Goal: Task Accomplishment & Management: Manage account settings

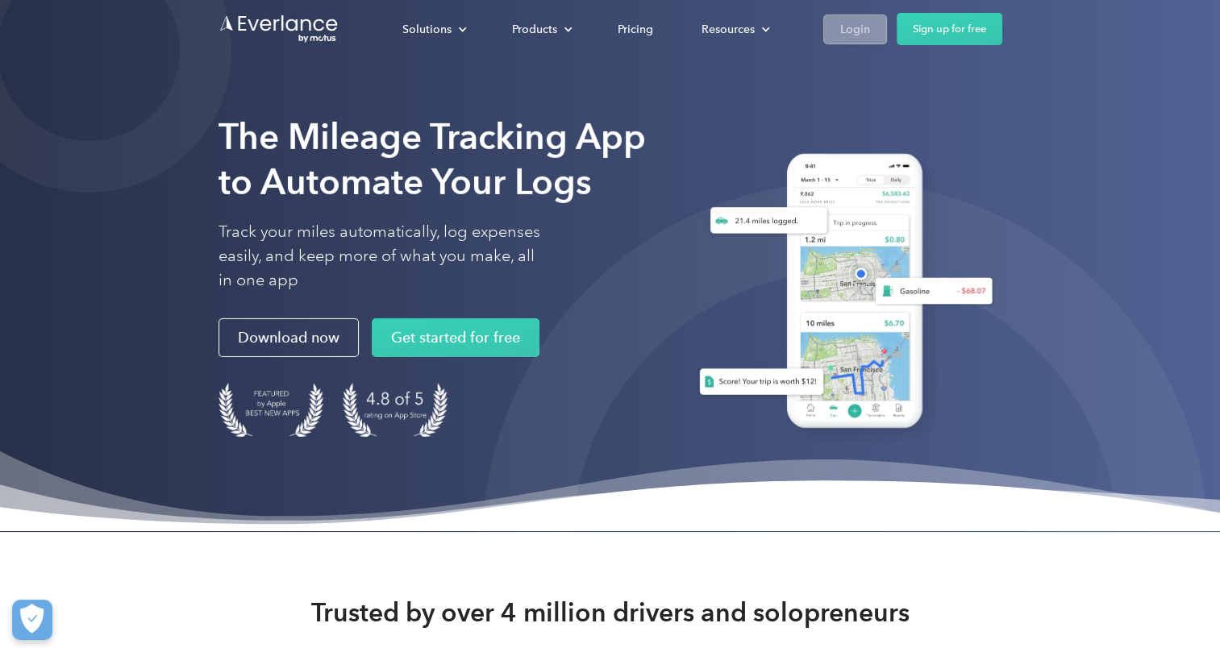
click at [851, 35] on div "Login" at bounding box center [855, 29] width 30 height 20
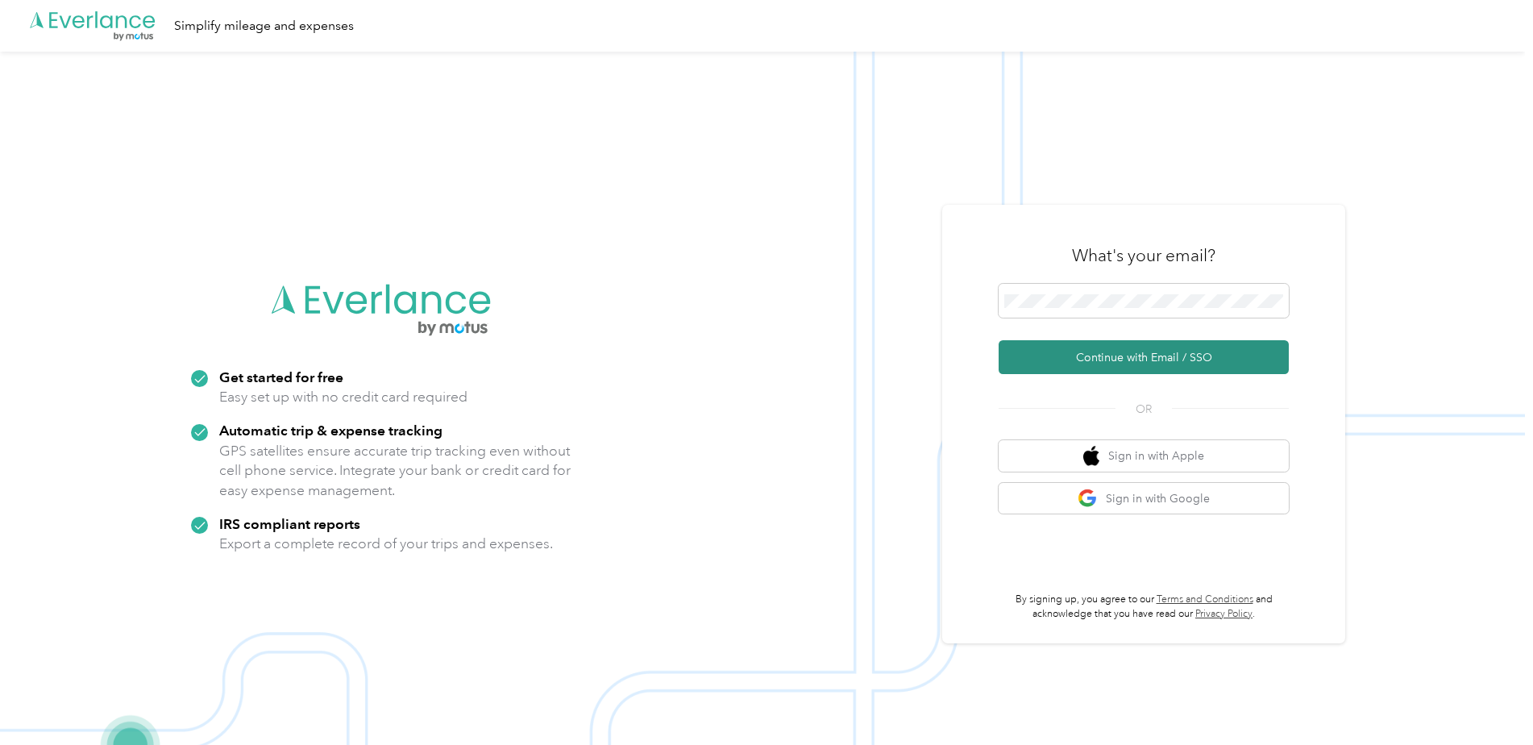
click at [1090, 358] on button "Continue with Email / SSO" at bounding box center [1144, 357] width 290 height 34
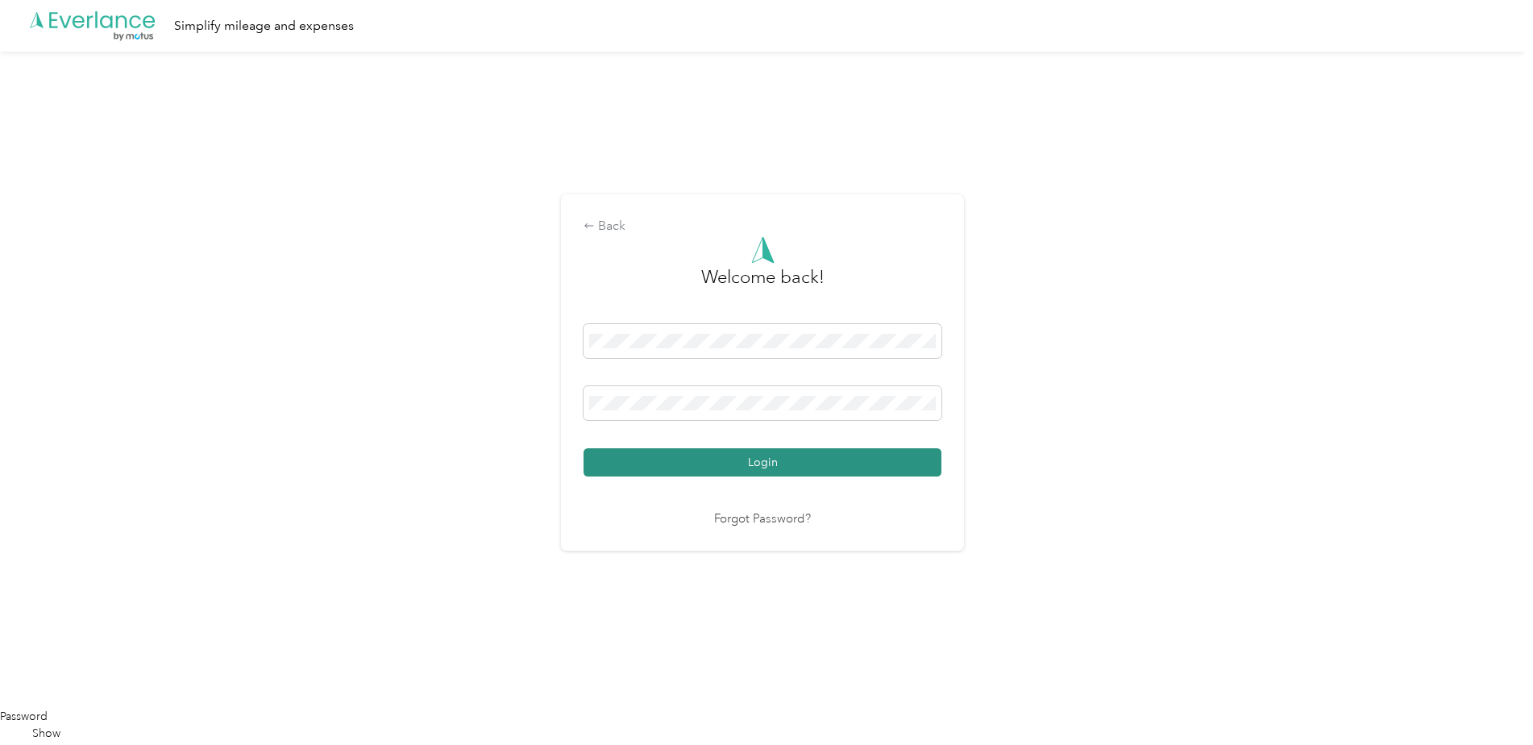
click at [844, 462] on button "Login" at bounding box center [763, 462] width 358 height 28
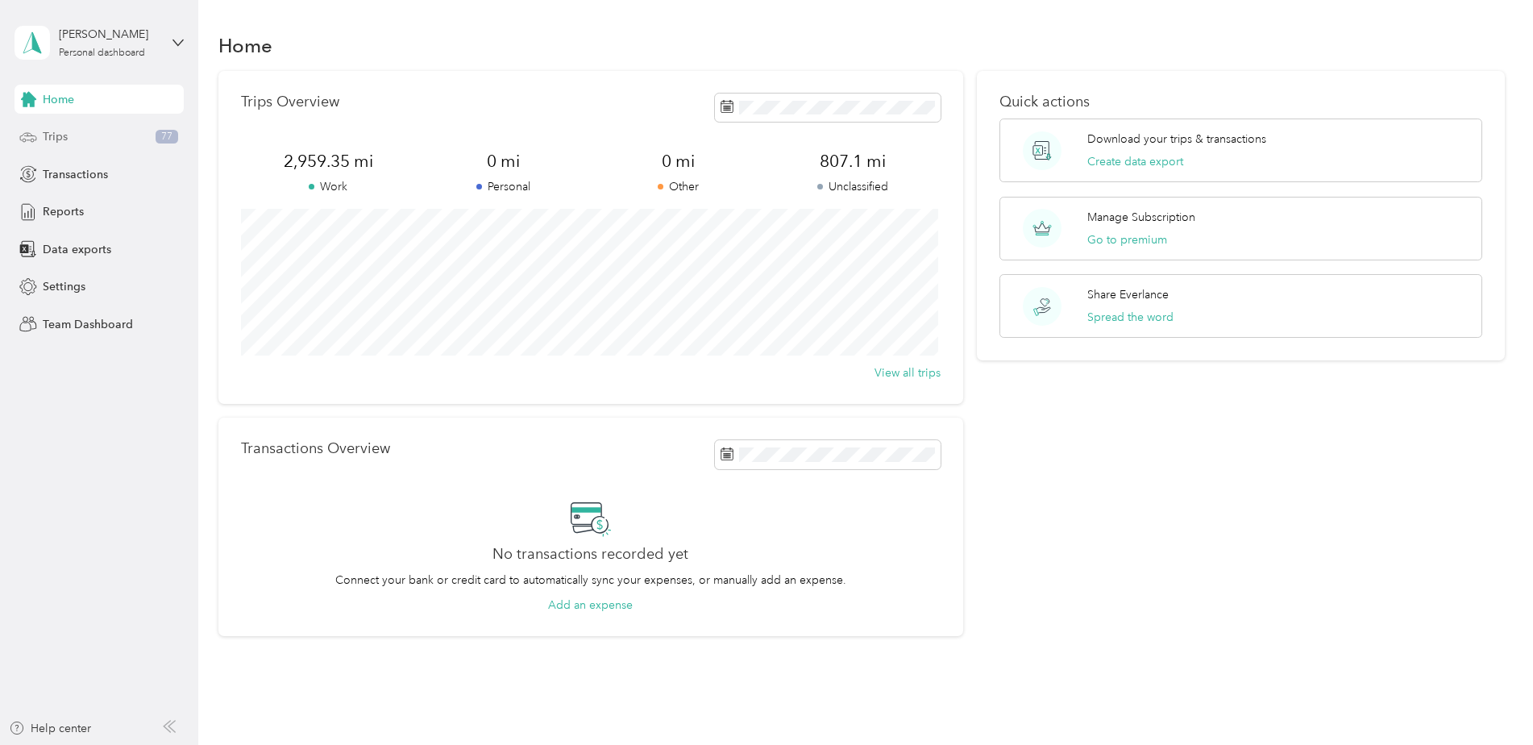
click at [84, 139] on div "Trips 77" at bounding box center [99, 137] width 169 height 29
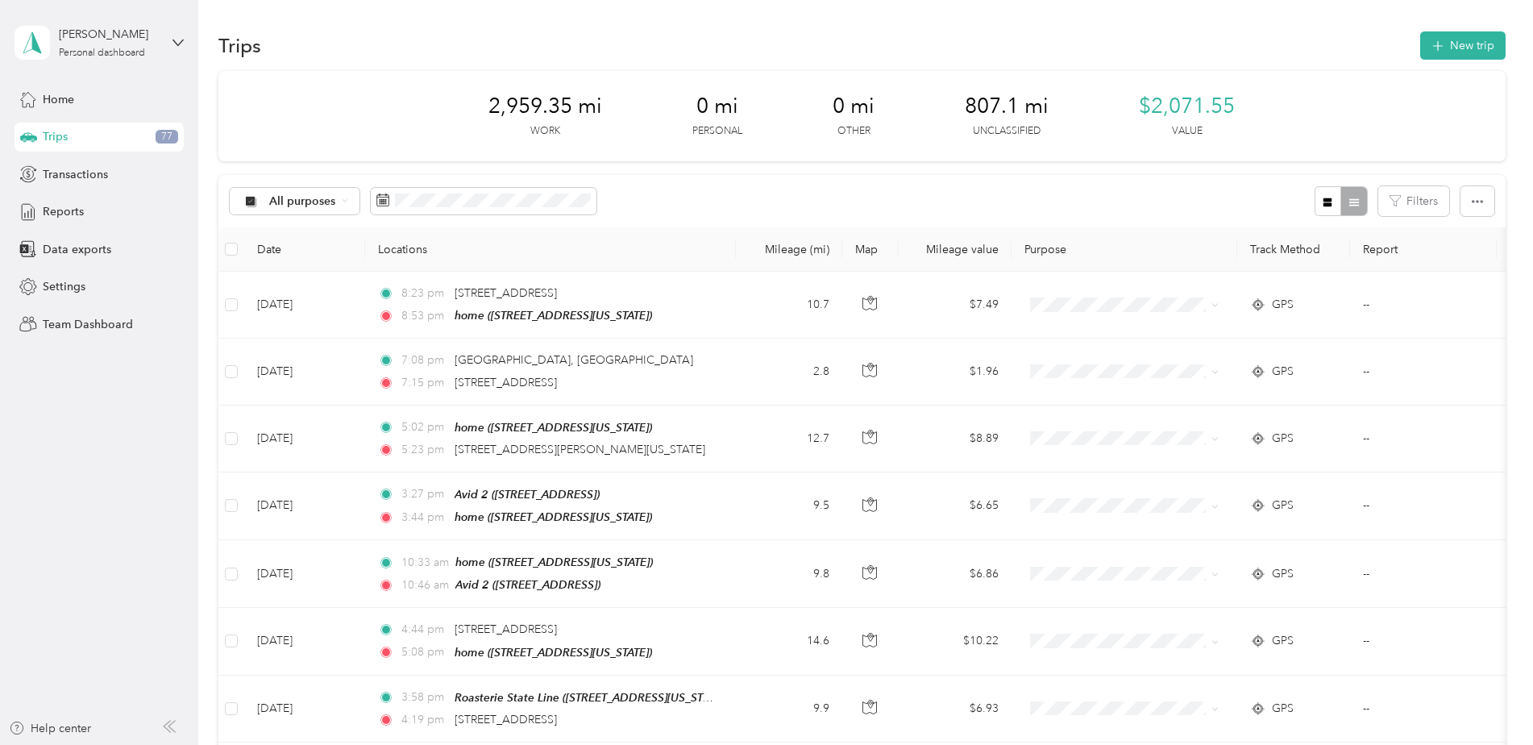
click at [1223, 197] on button "button" at bounding box center [1328, 201] width 27 height 30
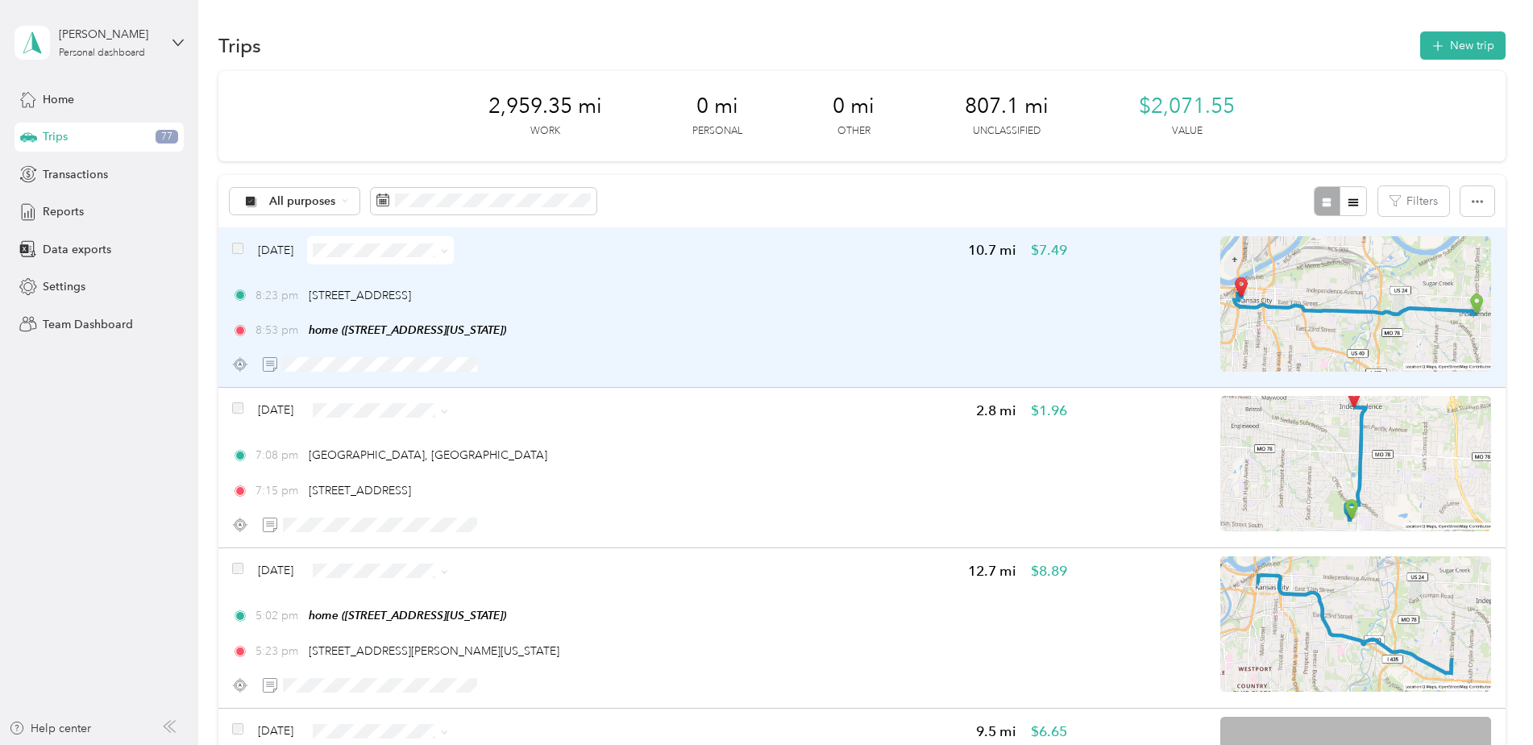
click at [647, 336] on div "8:53 pm home (415 W Tenth St, Kansas City, MO)" at bounding box center [649, 330] width 834 height 17
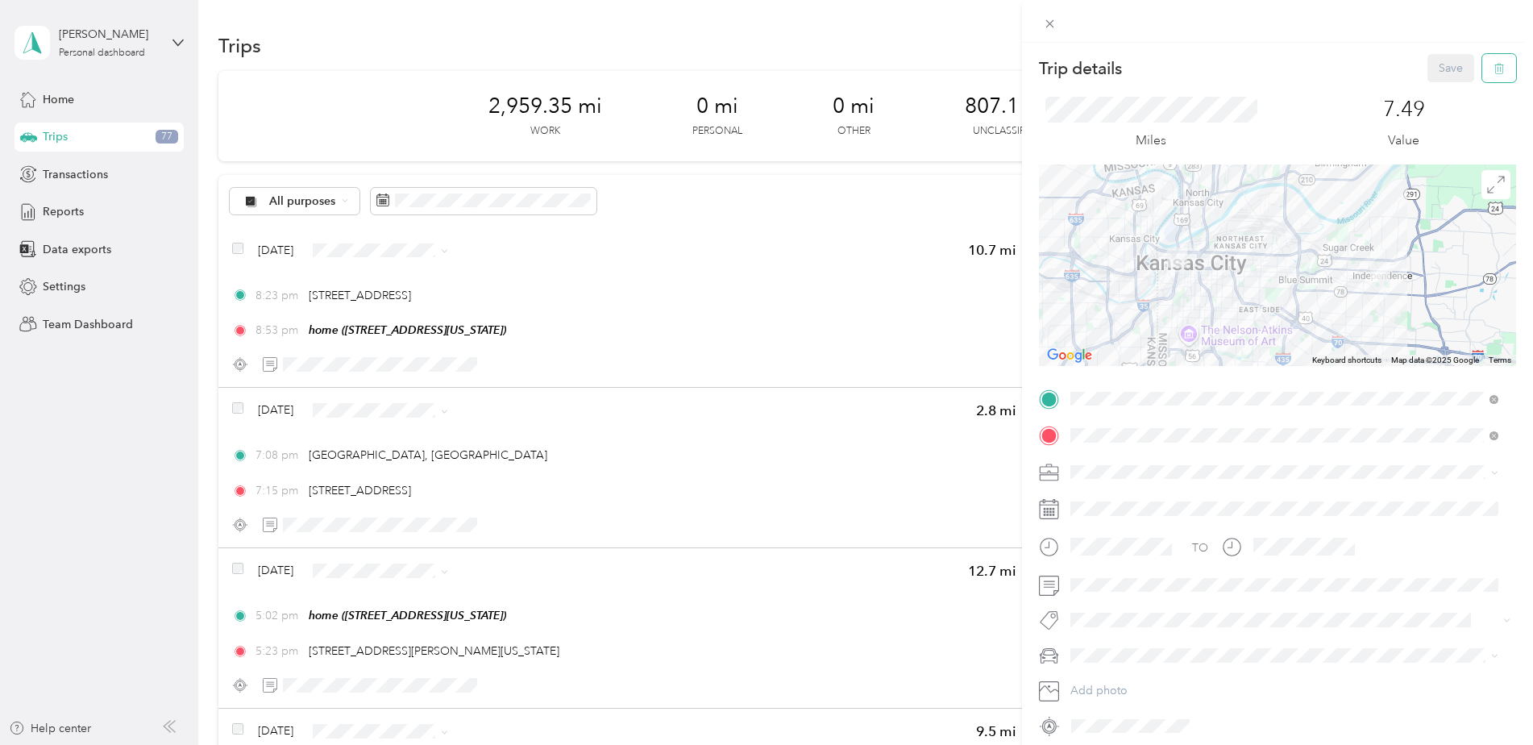
click at [1223, 70] on icon "button" at bounding box center [1499, 68] width 11 height 11
click at [1223, 93] on button "Yes" at bounding box center [1439, 88] width 31 height 26
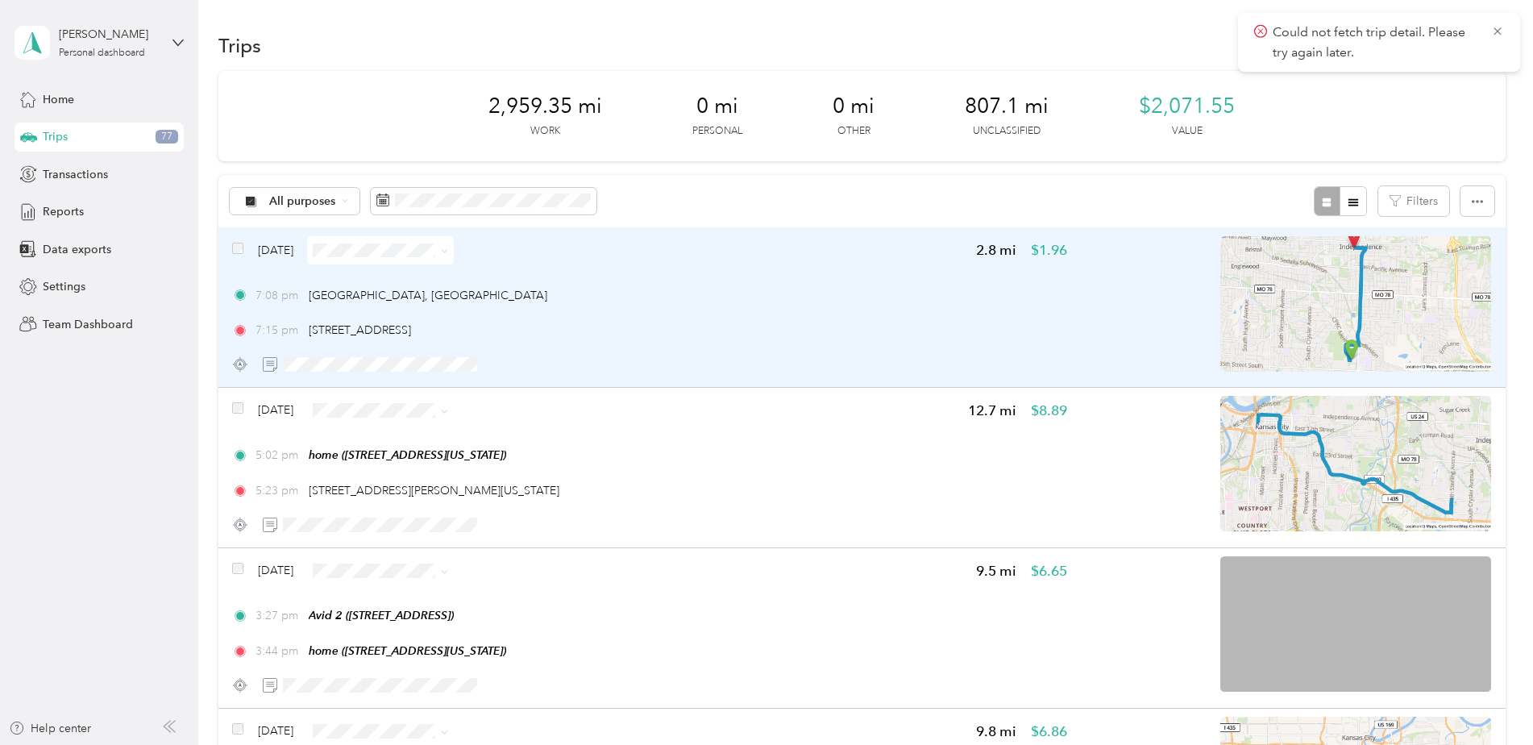
click at [1013, 287] on div "7:08 pm Independence, MO" at bounding box center [649, 295] width 834 height 17
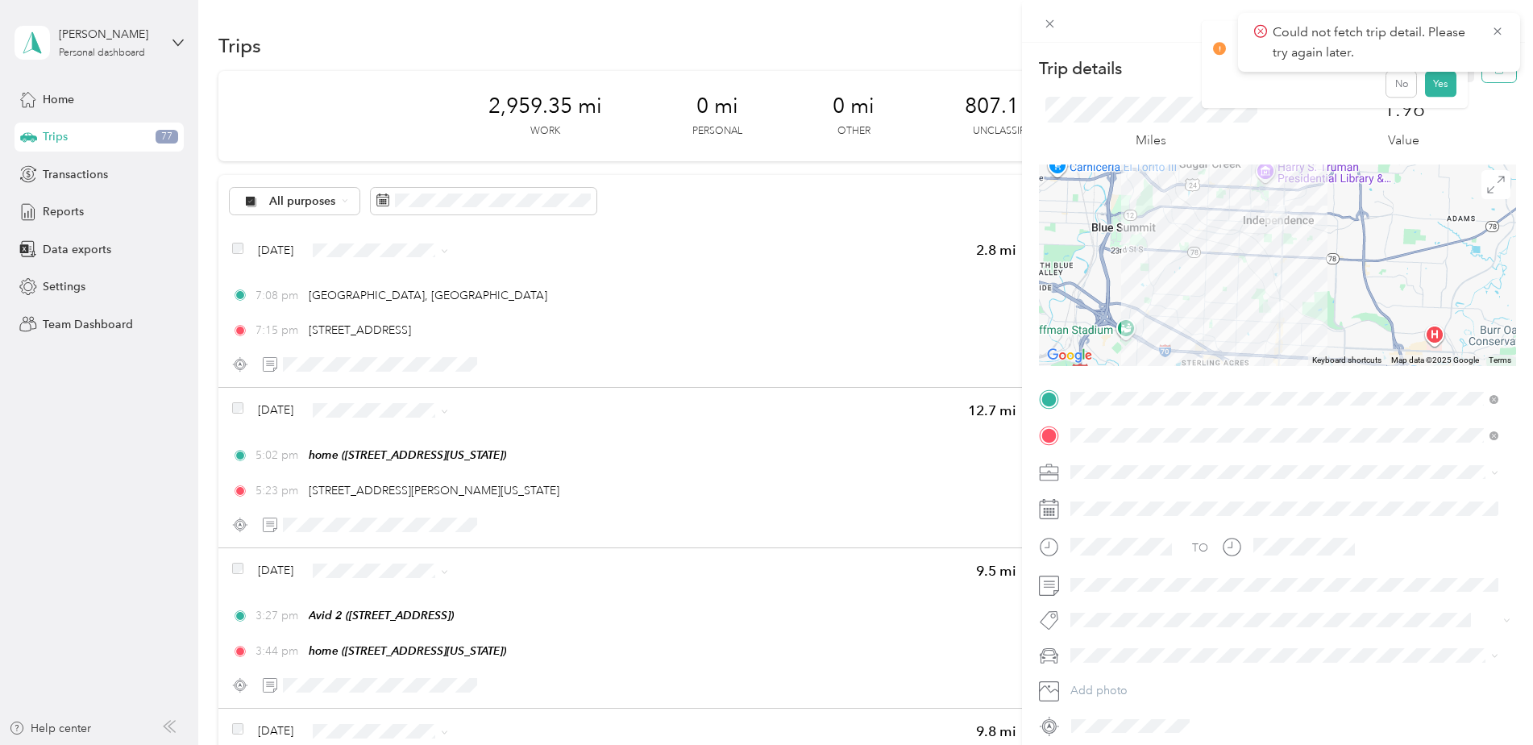
click at [1223, 77] on button "button" at bounding box center [1499, 68] width 34 height 28
click at [1223, 89] on button "Yes" at bounding box center [1439, 88] width 31 height 26
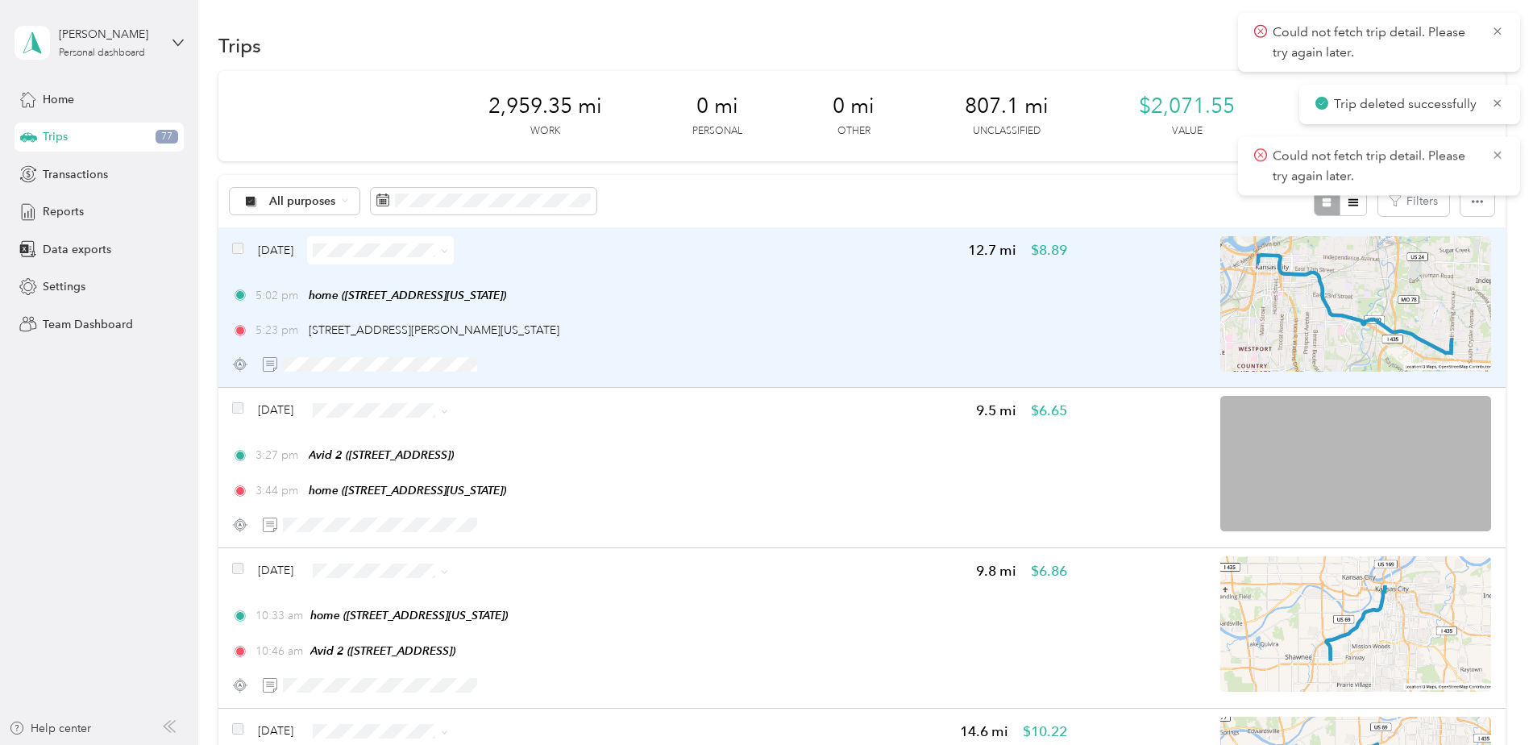
click at [914, 306] on div "5:02 pm home (415 W Tenth St, Kansas City, MO) 5:23 pm 3232, South Noland Road,…" at bounding box center [649, 313] width 834 height 52
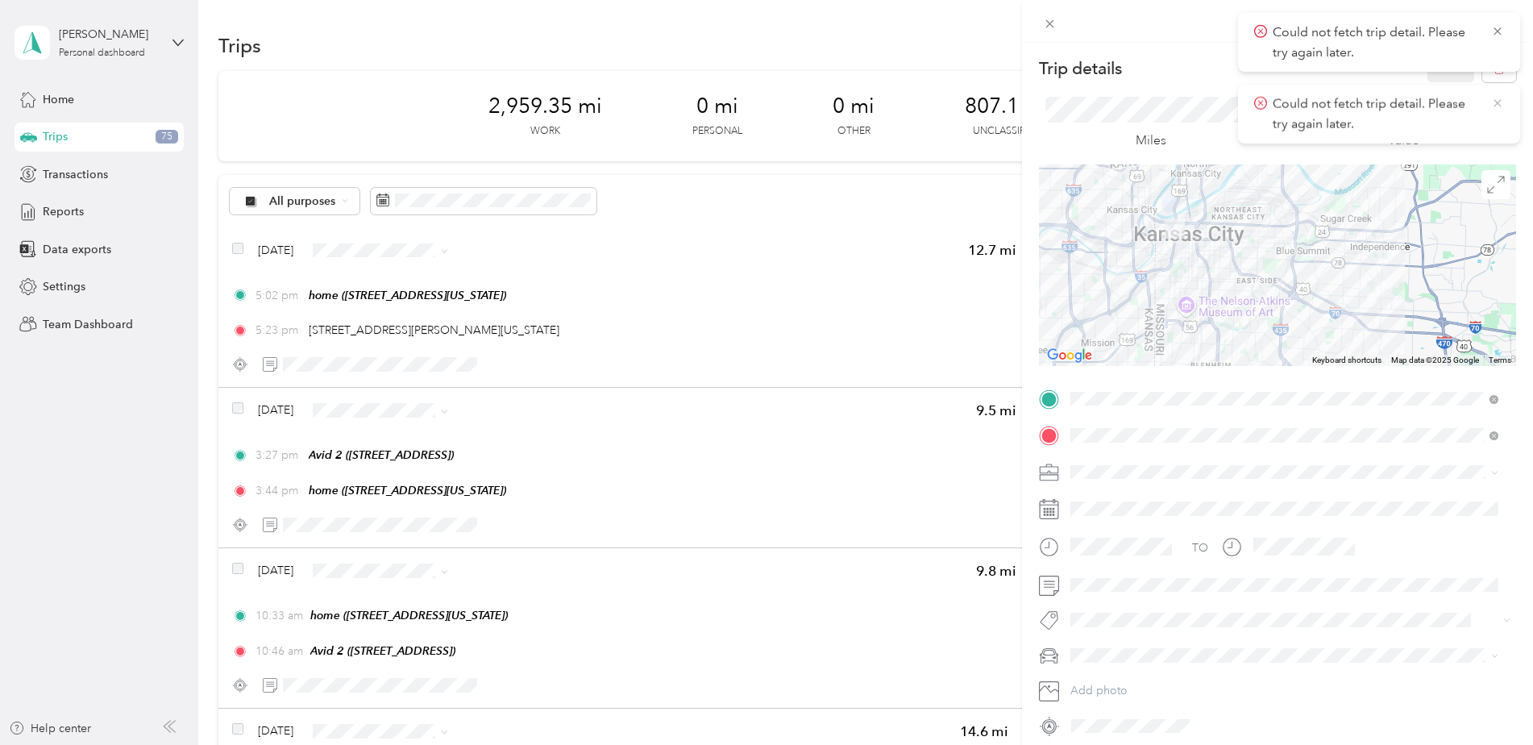
click at [1223, 102] on icon at bounding box center [1497, 103] width 13 height 15
click at [1223, 26] on icon at bounding box center [1497, 31] width 13 height 15
click at [1223, 63] on button "button" at bounding box center [1499, 68] width 34 height 28
click at [1223, 93] on button "Yes" at bounding box center [1439, 88] width 31 height 26
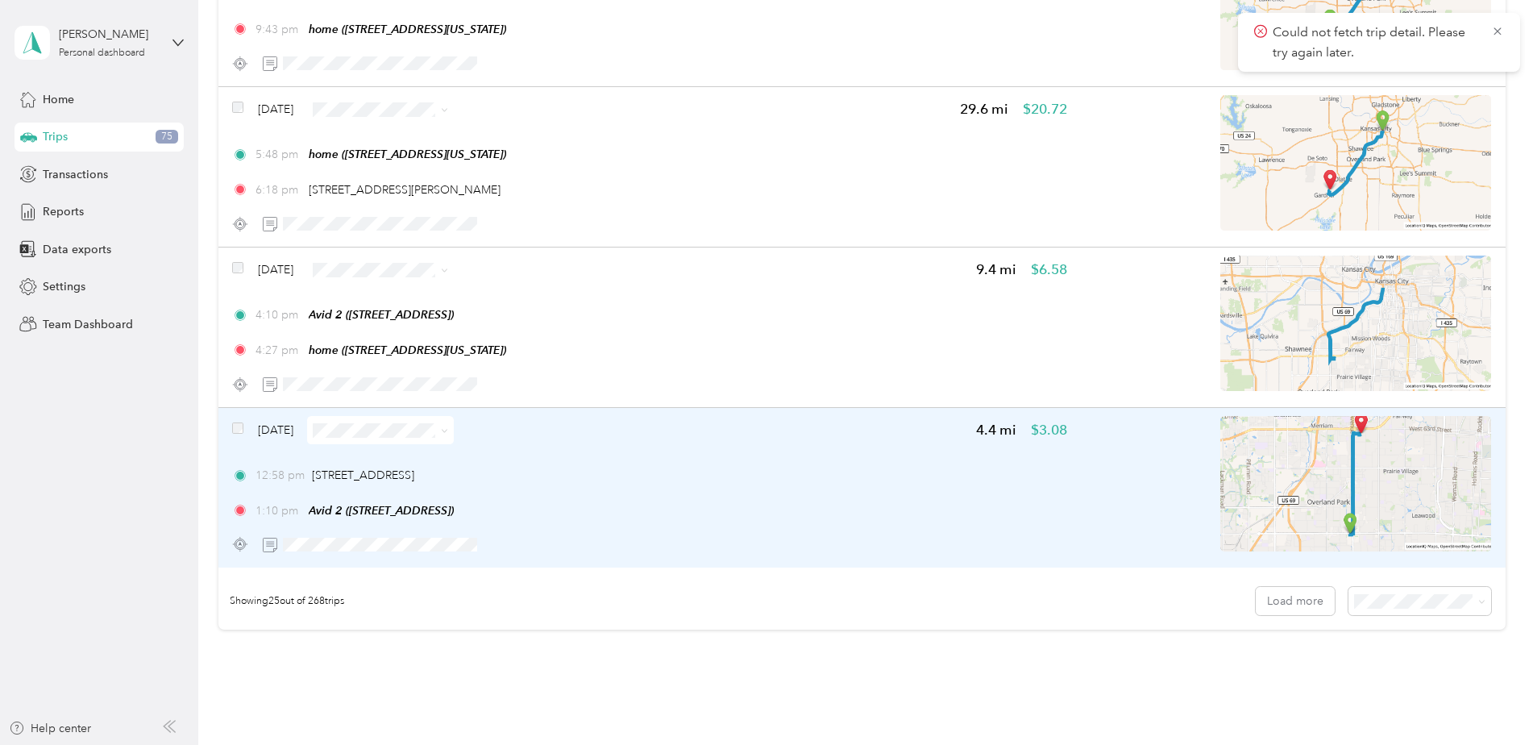
scroll to position [3776, 0]
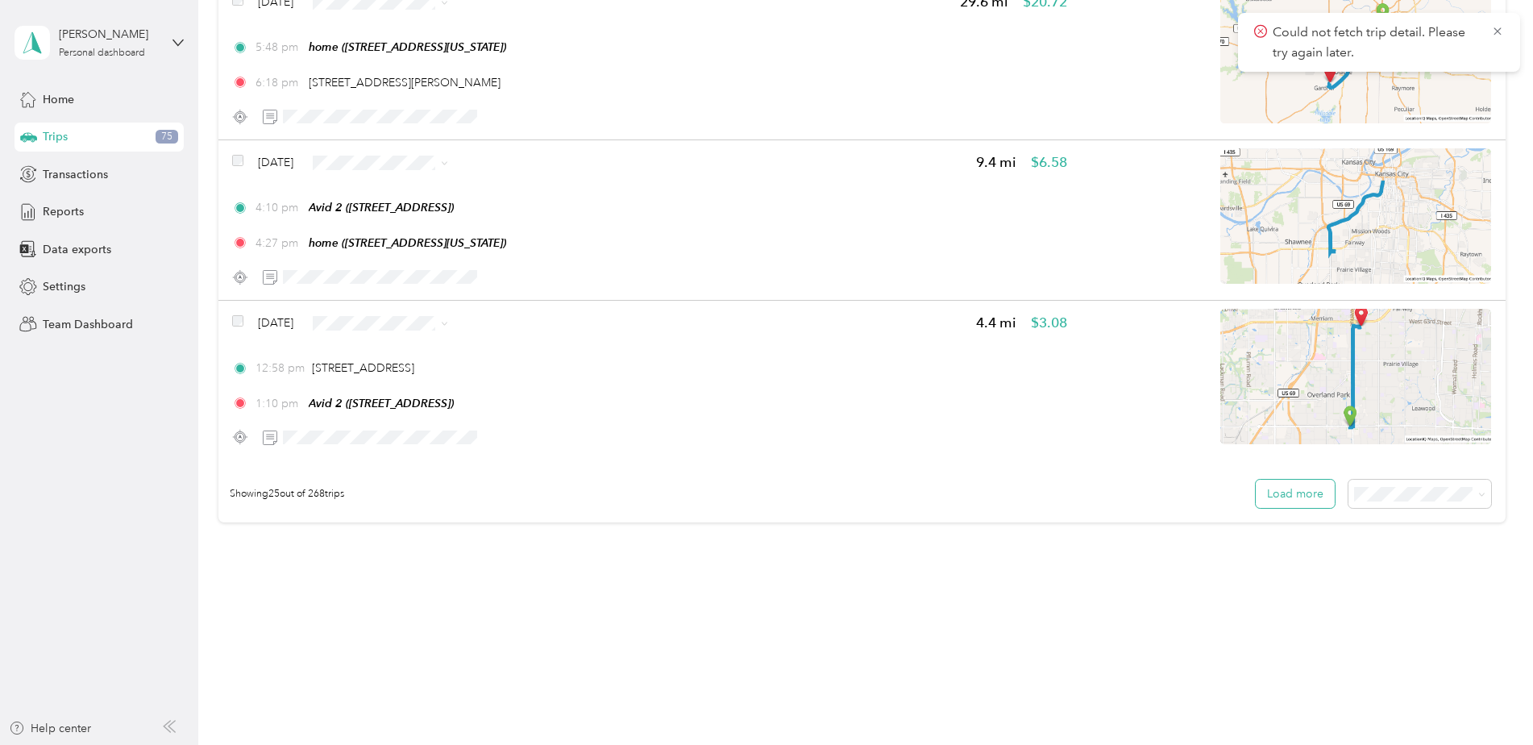
click at [1223, 498] on button "Load more" at bounding box center [1295, 494] width 79 height 28
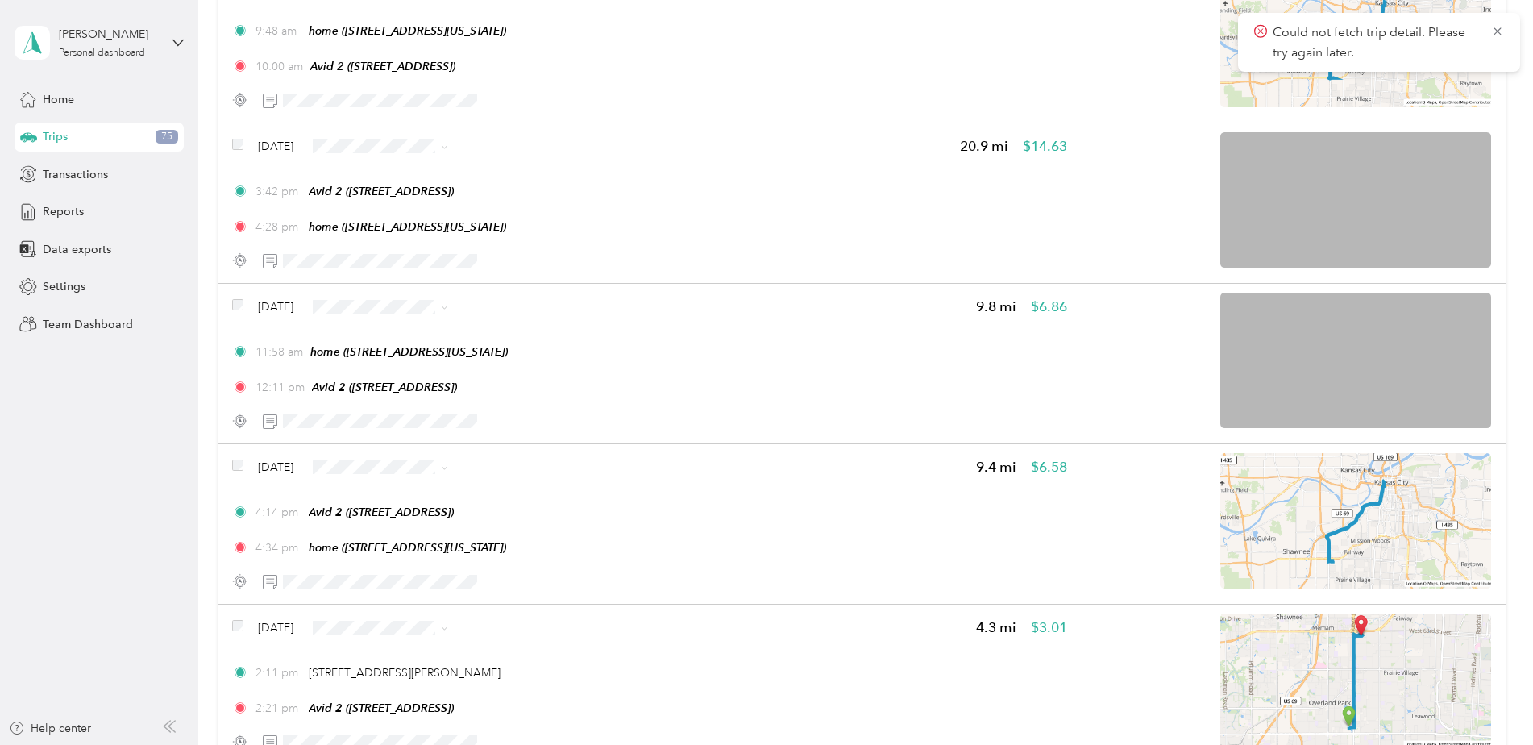
scroll to position [7786, 0]
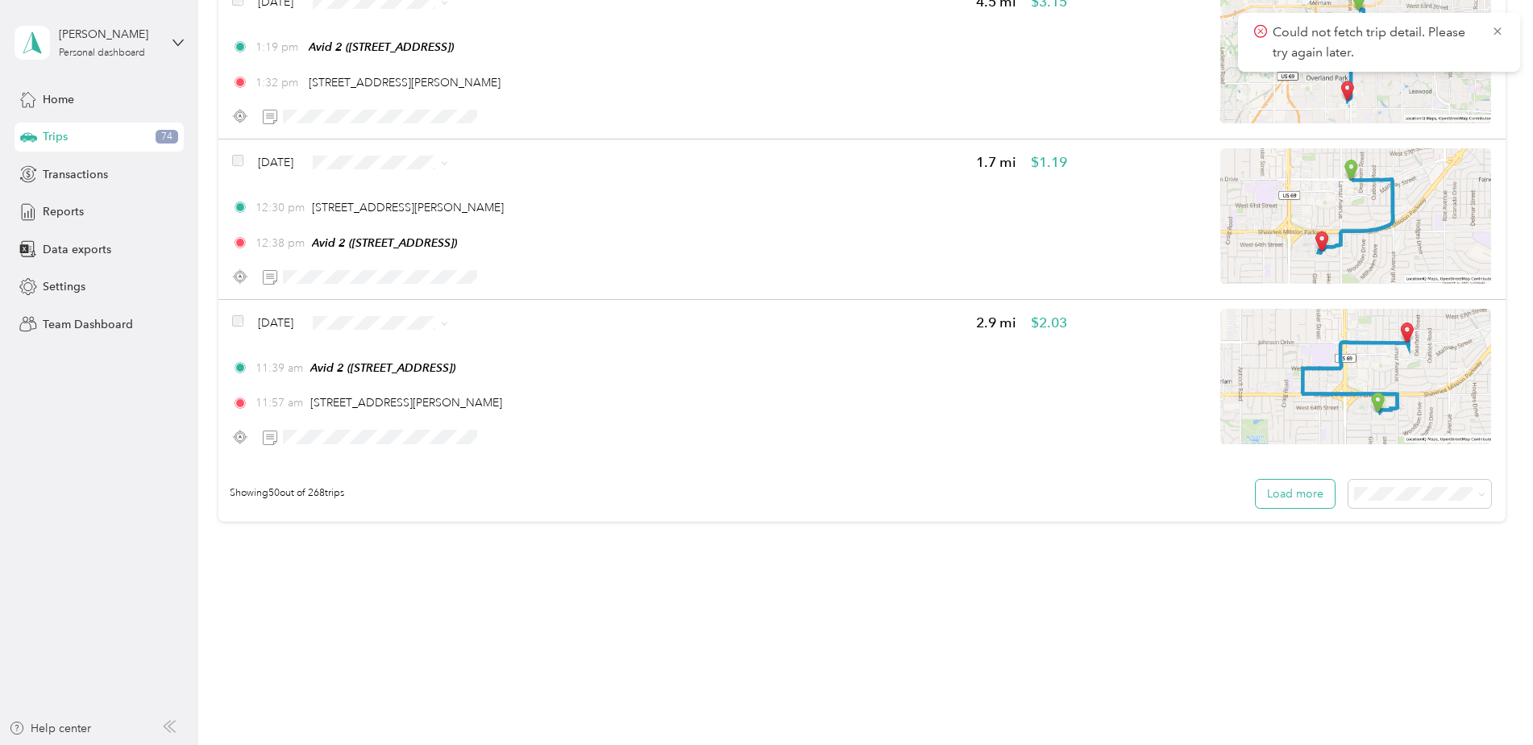
click at [1223, 499] on button "Load more" at bounding box center [1295, 494] width 79 height 28
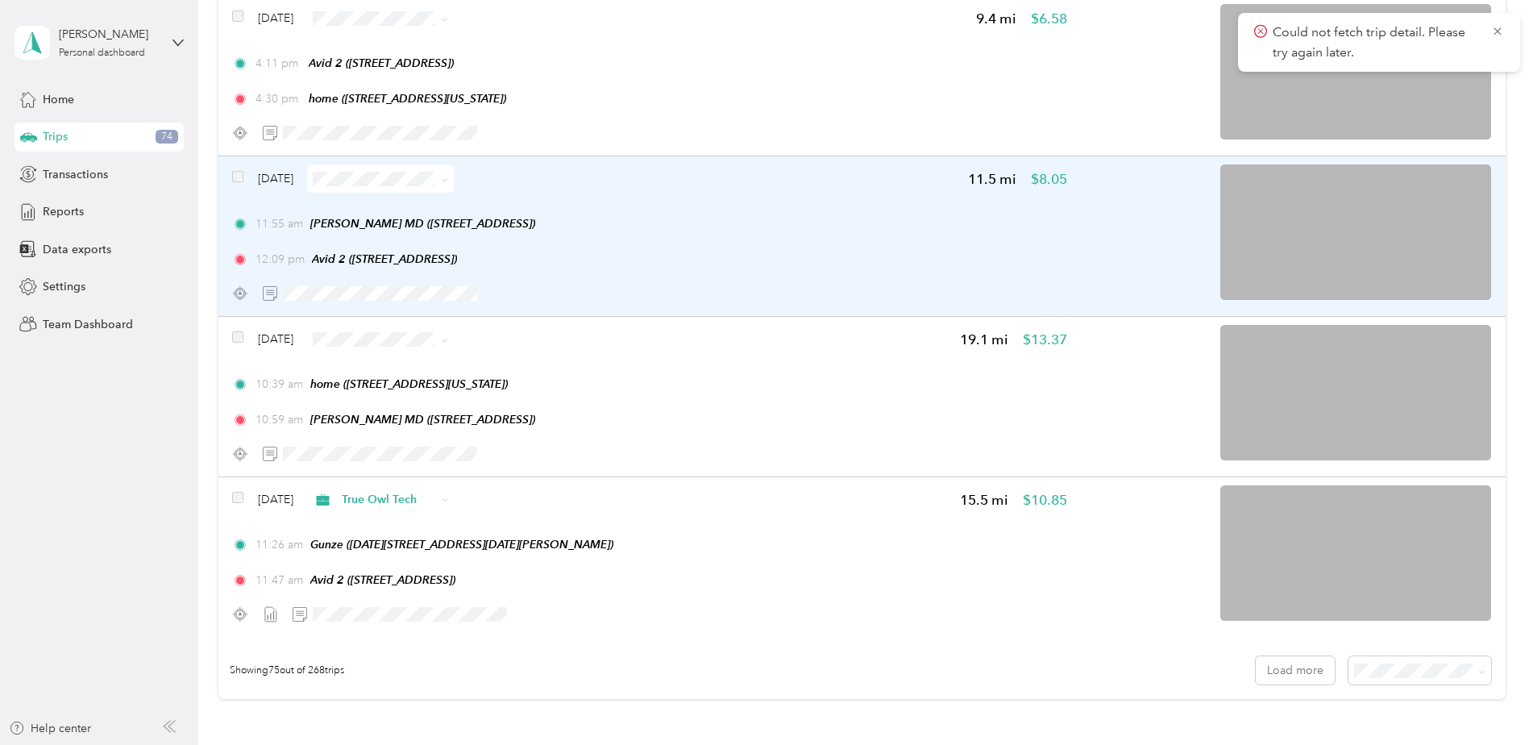
scroll to position [11634, 0]
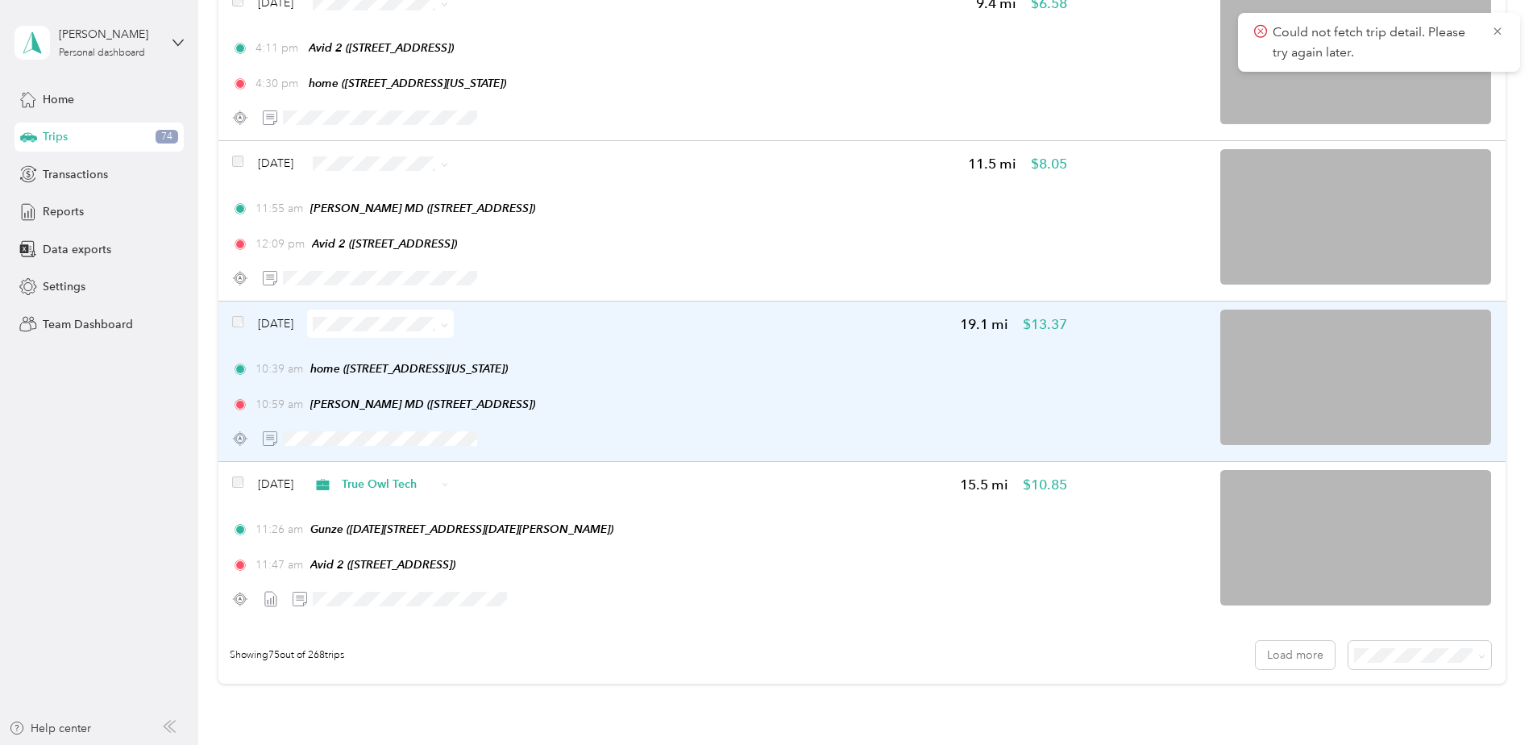
click at [700, 387] on div "10:39 am home (415 W Tenth St, Kansas City, MO) 10:59 am Mirabile MD (4550 W 10…" at bounding box center [649, 386] width 834 height 52
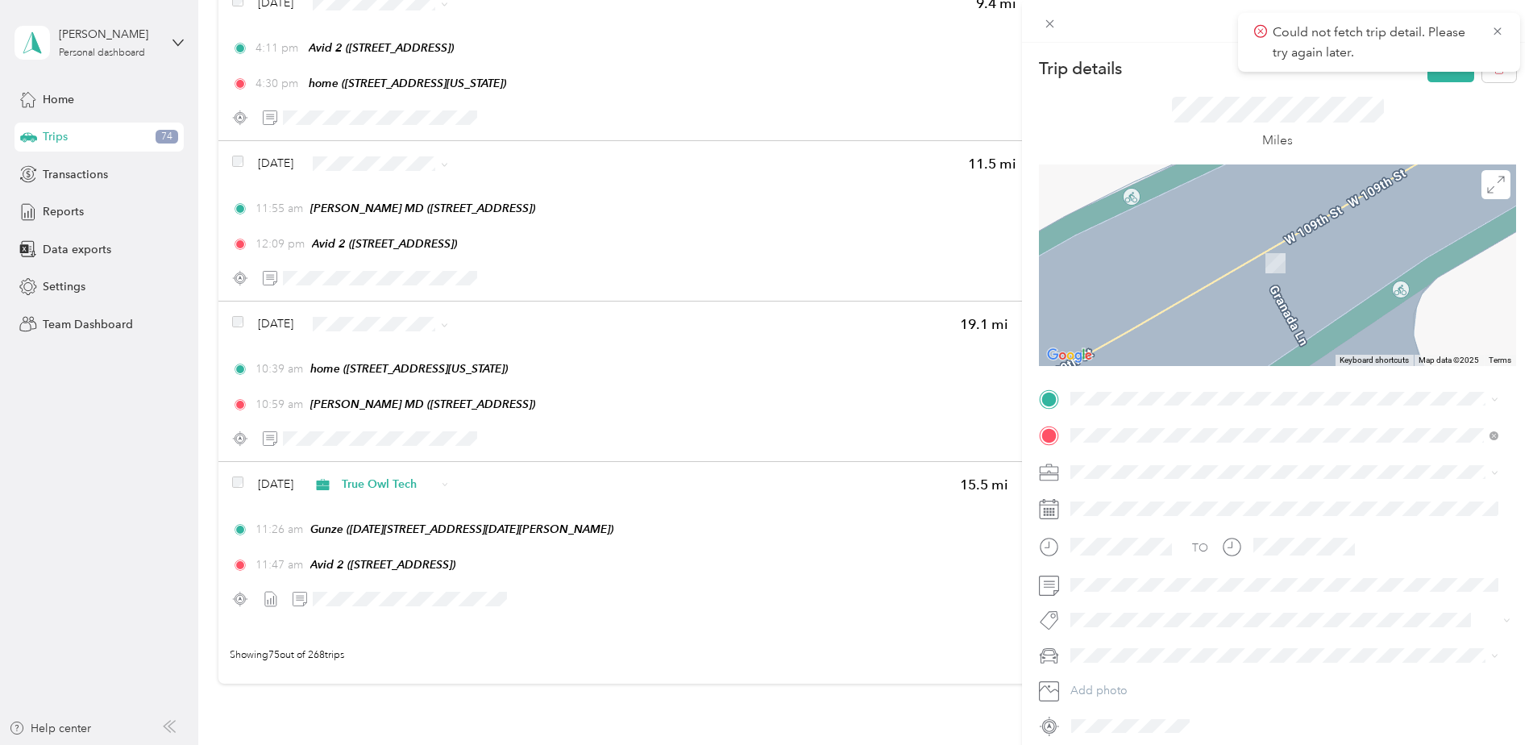
click at [1129, 574] on div "Avid 2 6329 Glenwood St, 66202, Overland Park, KS, United States" at bounding box center [1152, 569] width 102 height 34
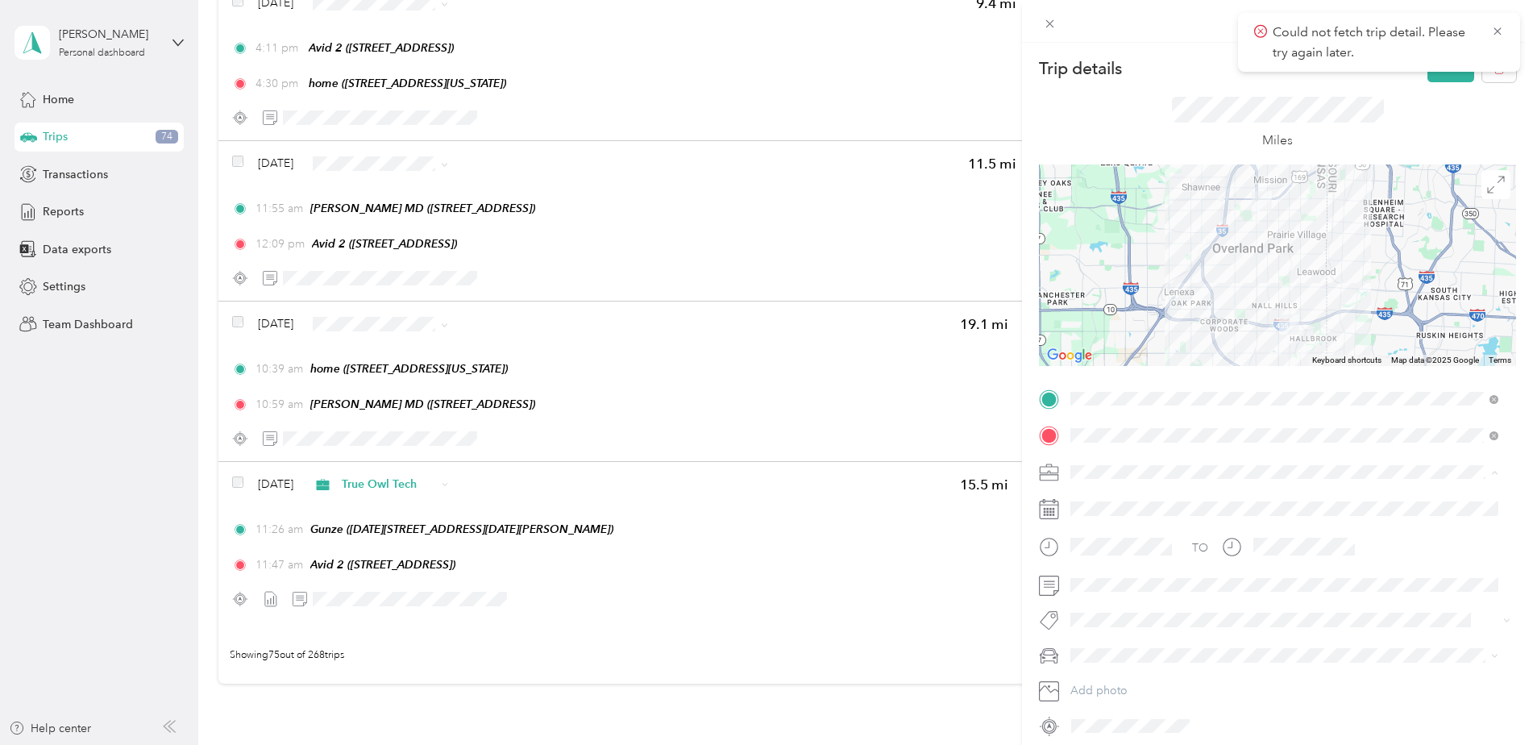
click at [1122, 549] on div "True Owl Tech" at bounding box center [1284, 556] width 417 height 17
click at [1223, 81] on button "Save" at bounding box center [1450, 68] width 47 height 28
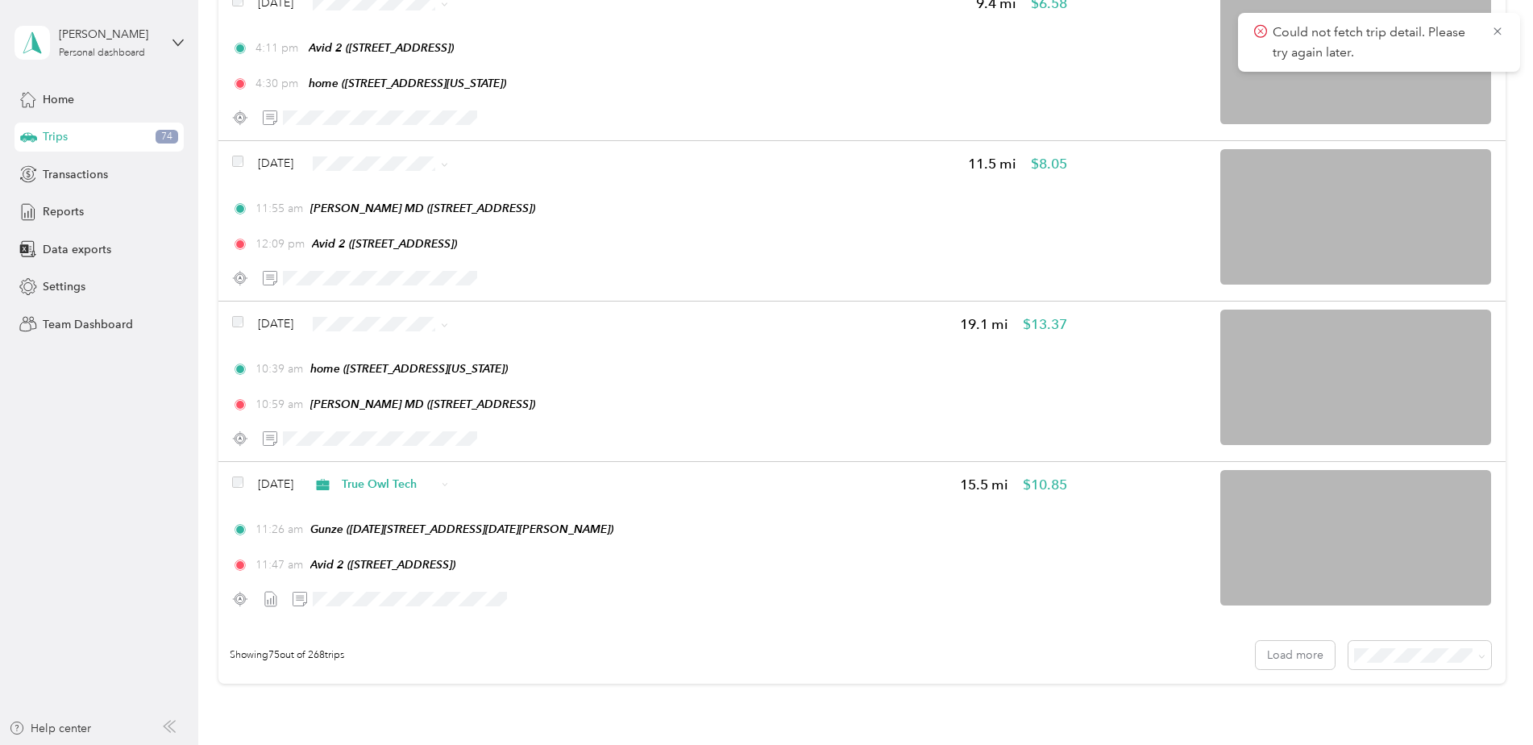
click at [434, 252] on li "True Owl Tech" at bounding box center [405, 247] width 147 height 28
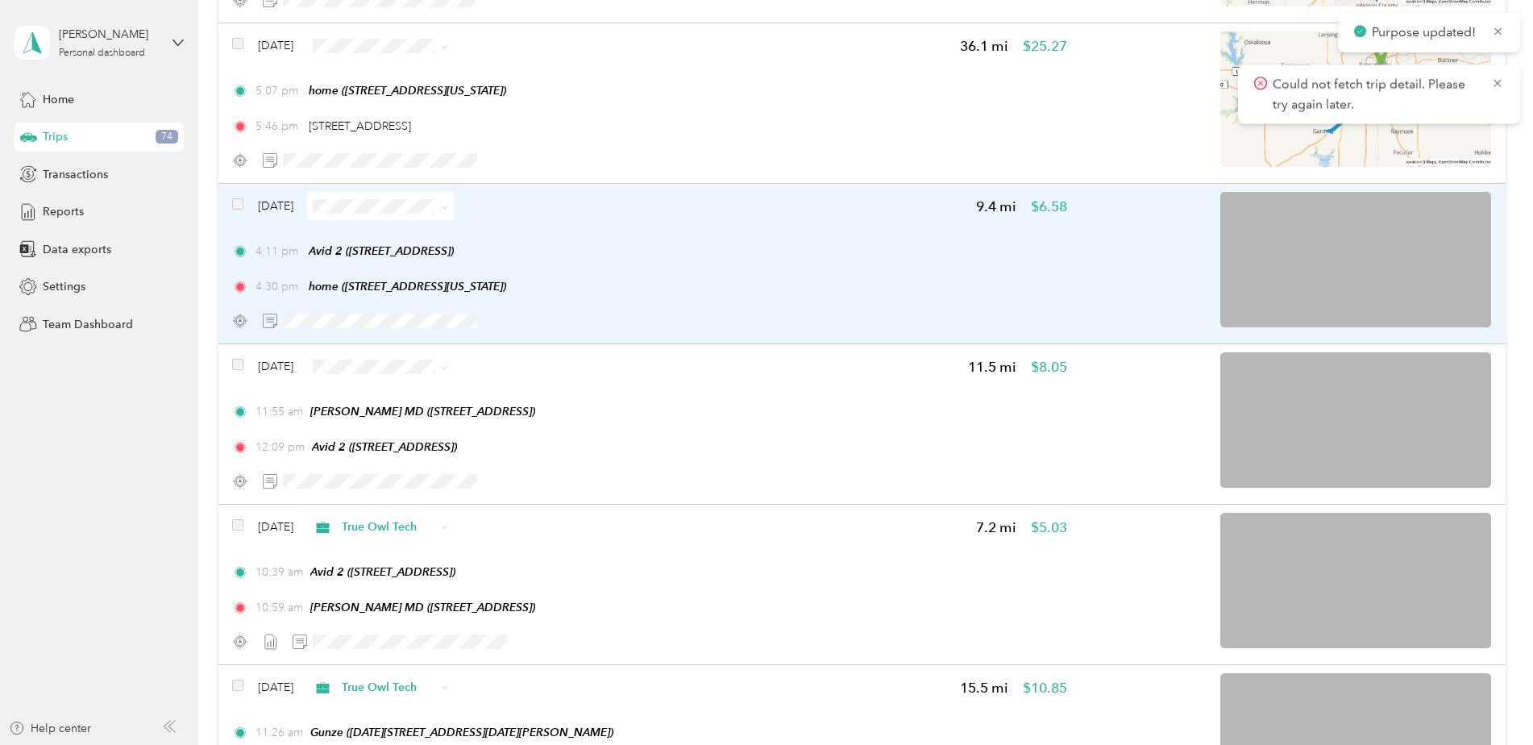
scroll to position [11312, 0]
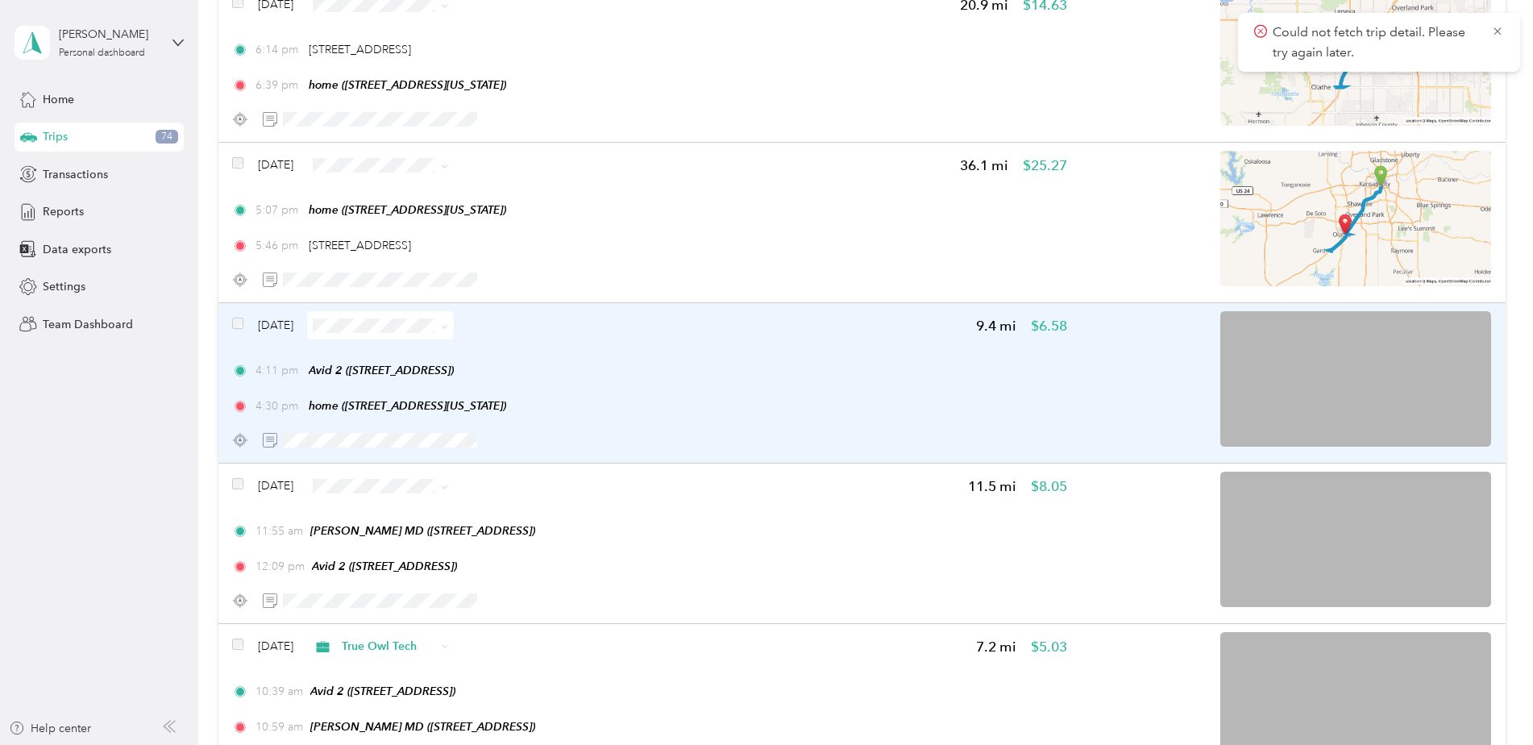
click at [661, 359] on div "Sep 8, 2025 9.4 mi $6.58 4:11 pm Avid 2 (6329 Glenwood St, Overland Park, KS) 4…" at bounding box center [649, 382] width 834 height 143
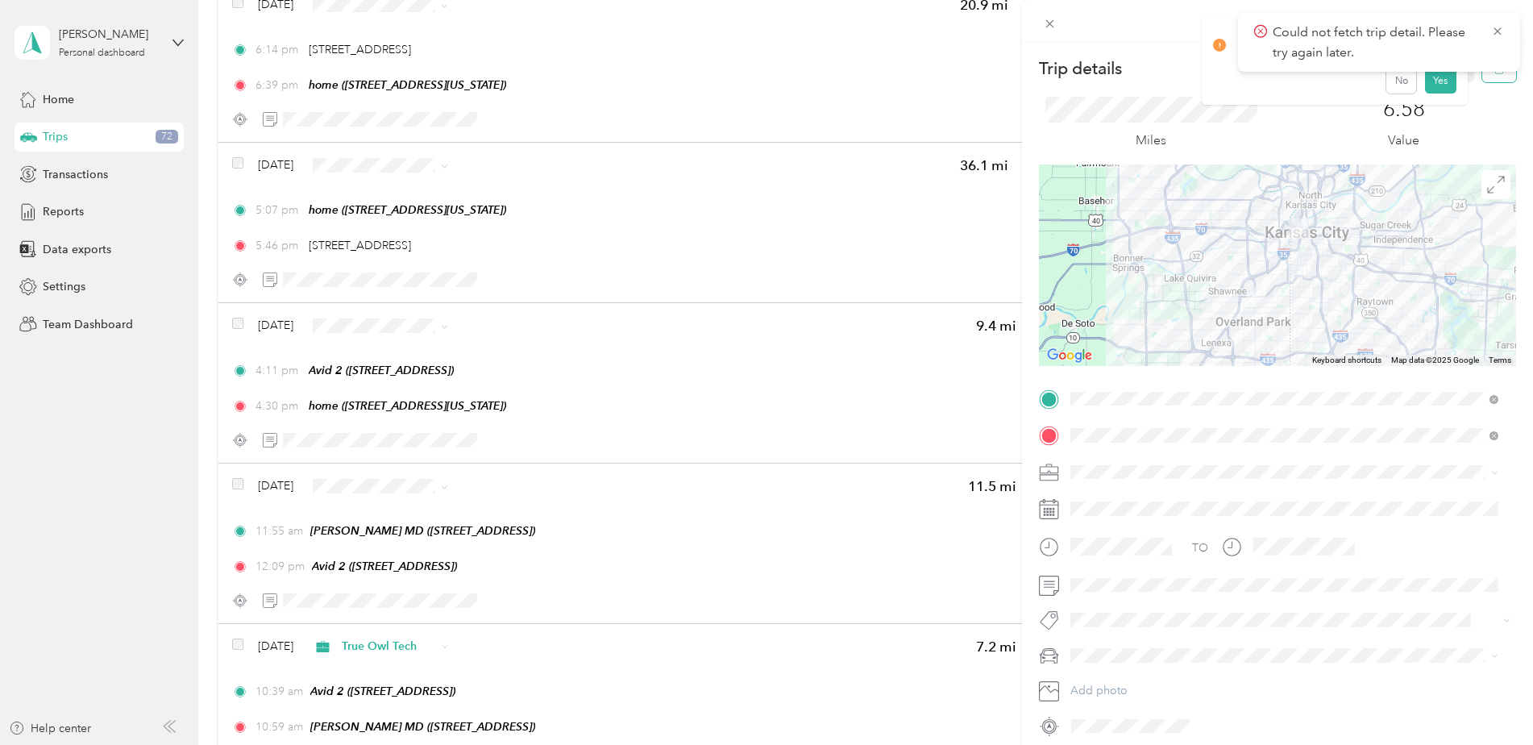
click at [1223, 80] on button "button" at bounding box center [1499, 68] width 34 height 28
click at [1223, 83] on button "Yes" at bounding box center [1439, 88] width 31 height 26
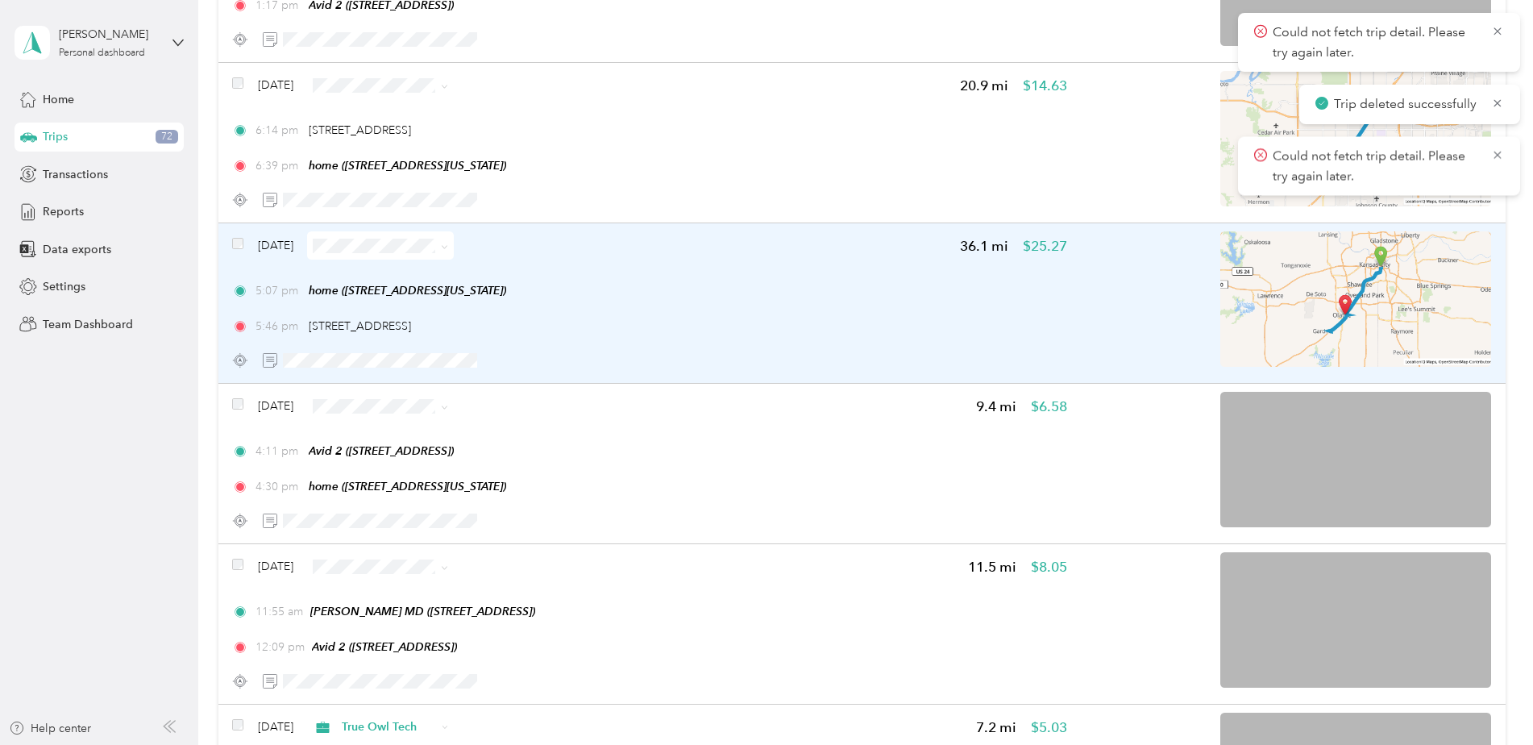
scroll to position [11151, 0]
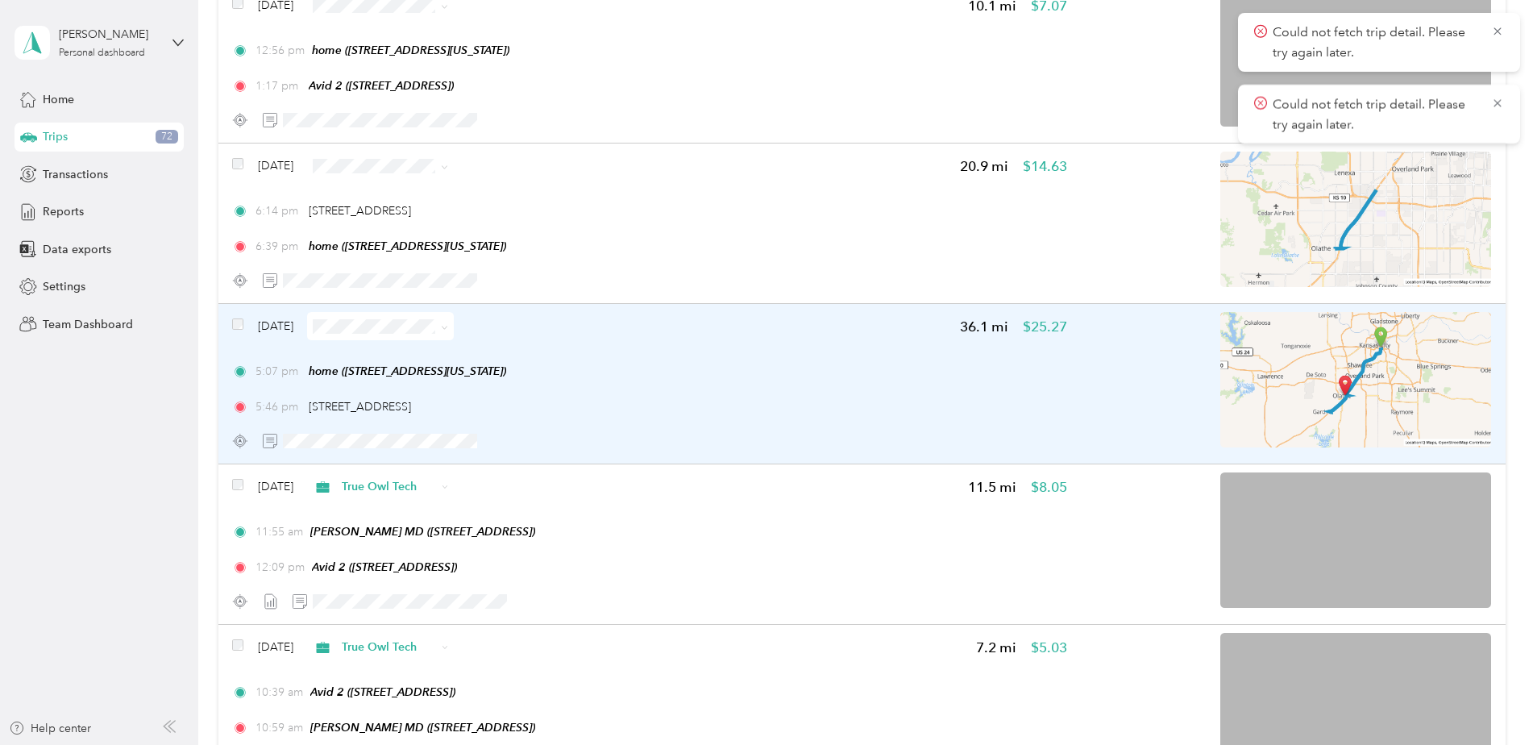
click at [782, 386] on div "5:07 pm home (415 W Tenth St, Kansas City, MO) 5:46 pm 1117 E Santa Fe St, Olat…" at bounding box center [649, 389] width 834 height 52
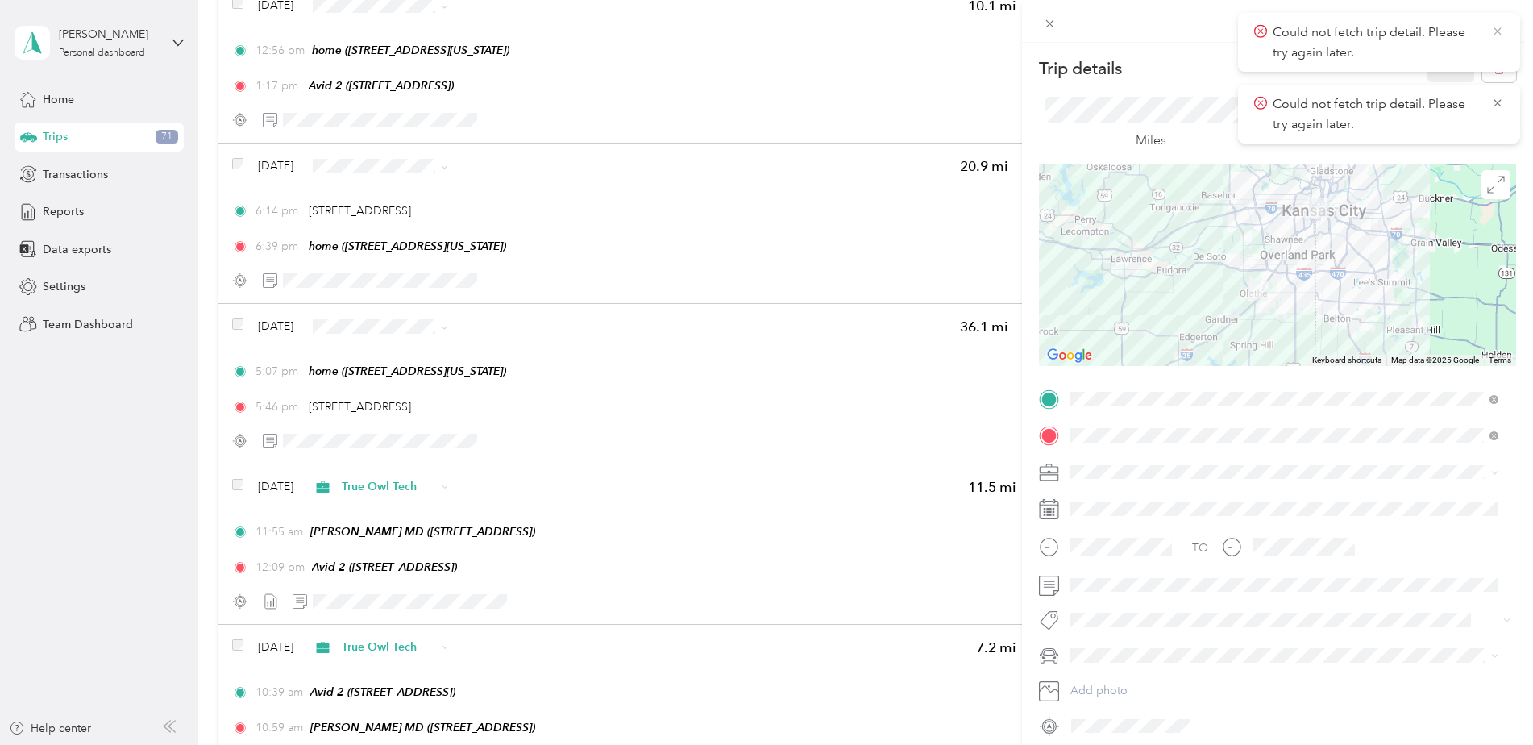
click at [1223, 27] on icon at bounding box center [1497, 31] width 13 height 15
click at [1223, 29] on icon at bounding box center [1497, 31] width 13 height 15
click at [1223, 60] on button "button" at bounding box center [1499, 68] width 34 height 28
click at [1223, 92] on button "Yes" at bounding box center [1439, 88] width 31 height 26
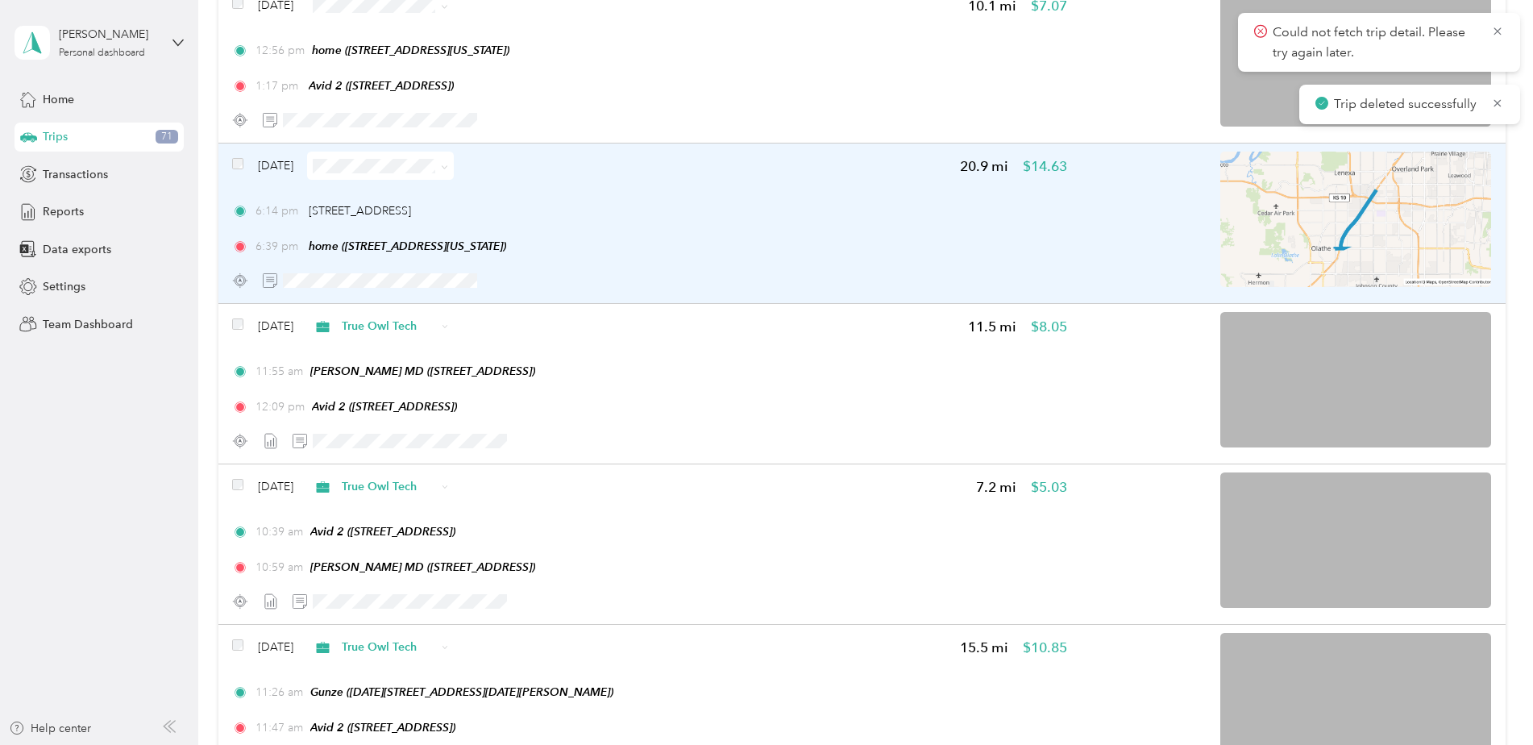
click at [746, 198] on div "Sep 8, 2025 20.9 mi $14.63 6:14 pm 1117 E Santa Fe St, Olathe, KS 6:39 pm home …" at bounding box center [649, 223] width 834 height 143
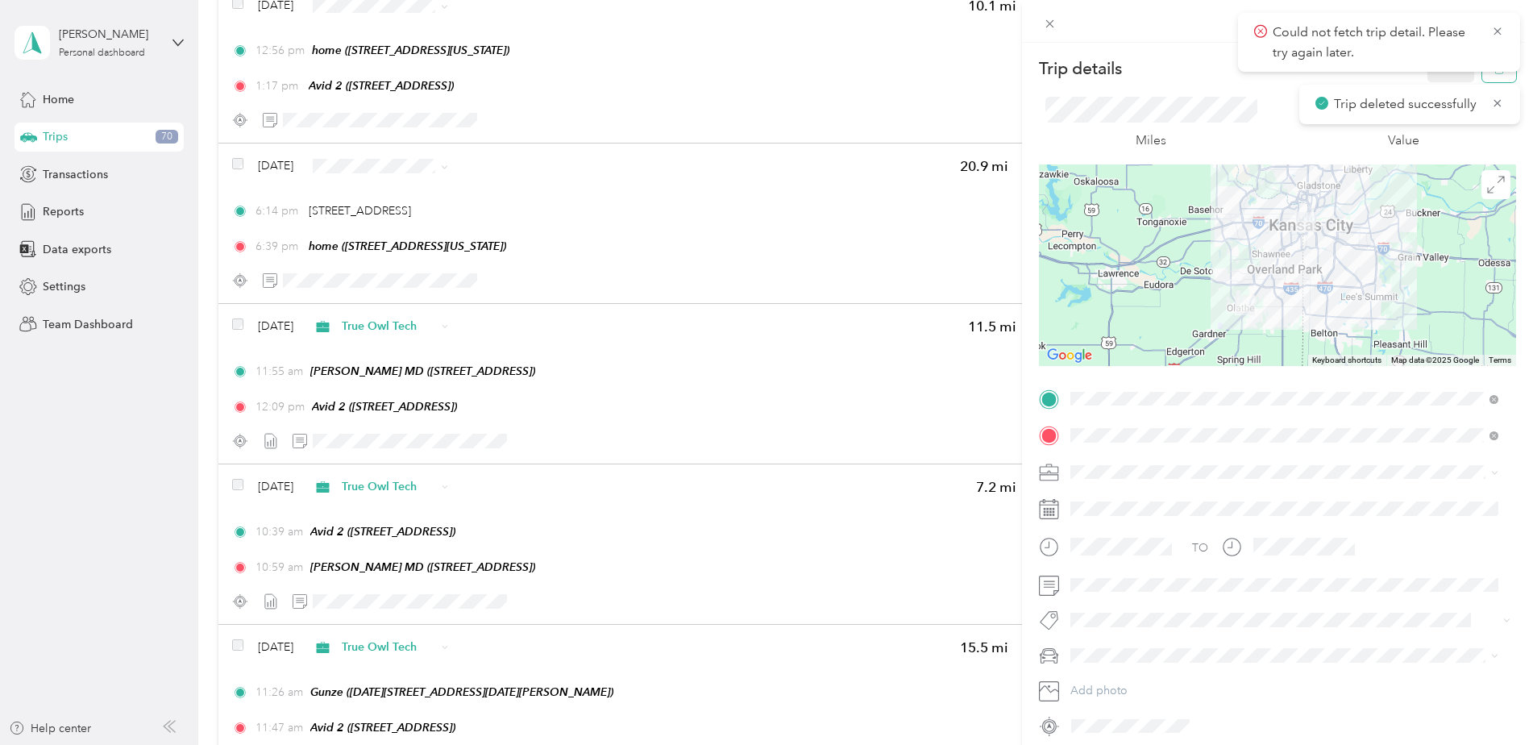
click at [1223, 81] on button "button" at bounding box center [1499, 68] width 34 height 28
click at [1223, 77] on body "Could not fetch trip detail. Please try again later. Trip deleted successfully …" at bounding box center [762, 380] width 1525 height 761
click at [1223, 36] on icon at bounding box center [1497, 31] width 13 height 15
click at [1223, 69] on icon "button" at bounding box center [1499, 68] width 11 height 11
click at [1223, 92] on button "Yes" at bounding box center [1439, 88] width 31 height 26
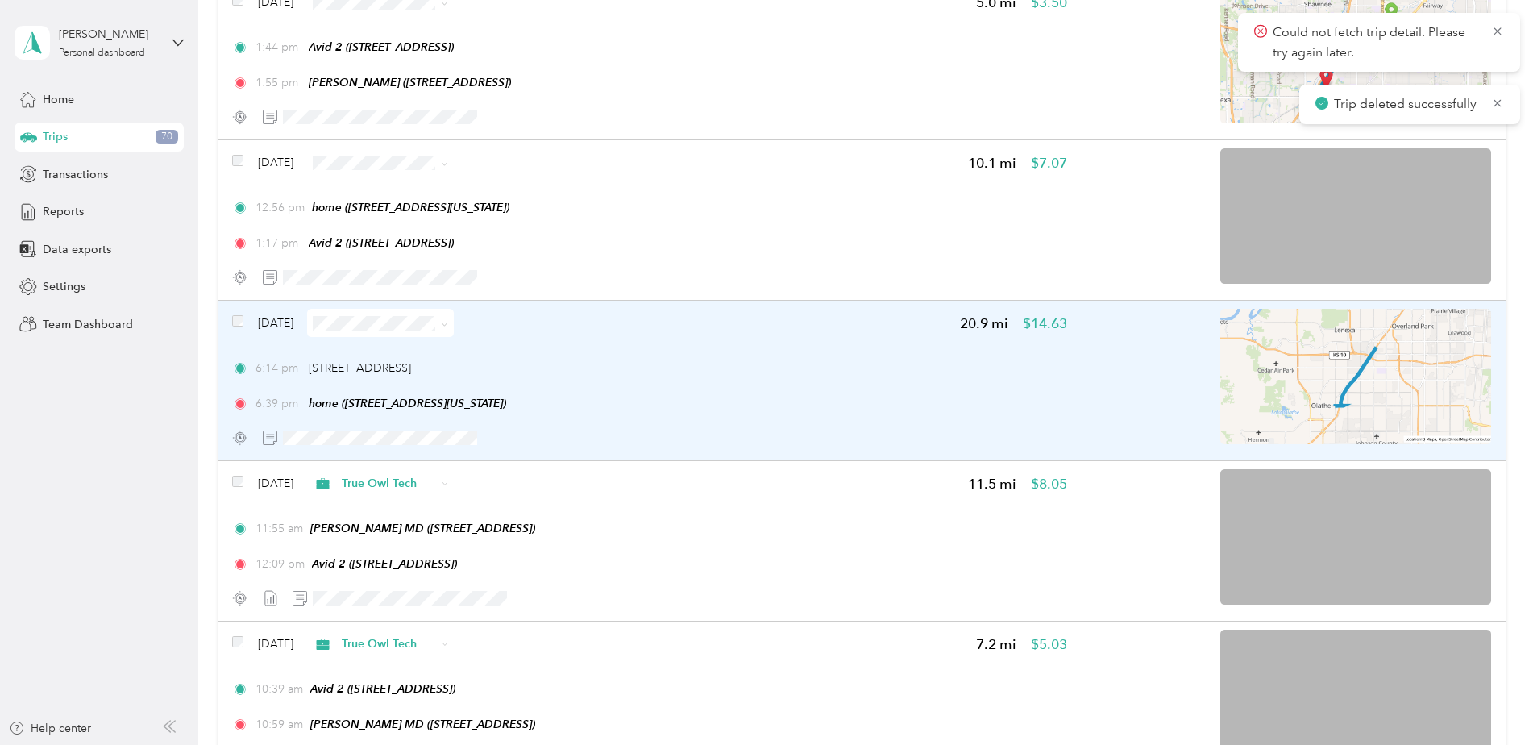
scroll to position [10989, 0]
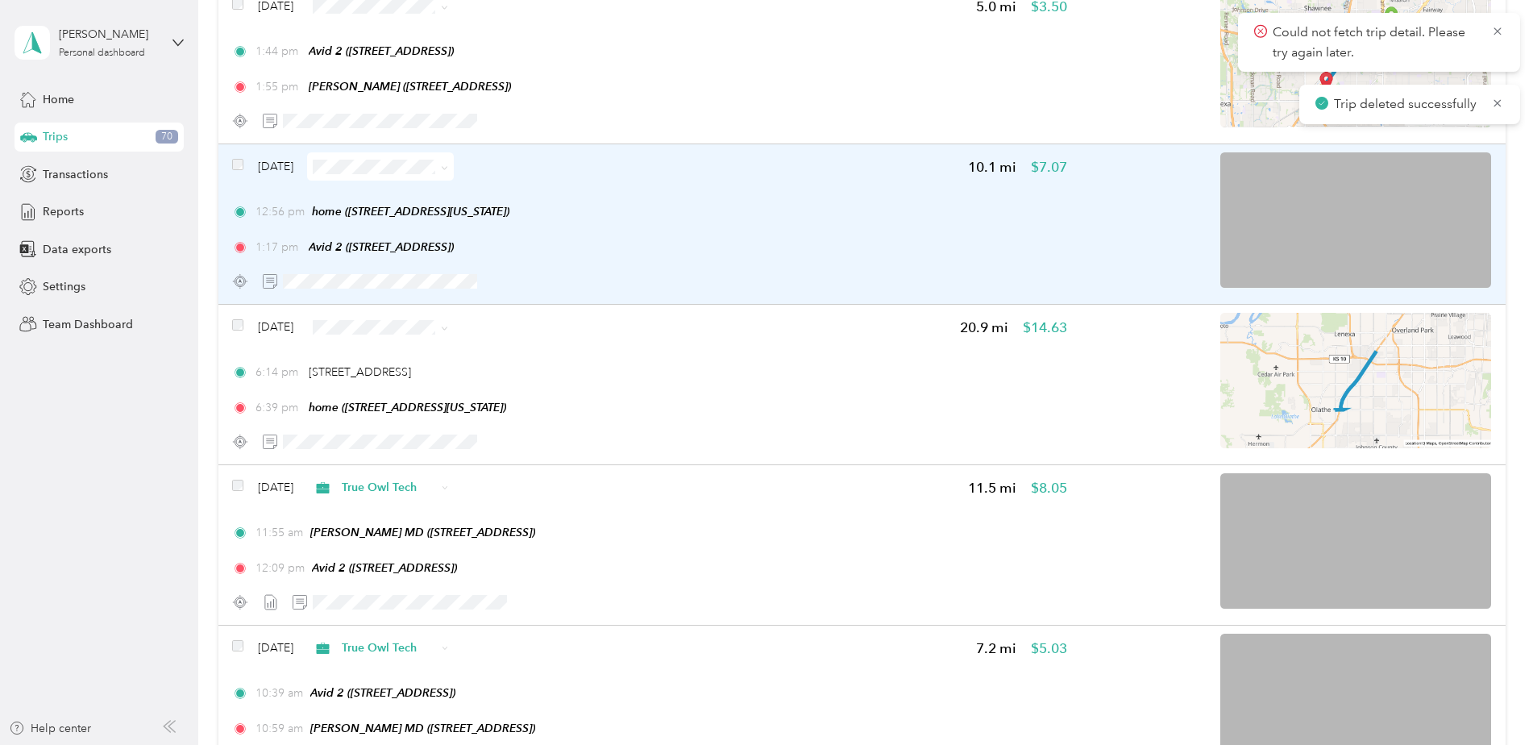
click at [692, 259] on div "Sep 9, 2025 10.1 mi $7.07 12:56 pm home (415 W Tenth St, Kansas City, MO) 1:17 …" at bounding box center [649, 223] width 834 height 143
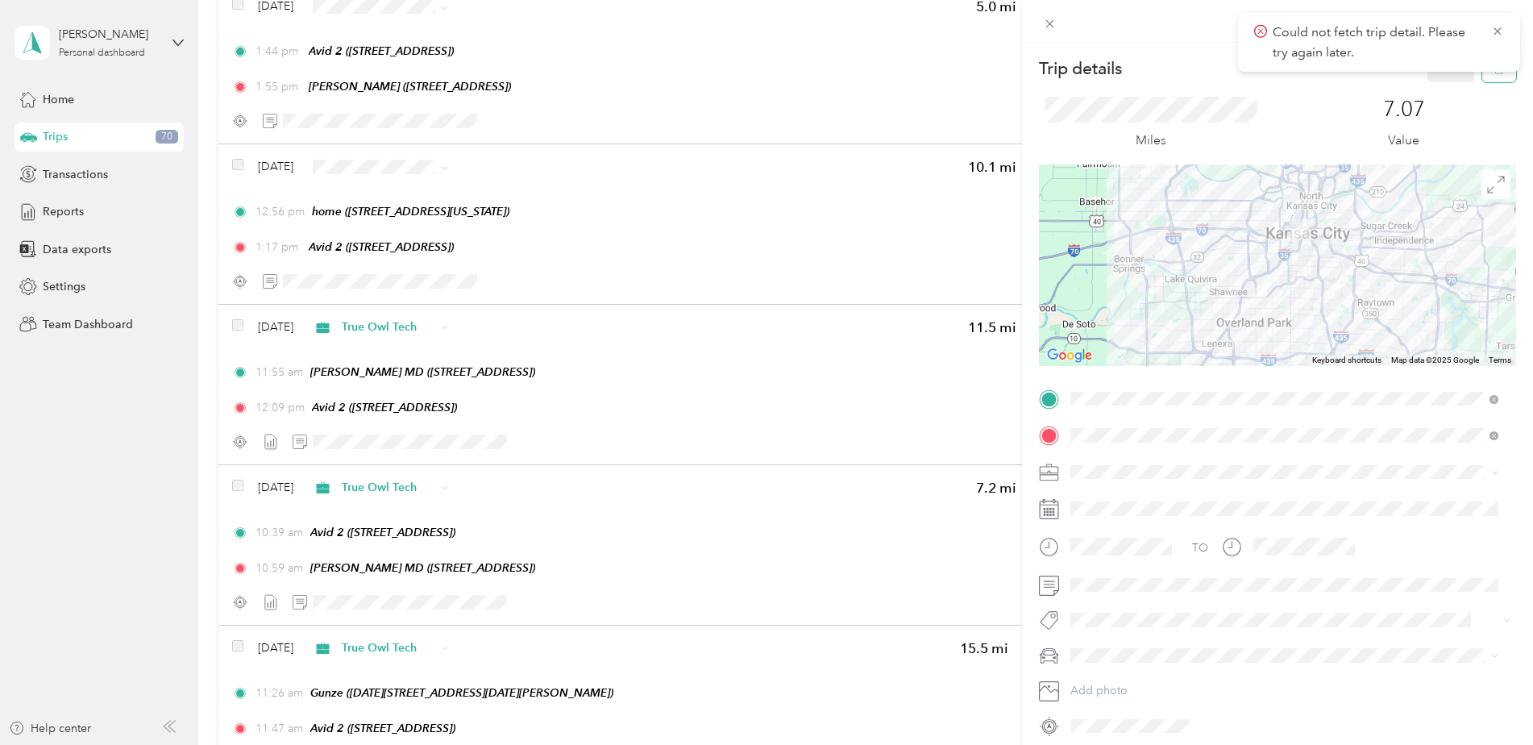
click at [1223, 81] on button "button" at bounding box center [1499, 68] width 34 height 28
click at [1223, 93] on button "Yes" at bounding box center [1439, 88] width 31 height 26
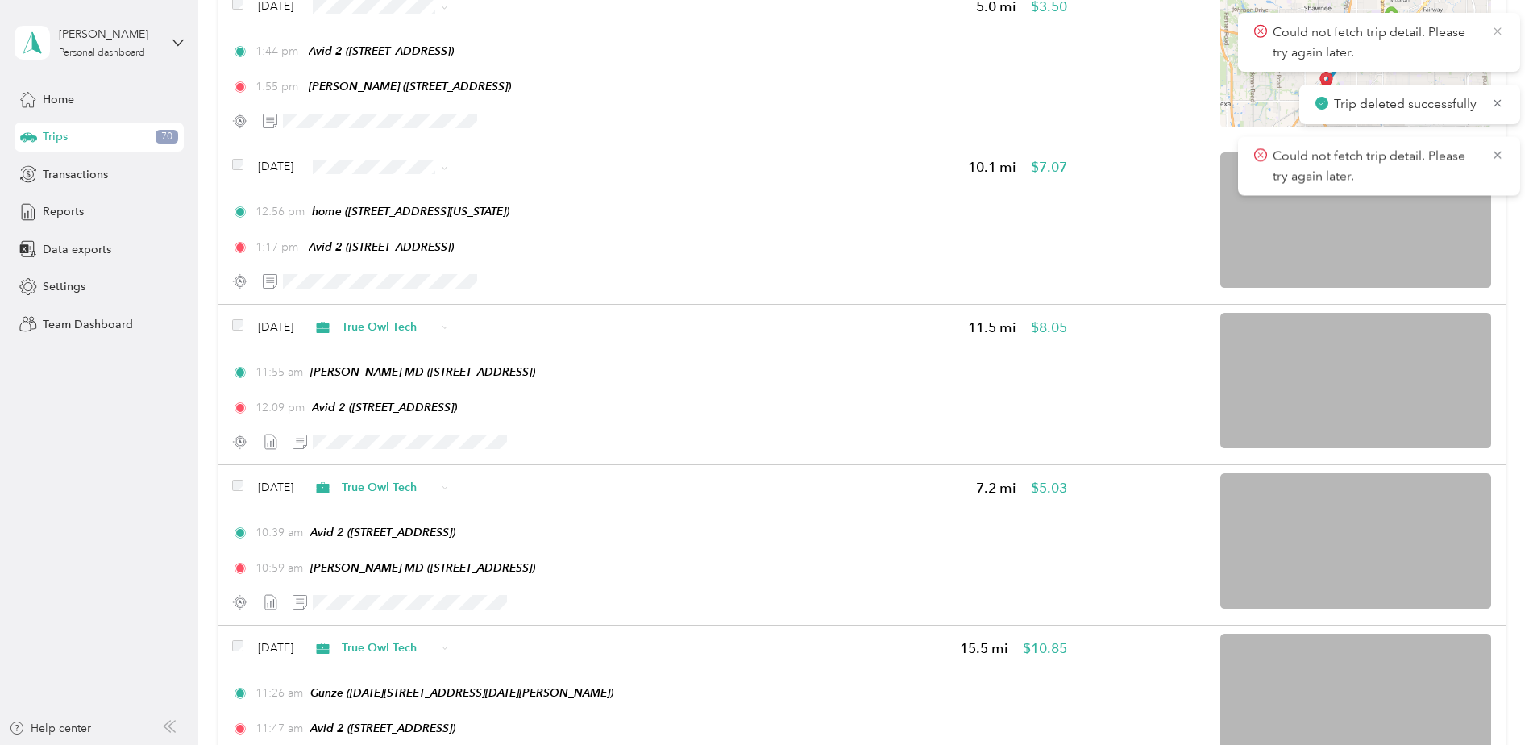
click at [1223, 35] on icon at bounding box center [1497, 31] width 13 height 15
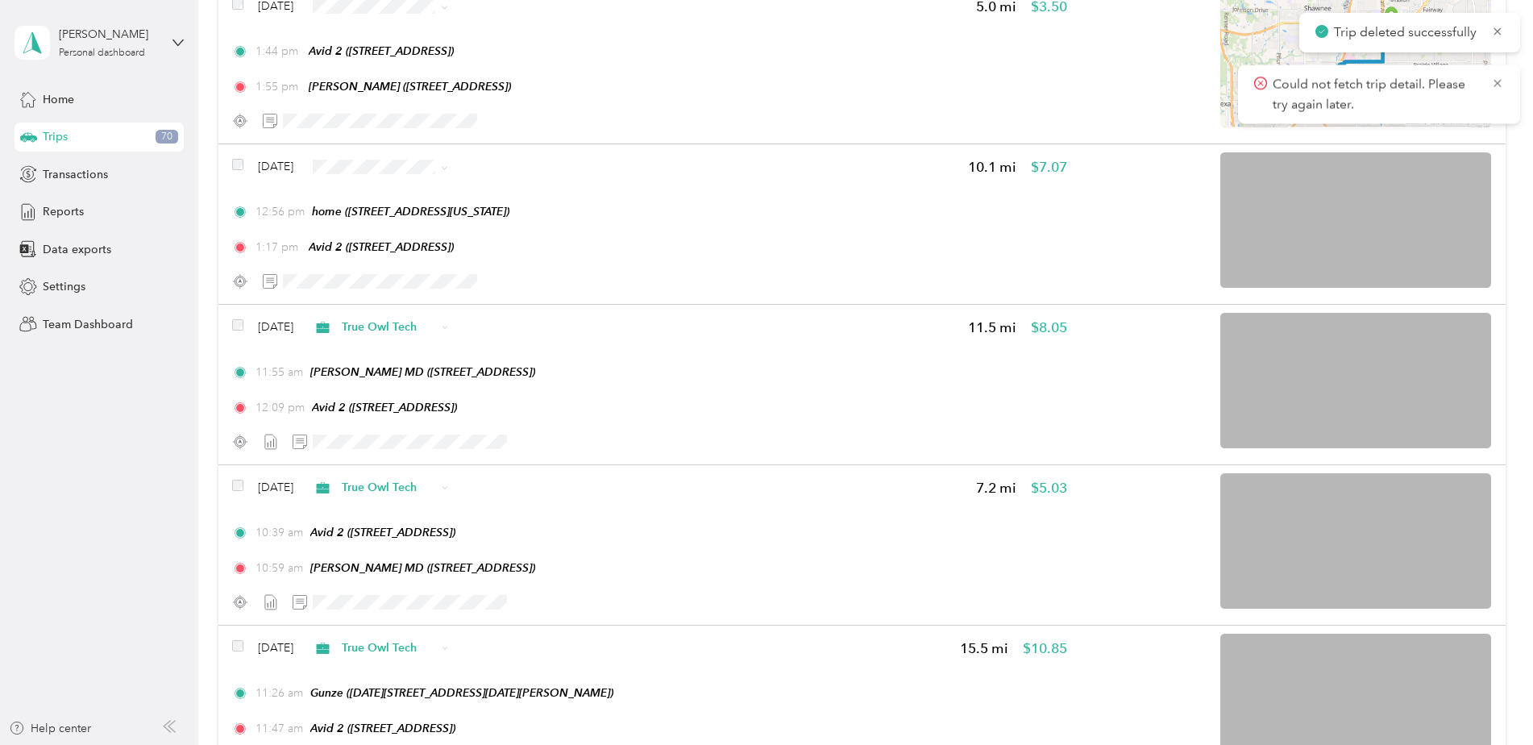
click at [1223, 35] on icon at bounding box center [1497, 31] width 13 height 15
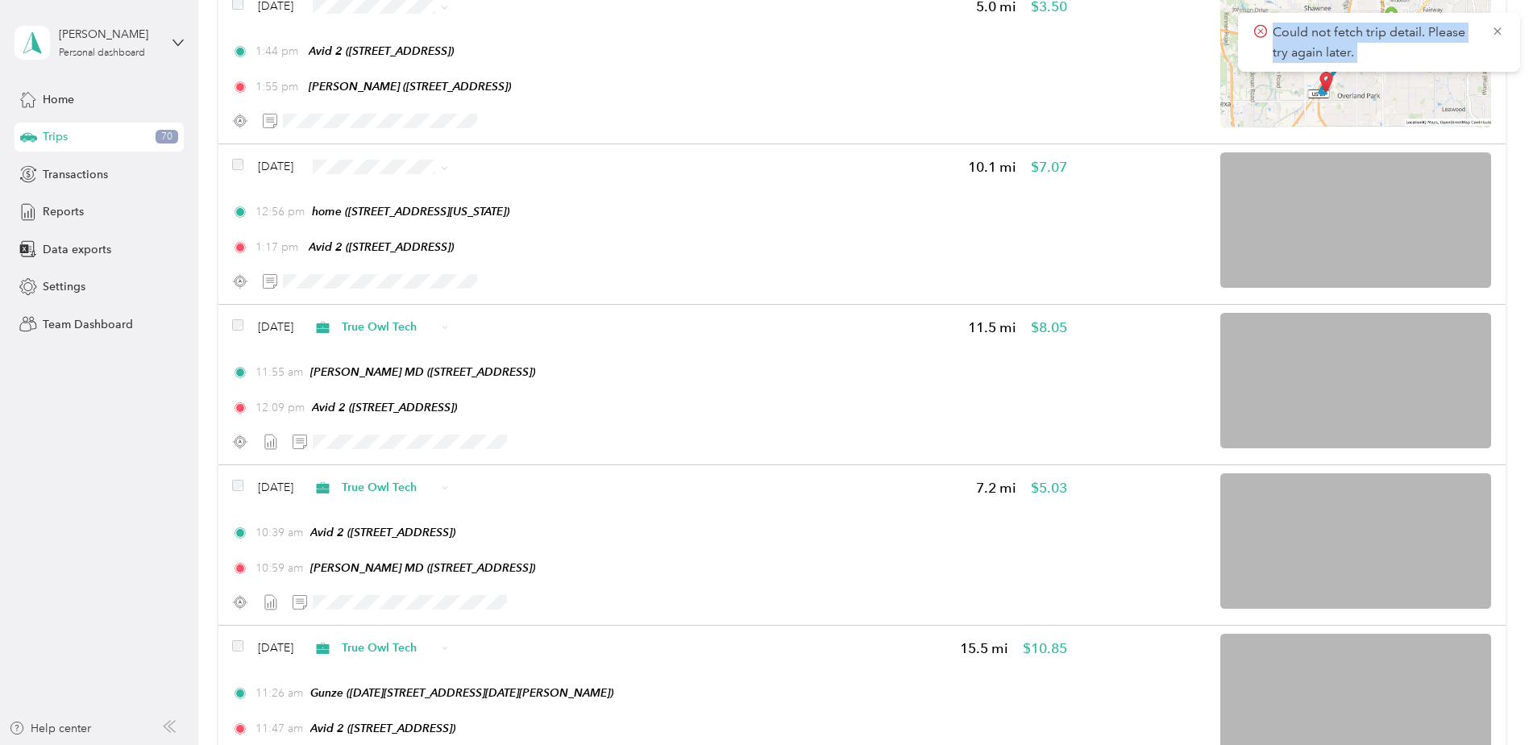
click at [1223, 35] on icon at bounding box center [1497, 31] width 13 height 15
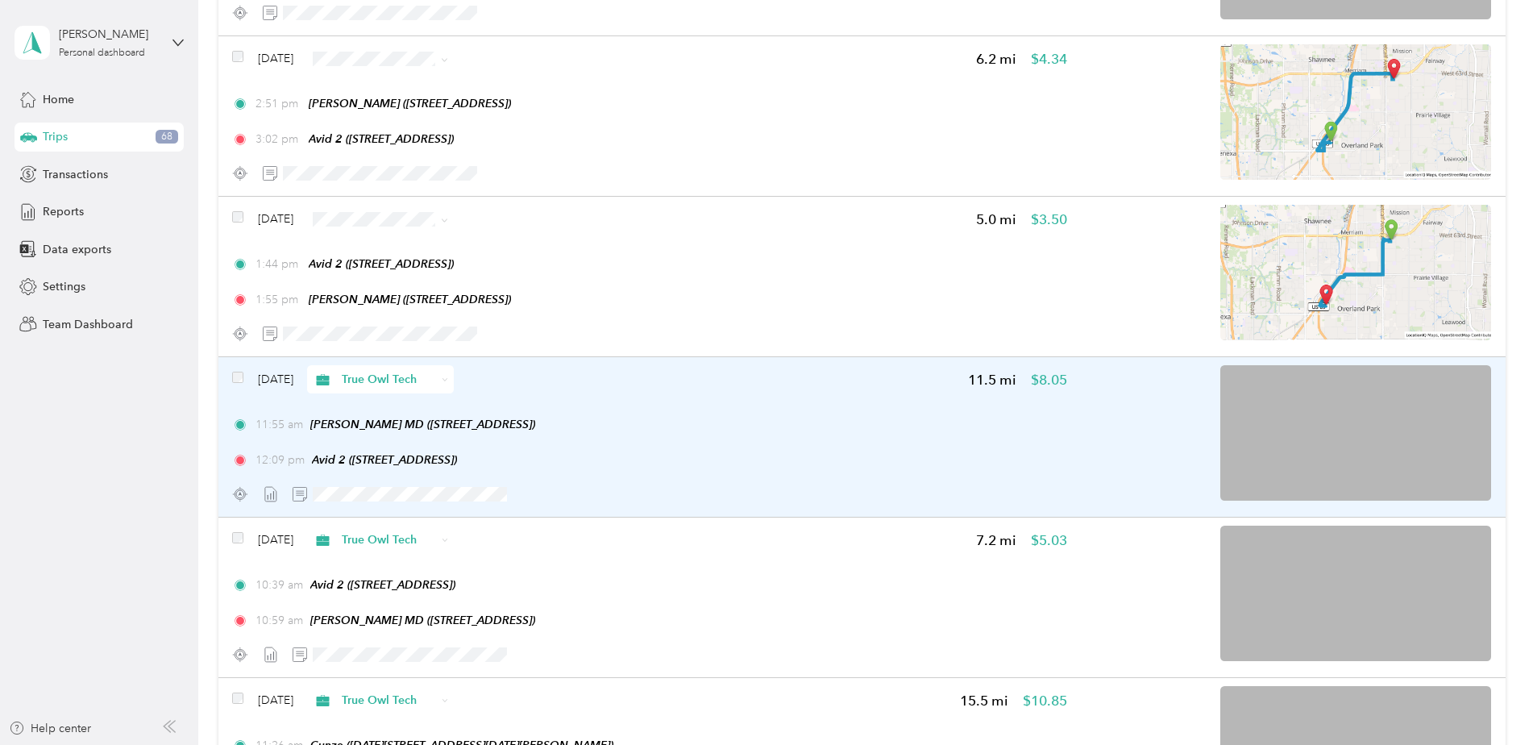
scroll to position [10748, 0]
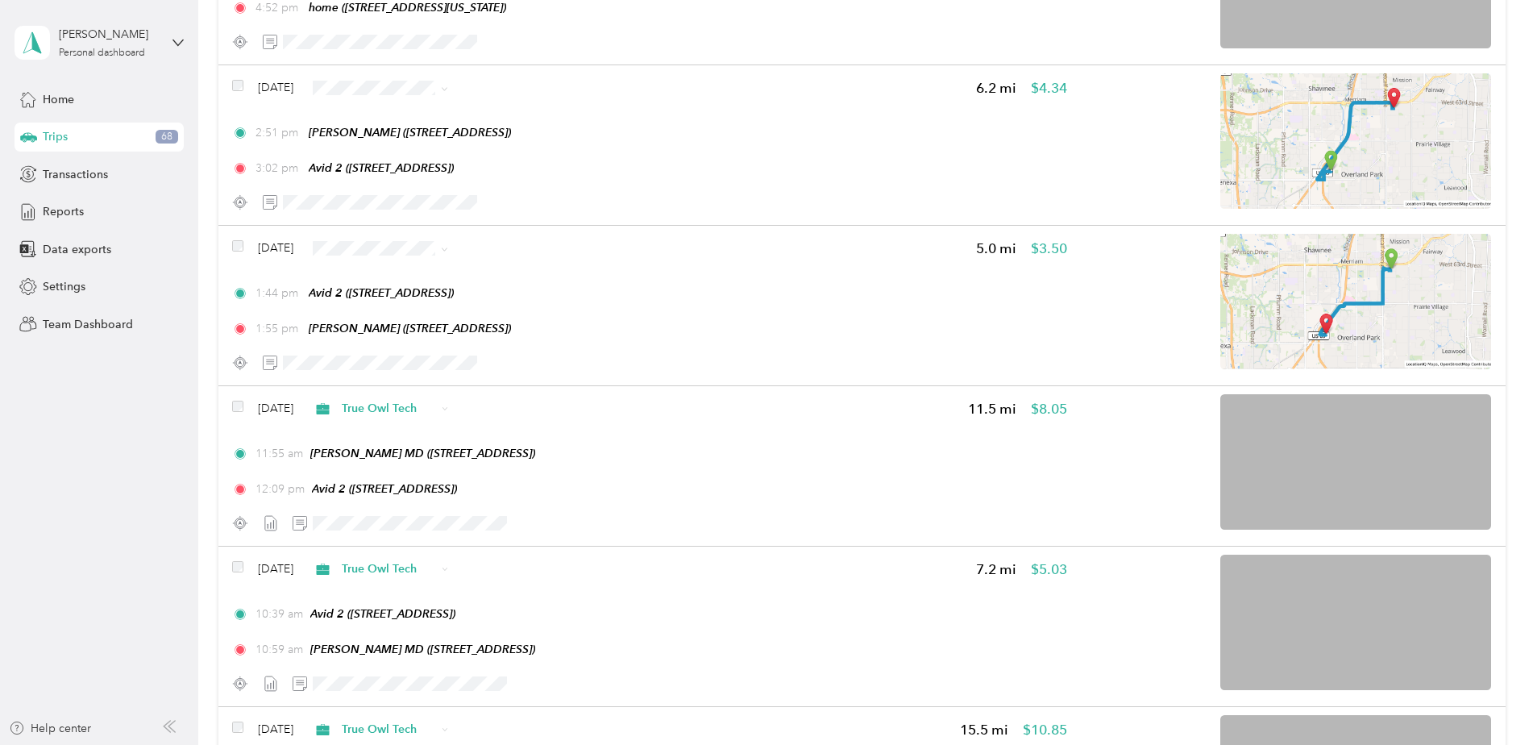
click at [418, 323] on li "True Owl Tech" at bounding box center [405, 328] width 147 height 28
click at [413, 169] on span "True Owl Tech" at bounding box center [420, 173] width 96 height 17
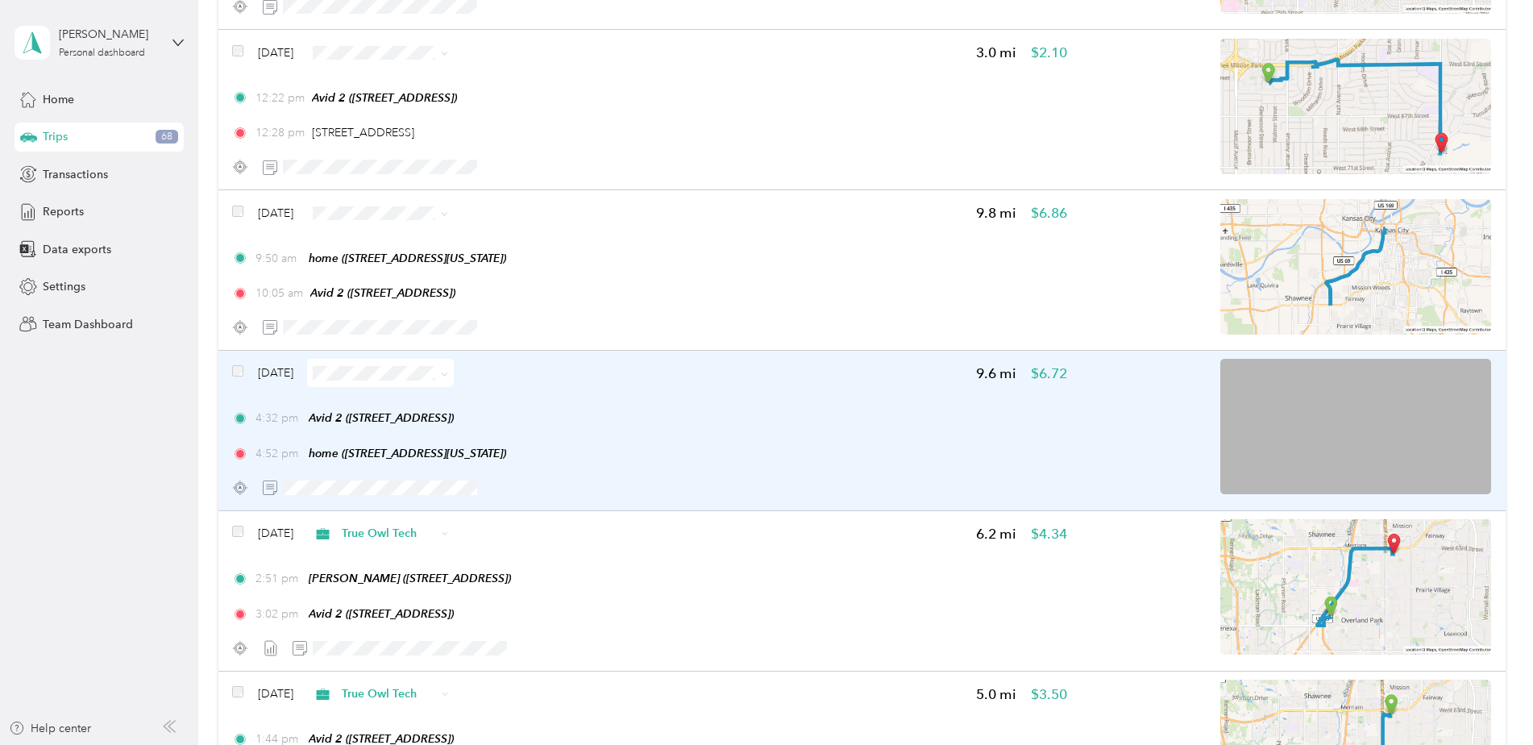
scroll to position [10264, 0]
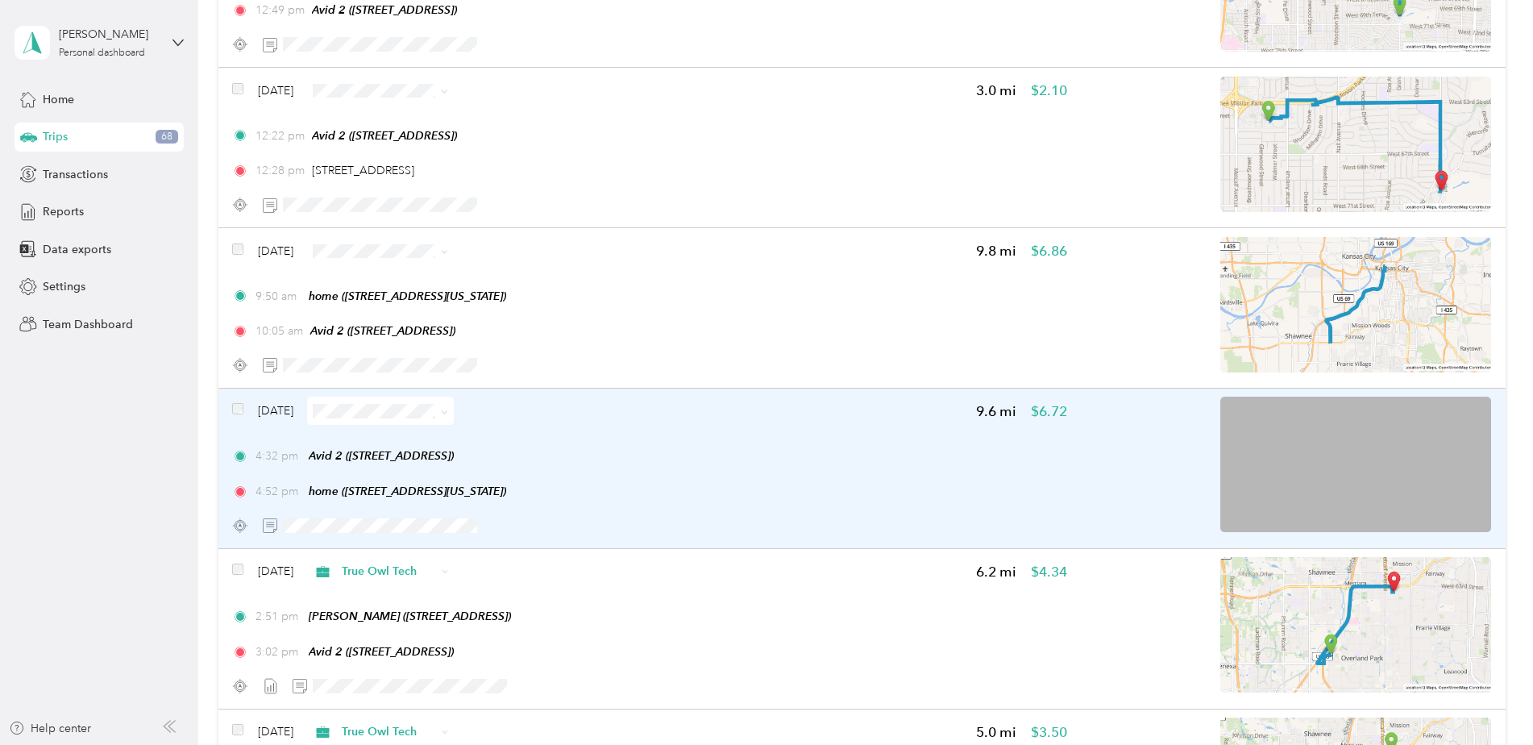
click at [694, 479] on div "4:32 pm Avid 2 (6329 Glenwood St, Overland Park, KS) 4:52 pm home (415 W Tenth …" at bounding box center [649, 473] width 834 height 52
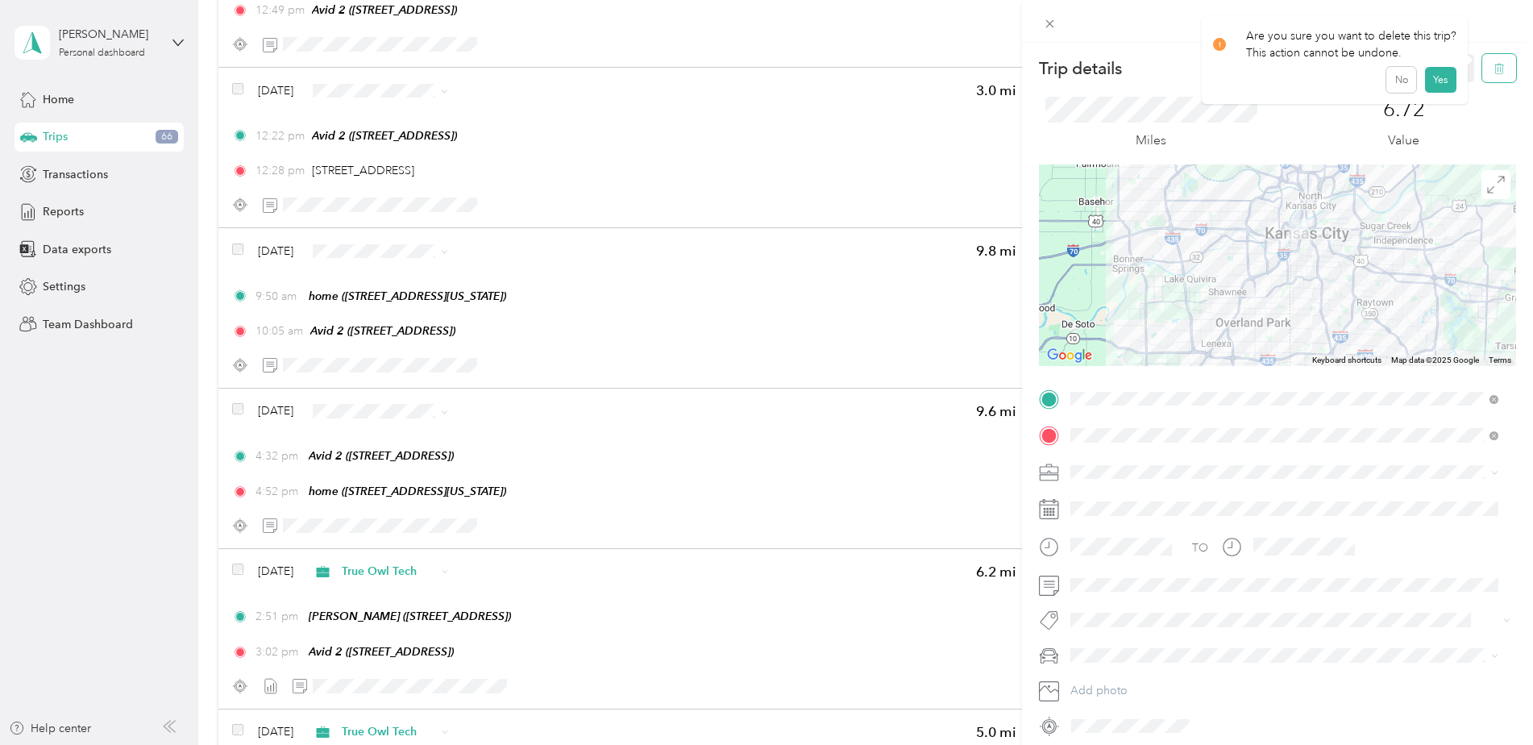
click at [1223, 68] on icon "button" at bounding box center [1499, 68] width 11 height 11
click at [1223, 91] on button "Yes" at bounding box center [1439, 88] width 31 height 26
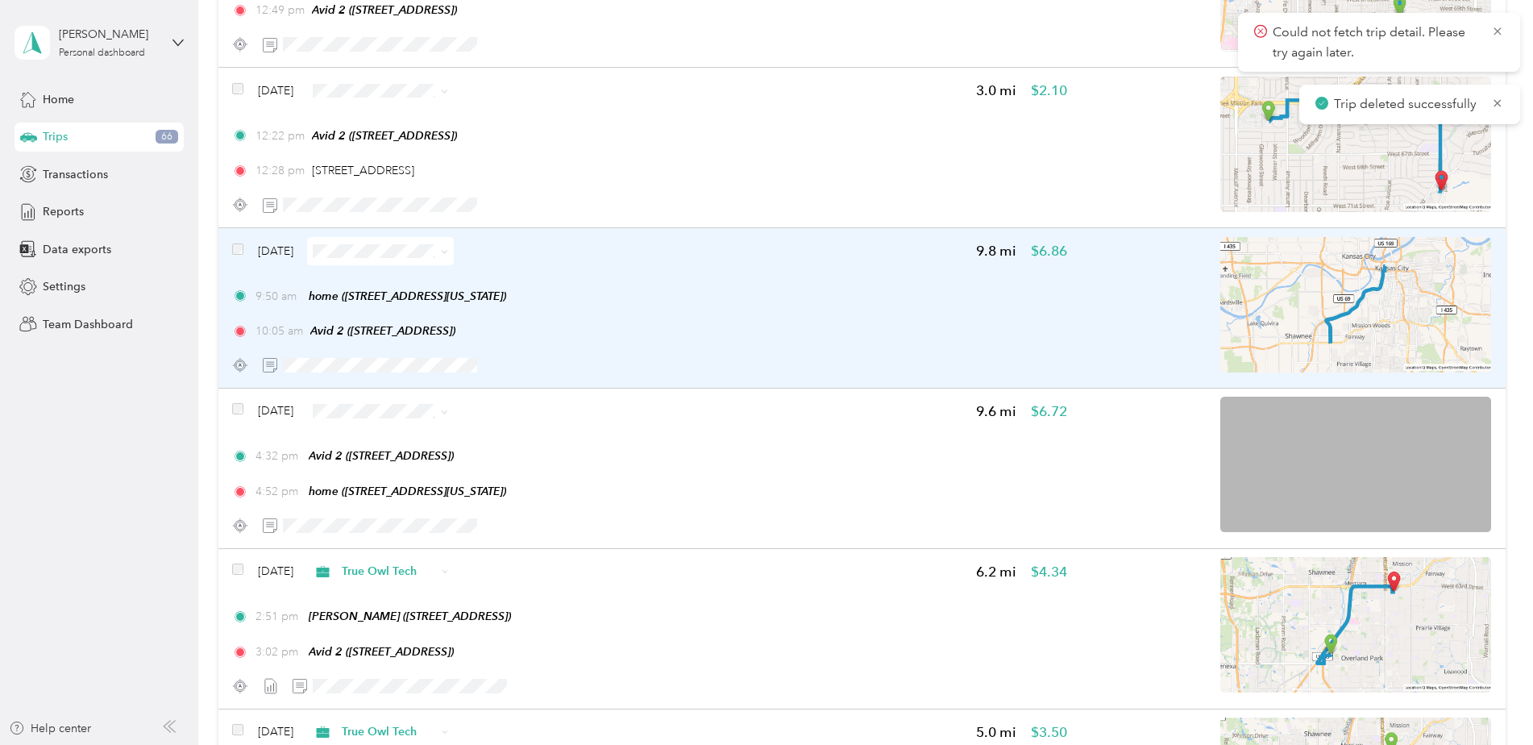
click at [787, 309] on div "9:50 am home (415 W Tenth St, Kansas City, MO) 10:05 am Avid 2 (6329 Glenwood S…" at bounding box center [649, 314] width 834 height 52
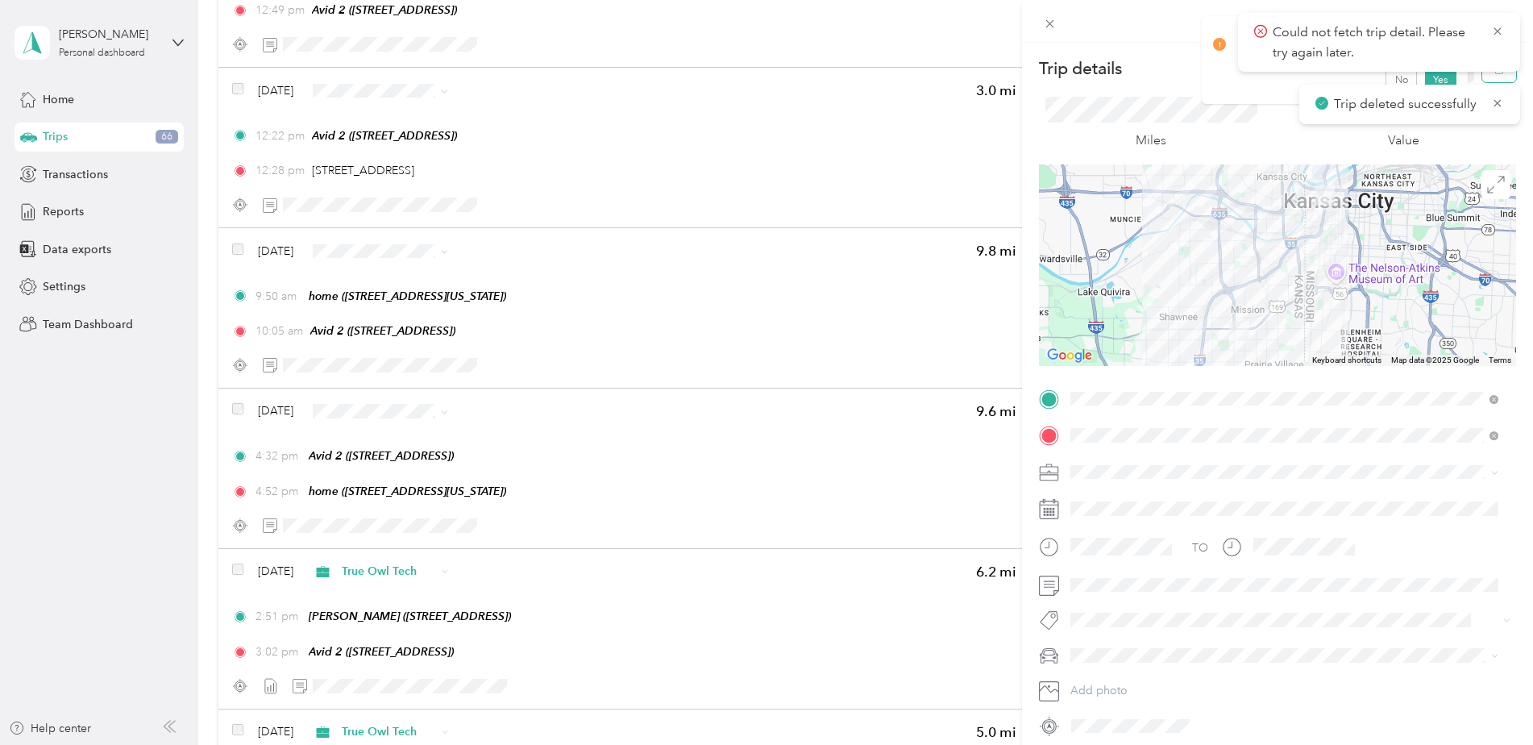
click at [1223, 76] on button "button" at bounding box center [1499, 68] width 34 height 28
click at [1223, 80] on body "Could not fetch trip detail. Please try again later. Trip deleted successfully …" at bounding box center [762, 380] width 1525 height 761
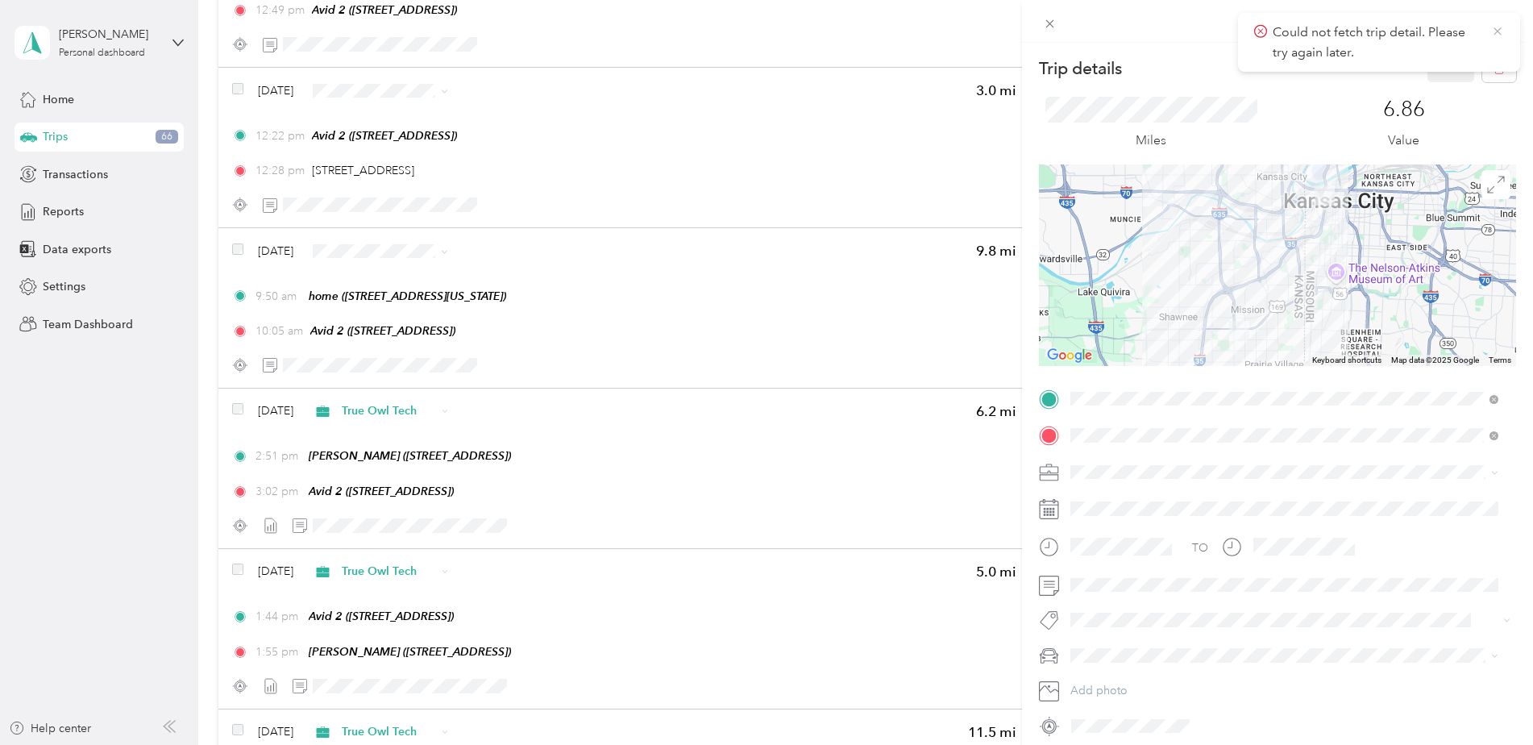
click at [1223, 25] on icon at bounding box center [1497, 31] width 13 height 15
click at [1223, 68] on button "button" at bounding box center [1499, 68] width 34 height 28
click at [1223, 90] on button "Yes" at bounding box center [1439, 88] width 31 height 26
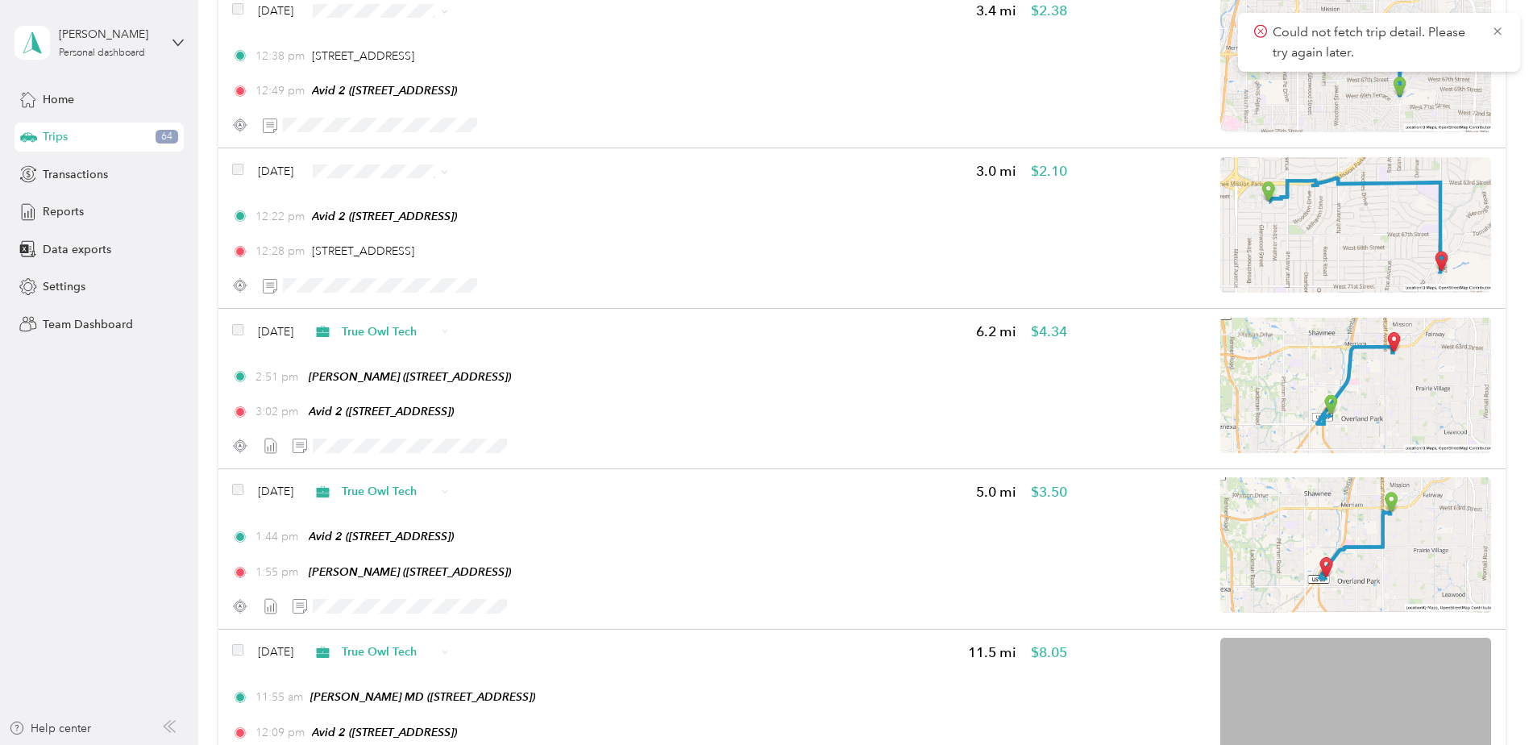
scroll to position [10103, 0]
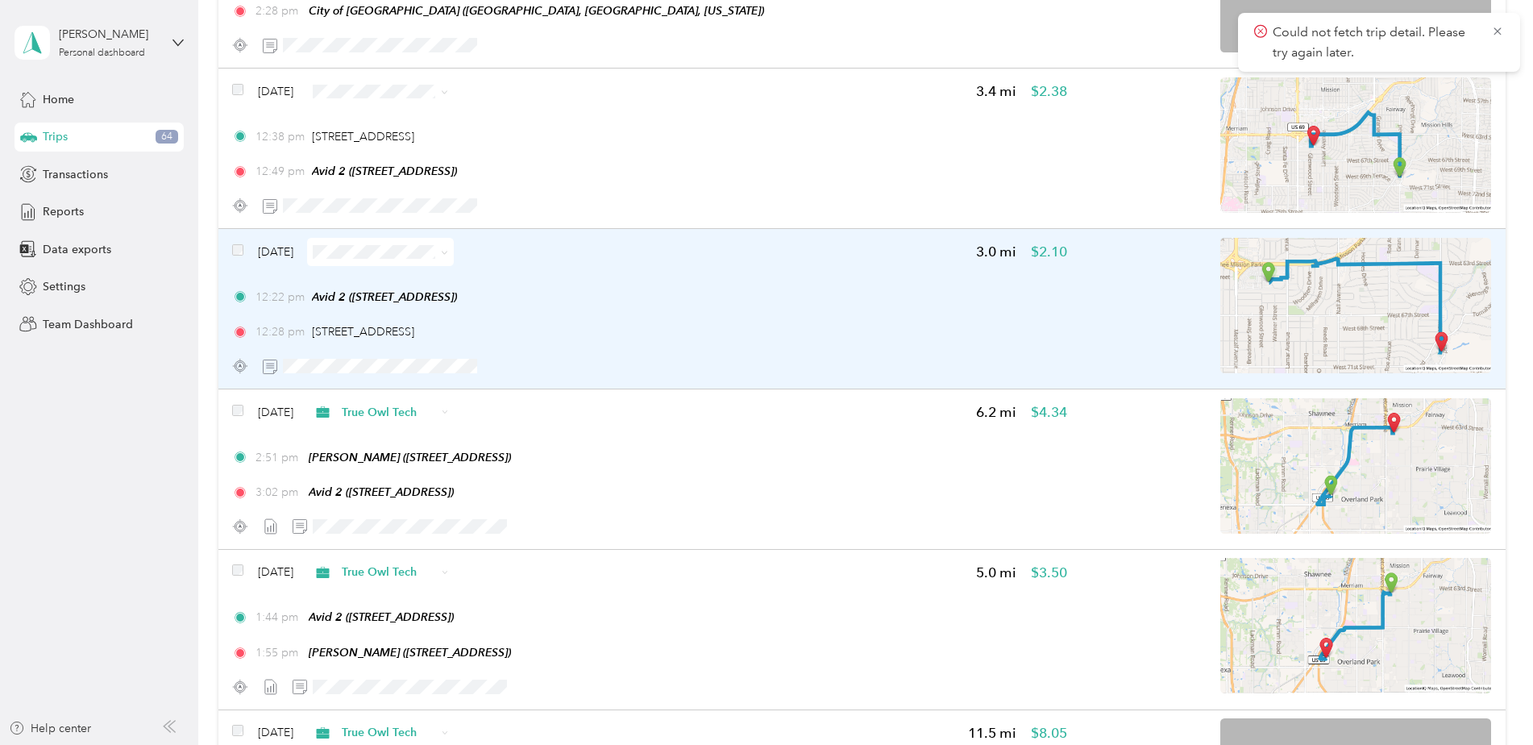
click at [731, 298] on div "12:22 pm Avid 2 (6329 Glenwood St, Overland Park, KS)" at bounding box center [649, 297] width 834 height 17
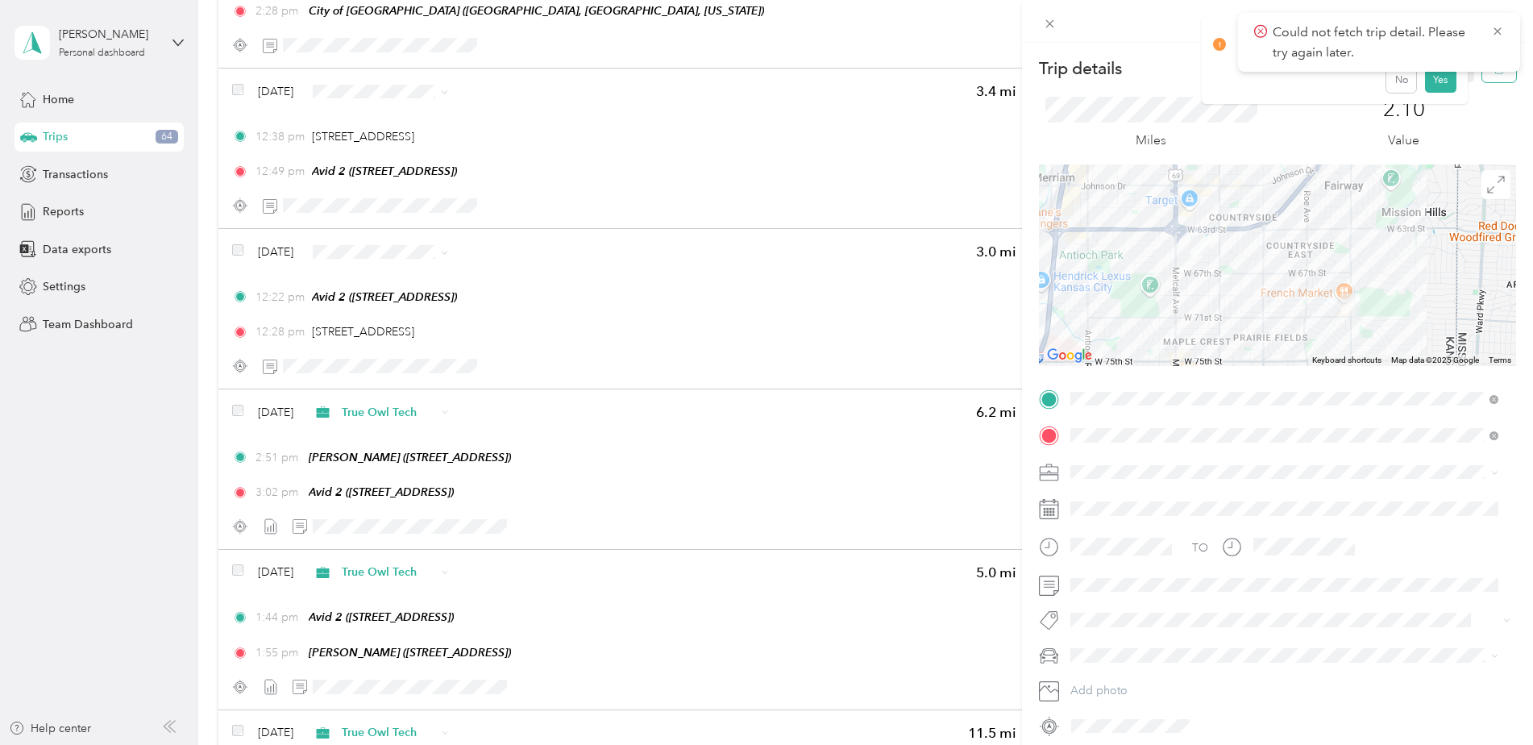
click at [1223, 77] on button "button" at bounding box center [1499, 68] width 34 height 28
click at [1223, 93] on button "Yes" at bounding box center [1439, 88] width 31 height 26
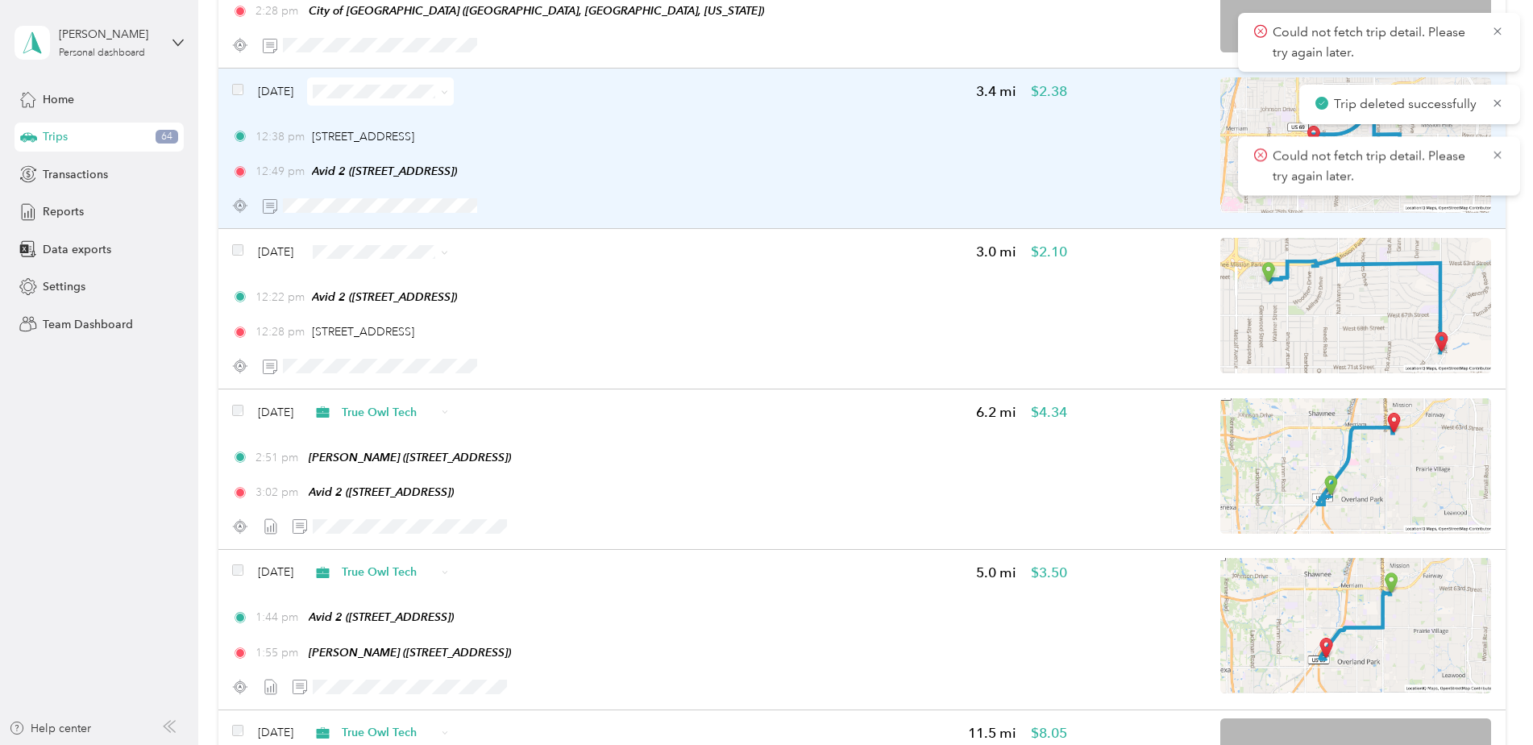
click at [733, 116] on div "Sep 10, 2025 3.4 mi $2.38 12:38 pm 6967–6979 Mission Ln, Prairie Village, KS 12…" at bounding box center [649, 148] width 834 height 143
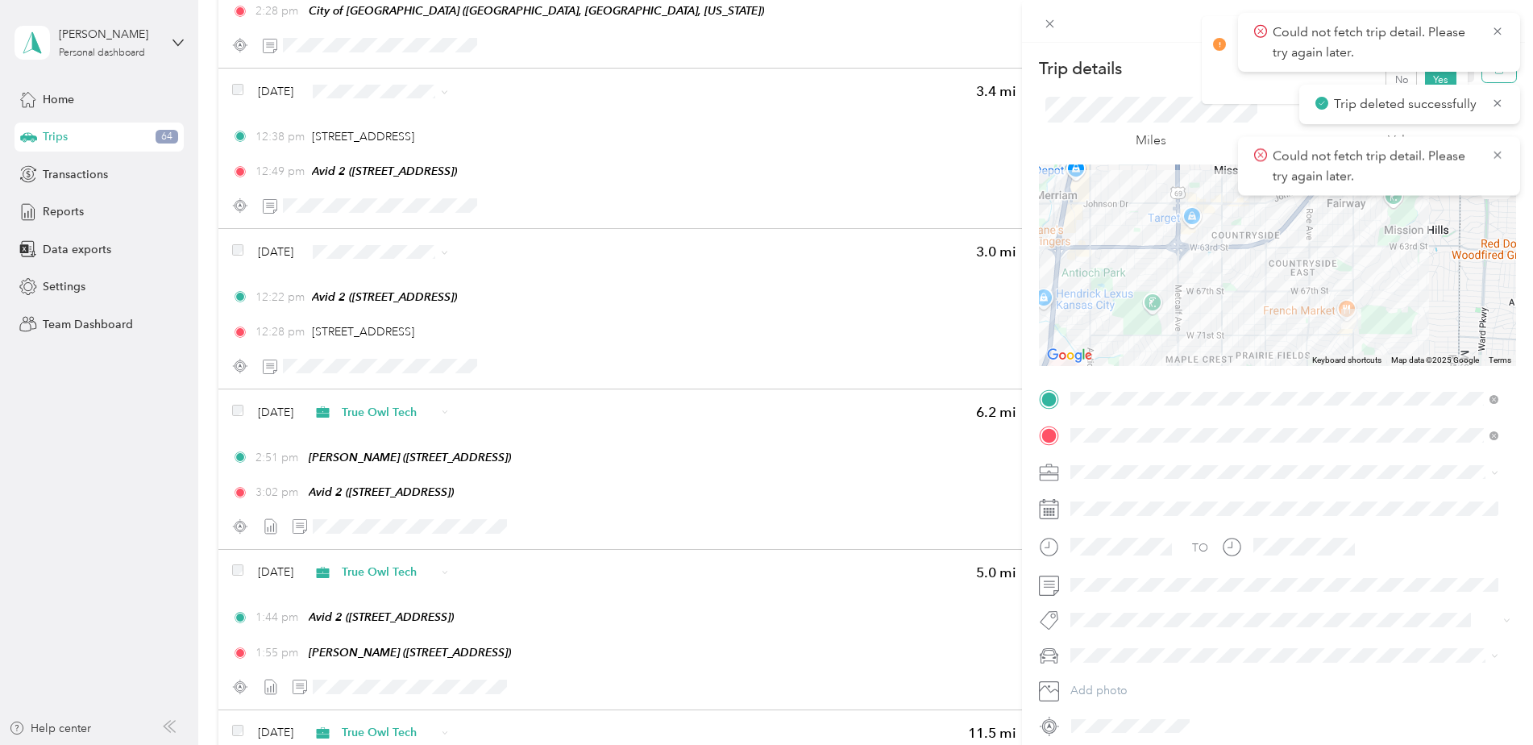
click at [1223, 74] on button "button" at bounding box center [1499, 68] width 34 height 28
click at [1223, 80] on button "Yes" at bounding box center [1439, 88] width 31 height 26
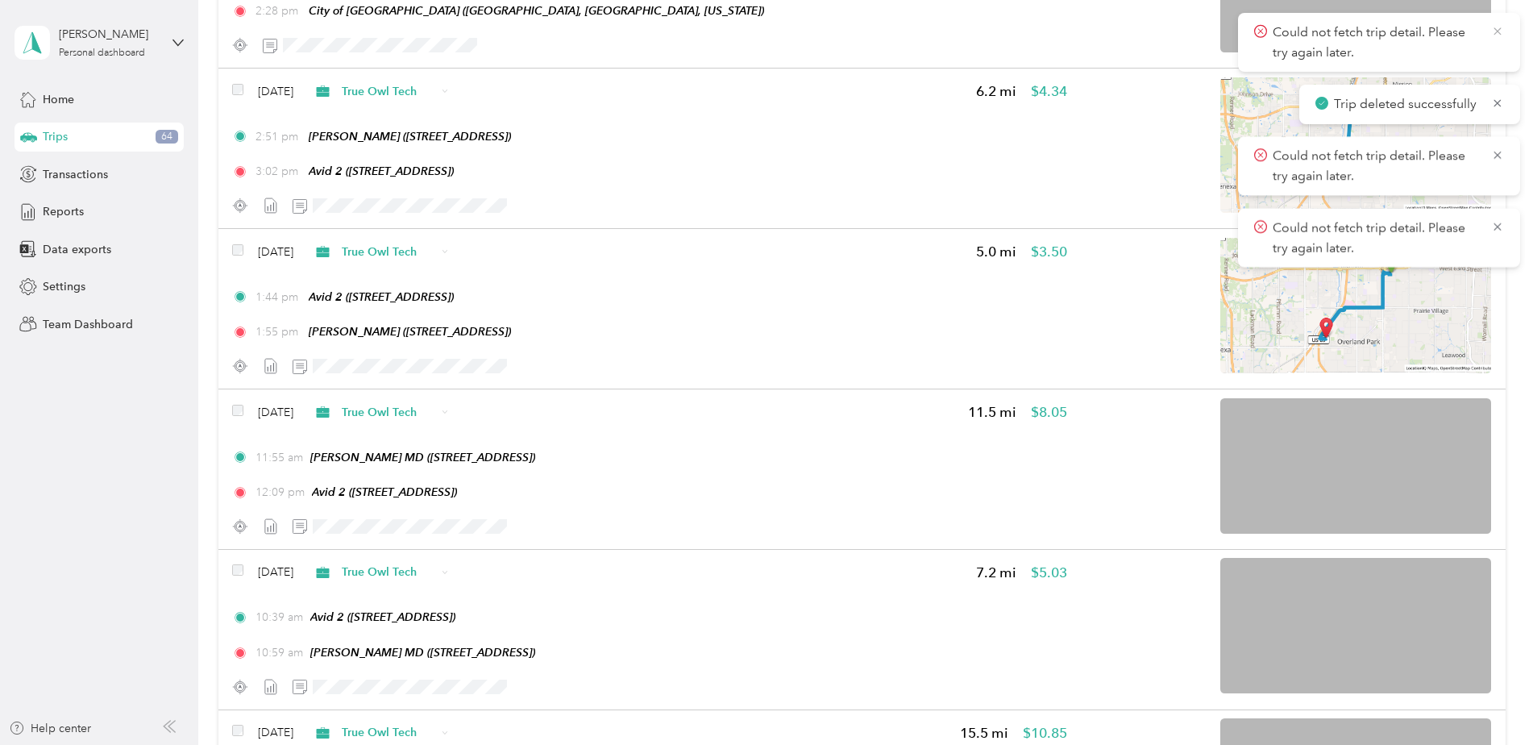
click at [1223, 27] on icon at bounding box center [1497, 31] width 13 height 15
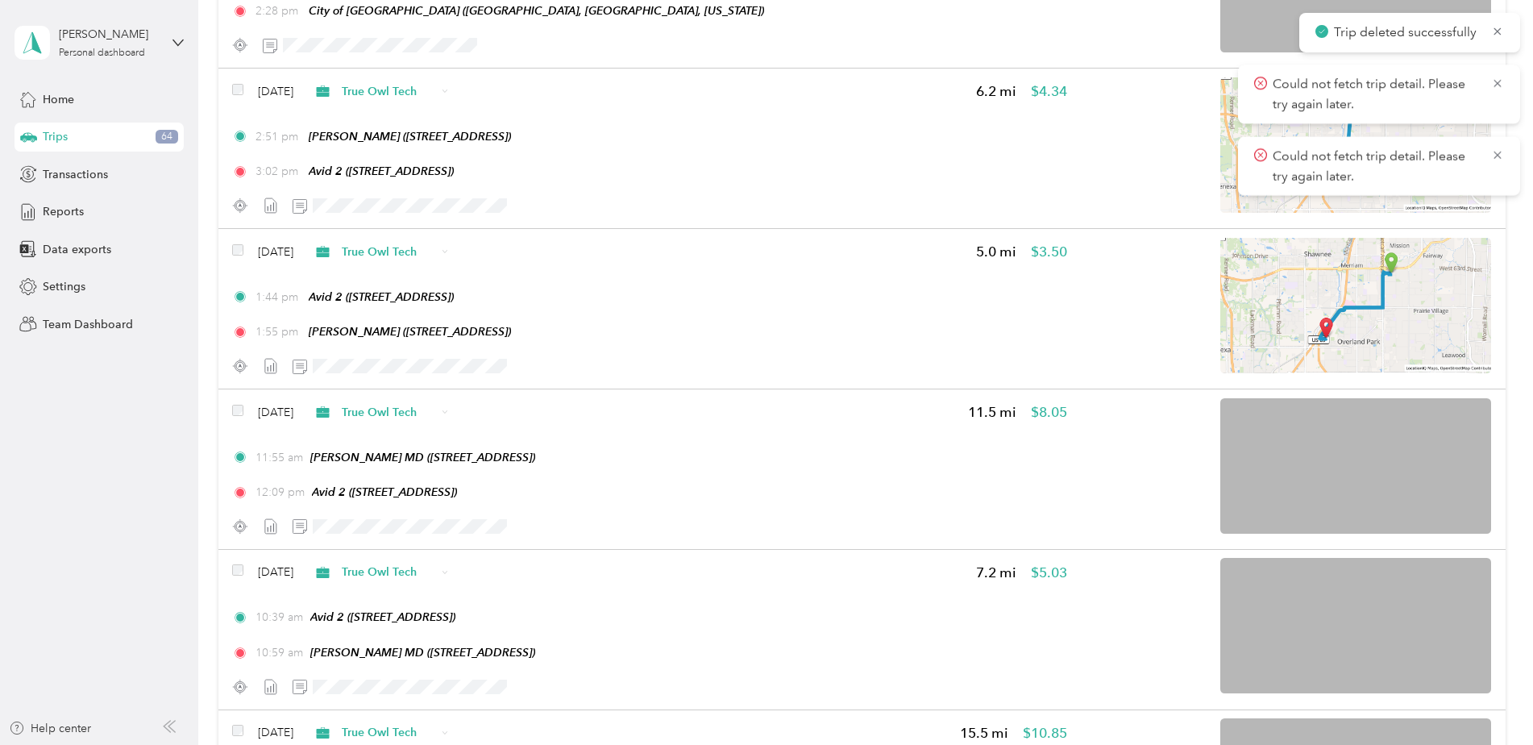
click at [1223, 27] on icon at bounding box center [1497, 31] width 13 height 15
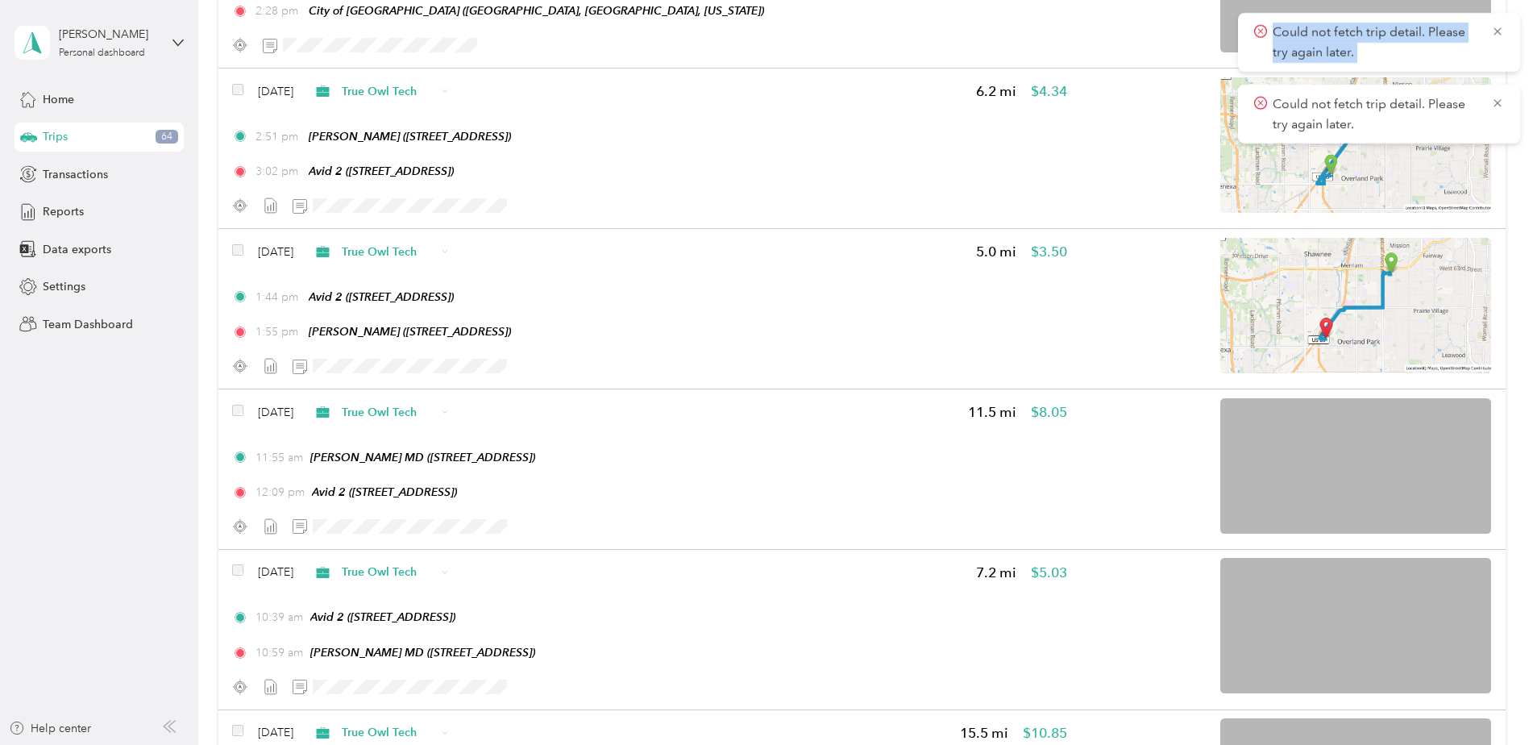
click at [1223, 27] on icon at bounding box center [1497, 31] width 13 height 15
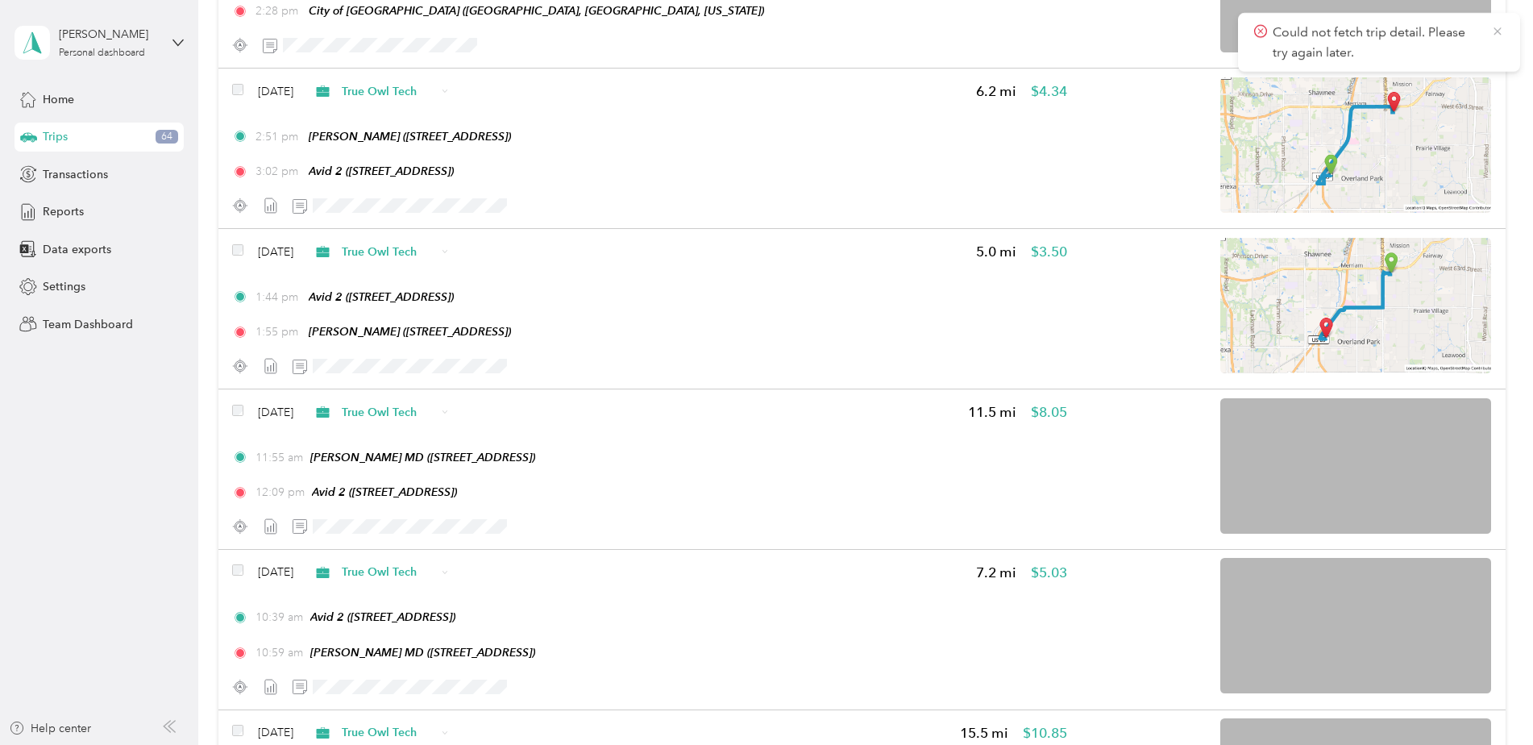
click at [1223, 31] on icon at bounding box center [1497, 31] width 13 height 15
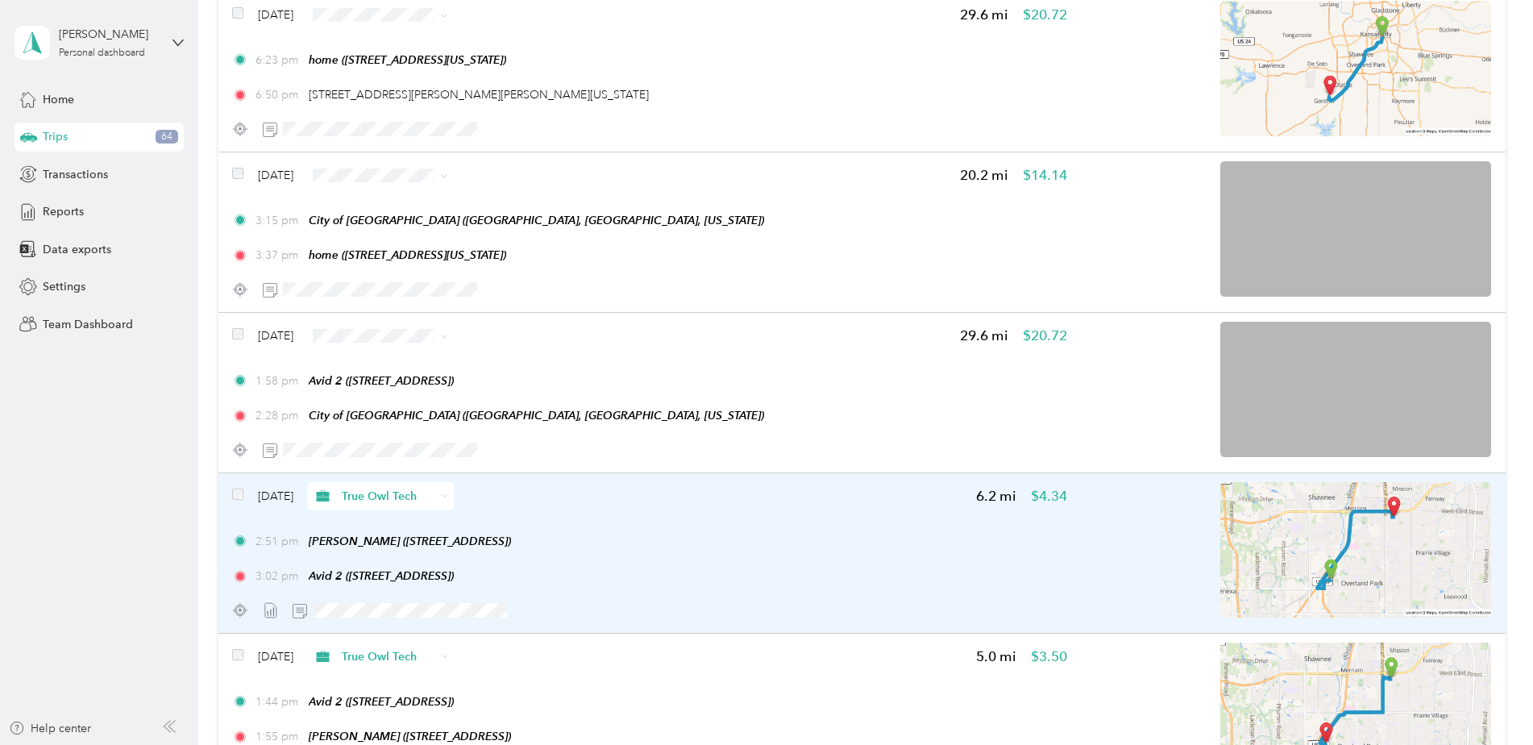
scroll to position [9619, 0]
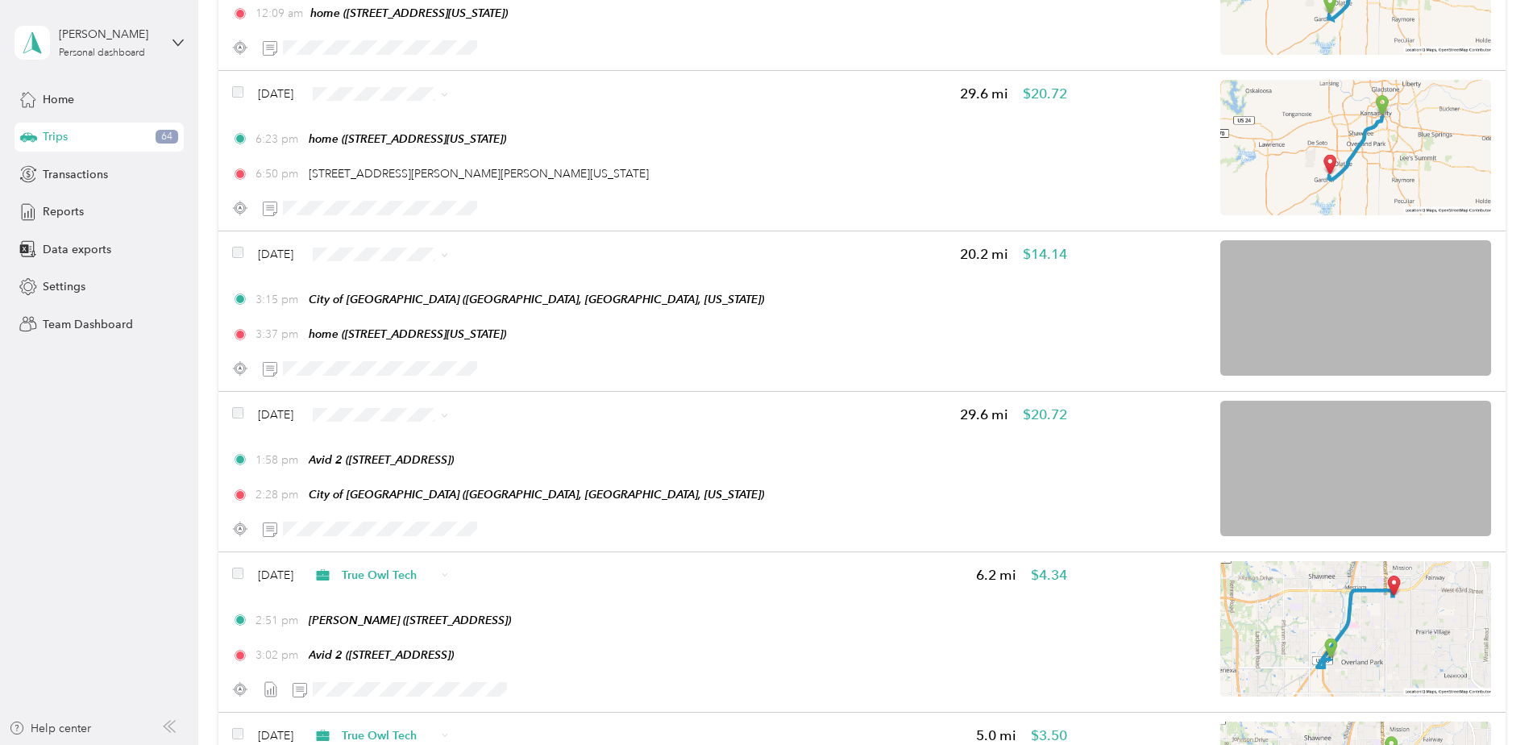
click at [427, 498] on span "True Owl Tech" at bounding box center [427, 497] width 96 height 17
click at [403, 326] on li "True Owl Tech" at bounding box center [412, 340] width 147 height 28
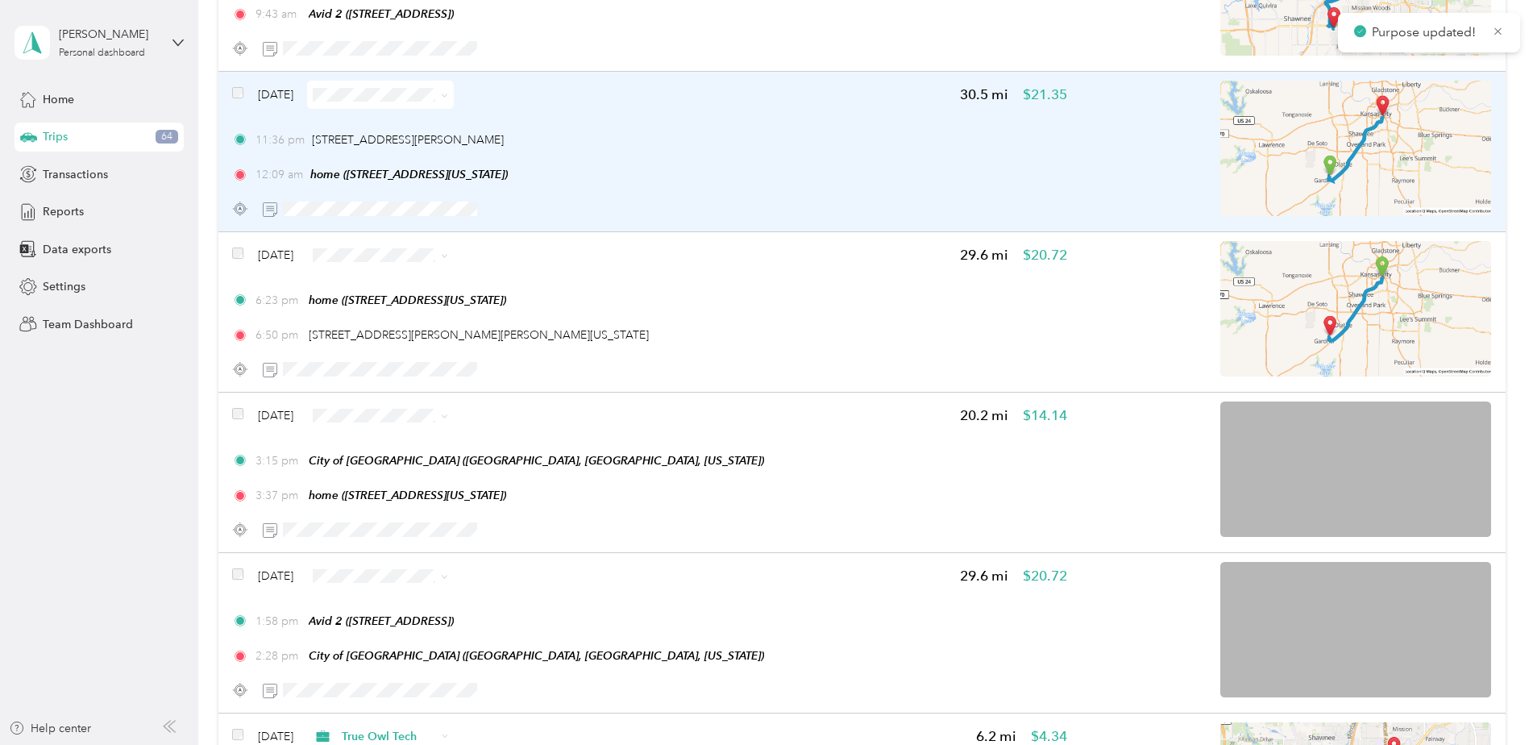
scroll to position [9377, 0]
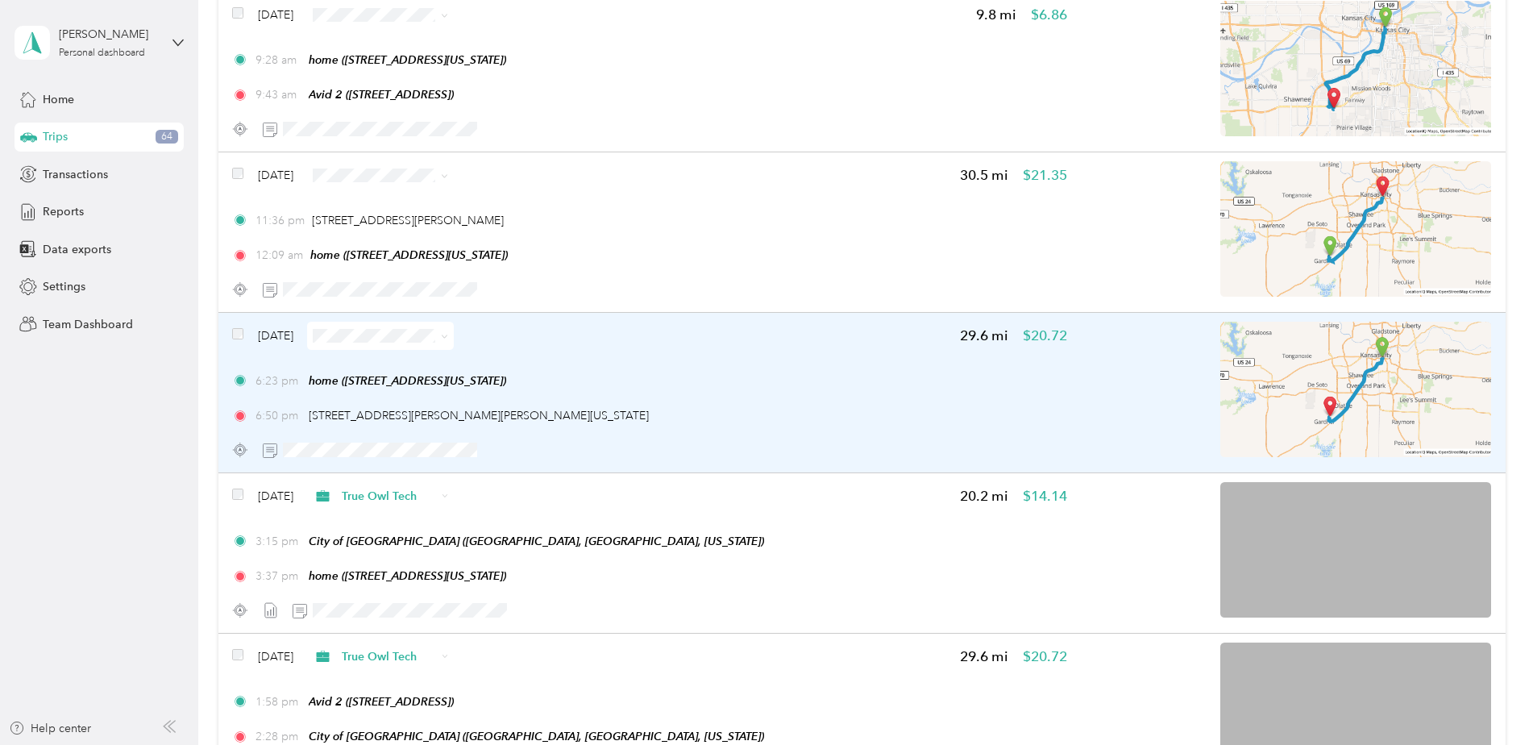
click at [757, 389] on div "6:23 pm home (415 W Tenth St, Kansas City, MO) 6:50 pm 280, Gardner Drive, Gard…" at bounding box center [649, 398] width 834 height 52
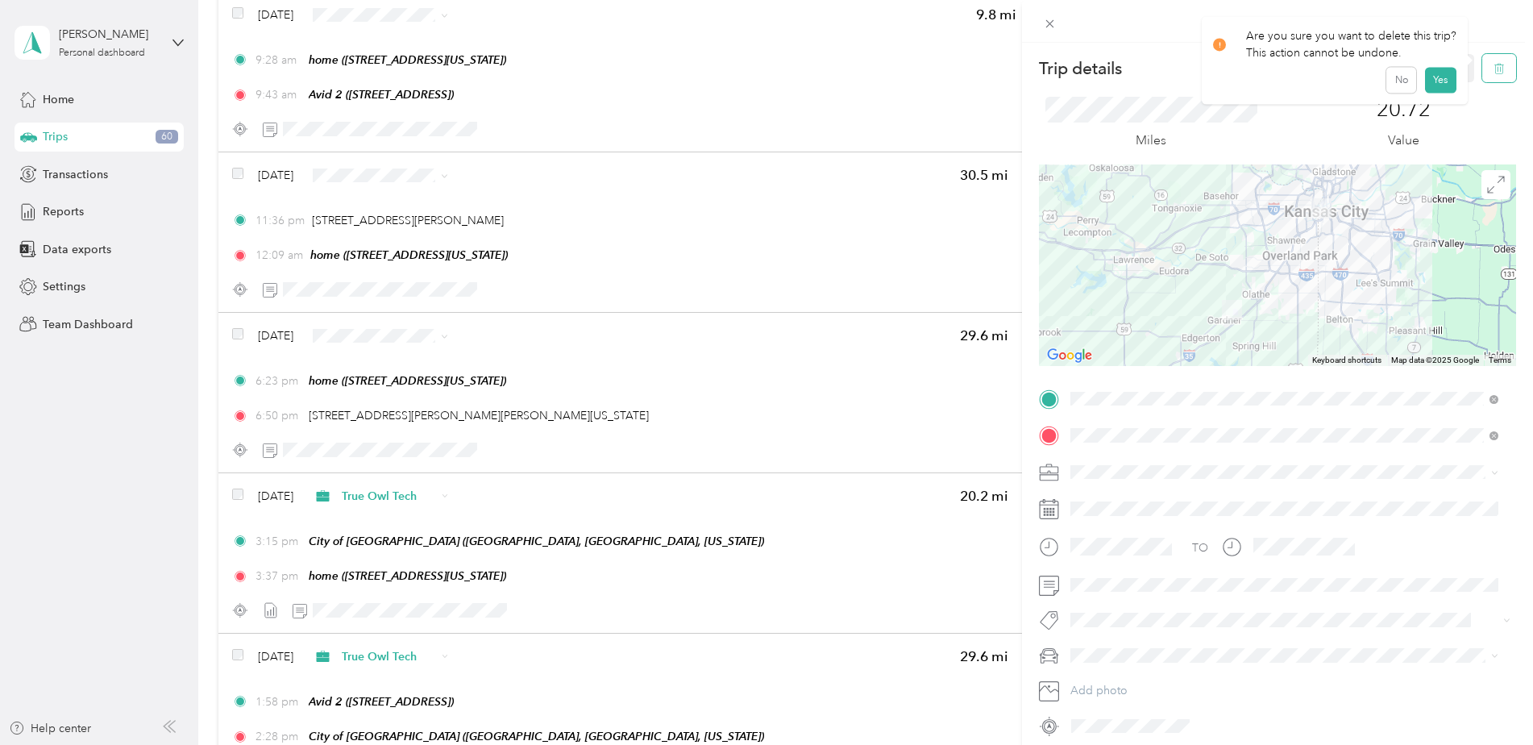
click at [1223, 78] on button "button" at bounding box center [1499, 68] width 34 height 28
click at [1223, 93] on button "Yes" at bounding box center [1439, 88] width 31 height 26
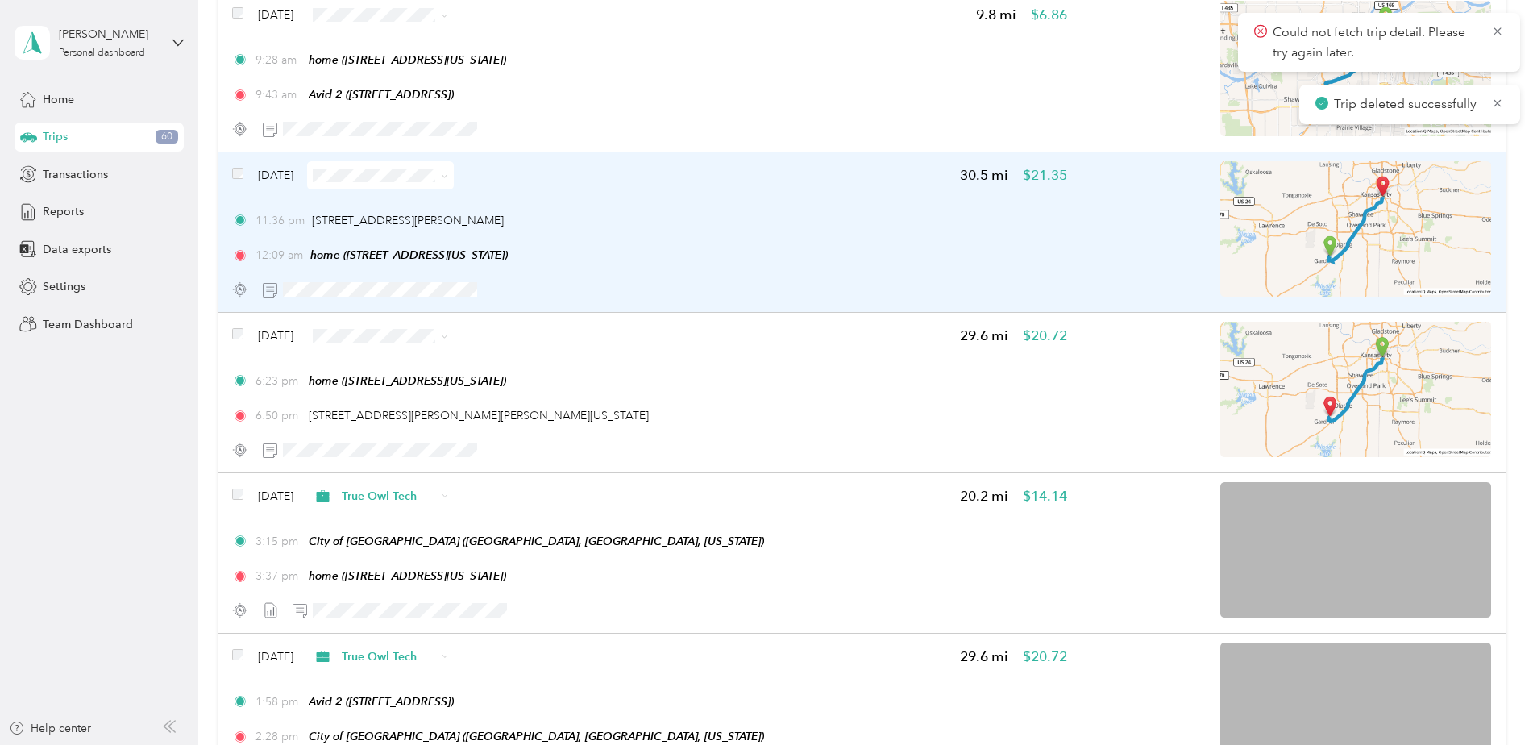
click at [802, 225] on div "11:36 pm 280 Gardner Dr, New Century, KS" at bounding box center [649, 220] width 834 height 17
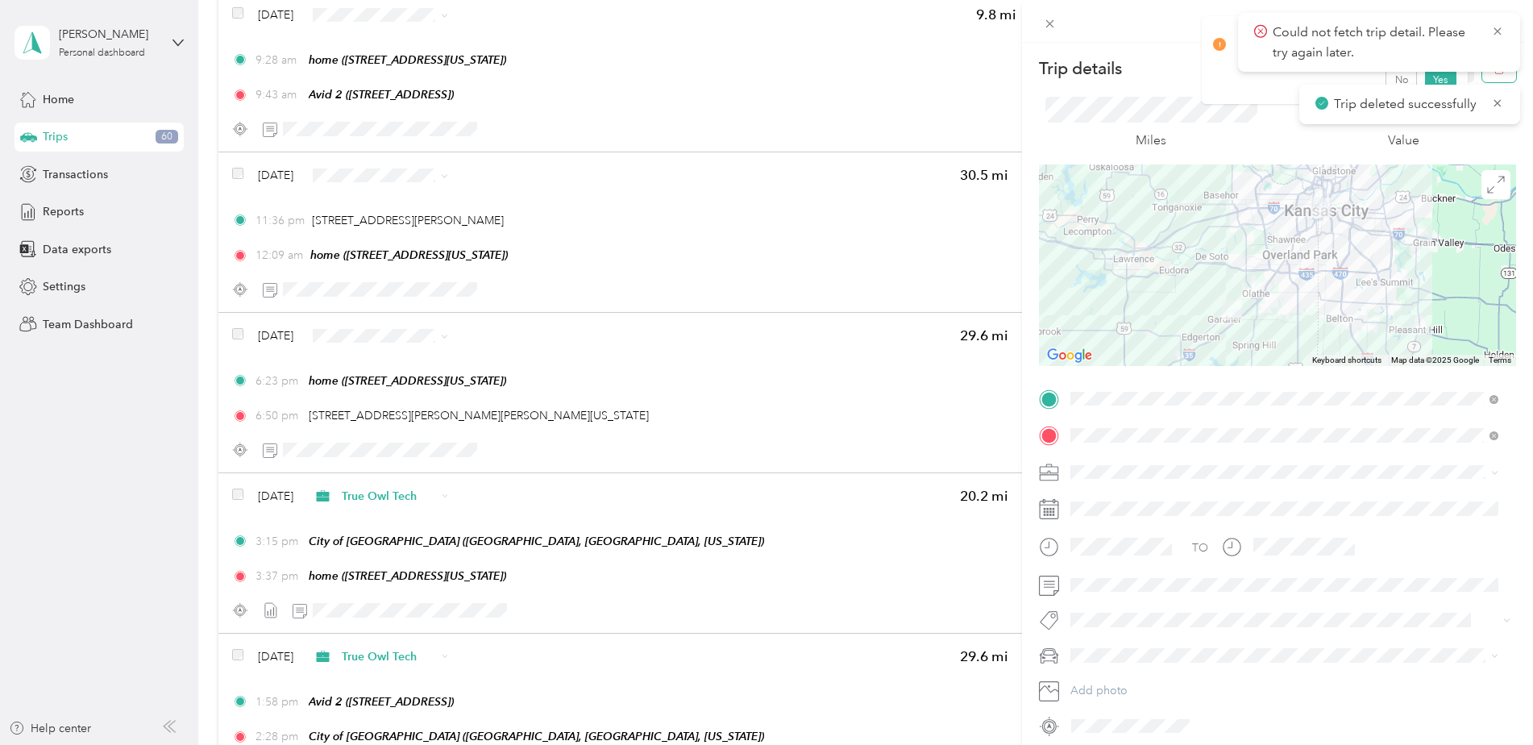
drag, startPoint x: 1474, startPoint y: 74, endPoint x: 1464, endPoint y: 75, distance: 10.5
click at [1223, 74] on button "button" at bounding box center [1499, 68] width 34 height 28
click at [1223, 82] on button "Yes" at bounding box center [1439, 88] width 31 height 26
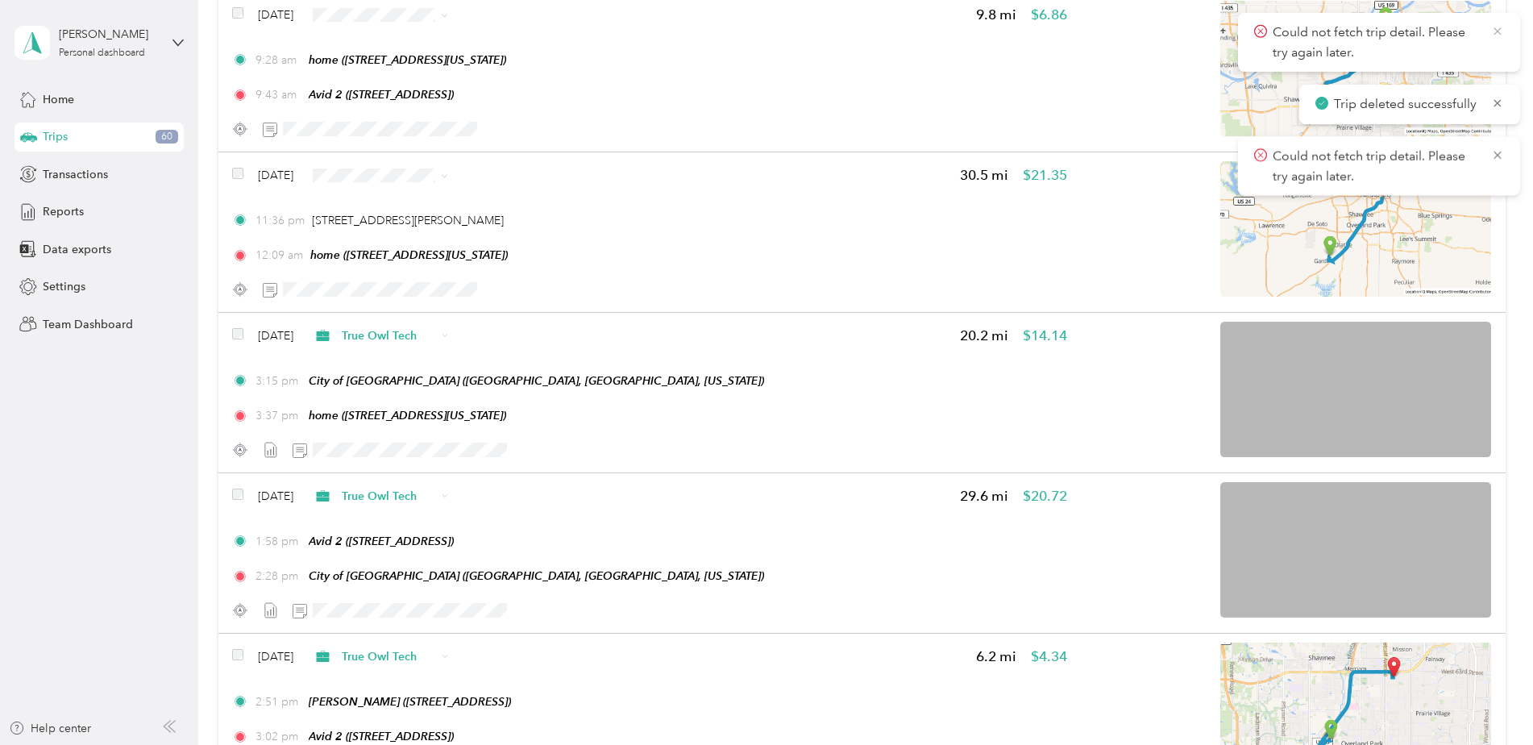
click at [1223, 31] on icon at bounding box center [1497, 31] width 13 height 15
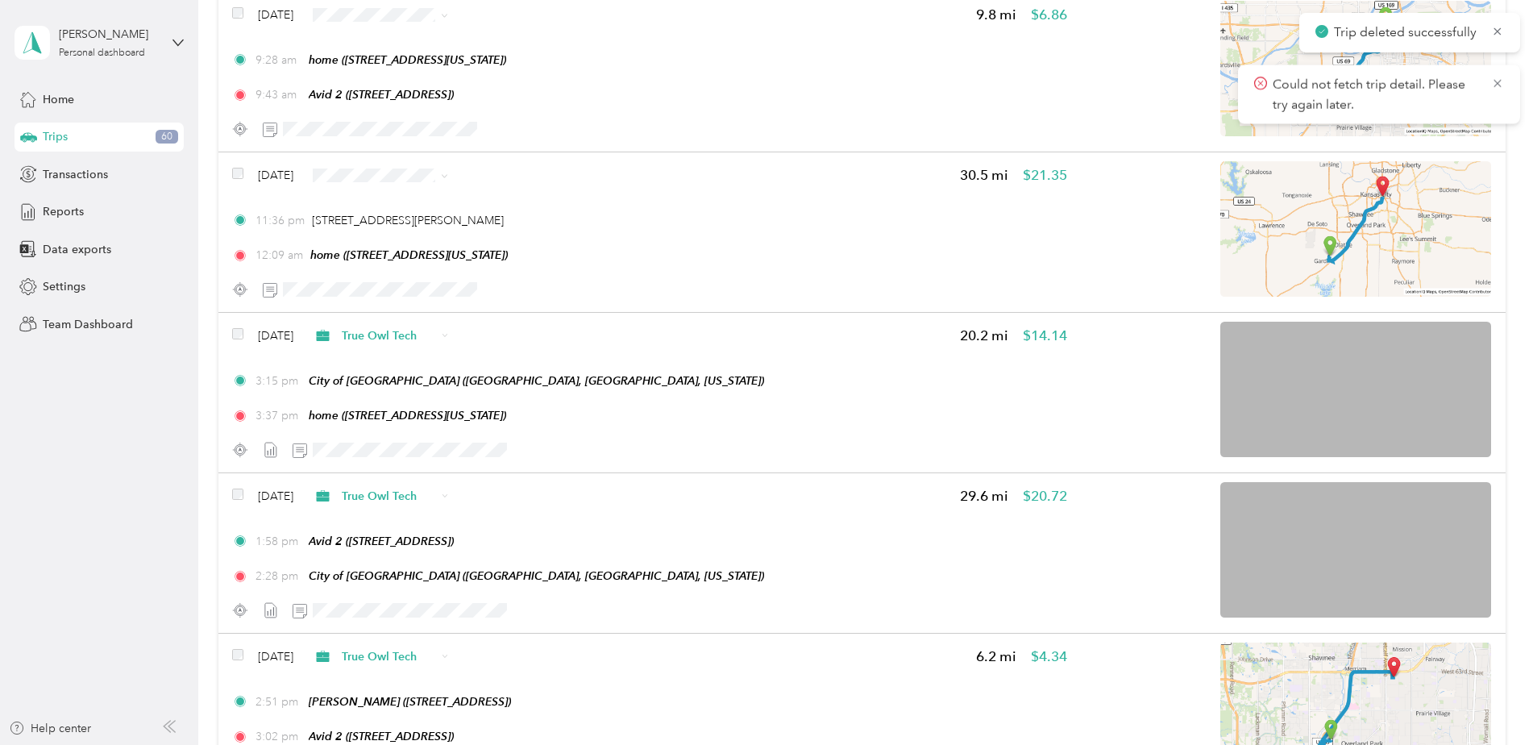
click at [1223, 31] on icon at bounding box center [1497, 31] width 13 height 15
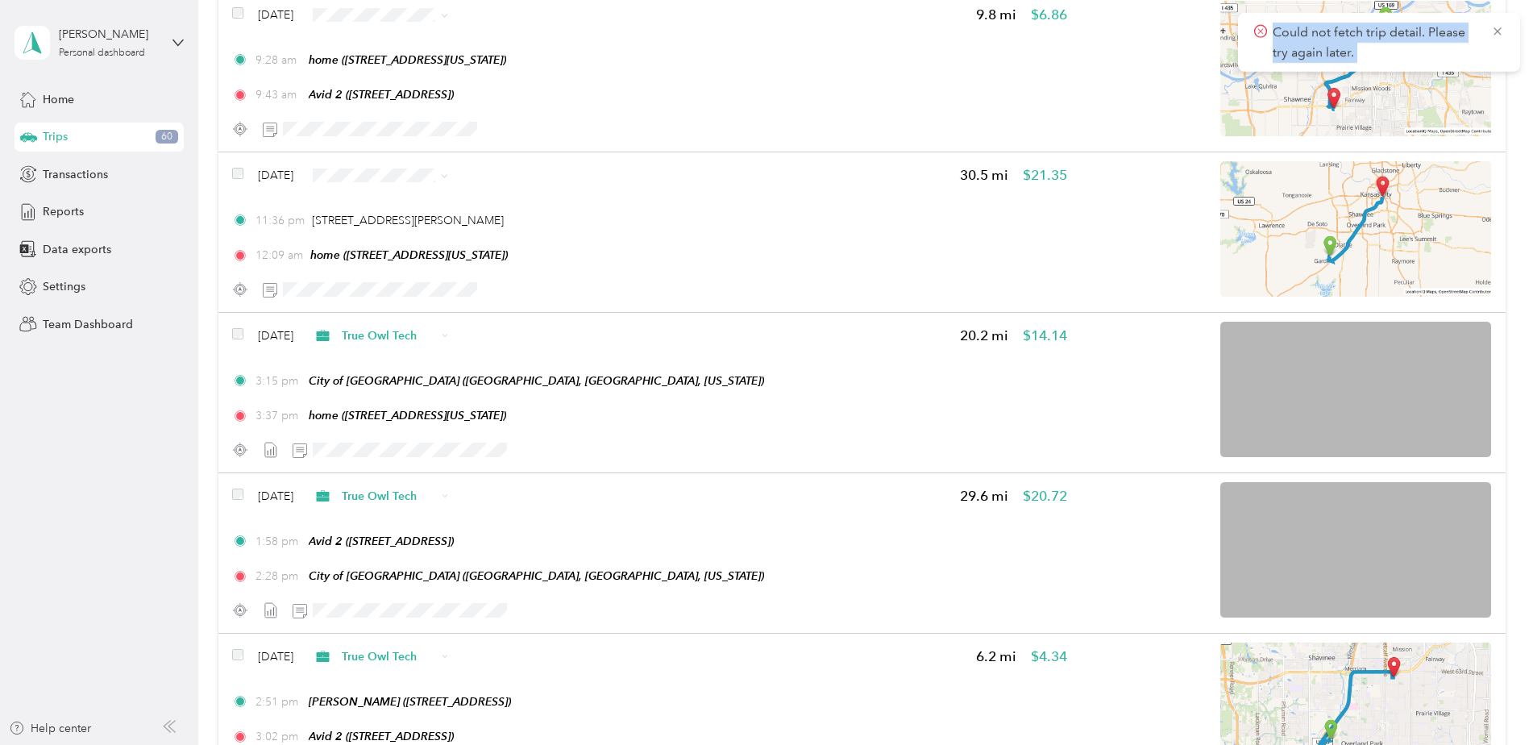
click at [1223, 31] on icon at bounding box center [1497, 31] width 13 height 15
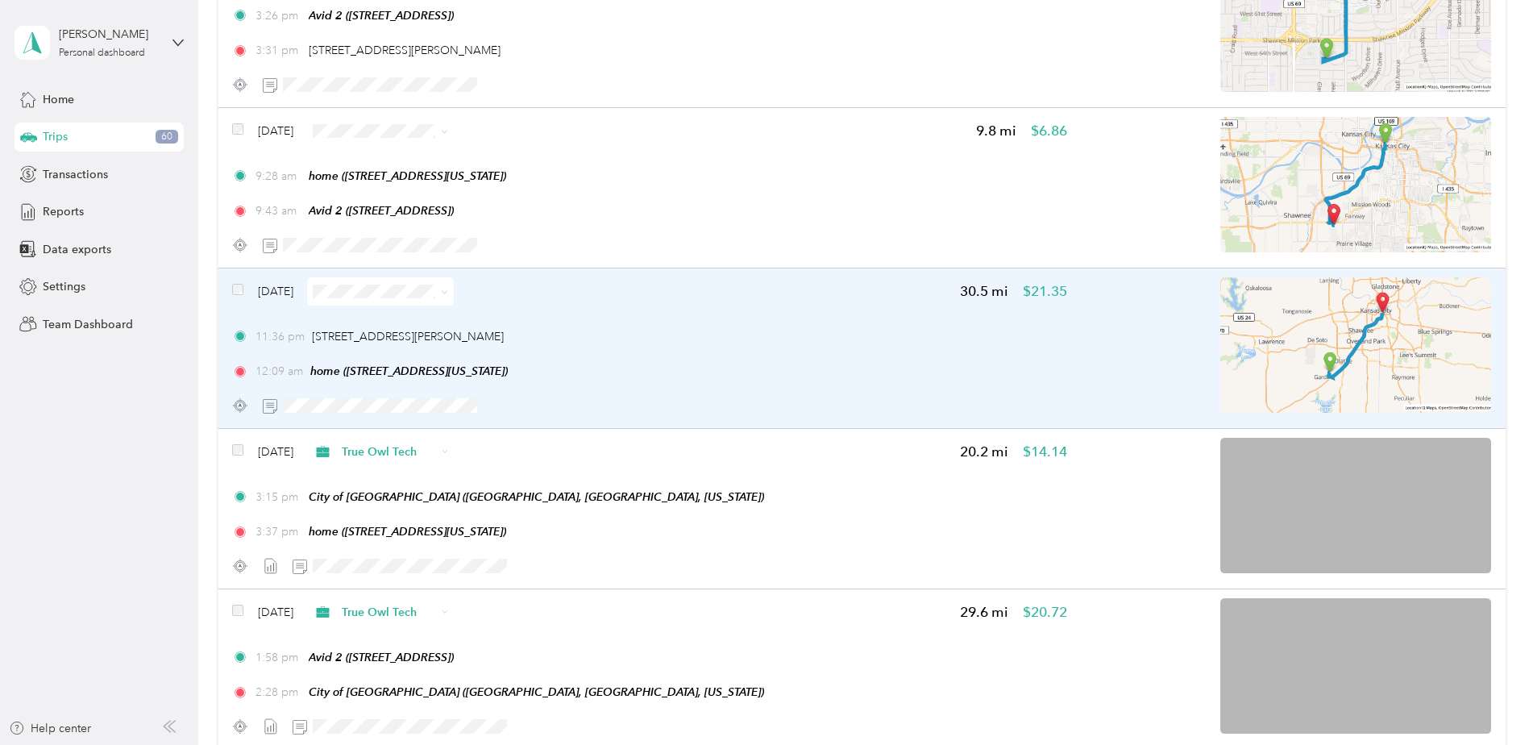
scroll to position [9216, 0]
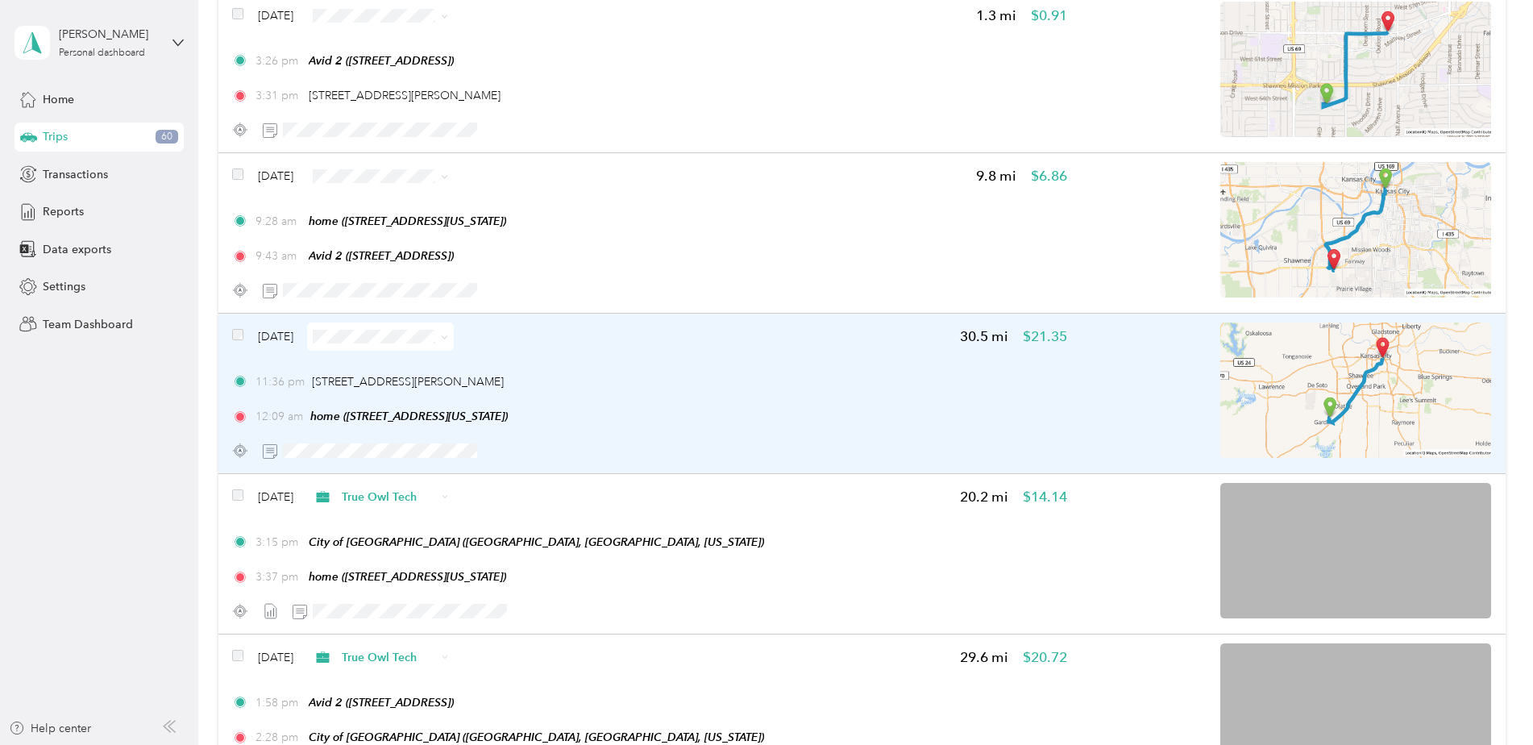
click at [796, 404] on div "11:36 pm 280 Gardner Dr, New Century, KS 12:09 am home (415 W Tenth St, Kansas …" at bounding box center [649, 399] width 834 height 52
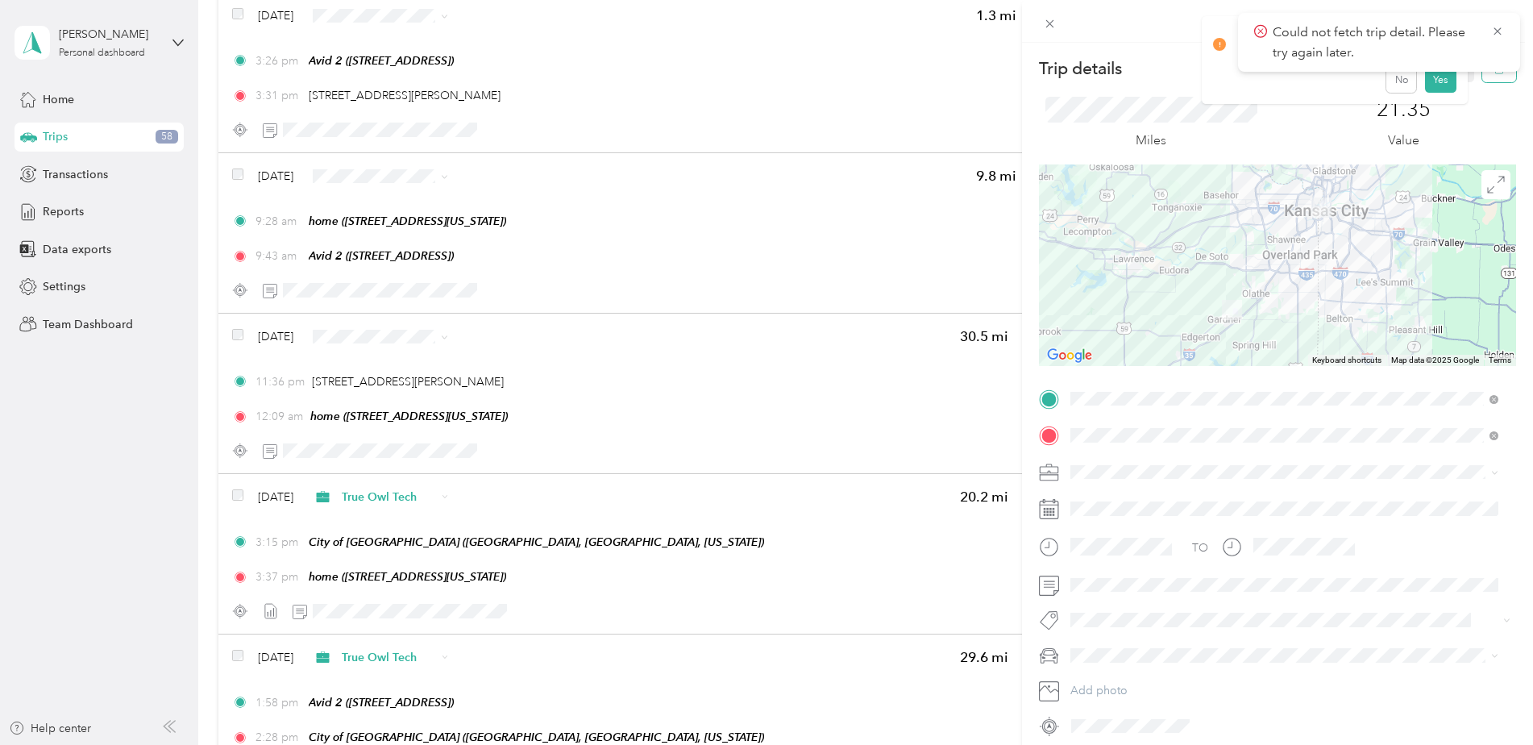
click at [1223, 77] on button "button" at bounding box center [1499, 68] width 34 height 28
click at [1223, 88] on button "Yes" at bounding box center [1439, 88] width 31 height 26
click at [1223, 30] on icon at bounding box center [1497, 31] width 13 height 15
click at [1223, 65] on button "button" at bounding box center [1499, 68] width 34 height 28
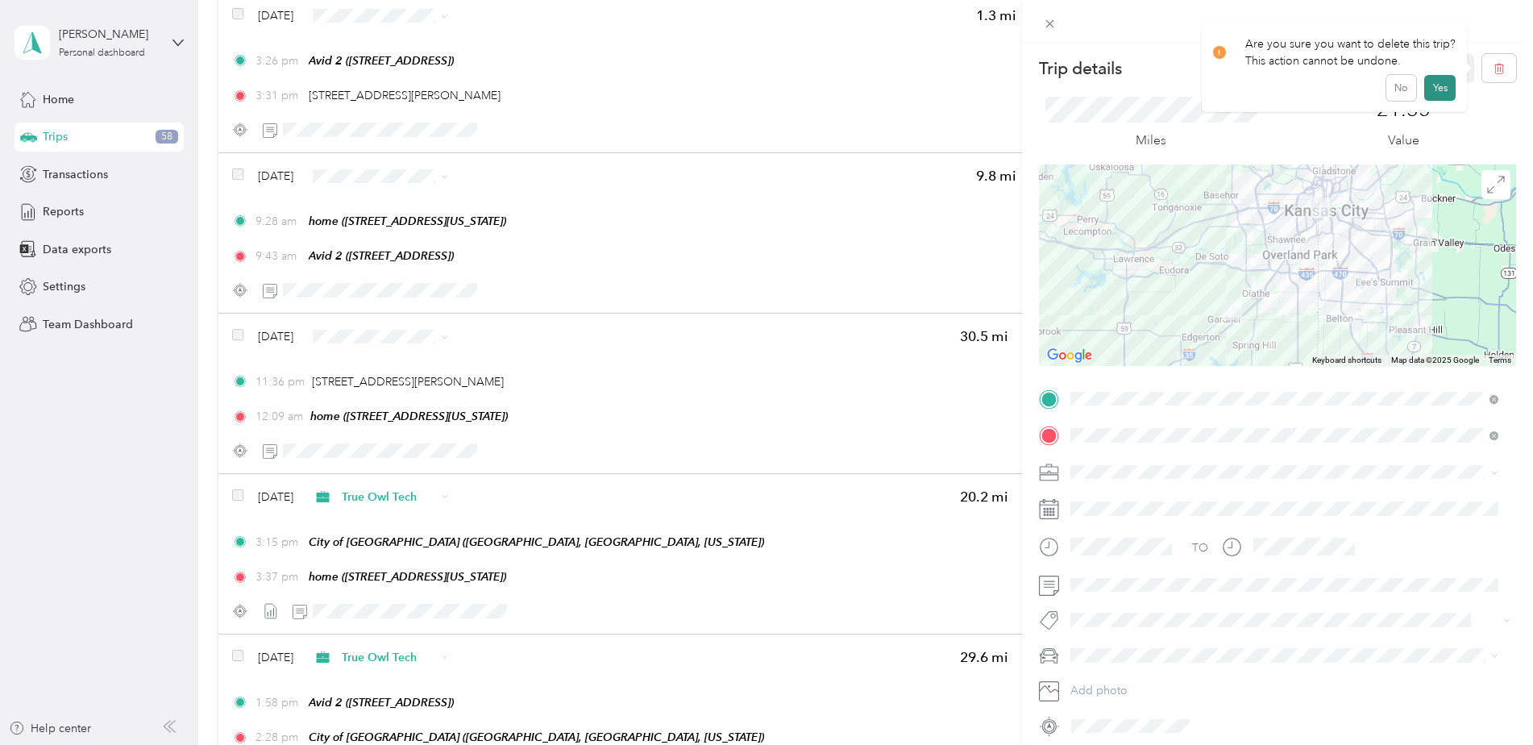
click at [1223, 94] on button "Yes" at bounding box center [1439, 88] width 31 height 26
click at [1223, 31] on icon at bounding box center [1497, 31] width 13 height 15
click at [1045, 29] on icon at bounding box center [1050, 24] width 14 height 14
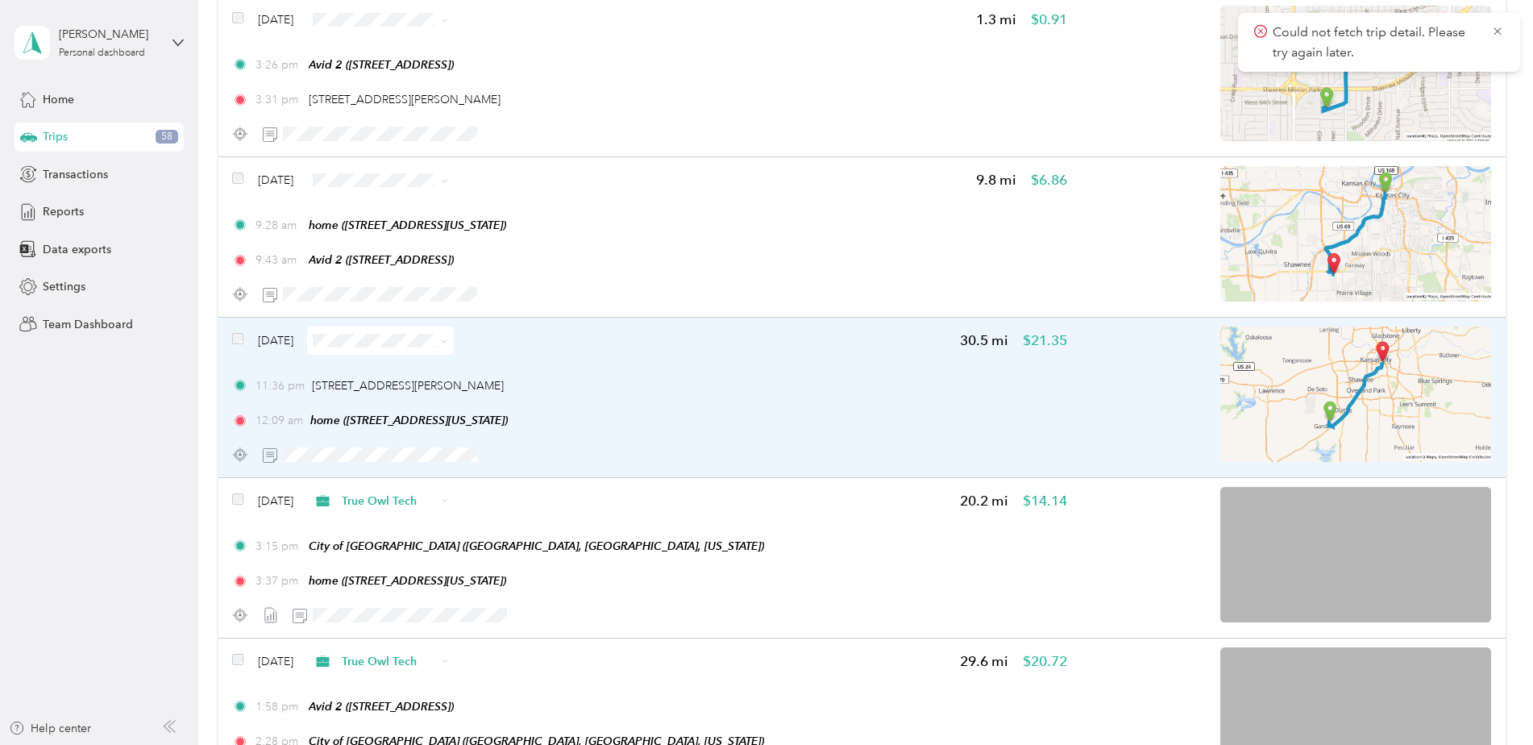
scroll to position [9216, 0]
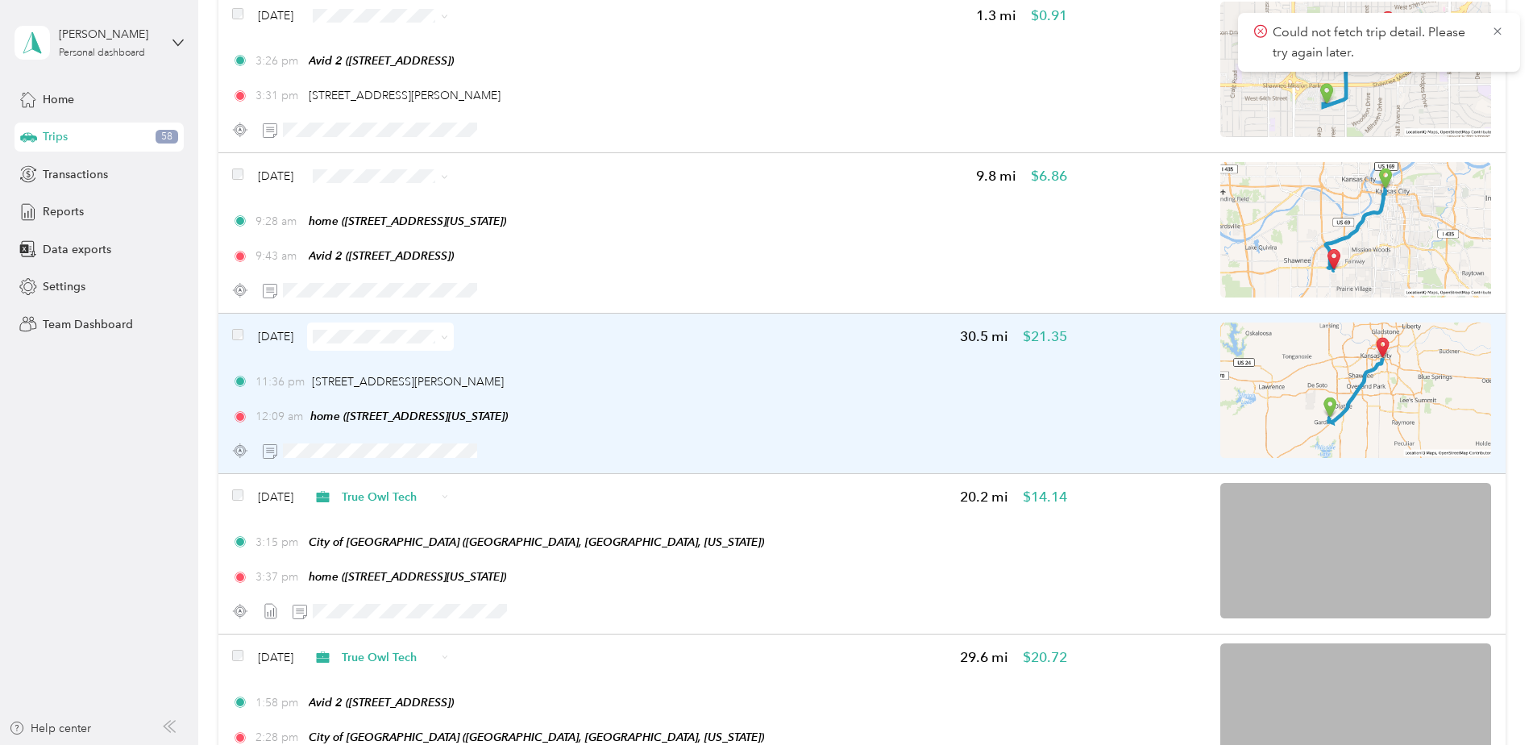
click at [726, 363] on div "Sep 10, 2025 30.5 mi $21.35 11:36 pm 280 Gardner Dr, New Century, KS 12:09 am h…" at bounding box center [649, 393] width 834 height 143
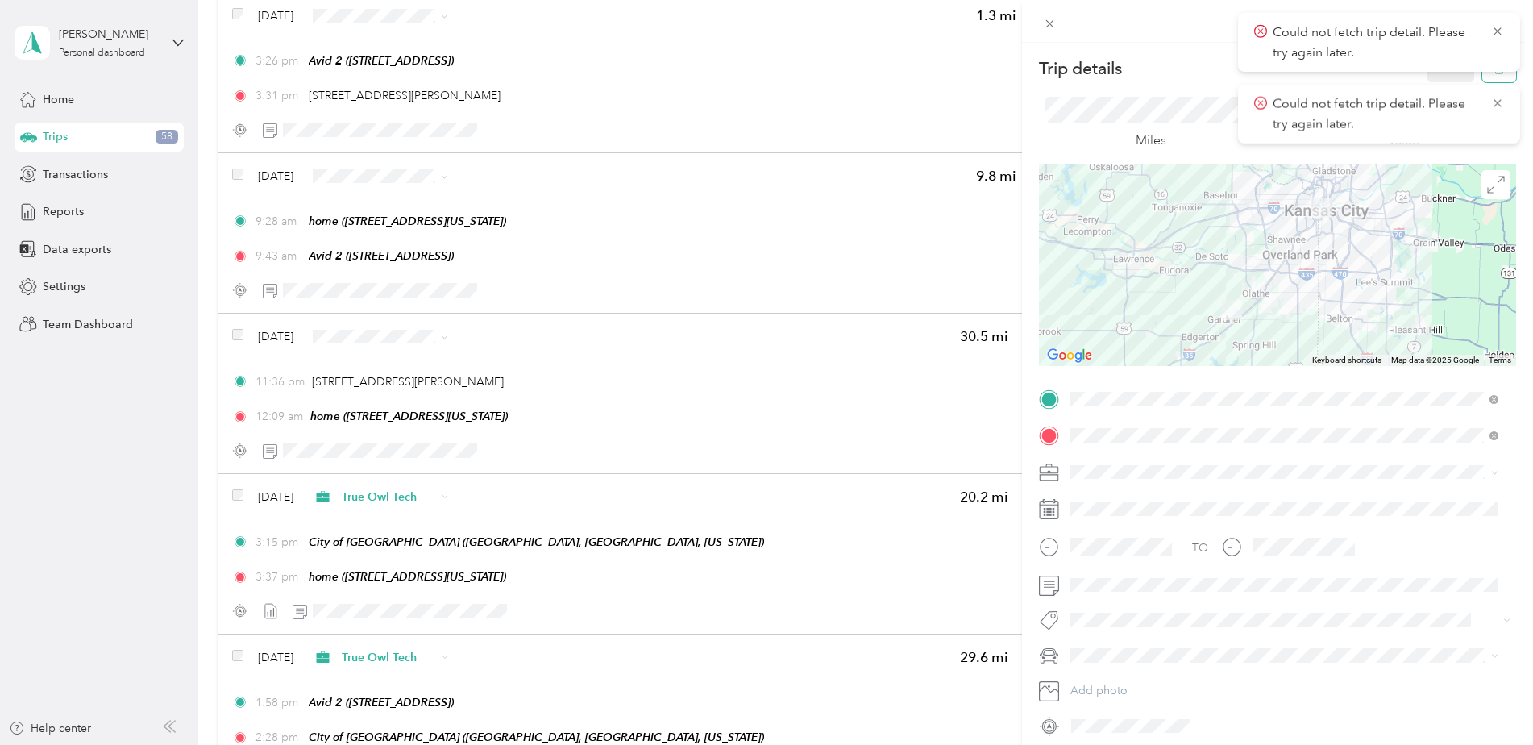
click at [1223, 74] on icon "button" at bounding box center [1499, 68] width 11 height 11
click at [1223, 78] on button "Yes" at bounding box center [1439, 88] width 31 height 26
click at [1223, 32] on icon at bounding box center [1497, 31] width 13 height 15
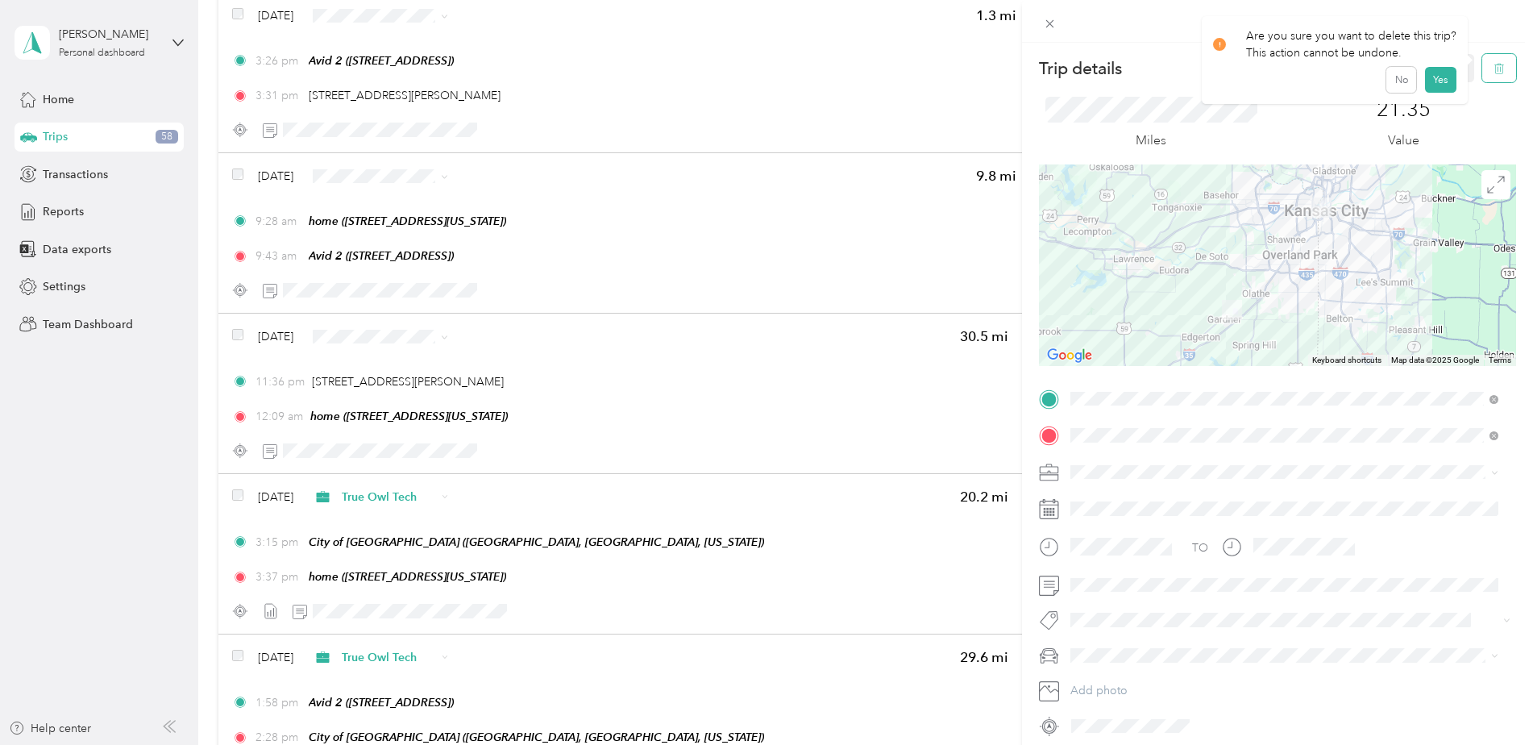
drag, startPoint x: 1500, startPoint y: 32, endPoint x: 1485, endPoint y: 64, distance: 35.7
click at [1223, 64] on icon "button" at bounding box center [1499, 68] width 11 height 11
click at [1223, 90] on button "Yes" at bounding box center [1439, 88] width 31 height 26
click at [1223, 31] on icon at bounding box center [1497, 31] width 13 height 15
click at [1046, 13] on span at bounding box center [1050, 23] width 23 height 23
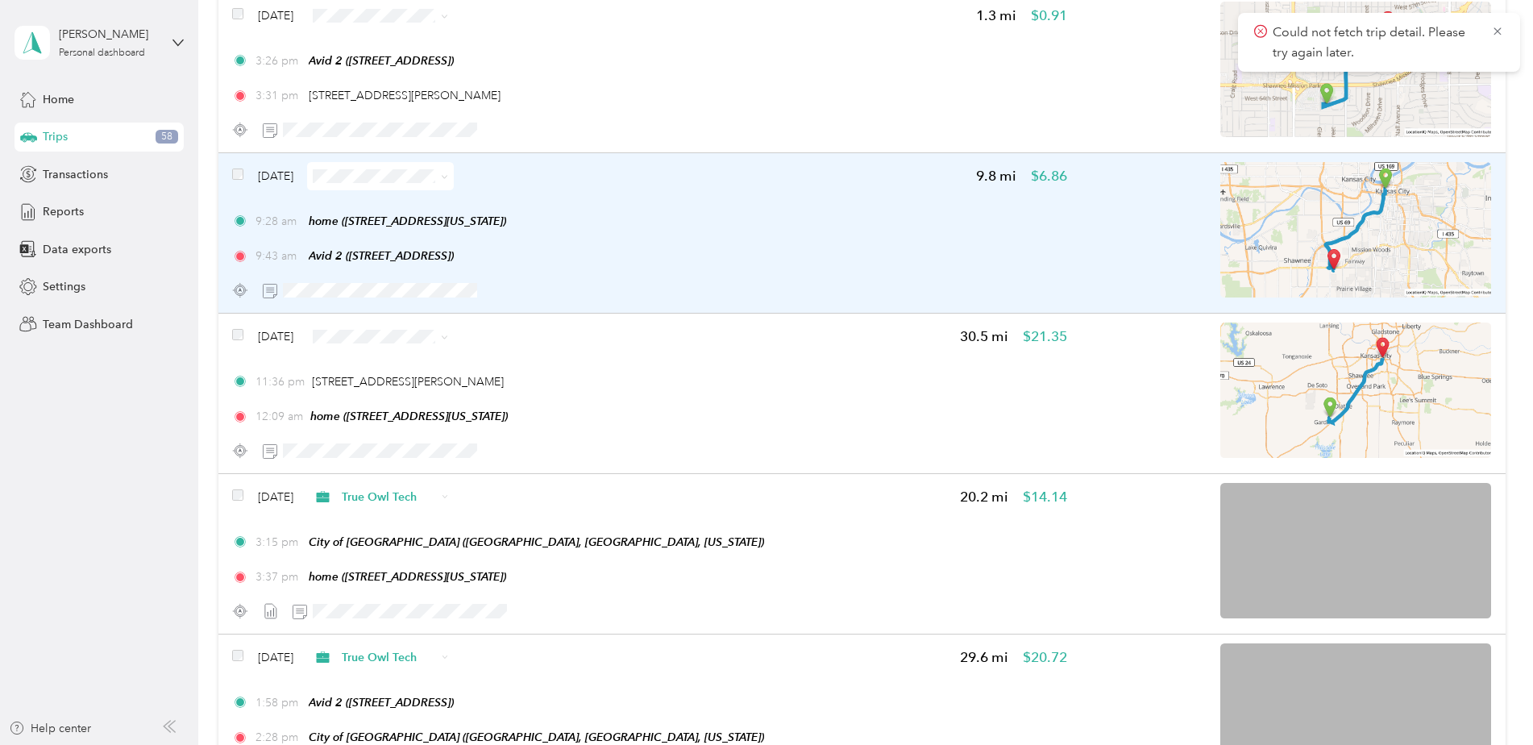
click at [689, 285] on div at bounding box center [649, 290] width 834 height 28
click at [765, 245] on div "9:28 am home (415 W Tenth St, Kansas City, MO) 9:43 am Avid 2 (6329 Glenwood St…" at bounding box center [649, 239] width 834 height 52
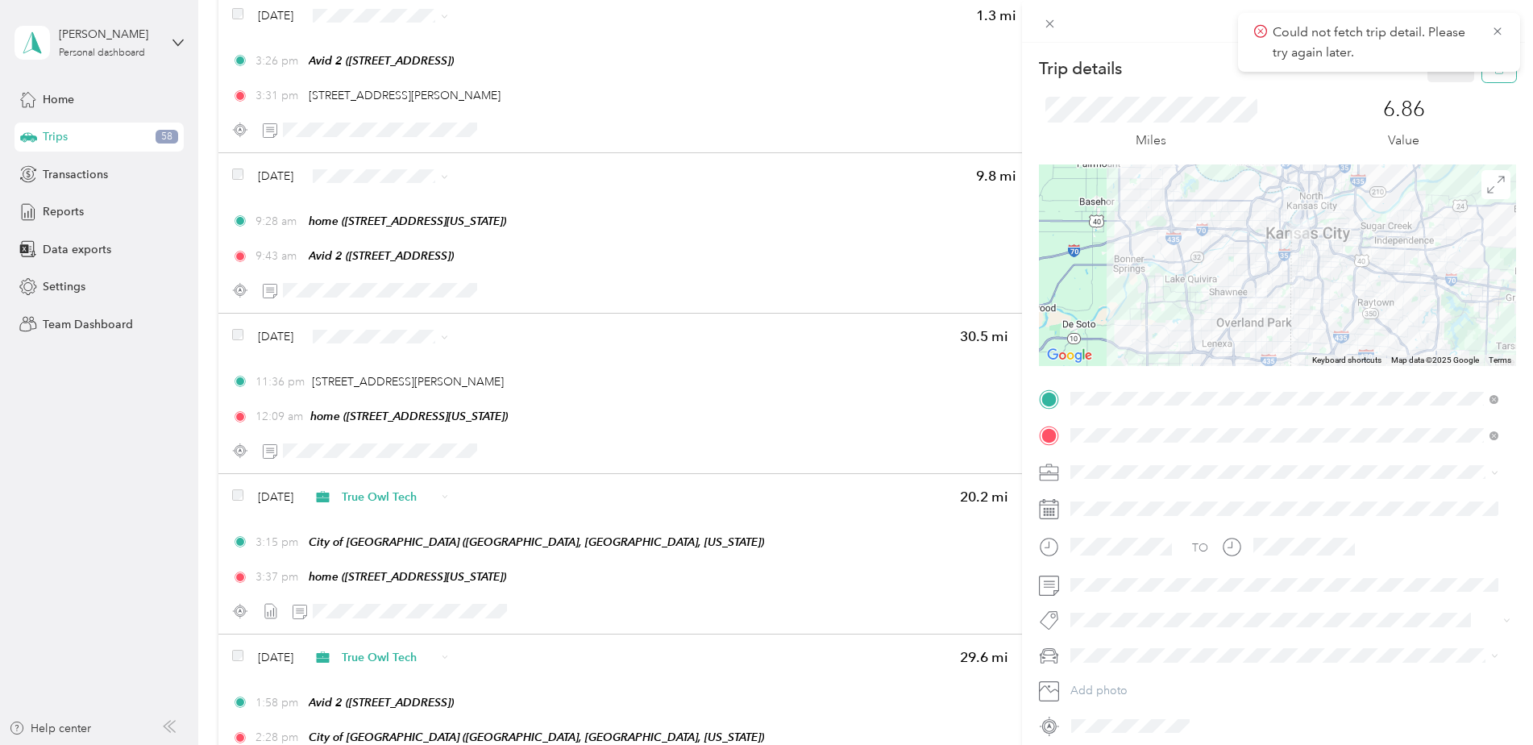
click at [1223, 77] on button "button" at bounding box center [1499, 68] width 34 height 28
click at [1223, 89] on button "Yes" at bounding box center [1439, 88] width 31 height 26
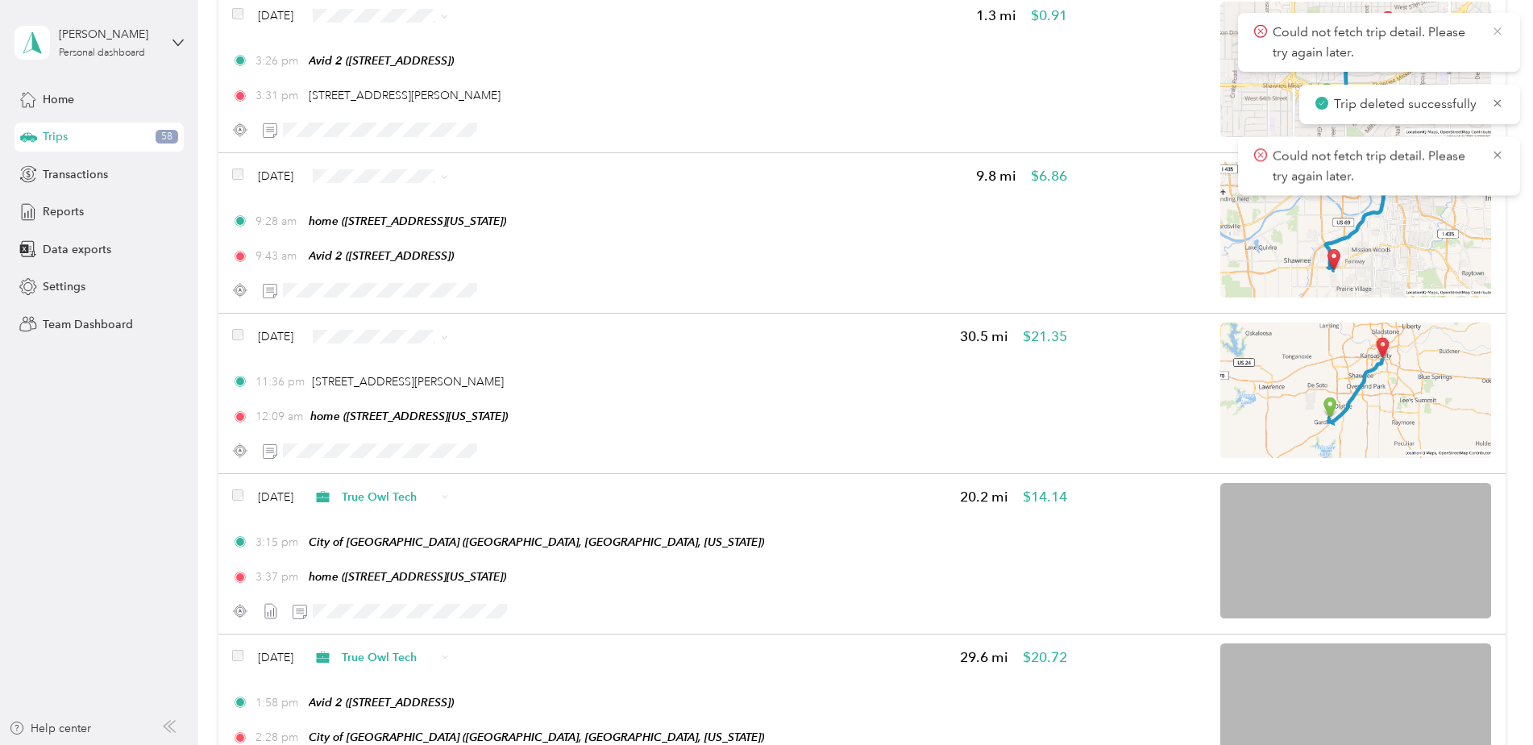
click at [1223, 31] on icon at bounding box center [1497, 31] width 13 height 15
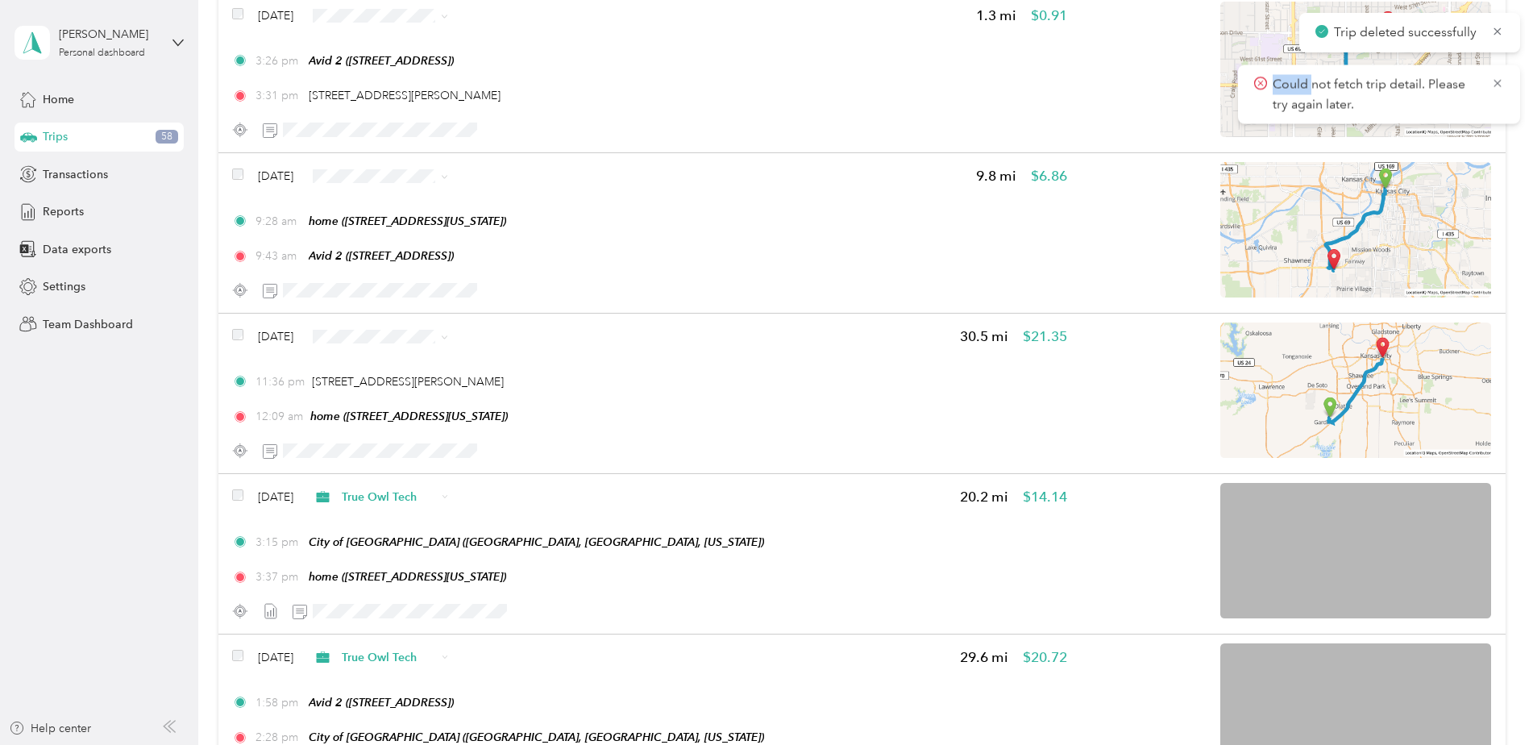
click at [1223, 31] on icon at bounding box center [1497, 30] width 7 height 7
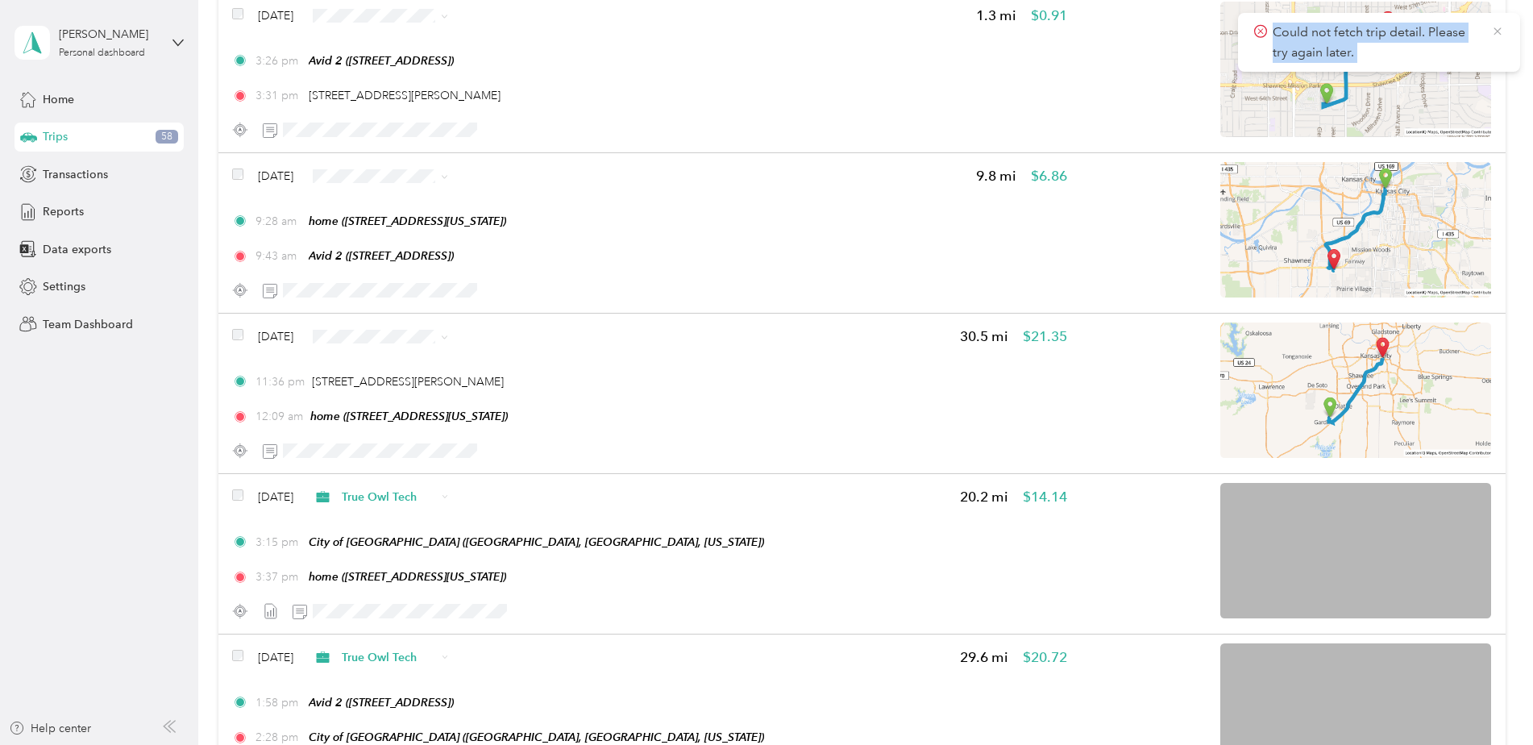
click at [1223, 31] on icon at bounding box center [1497, 31] width 13 height 15
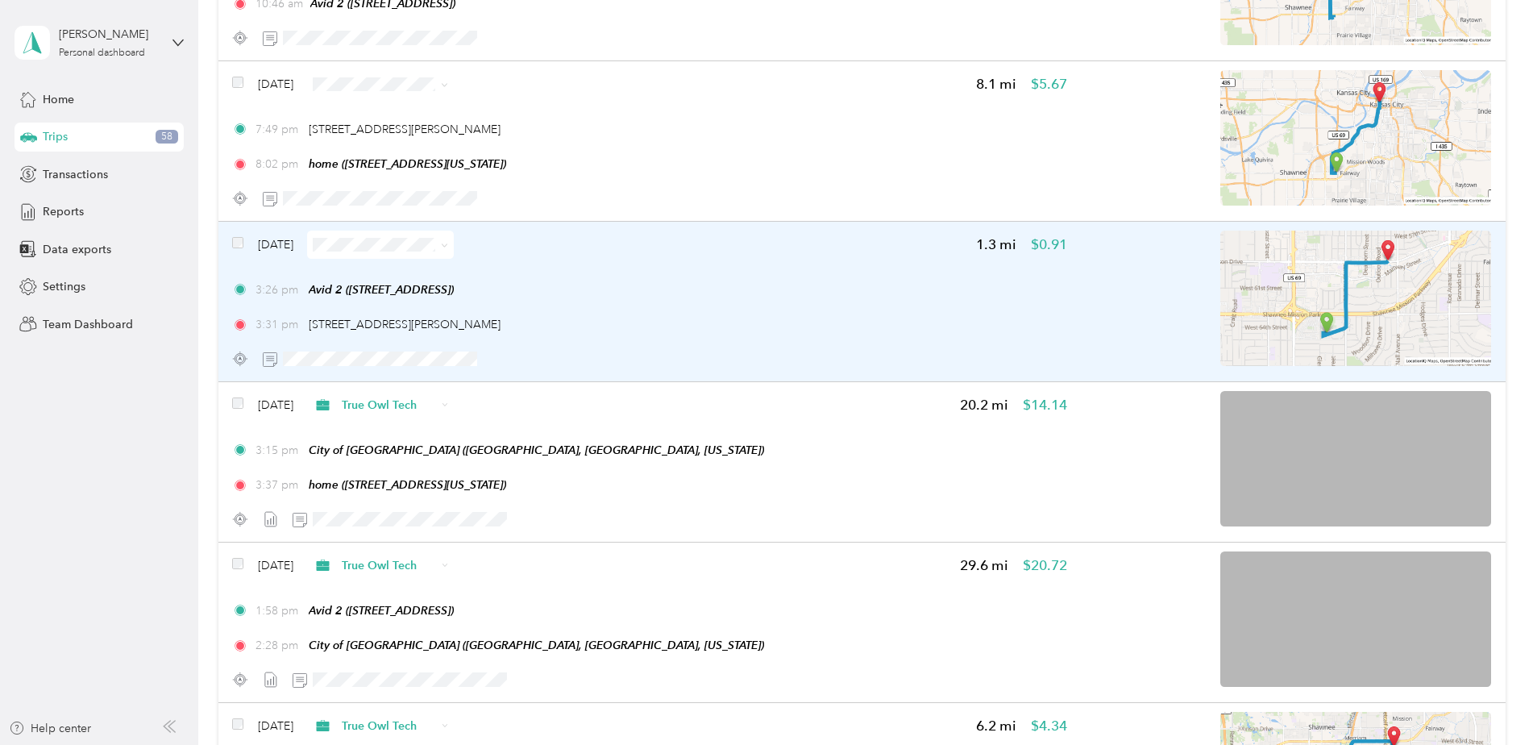
scroll to position [8894, 0]
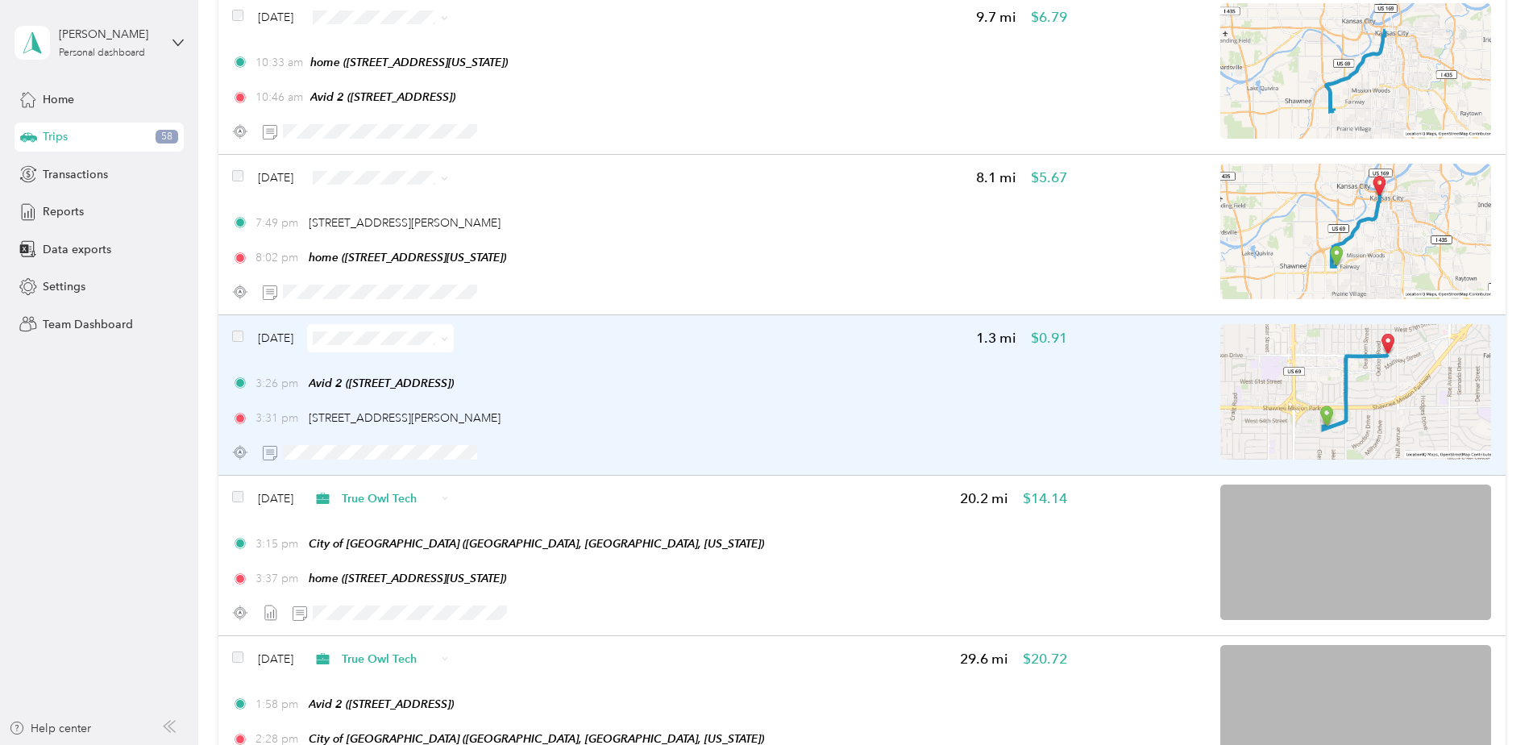
click at [699, 384] on div "3:26 pm Avid 2 (6329 Glenwood St, Overland Park, KS)" at bounding box center [649, 383] width 834 height 17
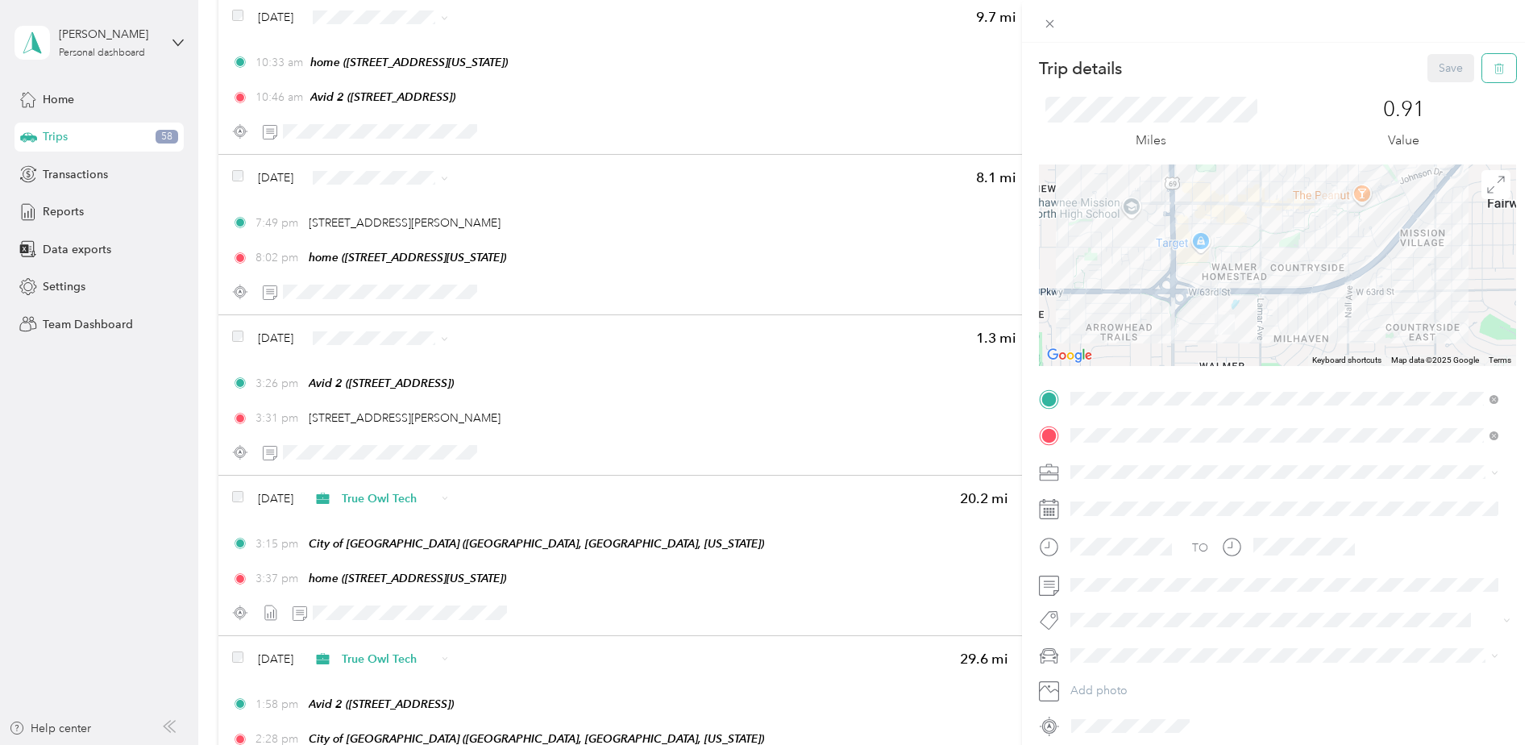
click at [1223, 64] on icon "button" at bounding box center [1499, 68] width 11 height 11
click at [1223, 84] on button "Yes" at bounding box center [1439, 88] width 31 height 26
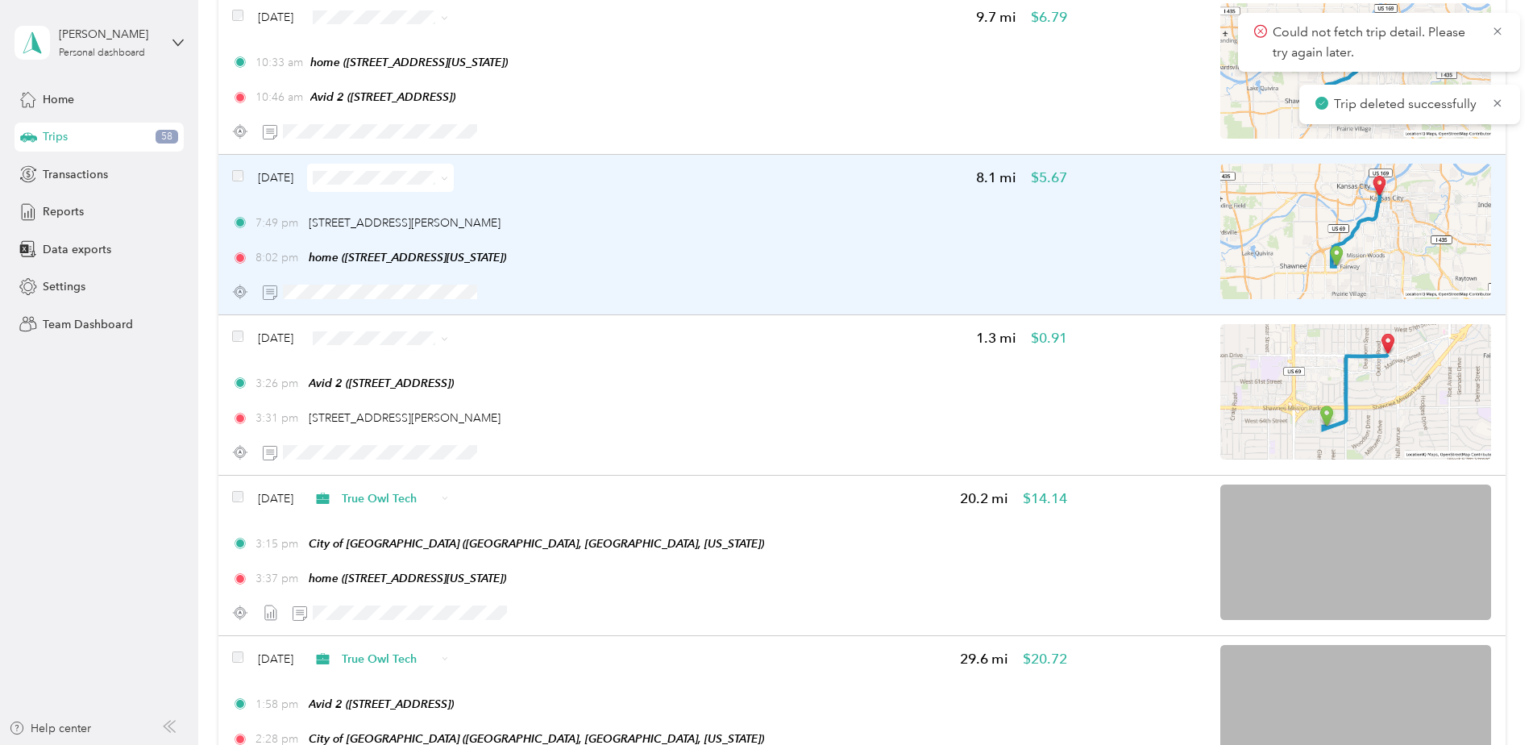
click at [799, 207] on div "Sep 11, 2025 8.1 mi $5.67 7:49 pm 5615 Johnson Dr, Missionhill Acres, Mission, …" at bounding box center [649, 235] width 834 height 143
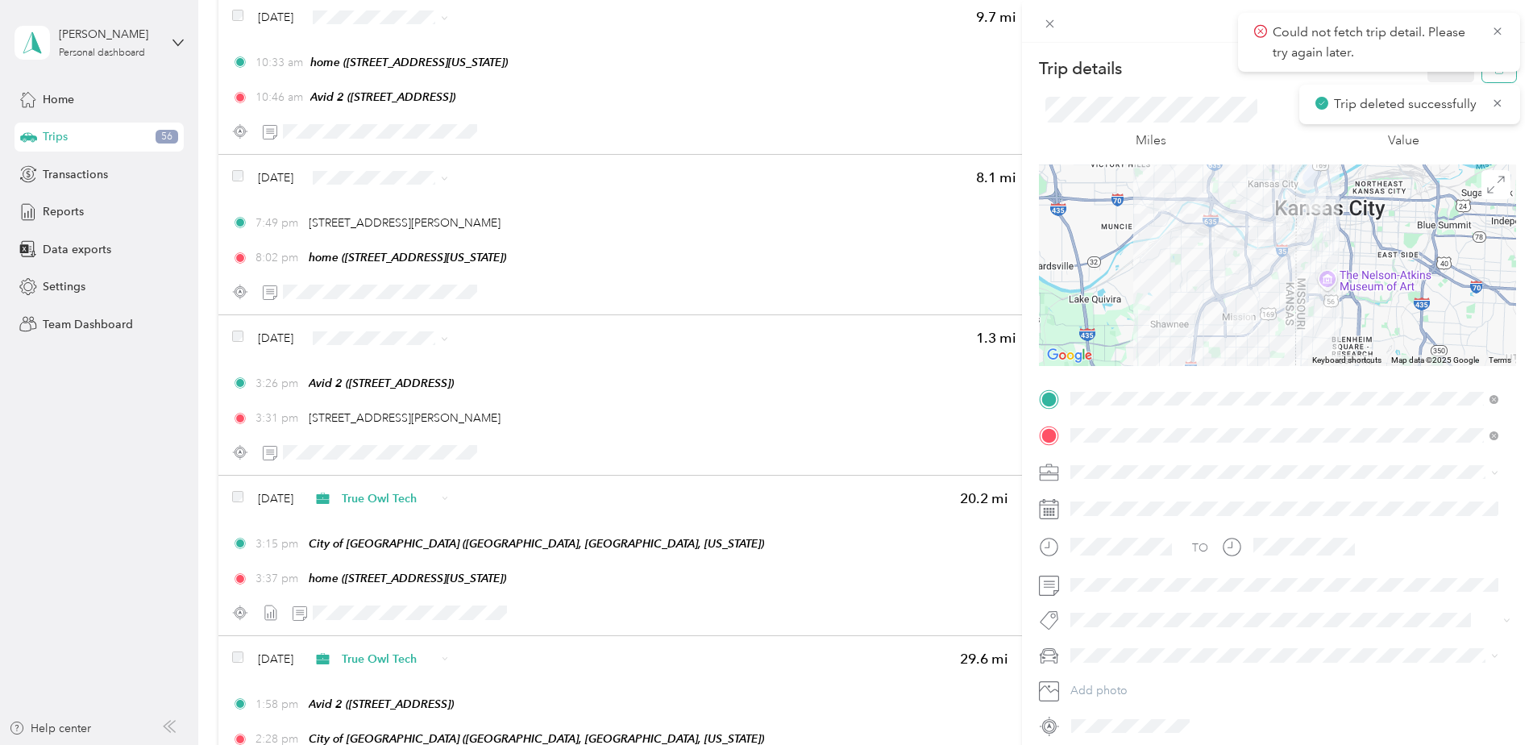
click at [1223, 77] on button "button" at bounding box center [1499, 68] width 34 height 28
click at [1223, 78] on button "Yes" at bounding box center [1439, 88] width 31 height 26
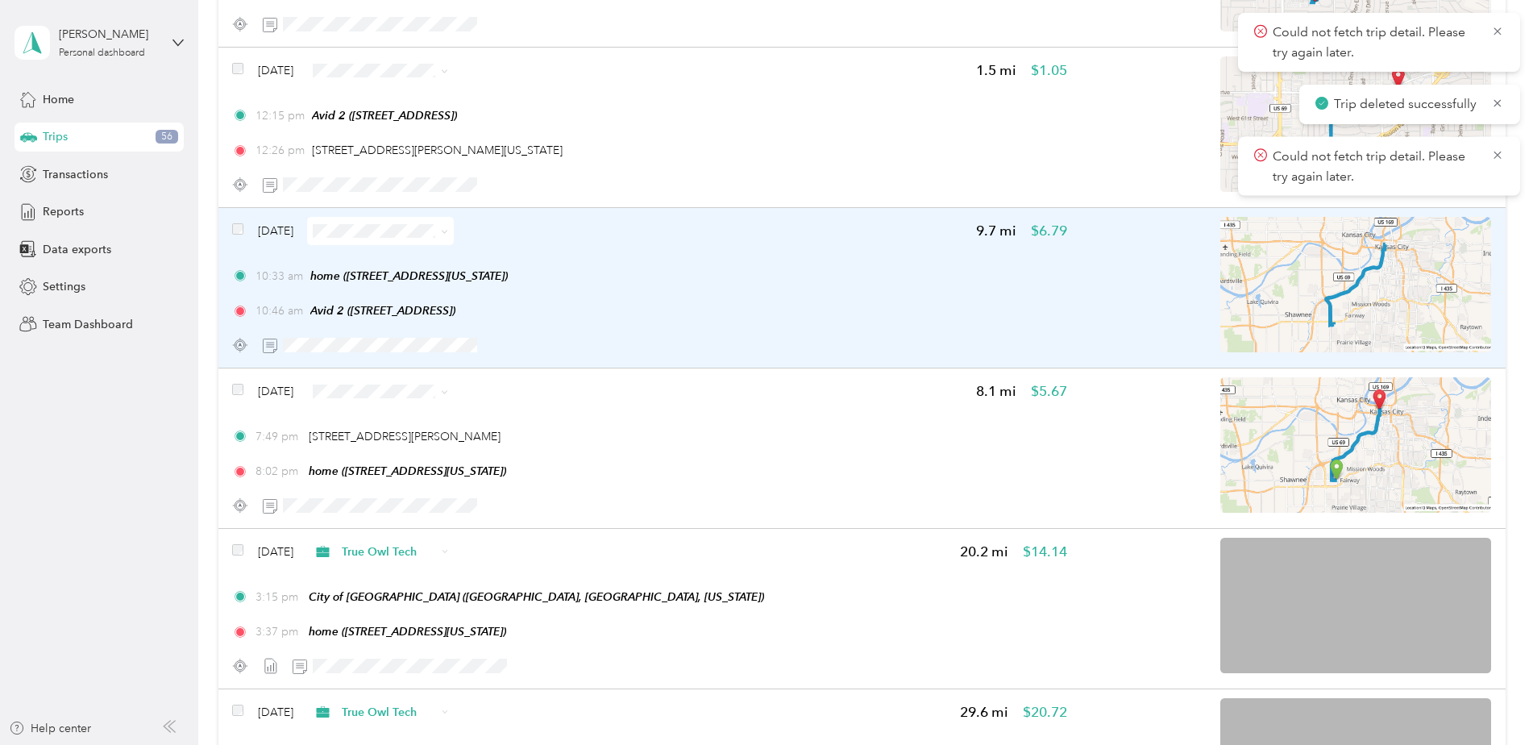
scroll to position [8652, 0]
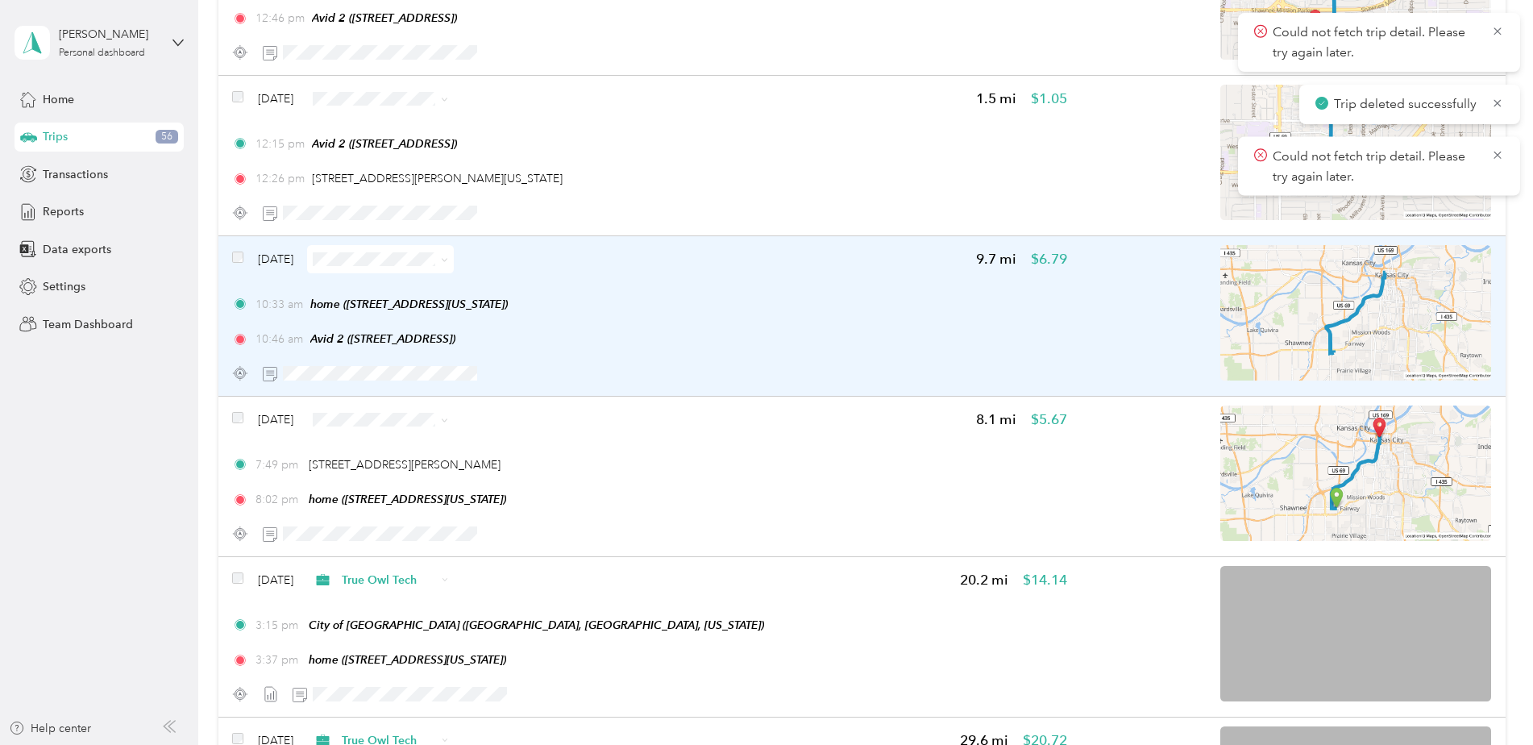
click at [800, 335] on div "10:46 am Avid 2 (6329 Glenwood St, Overland Park, KS)" at bounding box center [649, 338] width 834 height 17
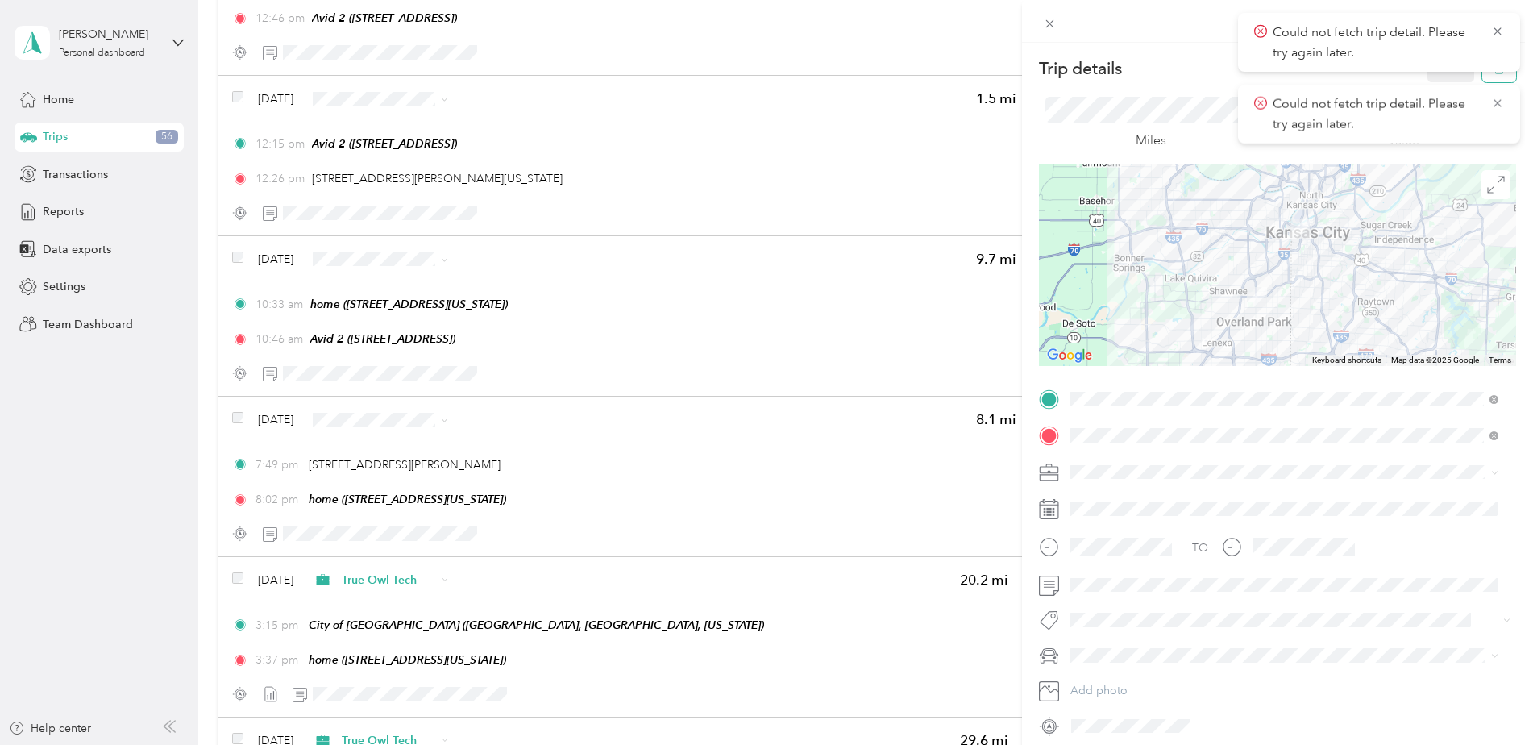
click at [1223, 74] on button "button" at bounding box center [1499, 68] width 34 height 28
click at [1223, 79] on button "Yes" at bounding box center [1439, 88] width 31 height 26
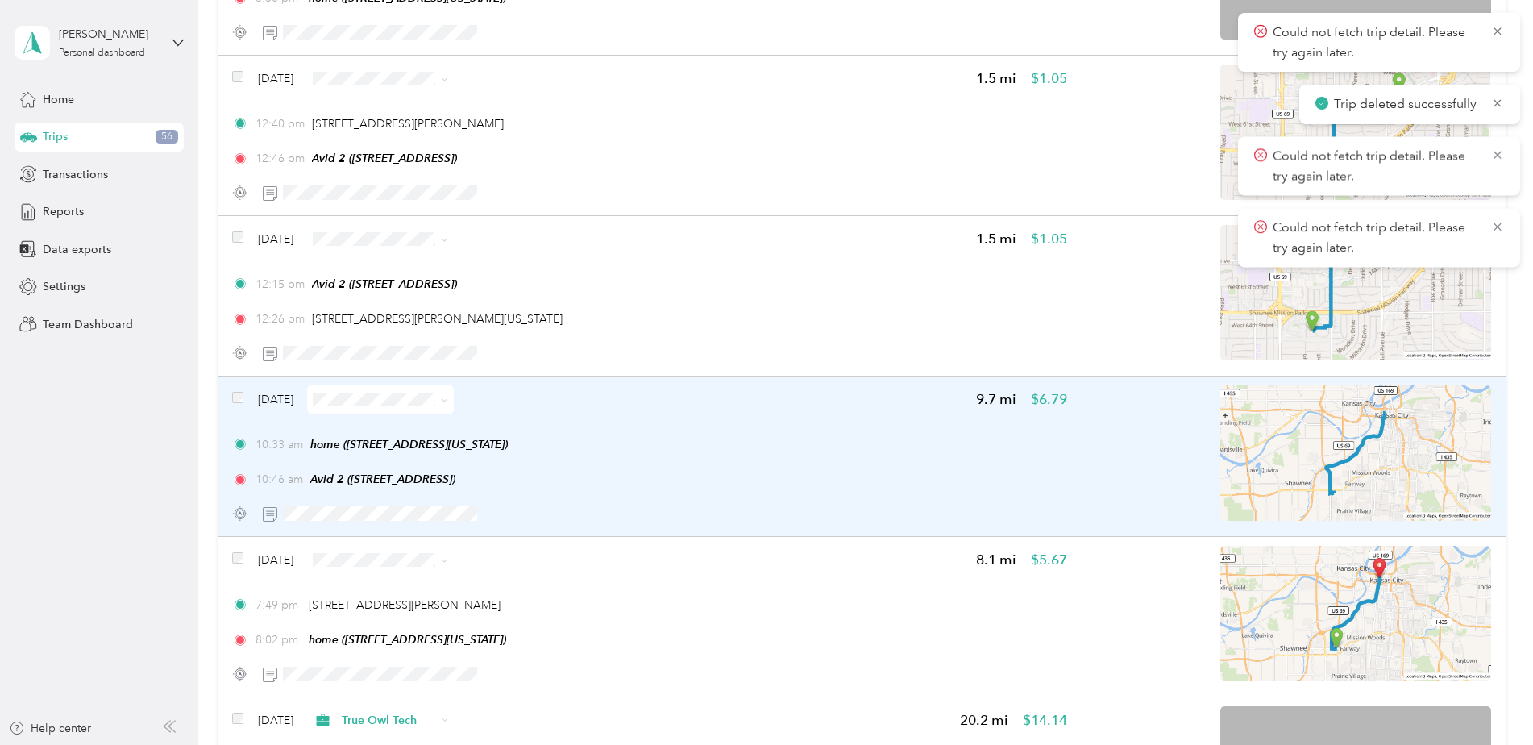
scroll to position [8491, 0]
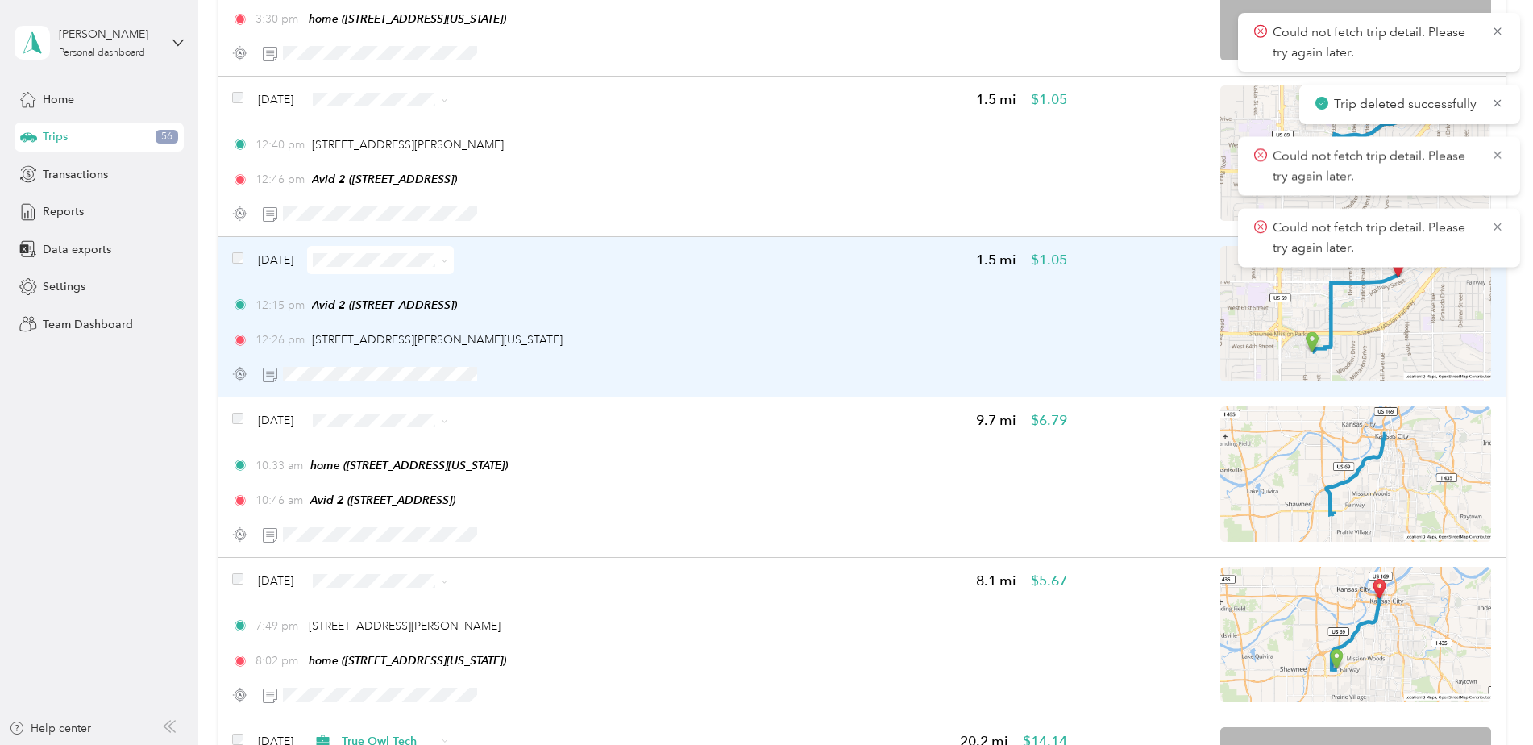
click at [809, 345] on div "12:26 pm 5303, Johnson Drive, Mission, Johnson County, Kansas, 66205, USA" at bounding box center [649, 339] width 834 height 17
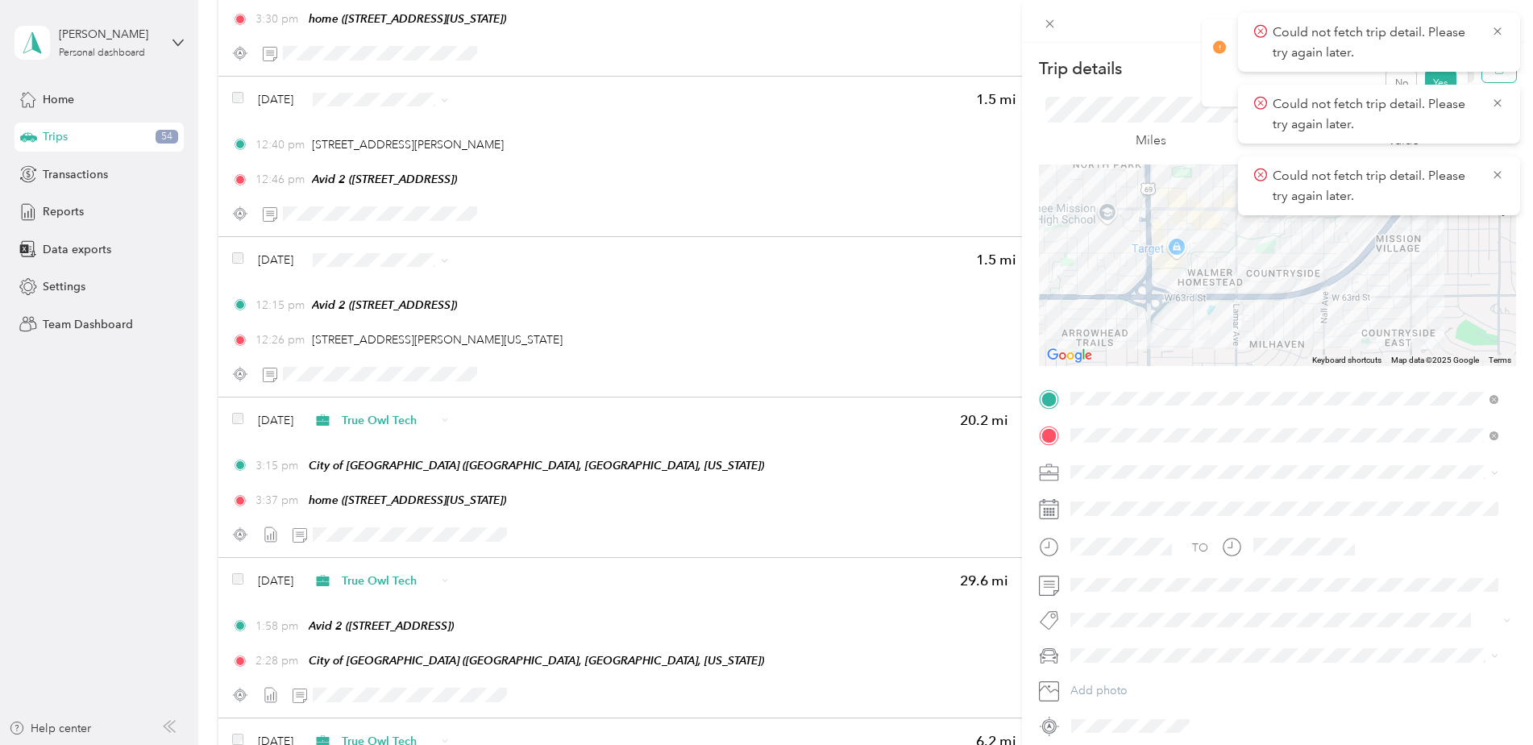
click at [1223, 76] on button "button" at bounding box center [1499, 68] width 34 height 28
click at [1223, 81] on button "Yes" at bounding box center [1439, 88] width 31 height 26
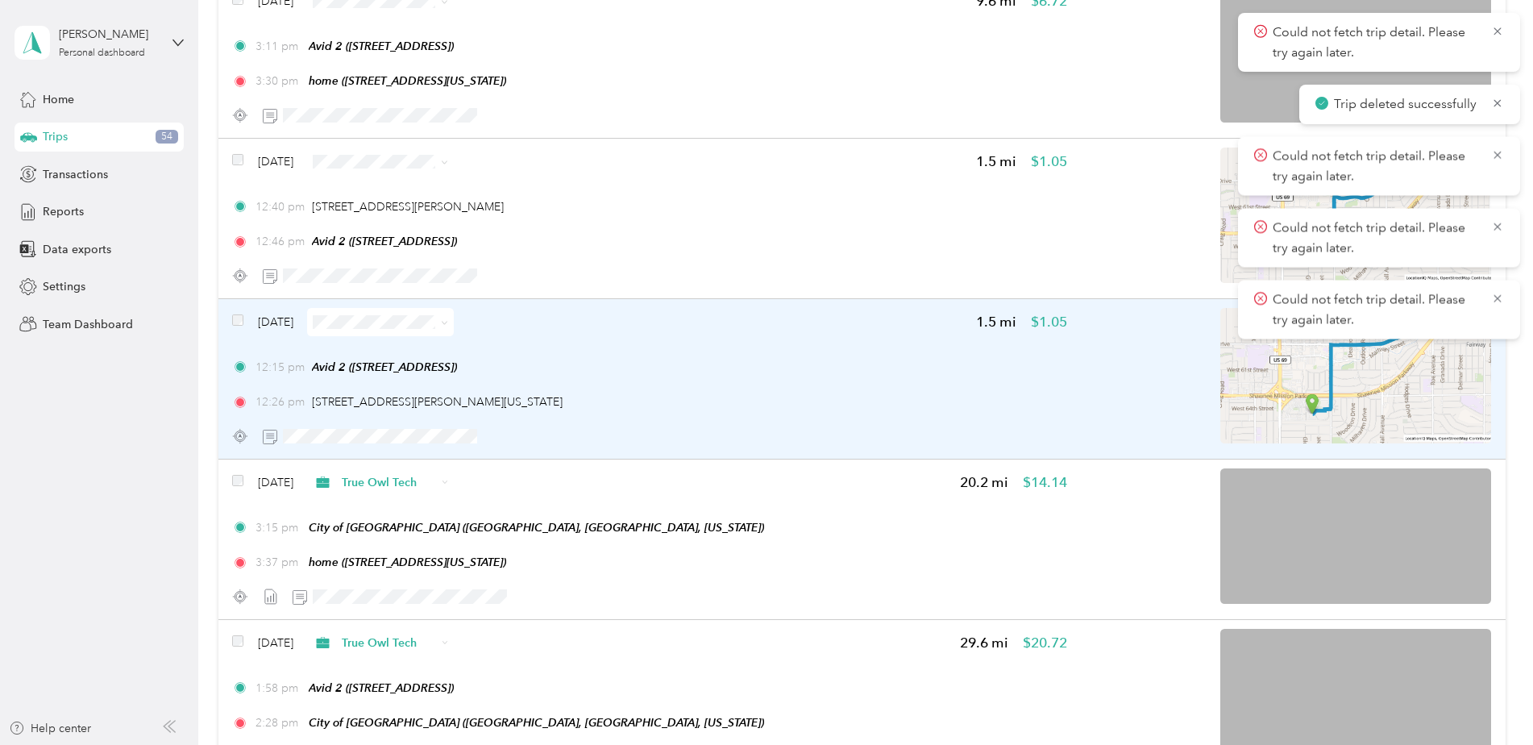
scroll to position [8329, 0]
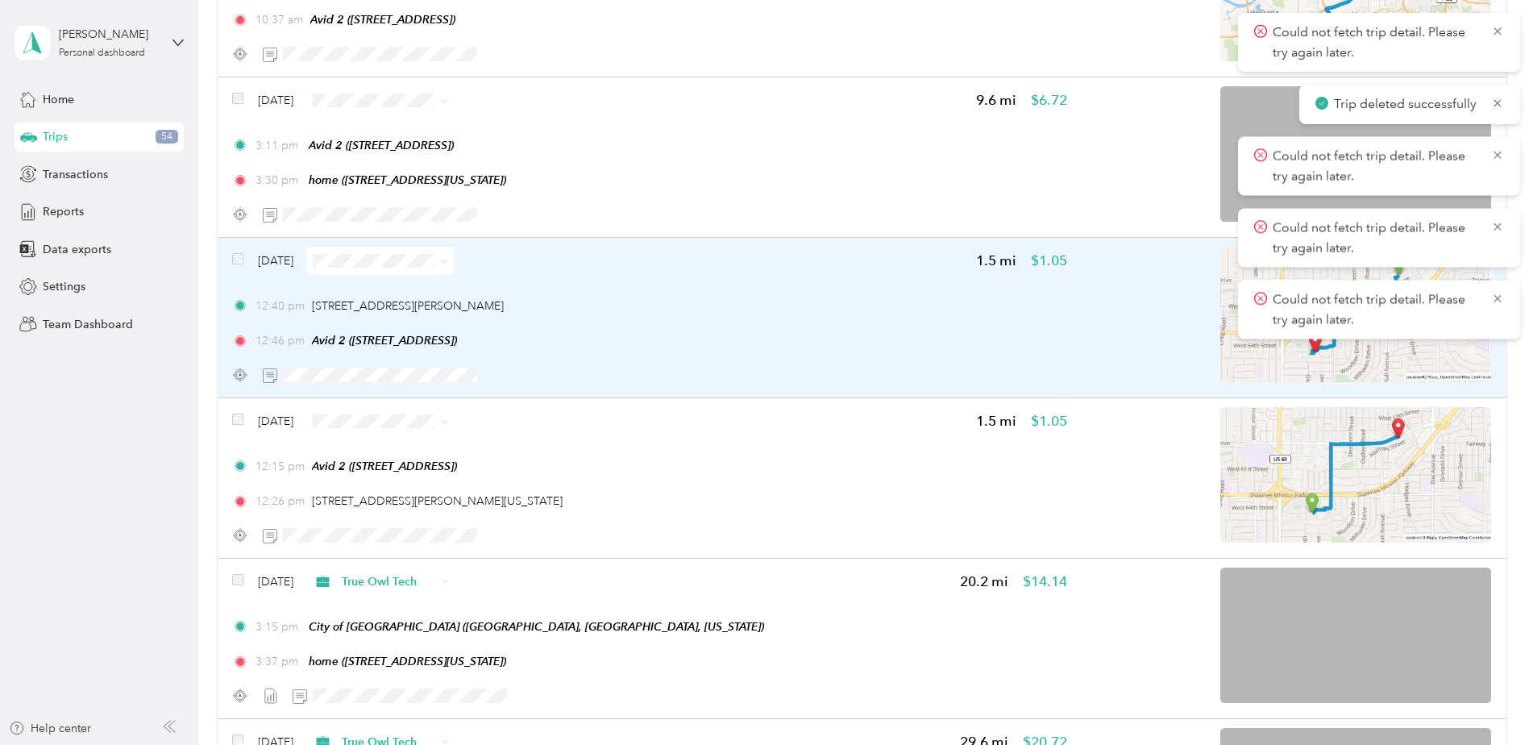
click at [796, 308] on div "12:40 pm 5309 Johnson Dr, Mission Village, Mission, KS" at bounding box center [649, 305] width 834 height 17
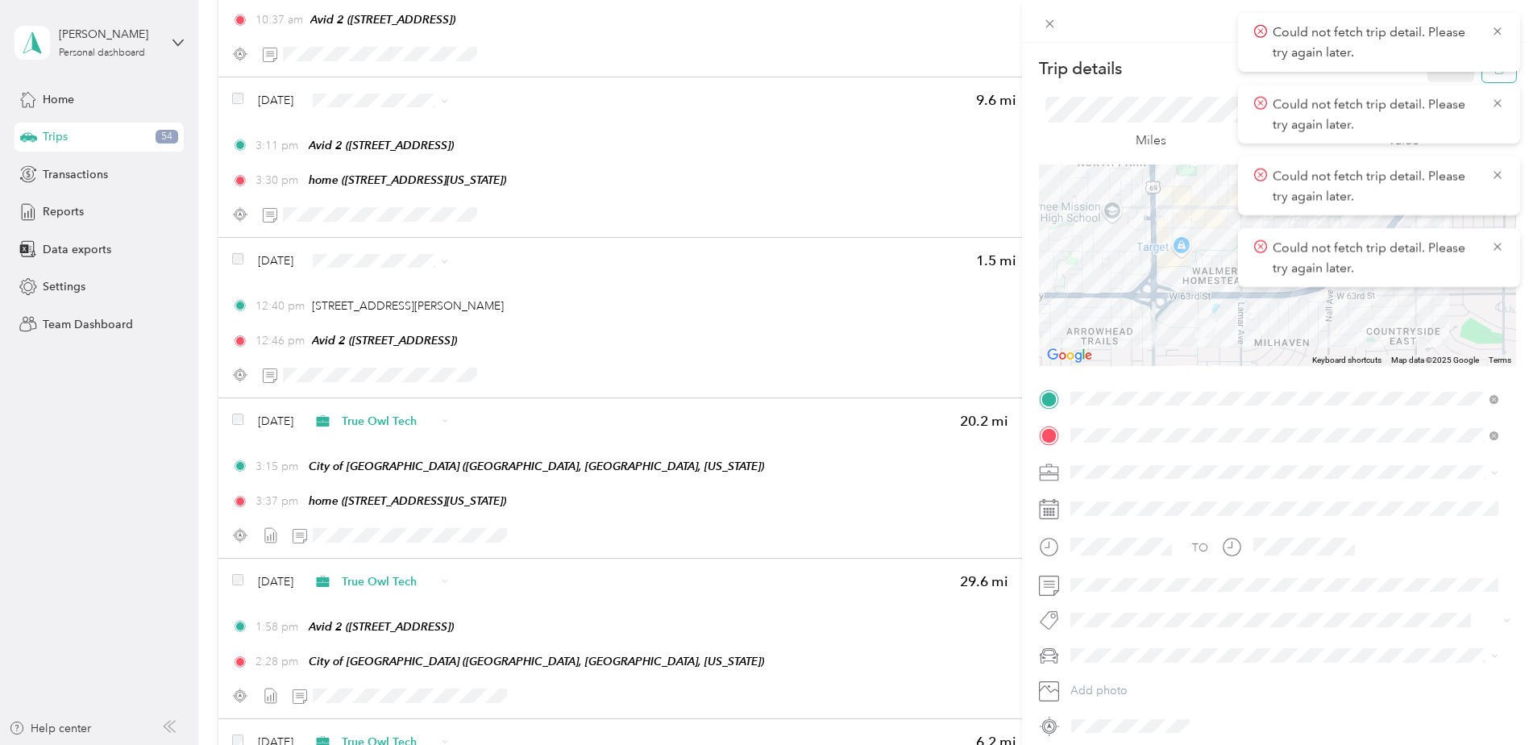
click at [1223, 75] on button "button" at bounding box center [1499, 68] width 34 height 28
click at [1223, 78] on button "Yes" at bounding box center [1439, 88] width 31 height 26
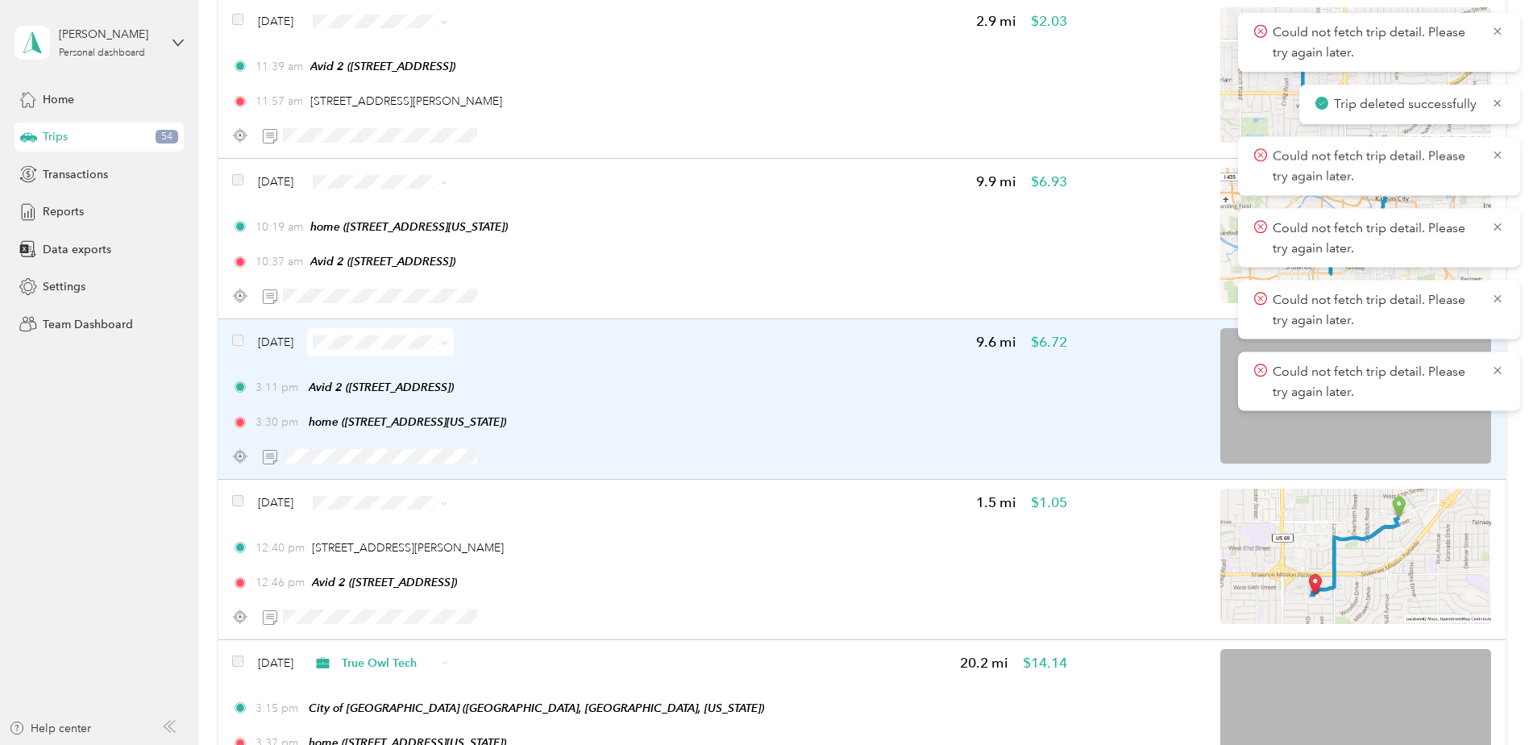
scroll to position [8007, 0]
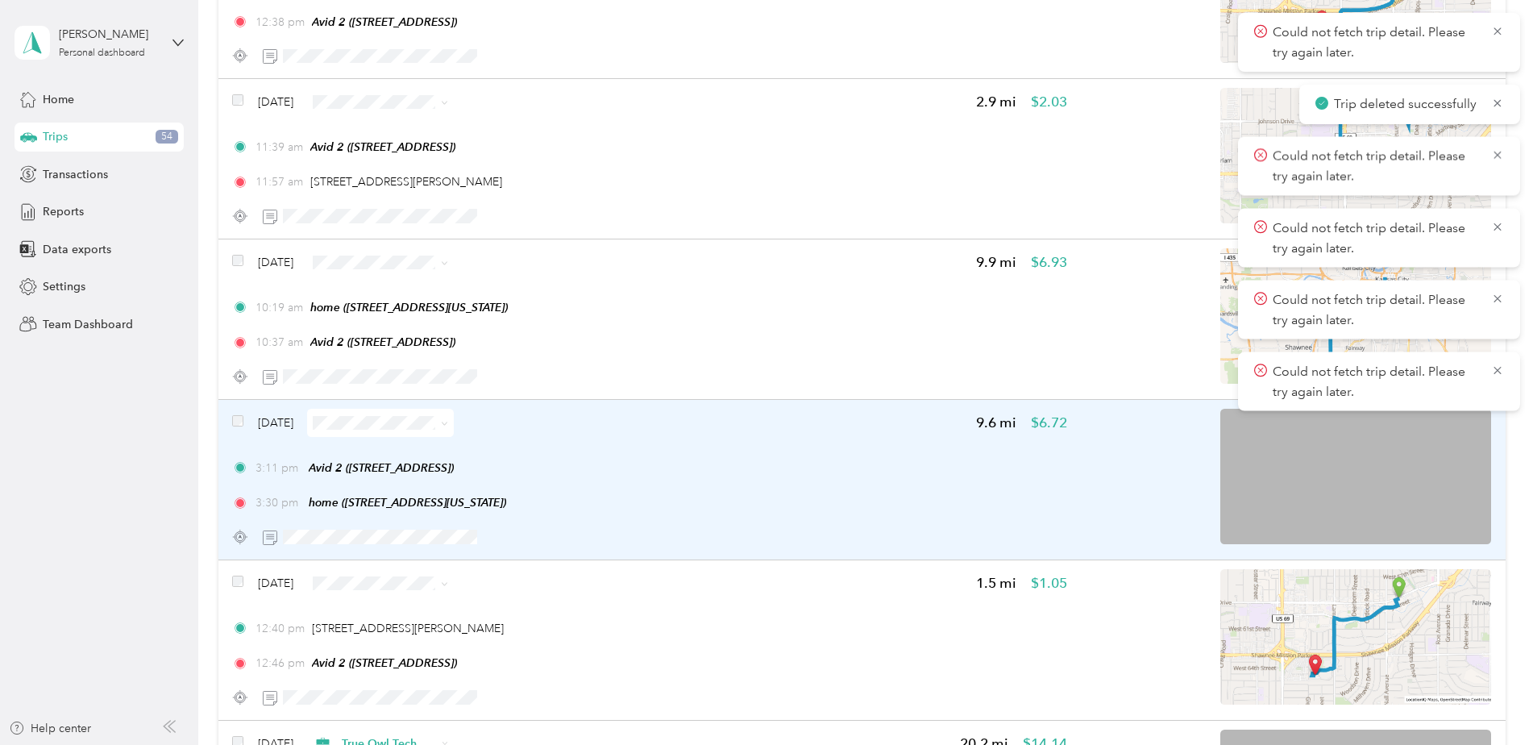
click at [726, 481] on div "3:11 pm Avid 2 (6329 Glenwood St, Overland Park, KS) 3:30 pm home (415 W Tenth …" at bounding box center [649, 485] width 834 height 52
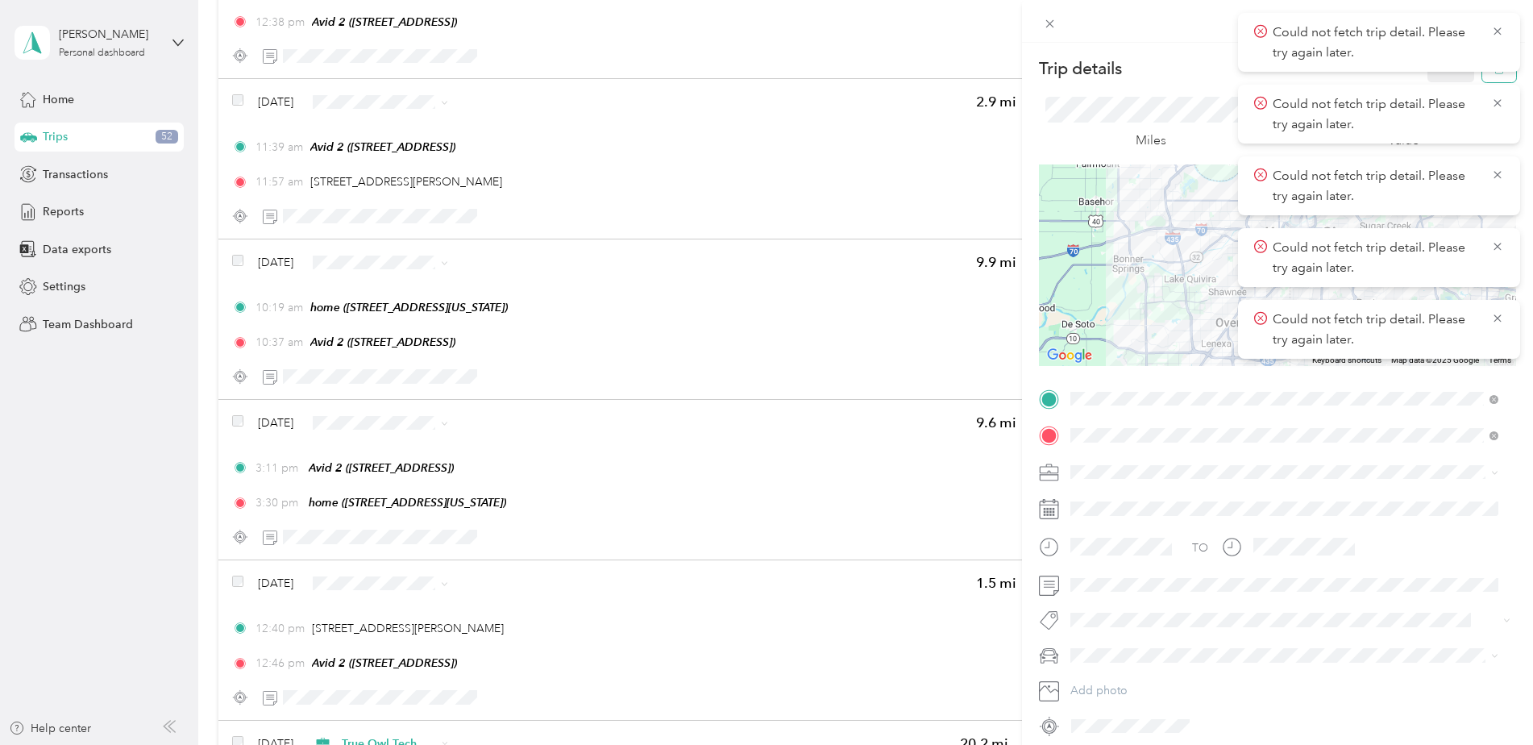
click at [1223, 77] on button "button" at bounding box center [1499, 68] width 34 height 28
click at [1223, 82] on button "Yes" at bounding box center [1439, 88] width 31 height 26
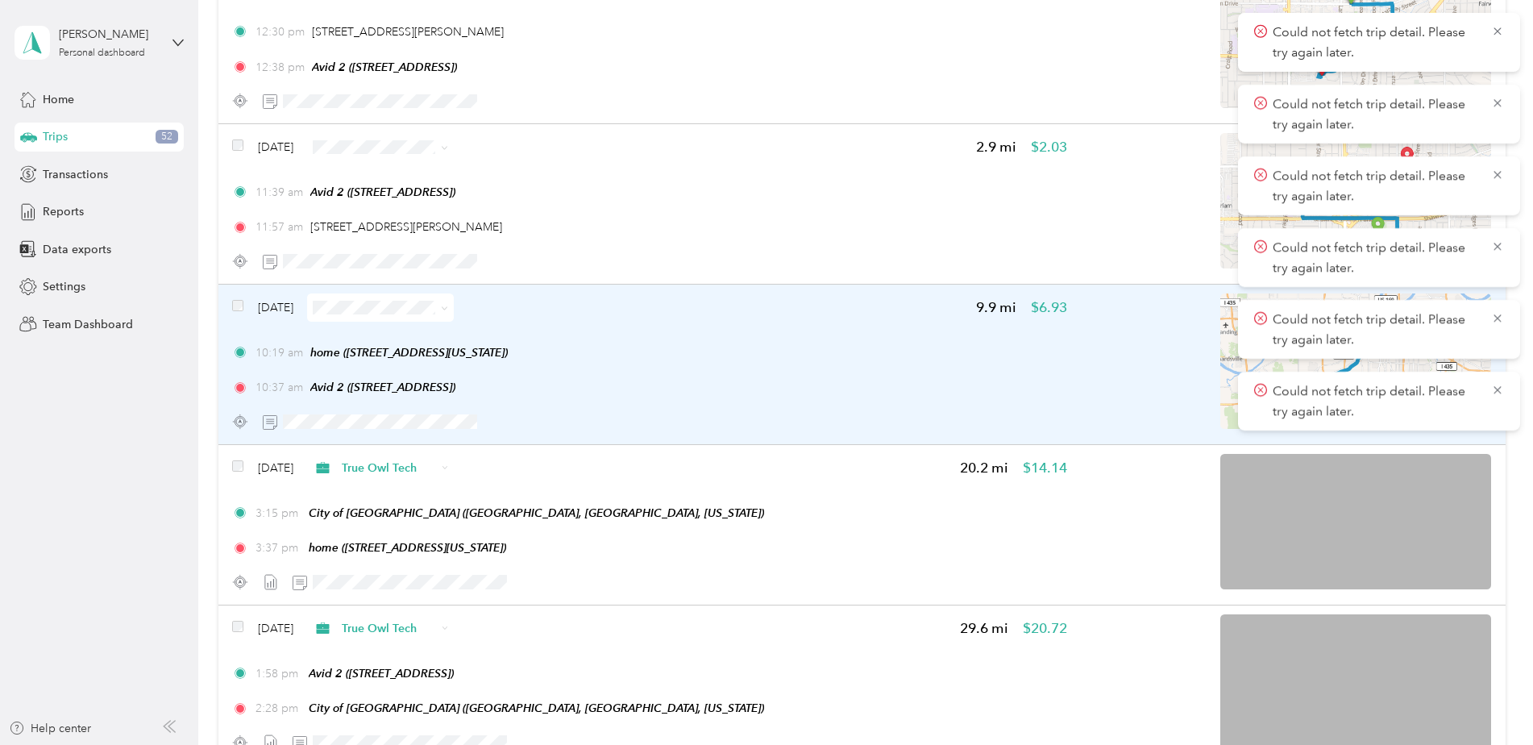
scroll to position [7926, 0]
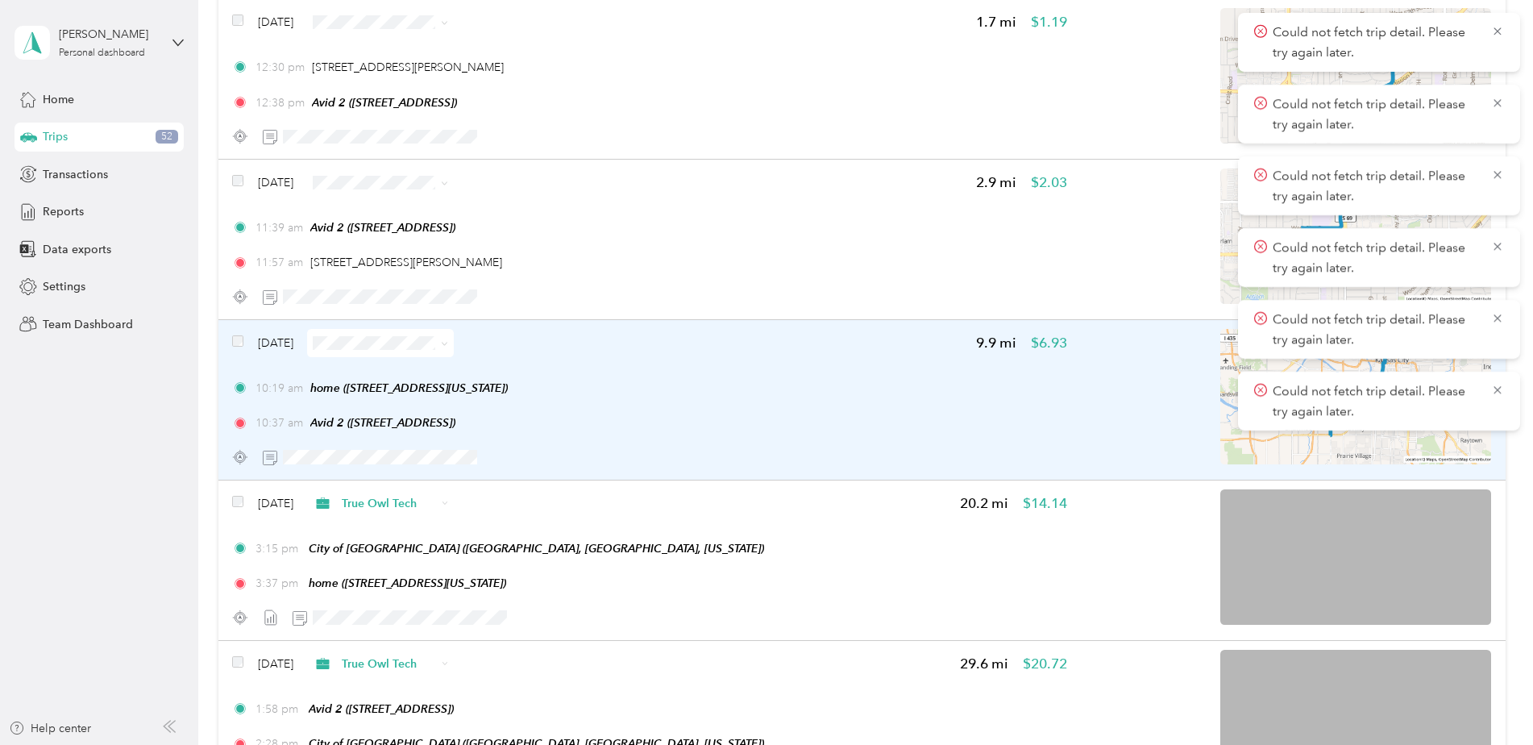
click at [704, 401] on div "10:19 am home (415 W Tenth St, Kansas City, MO) 10:37 am Avid 2 (6329 Glenwood …" at bounding box center [649, 406] width 834 height 52
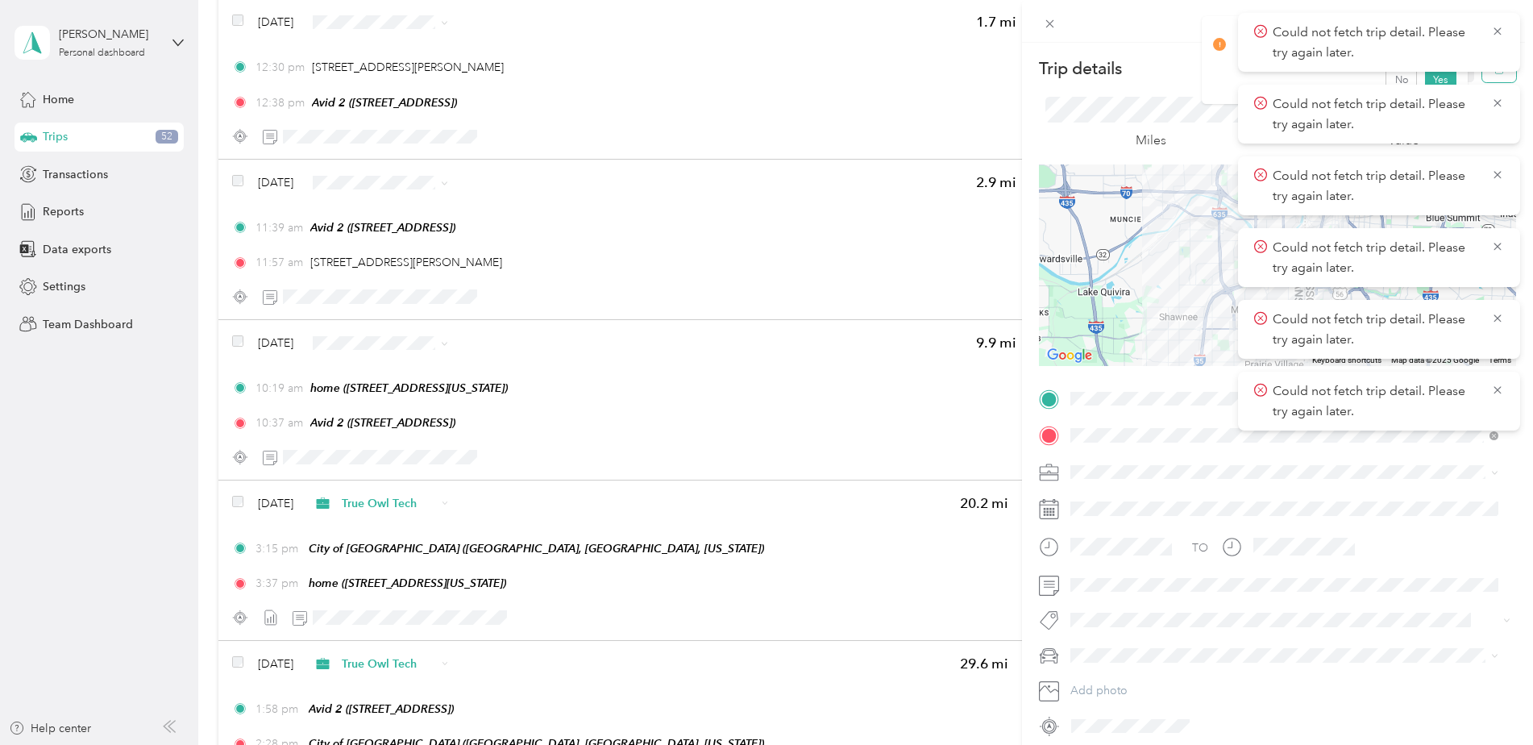
click at [1223, 80] on button "button" at bounding box center [1499, 68] width 34 height 28
click at [1223, 77] on button "Yes" at bounding box center [1439, 88] width 31 height 26
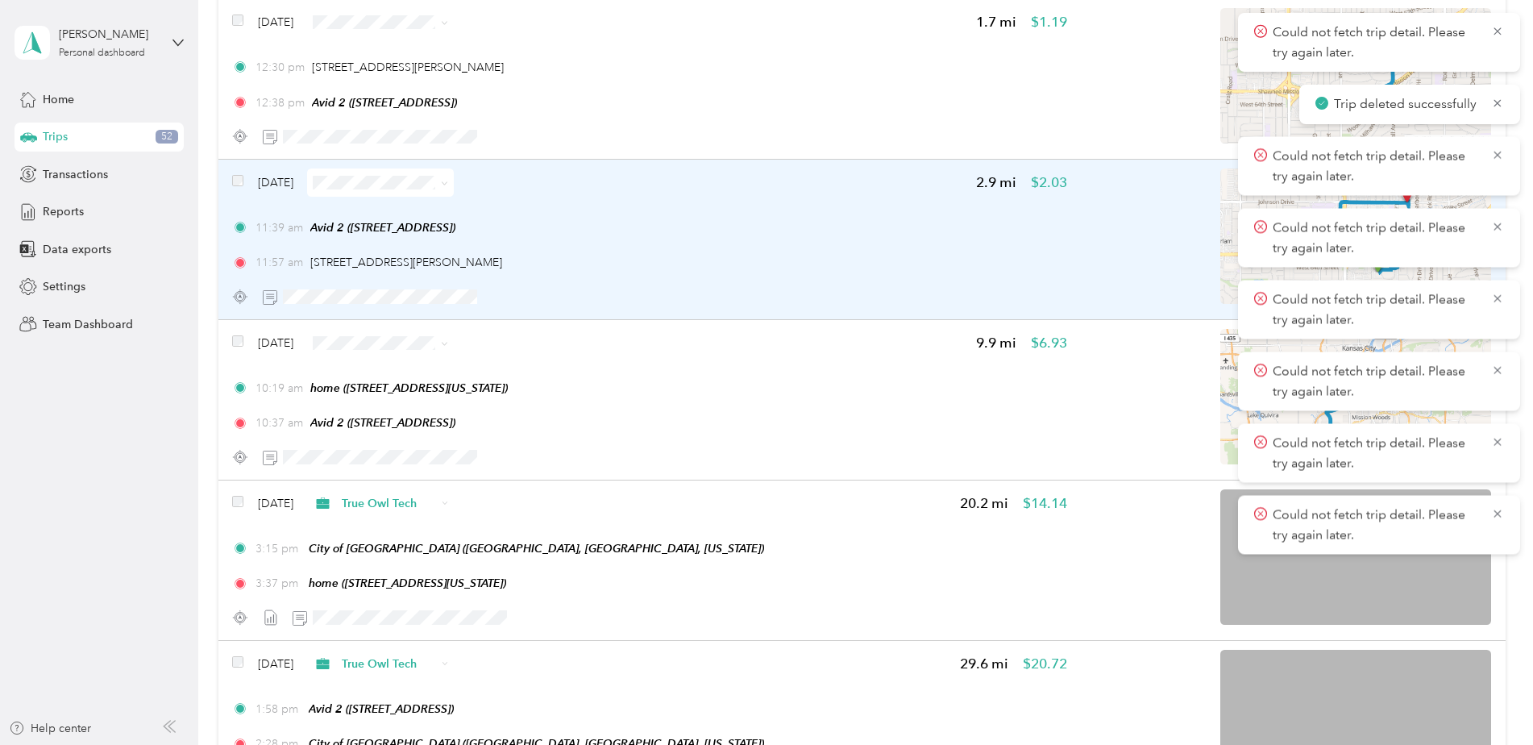
click at [841, 231] on div "11:39 am Avid 2 (6329 Glenwood St, Overland Park, KS)" at bounding box center [649, 227] width 834 height 17
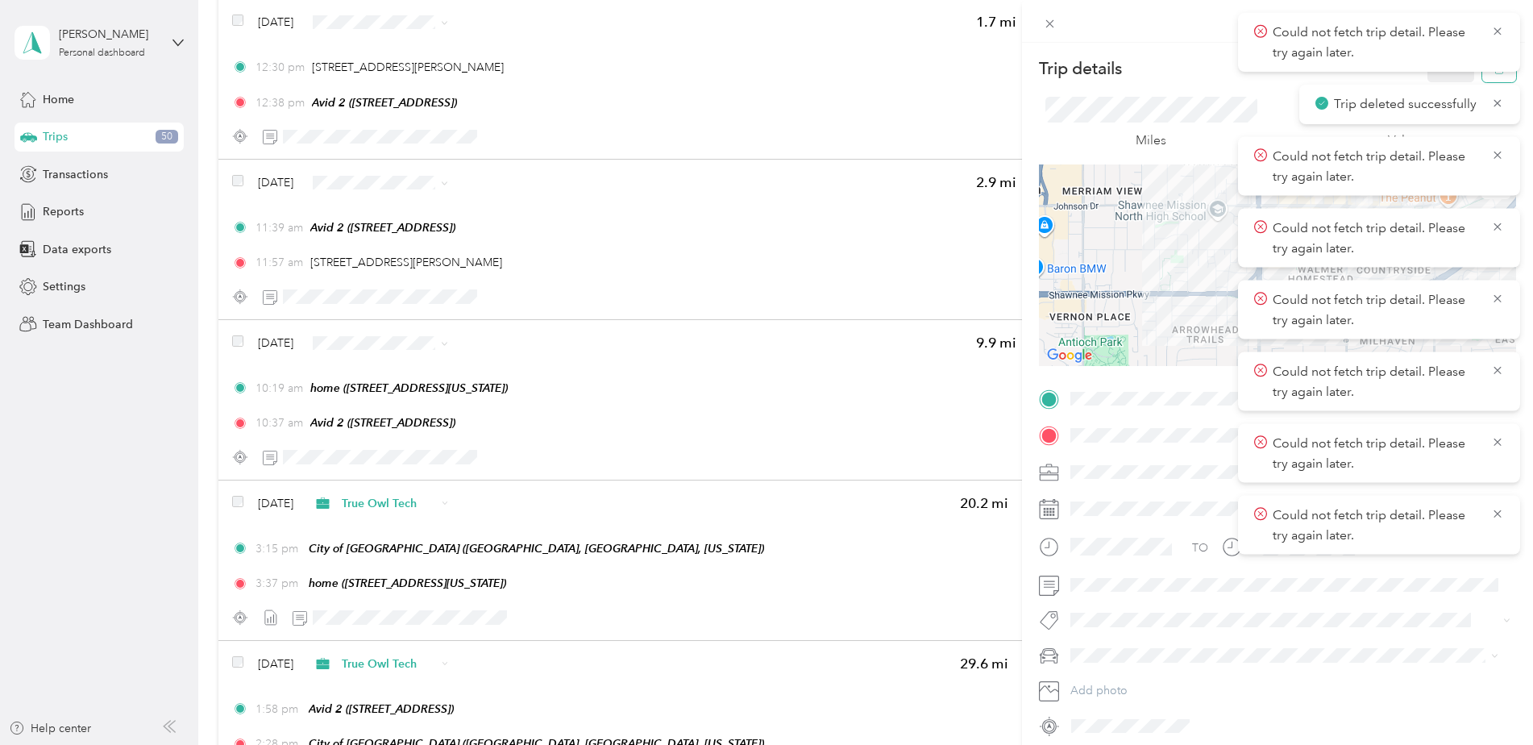
click at [1223, 77] on button "button" at bounding box center [1499, 68] width 34 height 28
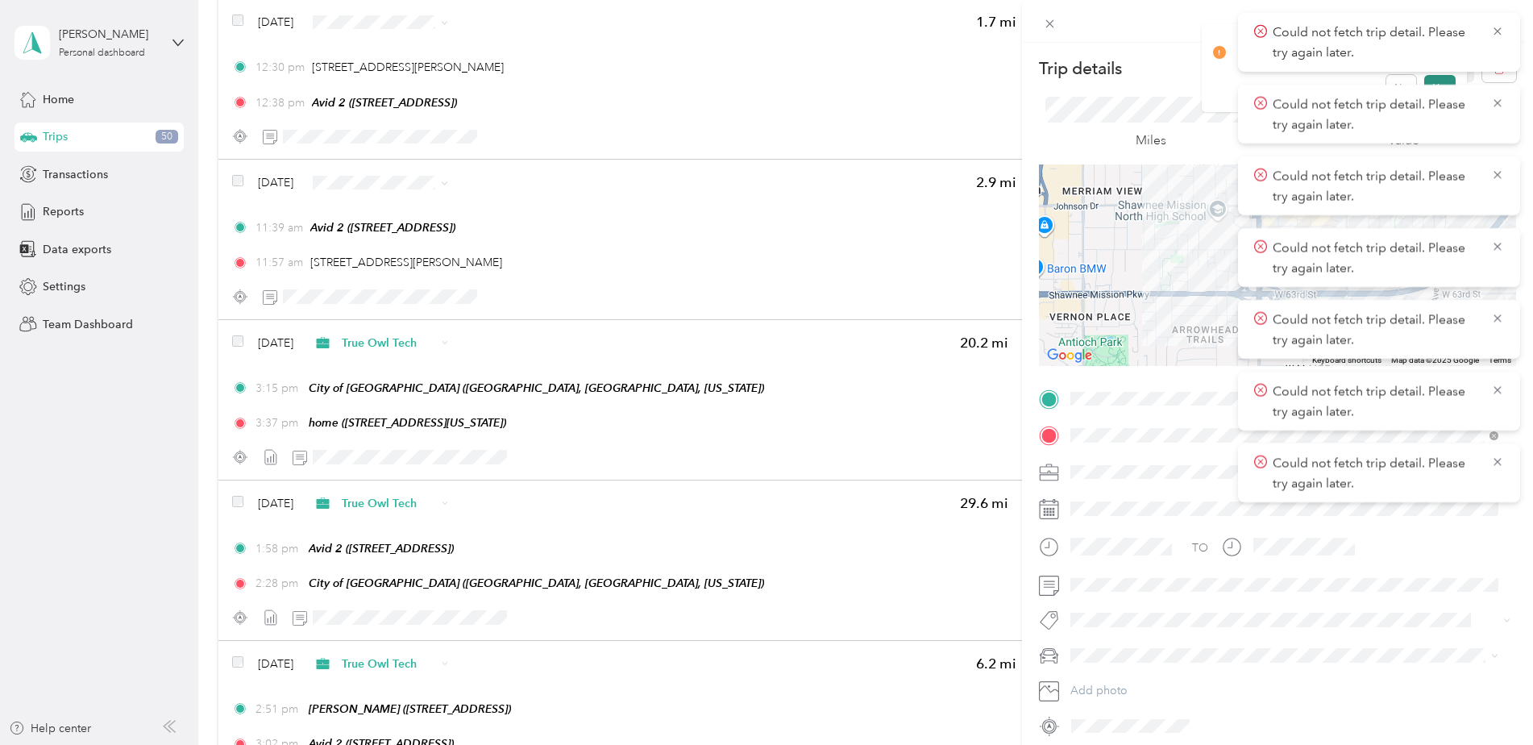
click at [1223, 79] on button "Yes" at bounding box center [1439, 88] width 31 height 26
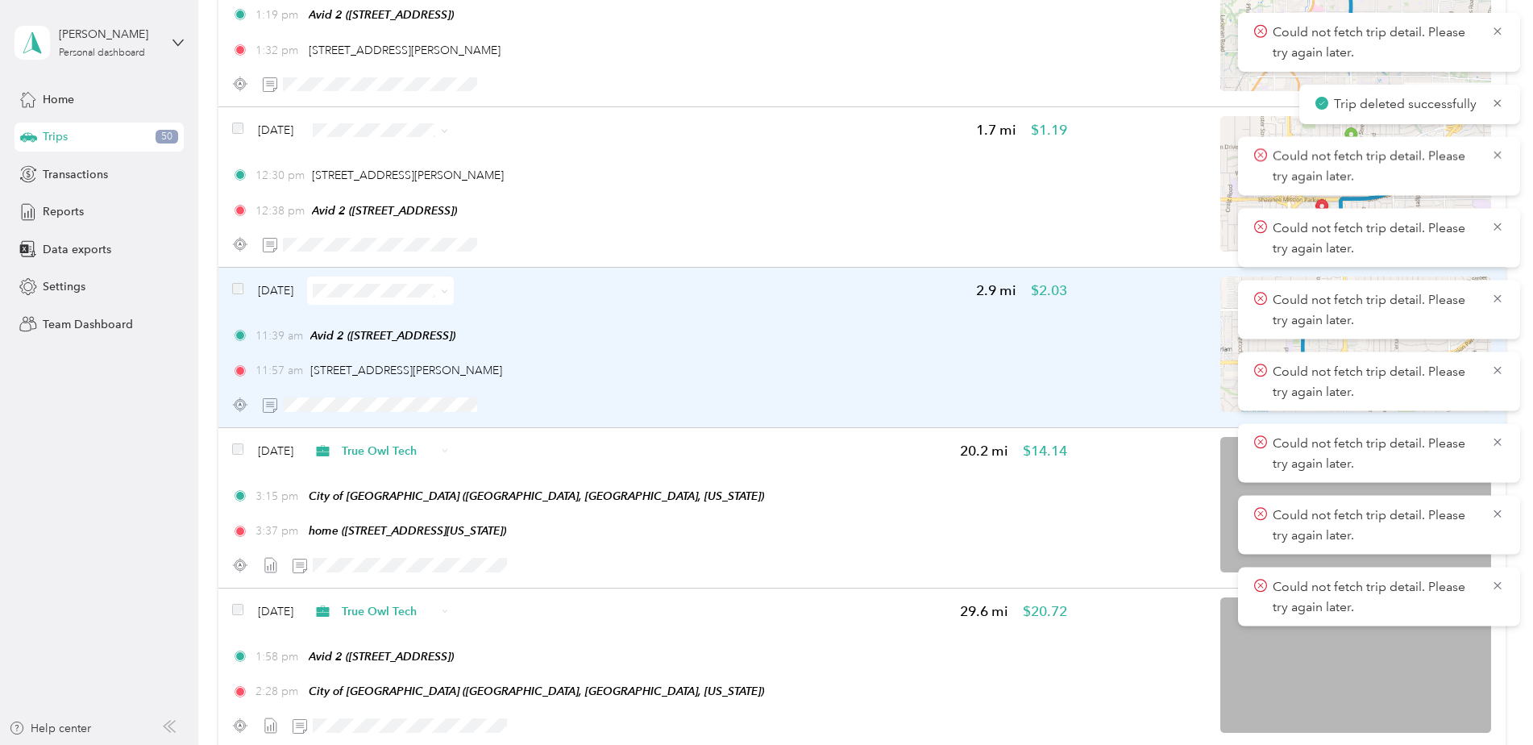
scroll to position [7765, 0]
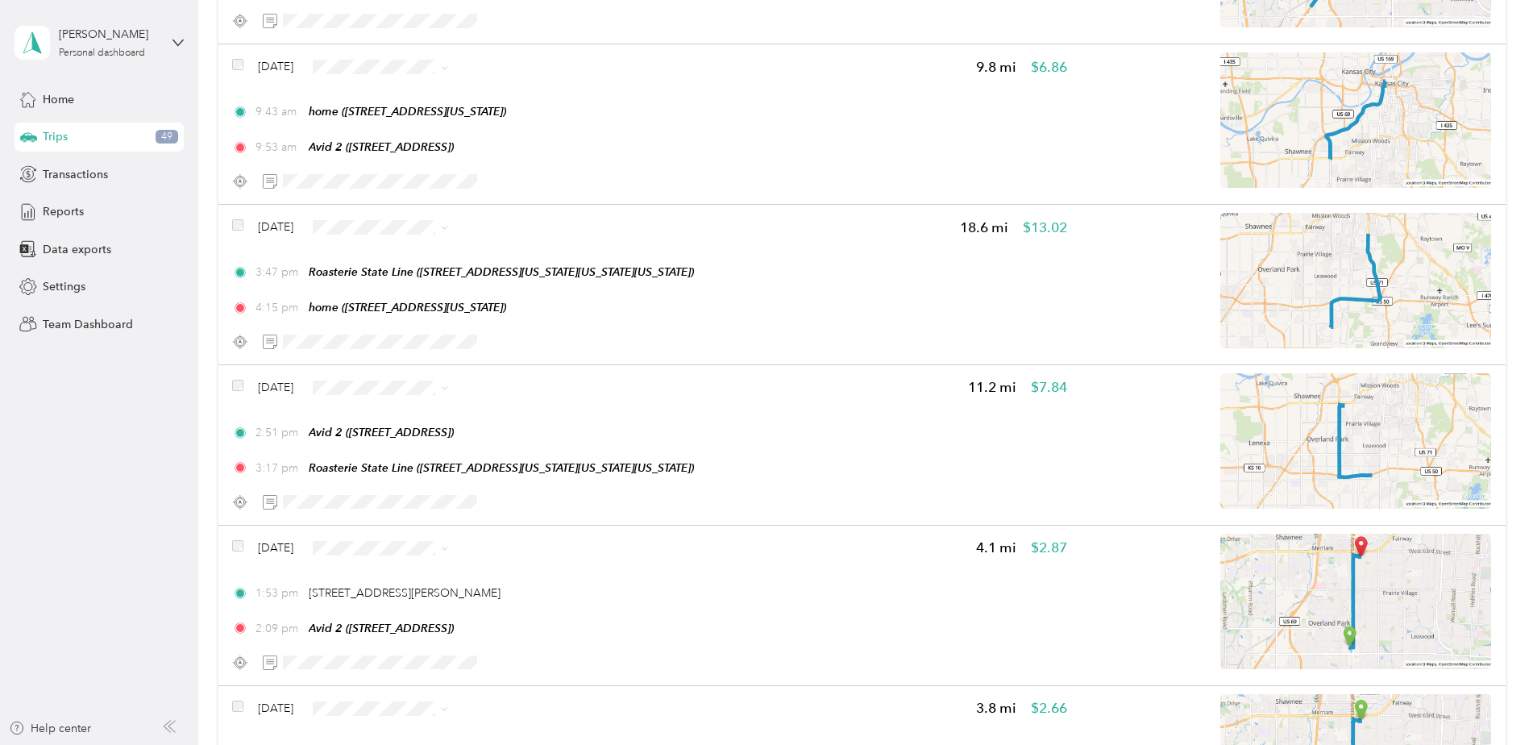
scroll to position [3776, 0]
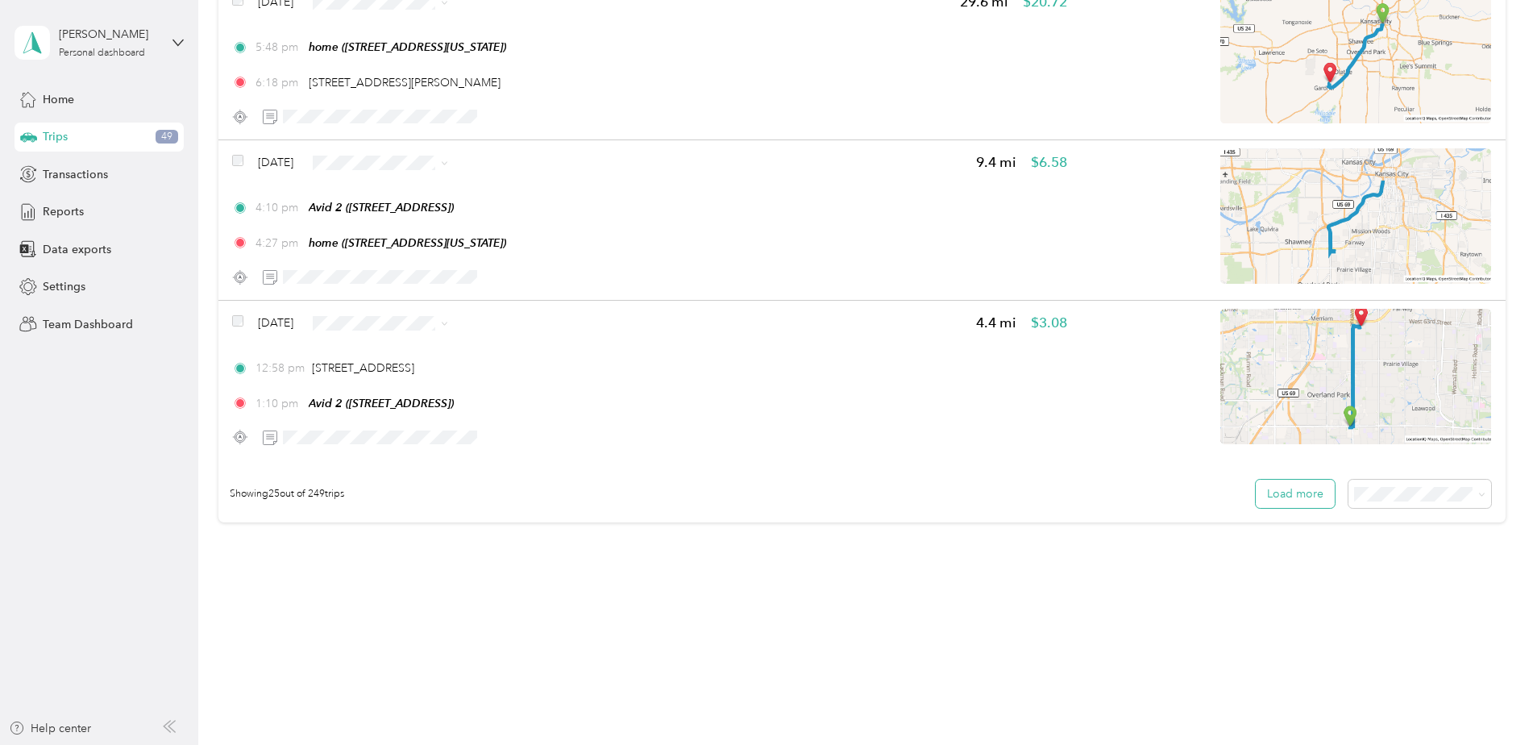
click at [1282, 483] on button "Load more" at bounding box center [1295, 494] width 79 height 28
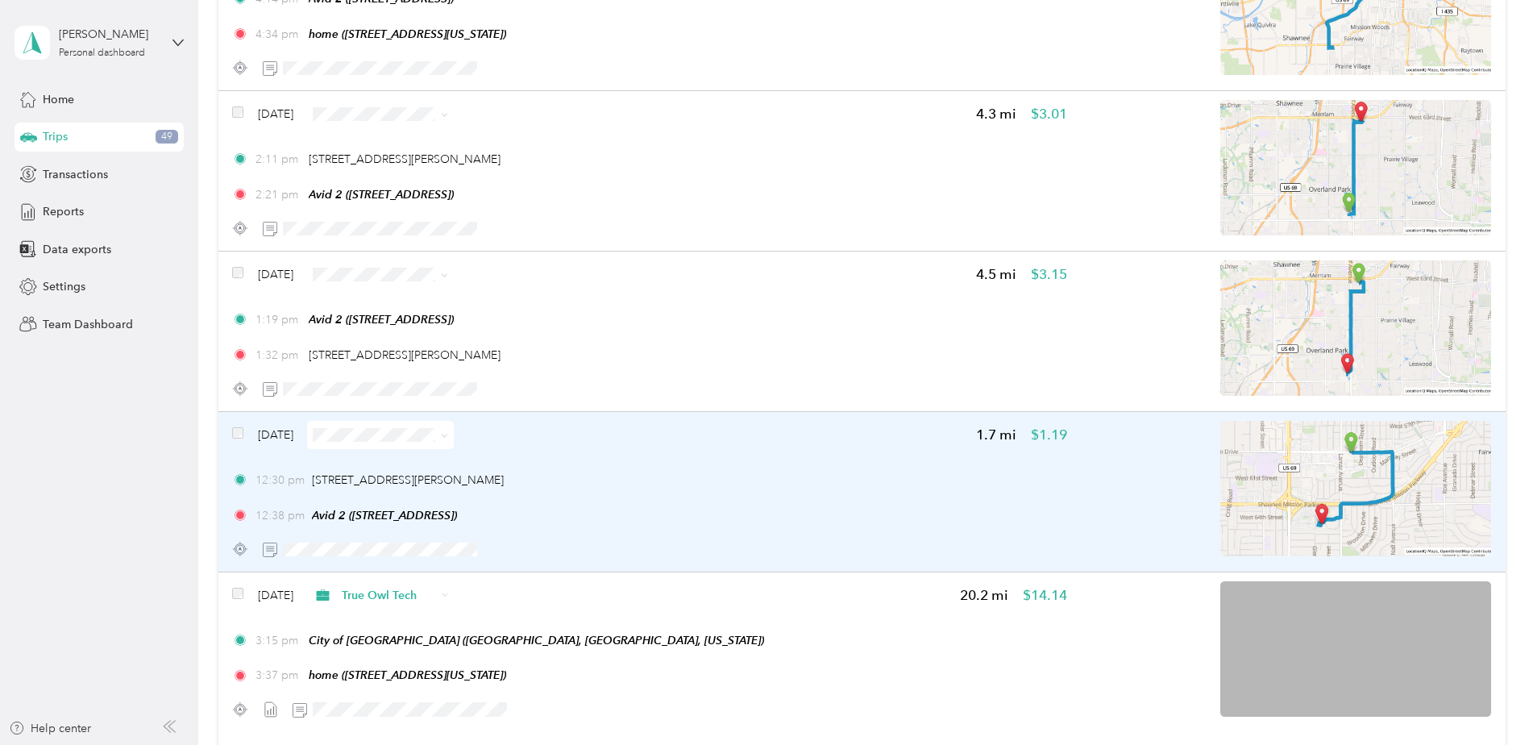
scroll to position [7464, 0]
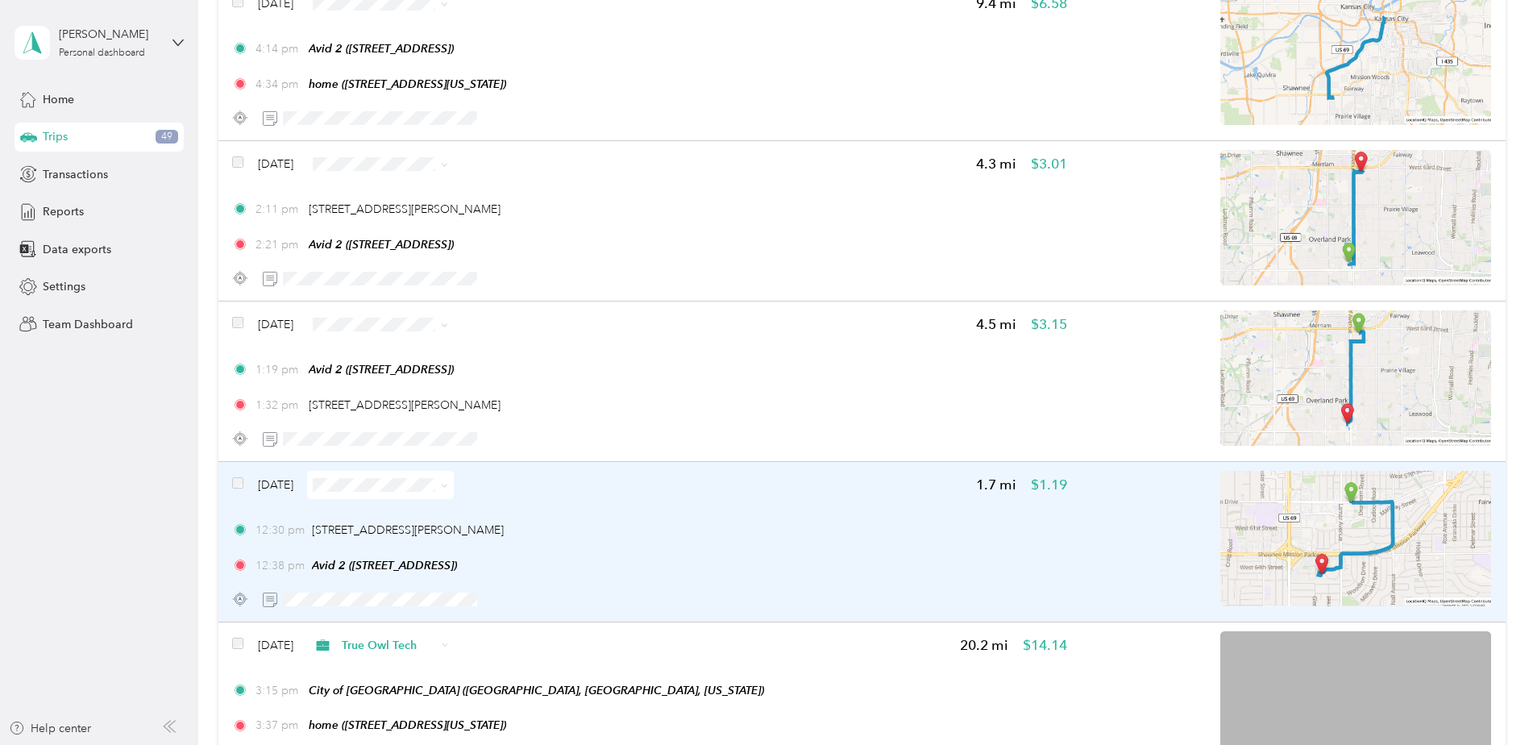
click at [722, 501] on div "Sep 15, 2025 1.7 mi $1.19 12:30 pm 6101 Johnson Dr, Mission, KS 12:38 pm Avid 2…" at bounding box center [649, 542] width 834 height 143
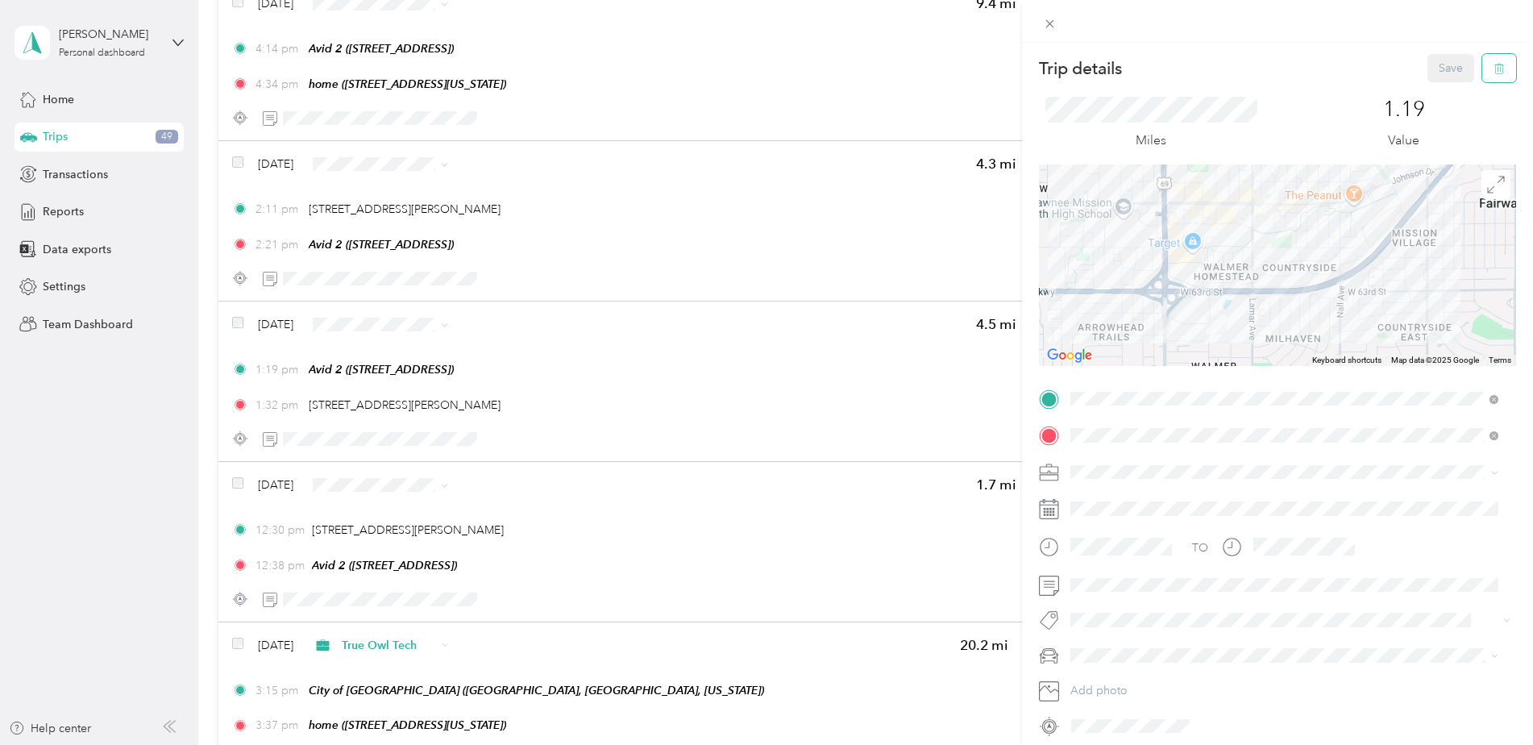
click at [1494, 64] on icon "button" at bounding box center [1499, 68] width 11 height 11
click at [1424, 88] on button "Yes" at bounding box center [1439, 88] width 31 height 26
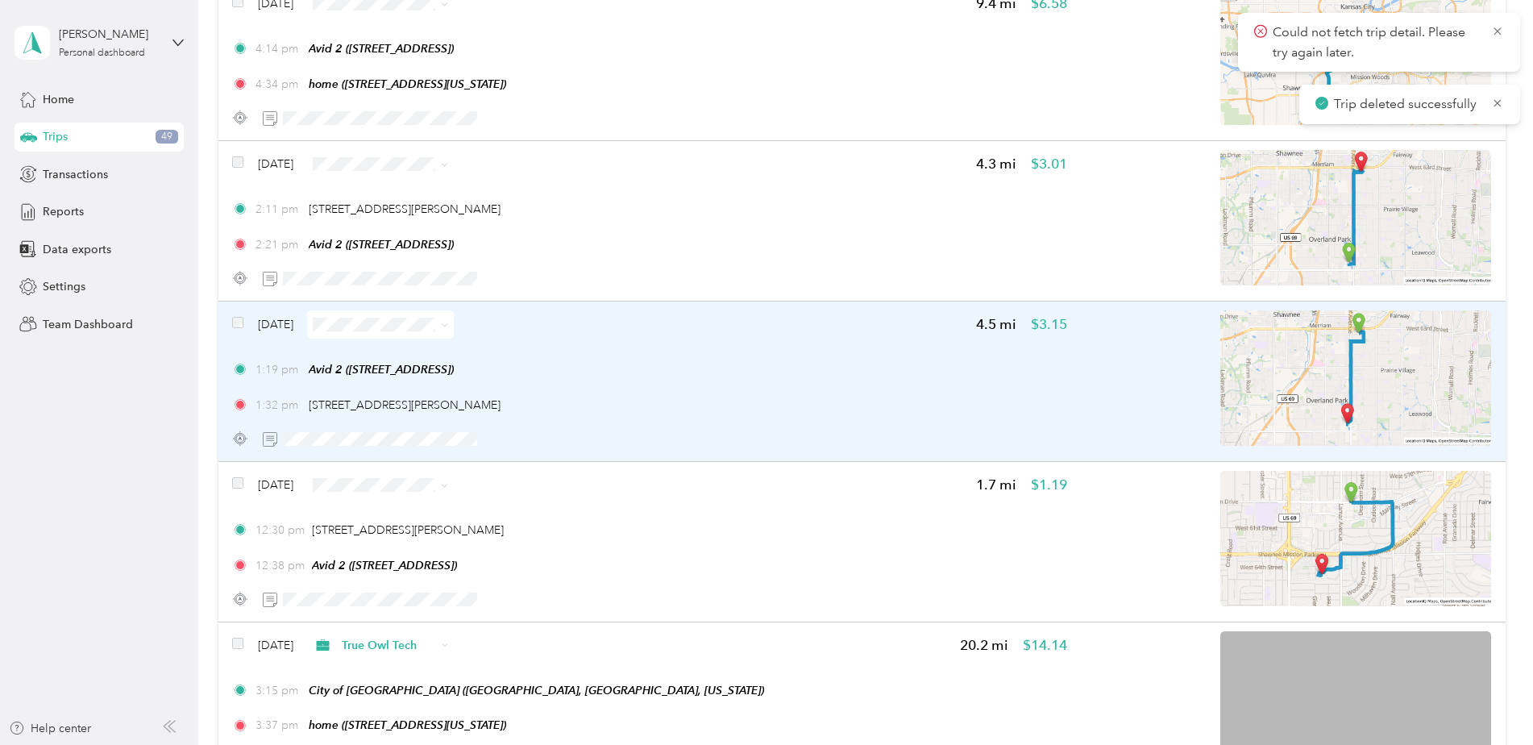
click at [850, 380] on div "1:19 pm Avid 2 (6329 Glenwood St, Overland Park, KS) 1:32 pm 9284 Metcalf Ave, …" at bounding box center [649, 387] width 834 height 52
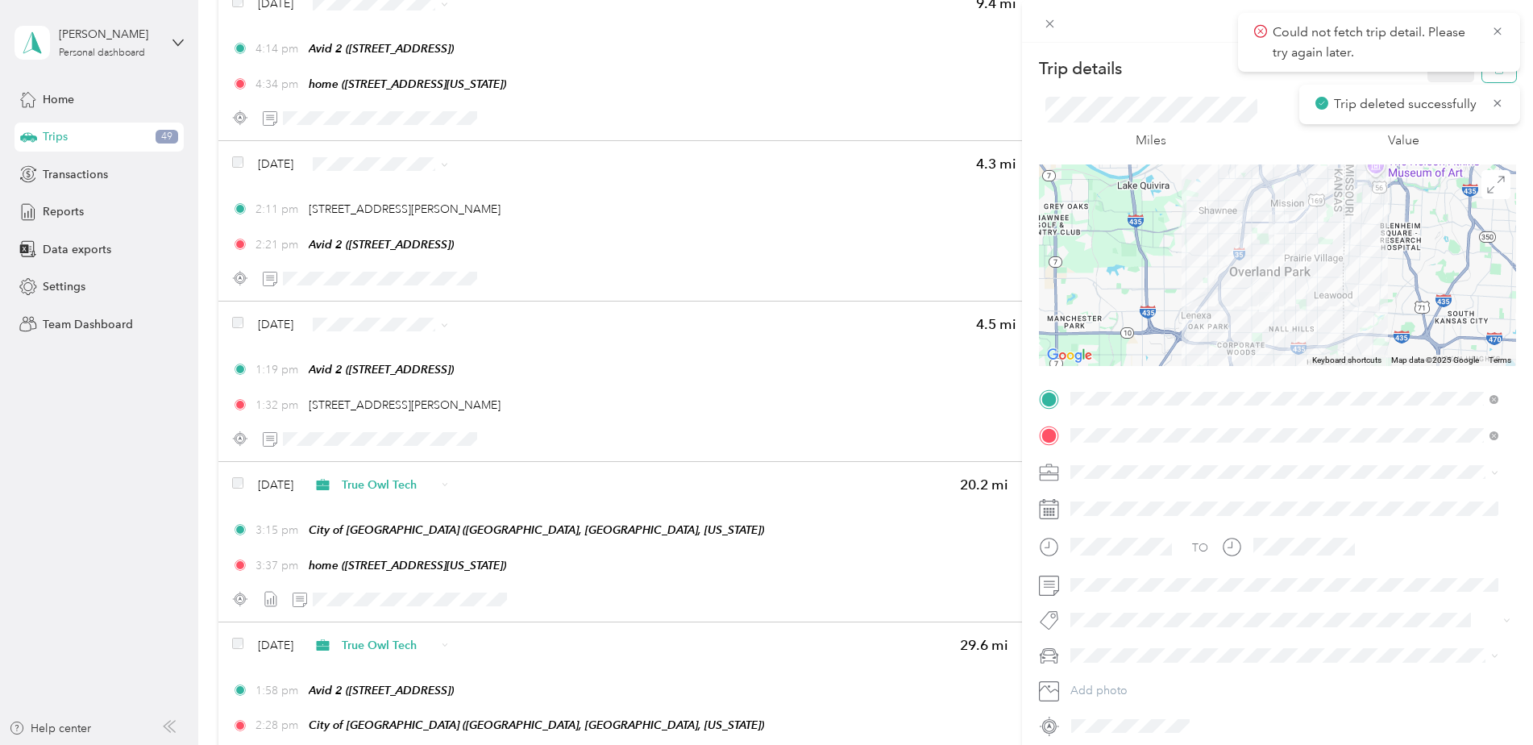
click at [1495, 72] on body "Could not fetch trip detail. Please try again later. Trip deleted successfully …" at bounding box center [762, 372] width 1525 height 745
click at [1482, 75] on button "button" at bounding box center [1499, 68] width 34 height 28
click at [1437, 85] on button "Yes" at bounding box center [1439, 88] width 31 height 26
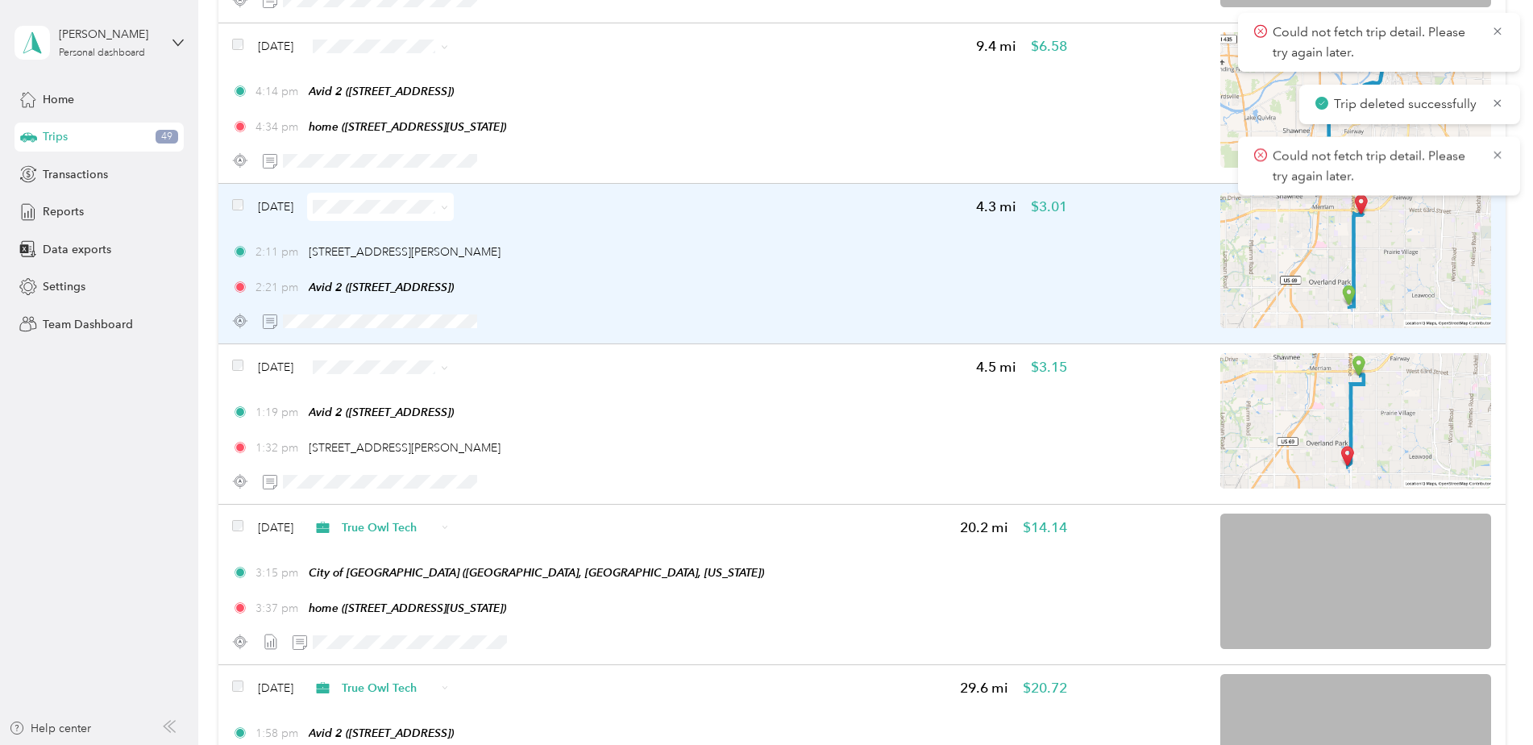
scroll to position [7383, 0]
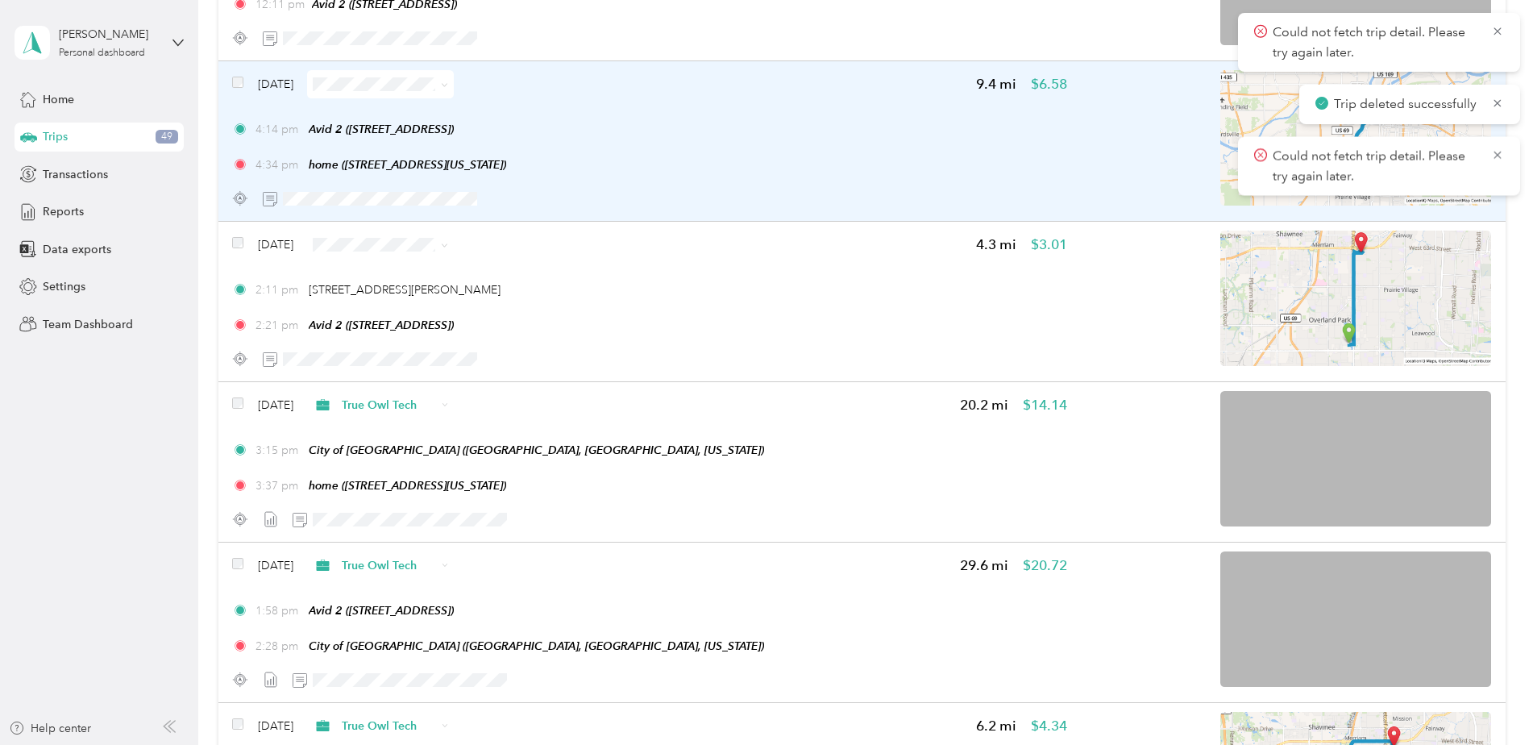
click at [703, 177] on div "Sep 15, 2025 9.4 mi $6.58 4:14 pm Avid 2 (6329 Glenwood St, Overland Park, KS) …" at bounding box center [649, 141] width 834 height 143
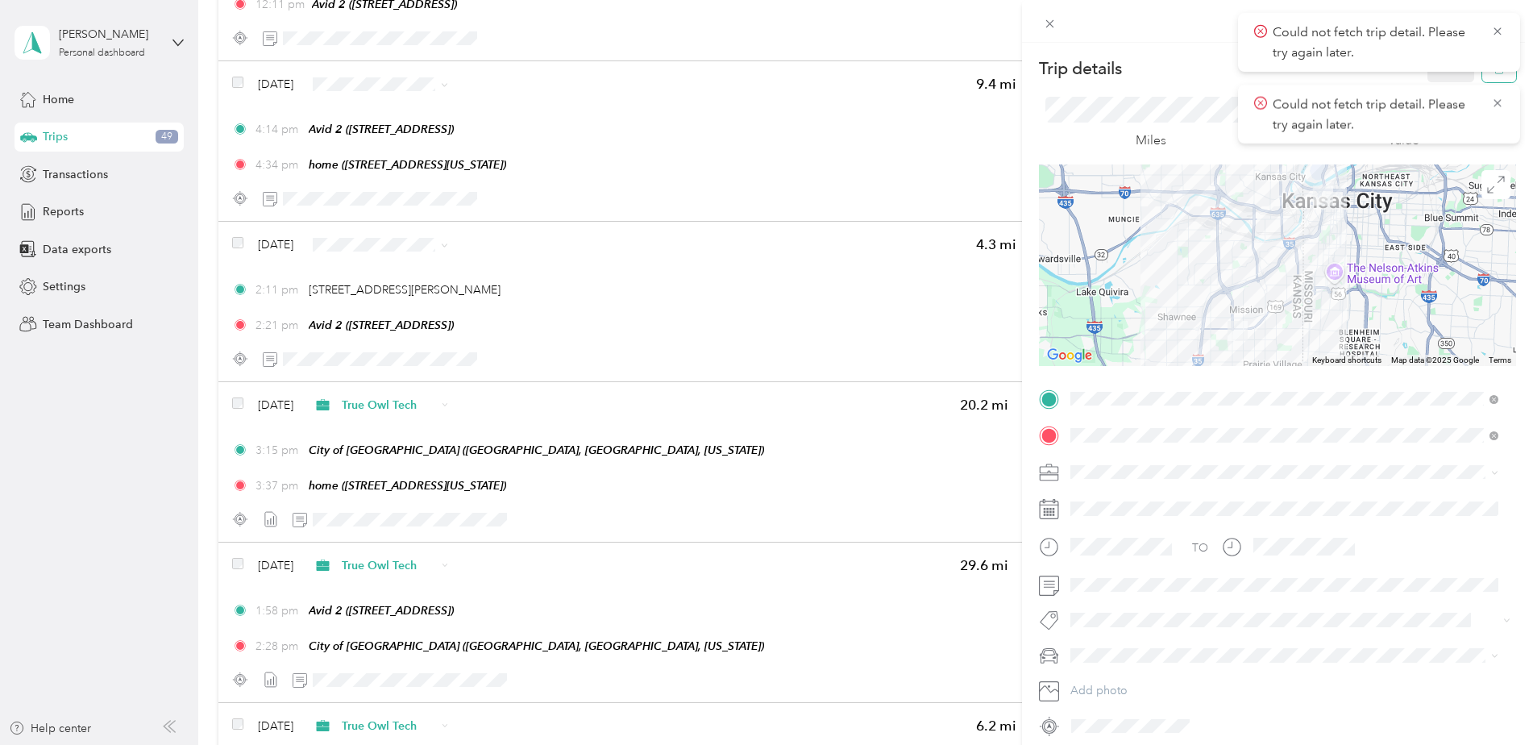
click at [1482, 78] on button "button" at bounding box center [1499, 68] width 34 height 28
click at [1434, 77] on button "Yes" at bounding box center [1439, 88] width 31 height 26
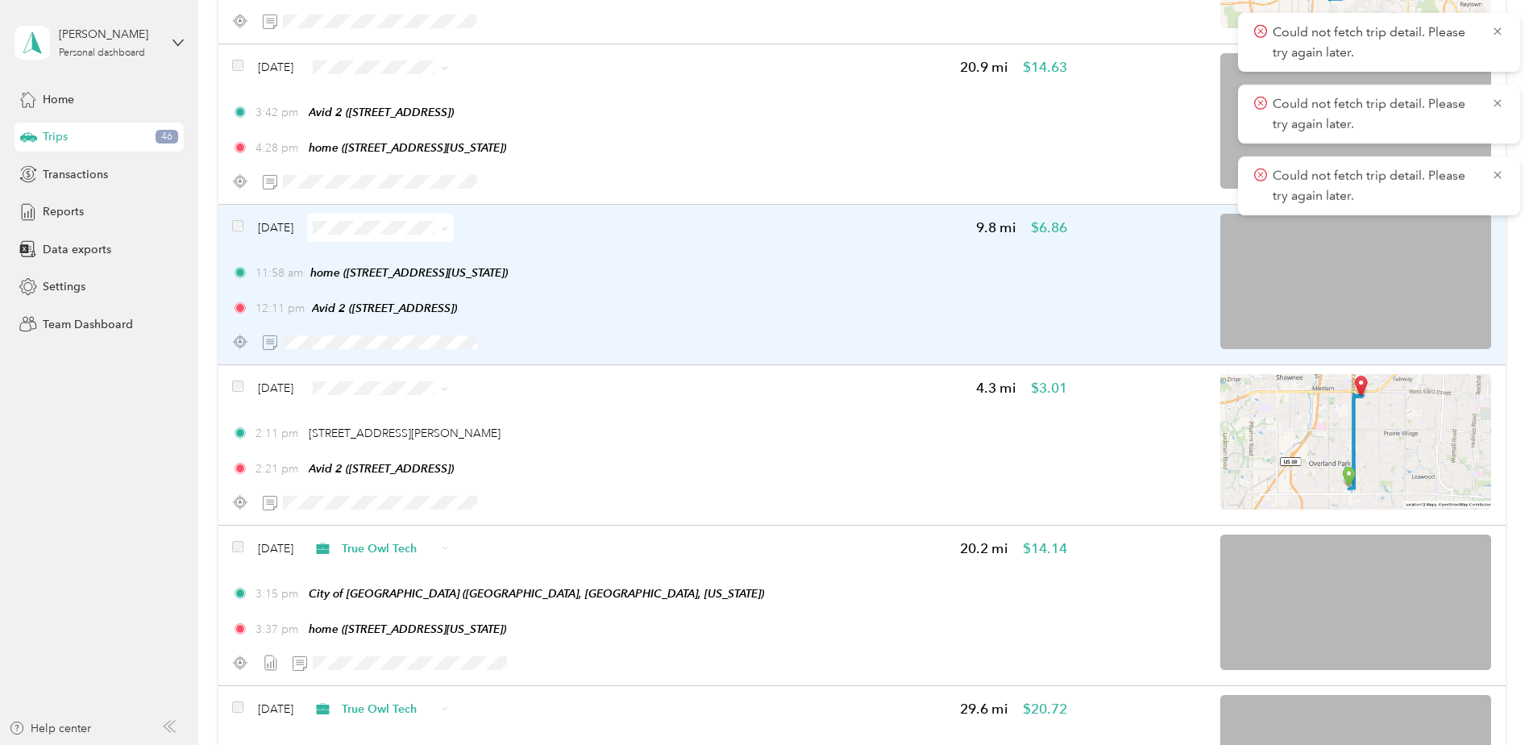
scroll to position [7061, 0]
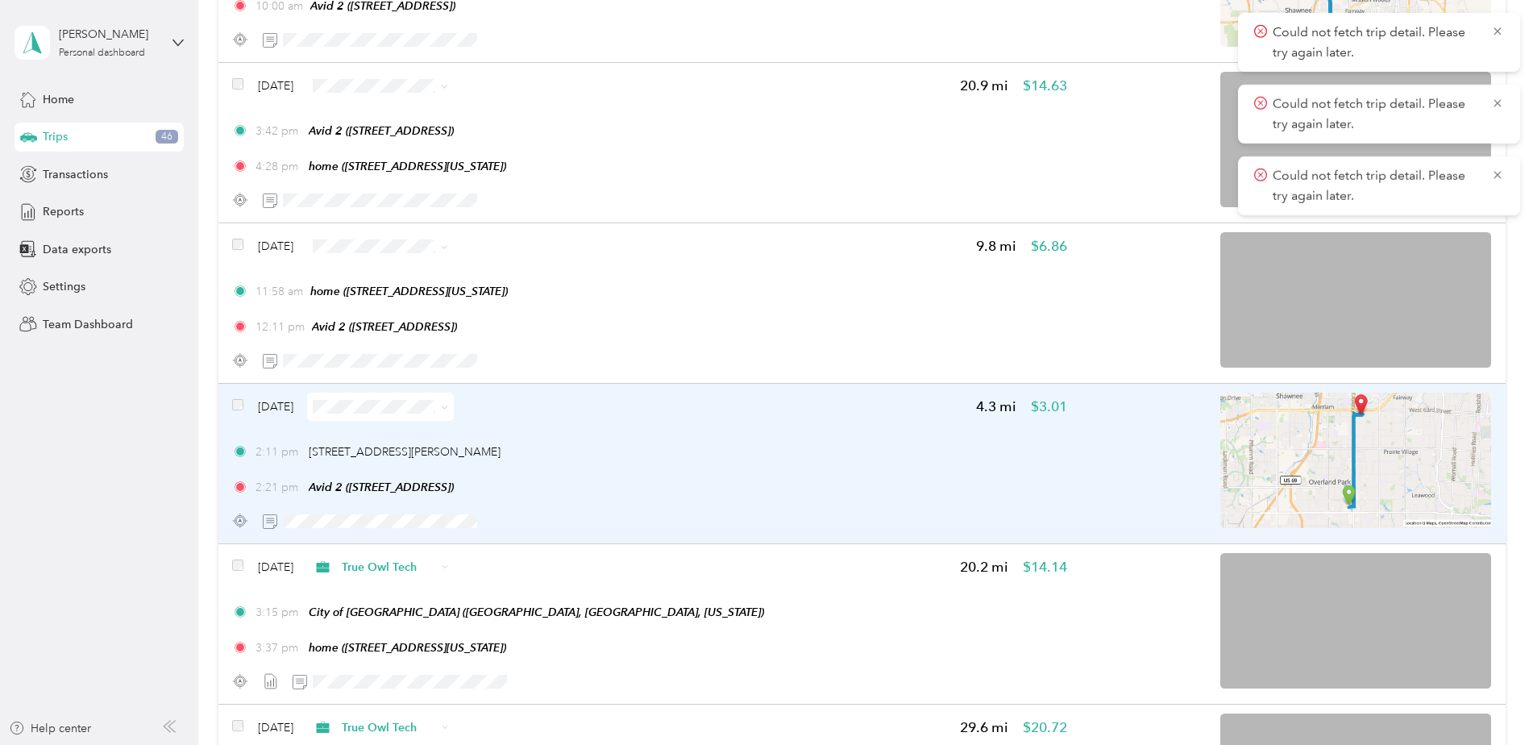
click at [832, 434] on div "Sep 15, 2025 4.3 mi $3.01 2:11 pm 9284 Metcalf Ave, Wickford Gardens, Overland …" at bounding box center [649, 464] width 834 height 143
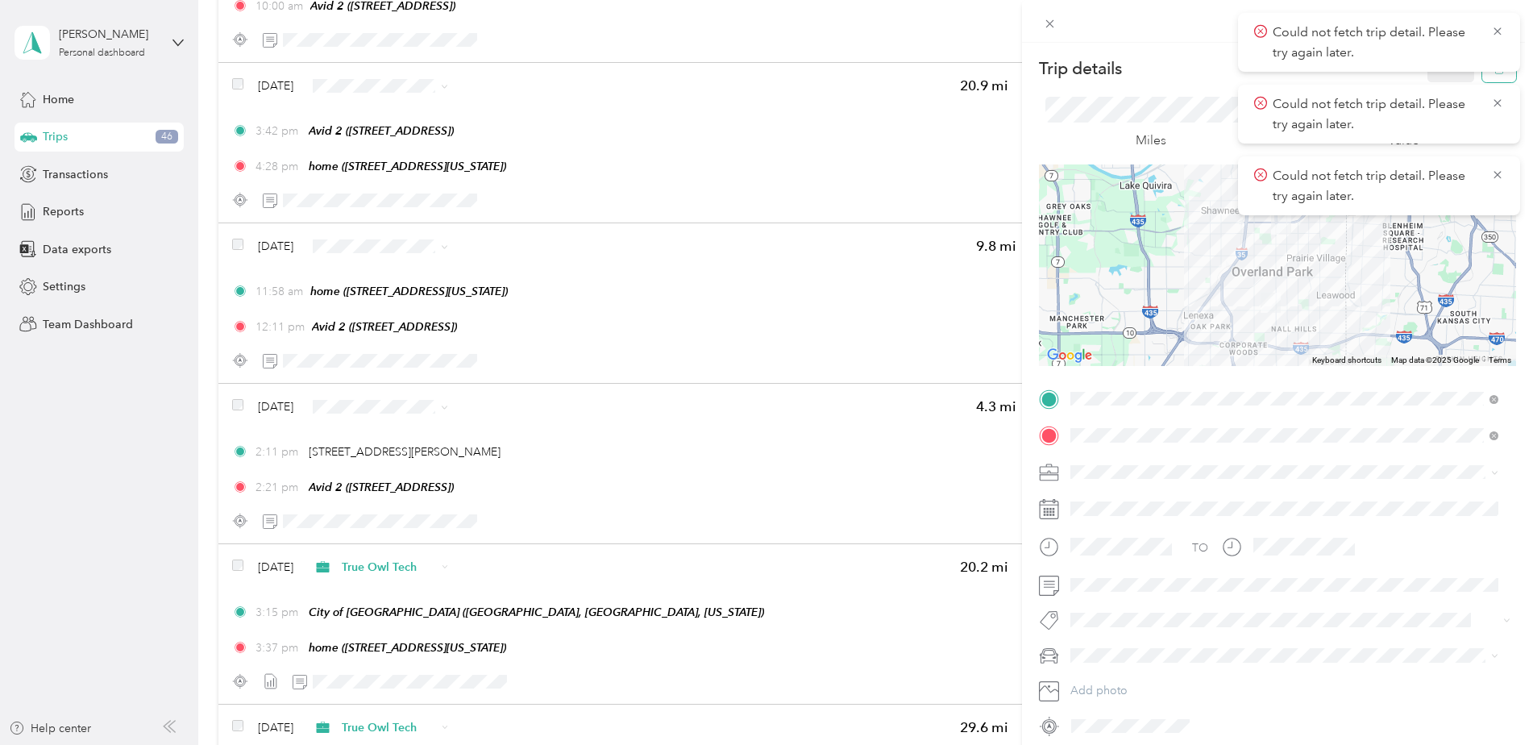
click at [1483, 76] on button "button" at bounding box center [1499, 68] width 34 height 28
click at [1440, 75] on button "Yes" at bounding box center [1439, 88] width 31 height 26
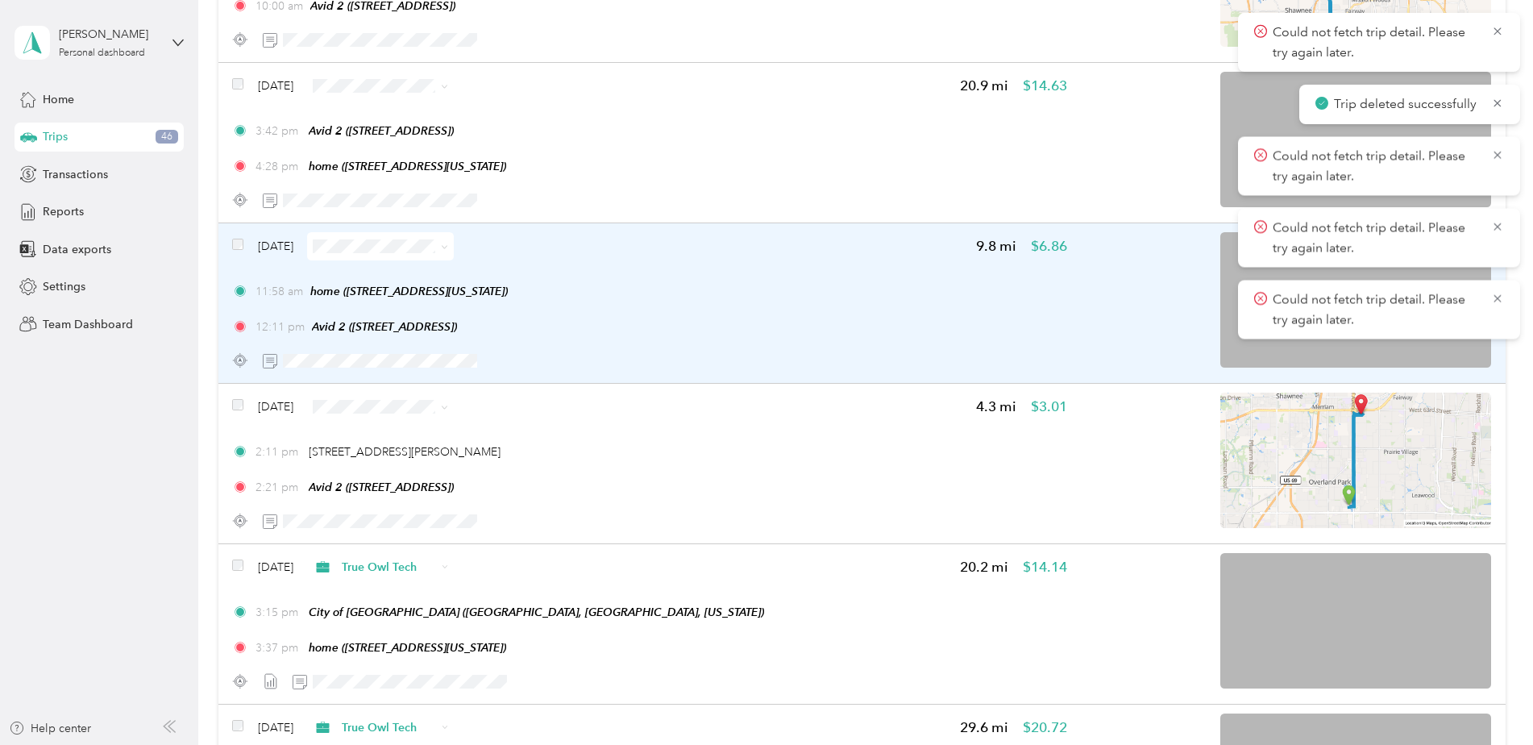
click at [720, 272] on div "Sep 16, 2025 9.8 mi $6.86 11:58 am home (415 W Tenth St, Kansas City, MO) 12:11…" at bounding box center [649, 303] width 834 height 143
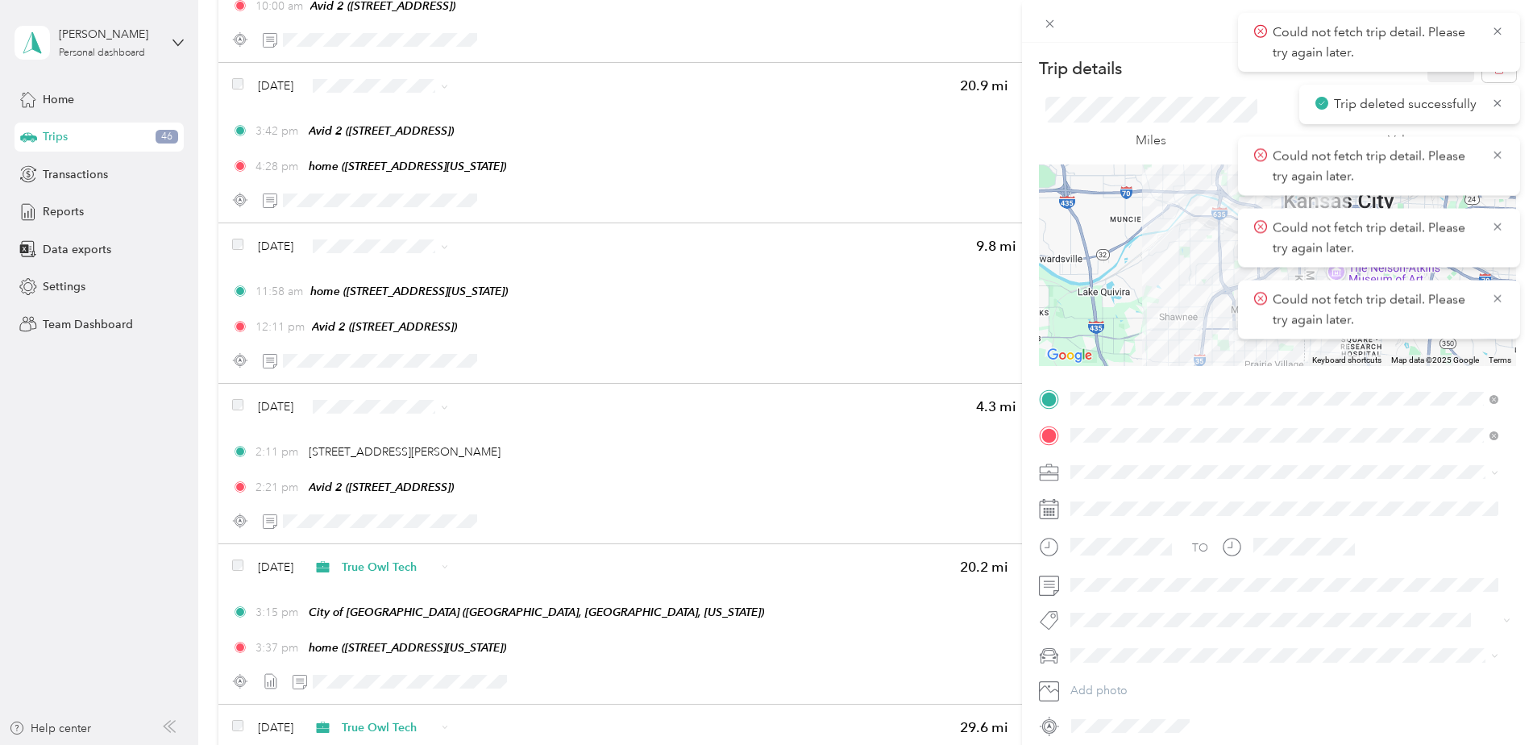
click at [1504, 77] on form "Trip details Save This trip cannot be edited because it is either under review,…" at bounding box center [1277, 396] width 511 height 684
click at [1497, 77] on button "button" at bounding box center [1499, 68] width 34 height 28
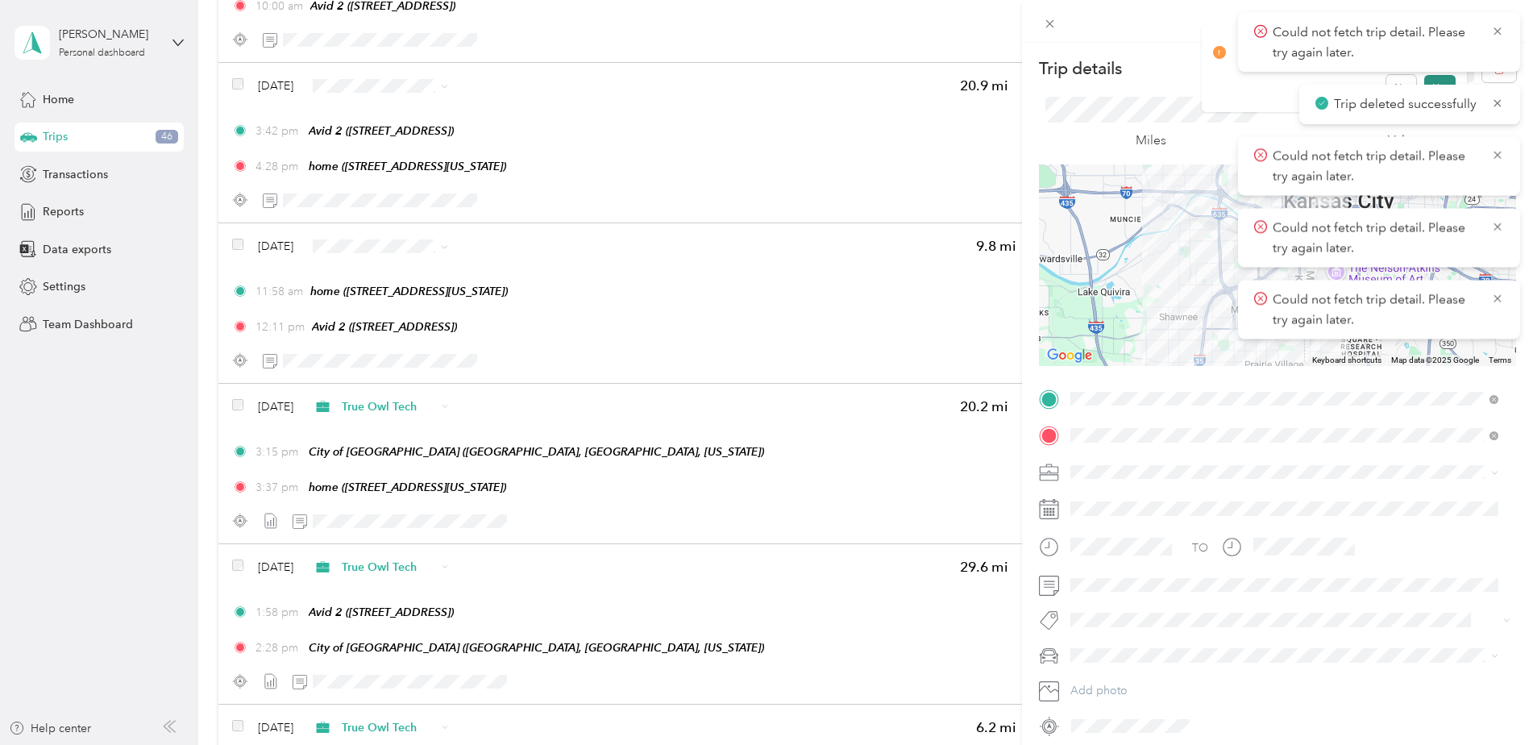
click at [1440, 80] on body "Could not fetch trip detail. Please try again later. Trip deleted successfully …" at bounding box center [762, 372] width 1525 height 745
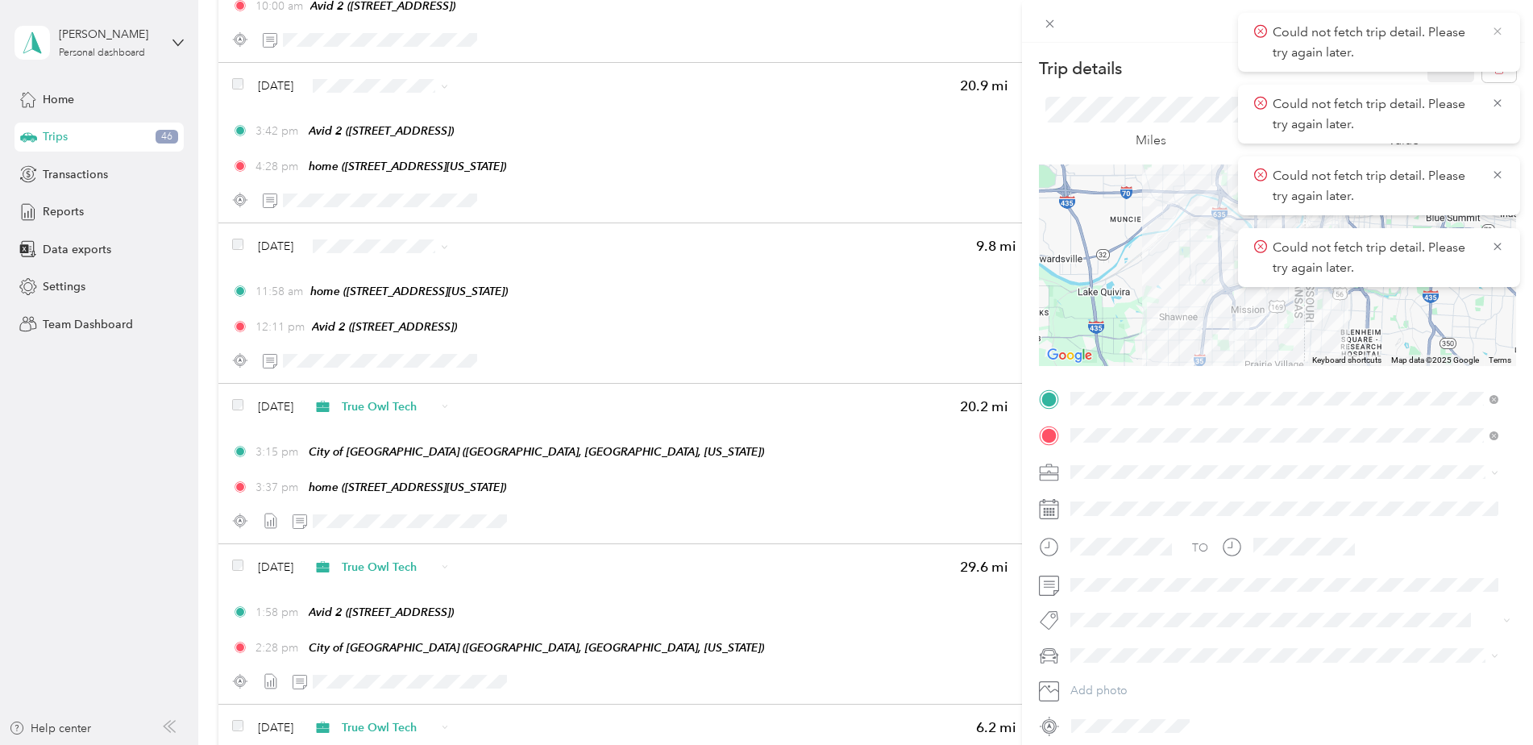
click at [1498, 30] on icon at bounding box center [1497, 30] width 7 height 7
click at [1498, 30] on span "Could not fetch trip detail. Please try again later." at bounding box center [1379, 42] width 250 height 39
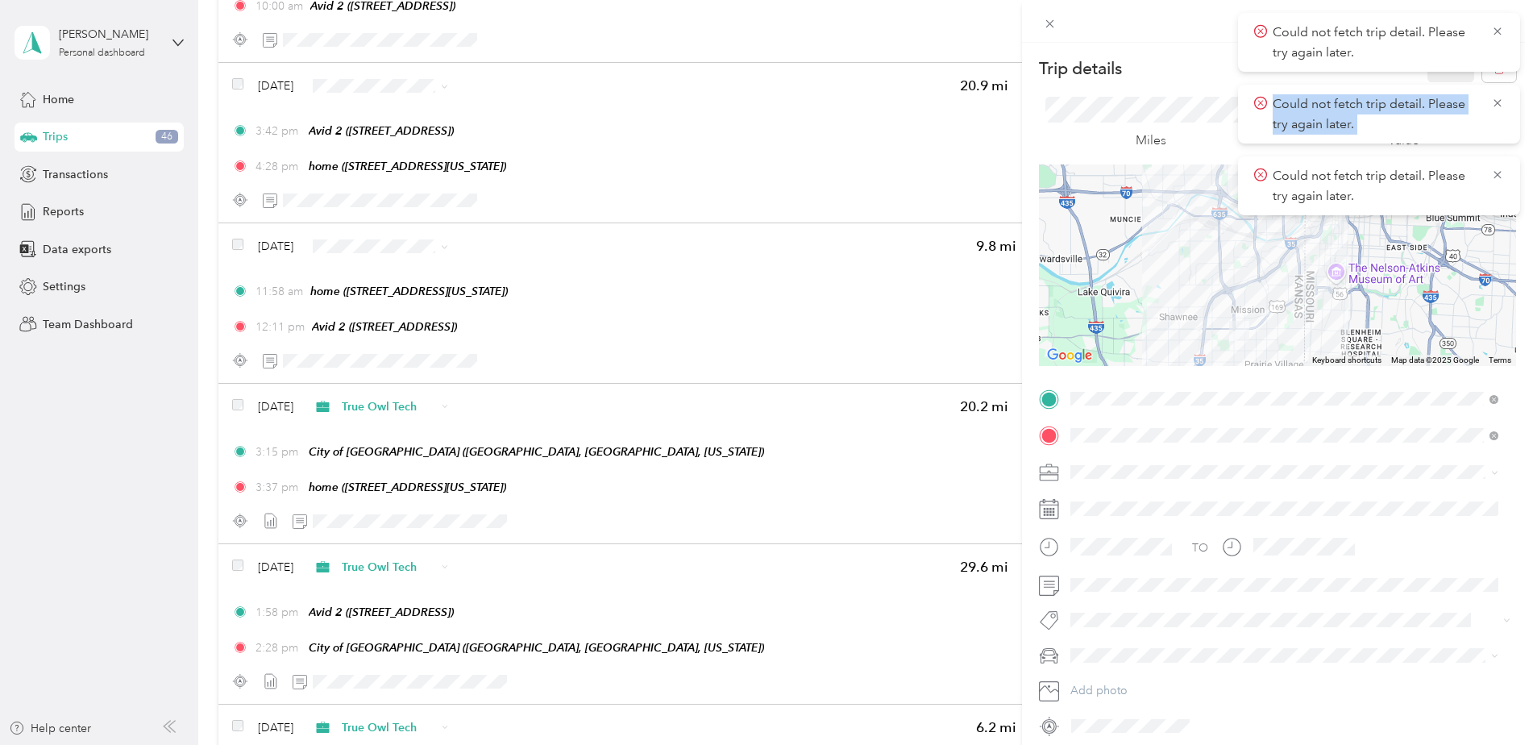
click at [1498, 30] on icon at bounding box center [1497, 30] width 7 height 7
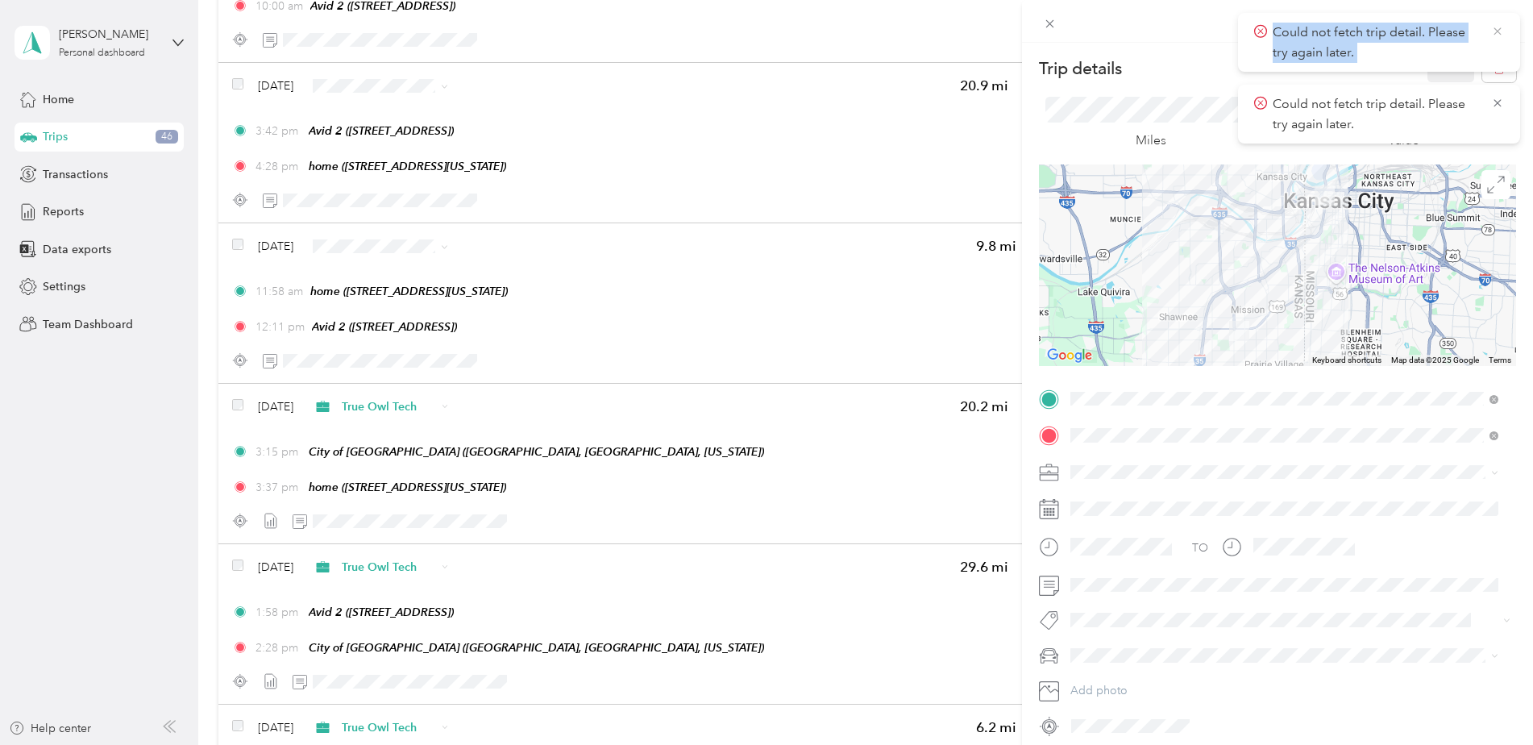
click at [1498, 30] on icon at bounding box center [1497, 31] width 13 height 15
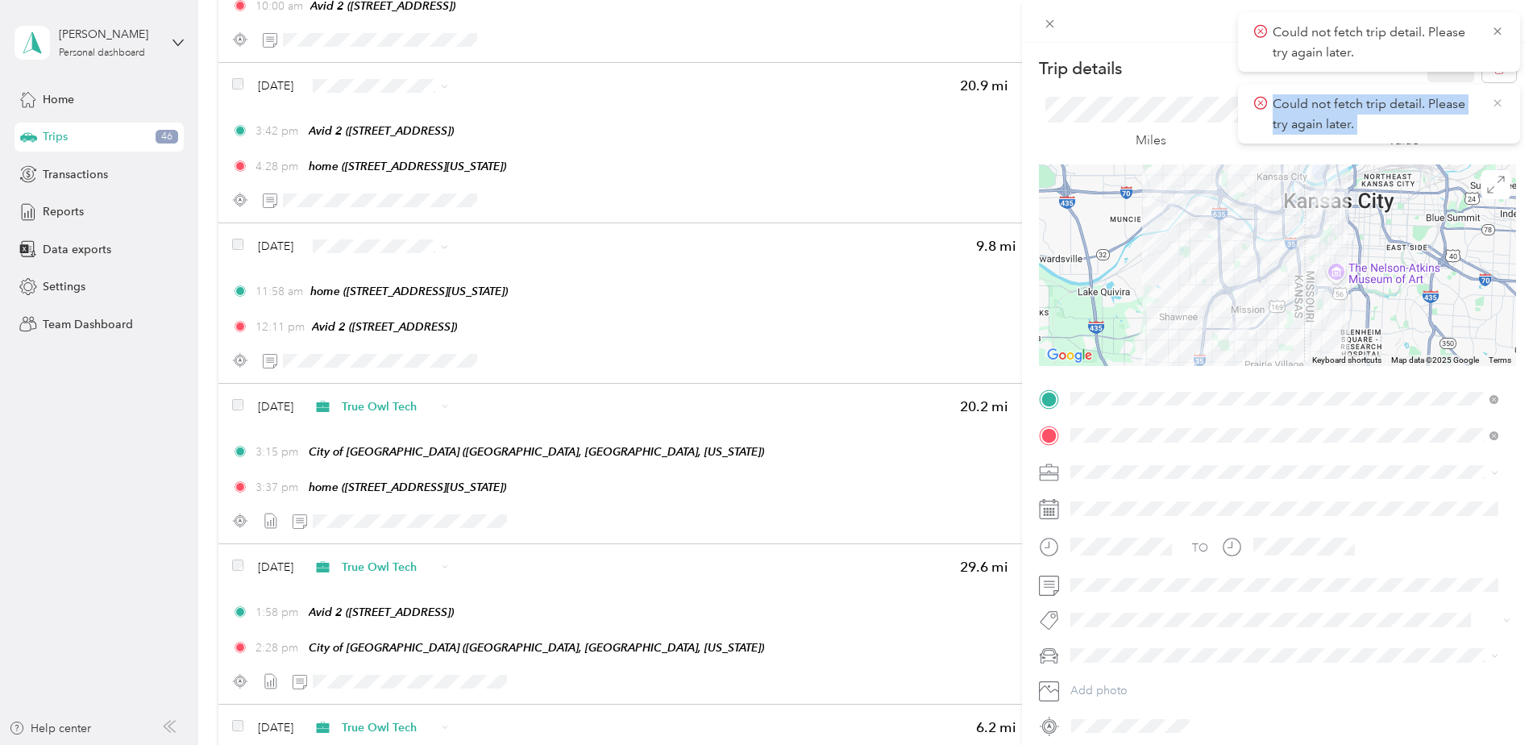
click at [1498, 94] on span "Could not fetch trip detail. Please try again later." at bounding box center [1379, 113] width 250 height 39
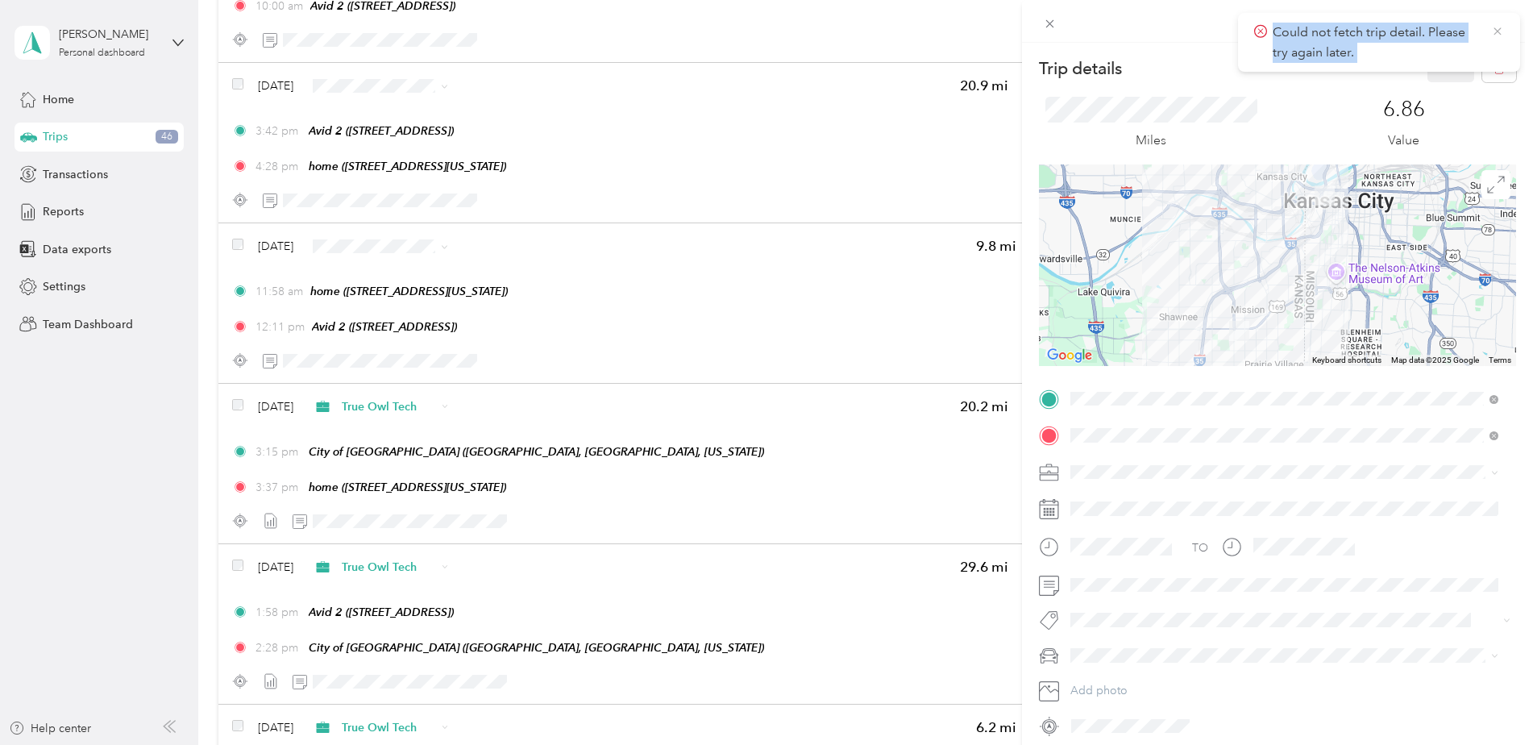
click at [1498, 30] on icon at bounding box center [1497, 30] width 7 height 7
click at [1486, 59] on button "button" at bounding box center [1499, 68] width 34 height 28
click at [1432, 85] on button "Yes" at bounding box center [1439, 88] width 31 height 26
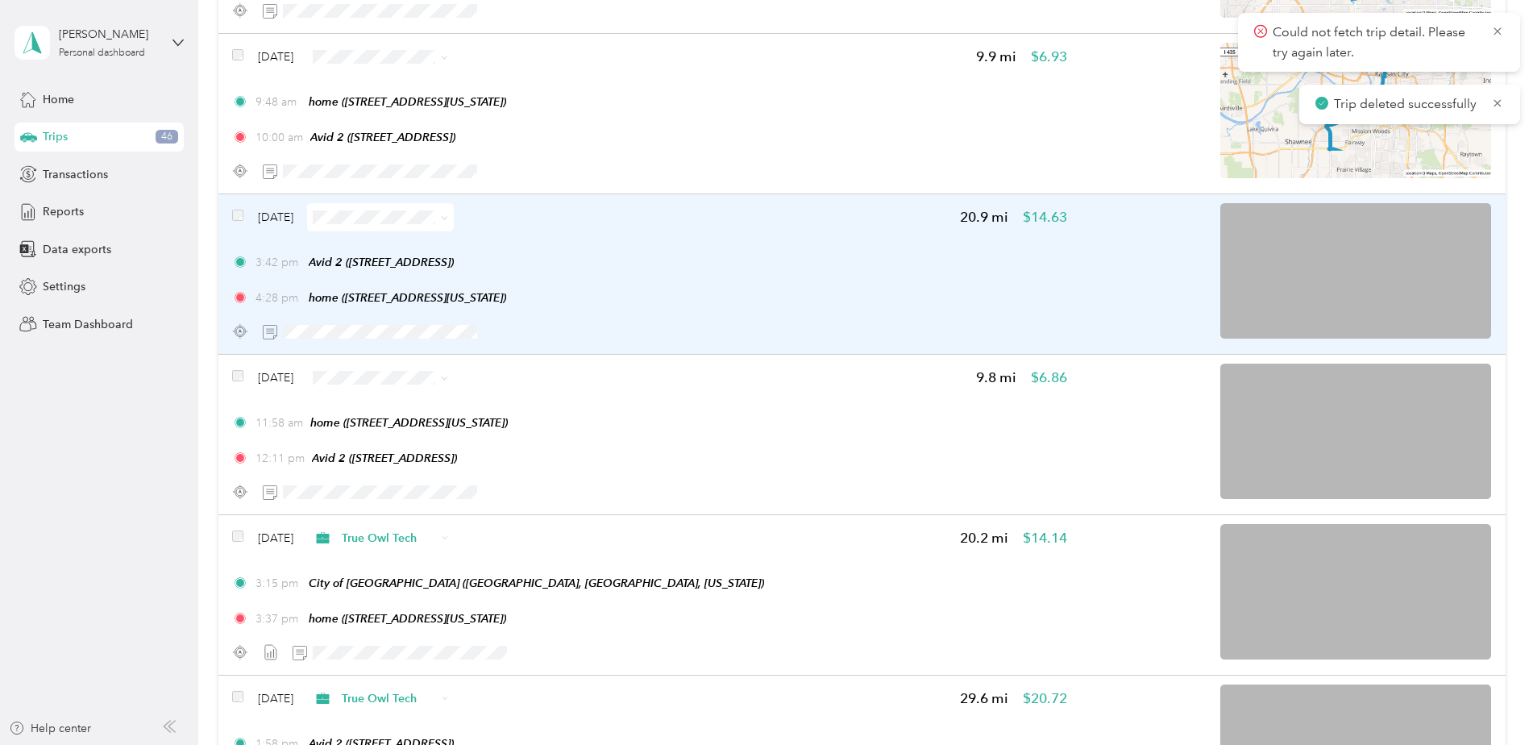
scroll to position [6900, 0]
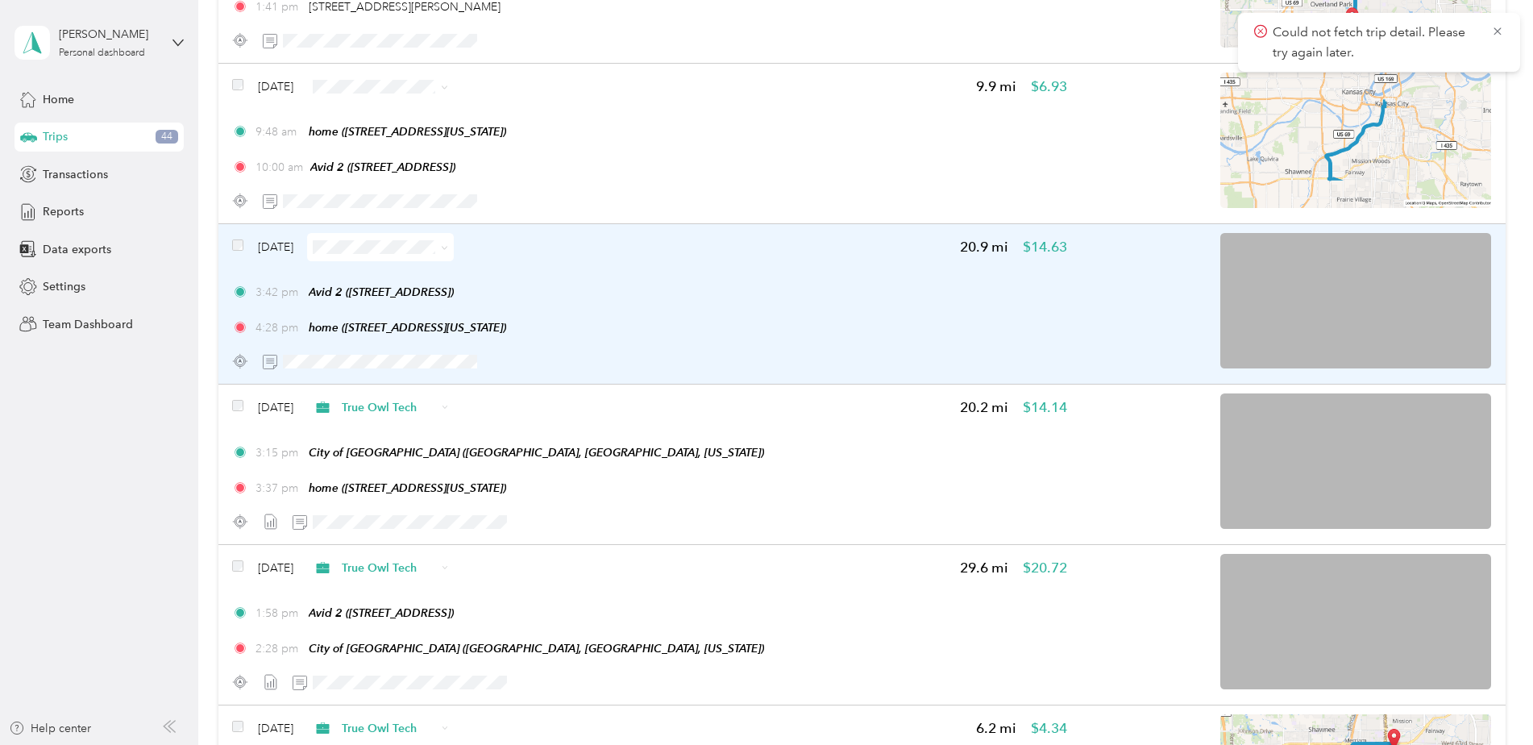
click at [676, 314] on div "3:42 pm Avid 2 (6329 Glenwood St, Overland Park, KS) 4:28 pm home (415 W Tenth …" at bounding box center [649, 310] width 834 height 52
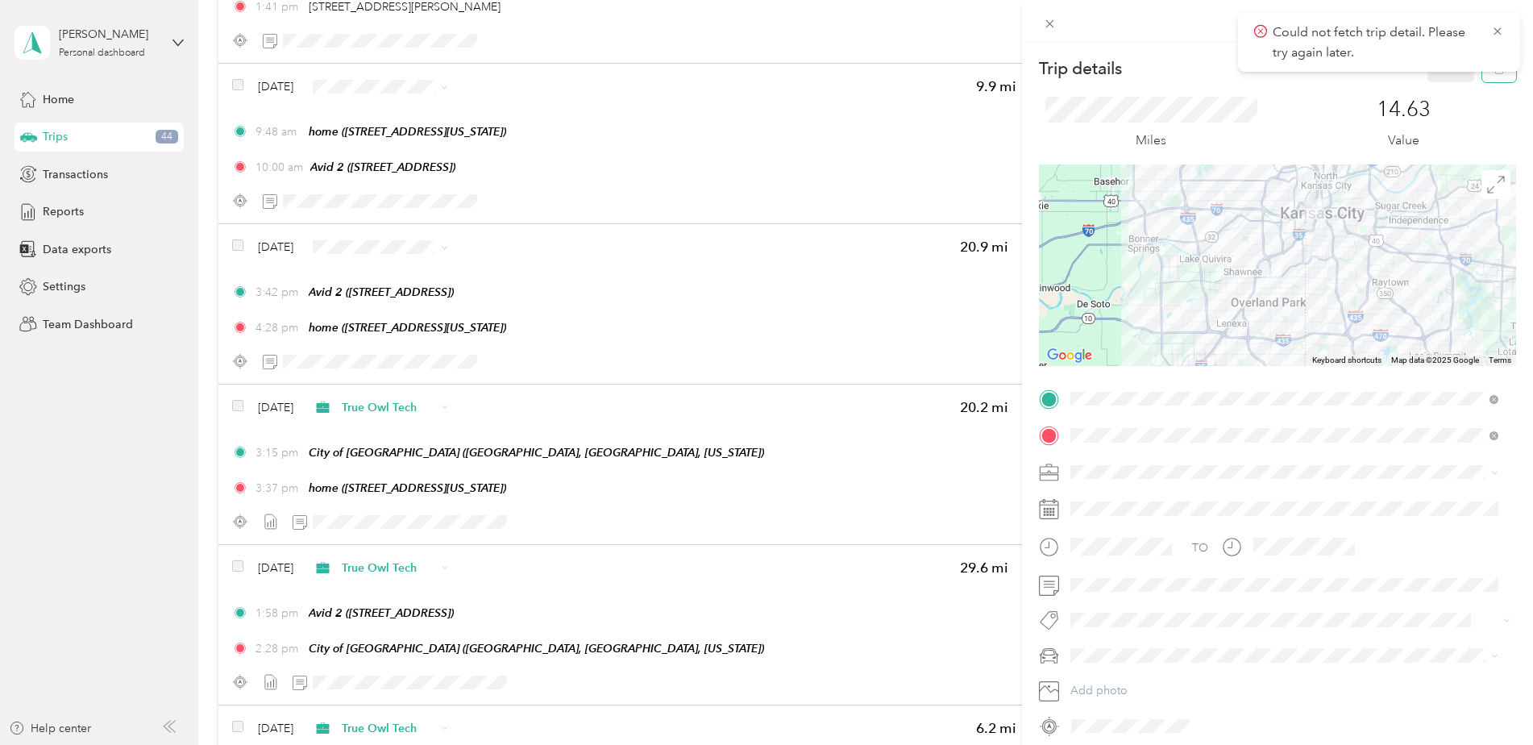
click at [1482, 77] on button "button" at bounding box center [1499, 68] width 34 height 28
click at [1441, 88] on button "Yes" at bounding box center [1439, 88] width 31 height 26
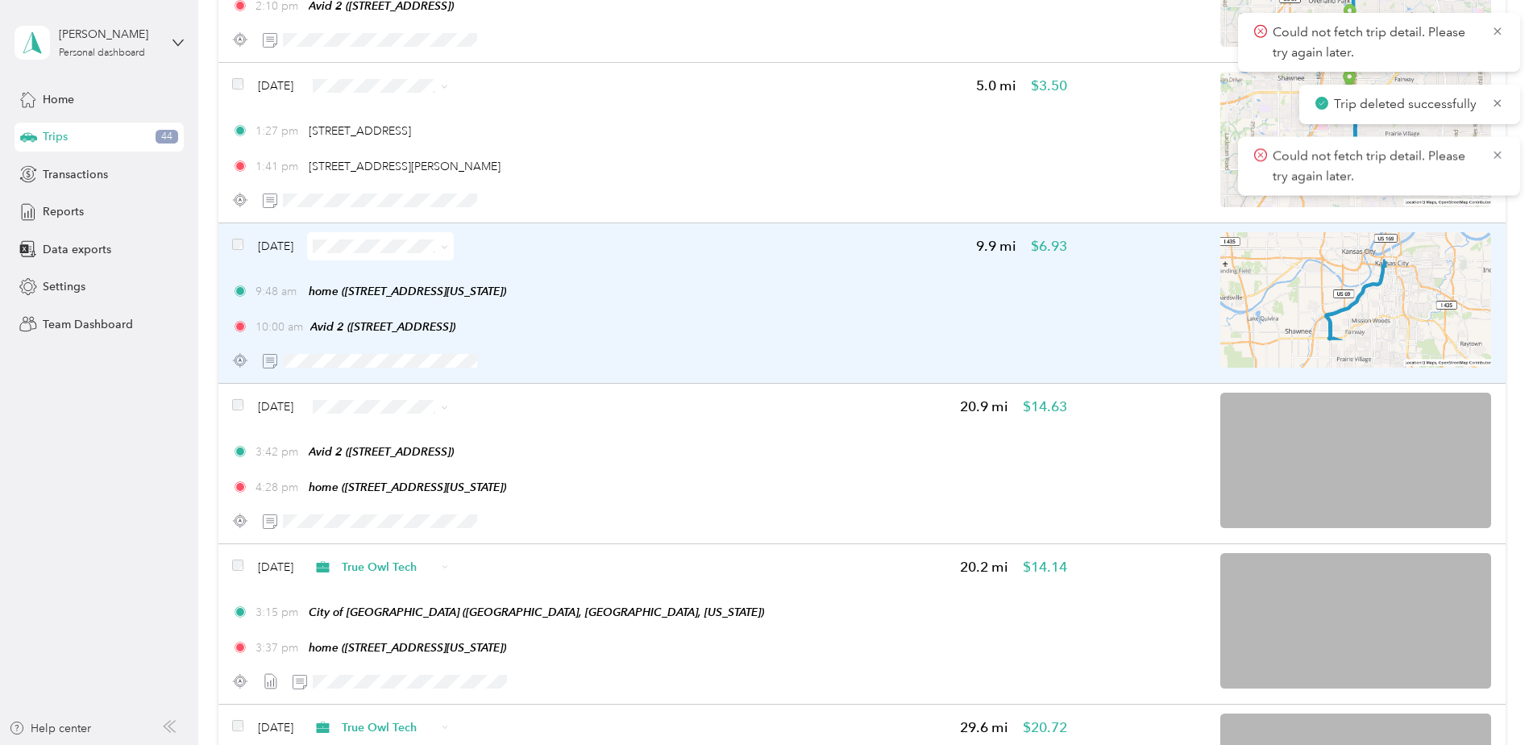
scroll to position [6738, 0]
click at [809, 331] on div "10:00 am Avid 2 (6329 Glenwood St, Overland Park, KS)" at bounding box center [649, 328] width 834 height 17
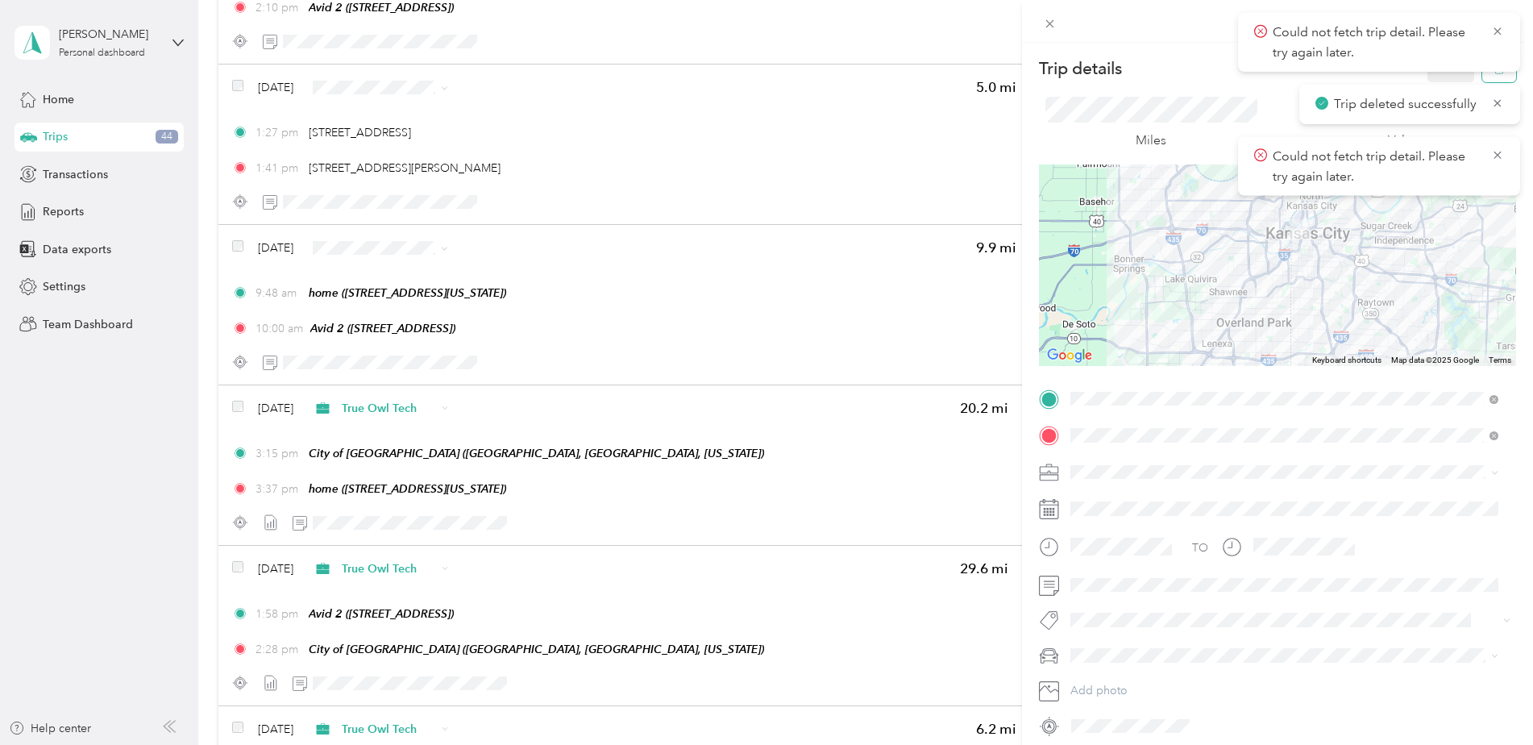
click at [1485, 76] on button "button" at bounding box center [1499, 68] width 34 height 28
click at [1432, 79] on body "Could not fetch trip detail. Please try again later. Trip deleted successfully …" at bounding box center [762, 372] width 1525 height 745
click at [1499, 35] on icon at bounding box center [1497, 31] width 13 height 15
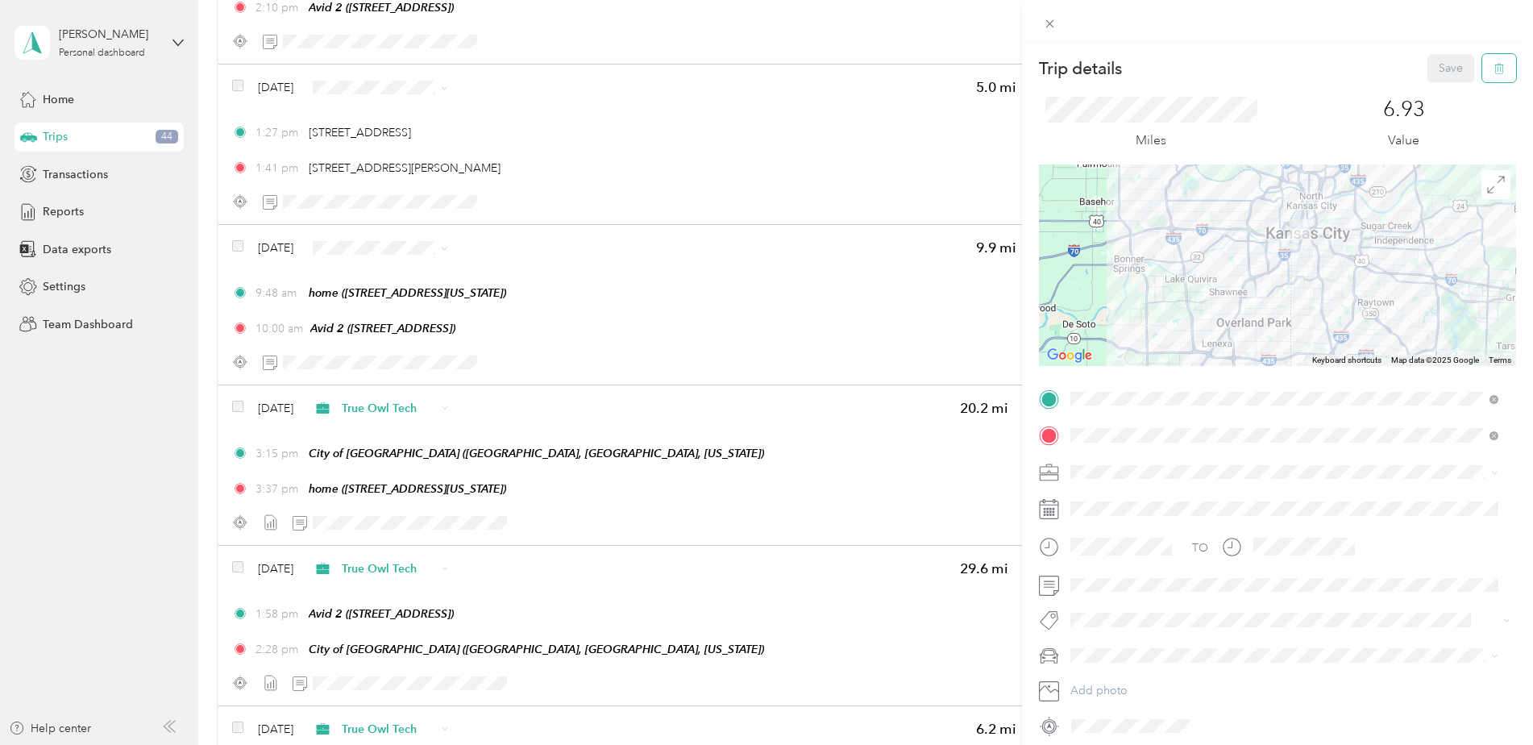
drag, startPoint x: 1499, startPoint y: 35, endPoint x: 1484, endPoint y: 65, distance: 34.2
click at [1494, 65] on icon "button" at bounding box center [1499, 69] width 10 height 10
click at [1438, 89] on button "Yes" at bounding box center [1439, 88] width 31 height 26
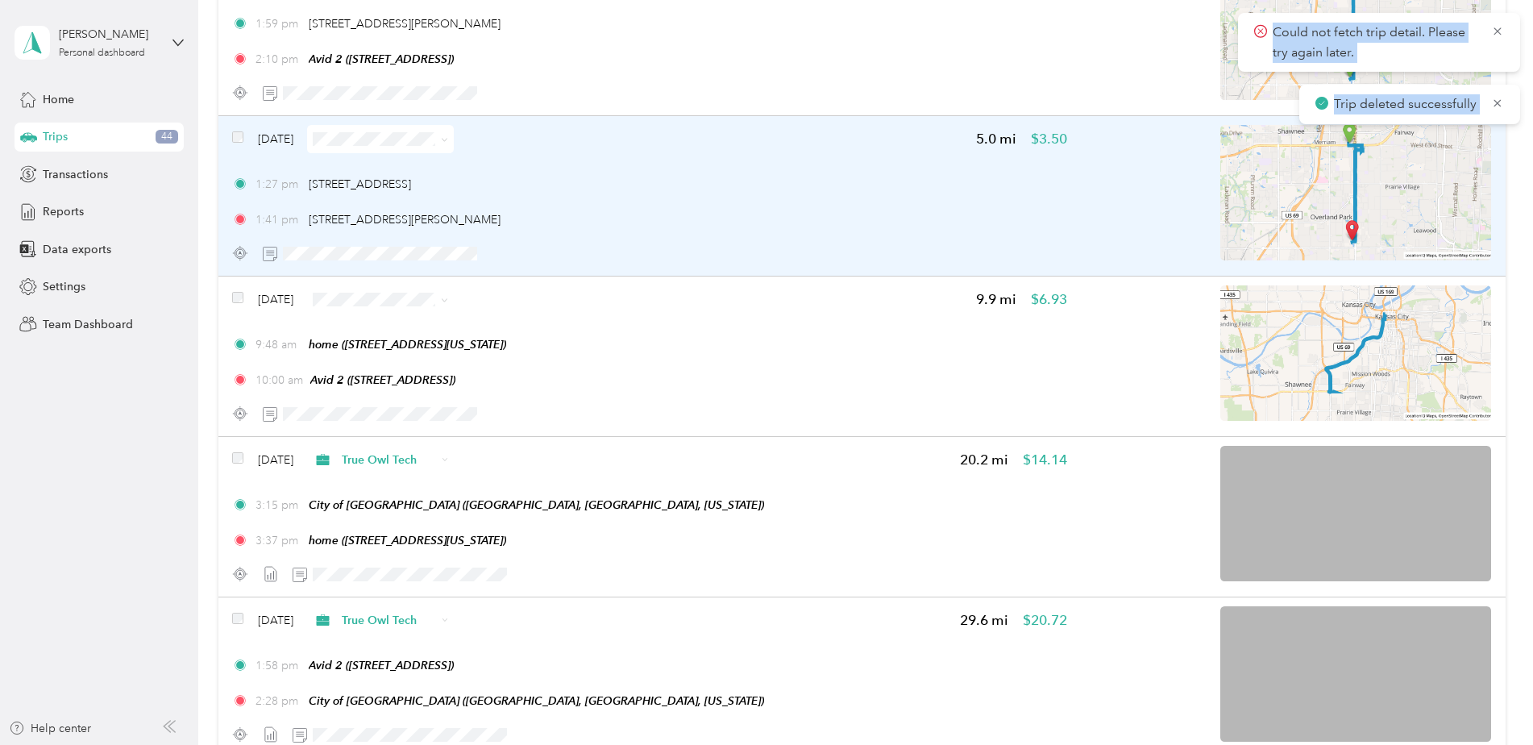
scroll to position [6658, 0]
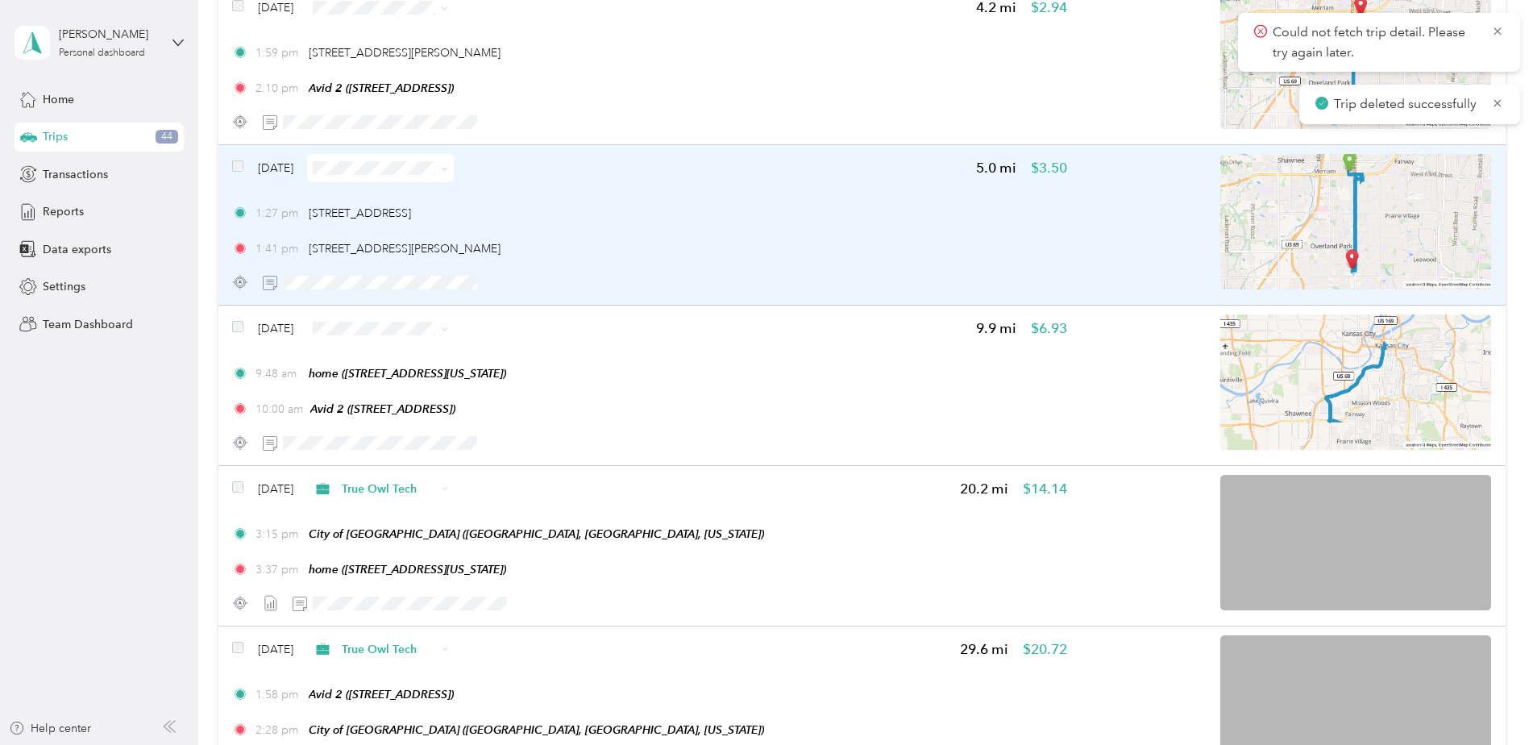
click at [775, 245] on div "1:41 pm 9284 Metcalf Ave, Wickford Gardens, Overland Park, KS" at bounding box center [649, 248] width 834 height 17
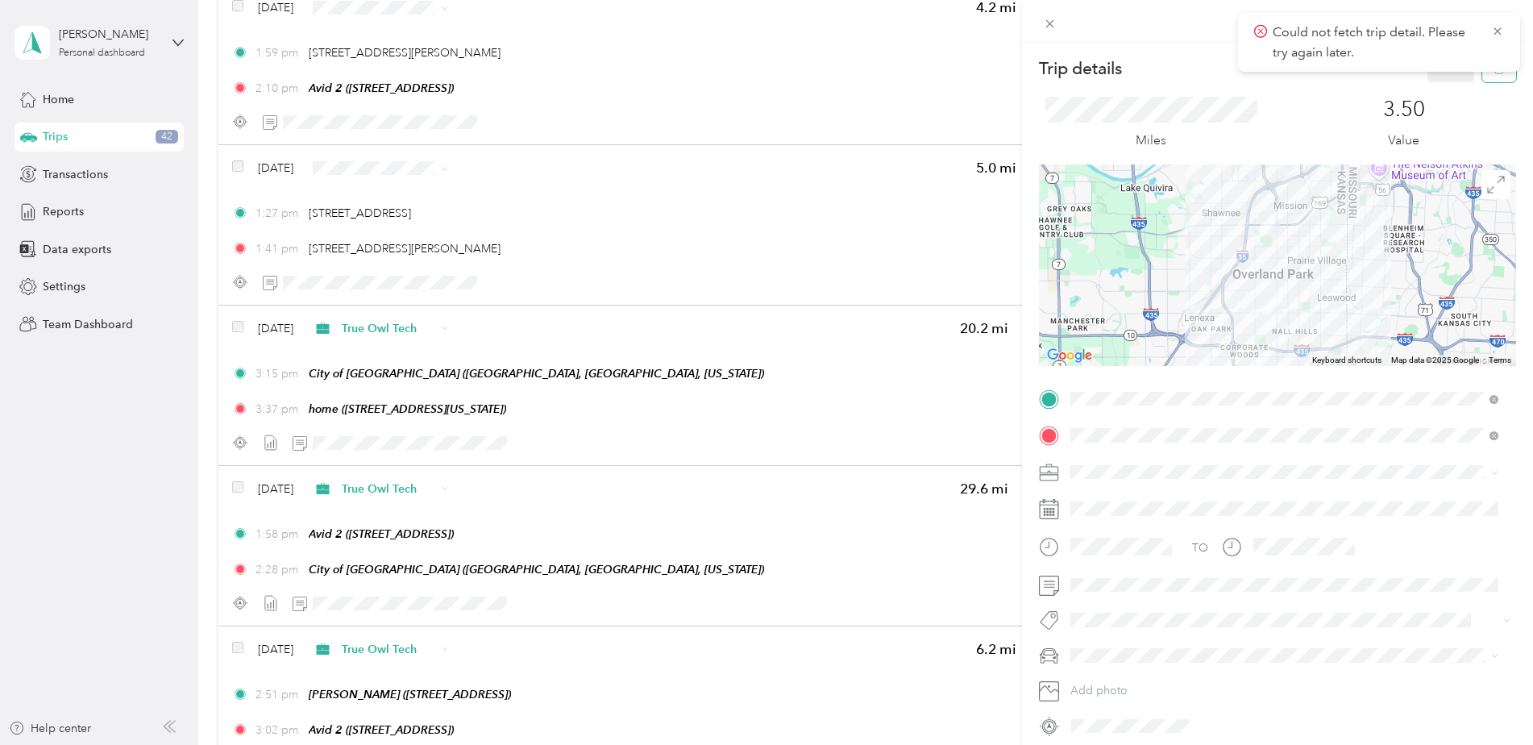
click at [1482, 79] on button "button" at bounding box center [1499, 68] width 34 height 28
click at [1434, 85] on button "Yes" at bounding box center [1439, 88] width 31 height 26
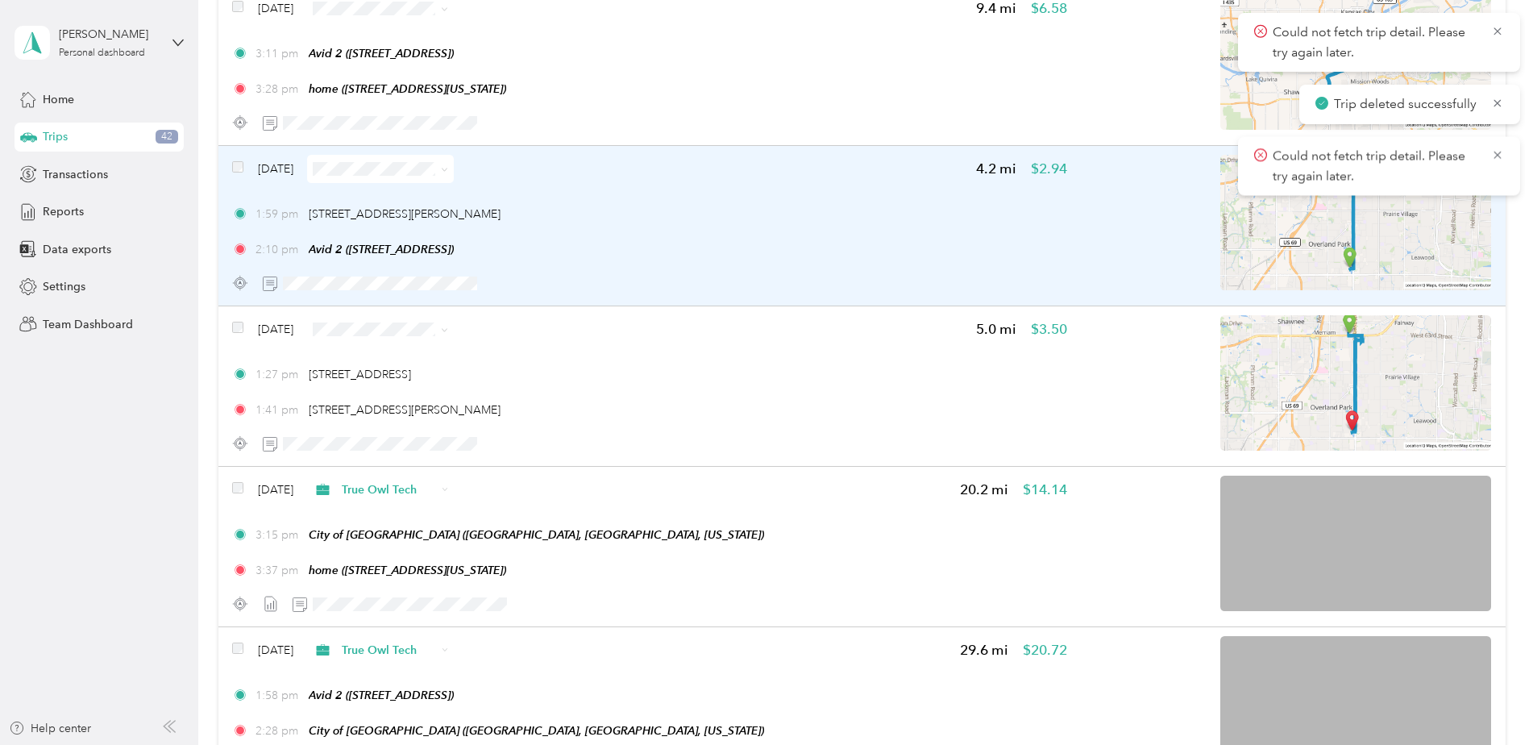
scroll to position [6416, 0]
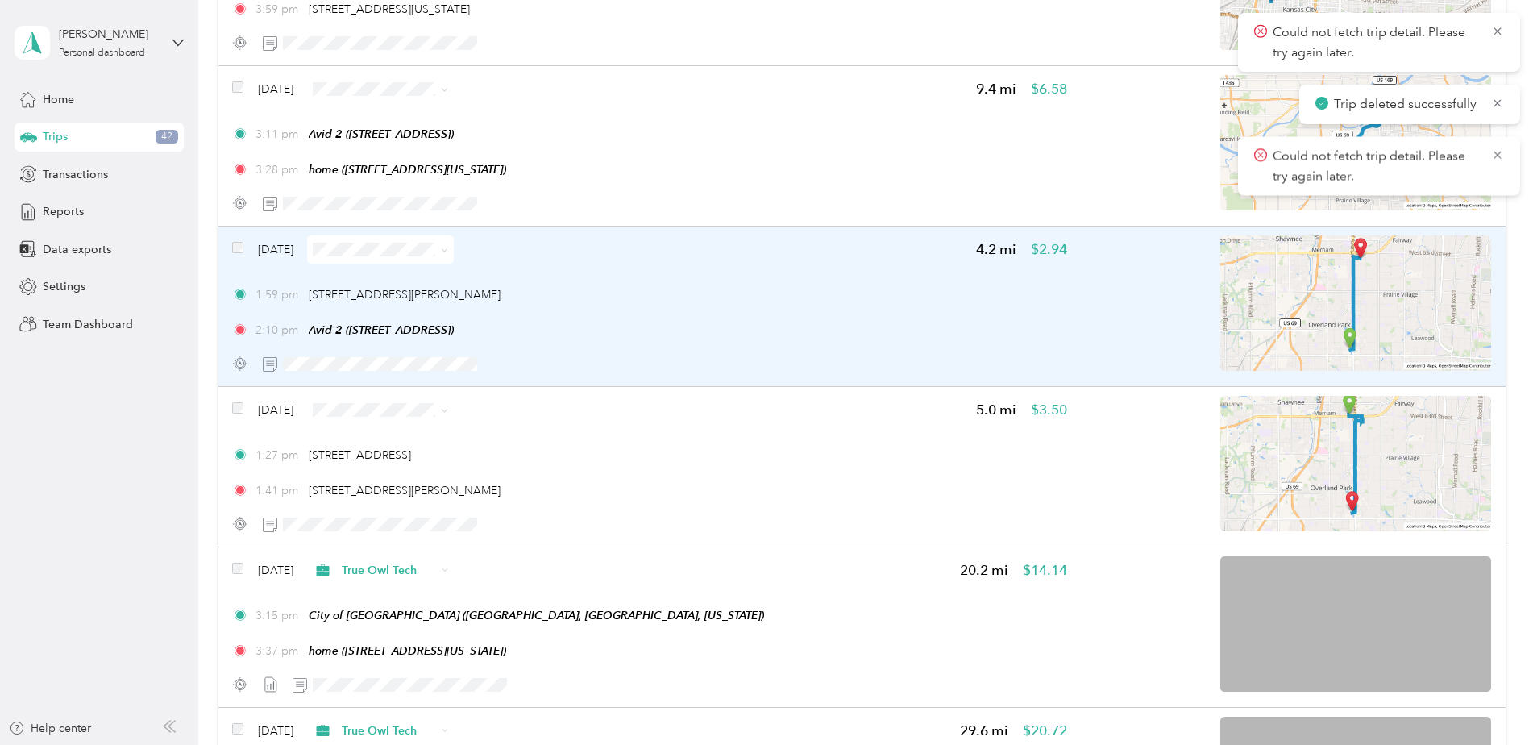
click at [750, 347] on div "Sep 17, 2025 4.2 mi $2.94 1:59 pm 9294 Metcalf Ave, Wickford Gardens, Overland …" at bounding box center [649, 306] width 834 height 143
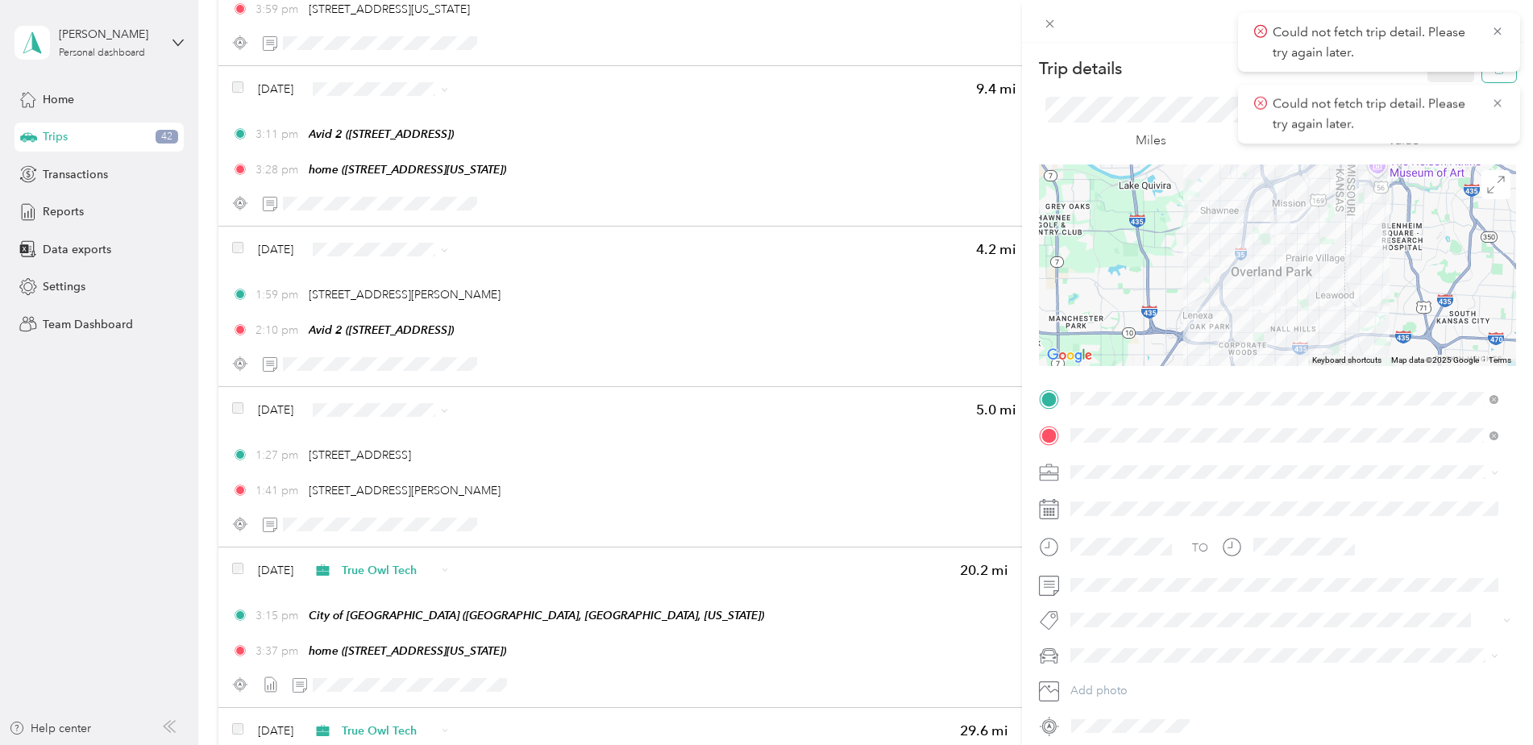
click at [1482, 75] on button "button" at bounding box center [1499, 68] width 34 height 28
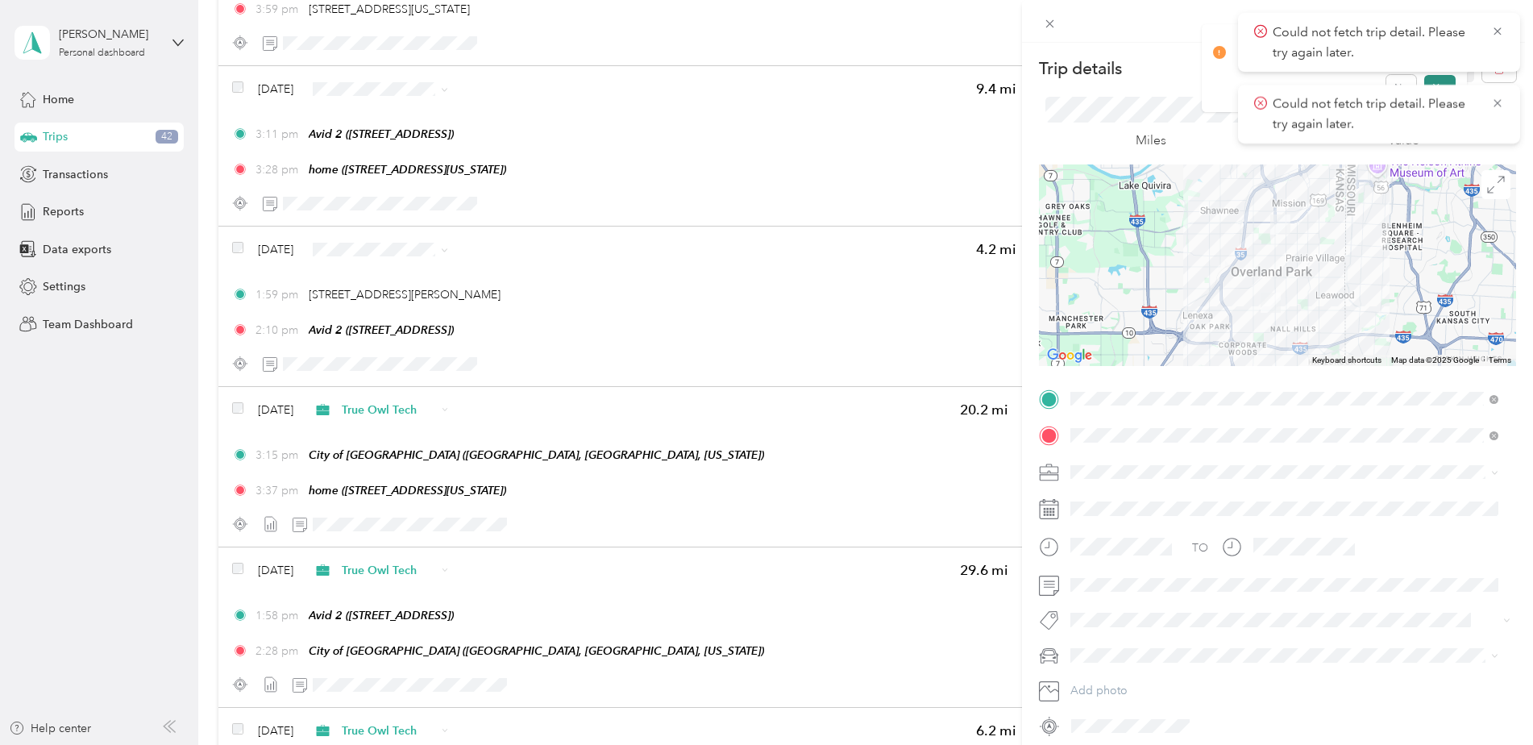
click at [1440, 77] on button "Yes" at bounding box center [1439, 88] width 31 height 26
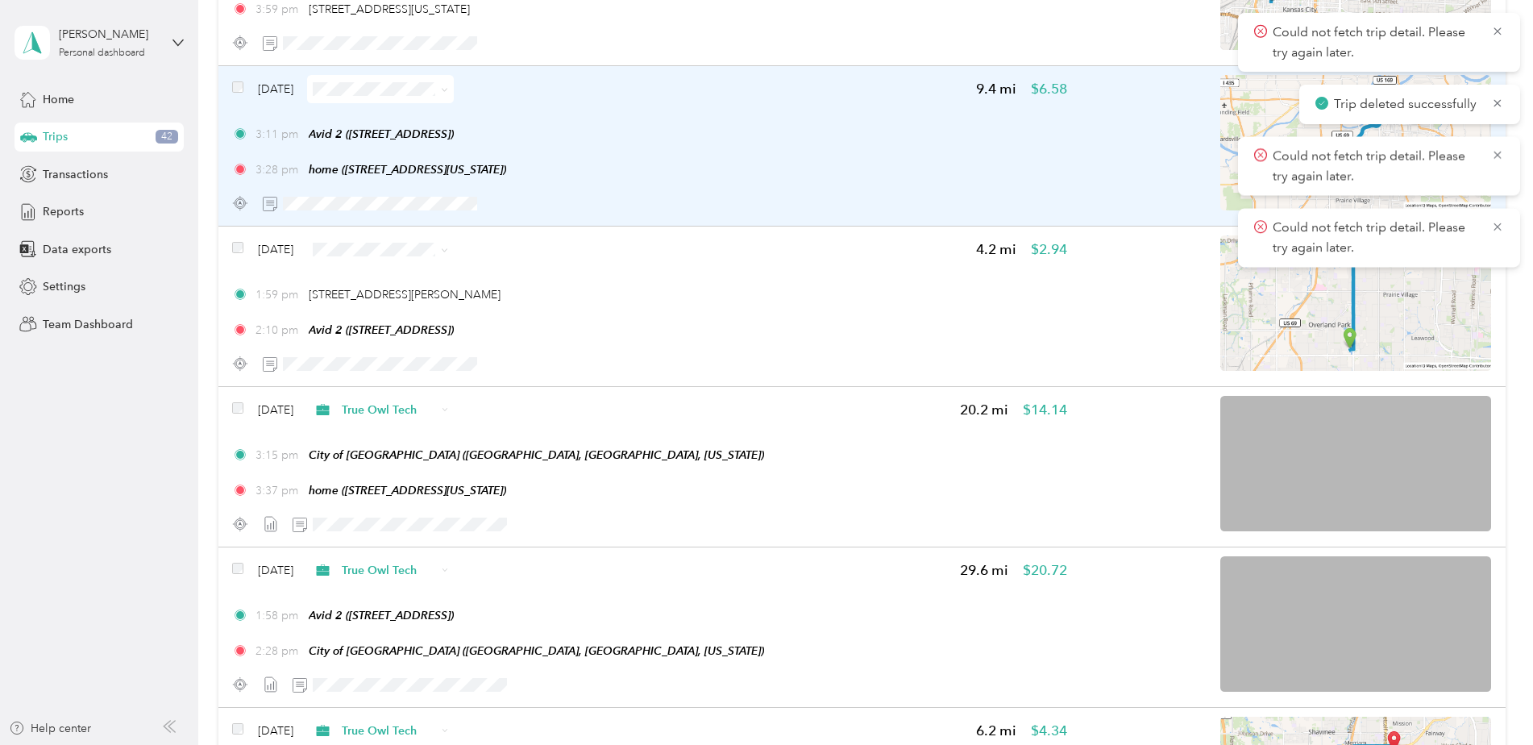
click at [741, 172] on div "3:28 pm home (415 W Tenth St, Kansas City, MO)" at bounding box center [649, 169] width 834 height 17
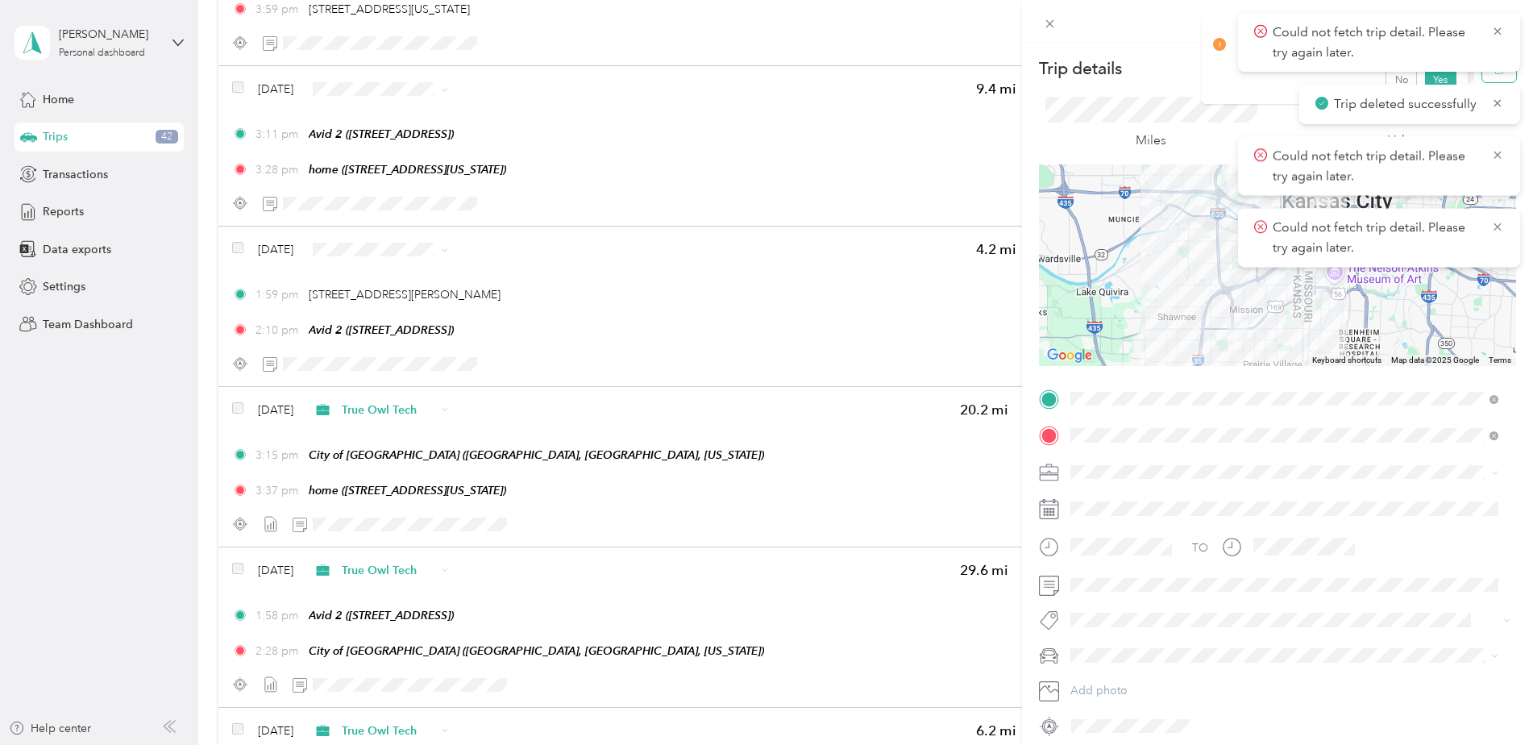
click at [1494, 73] on icon "button" at bounding box center [1499, 68] width 11 height 11
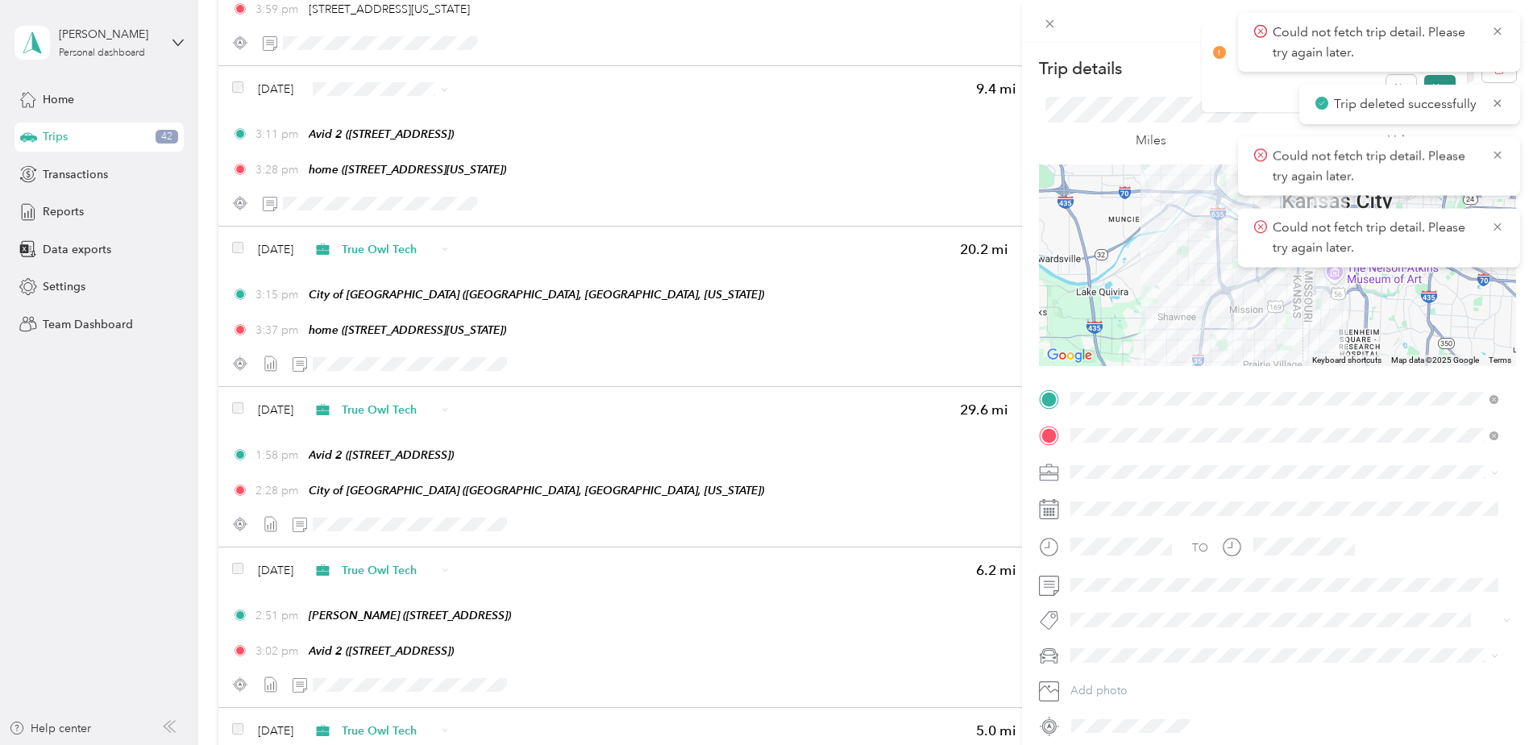
click at [1429, 81] on button "Yes" at bounding box center [1439, 88] width 31 height 26
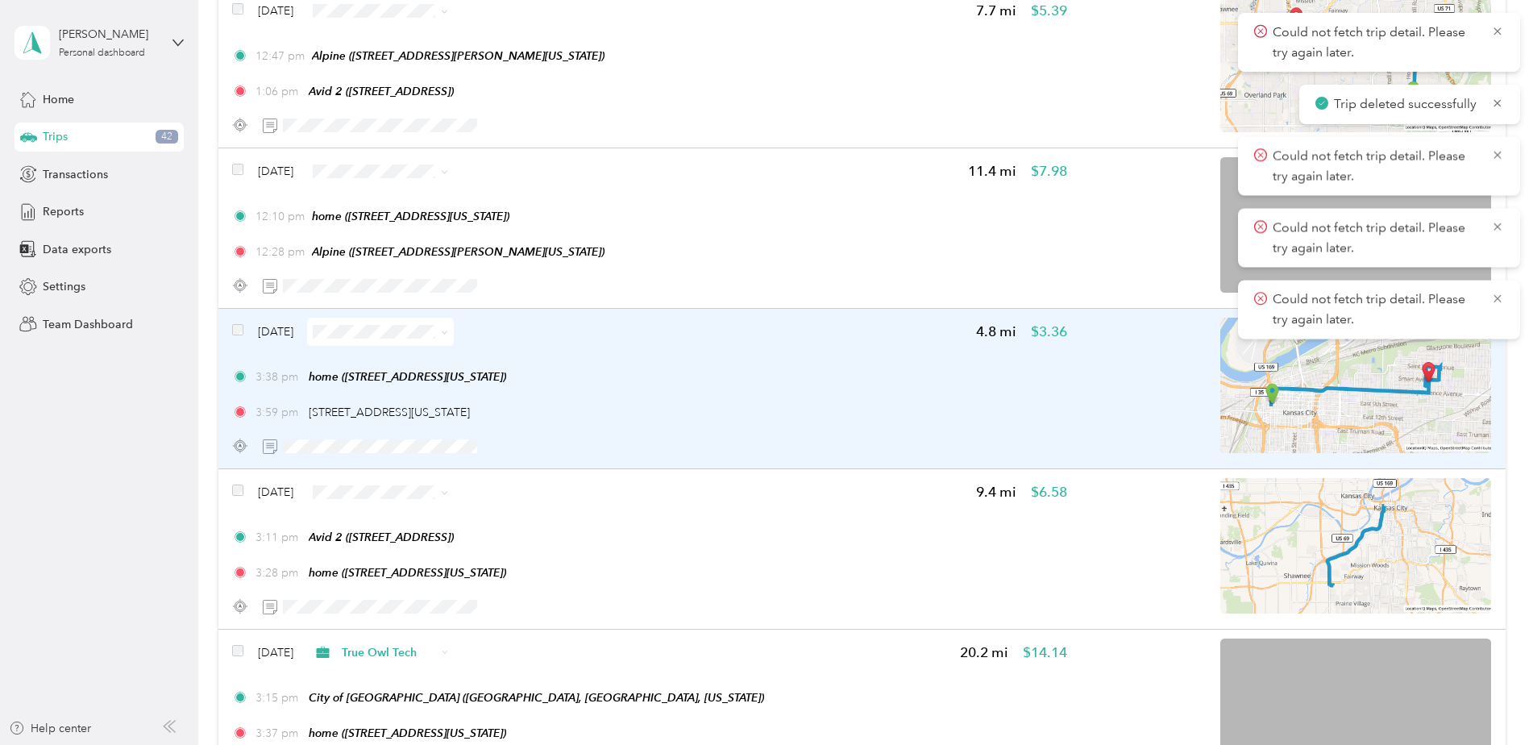
scroll to position [5932, 0]
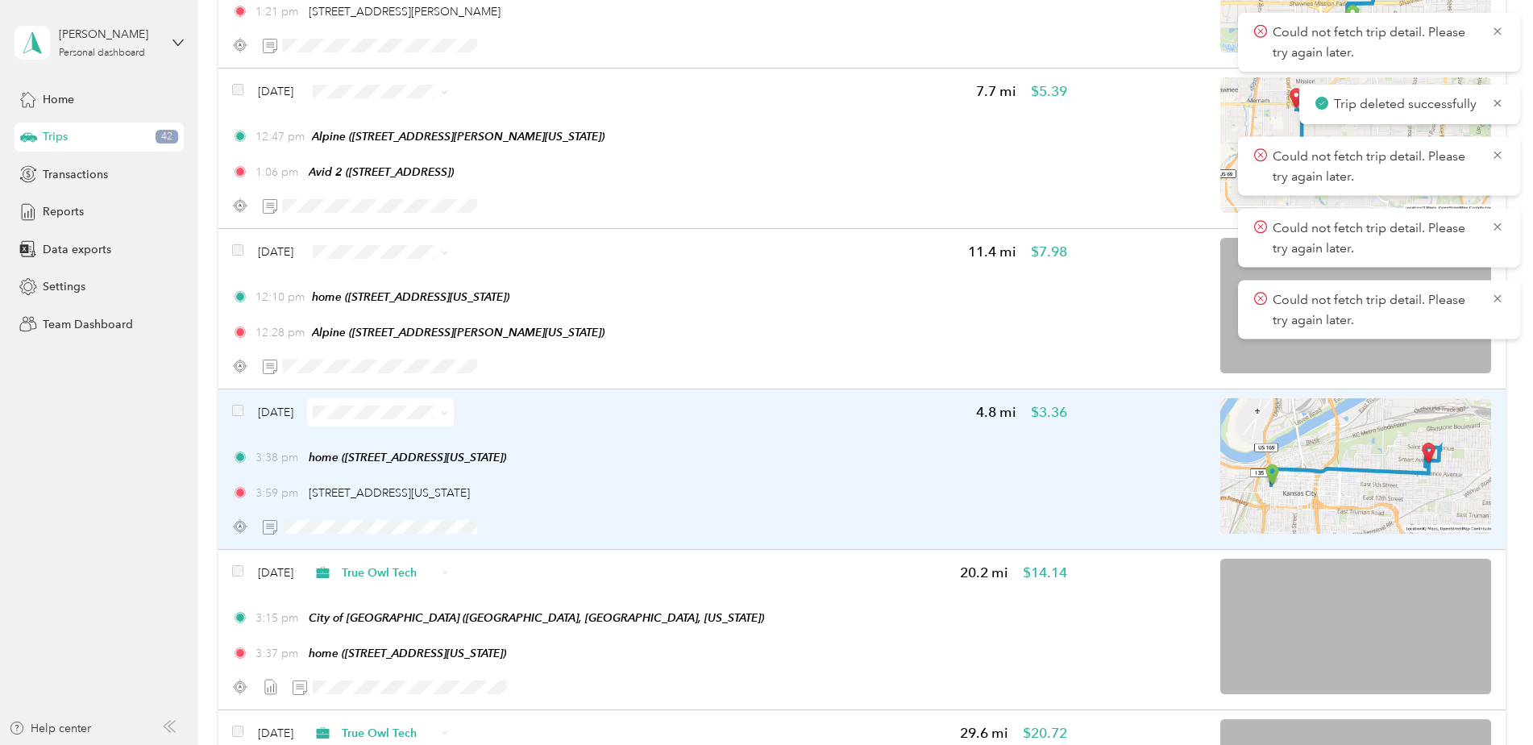
click at [804, 476] on div "3:38 pm home (415 W Tenth St, Kansas City, MO) 3:59 pm 419 Spruce Ave, Indian M…" at bounding box center [649, 475] width 834 height 52
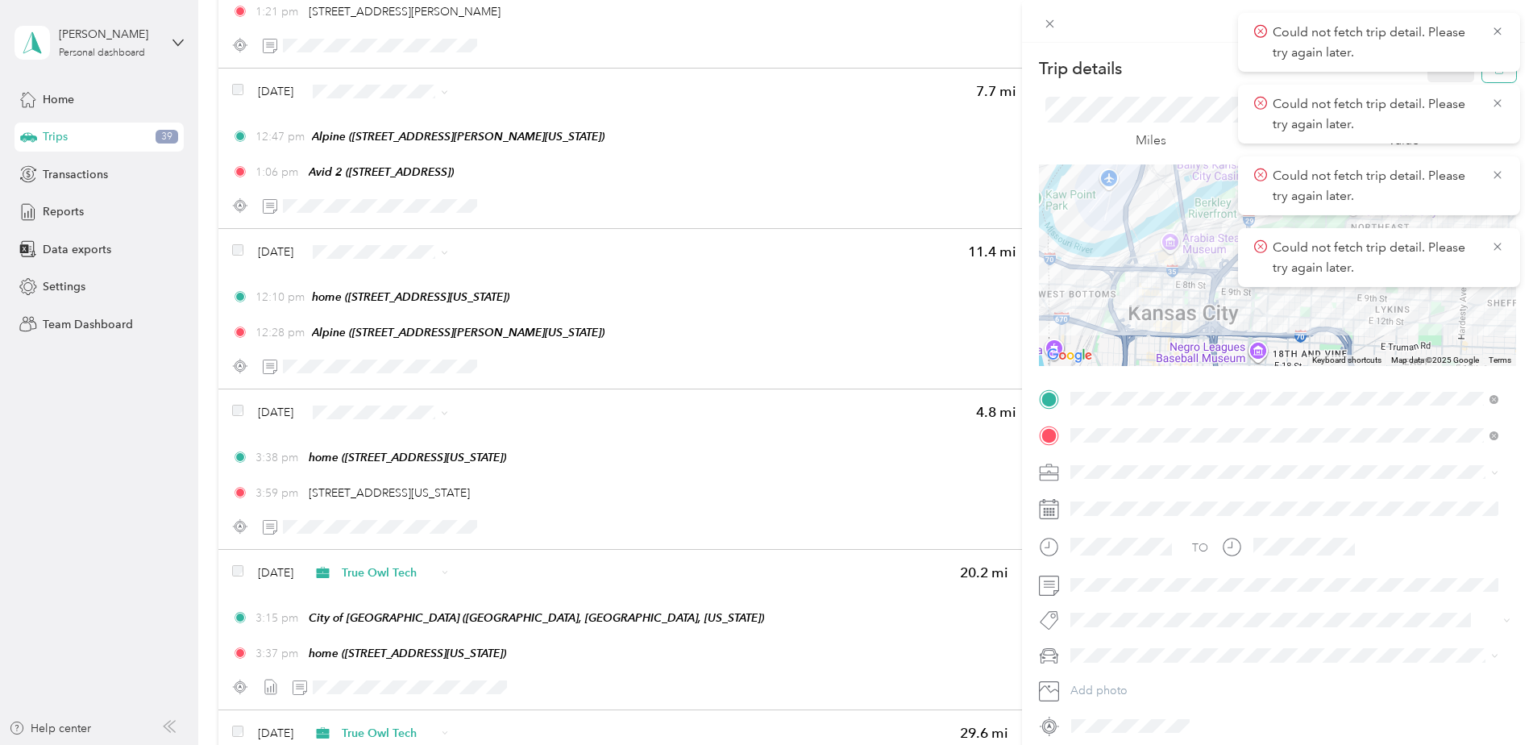
click at [1487, 78] on button "button" at bounding box center [1499, 68] width 34 height 28
click at [1440, 76] on button "Yes" at bounding box center [1439, 88] width 31 height 26
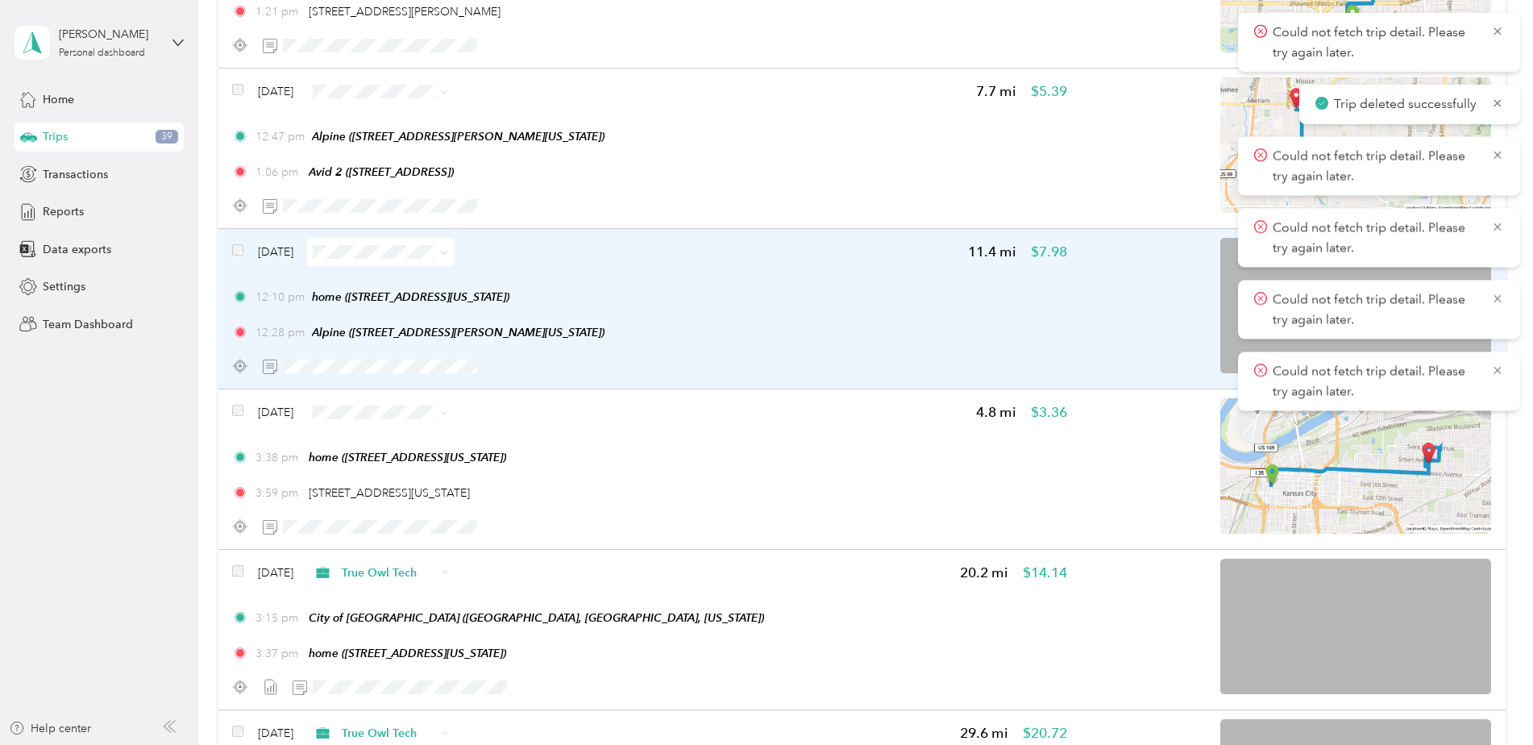
click at [793, 278] on div "Sep 18, 2025 11.4 mi $7.98 12:10 pm home (415 W Tenth St, Kansas City, MO) 12:2…" at bounding box center [649, 309] width 834 height 143
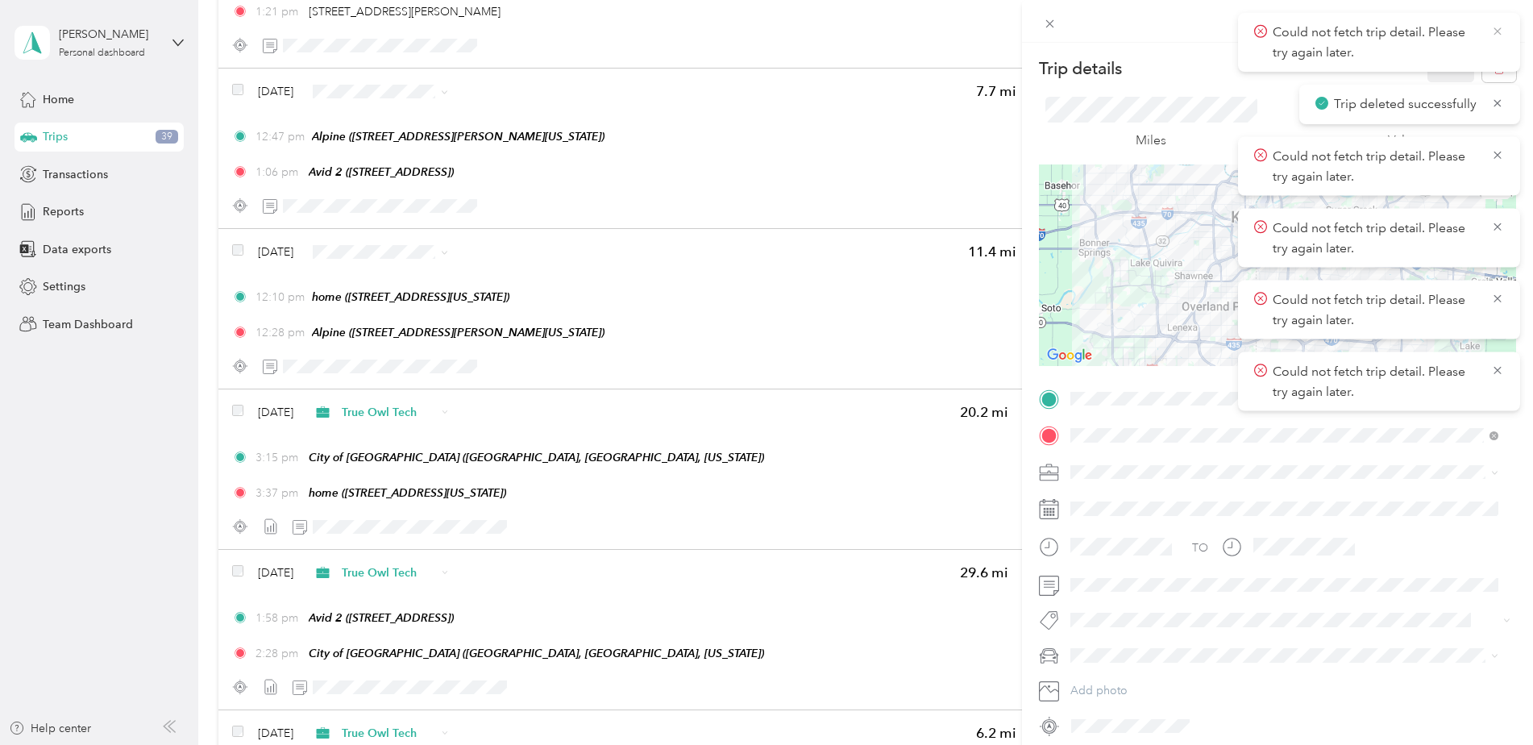
click at [1500, 33] on icon at bounding box center [1497, 31] width 13 height 15
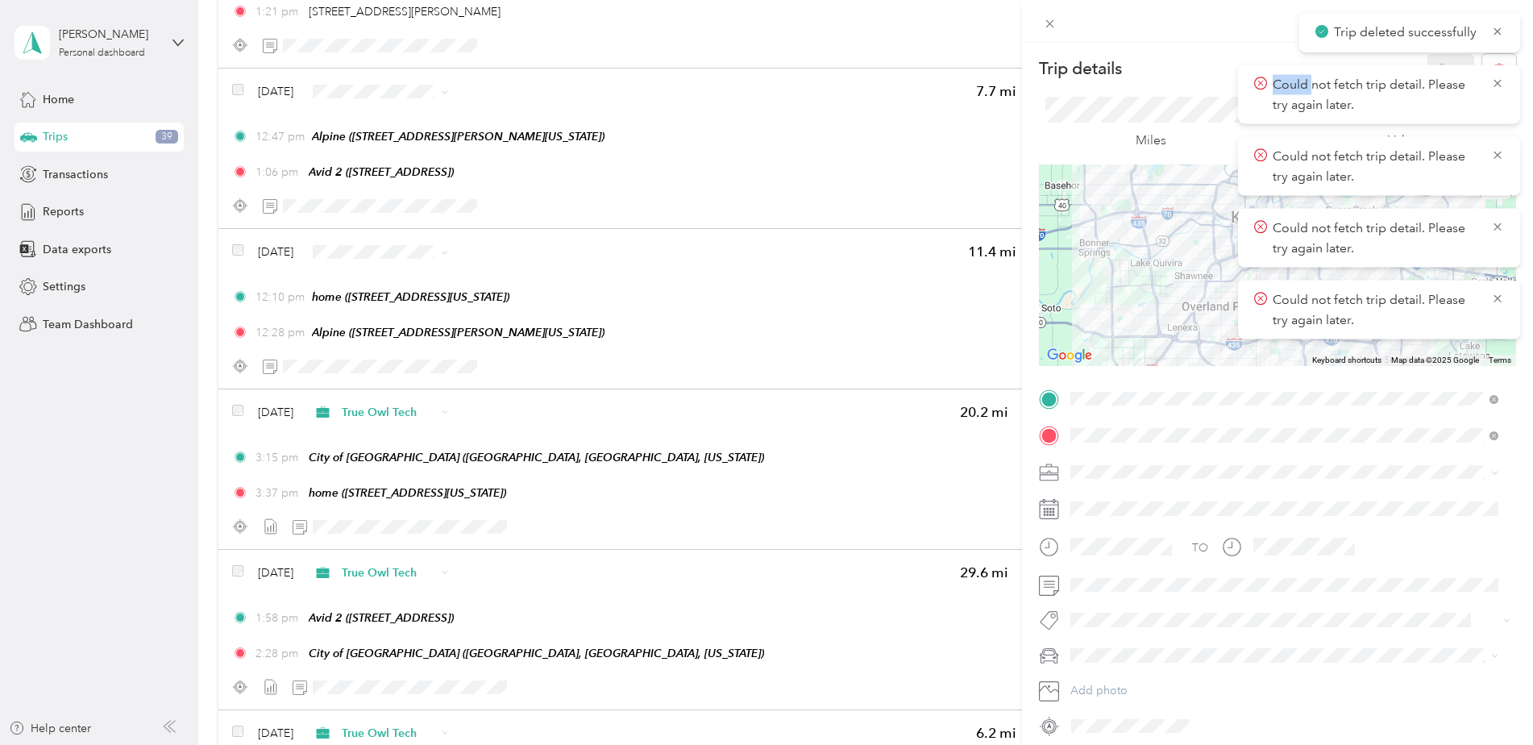
click at [1500, 33] on icon at bounding box center [1497, 30] width 7 height 7
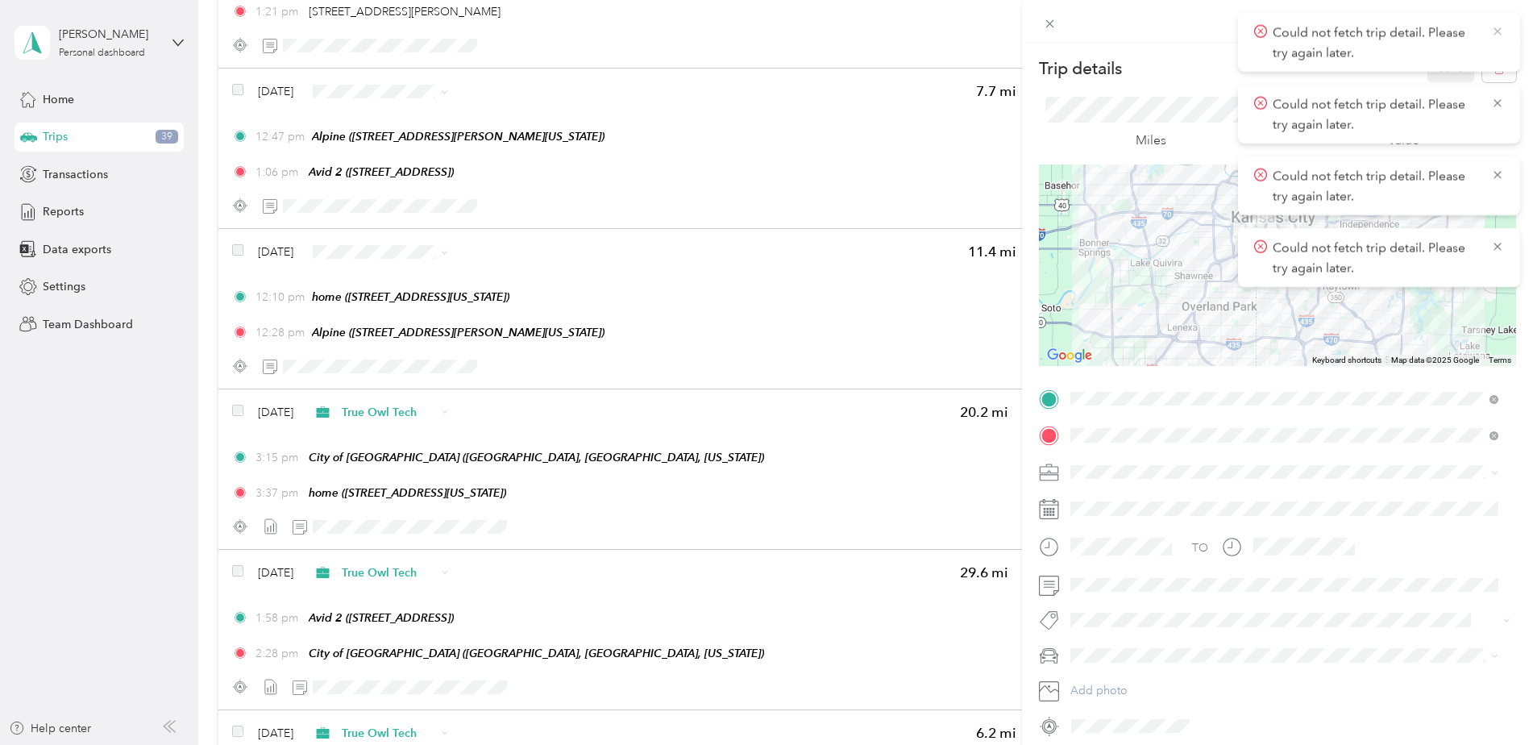
click at [1500, 33] on icon at bounding box center [1497, 31] width 13 height 15
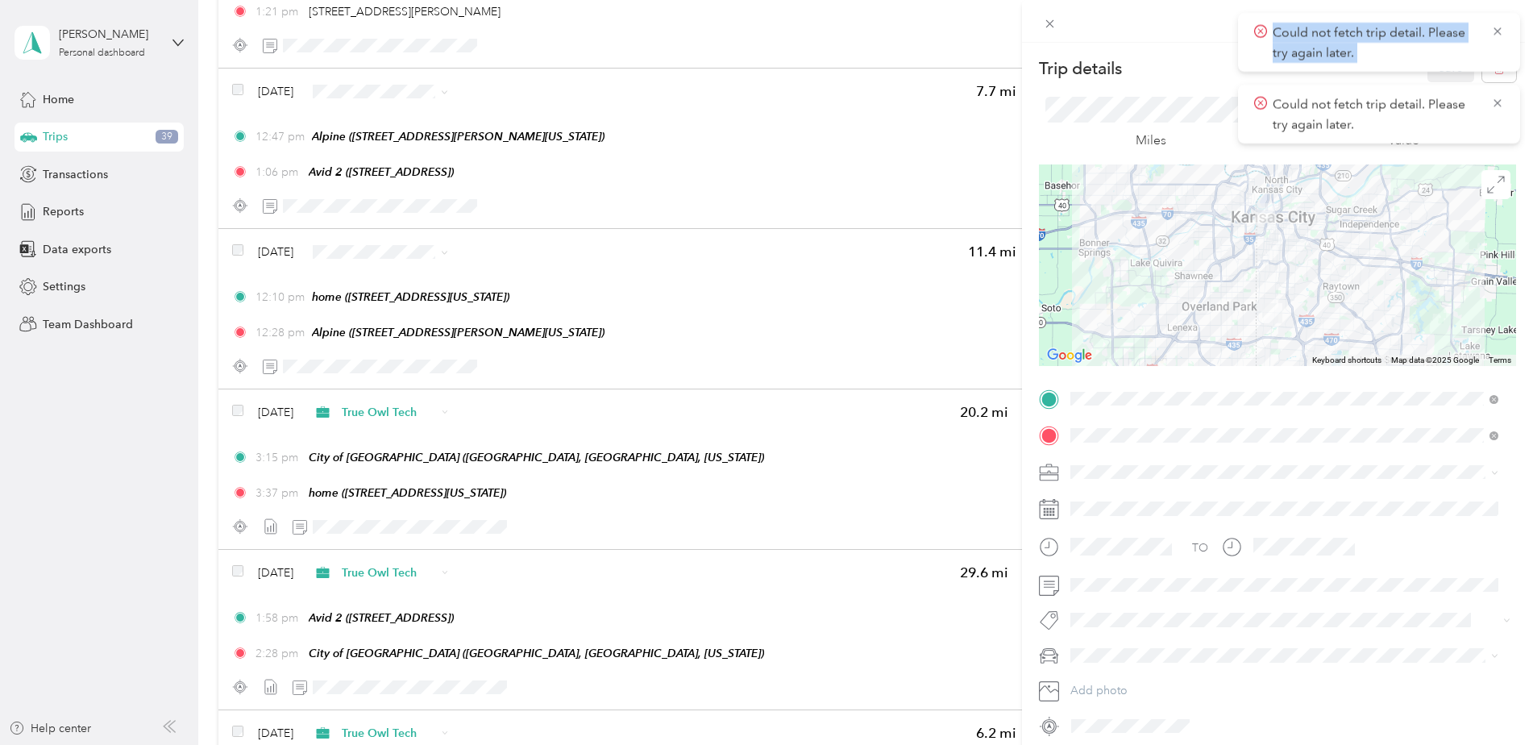
click at [1500, 33] on icon at bounding box center [1497, 31] width 13 height 15
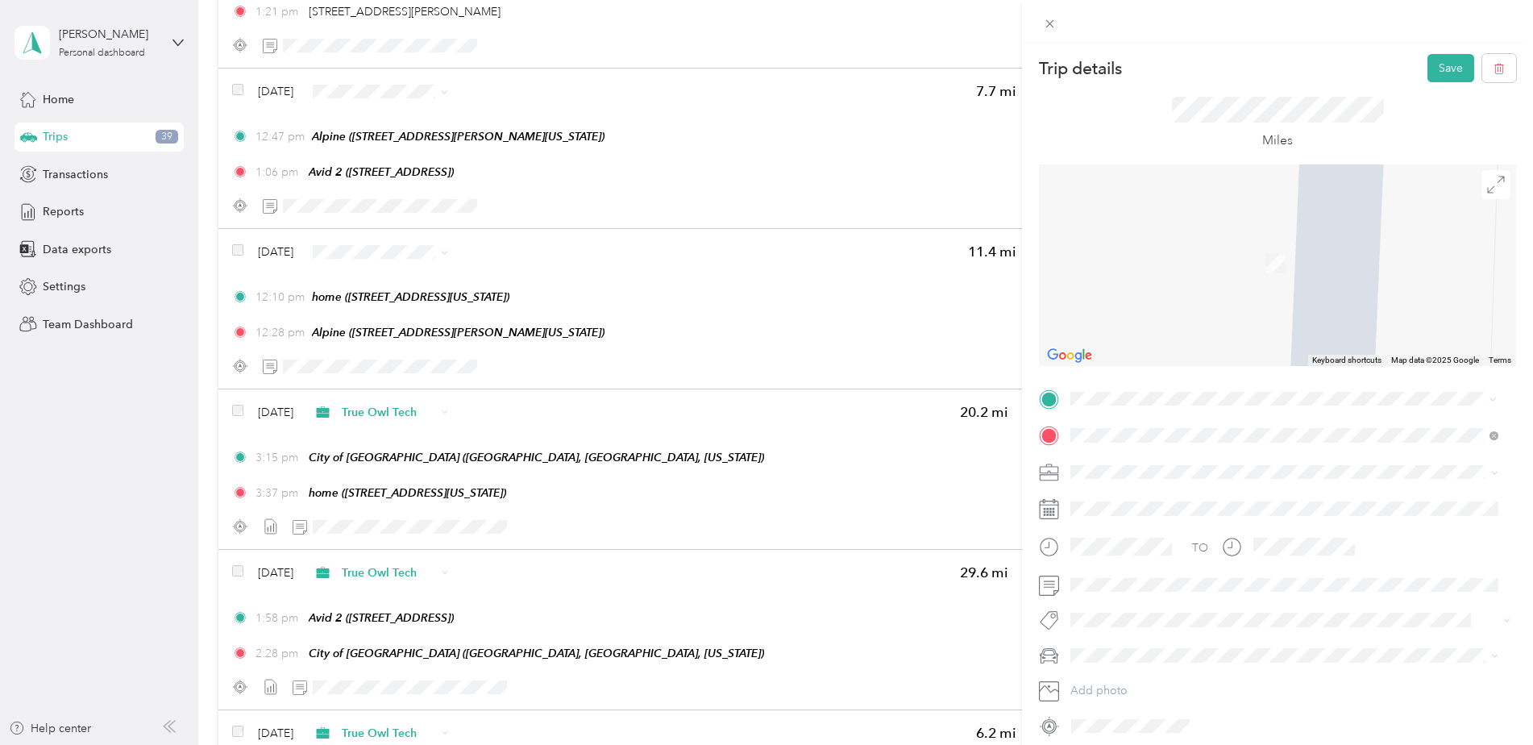
click at [1111, 578] on span "6329 Glenwood St, 66202, Overland Park, KS, United States" at bounding box center [1152, 583] width 102 height 14
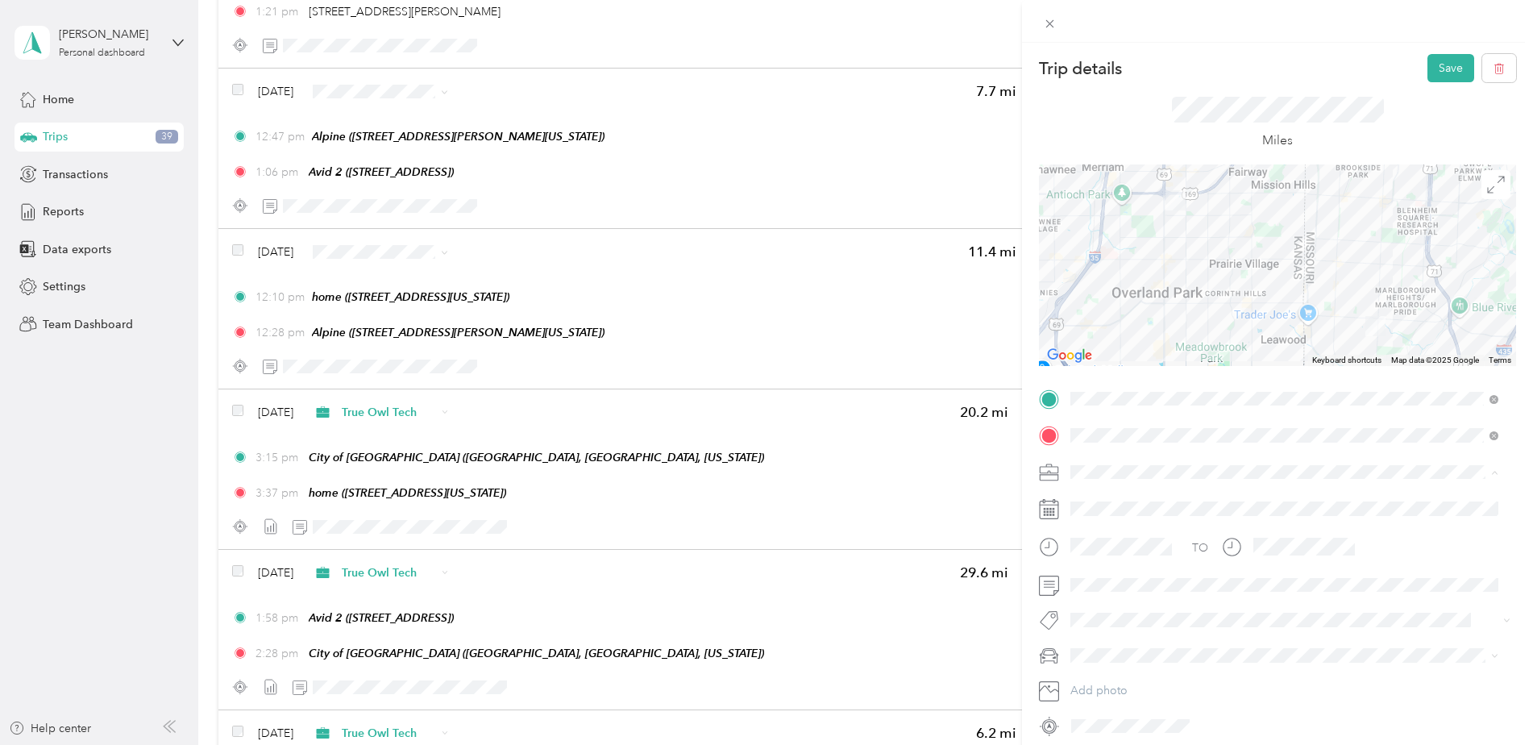
click at [1108, 548] on div "True Owl Tech" at bounding box center [1284, 556] width 417 height 17
click at [1427, 73] on button "Save" at bounding box center [1450, 68] width 47 height 28
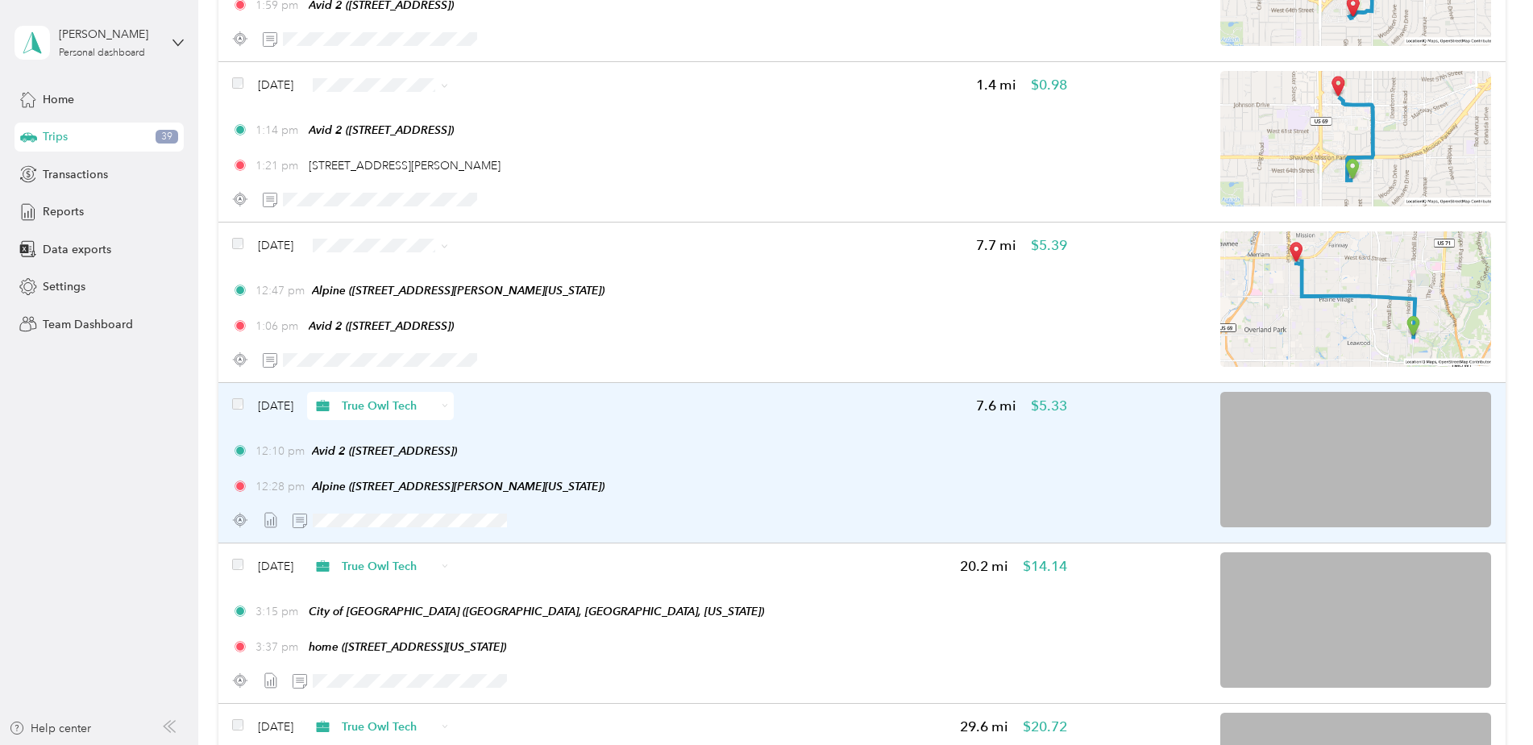
scroll to position [5771, 0]
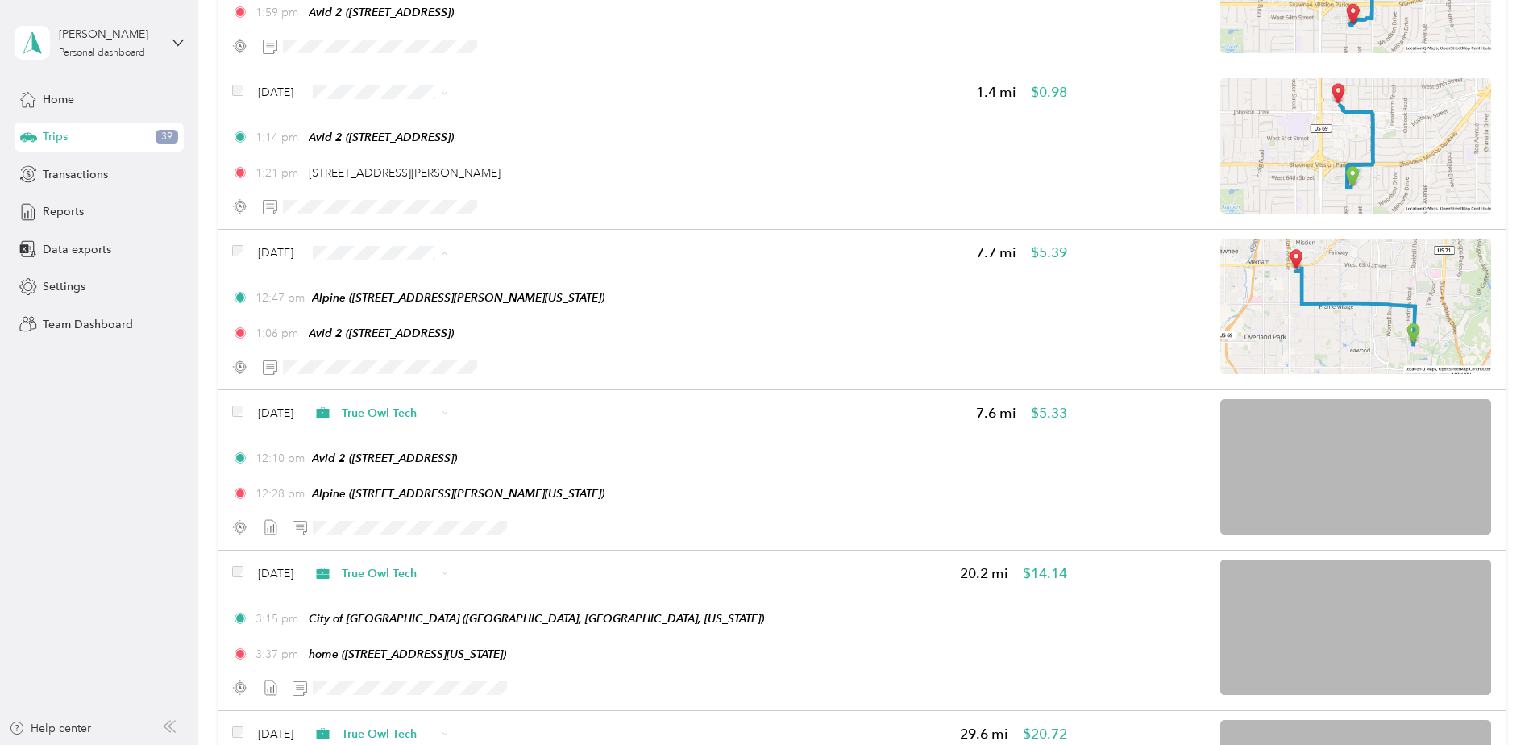
click at [439, 337] on span "True Owl Tech" at bounding box center [427, 338] width 96 height 17
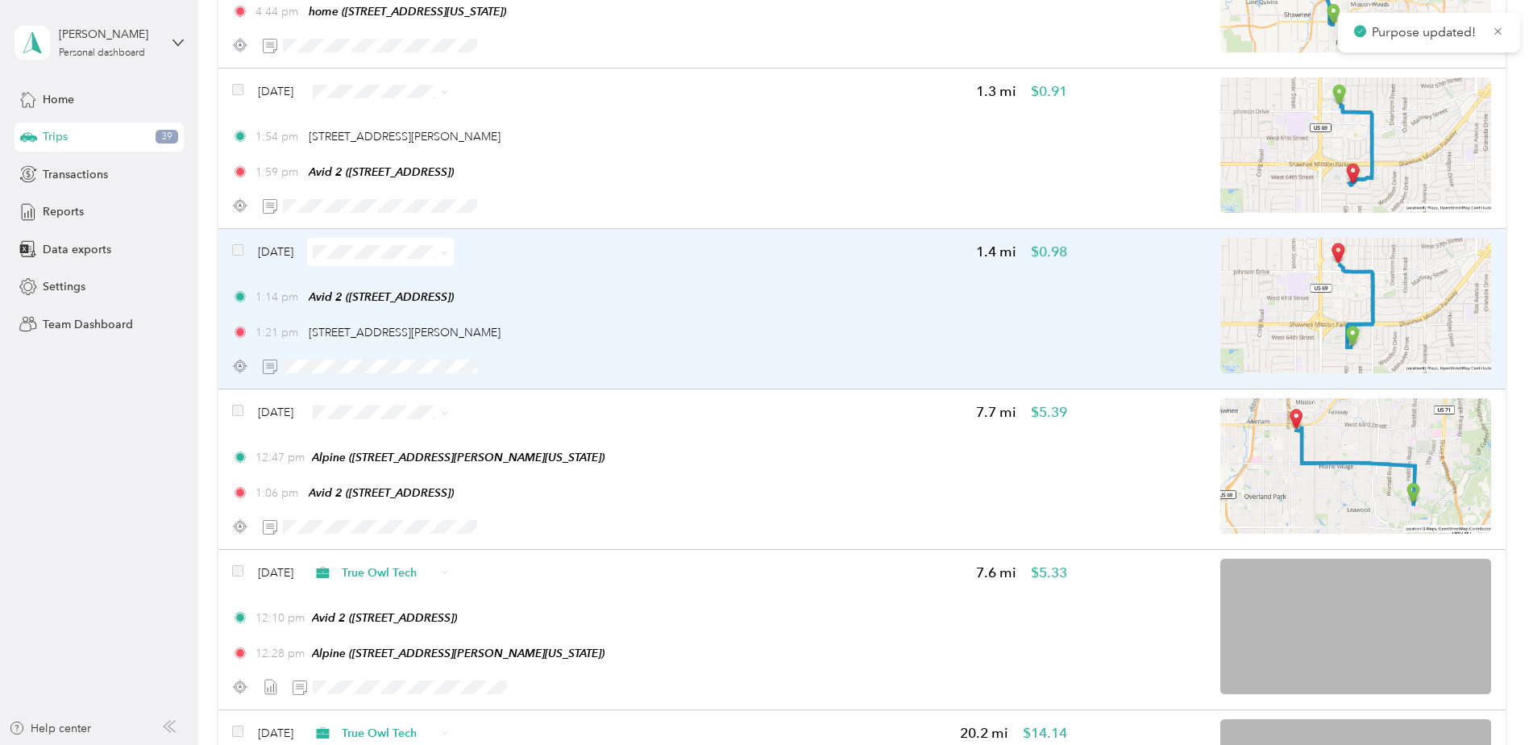
scroll to position [5610, 0]
click at [870, 303] on div "1:14 pm Avid 2 (6329 Glenwood St, Overland Park, KS)" at bounding box center [649, 298] width 834 height 17
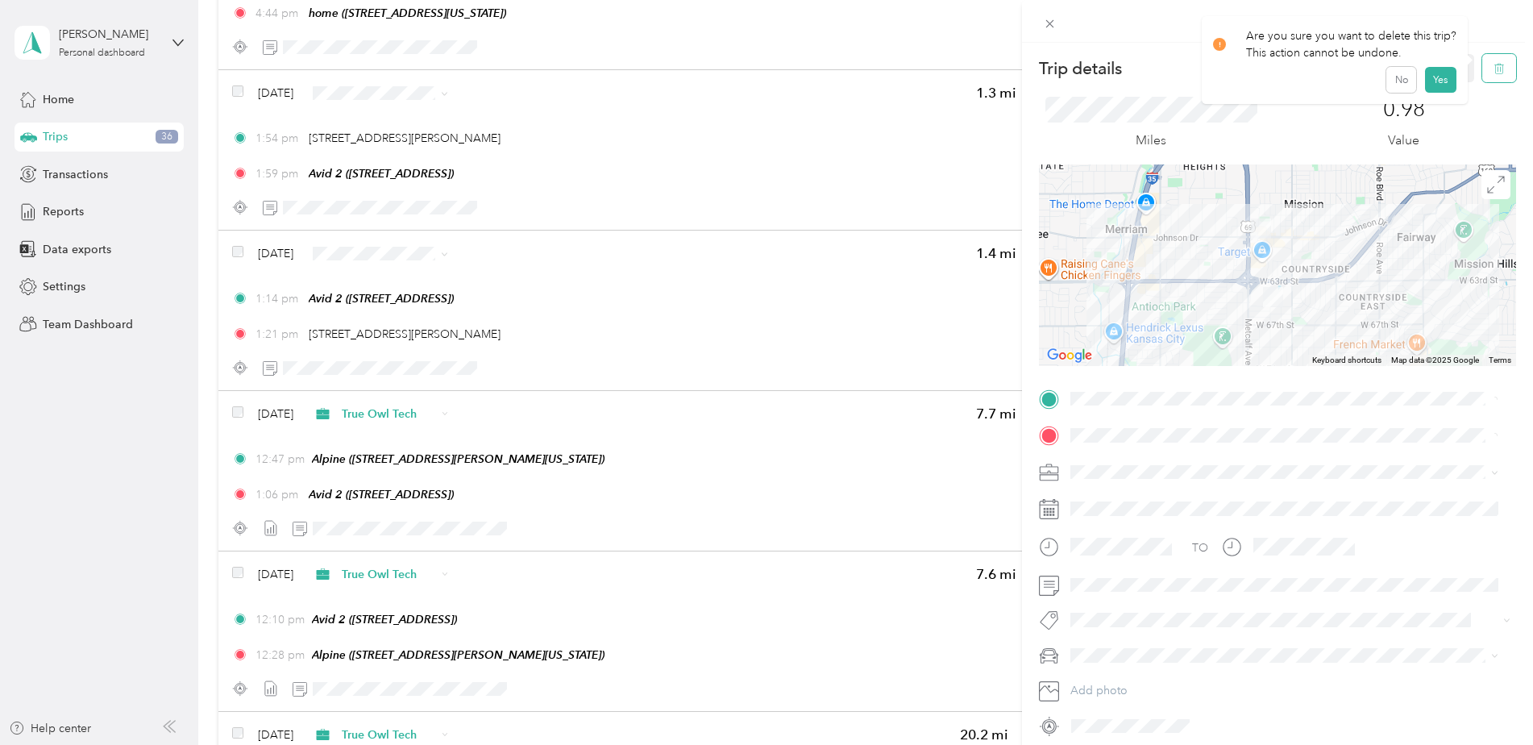
click at [1482, 78] on button "button" at bounding box center [1499, 68] width 34 height 28
click at [1444, 85] on button "Yes" at bounding box center [1439, 88] width 31 height 26
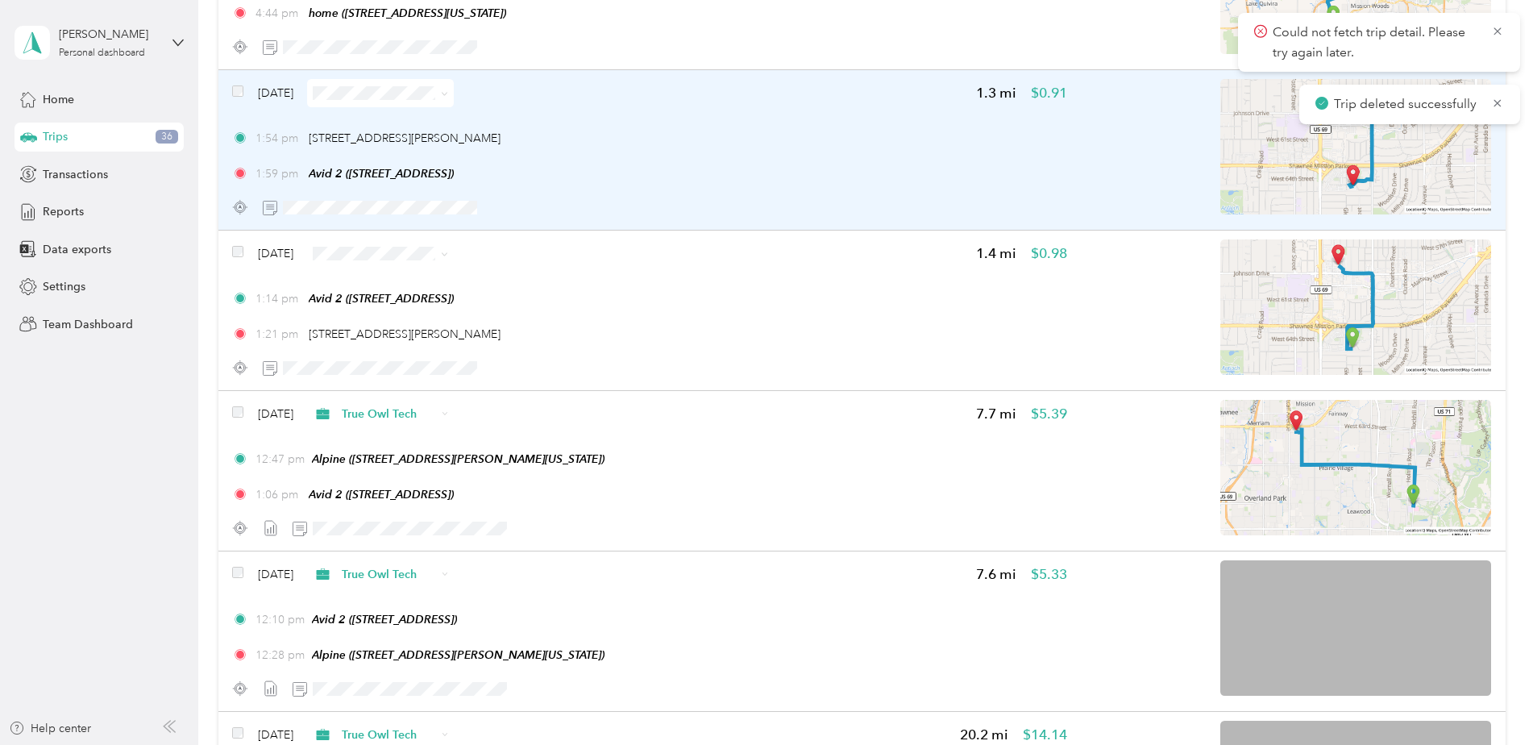
click at [777, 131] on div "1:54 pm 6850 Johnson Dr, Broadmoor Square, Mission, KS" at bounding box center [649, 138] width 834 height 17
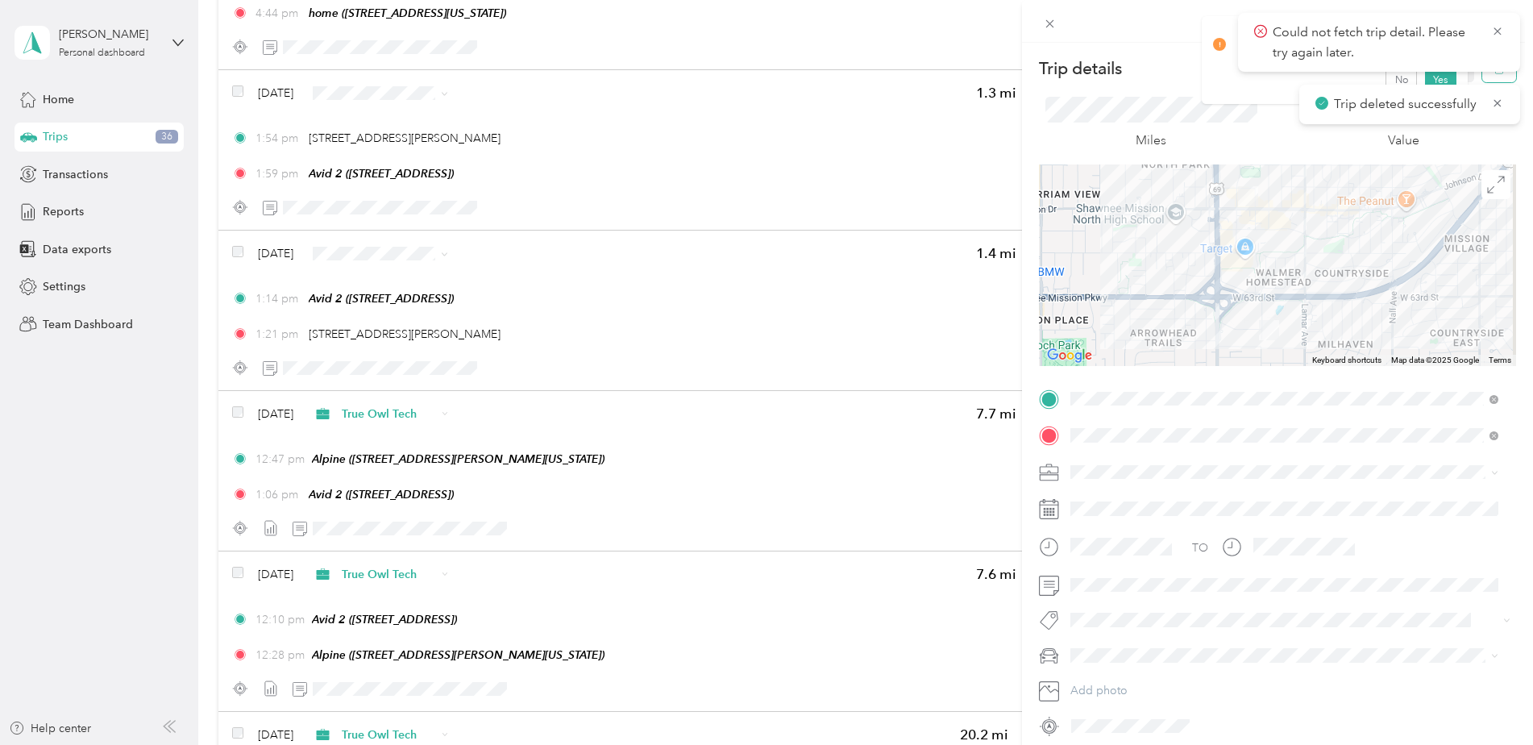
click at [1494, 73] on icon "button" at bounding box center [1499, 68] width 11 height 11
click at [1428, 77] on button "Yes" at bounding box center [1439, 88] width 31 height 26
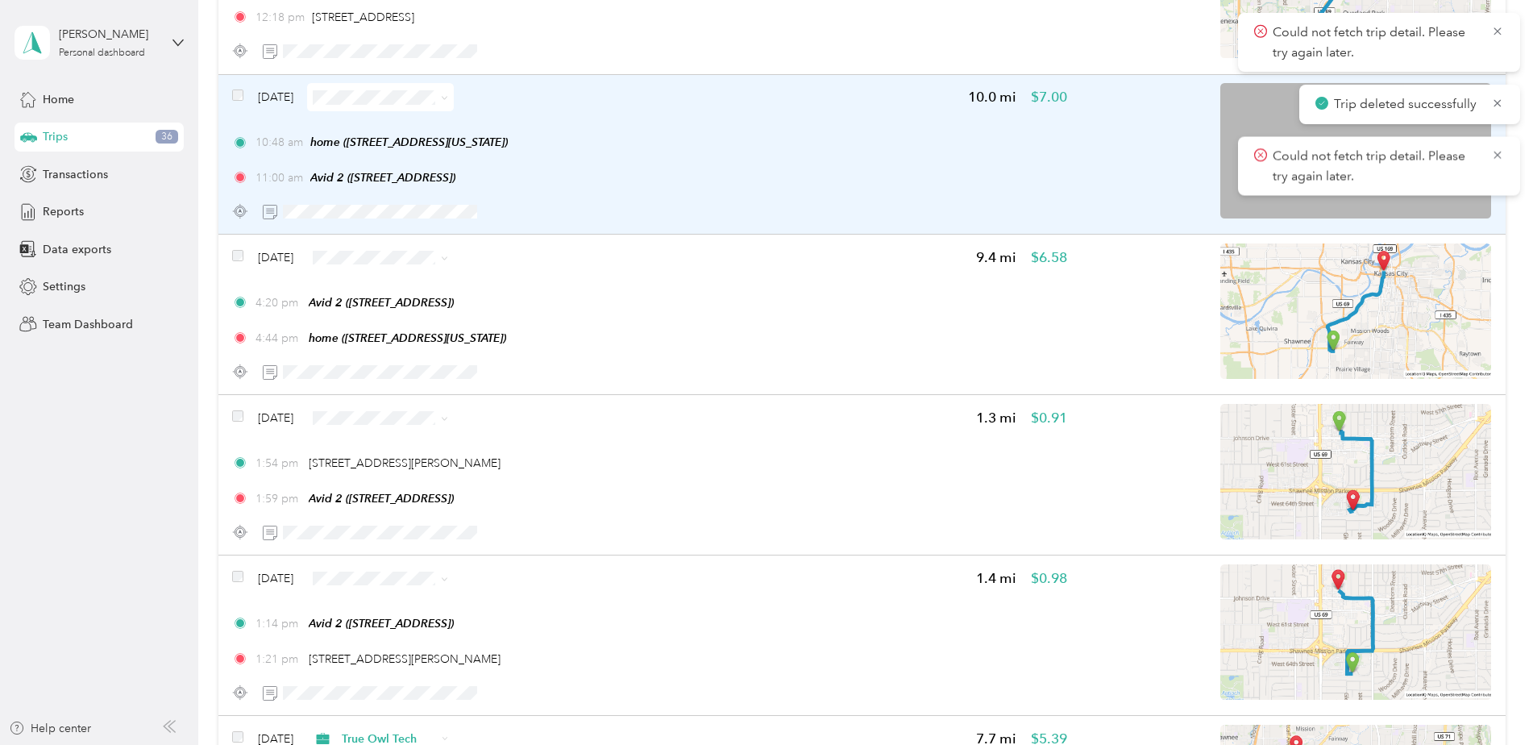
scroll to position [5207, 0]
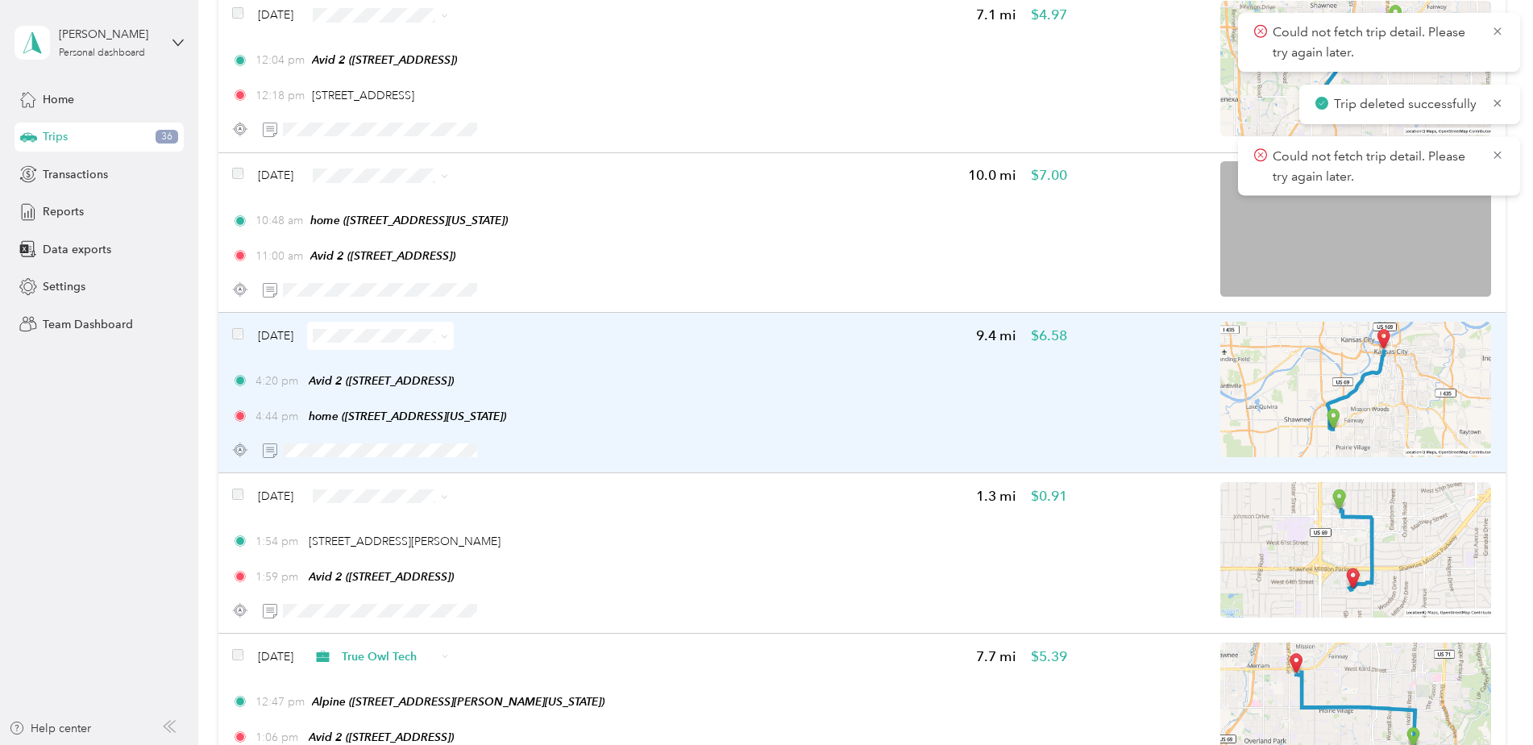
click at [872, 373] on div "4:20 pm Avid 2 (6329 Glenwood St, Overland Park, KS)" at bounding box center [649, 380] width 834 height 17
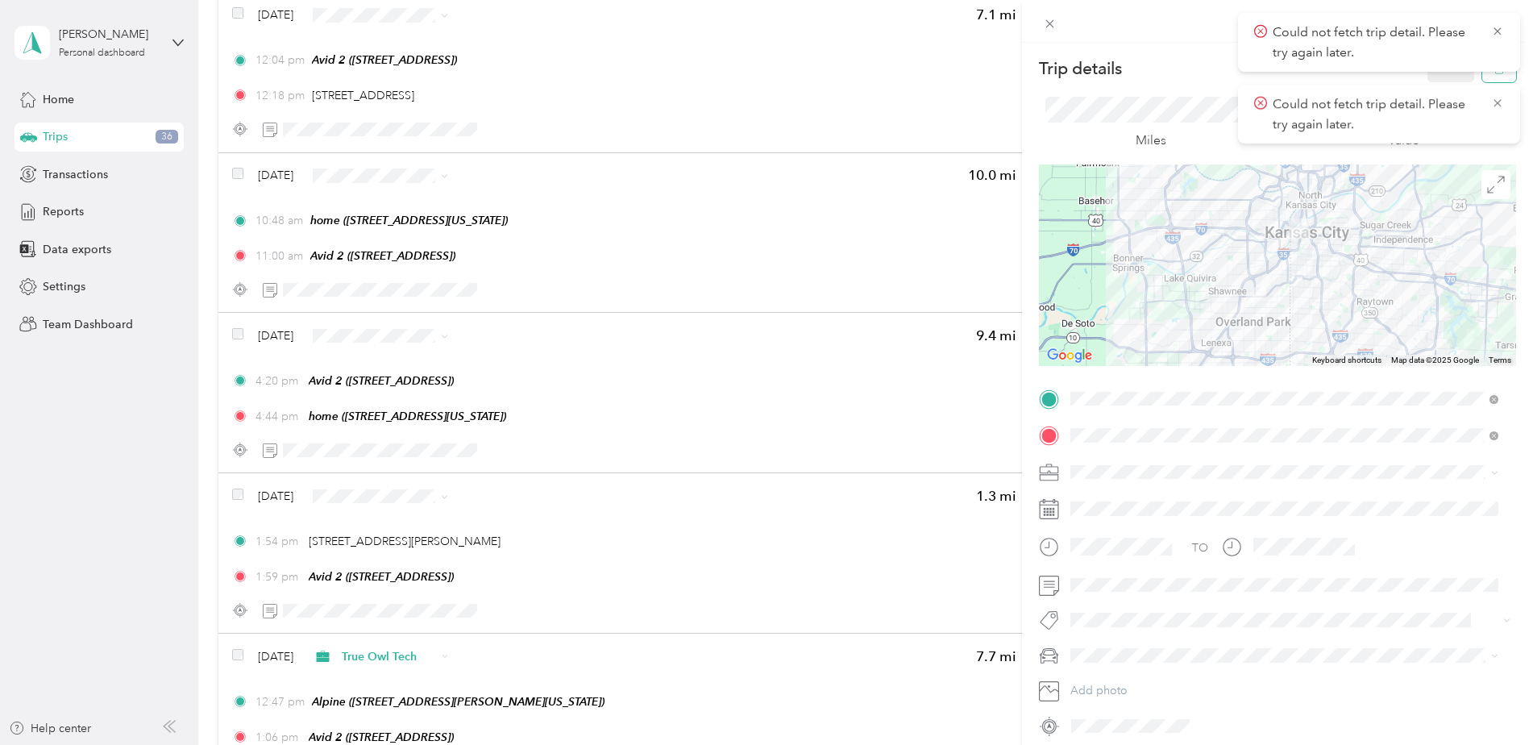
click at [1482, 74] on button "button" at bounding box center [1499, 68] width 34 height 28
click at [1435, 76] on button "Yes" at bounding box center [1439, 88] width 31 height 26
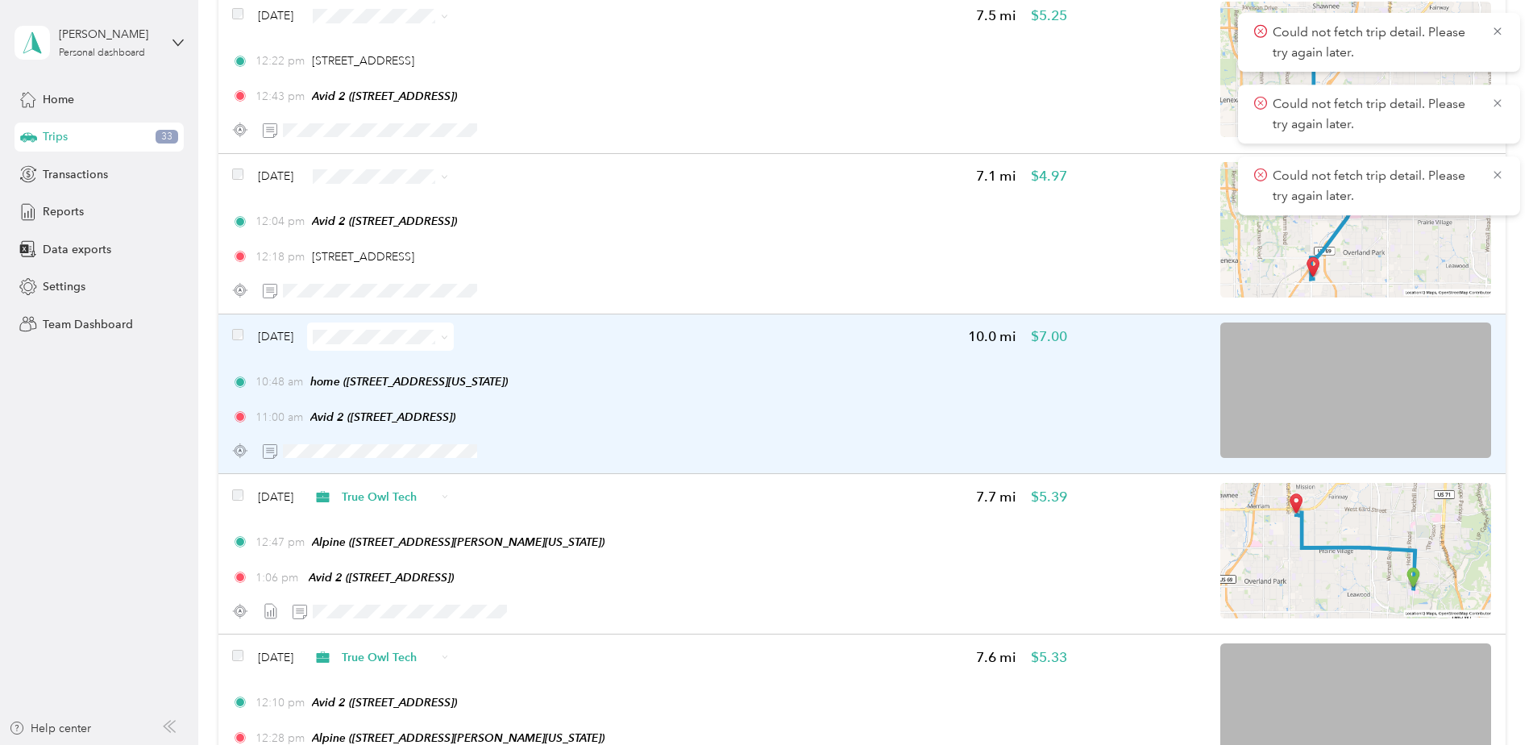
scroll to position [4965, 0]
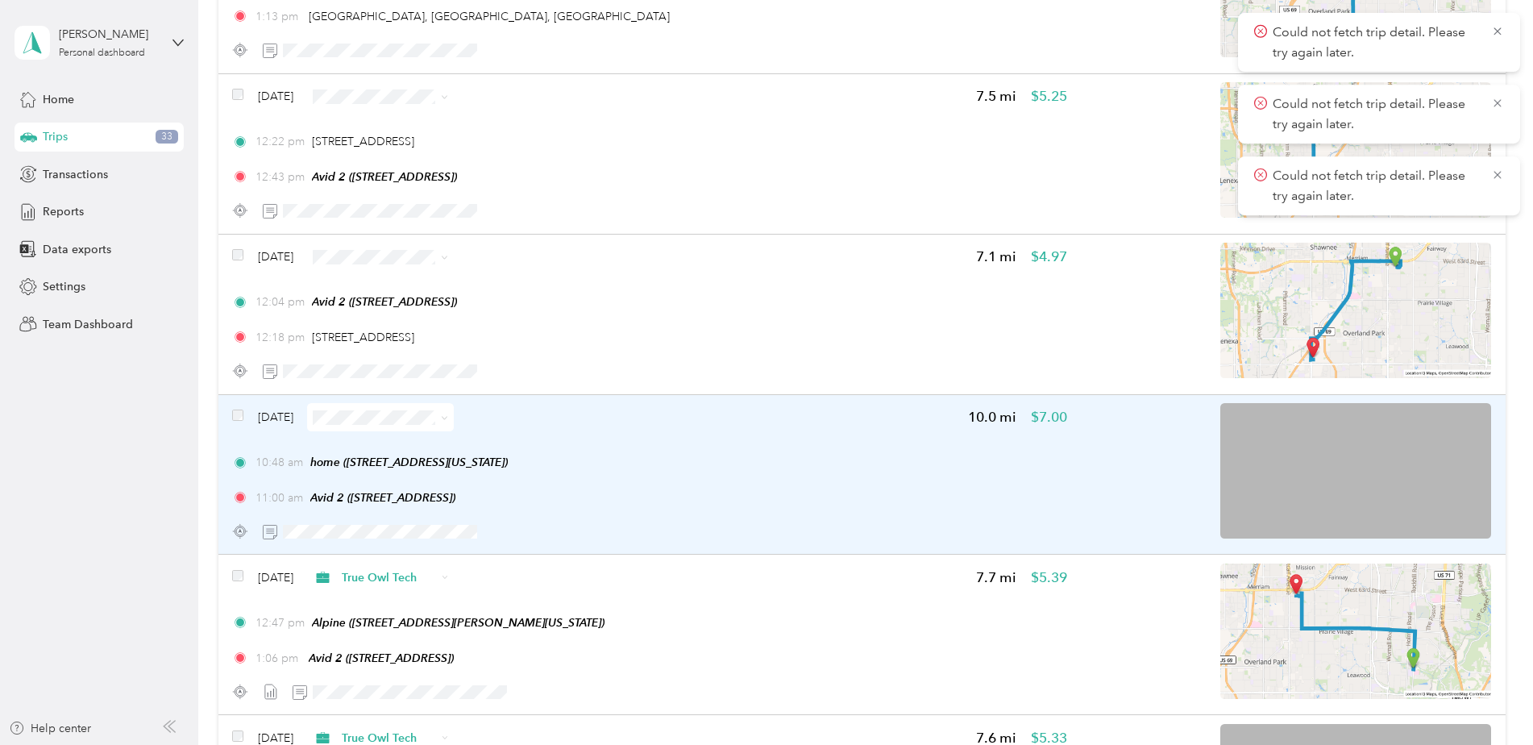
click at [933, 464] on div "10:48 am home (415 W Tenth St, Kansas City, MO)" at bounding box center [649, 462] width 834 height 17
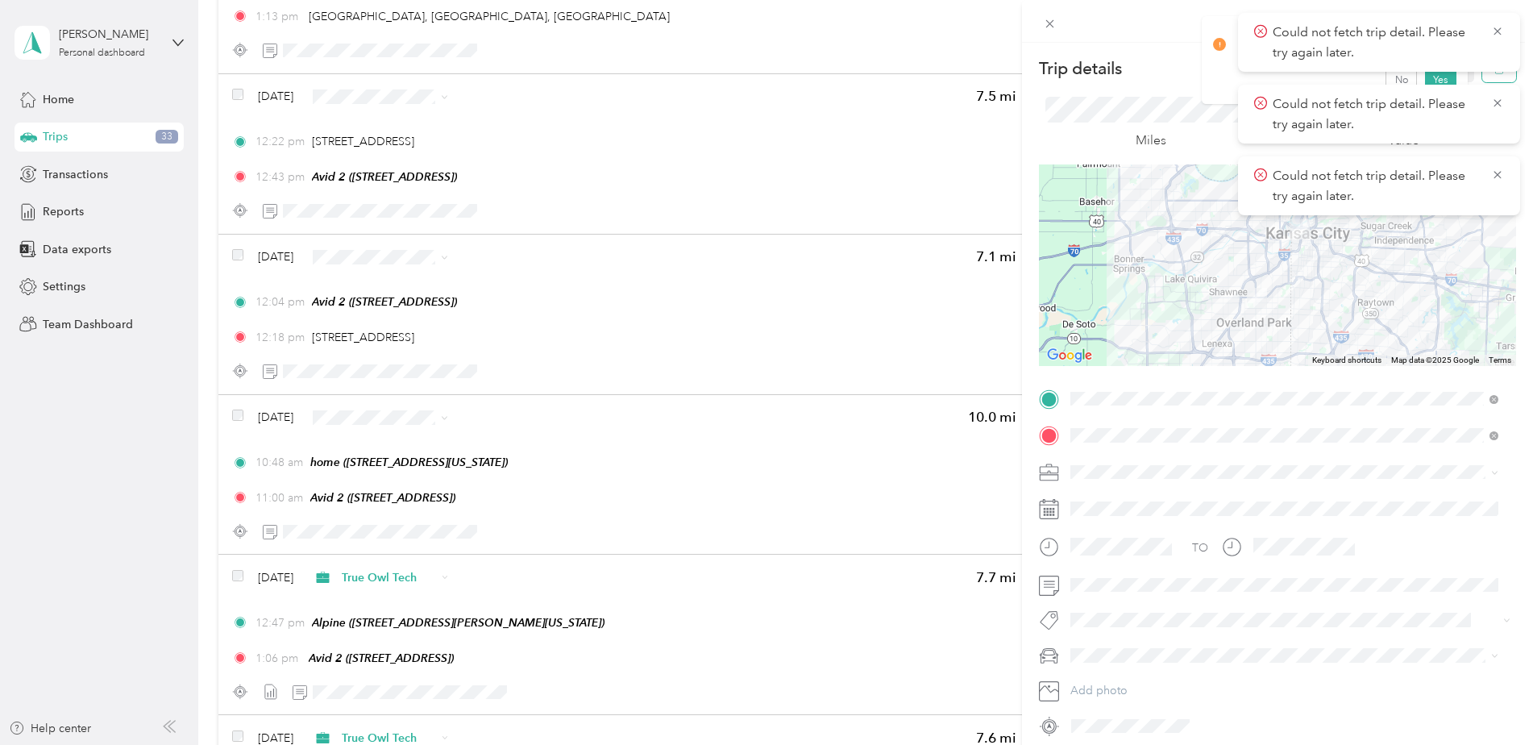
click at [1482, 75] on button "button" at bounding box center [1499, 68] width 34 height 28
click at [1435, 77] on button "Yes" at bounding box center [1439, 88] width 31 height 26
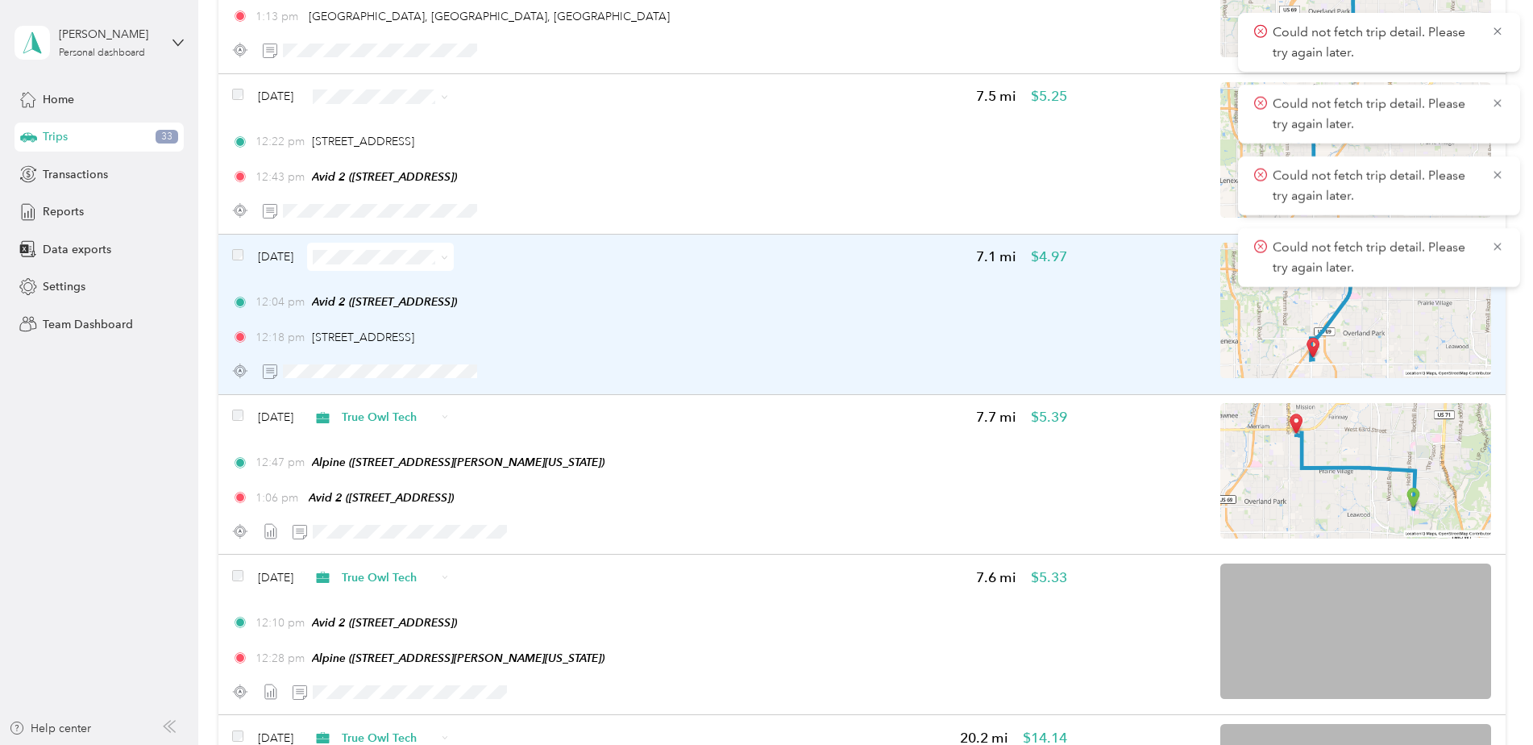
click at [979, 326] on div "12:04 pm Avid 2 (6329 Glenwood St, Overland Park, KS) 12:18 pm 9221 Quivira Rd,…" at bounding box center [649, 319] width 834 height 52
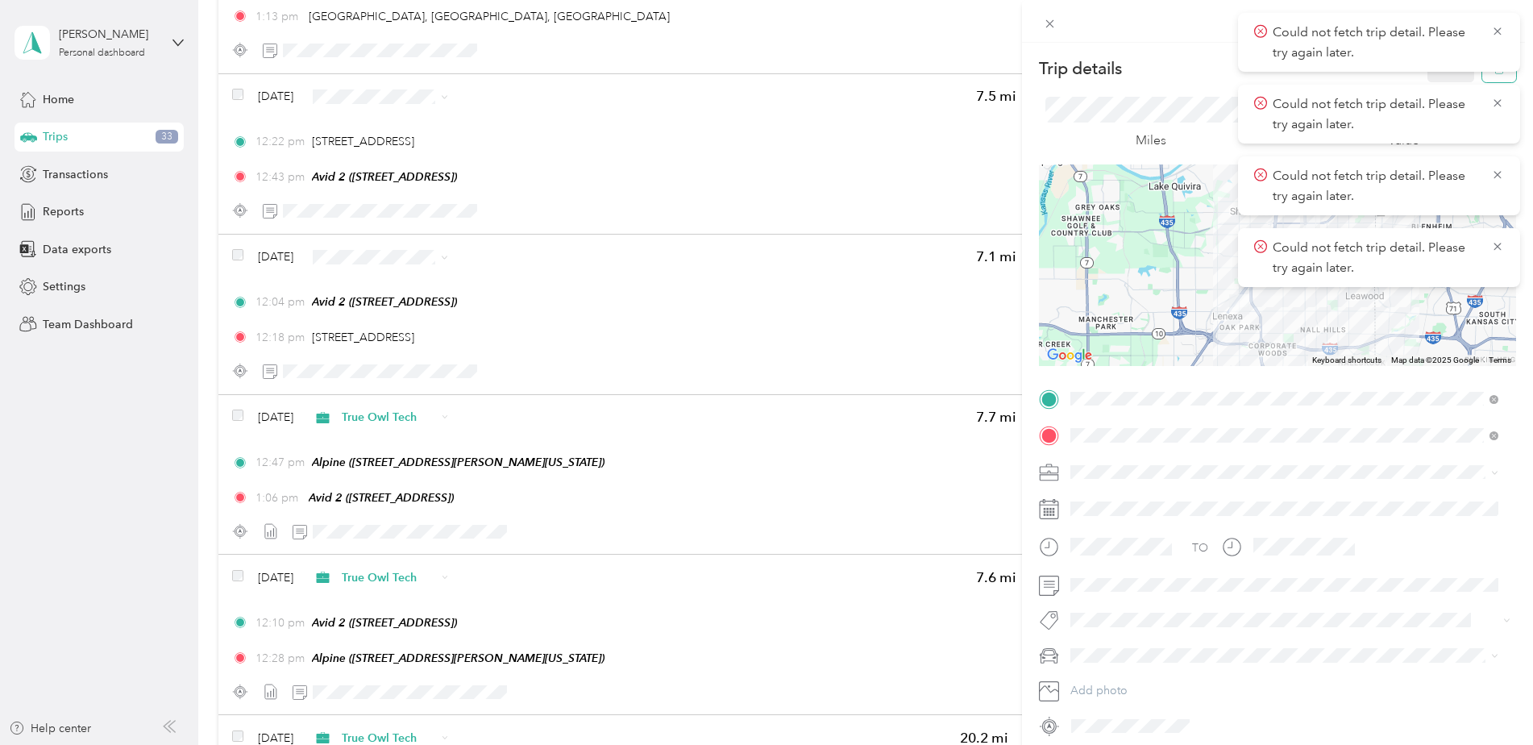
click at [1486, 76] on button "button" at bounding box center [1499, 68] width 34 height 28
click at [1440, 77] on button "Yes" at bounding box center [1439, 88] width 31 height 26
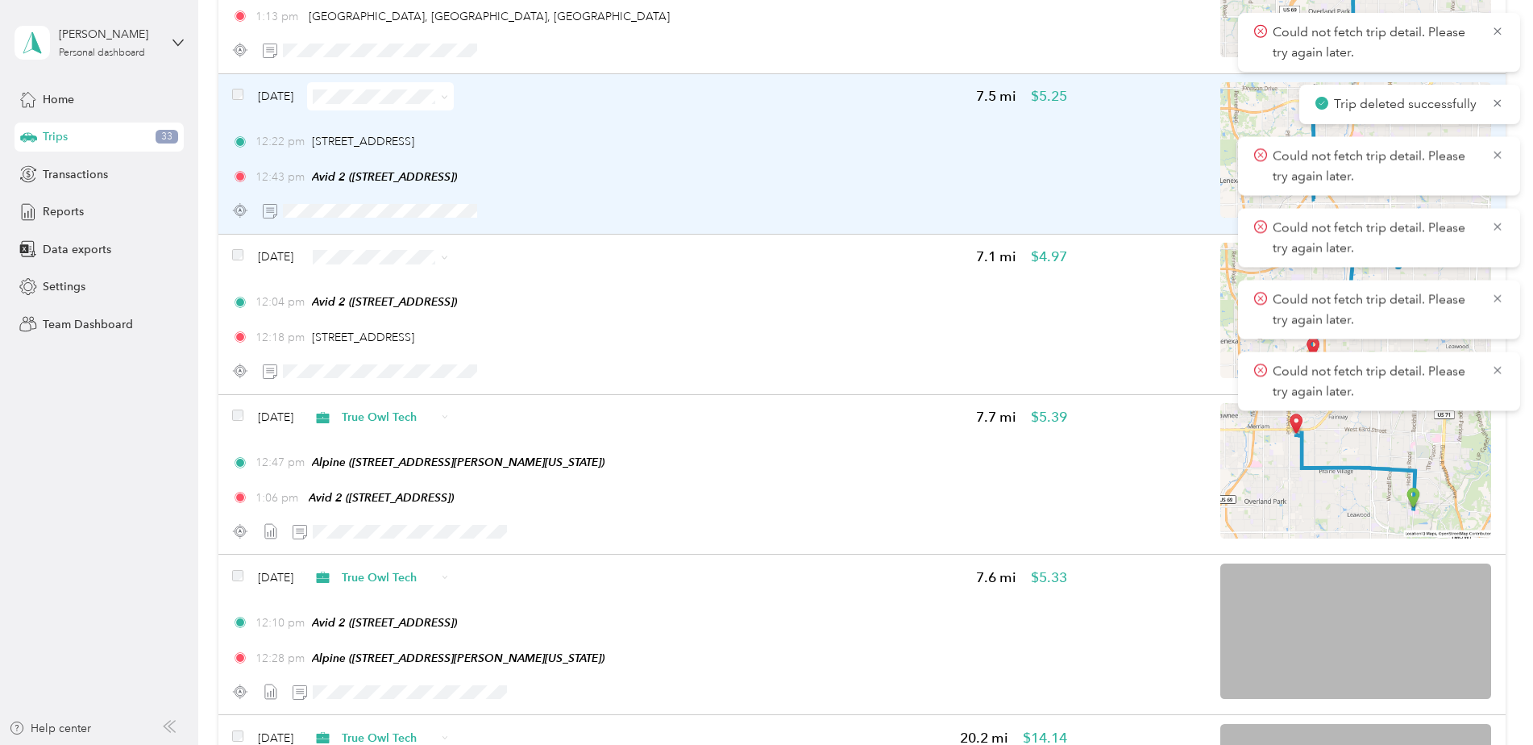
click at [837, 163] on div "12:22 pm 9301 Quivira Rd, Congleton, Overland Park, KS 12:43 pm Avid 2 (6329 Gl…" at bounding box center [649, 159] width 834 height 52
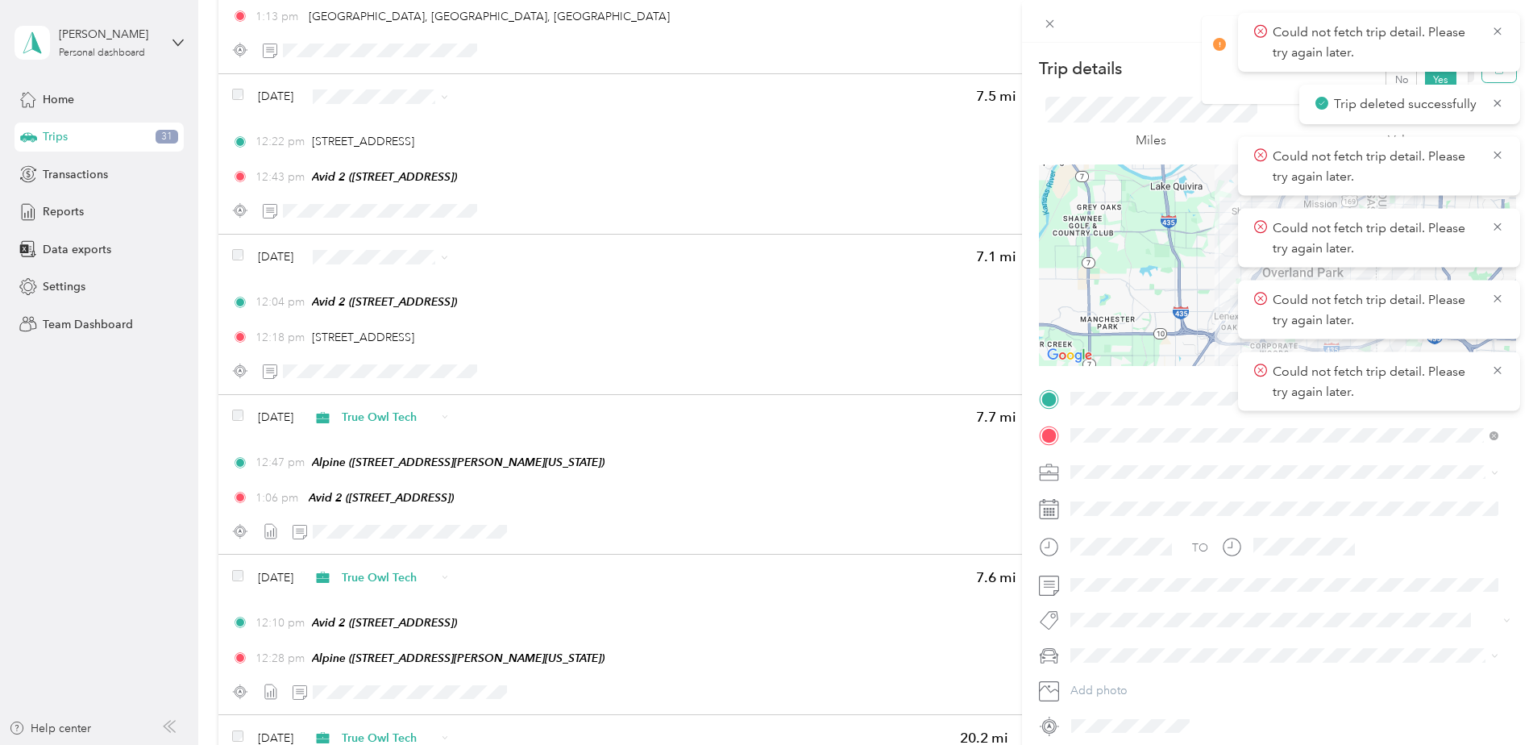
click at [1491, 80] on button "button" at bounding box center [1499, 68] width 34 height 28
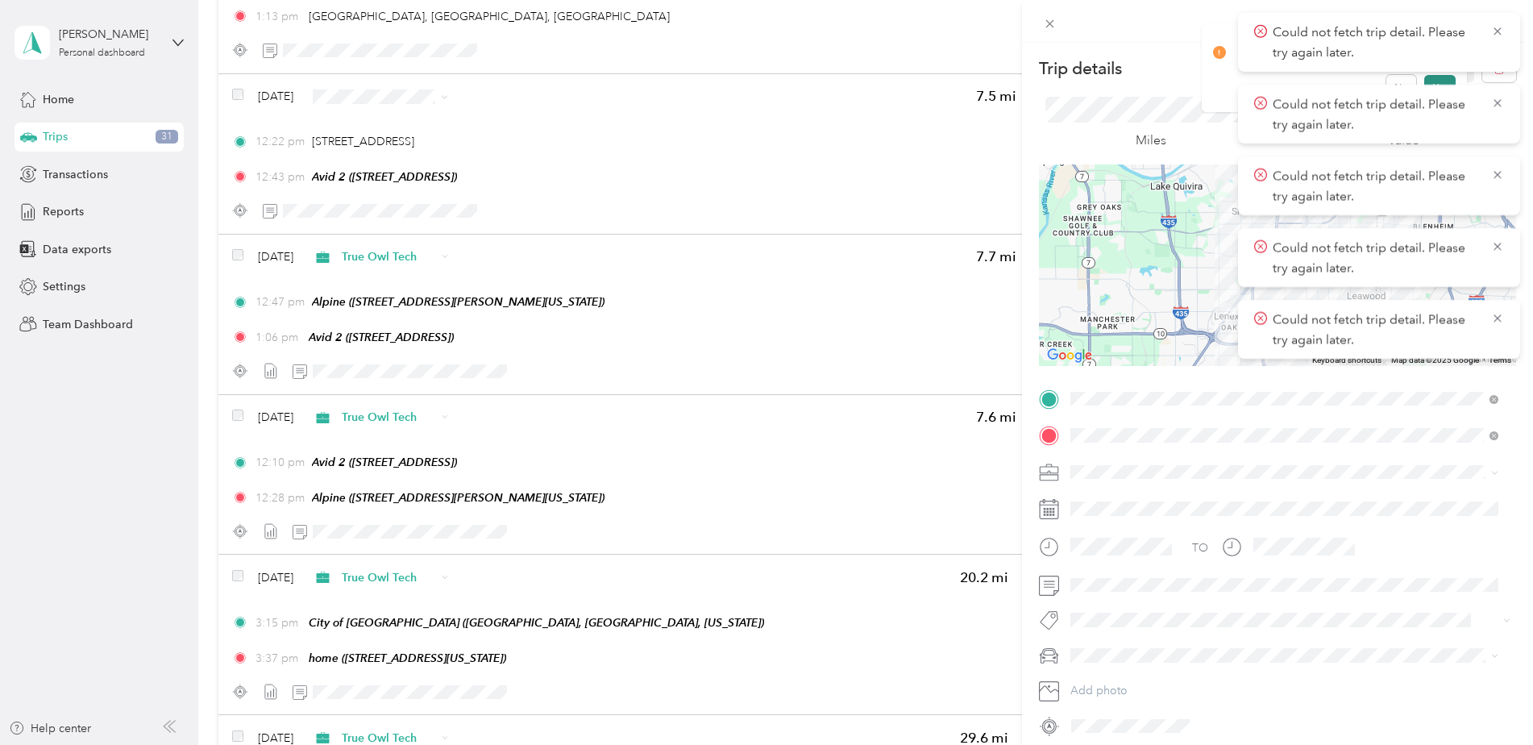
click at [1438, 77] on button "Yes" at bounding box center [1439, 88] width 31 height 26
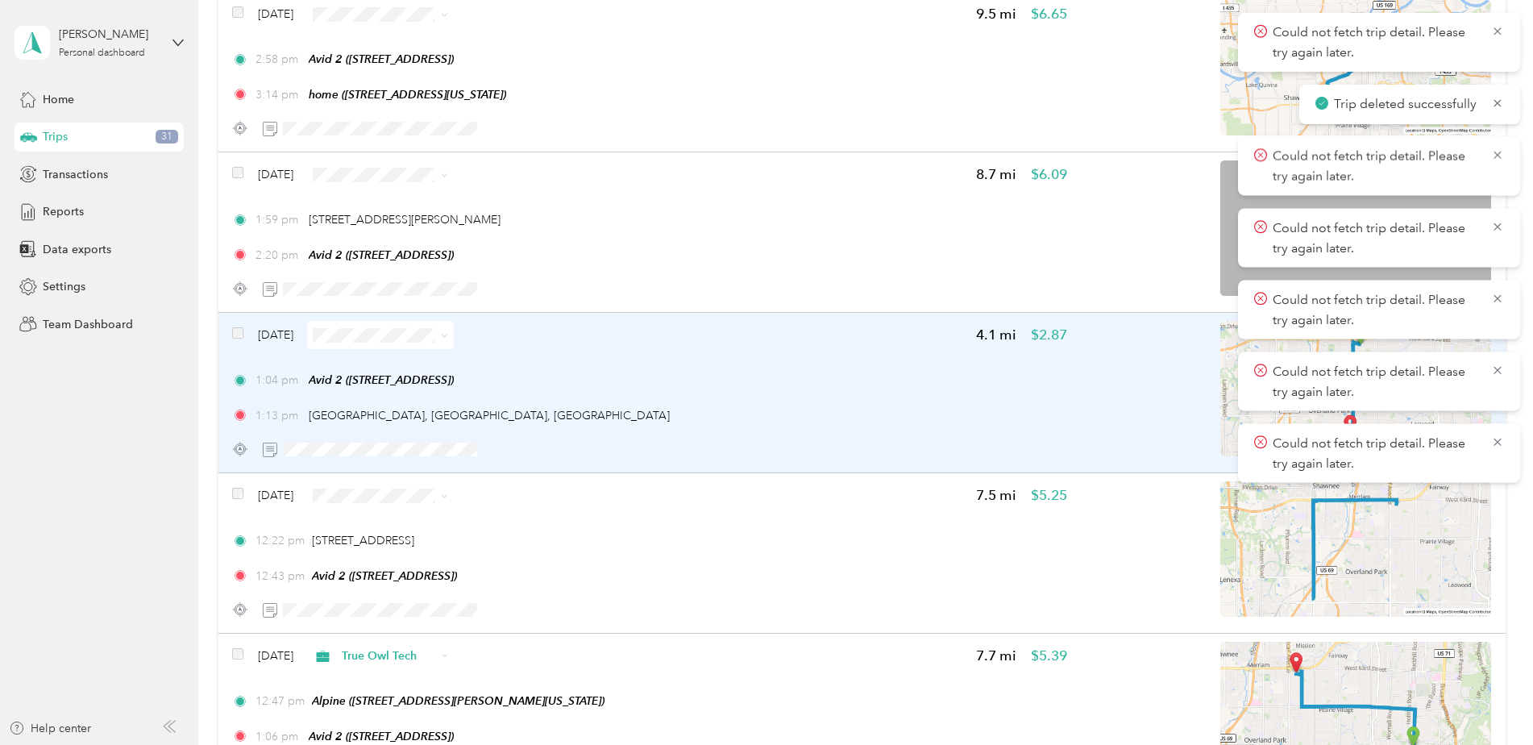
scroll to position [4562, 0]
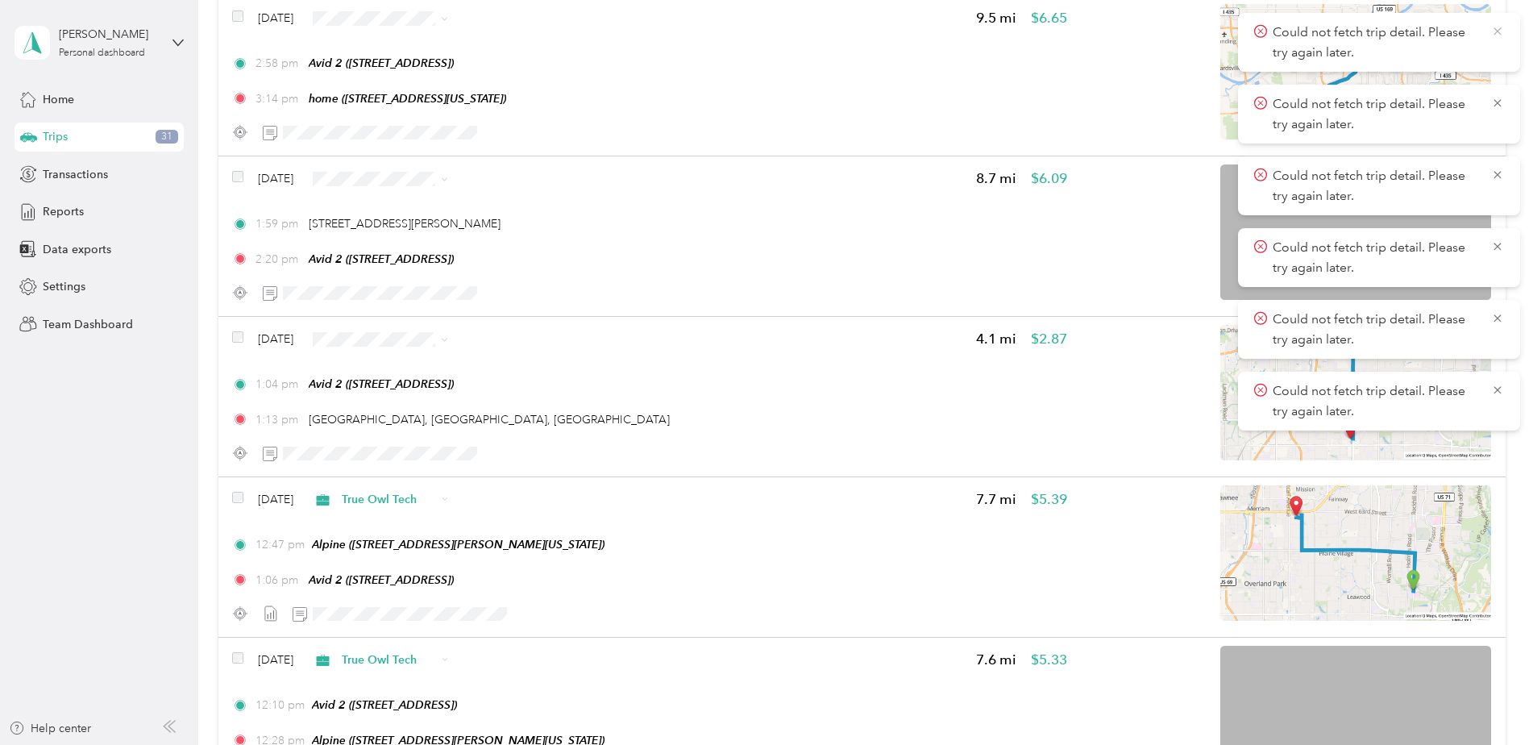
click at [1497, 31] on icon at bounding box center [1497, 30] width 7 height 7
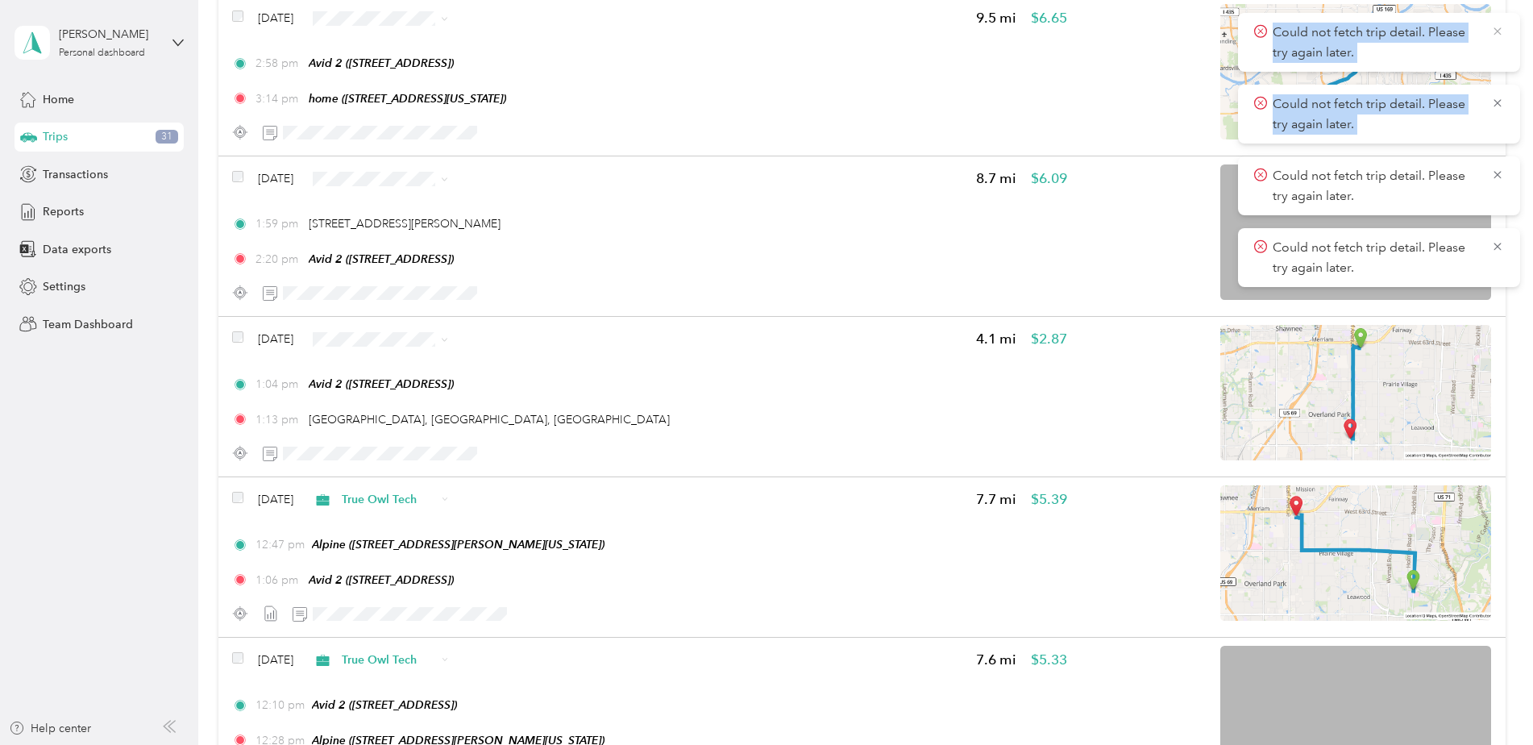
click at [1497, 30] on icon at bounding box center [1497, 31] width 13 height 15
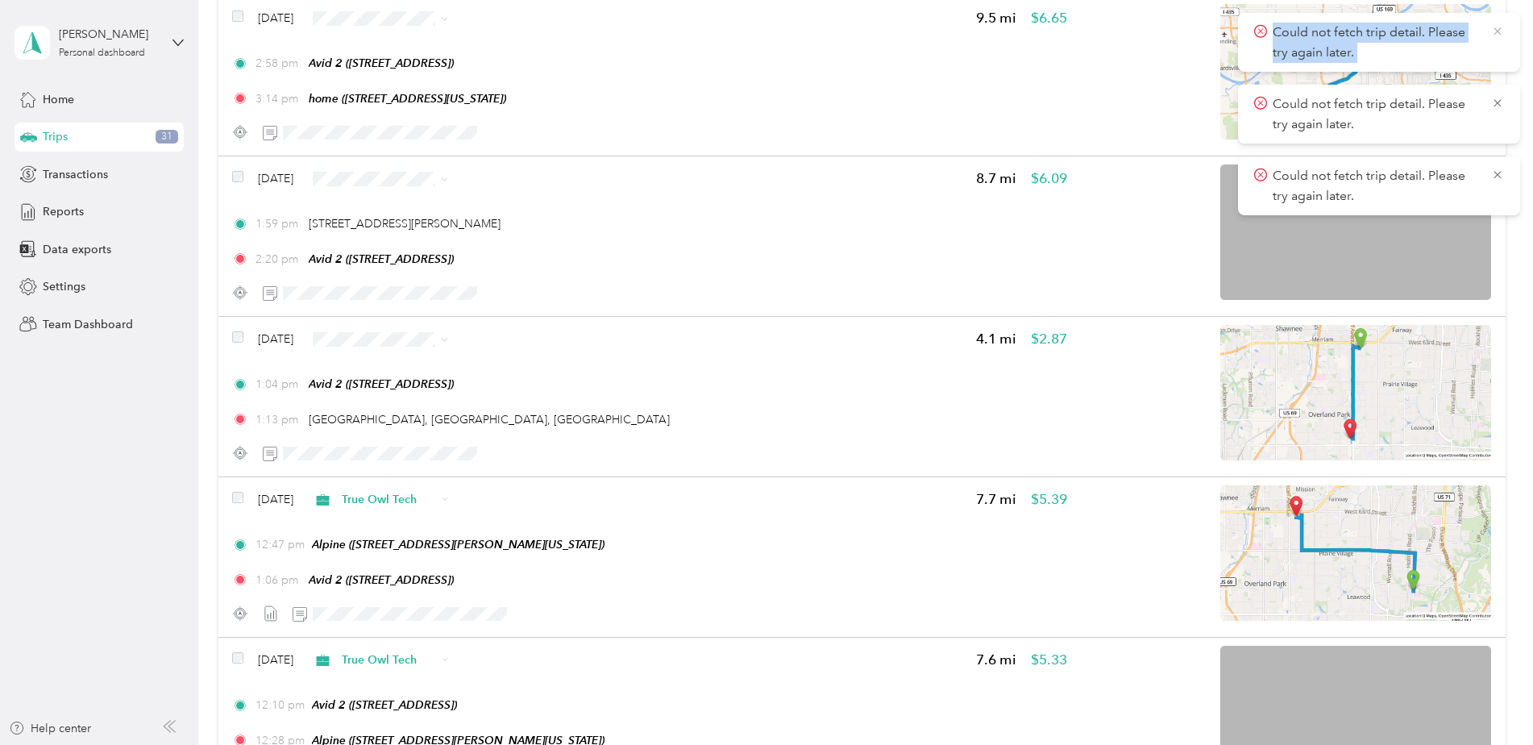
click at [1497, 30] on icon at bounding box center [1497, 31] width 13 height 15
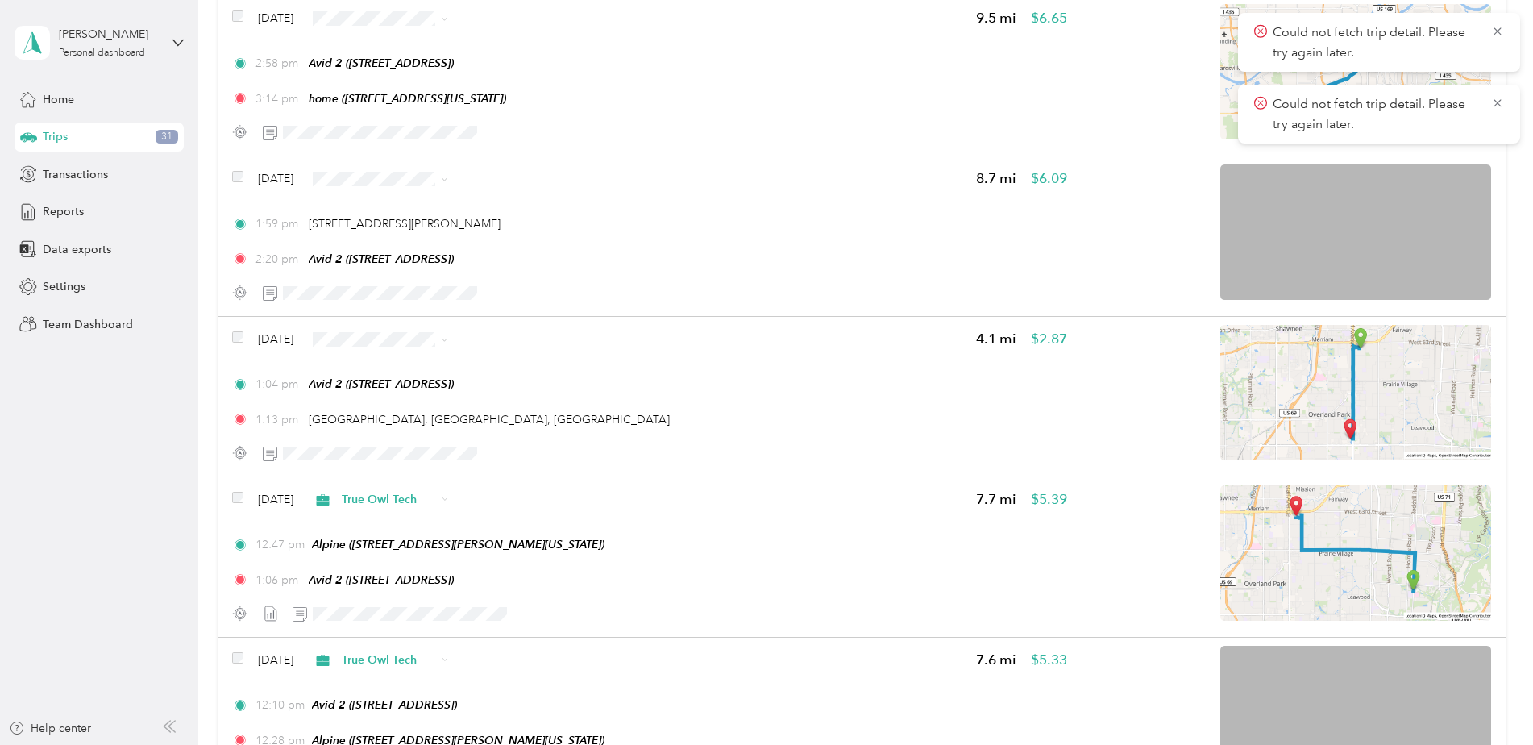
click at [1497, 30] on icon at bounding box center [1497, 31] width 13 height 15
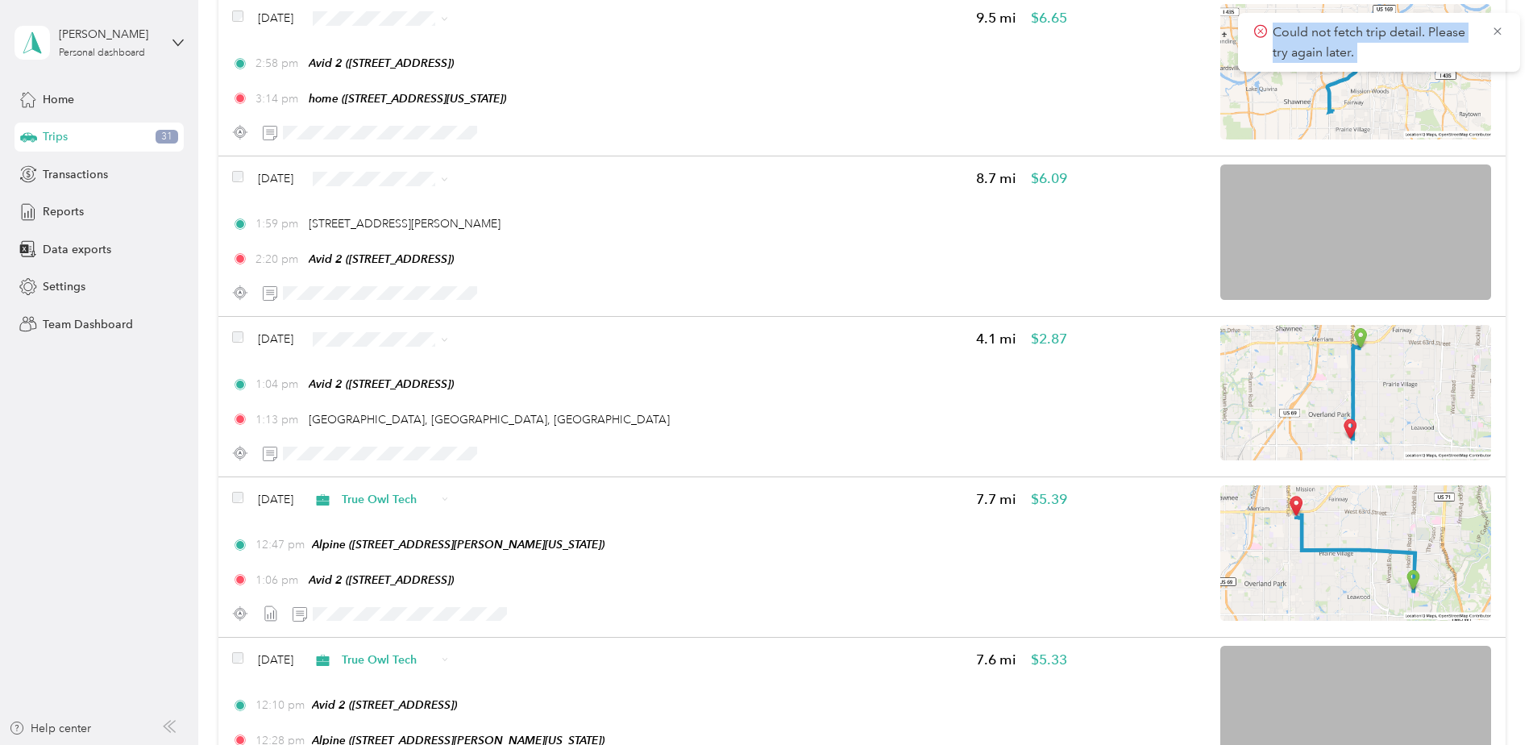
click at [1497, 30] on icon at bounding box center [1497, 31] width 13 height 15
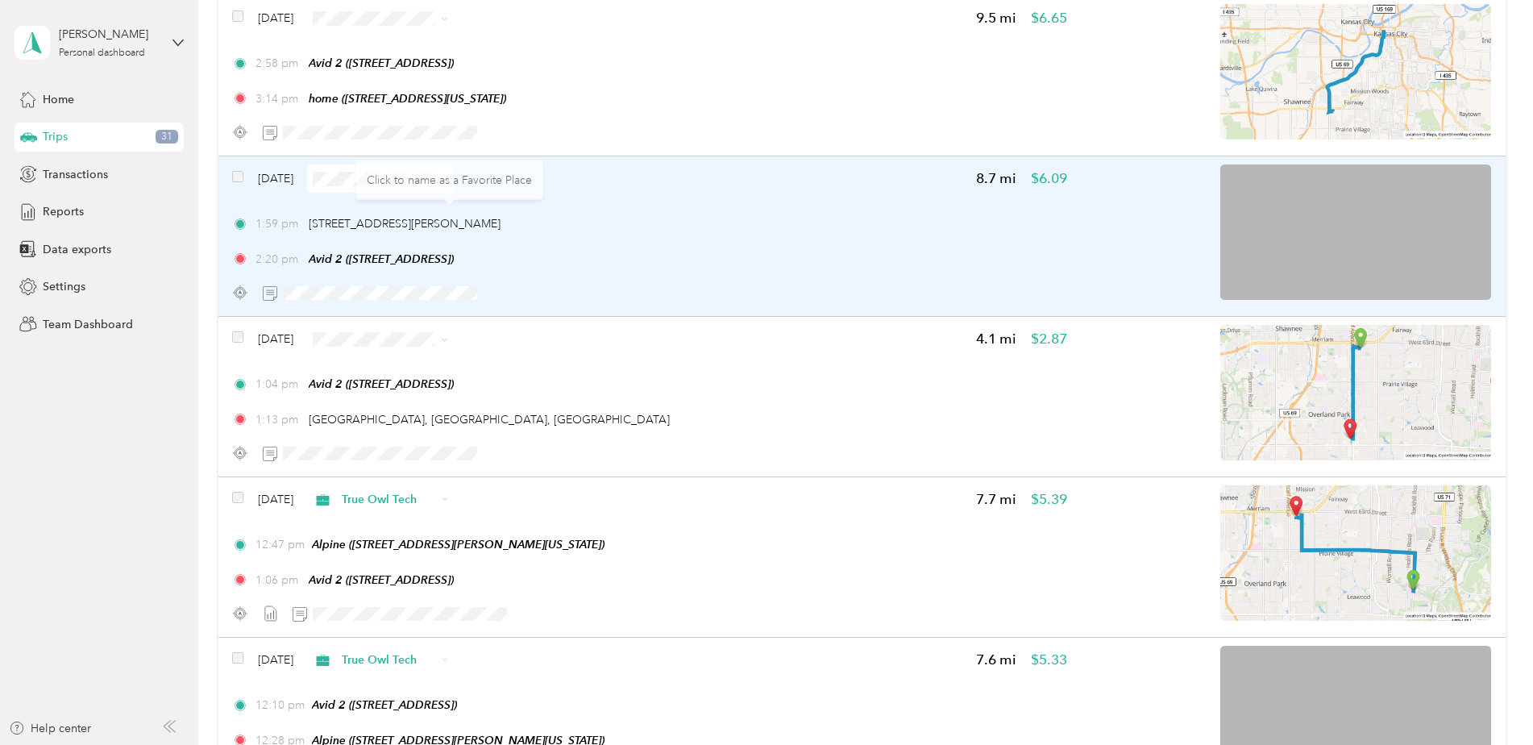
drag, startPoint x: 310, startPoint y: 222, endPoint x: 597, endPoint y: 226, distance: 287.0
click at [597, 226] on div "1:59 pm 9298 Metcalf Ave, Wickford Gardens, Overland Park, KS" at bounding box center [649, 223] width 834 height 17
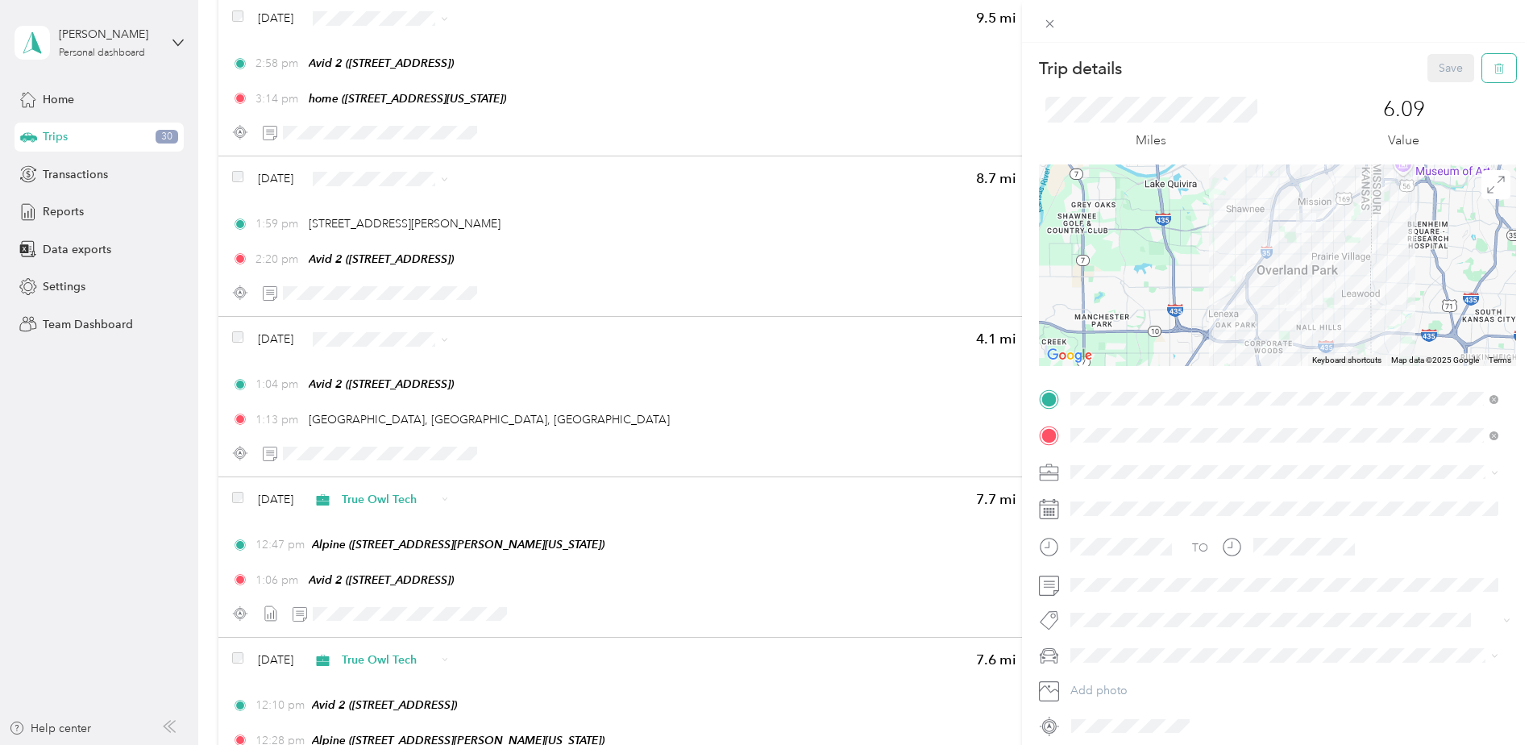
click at [1482, 73] on button "button" at bounding box center [1499, 68] width 34 height 28
click at [1432, 88] on button "Yes" at bounding box center [1439, 88] width 31 height 26
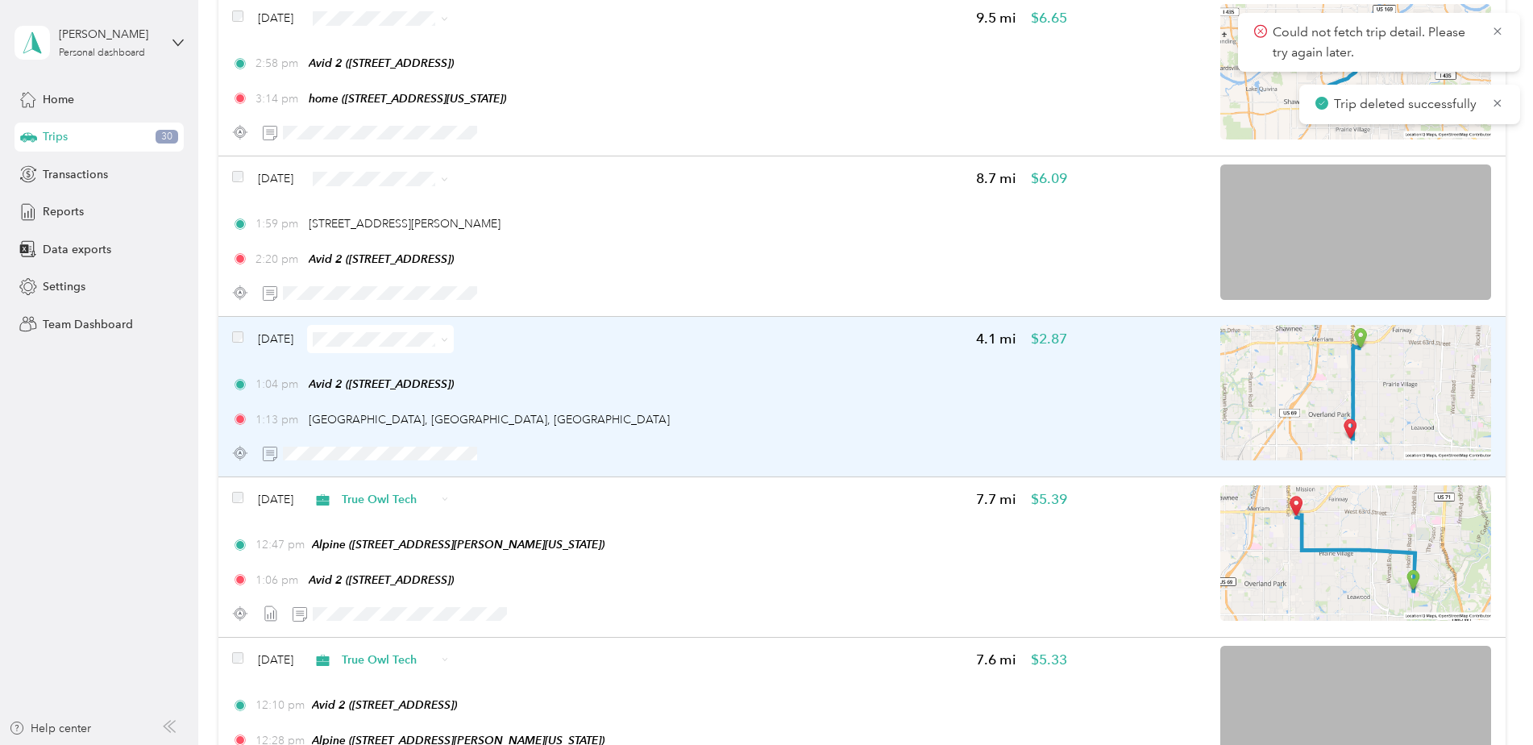
click at [928, 382] on div "1:04 pm Avid 2 (6329 Glenwood St, Overland Park, KS)" at bounding box center [649, 384] width 834 height 17
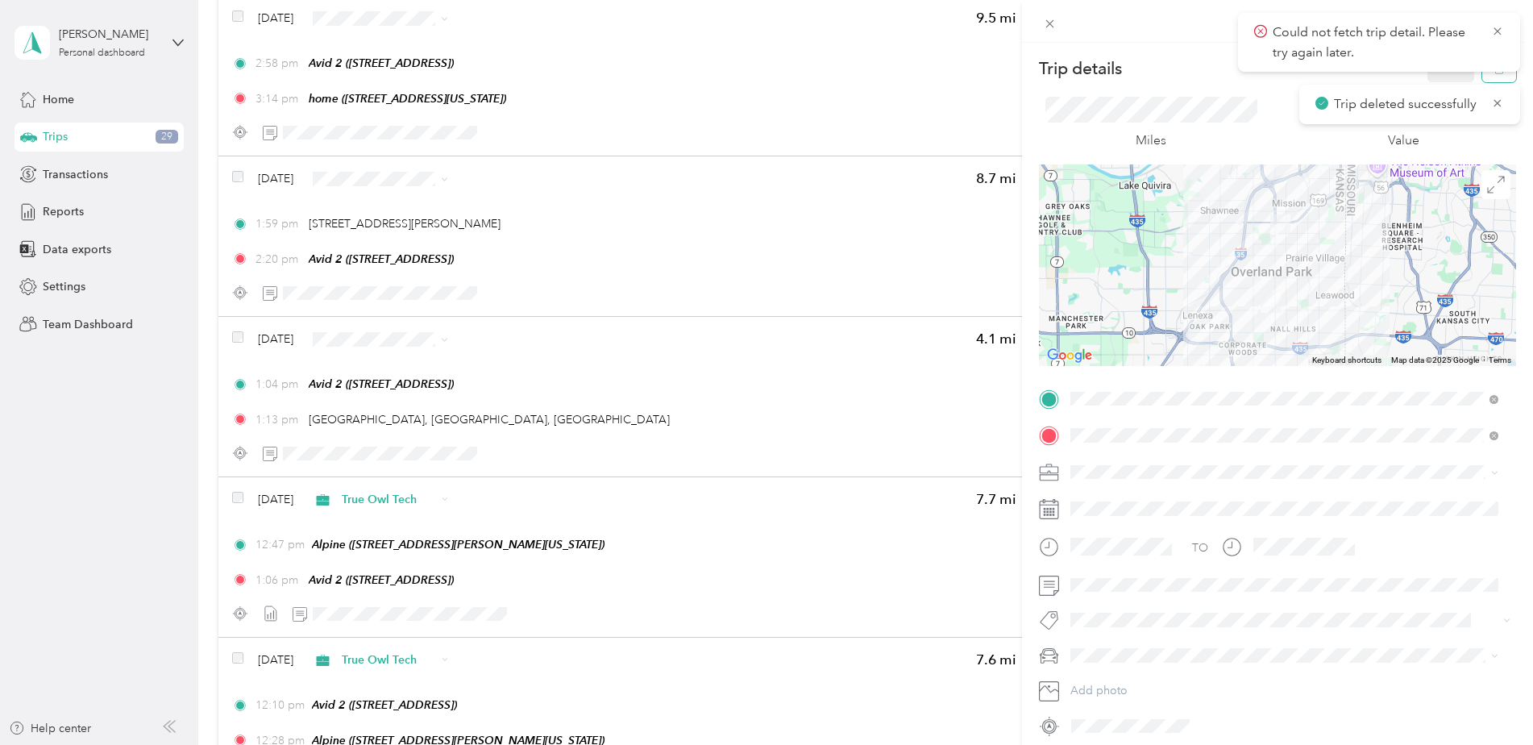
click at [1494, 73] on icon "button" at bounding box center [1499, 68] width 11 height 11
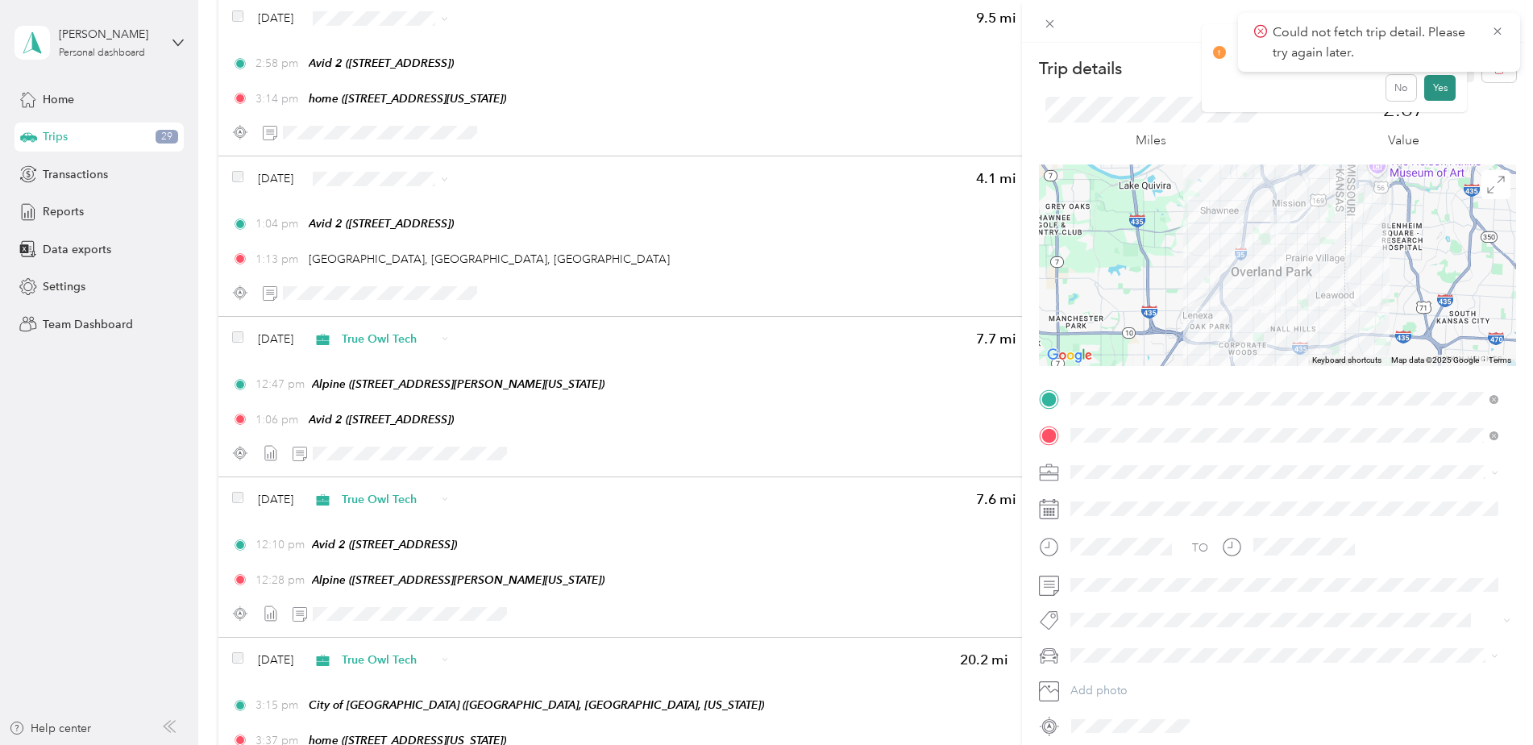
click at [1444, 82] on button "Yes" at bounding box center [1439, 88] width 31 height 26
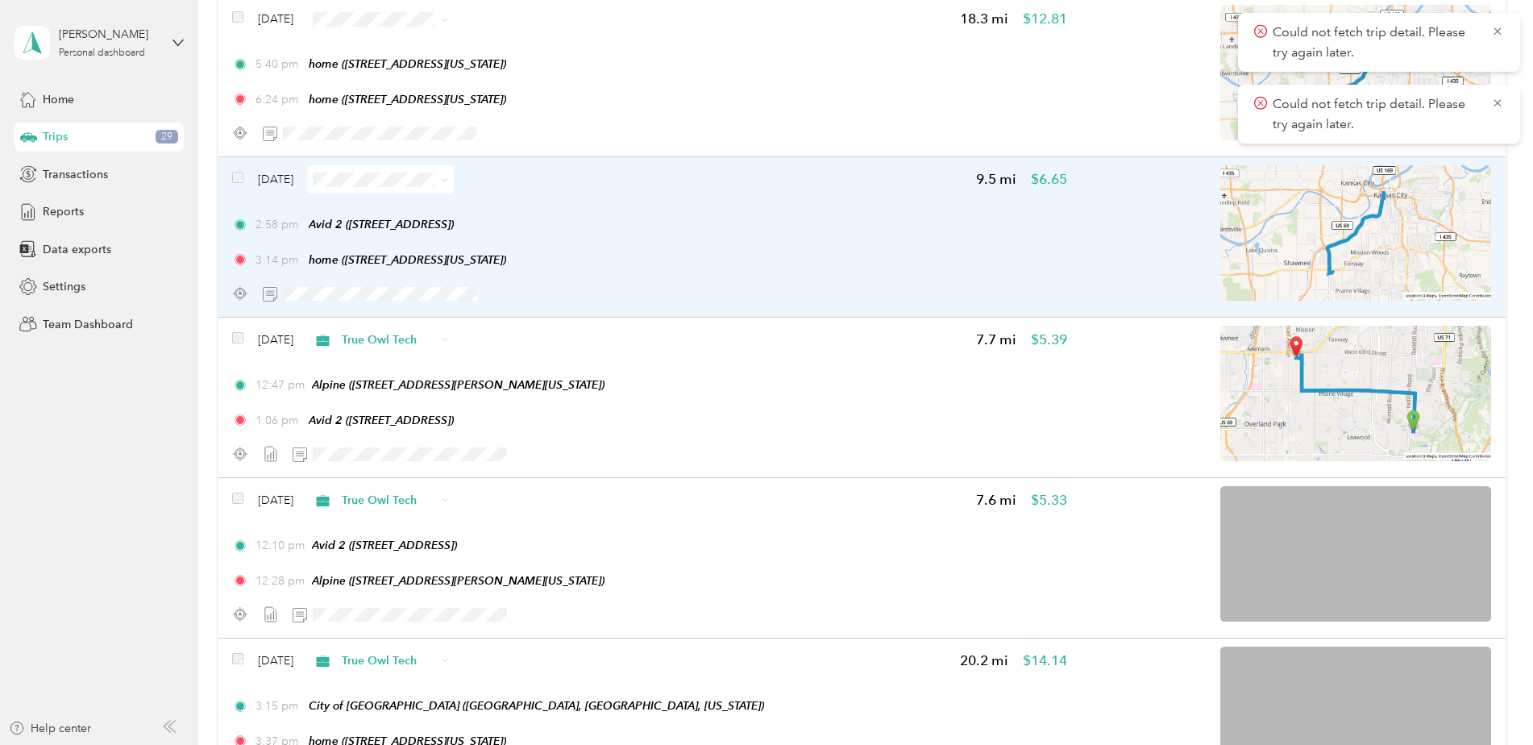
scroll to position [4240, 0]
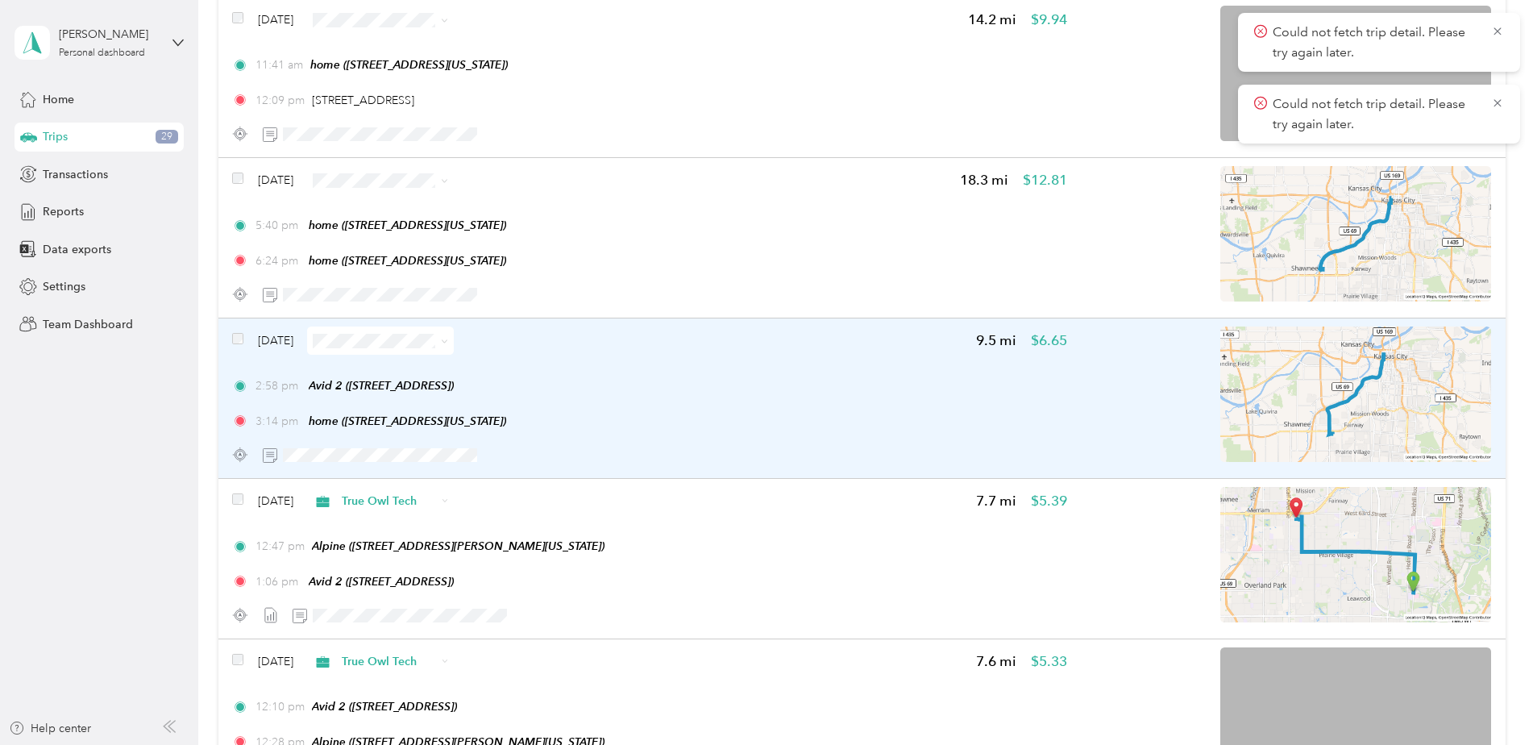
click at [817, 386] on div "2:58 pm Avid 2 (6329 Glenwood St, Overland Park, KS)" at bounding box center [649, 385] width 834 height 17
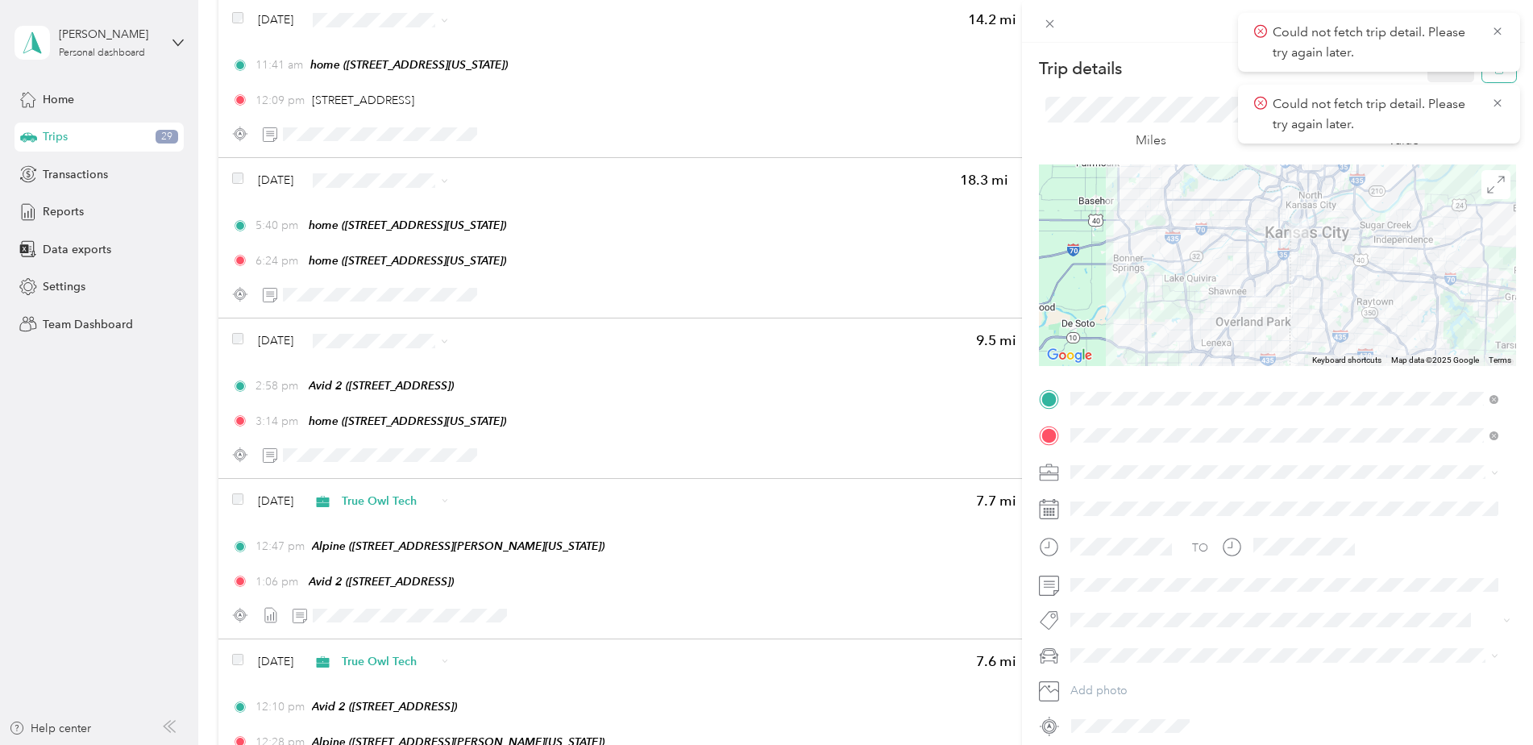
click at [1482, 77] on button "button" at bounding box center [1499, 68] width 34 height 28
click at [1441, 80] on button "Yes" at bounding box center [1439, 88] width 31 height 26
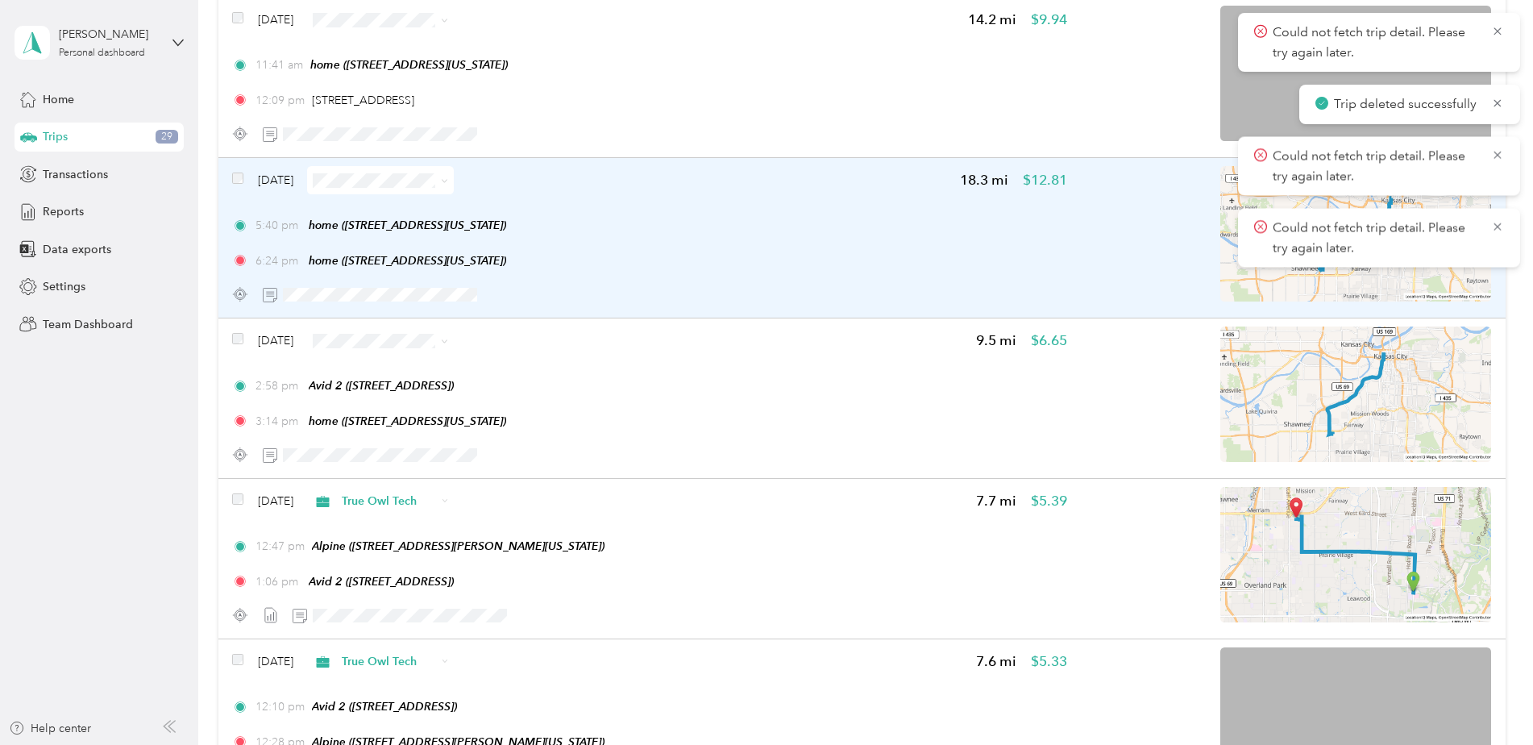
click at [698, 264] on div "6:24 pm home (415 W Tenth St, Kansas City, MO)" at bounding box center [649, 260] width 834 height 17
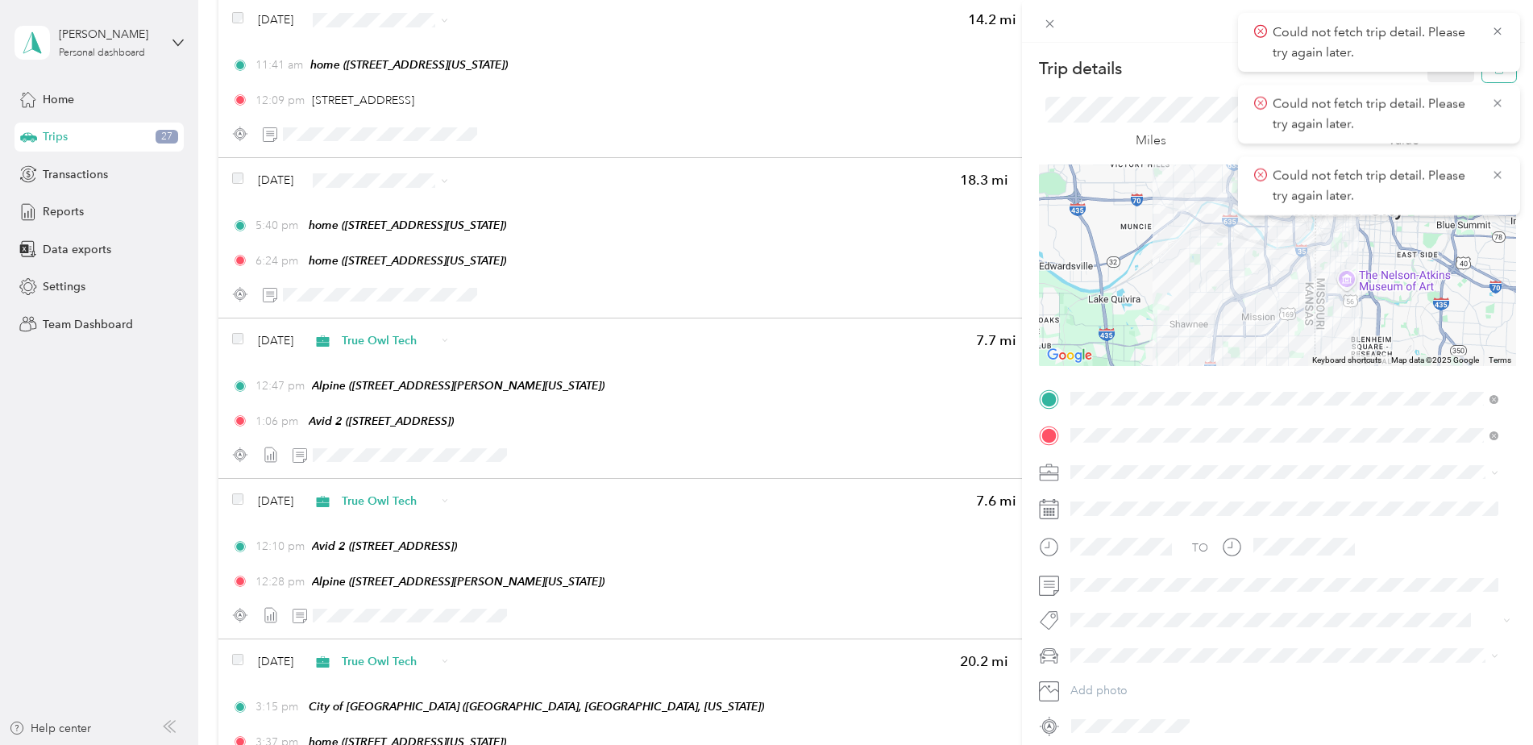
click at [1475, 75] on body "Could not fetch trip detail. Please try again later. Trip deleted successfully …" at bounding box center [762, 372] width 1525 height 745
click at [1482, 76] on button "button" at bounding box center [1499, 68] width 34 height 28
click at [1438, 80] on button "Yes" at bounding box center [1439, 88] width 31 height 26
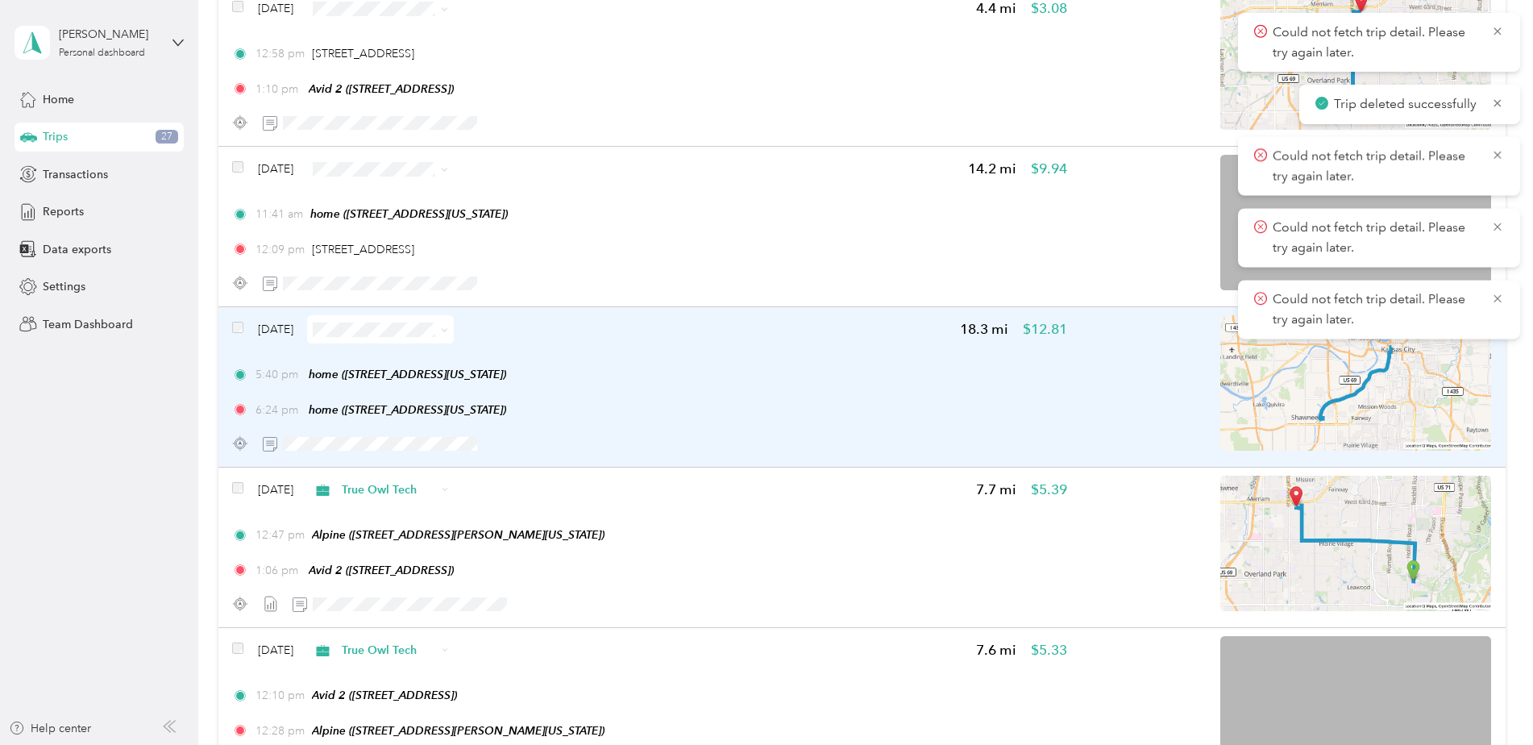
scroll to position [4079, 0]
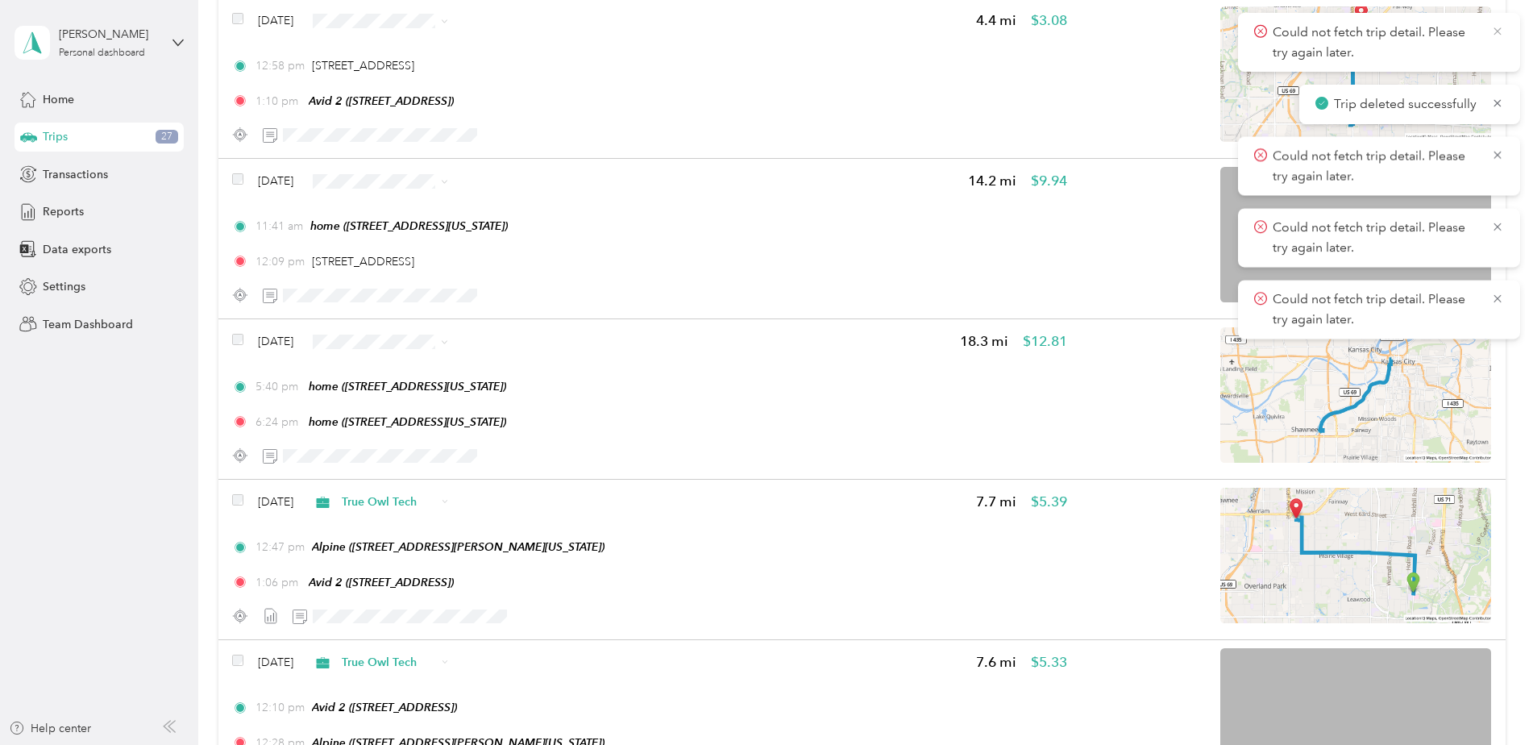
click at [1497, 28] on icon at bounding box center [1497, 31] width 13 height 15
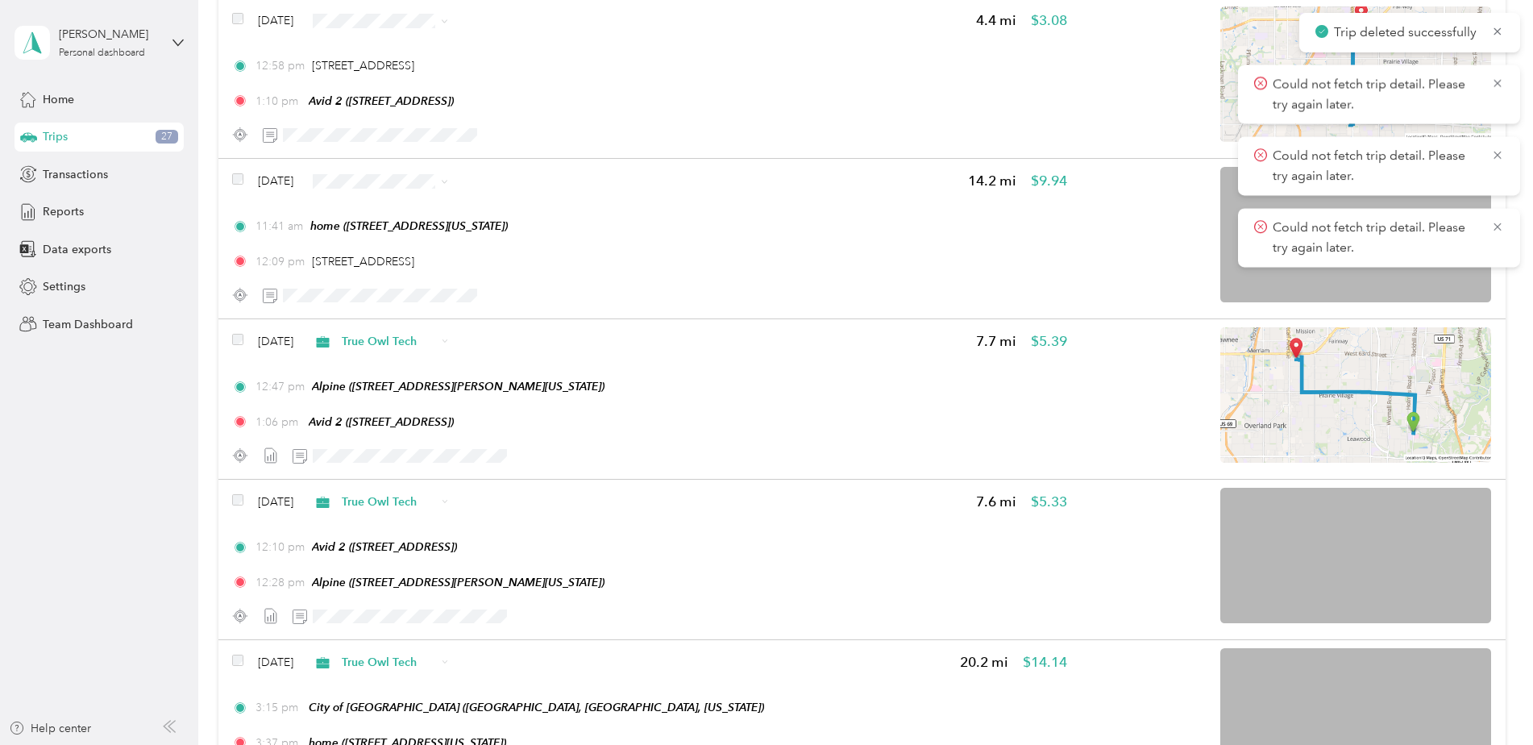
click at [1497, 28] on icon at bounding box center [1497, 31] width 13 height 15
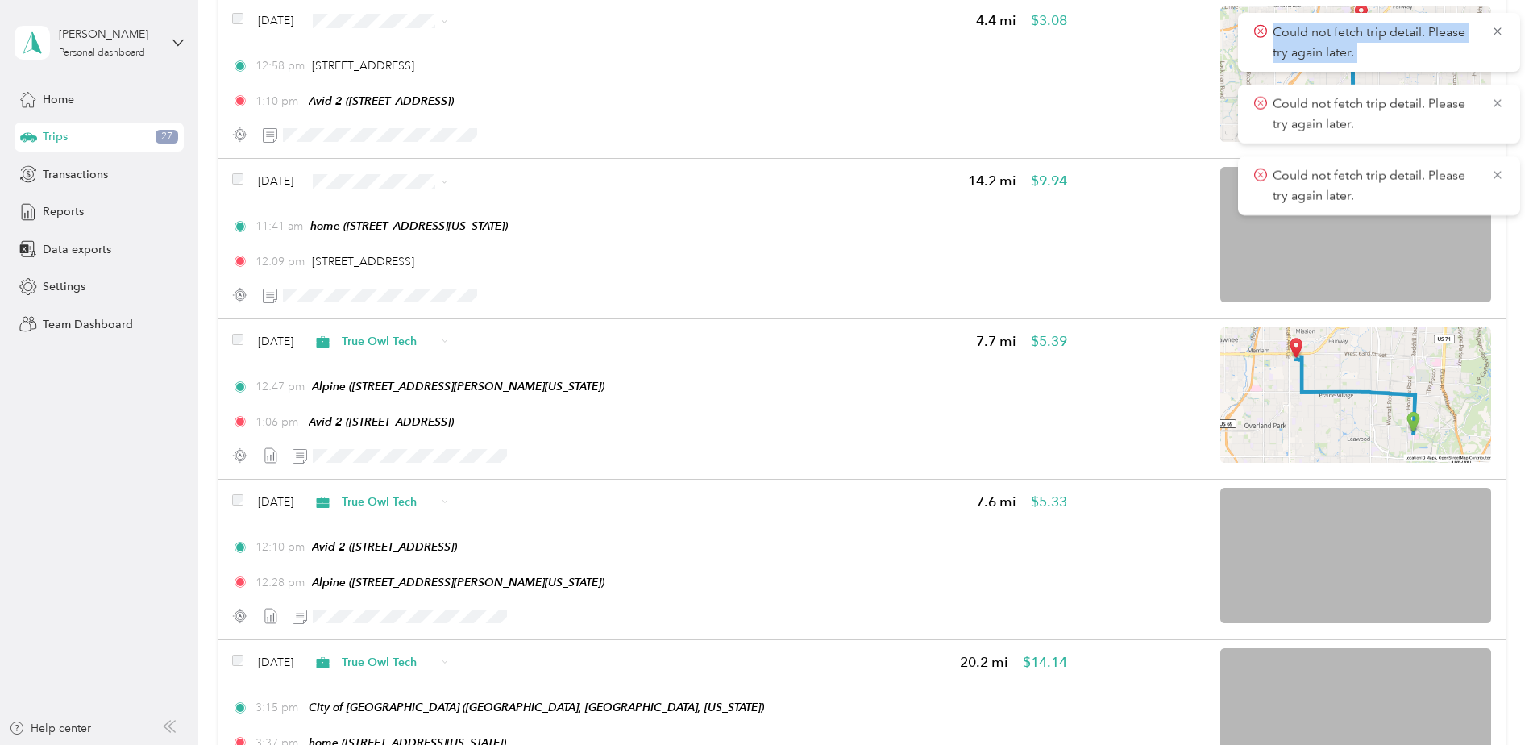
click at [1497, 28] on icon at bounding box center [1497, 31] width 13 height 15
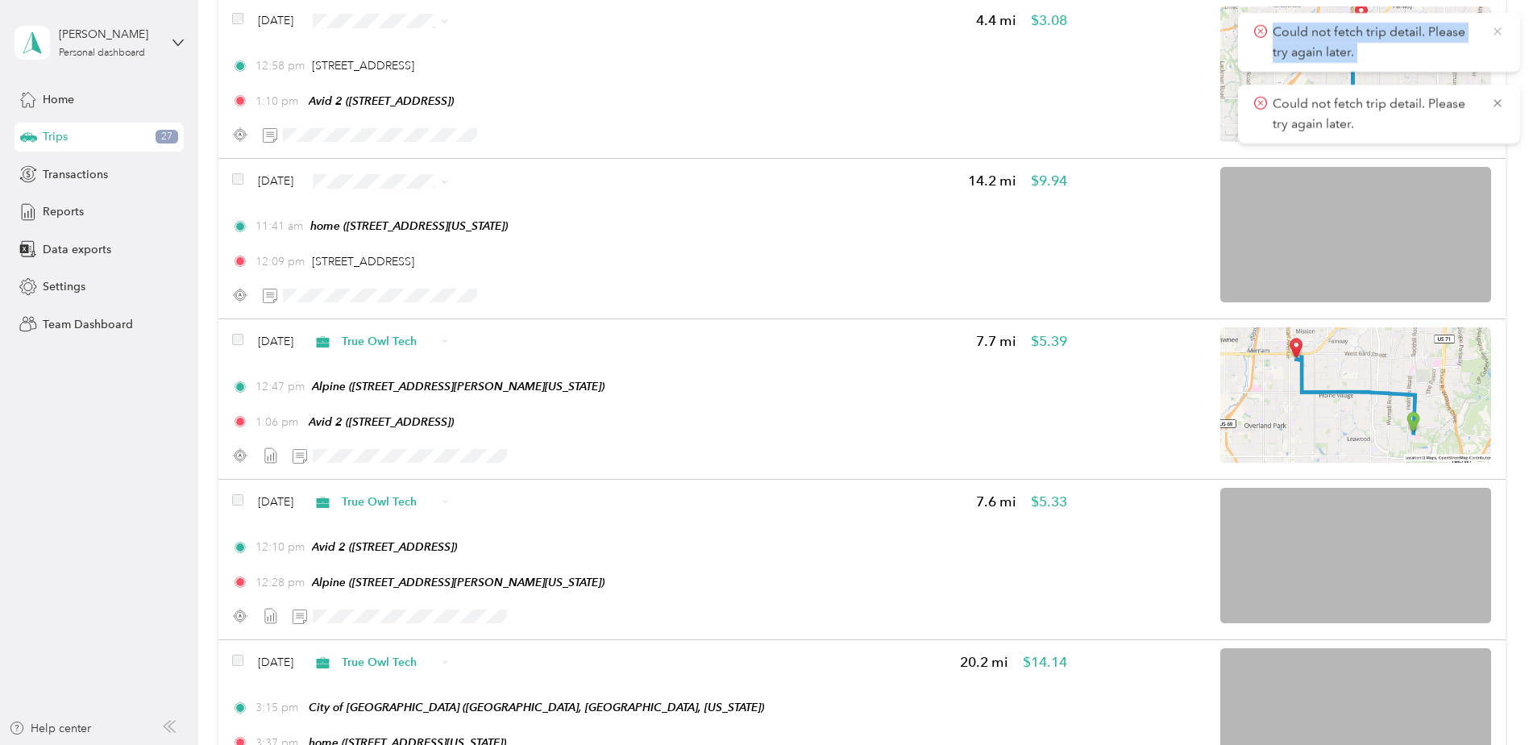
click at [1497, 28] on icon at bounding box center [1497, 31] width 13 height 15
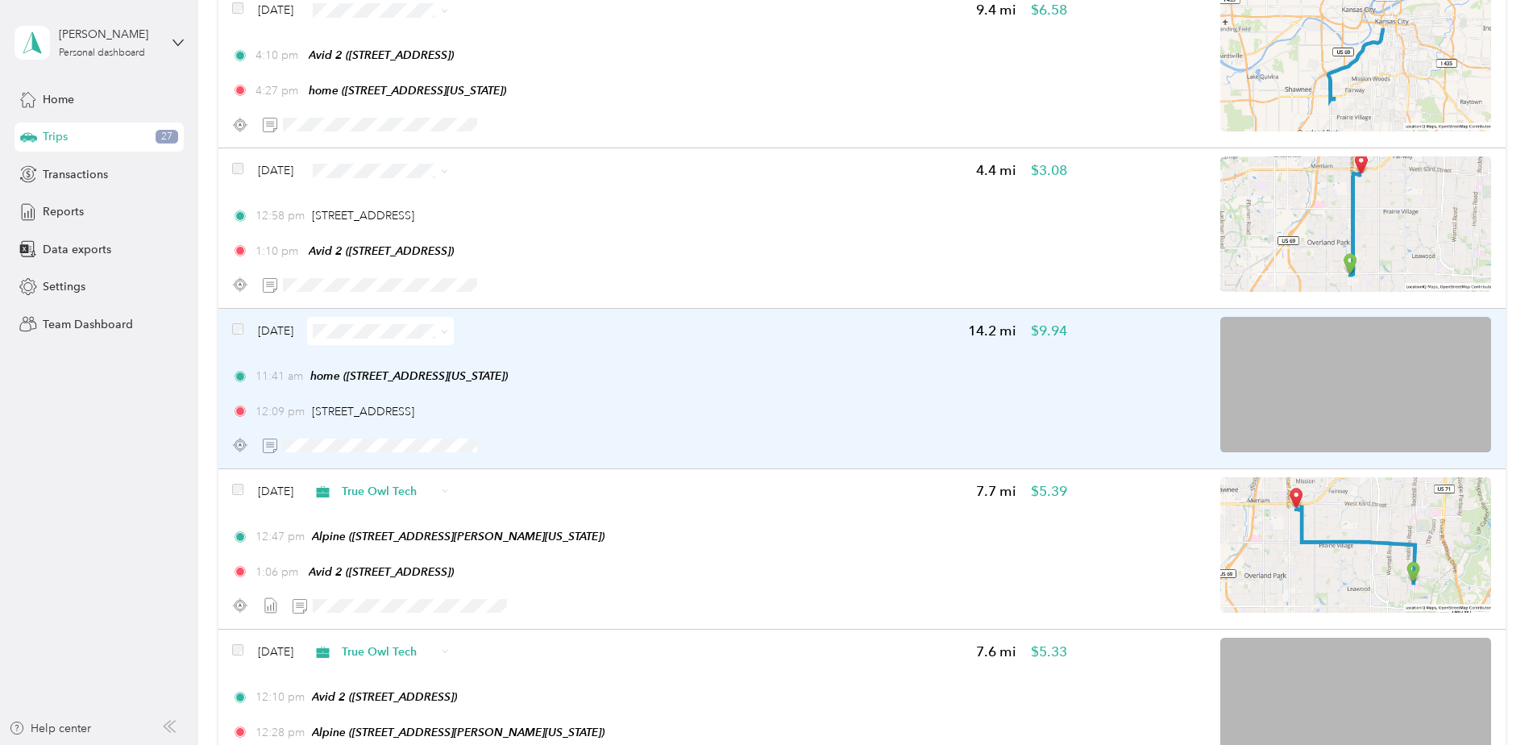
scroll to position [3917, 0]
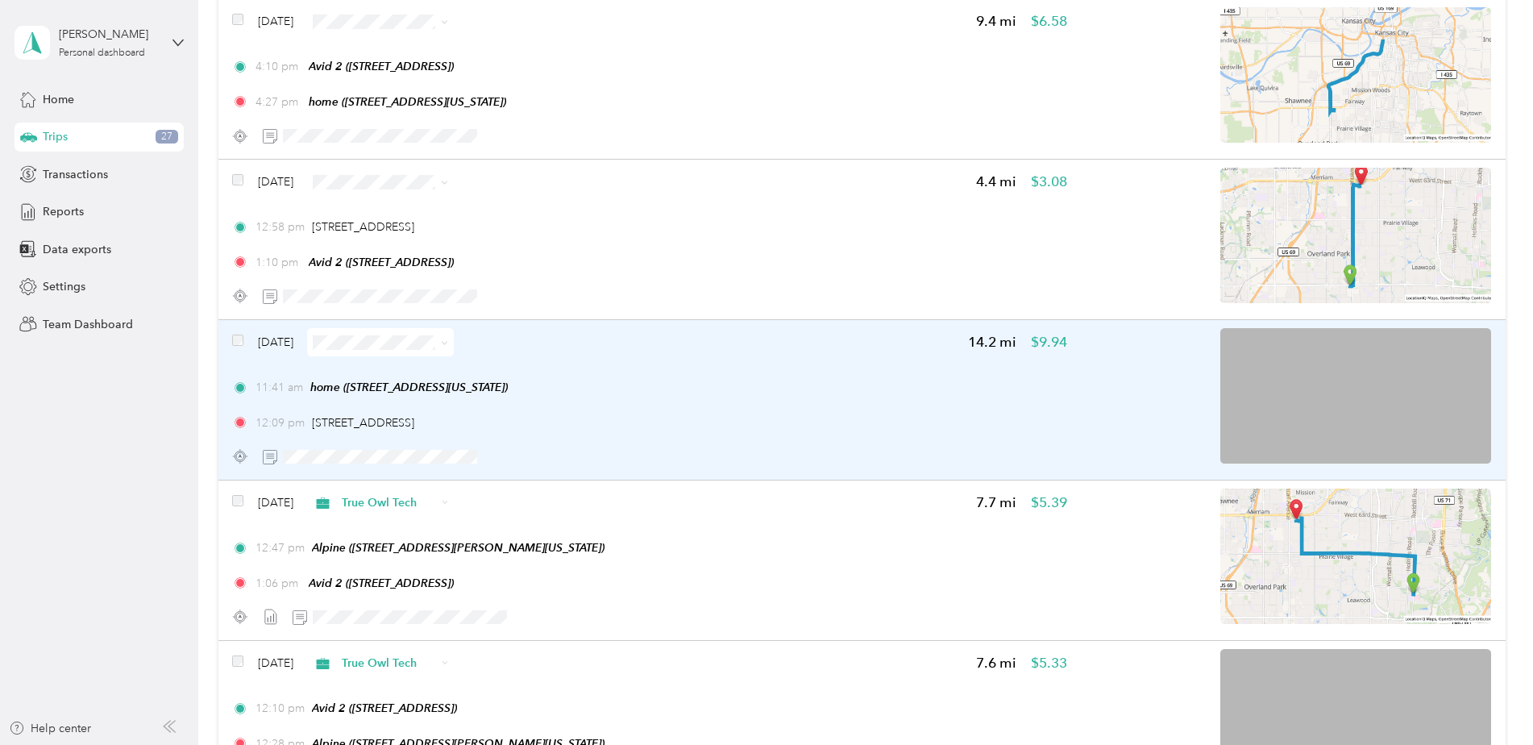
click at [679, 401] on div "11:41 am home (415 W Tenth St, Kansas City, MO) 12:09 pm 7111 W 95th St, Glenwo…" at bounding box center [649, 405] width 834 height 52
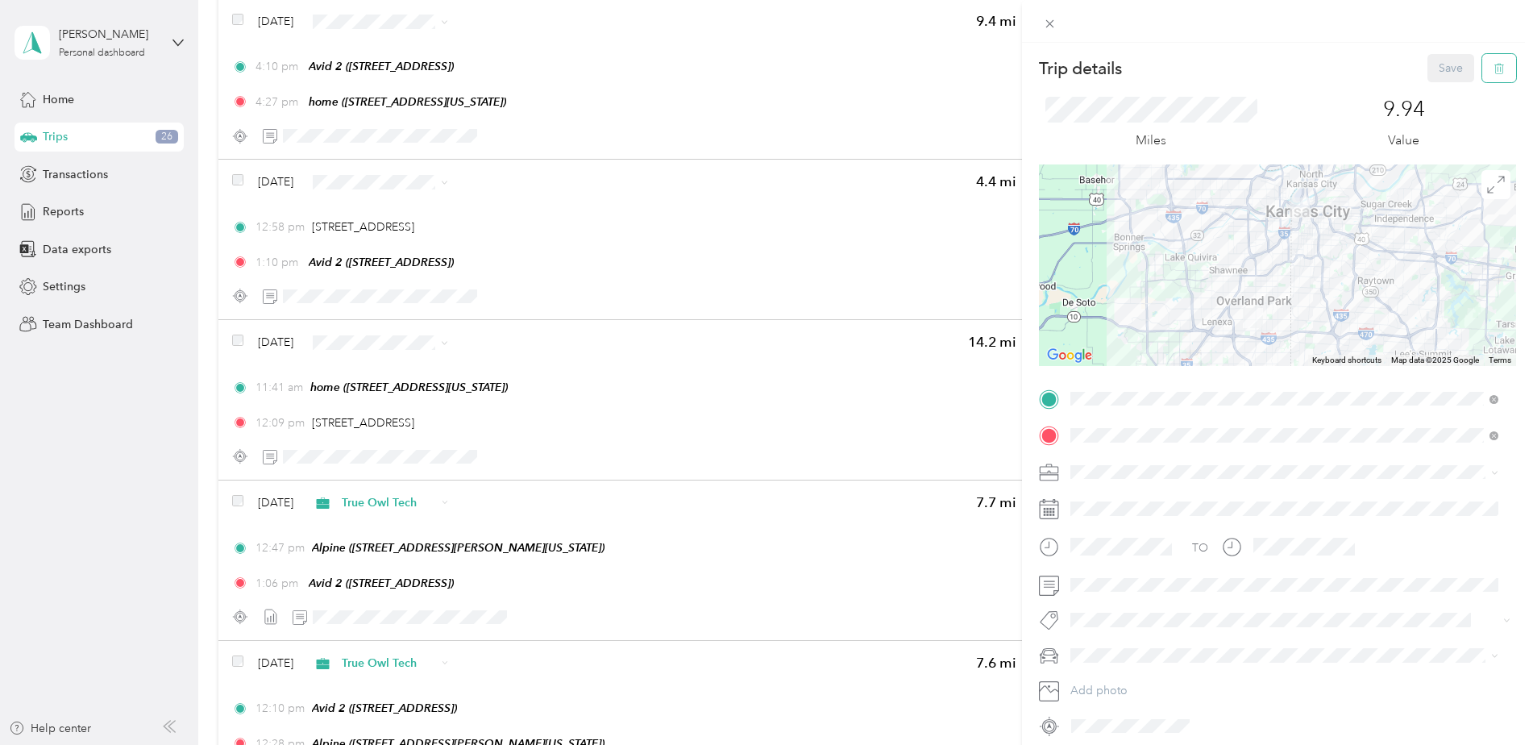
click at [1494, 69] on icon "button" at bounding box center [1499, 68] width 11 height 11
click at [1444, 77] on button "Yes" at bounding box center [1439, 88] width 31 height 26
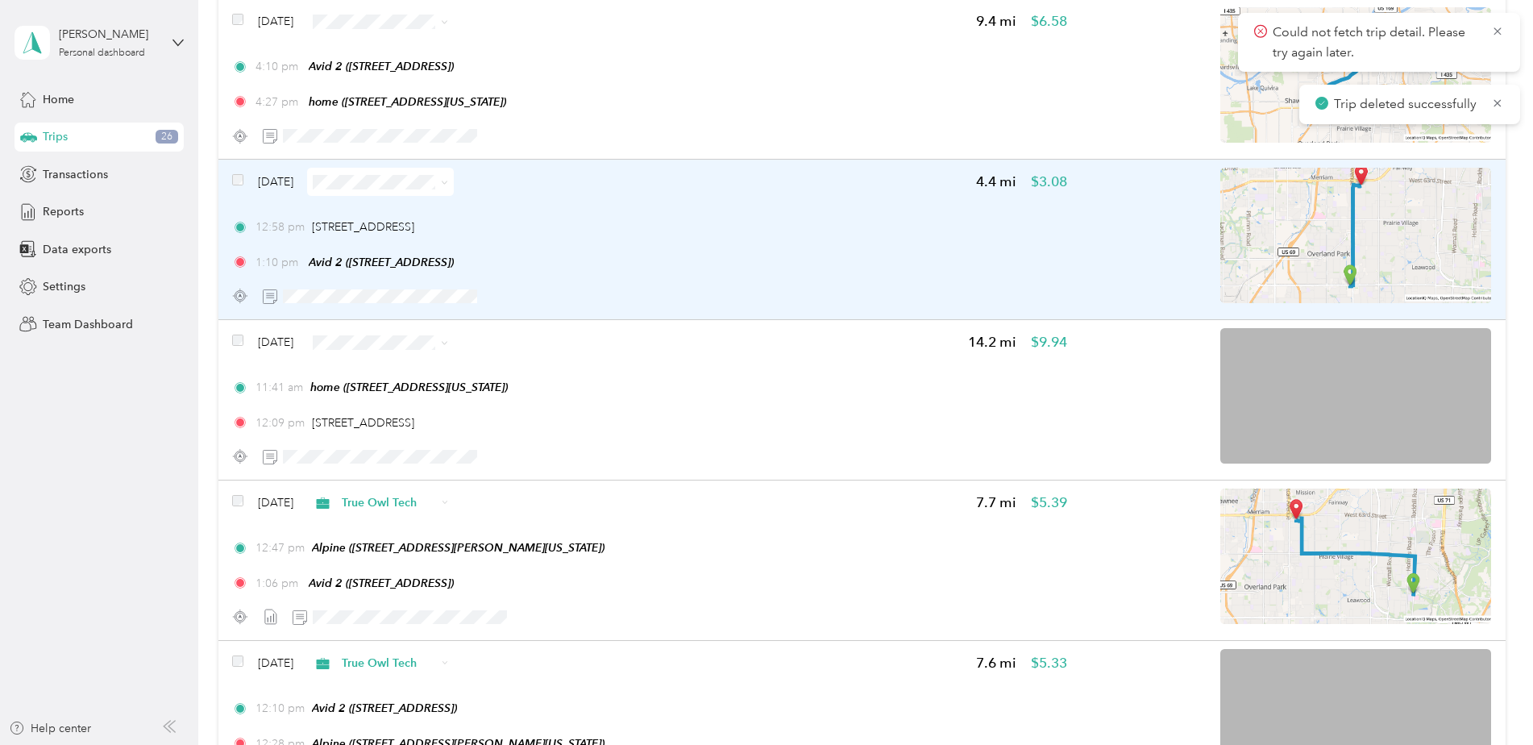
click at [837, 213] on div "Sep 22, 2025 4.4 mi $3.08 12:58 pm 7111 W 95th St, Glenwood Mall, Overland Park…" at bounding box center [649, 239] width 834 height 143
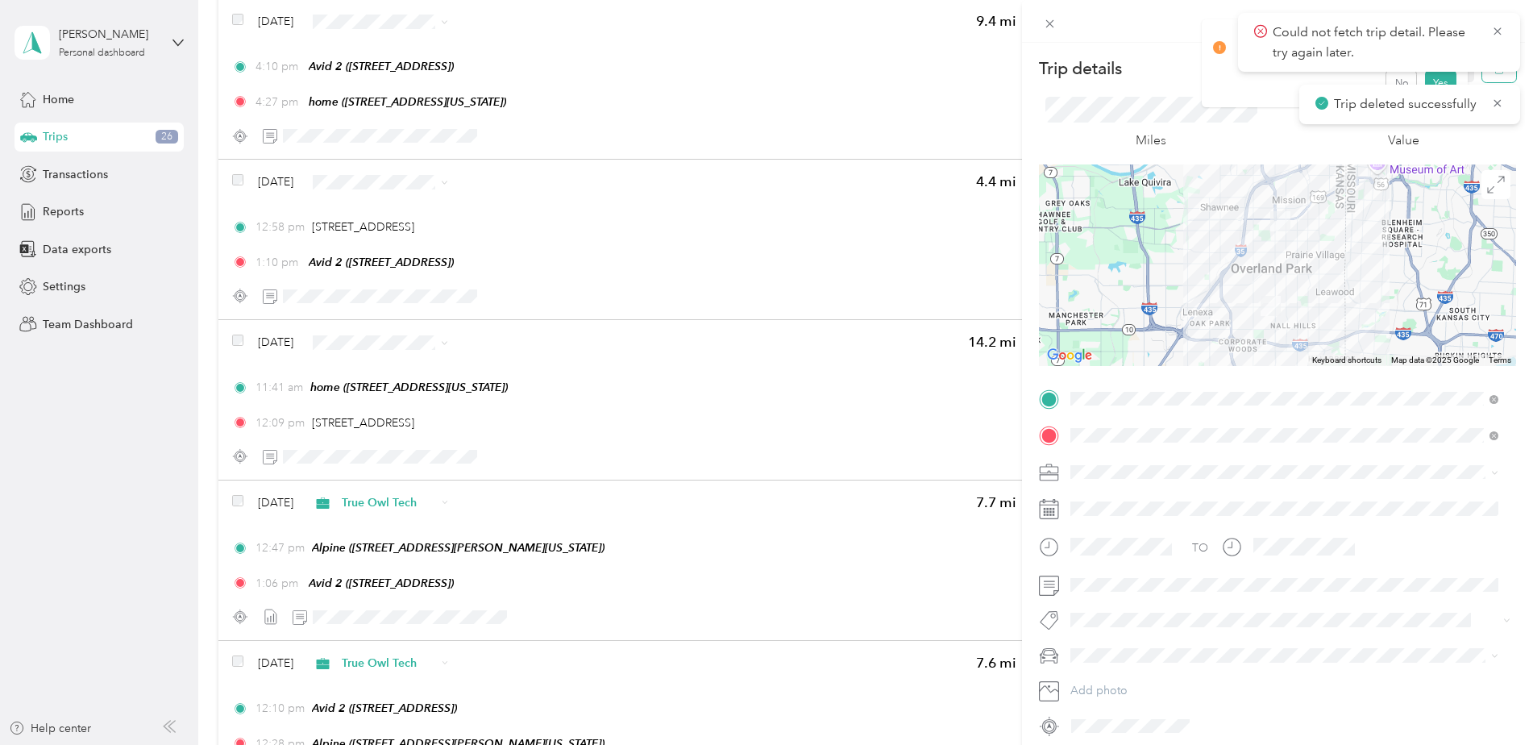
click at [1482, 72] on button "button" at bounding box center [1499, 68] width 34 height 28
click at [1436, 79] on button "Yes" at bounding box center [1439, 88] width 31 height 26
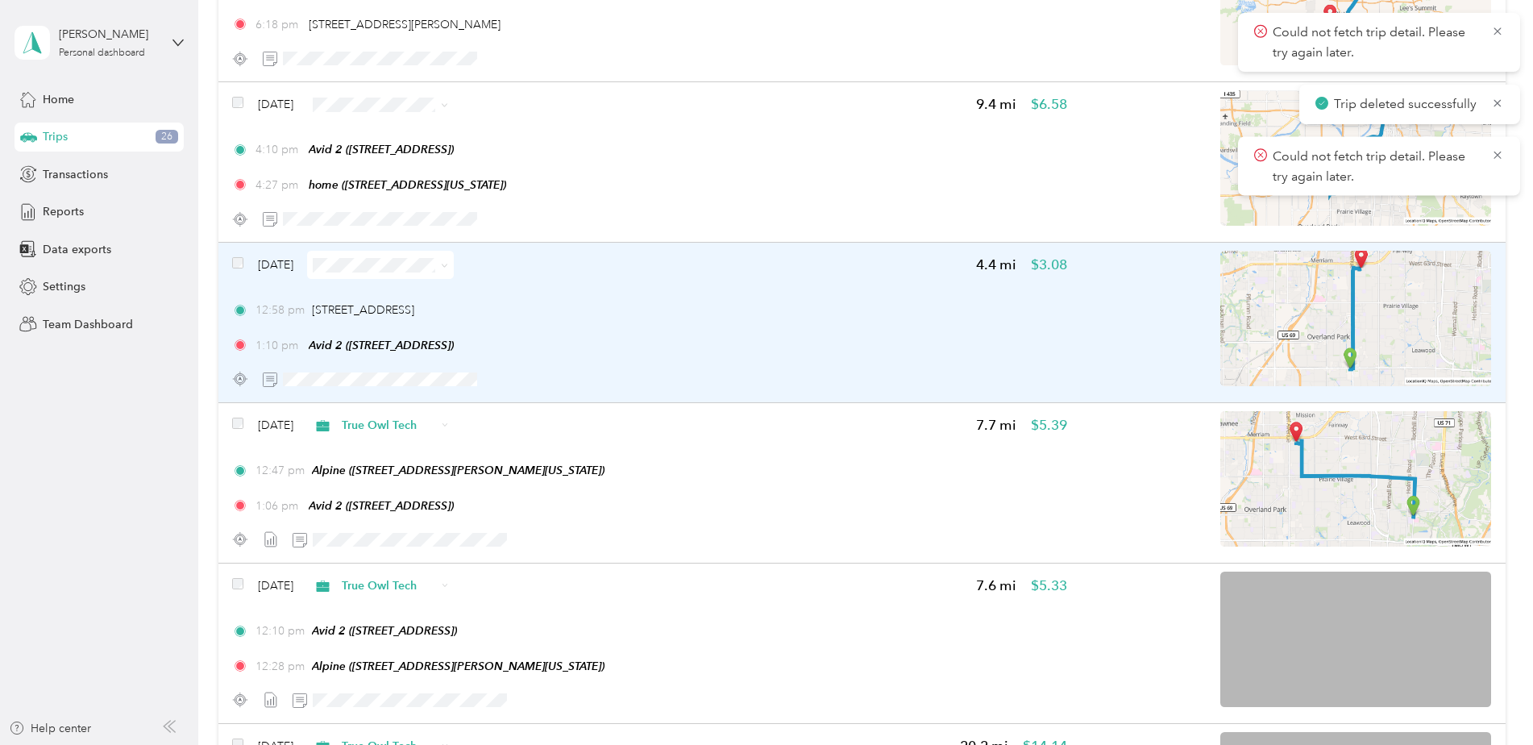
scroll to position [3675, 0]
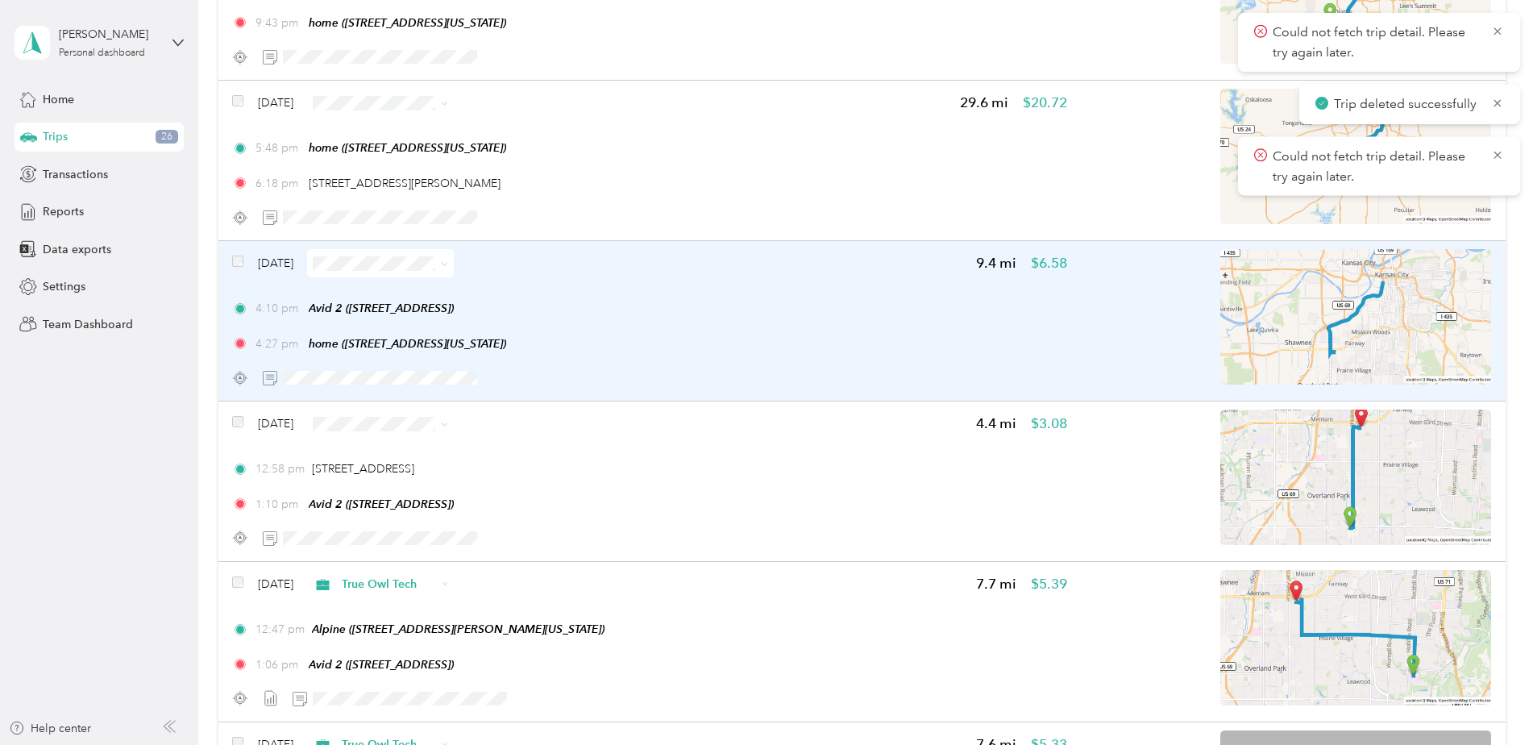
click at [833, 303] on div "4:10 pm Avid 2 (6329 Glenwood St, Overland Park, KS)" at bounding box center [649, 308] width 834 height 17
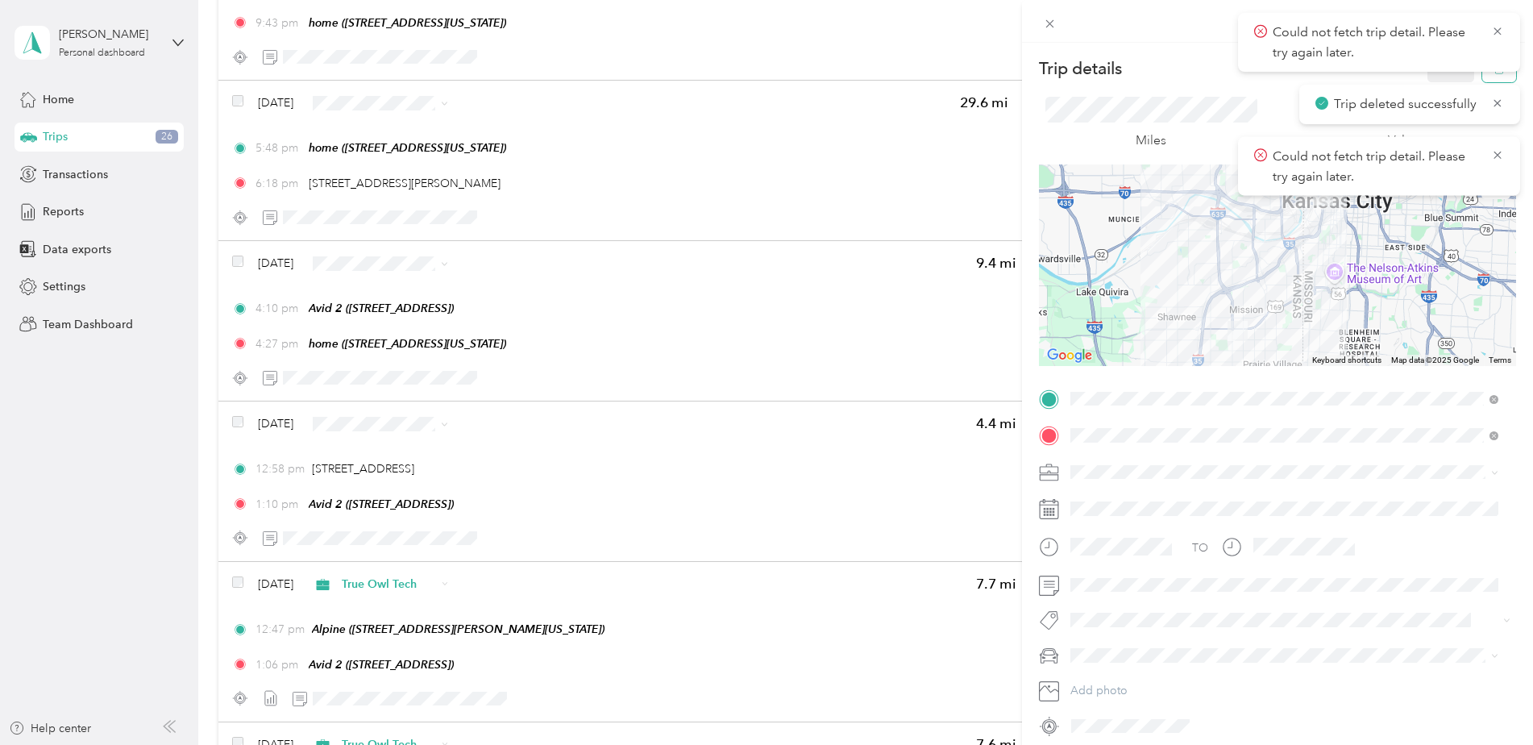
click at [1482, 78] on button "button" at bounding box center [1499, 68] width 34 height 28
click at [1430, 81] on body "Could not fetch trip detail. Please try again later. Trip deleted successfully …" at bounding box center [762, 372] width 1525 height 745
click at [1496, 31] on icon at bounding box center [1497, 31] width 13 height 15
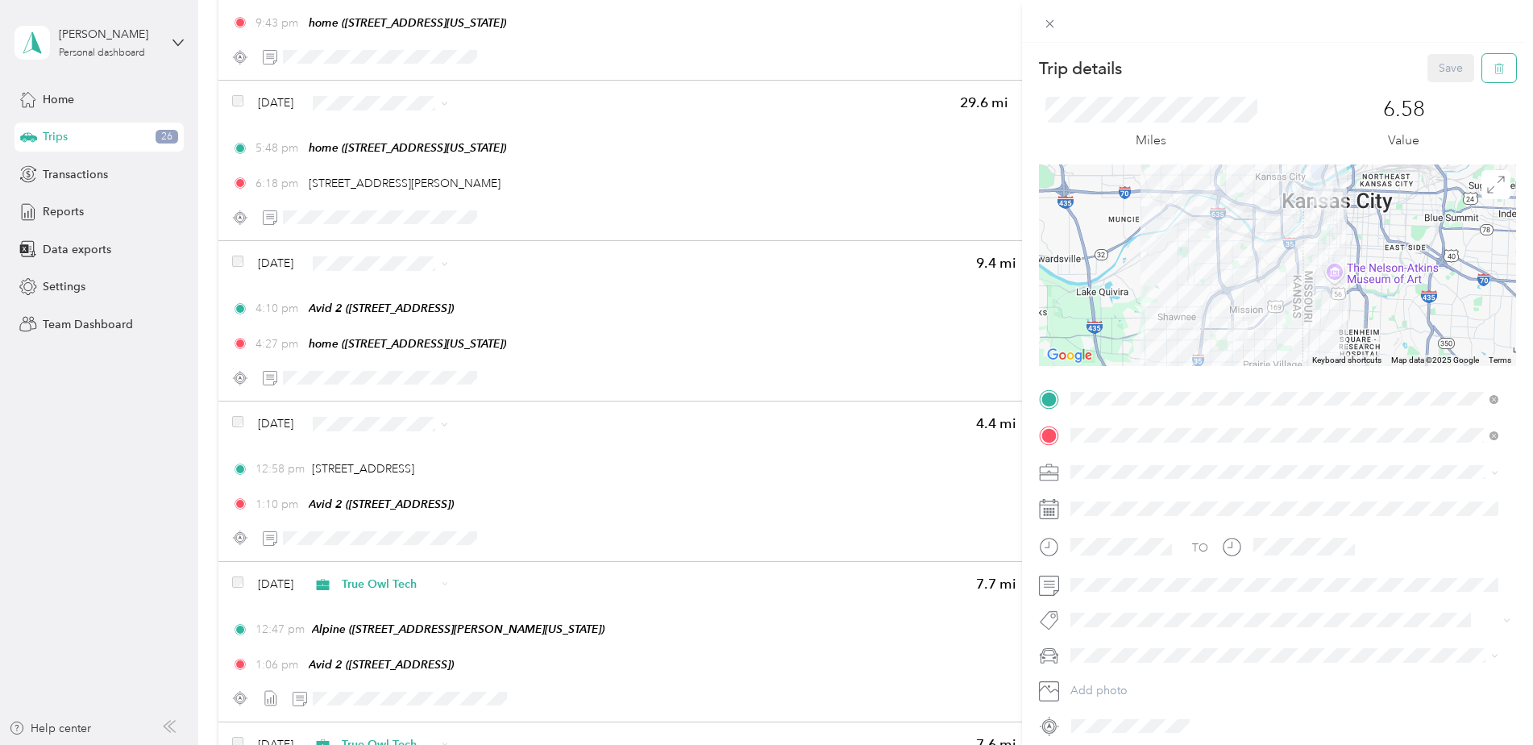
drag, startPoint x: 1496, startPoint y: 31, endPoint x: 1482, endPoint y: 69, distance: 39.5
click at [1494, 69] on icon "button" at bounding box center [1499, 68] width 11 height 11
click at [1430, 89] on button "Yes" at bounding box center [1439, 88] width 31 height 26
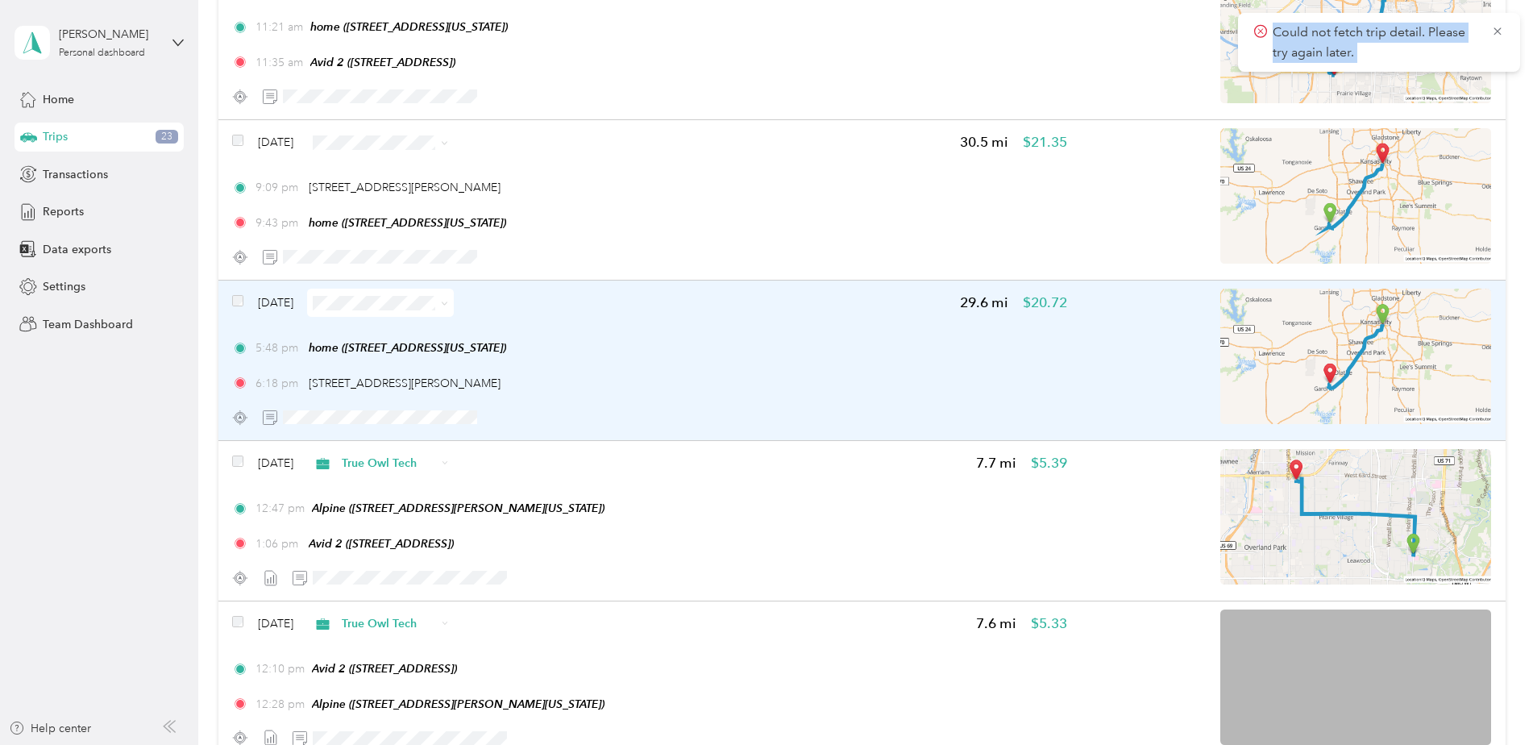
scroll to position [3434, 0]
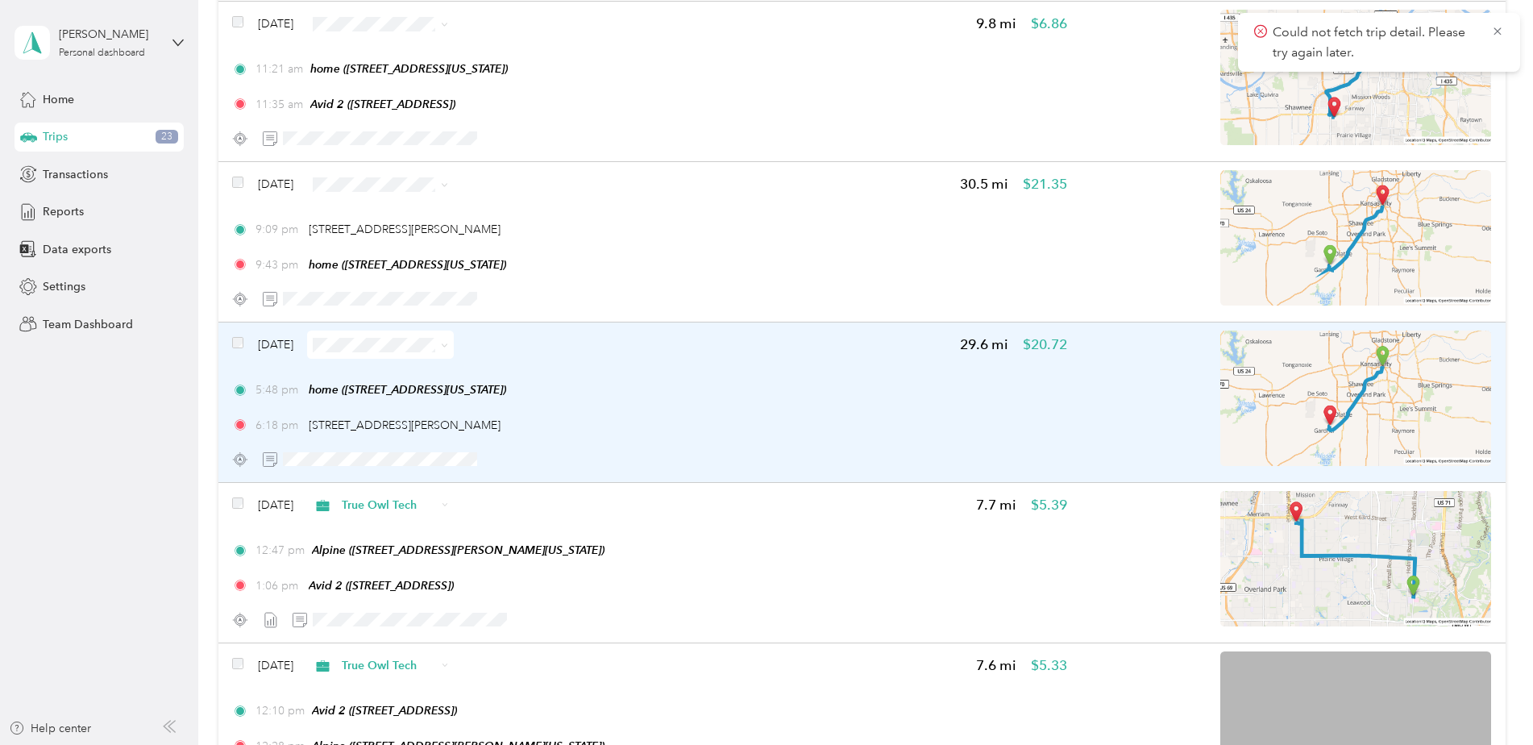
click at [679, 393] on div "5:48 pm home (415 W Tenth St, Kansas City, MO)" at bounding box center [649, 389] width 834 height 17
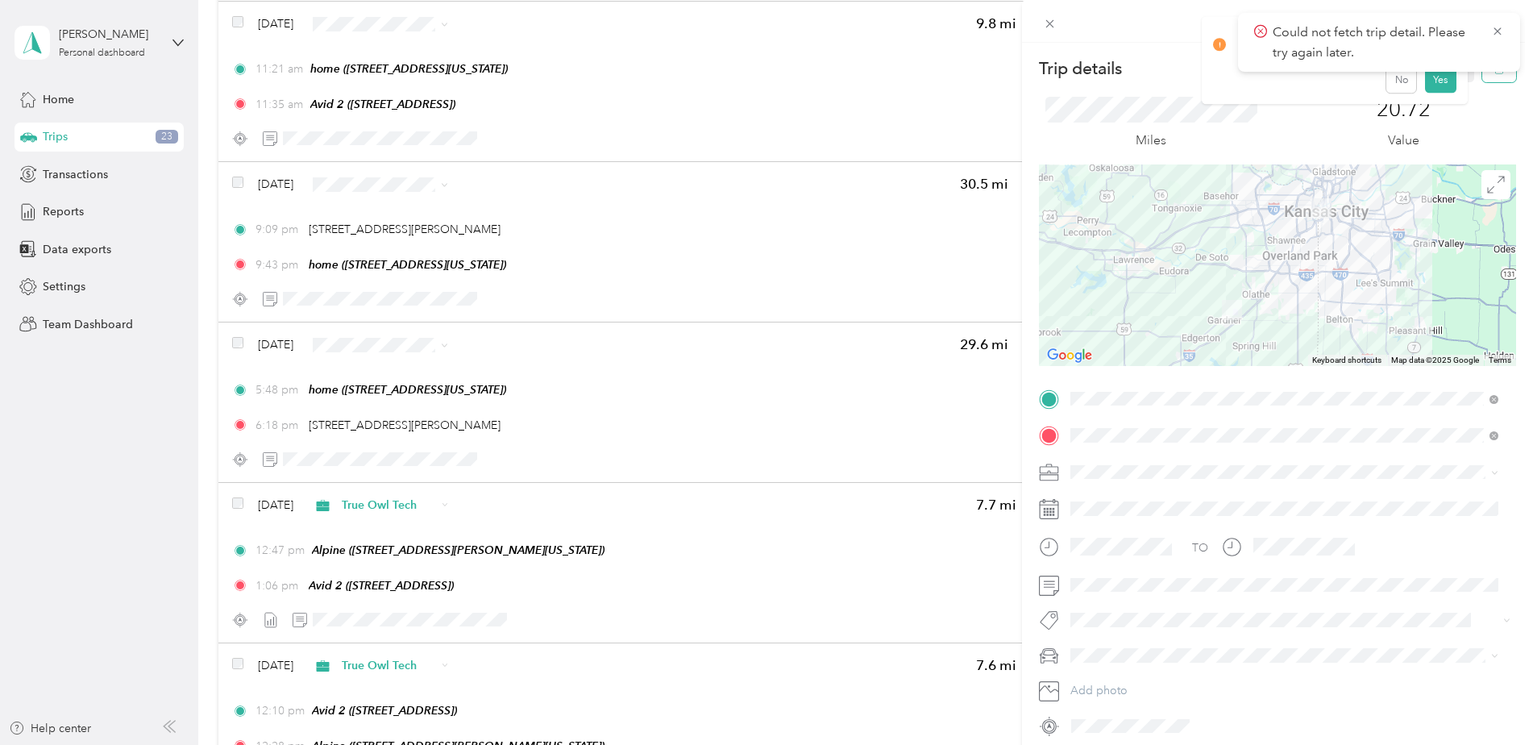
click at [1482, 78] on button "button" at bounding box center [1499, 68] width 34 height 28
click at [1432, 88] on button "Yes" at bounding box center [1439, 88] width 31 height 26
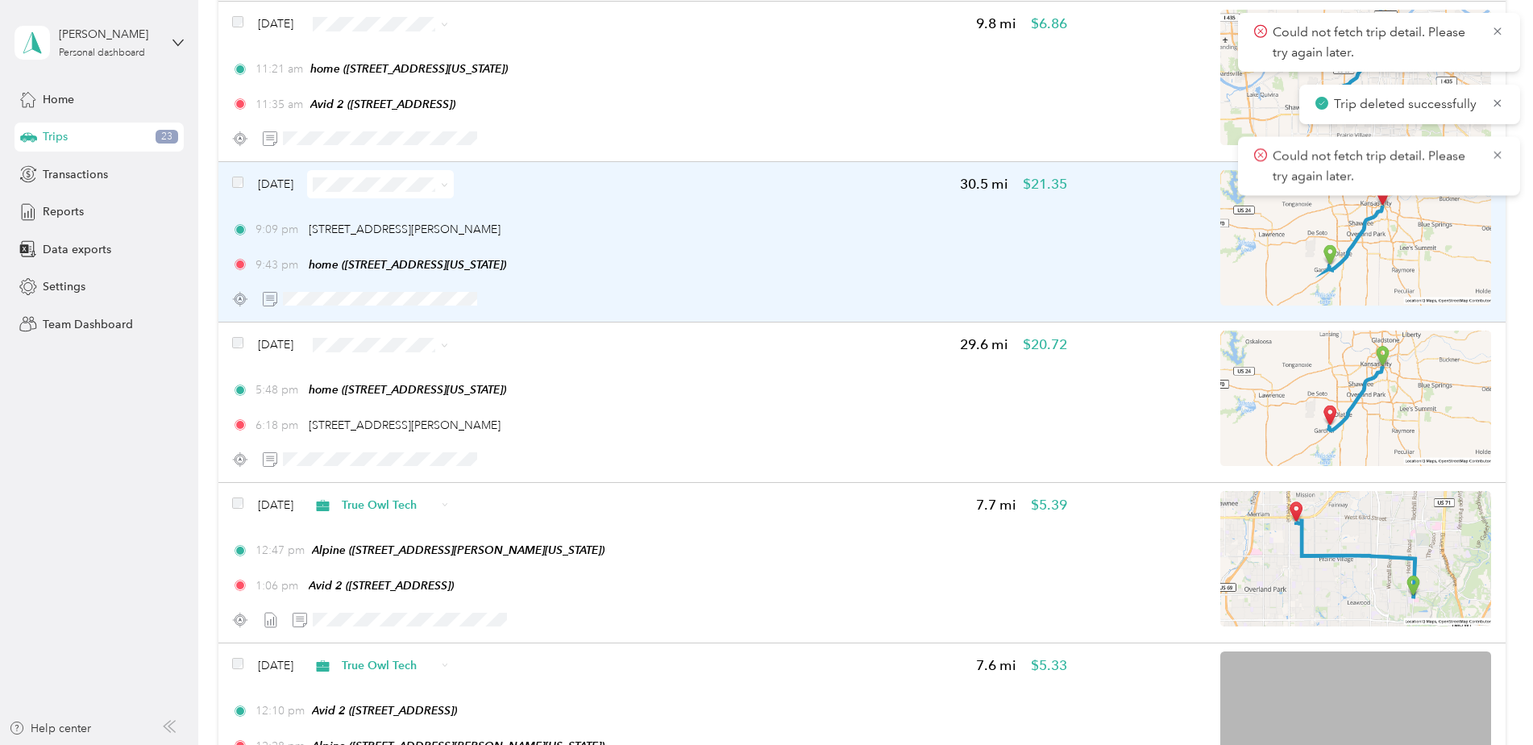
click at [686, 230] on div "9:09 pm 280 Gardner Dr, New Century, KS" at bounding box center [649, 229] width 834 height 17
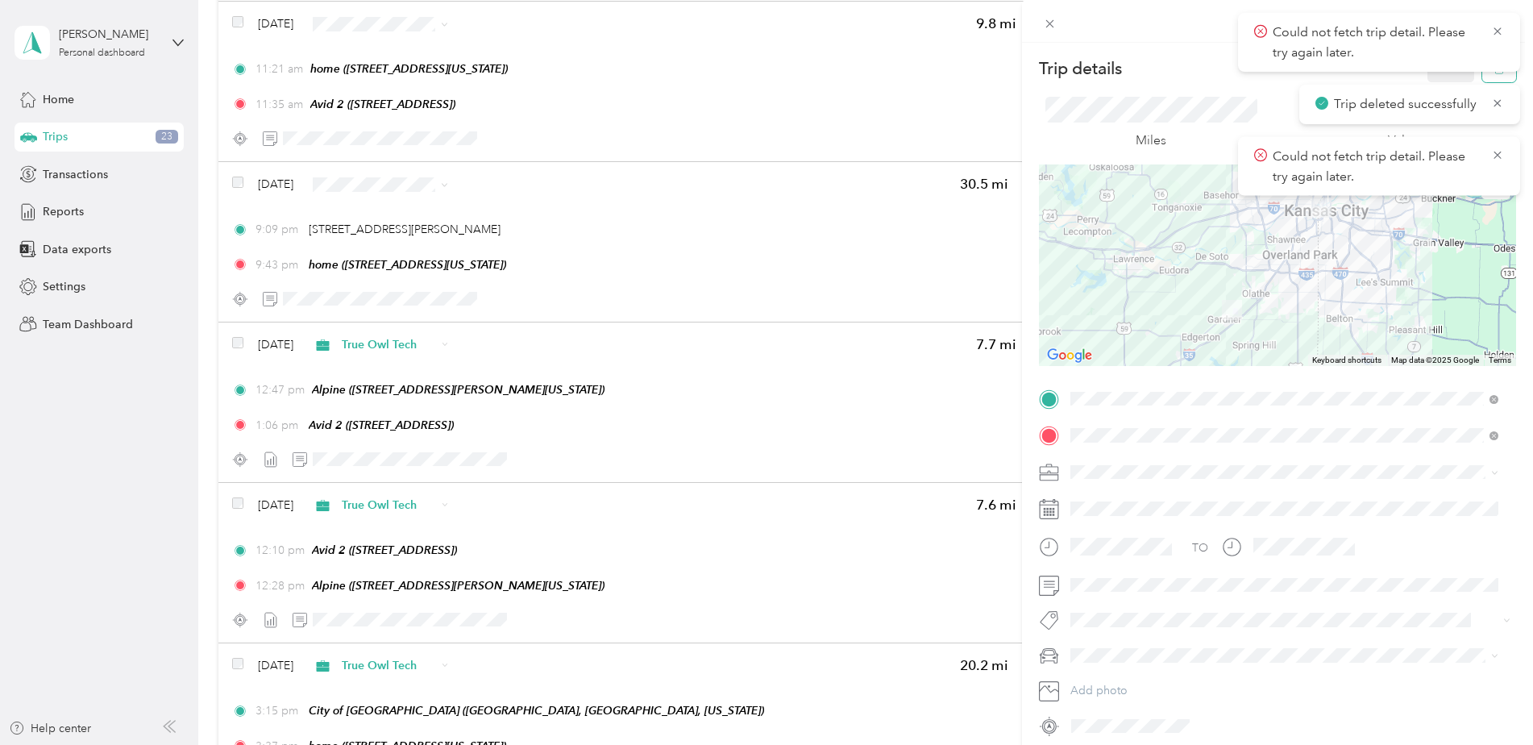
click at [1486, 73] on body "Could not fetch trip detail. Please try again later. Trip deleted successfully …" at bounding box center [762, 372] width 1525 height 745
click at [1482, 78] on button "button" at bounding box center [1499, 68] width 34 height 28
click at [1447, 80] on button "Yes" at bounding box center [1439, 88] width 31 height 26
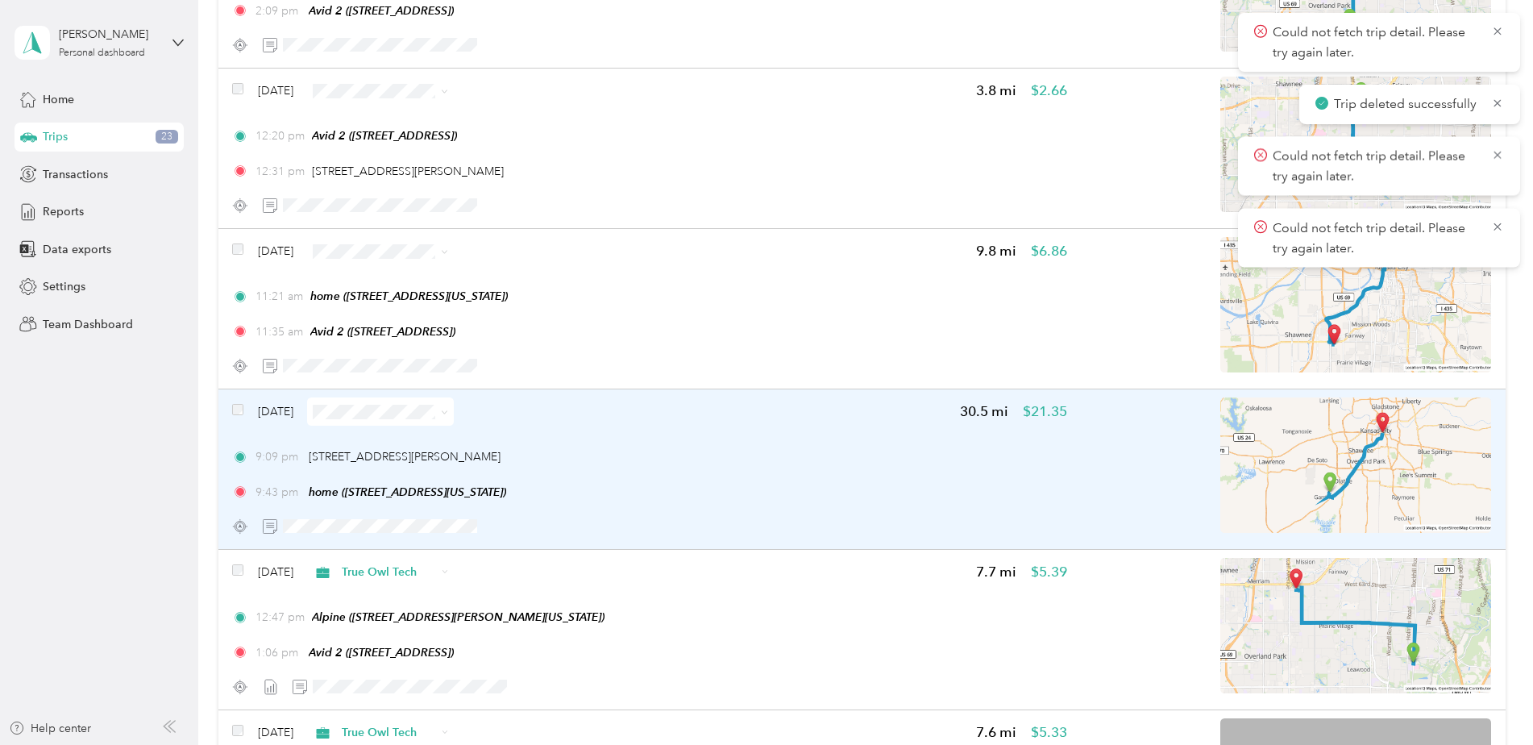
scroll to position [3192, 0]
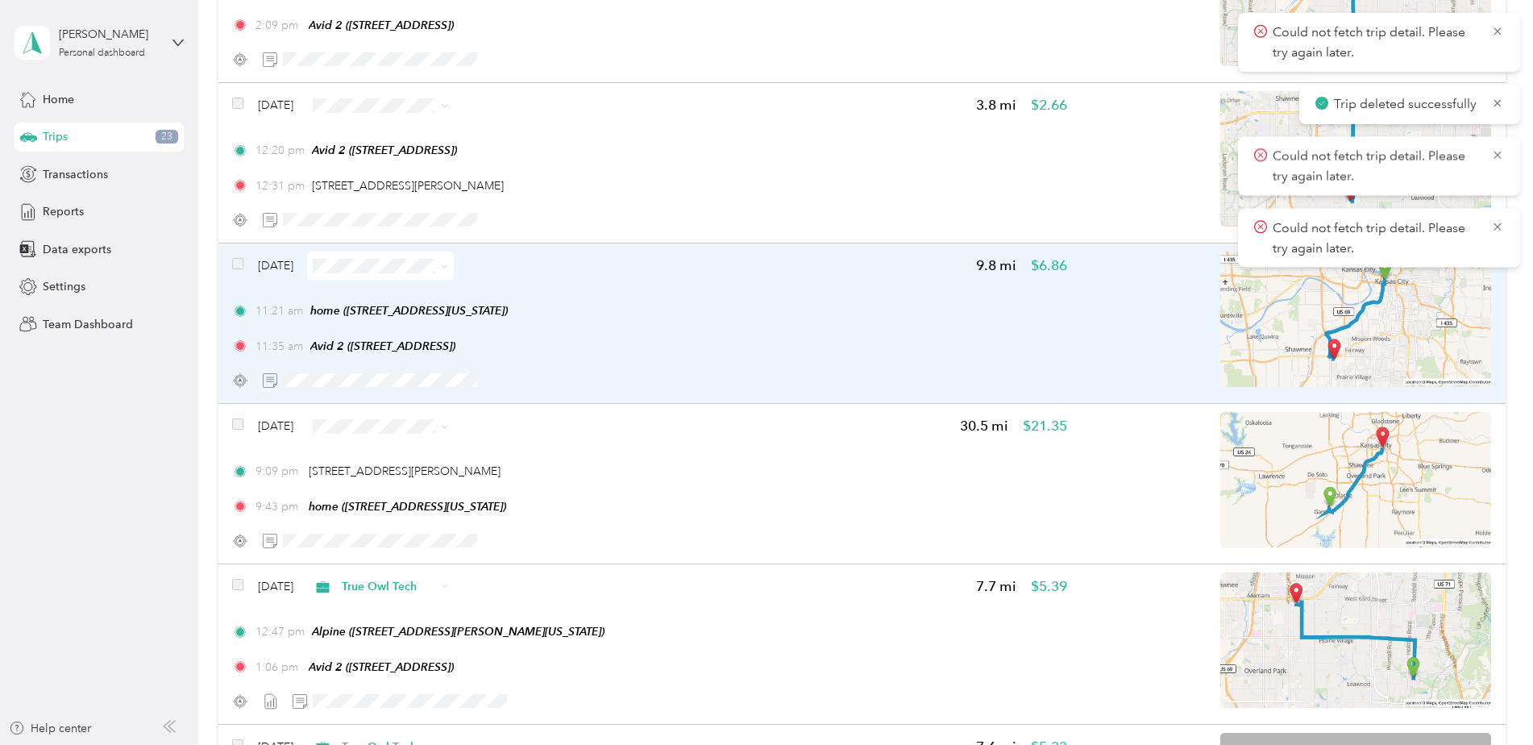
click at [657, 316] on div "11:21 am home (415 W Tenth St, Kansas City, MO)" at bounding box center [649, 310] width 834 height 17
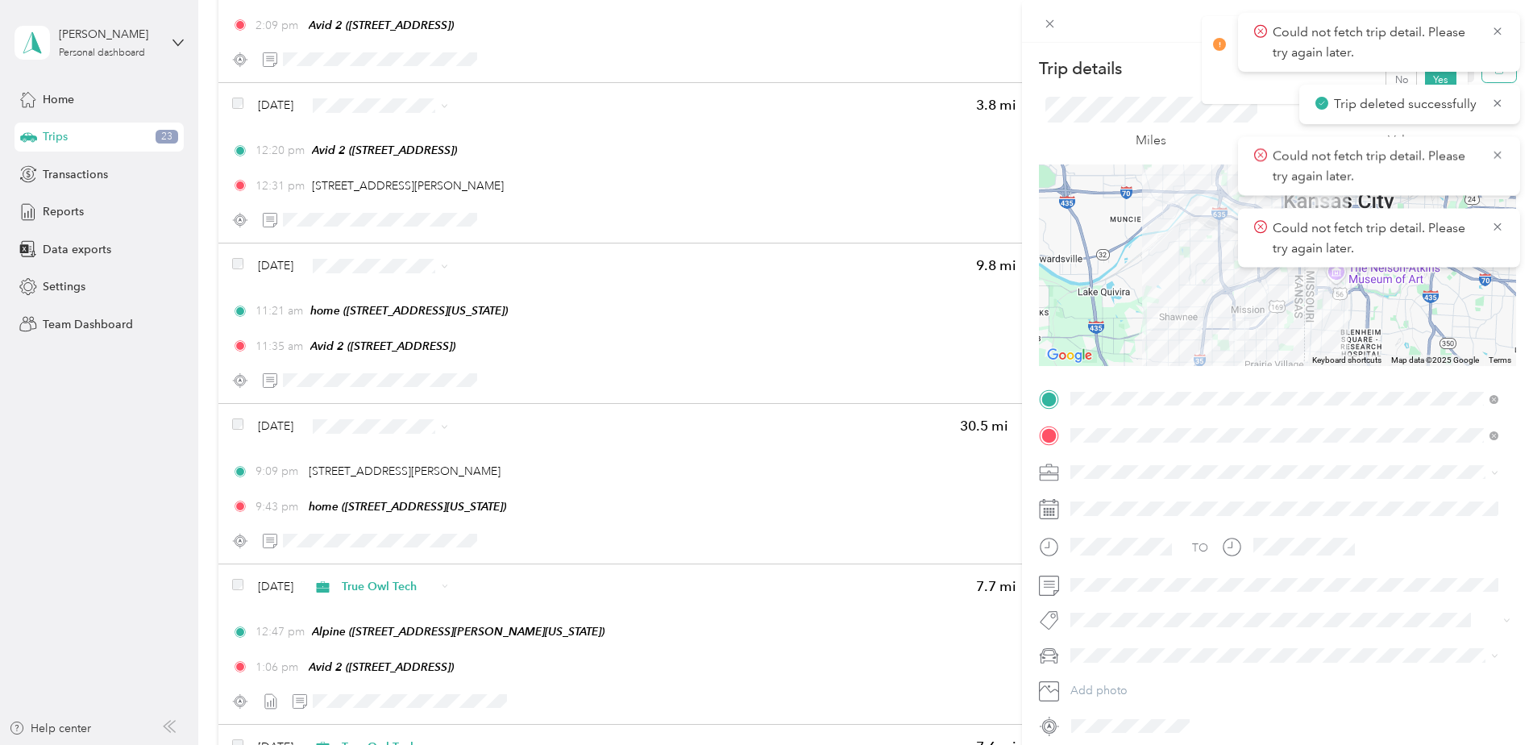
click at [1487, 75] on button "button" at bounding box center [1499, 68] width 34 height 28
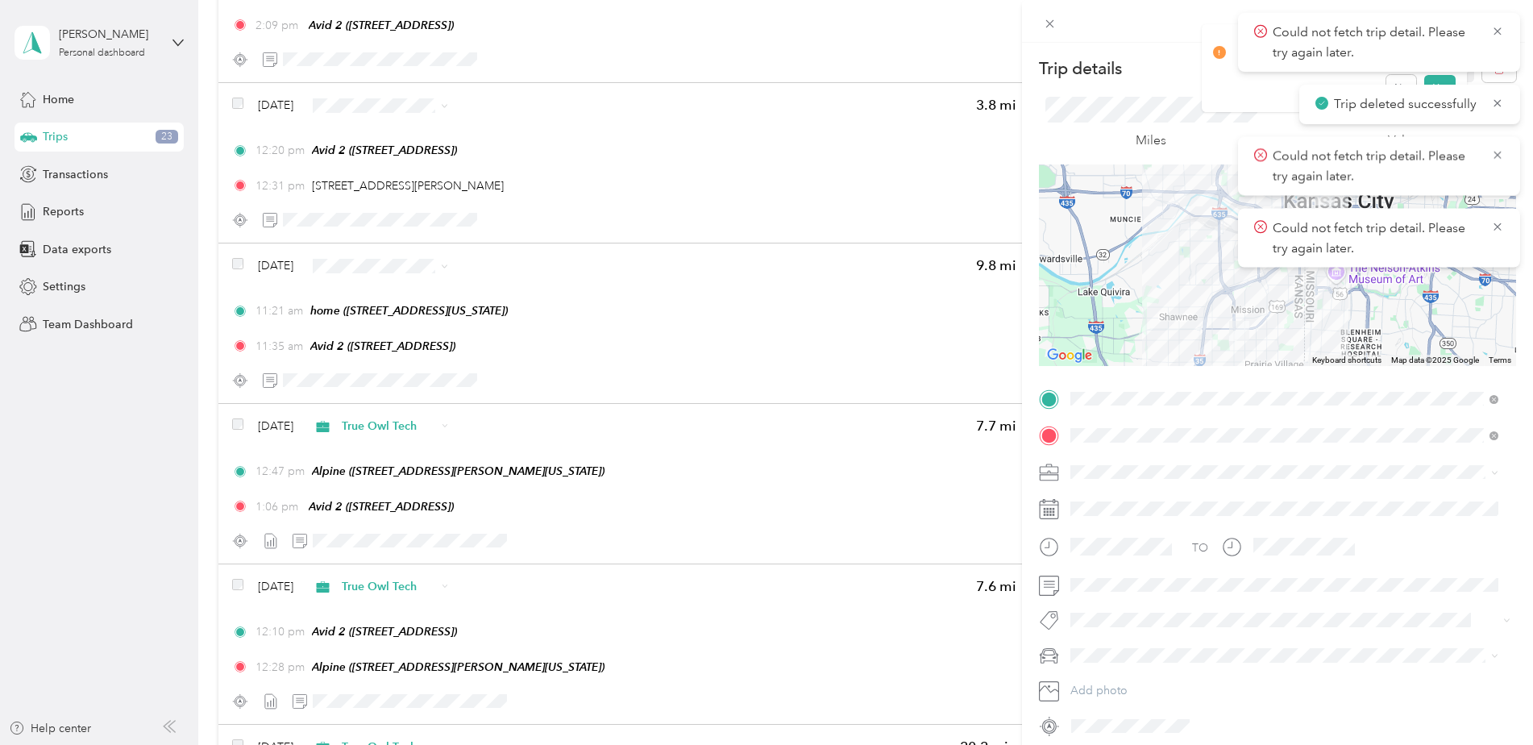
click at [1443, 74] on div "Are you sure you want to delete this trip? This action cannot be undone. No Yes" at bounding box center [1335, 68] width 266 height 88
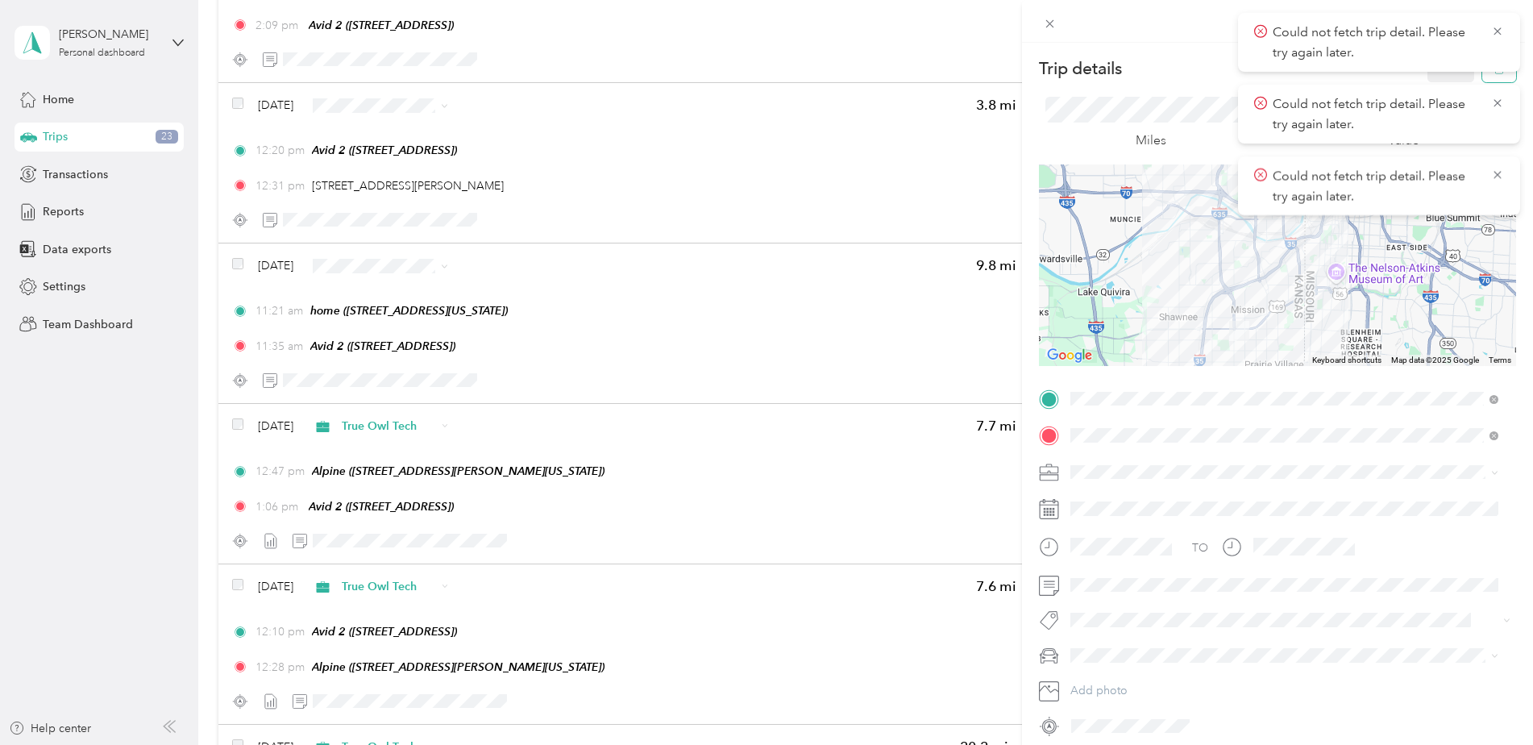
click at [1482, 75] on button "button" at bounding box center [1499, 68] width 34 height 28
click at [1444, 77] on button "Yes" at bounding box center [1439, 88] width 31 height 26
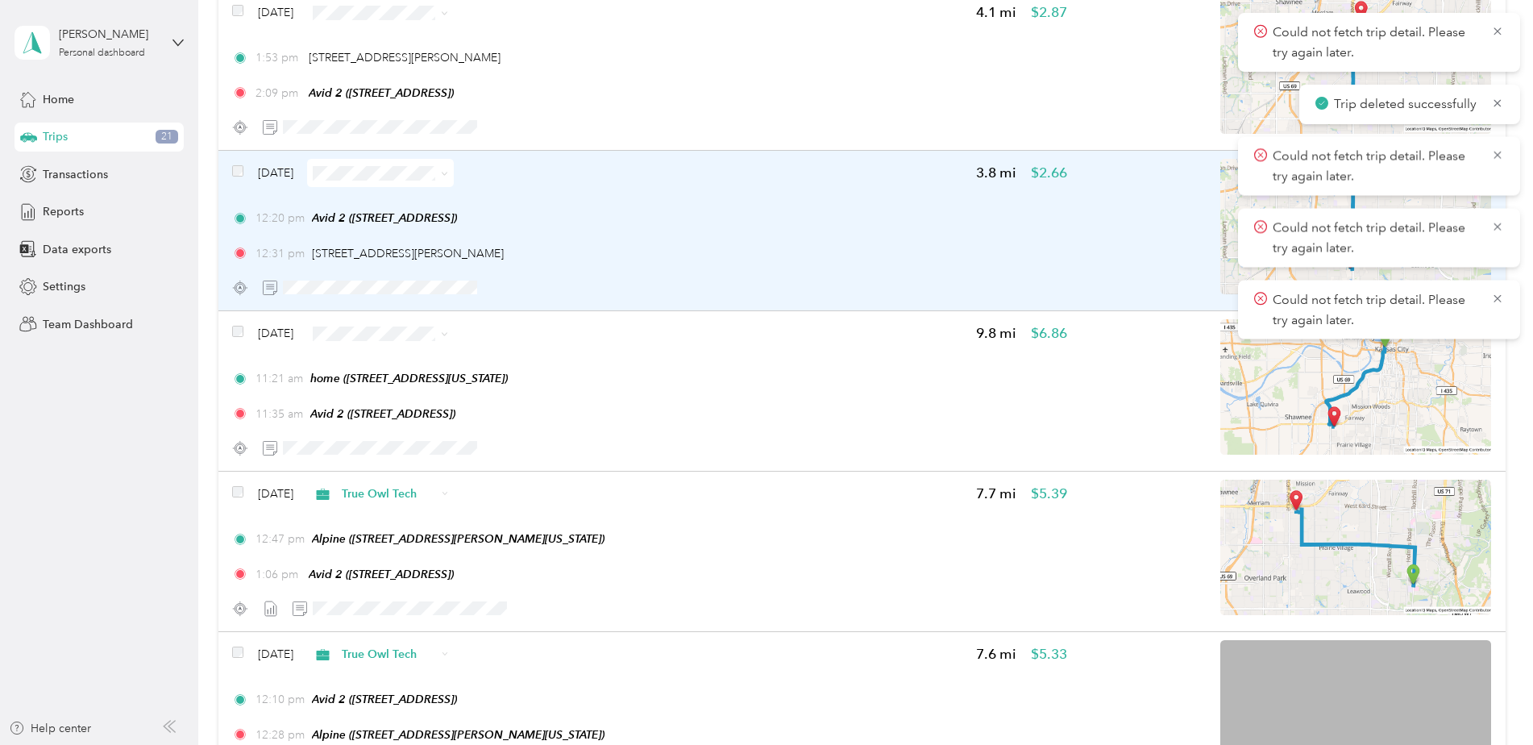
scroll to position [3031, 0]
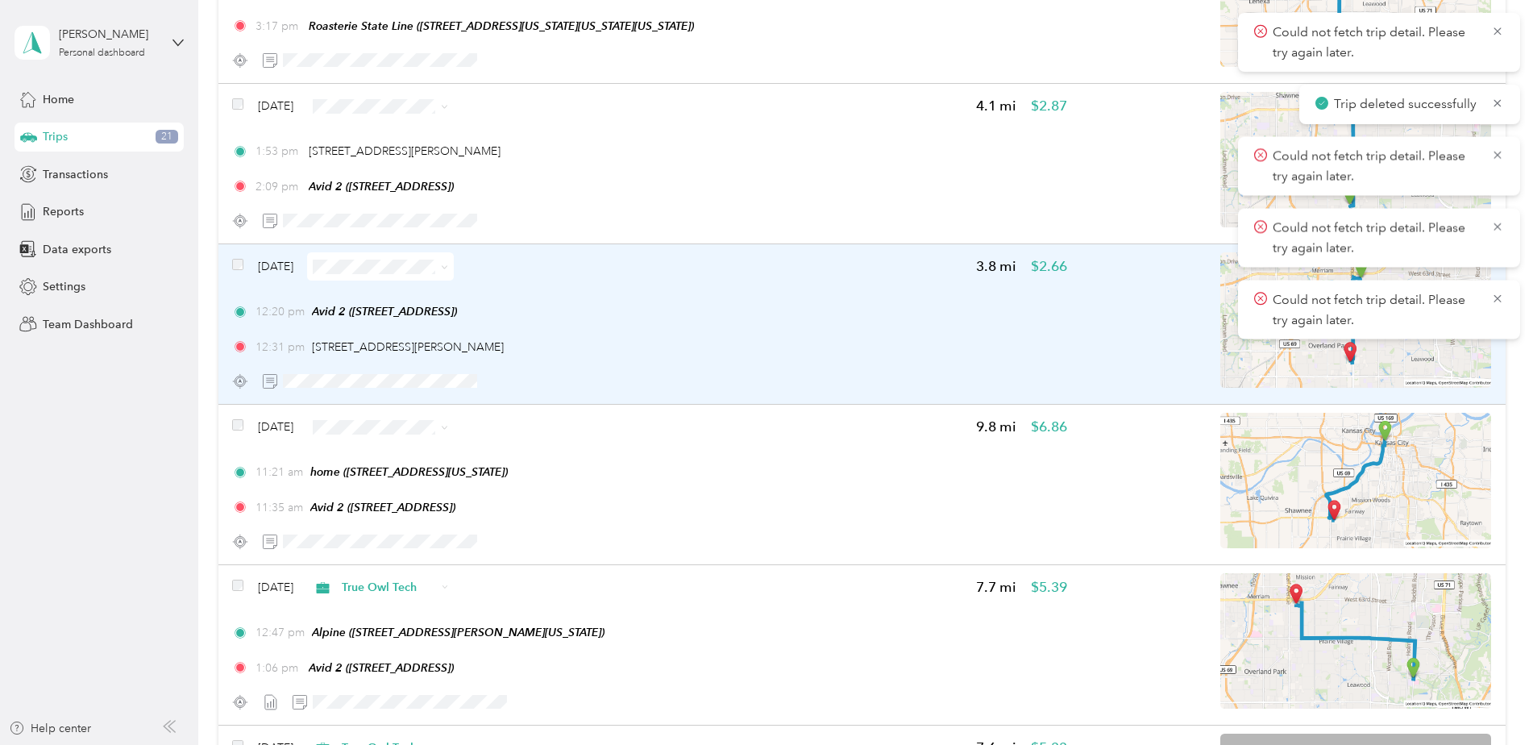
click at [797, 327] on div "12:20 pm Avid 2 (6329 Glenwood St, Overland Park, KS) 12:31 pm 9090 Metcalf Ave…" at bounding box center [649, 329] width 834 height 52
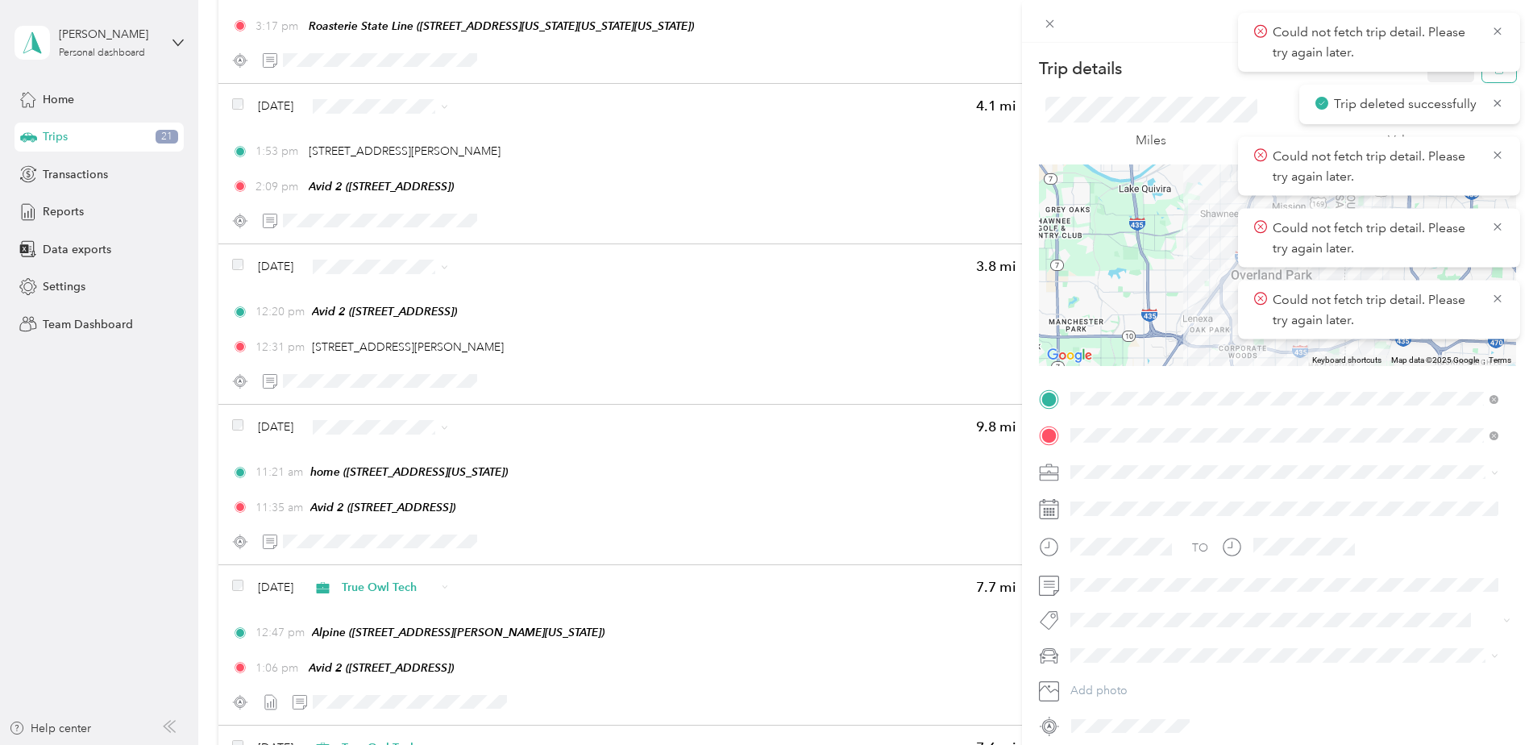
click at [1482, 78] on button "button" at bounding box center [1499, 68] width 34 height 28
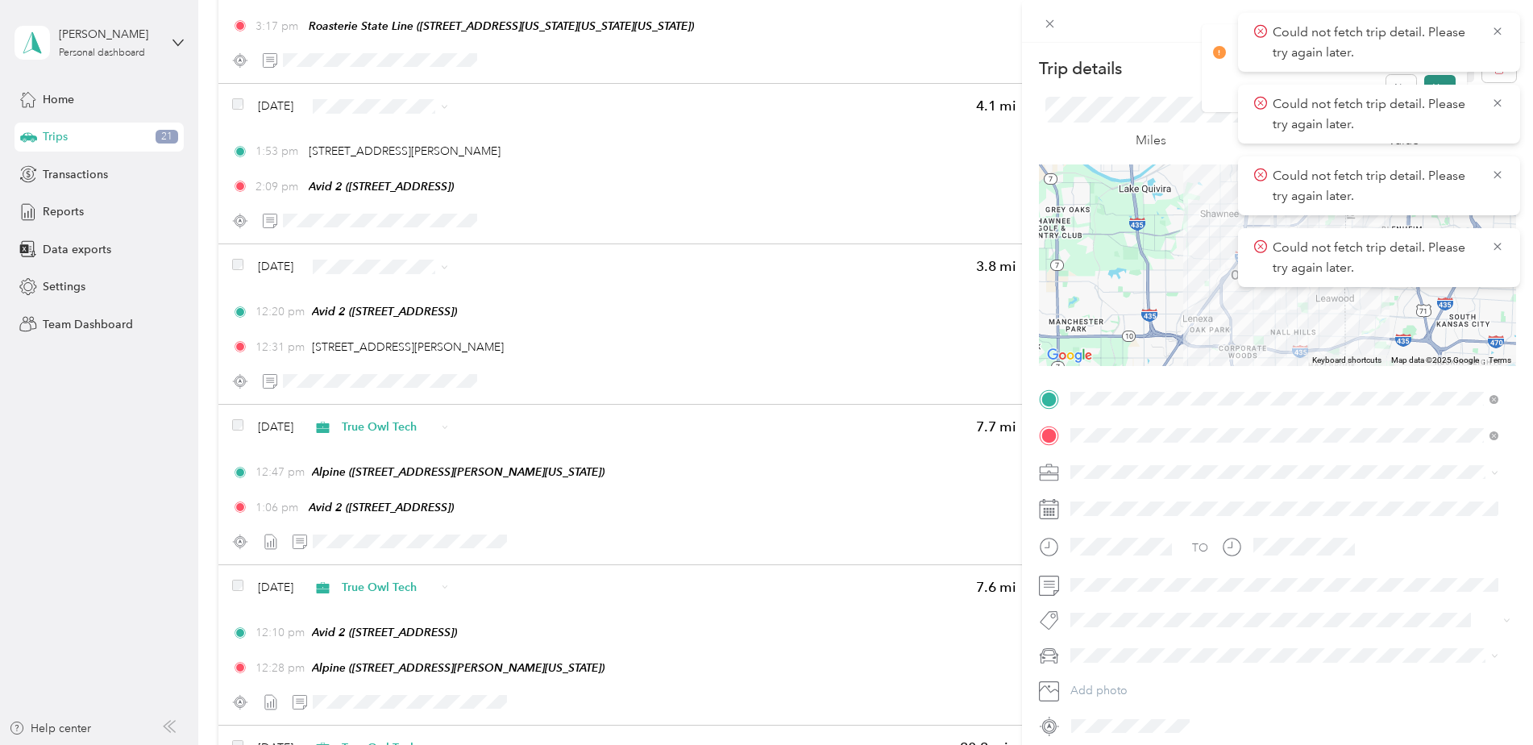
click at [1434, 81] on button "Yes" at bounding box center [1439, 88] width 31 height 26
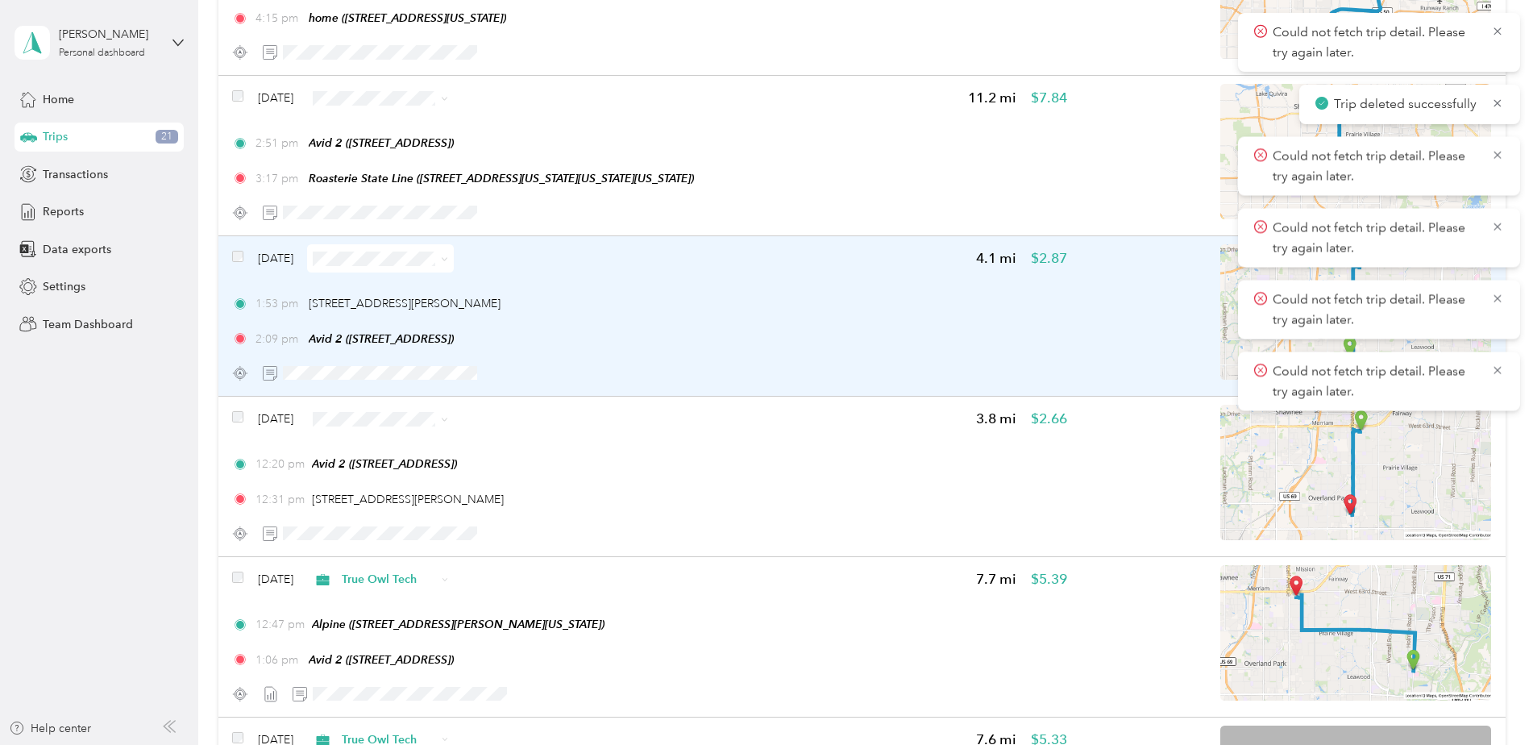
scroll to position [2869, 0]
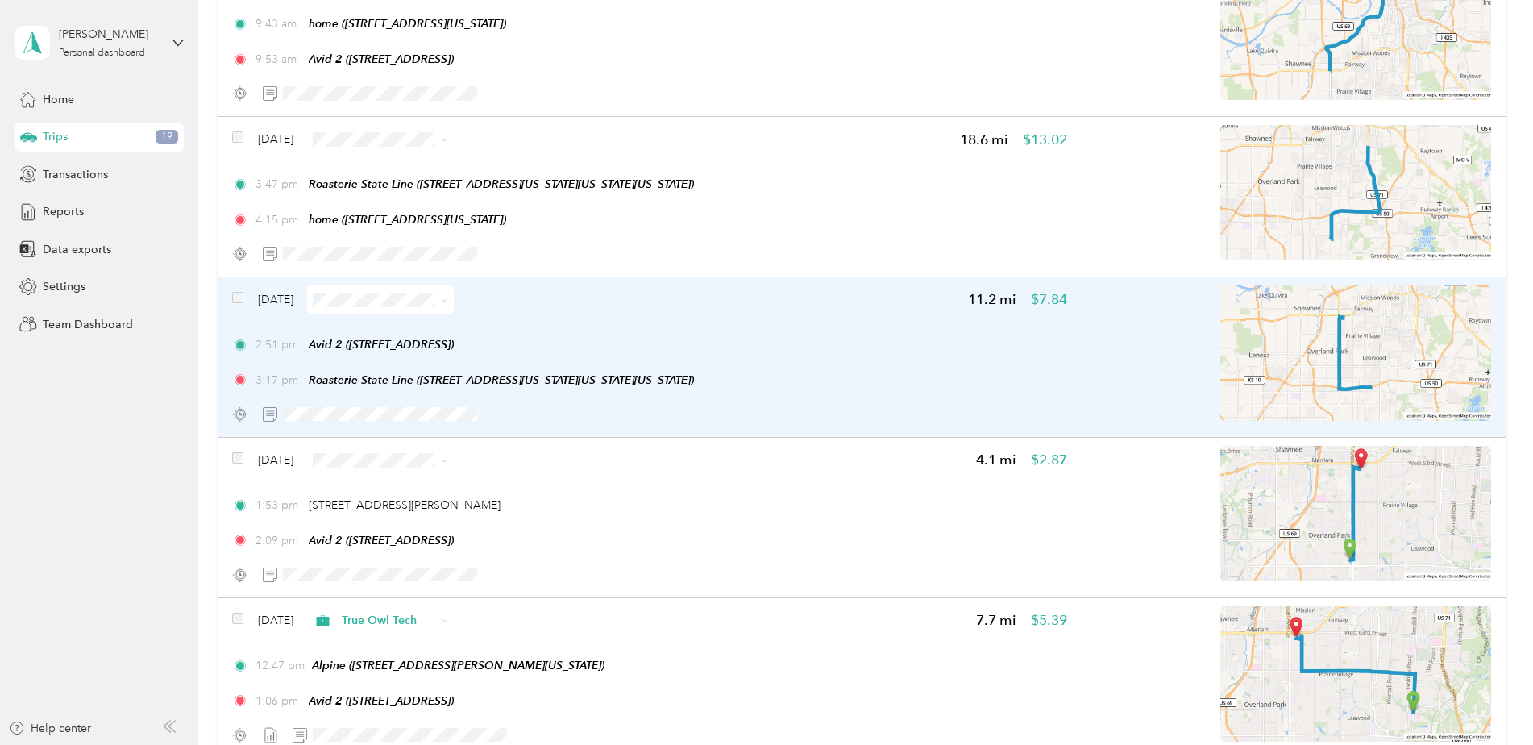
scroll to position [2648, 0]
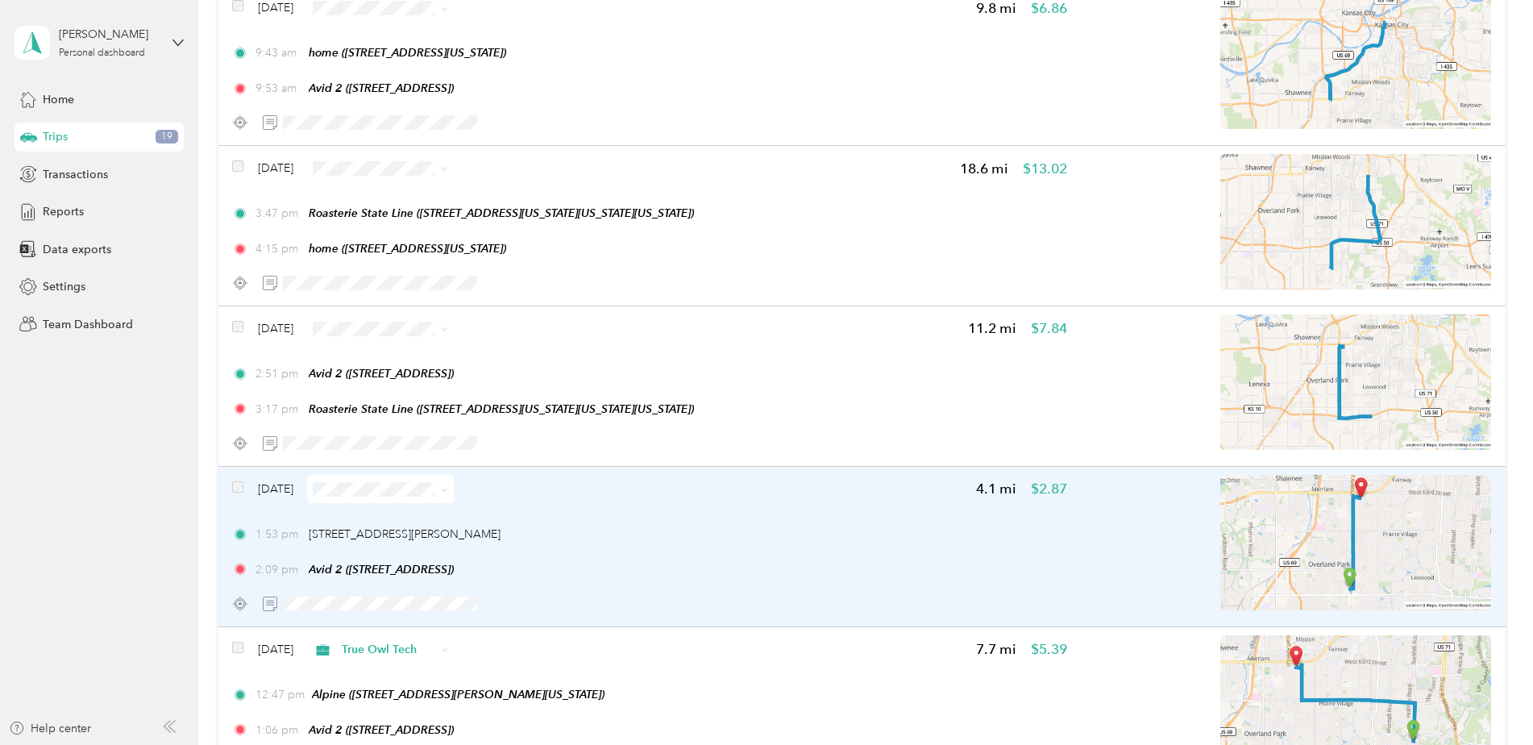
click at [811, 558] on div "1:53 pm 9294 Metcalf Ave, Wickford Gardens, Overland Park, KS 2:09 pm Avid 2 (6…" at bounding box center [649, 552] width 834 height 52
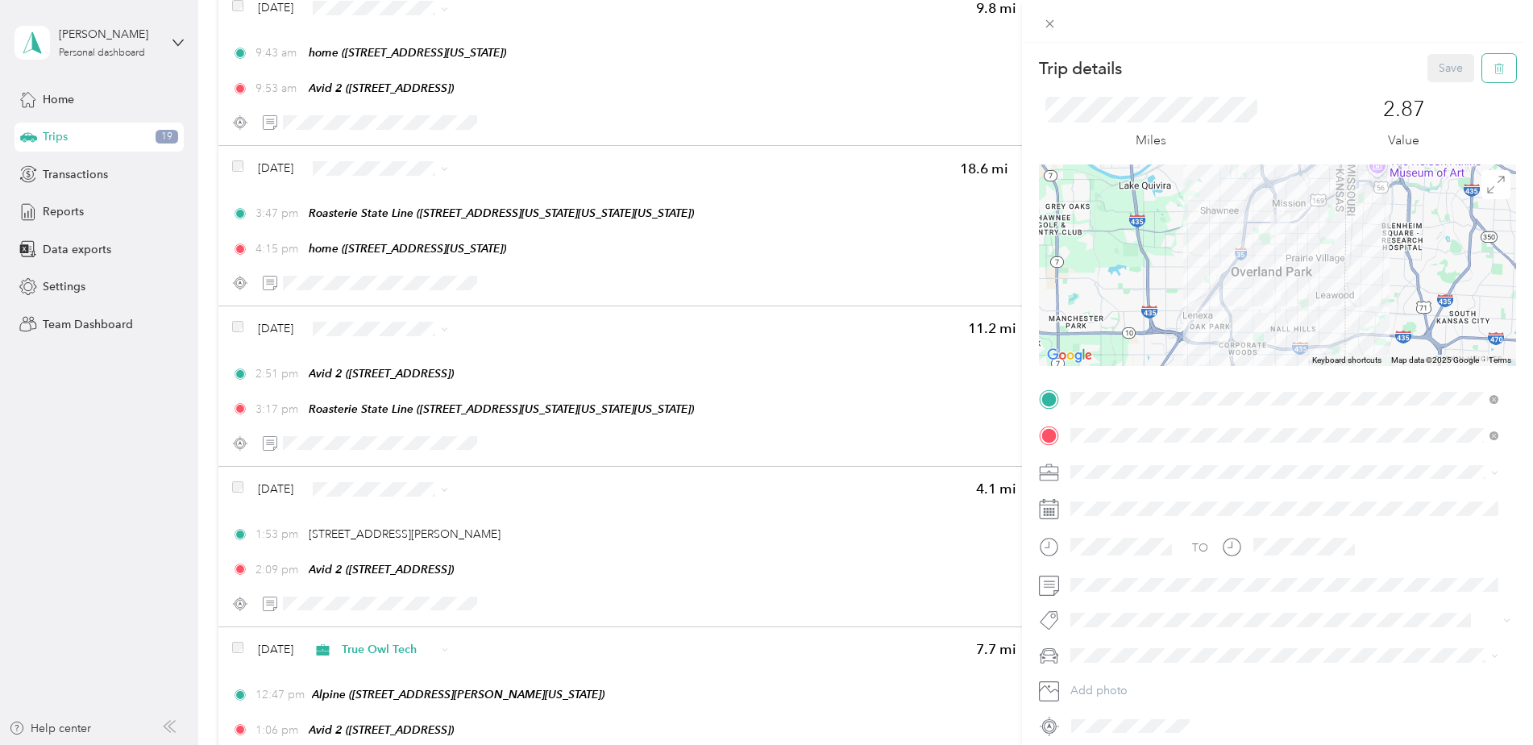
click at [1494, 74] on icon "button" at bounding box center [1499, 68] width 11 height 11
click at [1432, 90] on button "Yes" at bounding box center [1439, 88] width 31 height 26
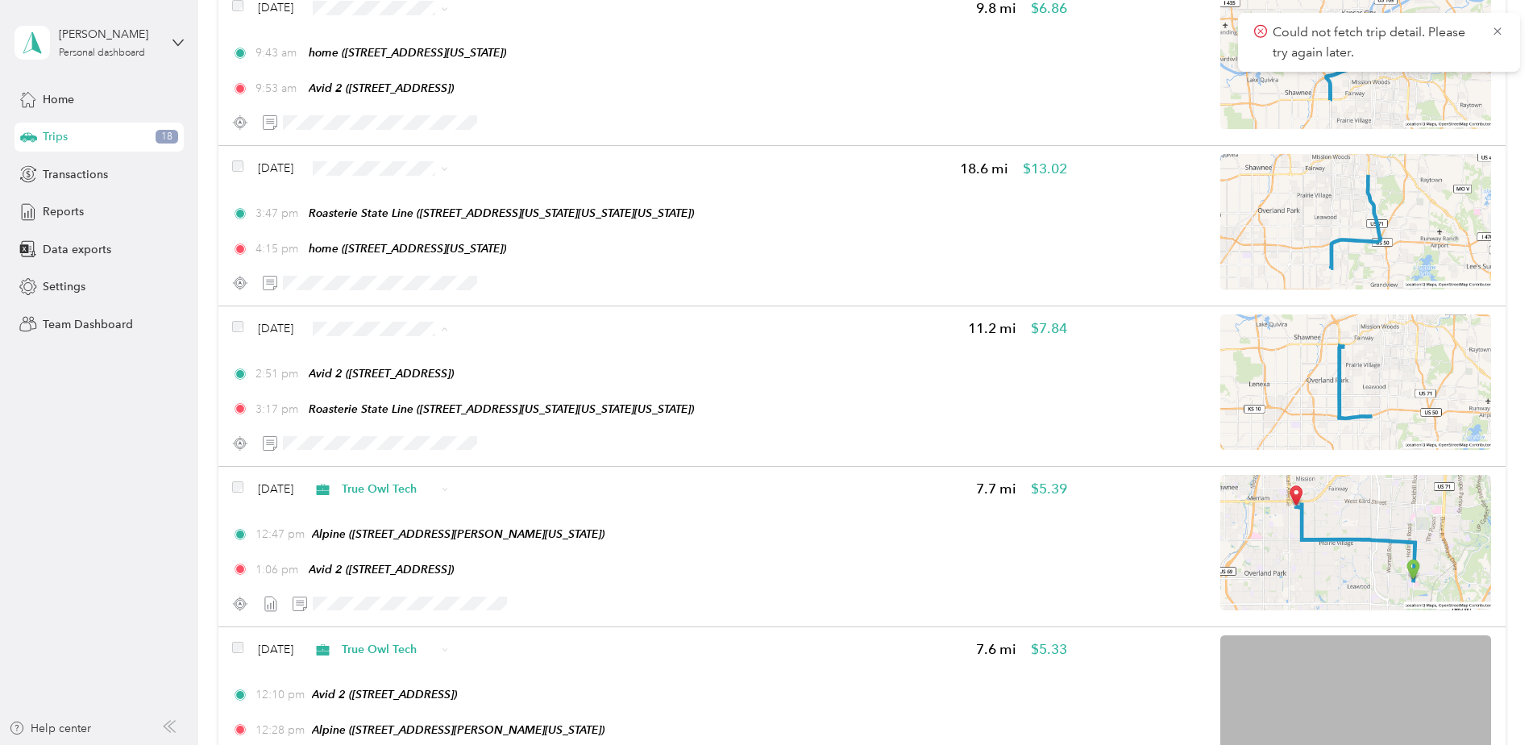
click at [425, 409] on span "True Owl Tech" at bounding box center [427, 414] width 96 height 17
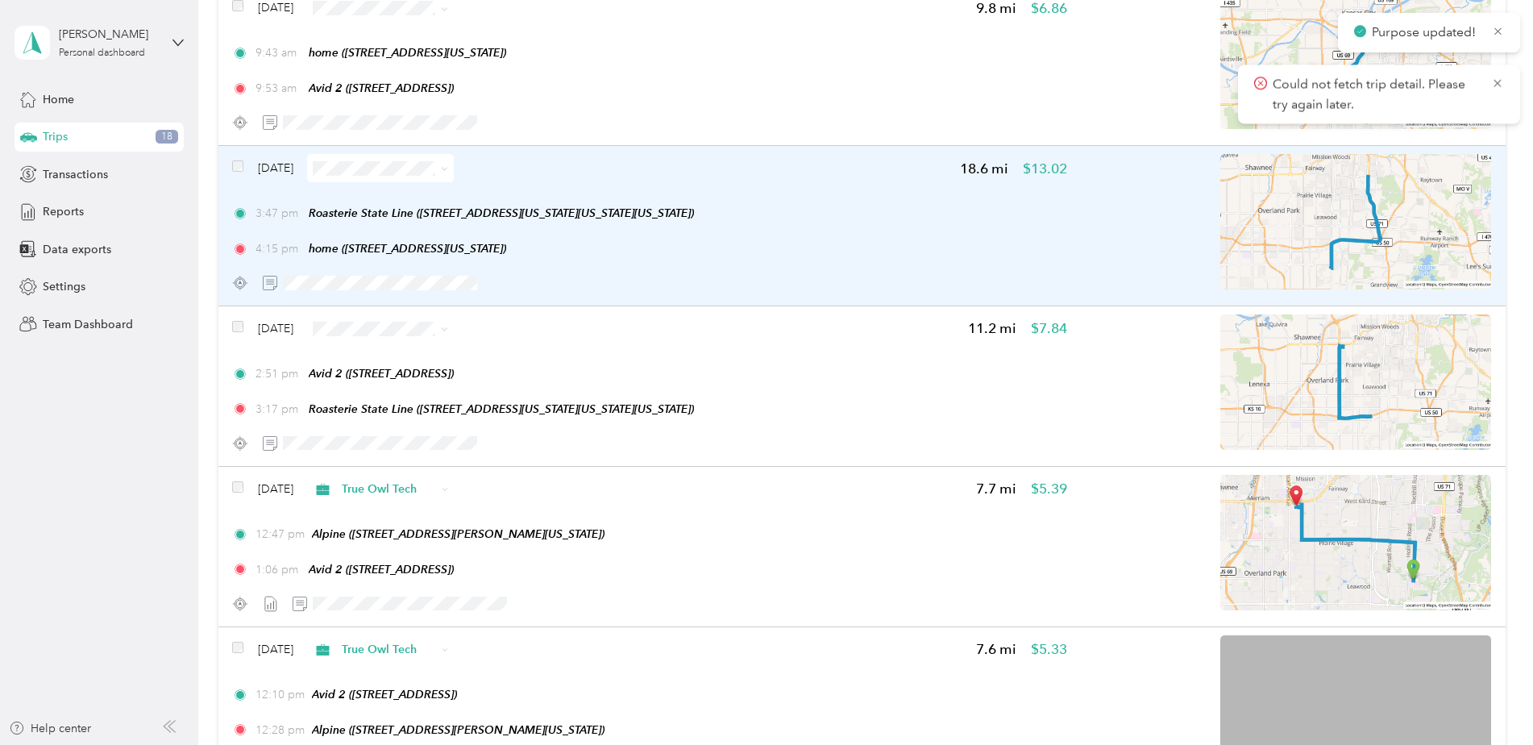
click at [760, 236] on div "3:47 pm Roasterie State Line (1310 Carondelet Drive, Kansas City, Kansas City, …" at bounding box center [649, 231] width 834 height 52
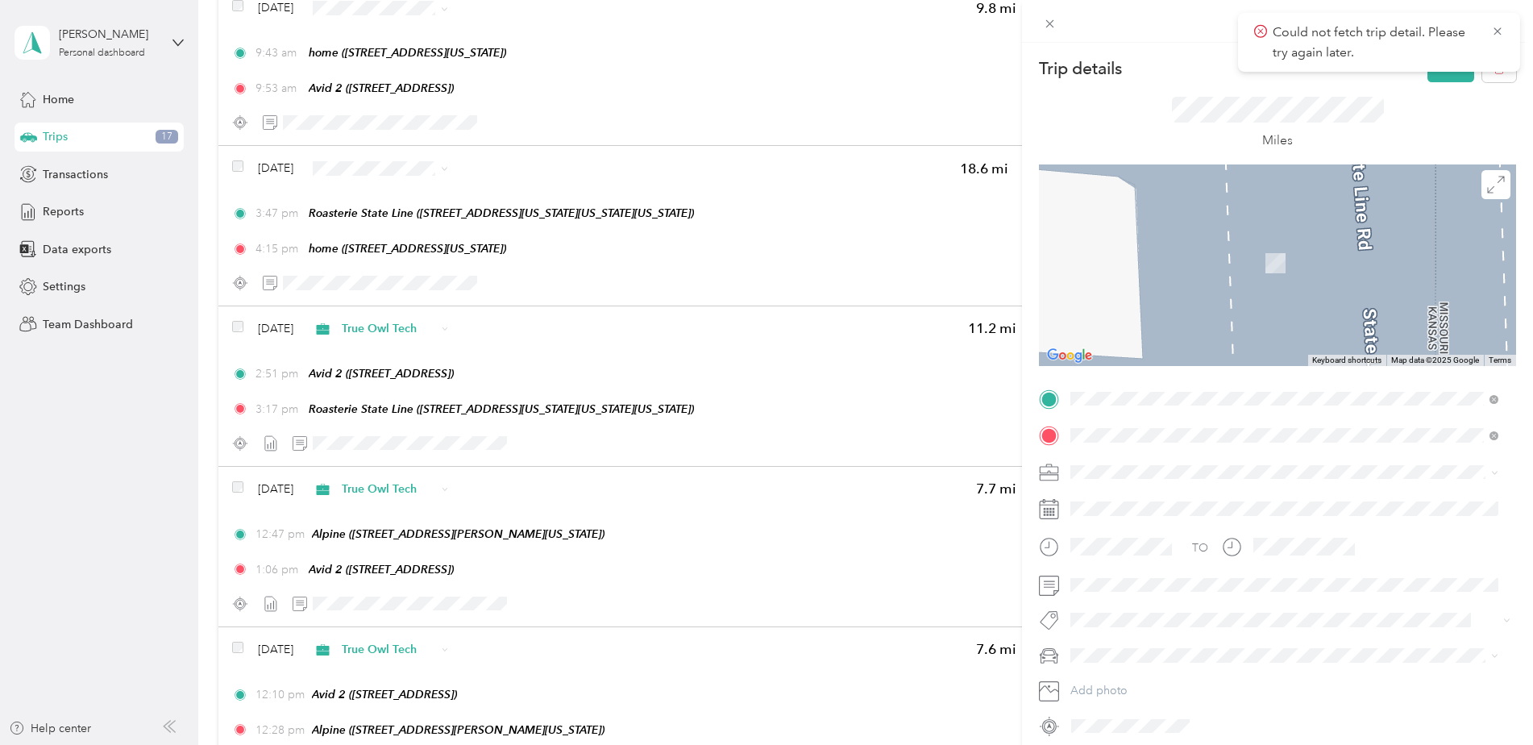
click at [1149, 598] on div "Avid 2" at bounding box center [1152, 600] width 102 height 15
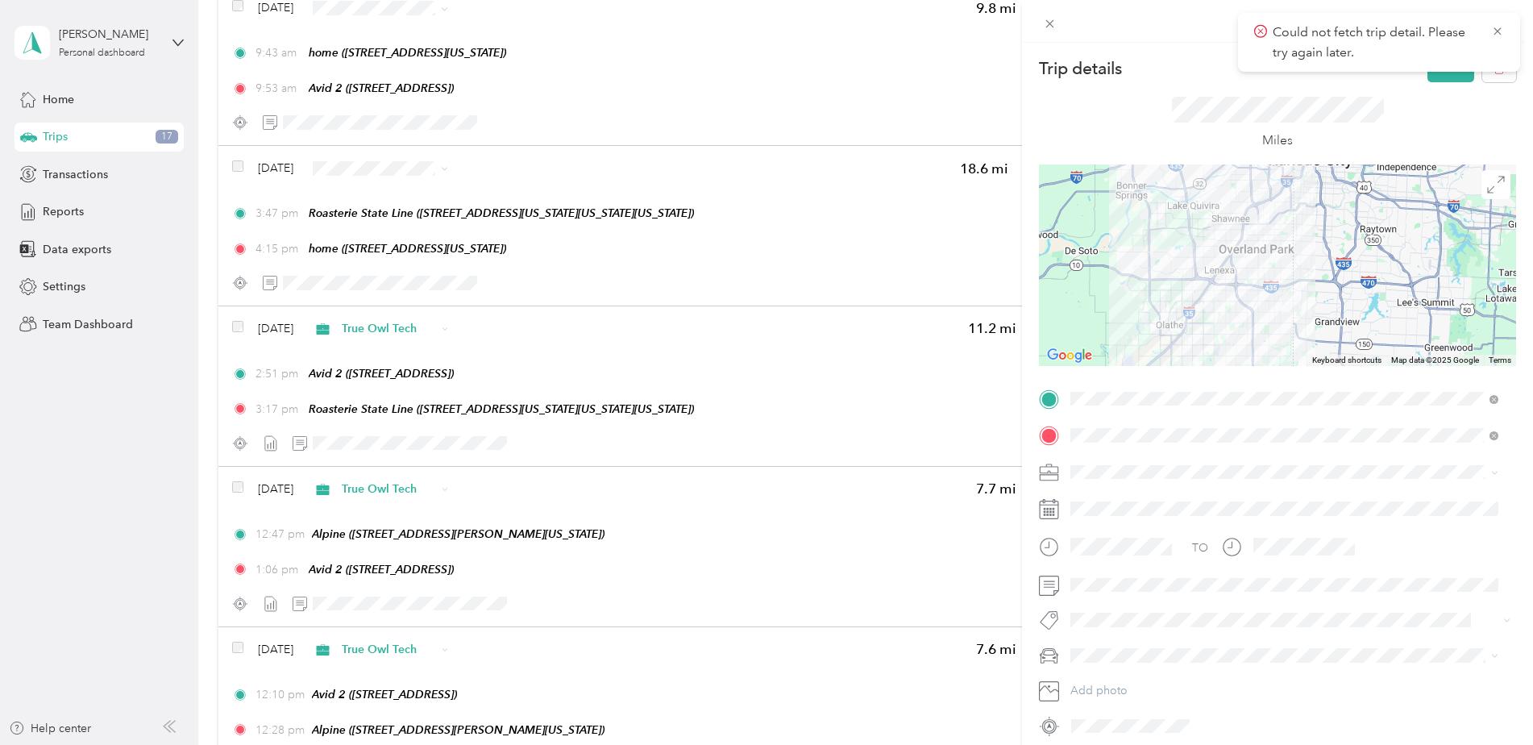
click at [1120, 552] on span "True Owl Tech" at bounding box center [1112, 549] width 73 height 14
click at [1442, 73] on button "Save" at bounding box center [1450, 68] width 47 height 28
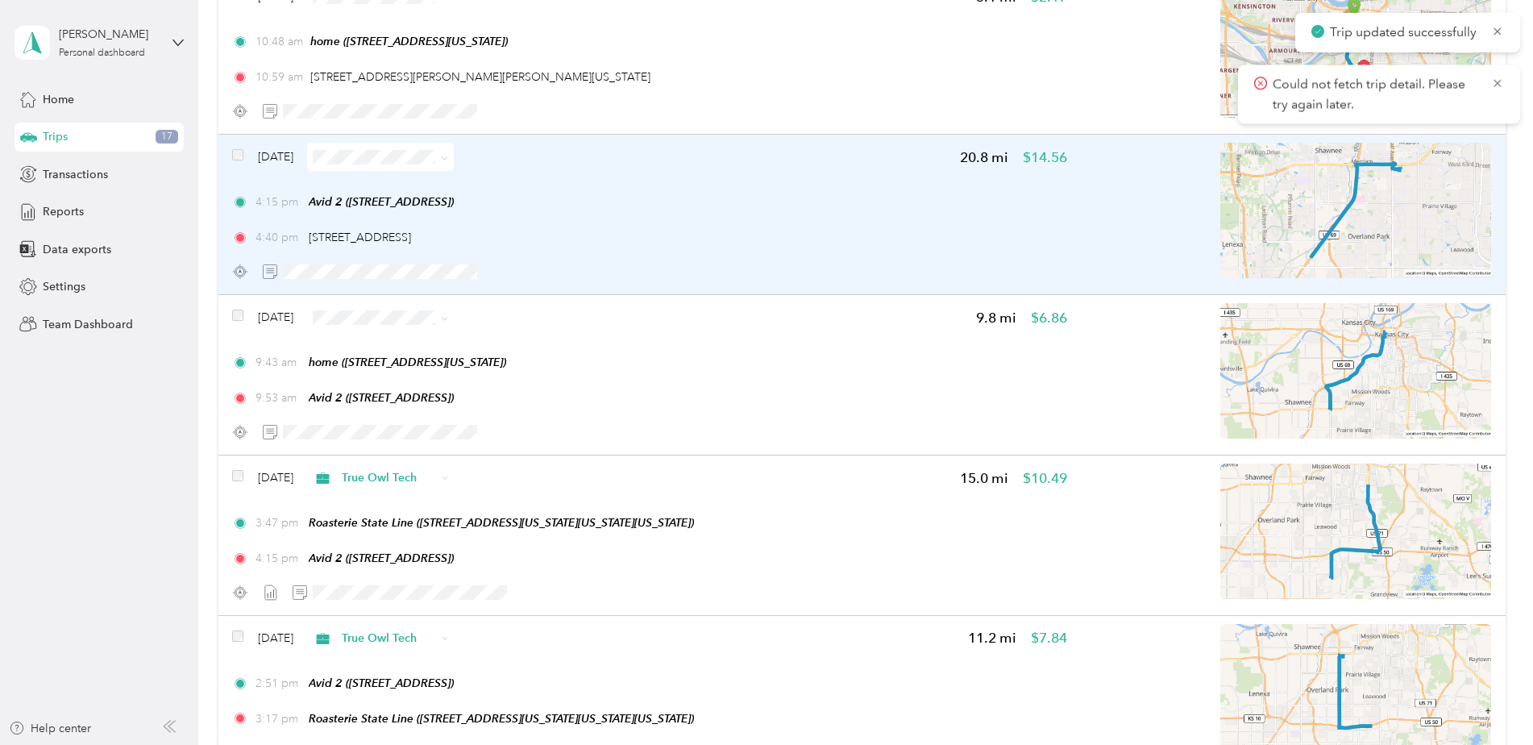
scroll to position [2245, 0]
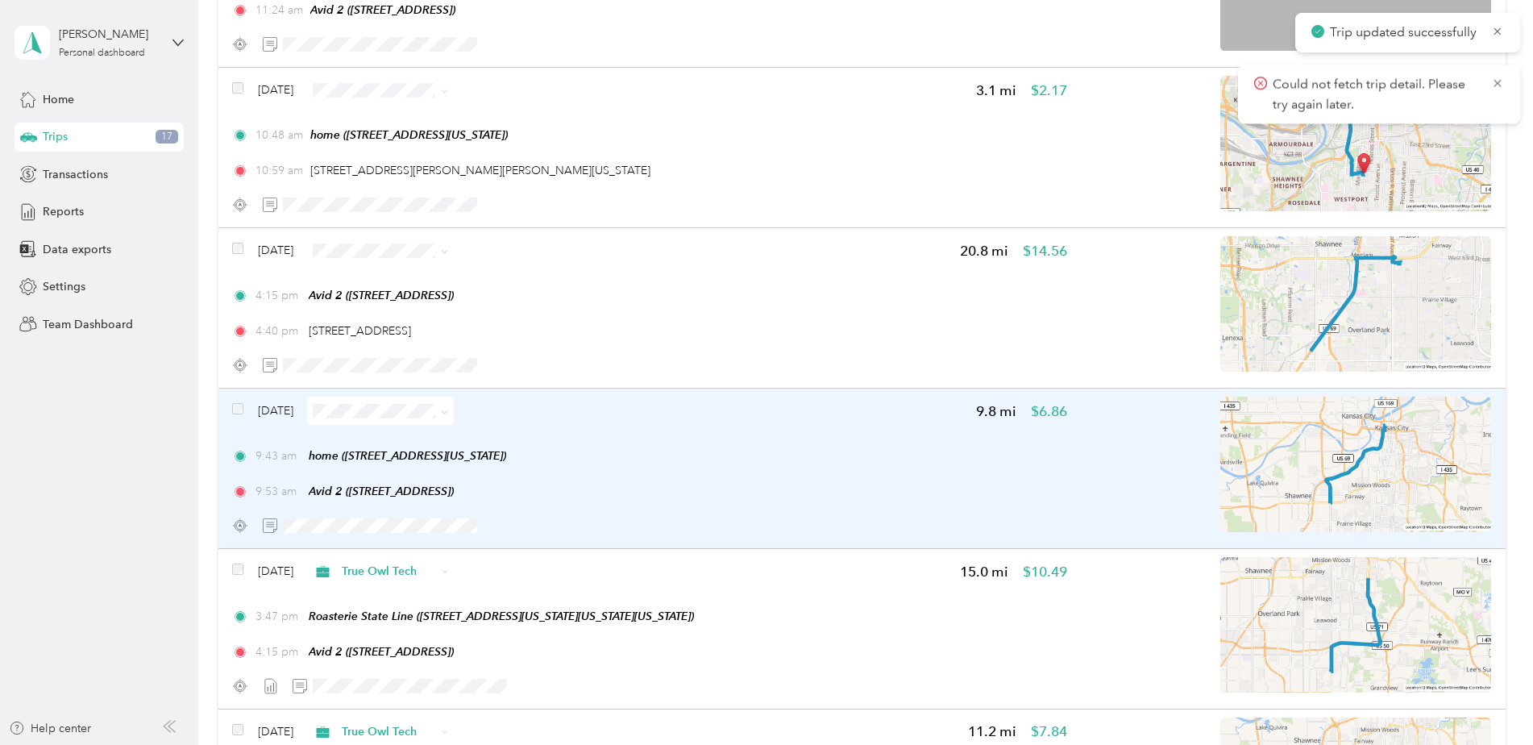
click at [654, 443] on div "Sep 24, 2025 9.8 mi $6.86 9:43 am home (415 W Tenth St, Kansas City, MO) 9:53 a…" at bounding box center [649, 468] width 834 height 143
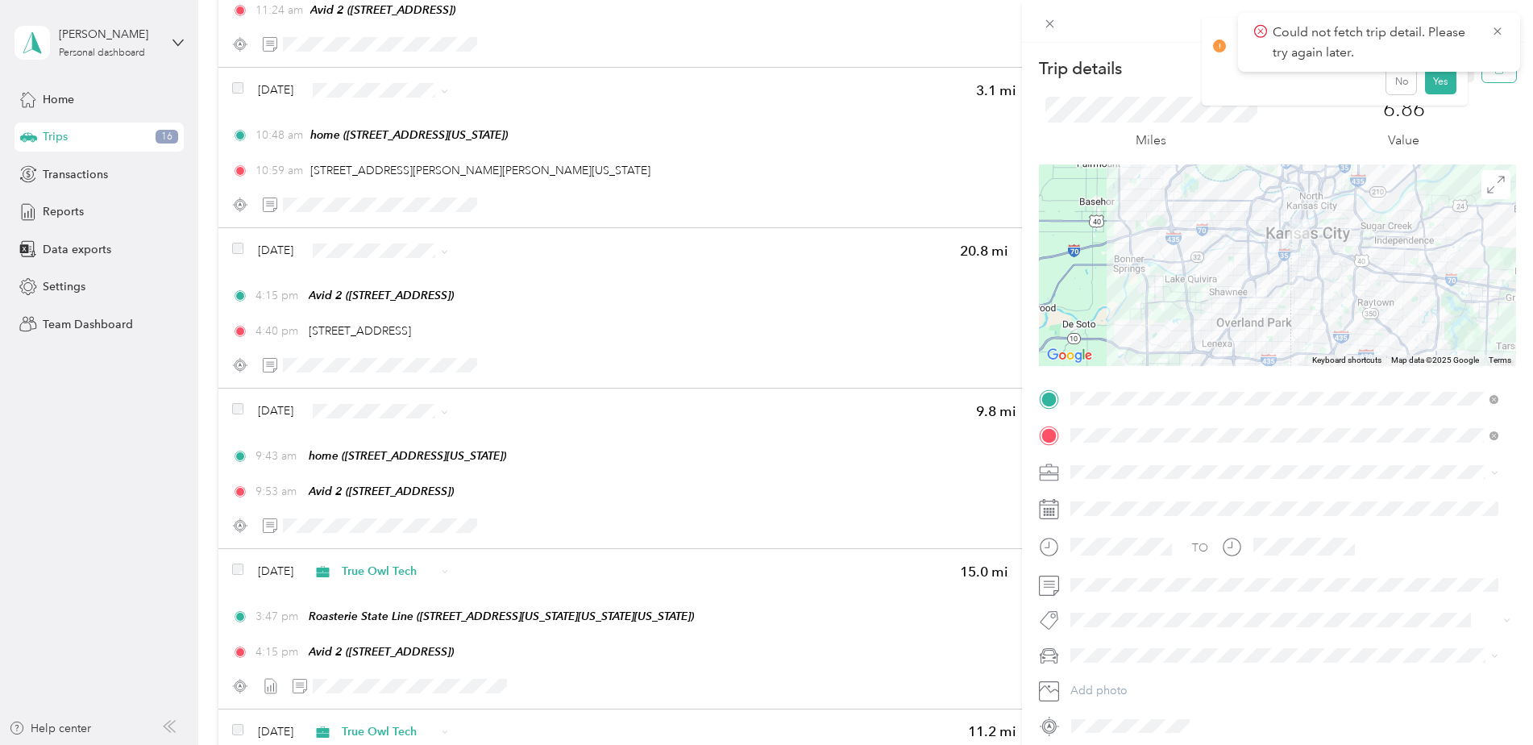
click at [1482, 77] on button "button" at bounding box center [1499, 68] width 34 height 28
click at [1442, 92] on button "Yes" at bounding box center [1439, 88] width 31 height 26
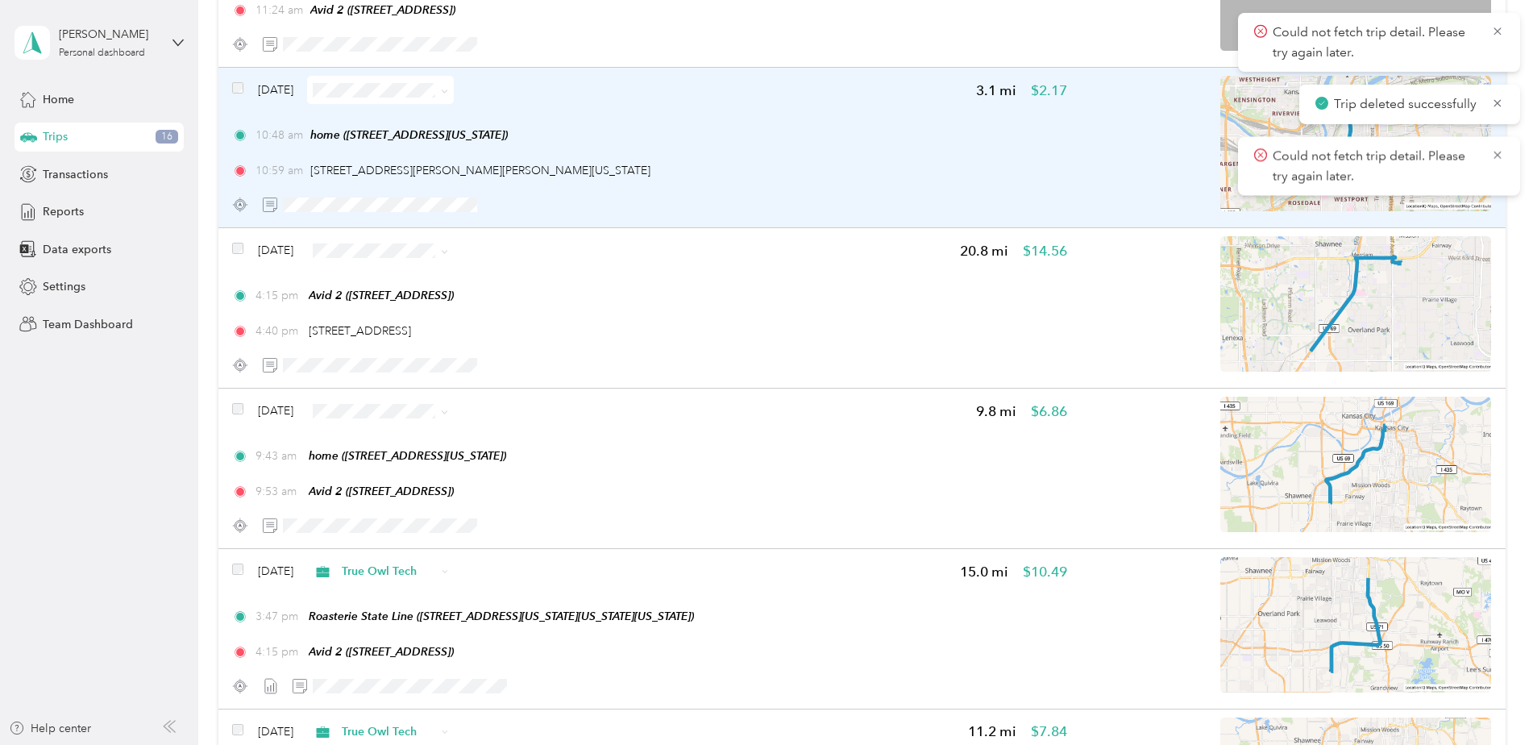
scroll to position [2164, 0]
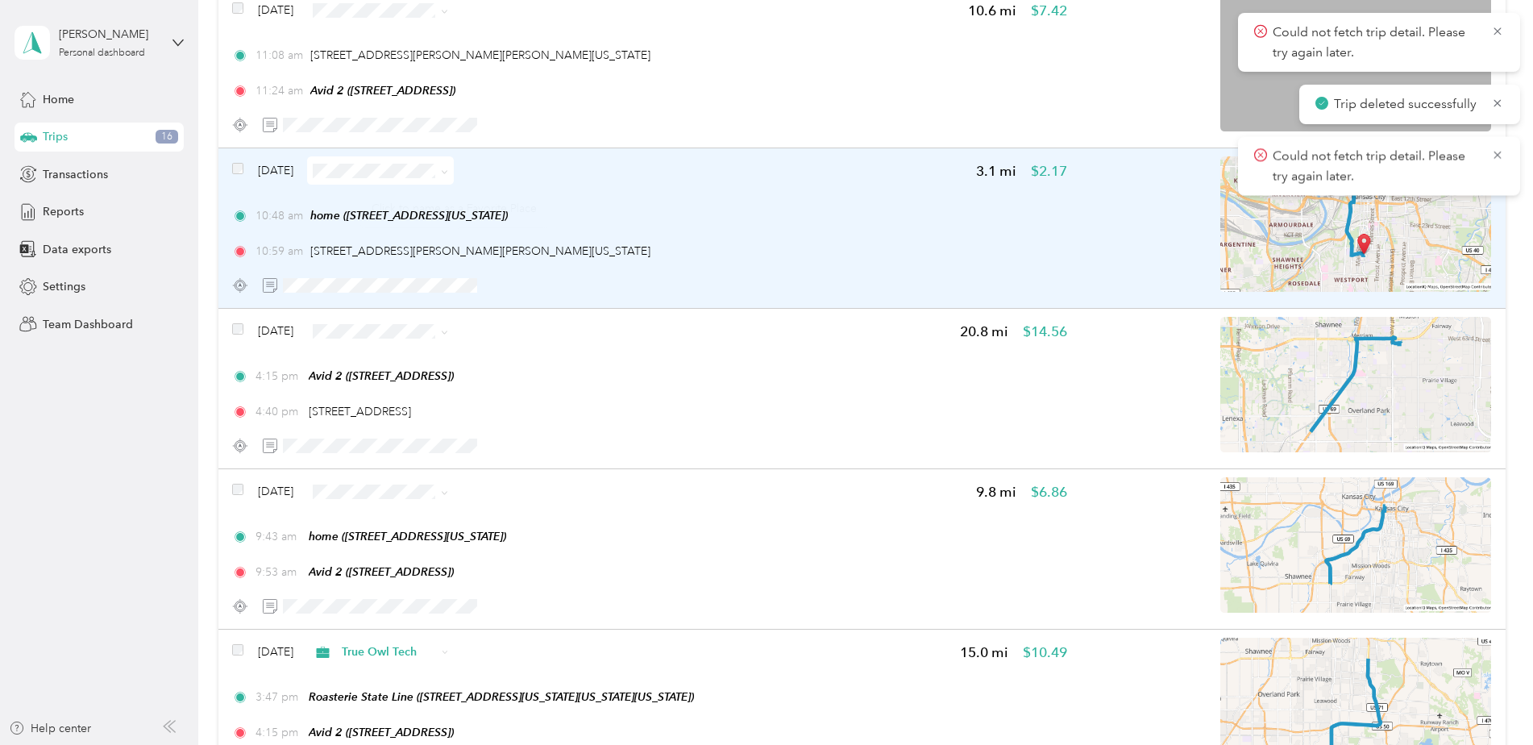
click at [695, 259] on div "10:59 am 241 E Linwood Blvd, Broadway Gillham, Kansas City, MO" at bounding box center [649, 251] width 834 height 17
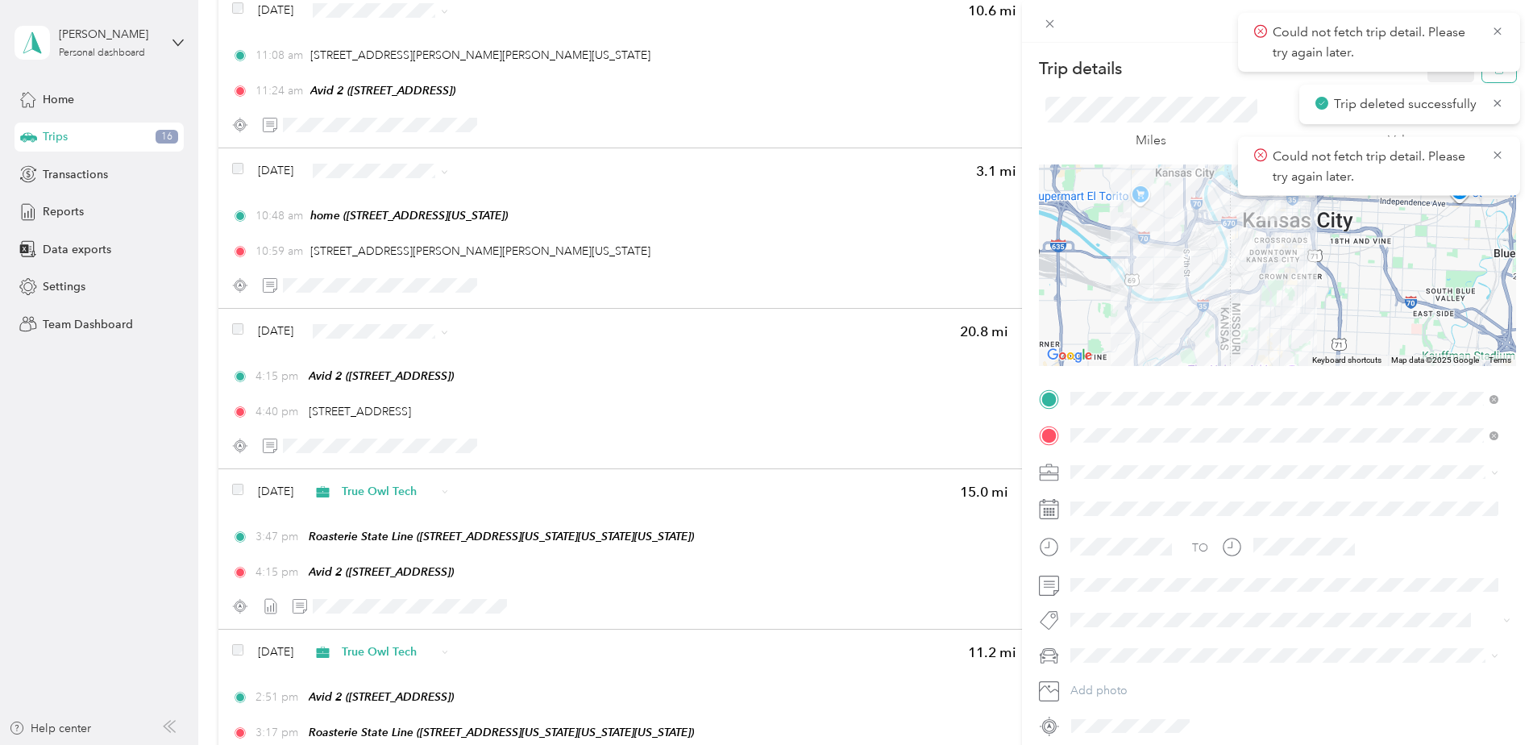
click at [1482, 75] on button "button" at bounding box center [1499, 68] width 34 height 28
click at [1438, 80] on button "Yes" at bounding box center [1439, 88] width 31 height 26
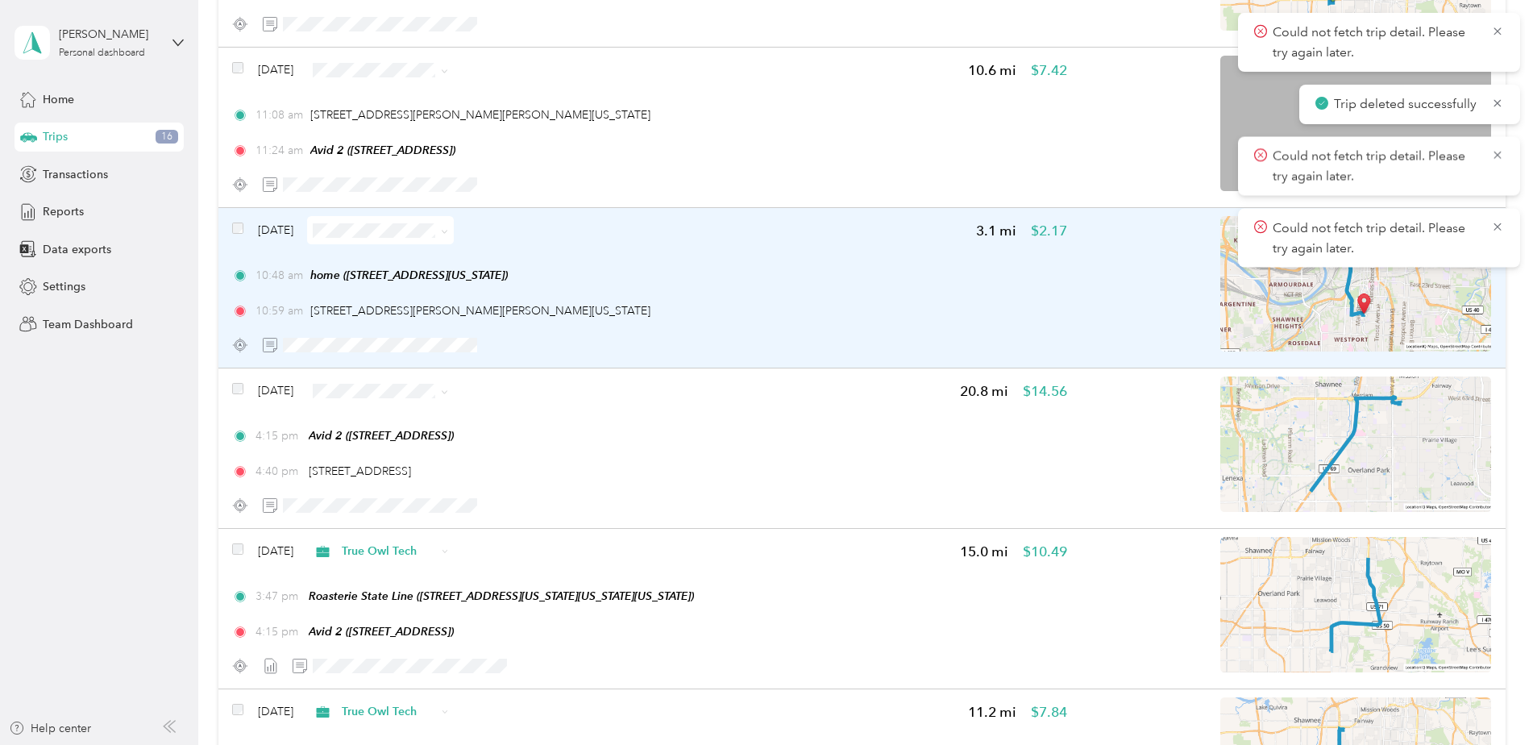
scroll to position [2003, 0]
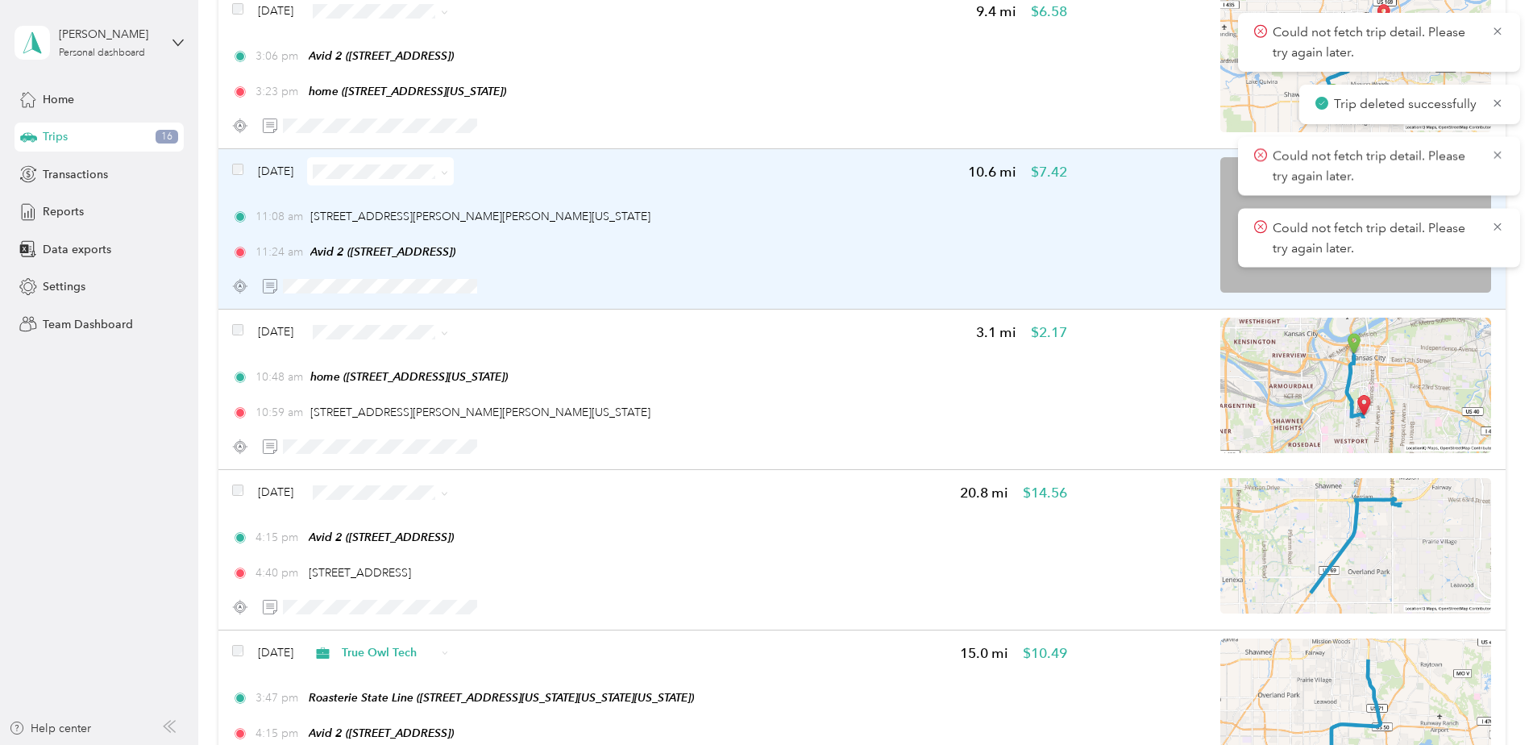
click at [721, 230] on div "11:08 am 241 E Linwood Blvd, Broadway Gillham, Kansas City, MO 11:24 am Avid 2 …" at bounding box center [649, 234] width 834 height 52
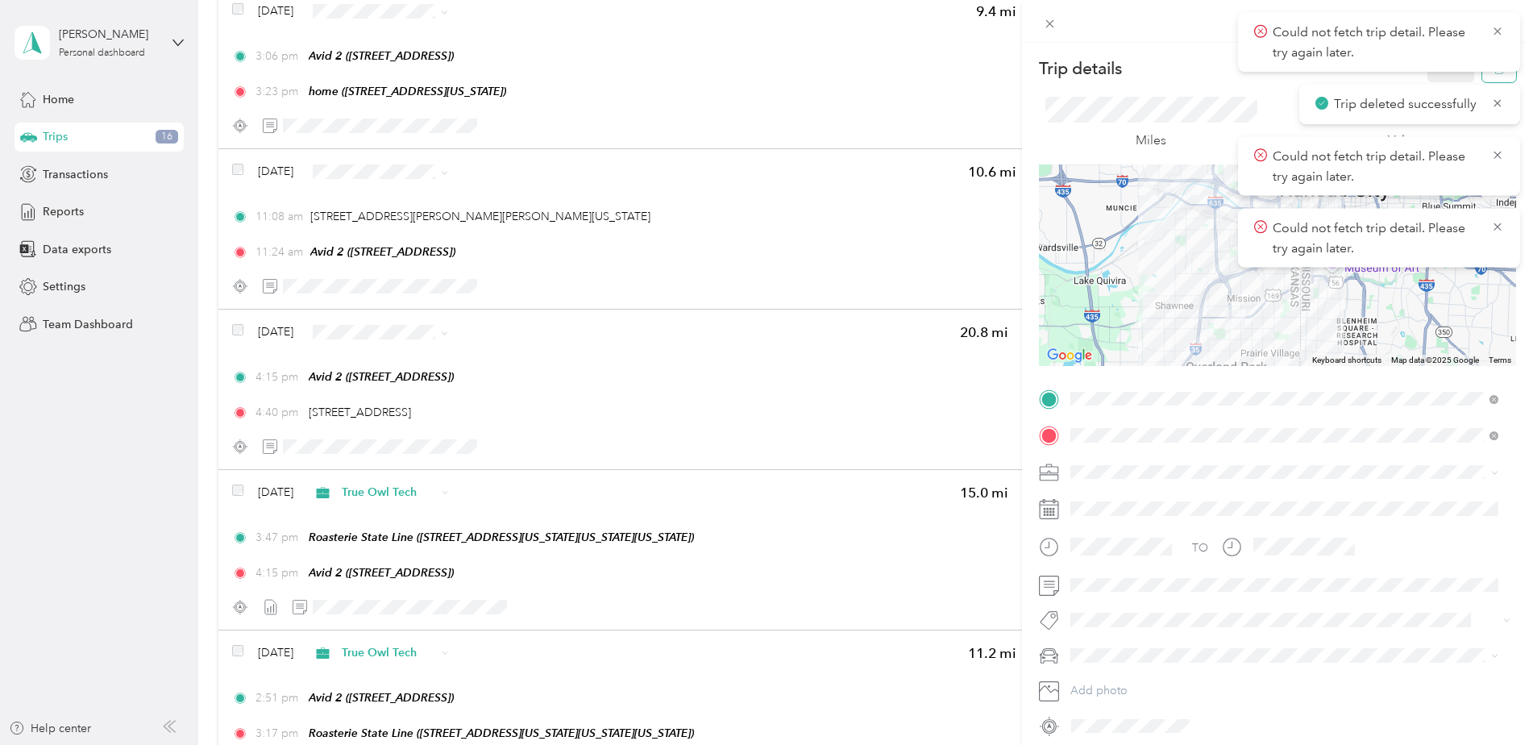
click at [1482, 76] on button "button" at bounding box center [1499, 68] width 34 height 28
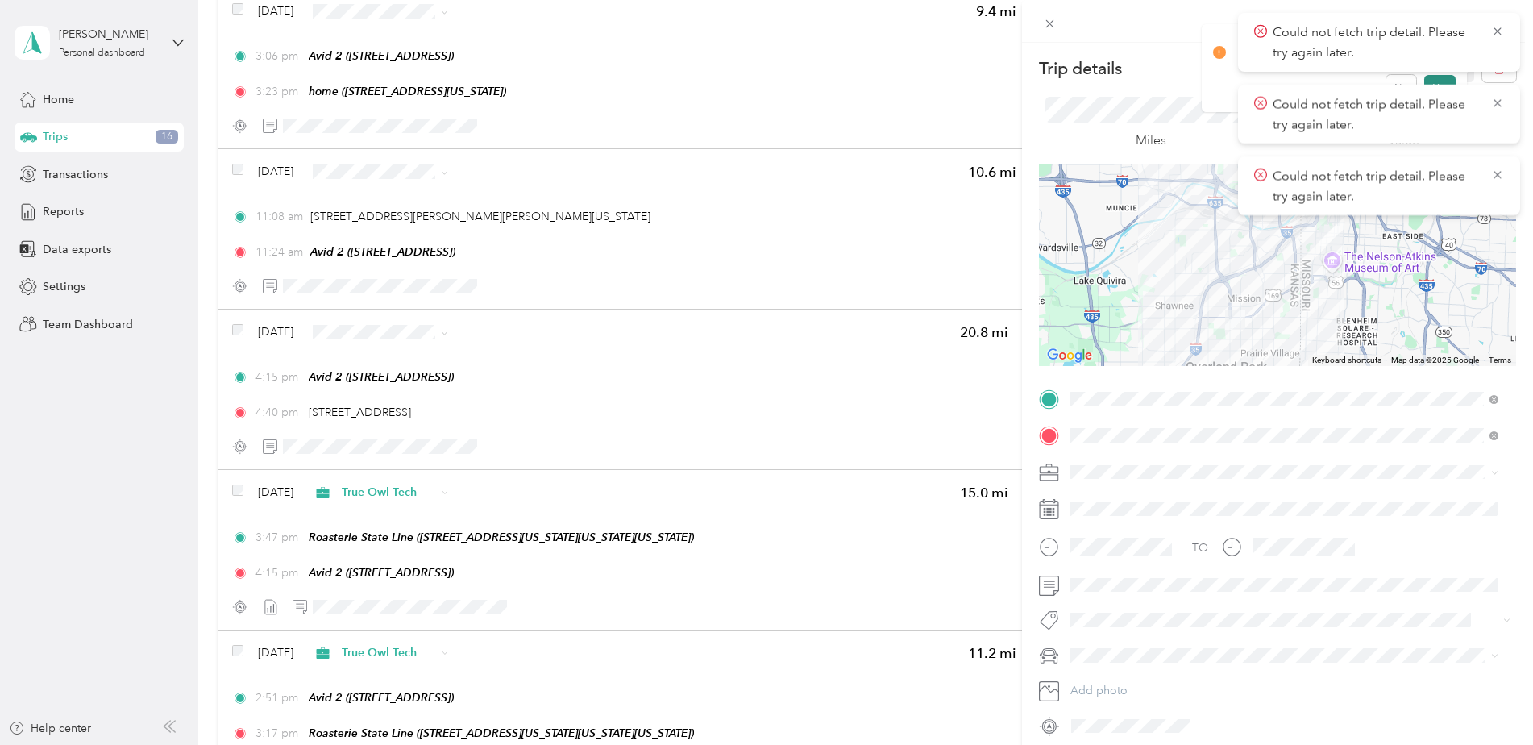
click at [1435, 79] on button "Yes" at bounding box center [1439, 88] width 31 height 26
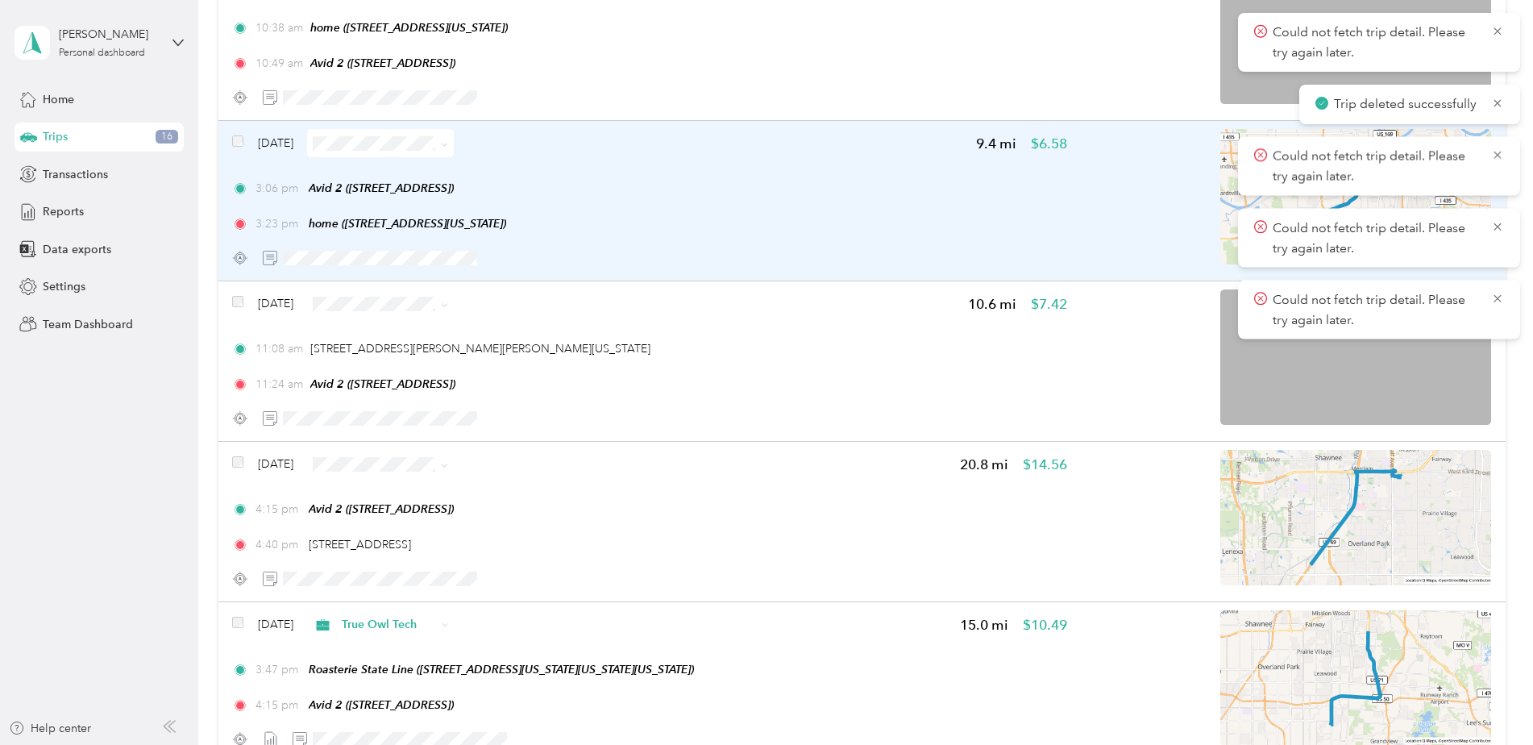
scroll to position [1842, 0]
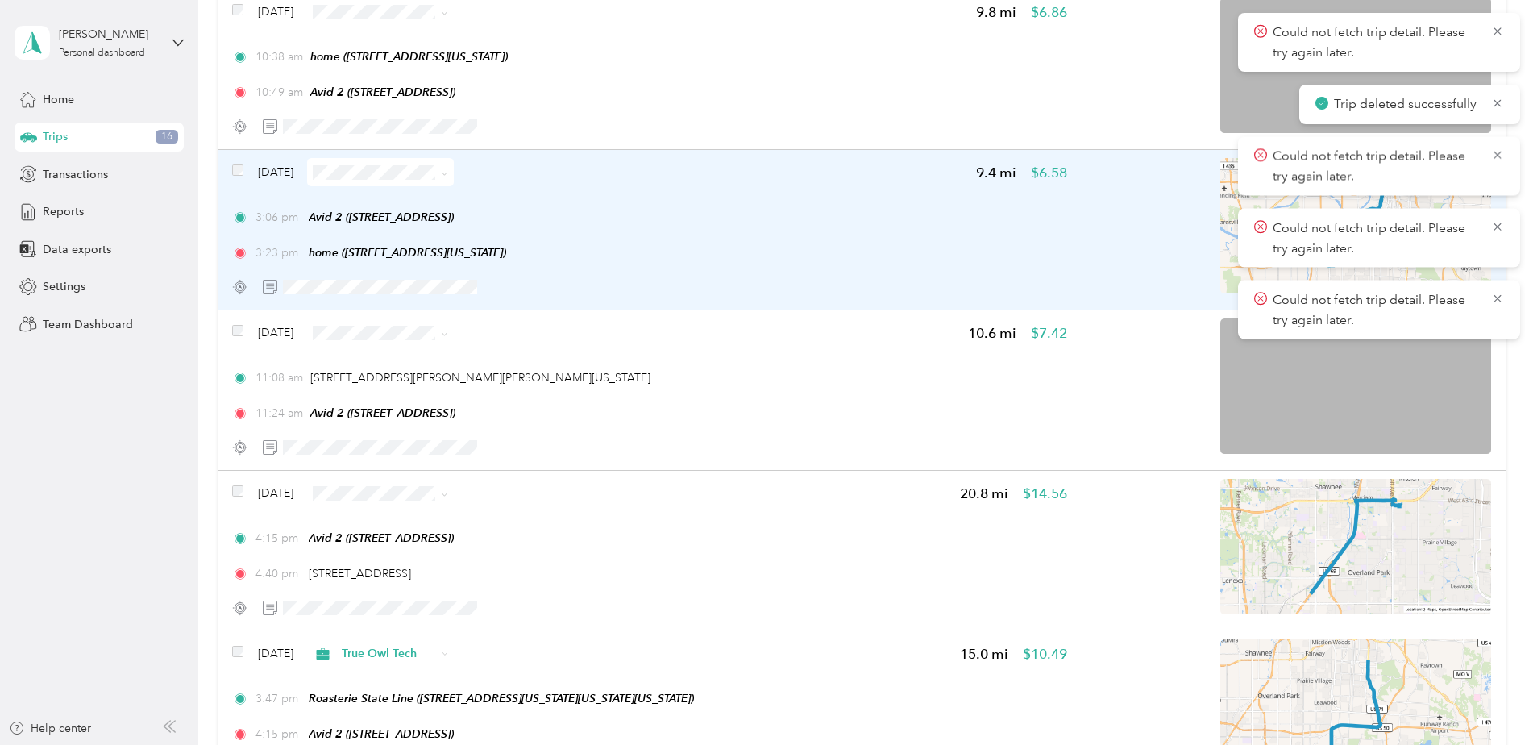
click at [662, 211] on div "3:06 pm Avid 2 (6329 Glenwood St, Overland Park, KS)" at bounding box center [649, 217] width 834 height 17
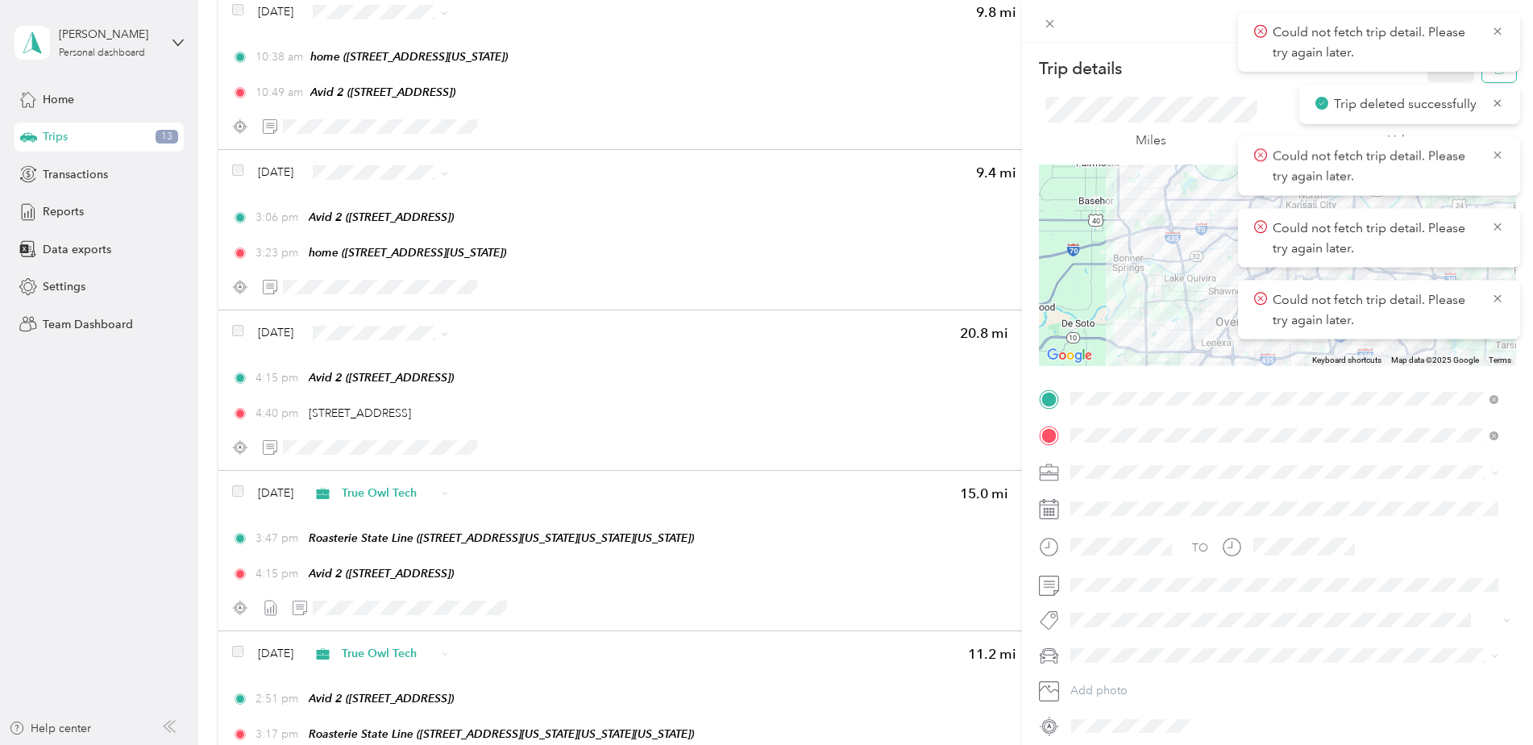
click at [1482, 77] on button "button" at bounding box center [1499, 68] width 34 height 28
click at [1426, 77] on body "Could not fetch trip detail. Please try again later. Trip deleted successfully …" at bounding box center [762, 372] width 1525 height 745
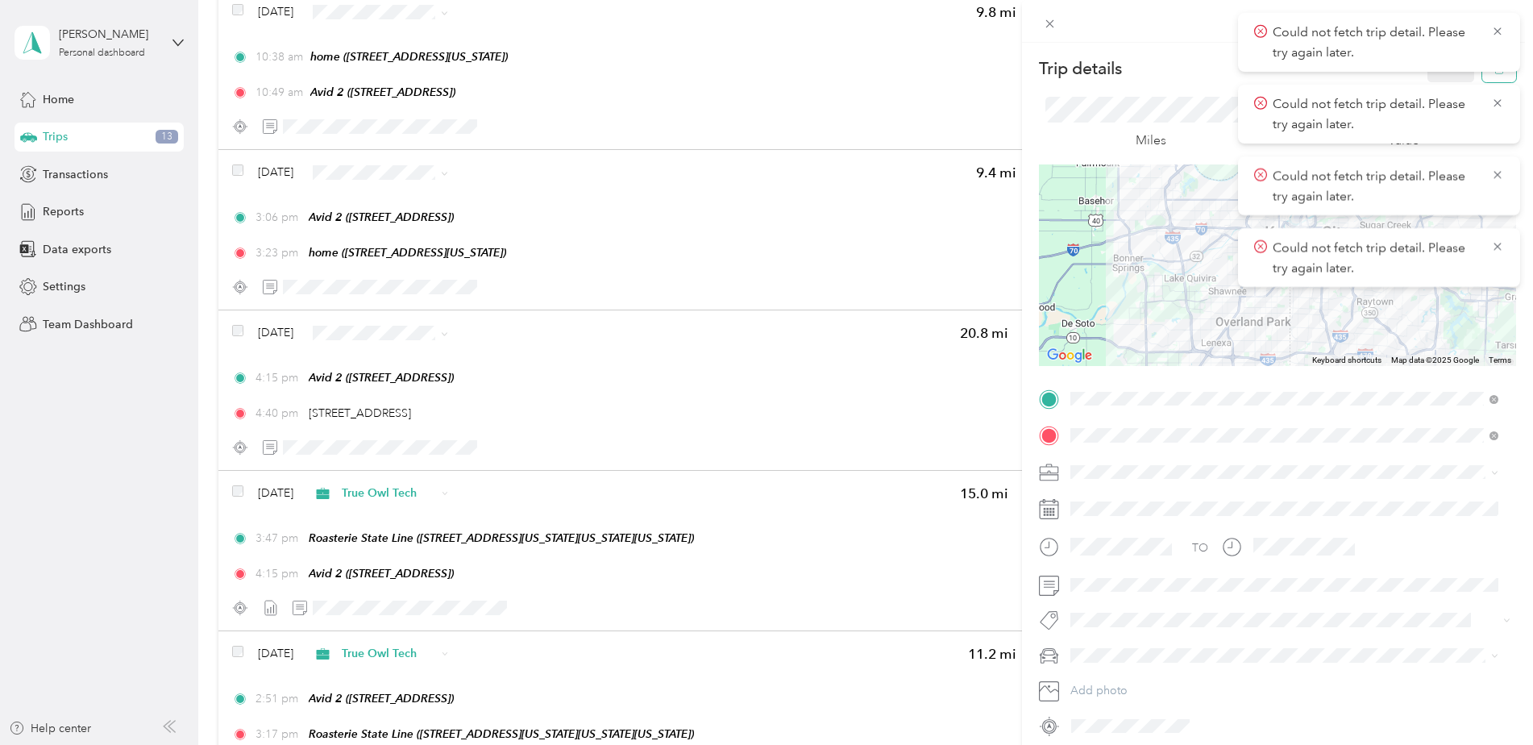
click at [1494, 74] on button "button" at bounding box center [1499, 68] width 34 height 28
click at [1436, 76] on button "Yes" at bounding box center [1439, 88] width 31 height 26
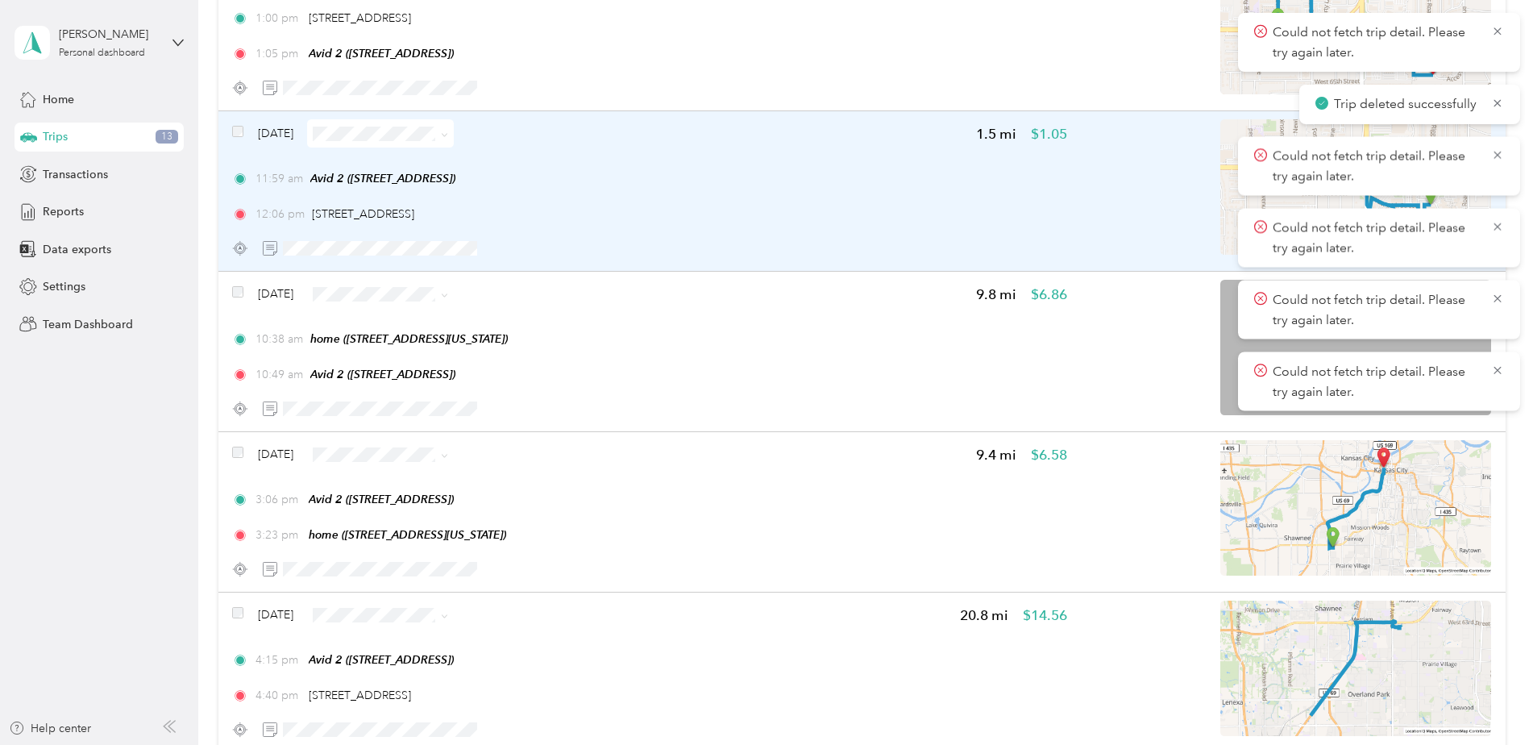
scroll to position [1519, 0]
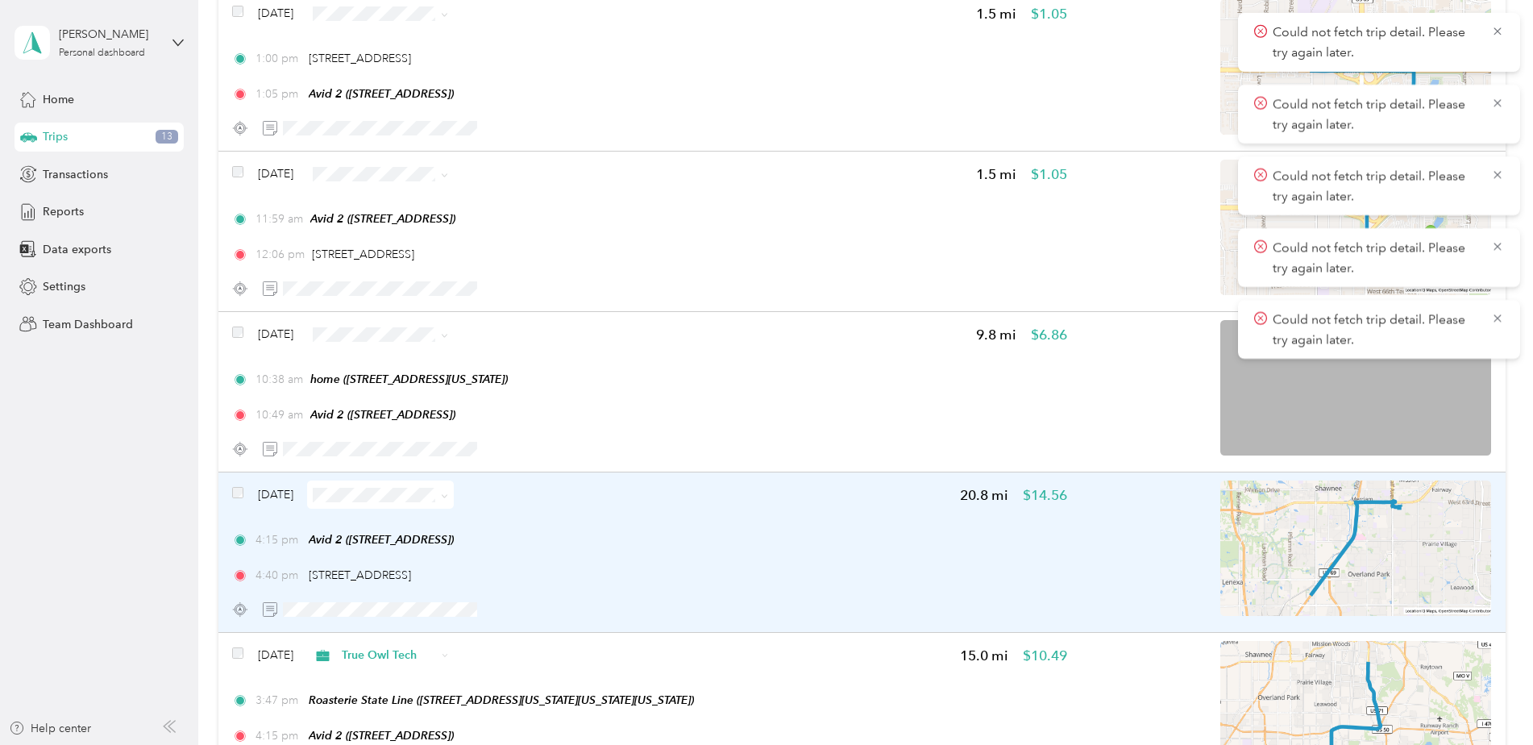
click at [797, 551] on div "4:15 pm Avid 2 (6329 Glenwood St, Overland Park, KS) 4:40 pm 26240 W 174th St, …" at bounding box center [649, 557] width 834 height 52
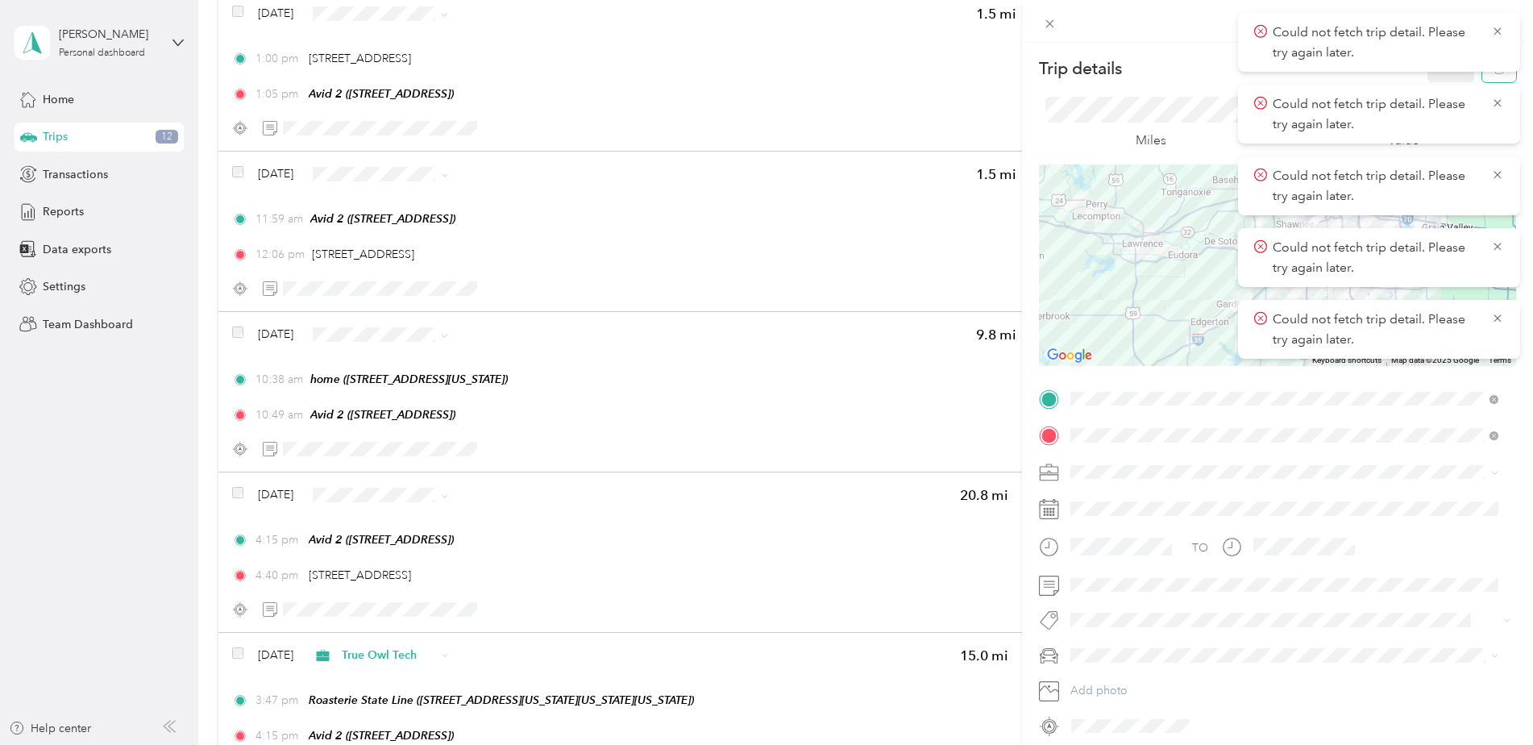
click at [1492, 77] on button "button" at bounding box center [1499, 68] width 34 height 28
click at [1440, 79] on button "Yes" at bounding box center [1439, 88] width 31 height 26
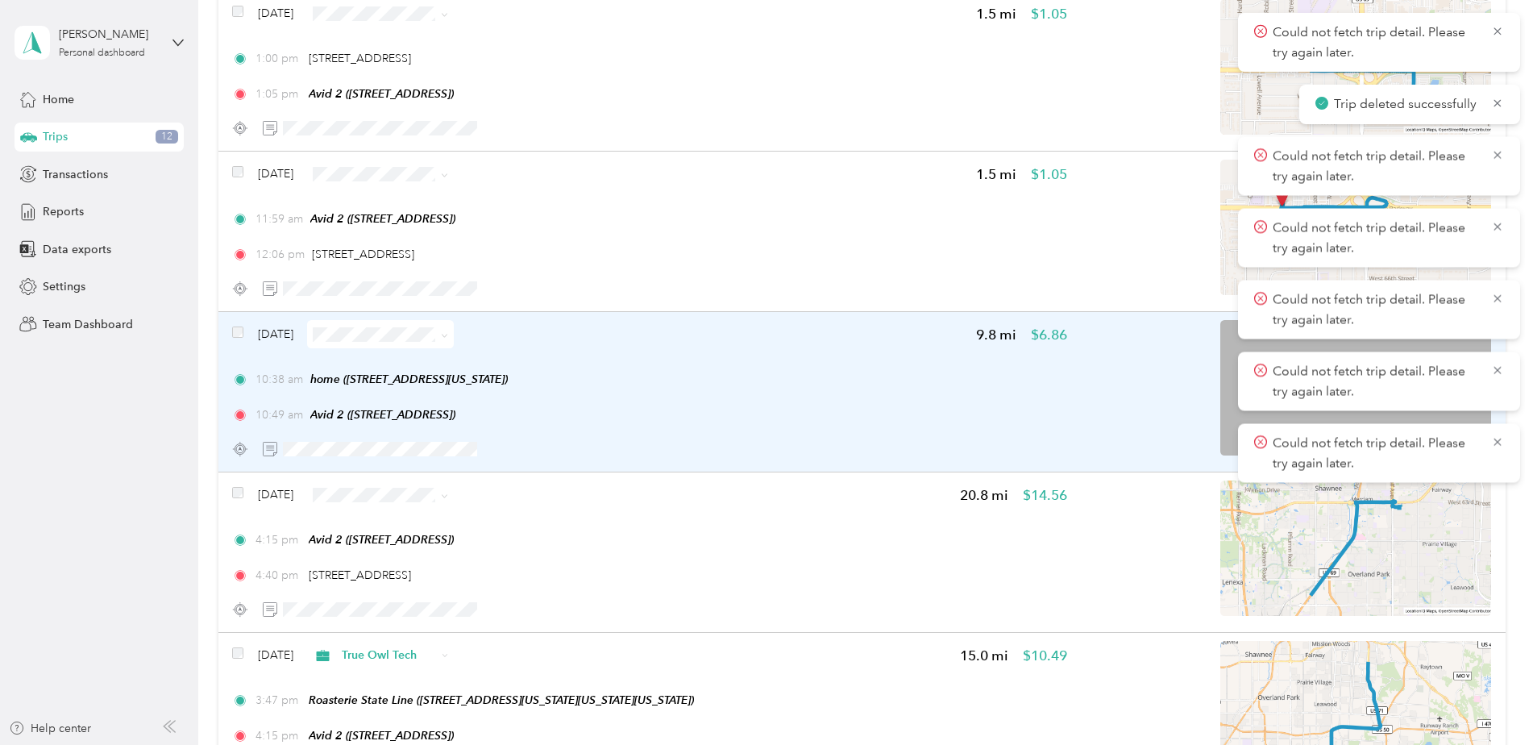
click at [754, 385] on div "10:38 am home (415 W Tenth St, Kansas City, MO)" at bounding box center [649, 379] width 834 height 17
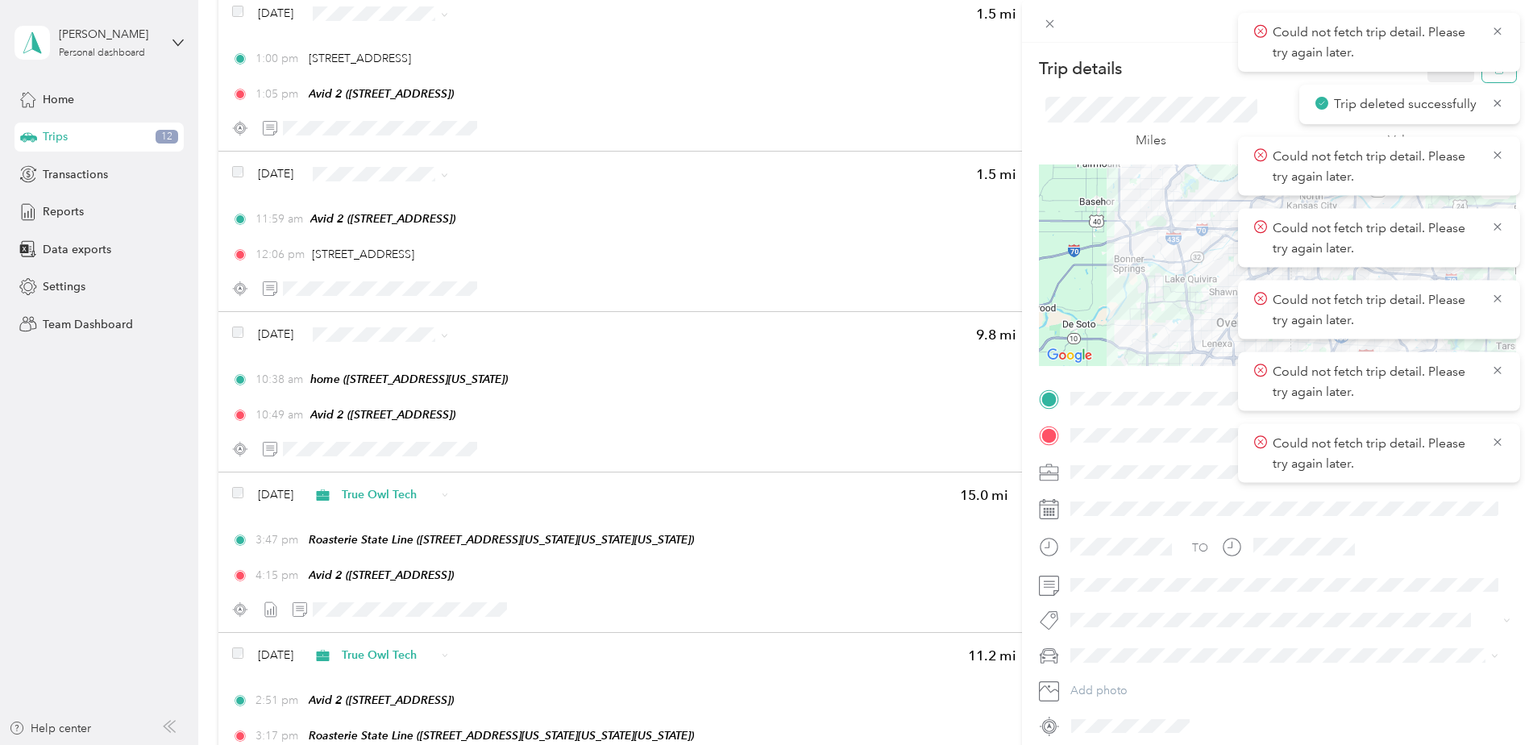
click at [1482, 74] on button "button" at bounding box center [1499, 68] width 34 height 28
click at [1440, 78] on button "Yes" at bounding box center [1439, 88] width 31 height 26
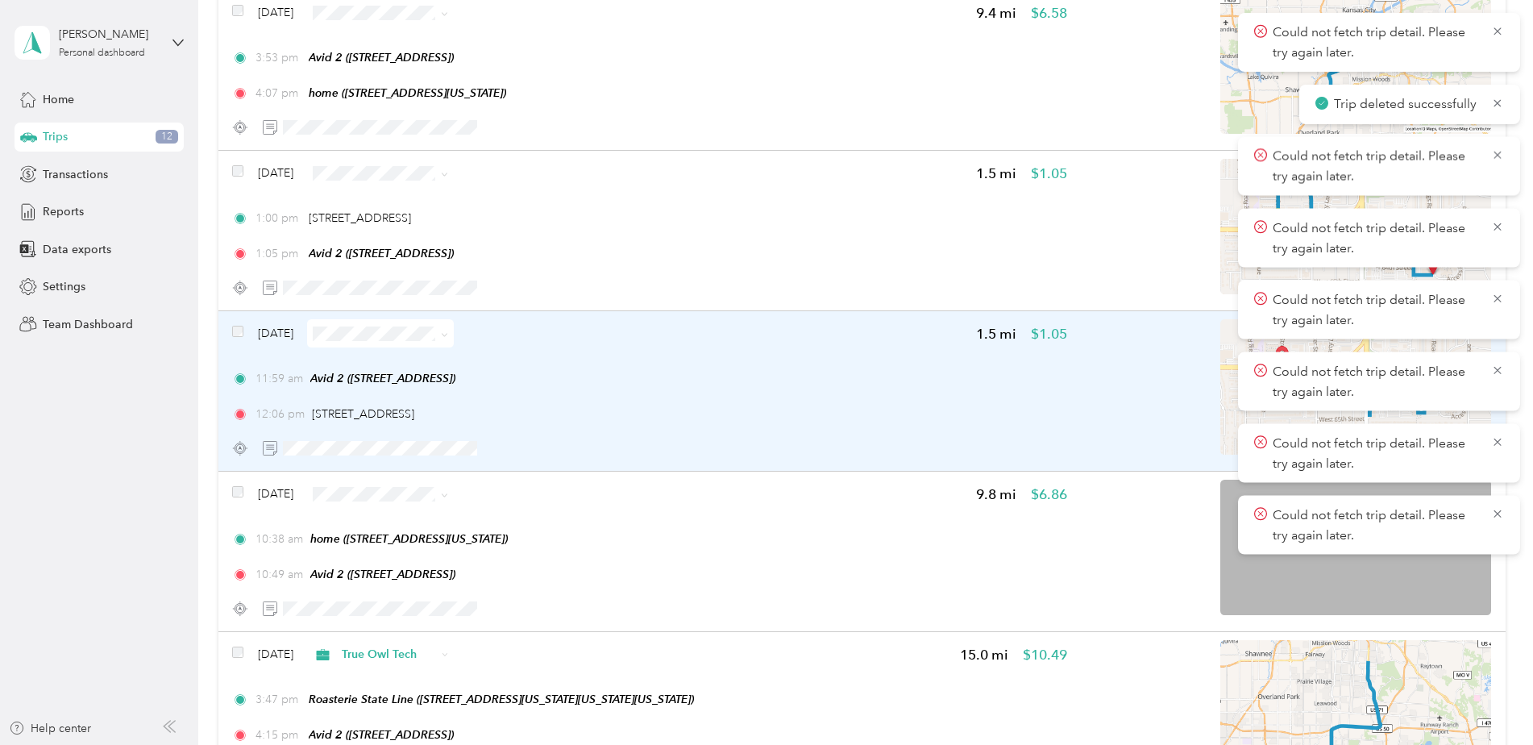
scroll to position [1358, 0]
click at [764, 398] on div "11:59 am Avid 2 (6329 Glenwood St, Overland Park, KS) 12:06 pm 7800 Shawnee Mis…" at bounding box center [649, 398] width 834 height 52
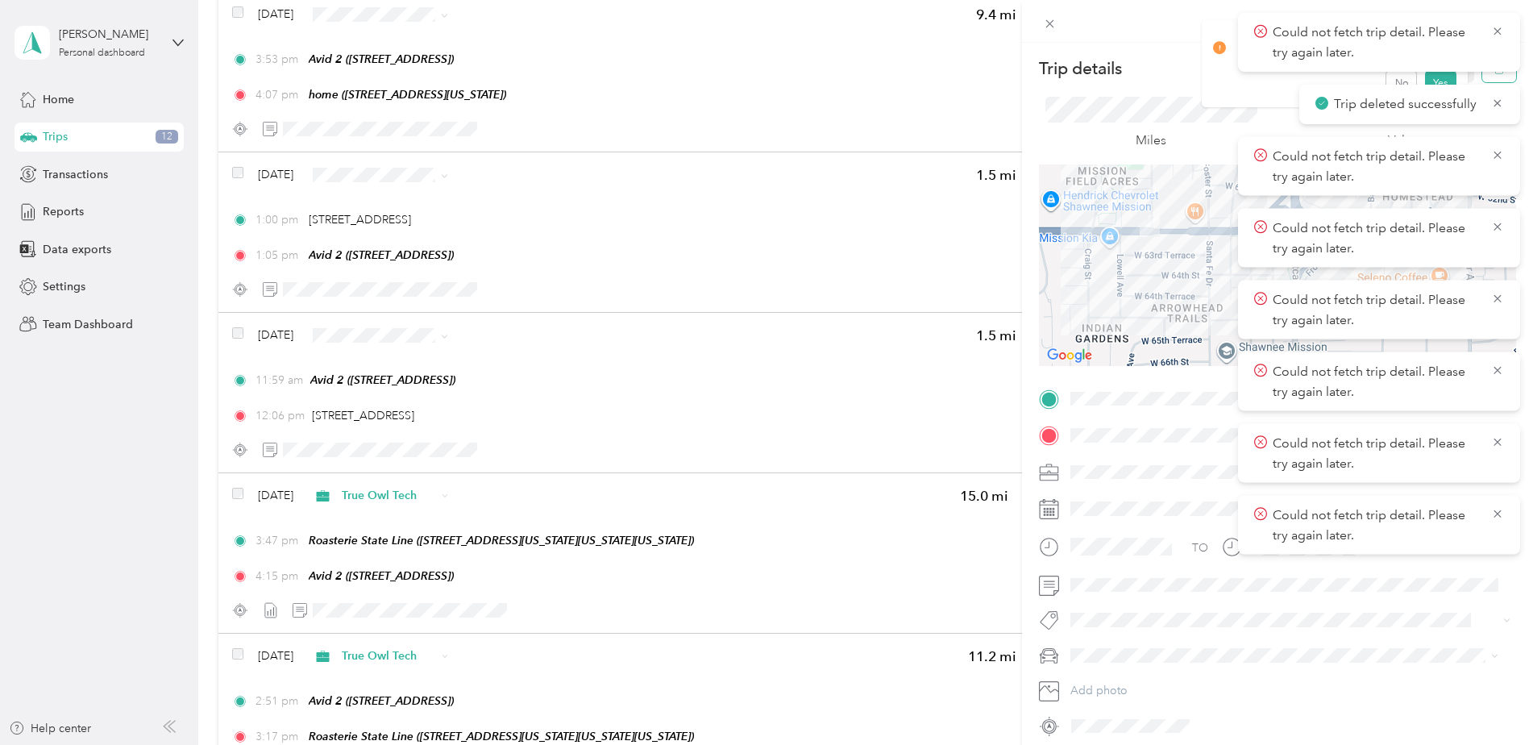
click at [1492, 81] on button "button" at bounding box center [1499, 68] width 34 height 28
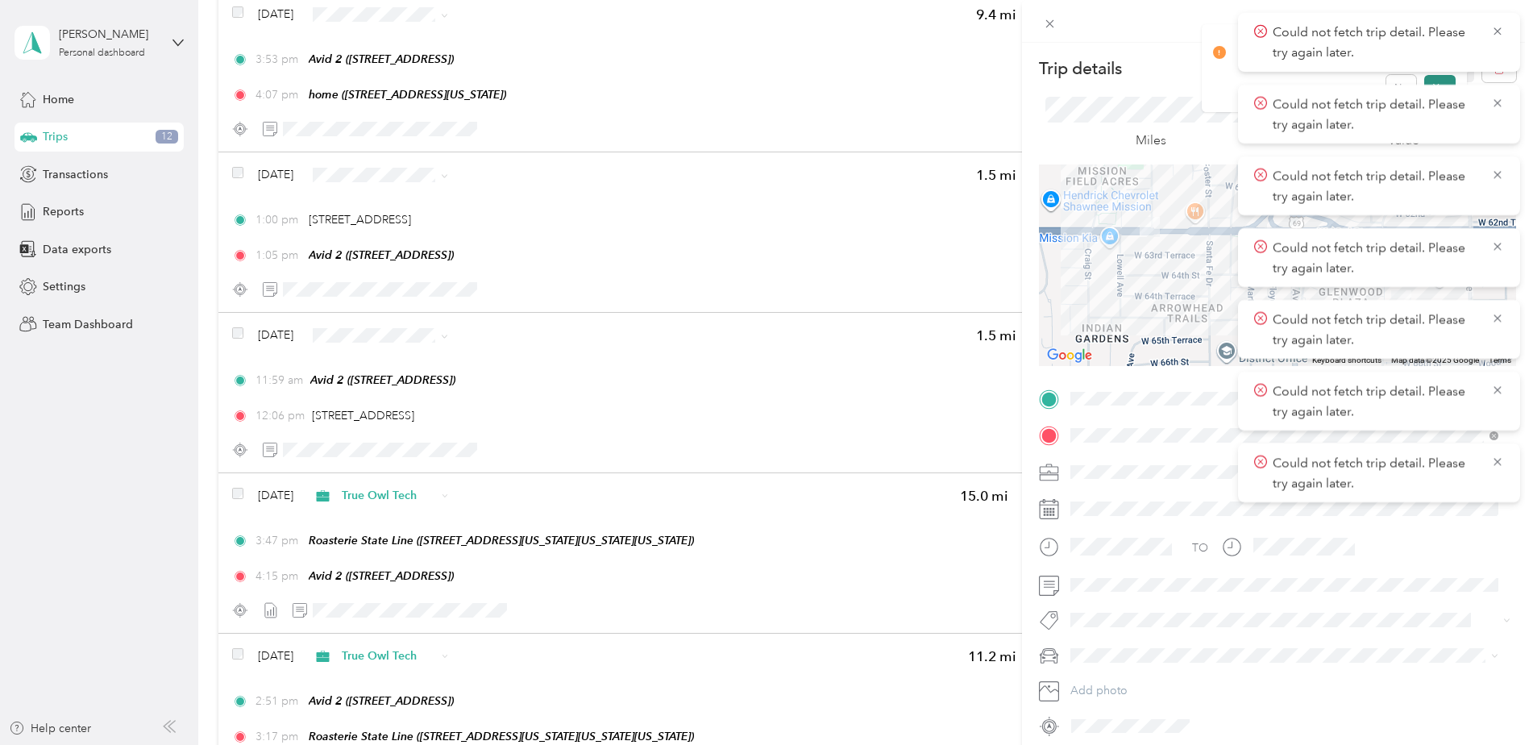
click at [1437, 77] on button "Yes" at bounding box center [1439, 88] width 31 height 26
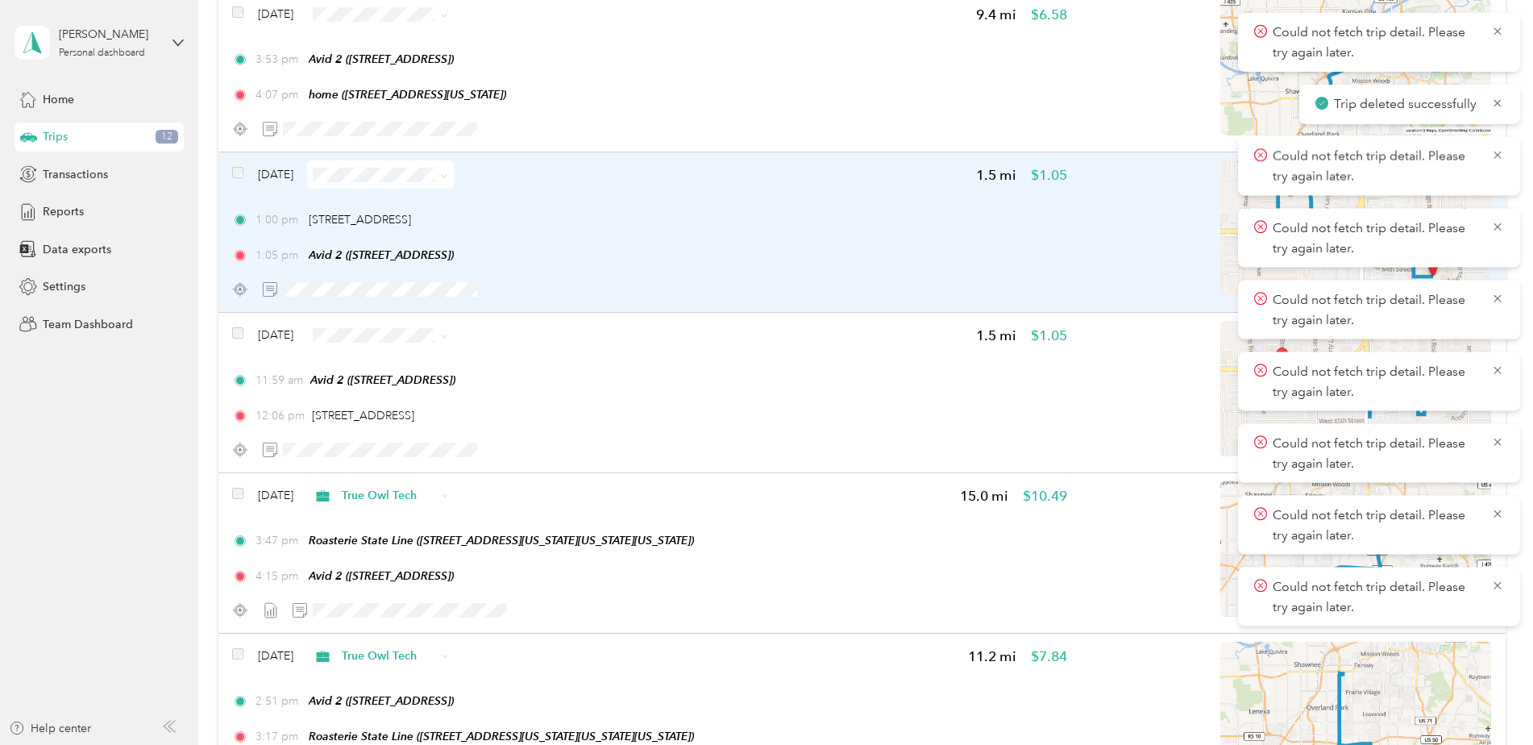
click at [801, 239] on div "1:00 pm 7800 Shawnee Mission Pkwy, Crestview, Overland Park, KS 1:05 pm Avid 2 …" at bounding box center [649, 237] width 834 height 52
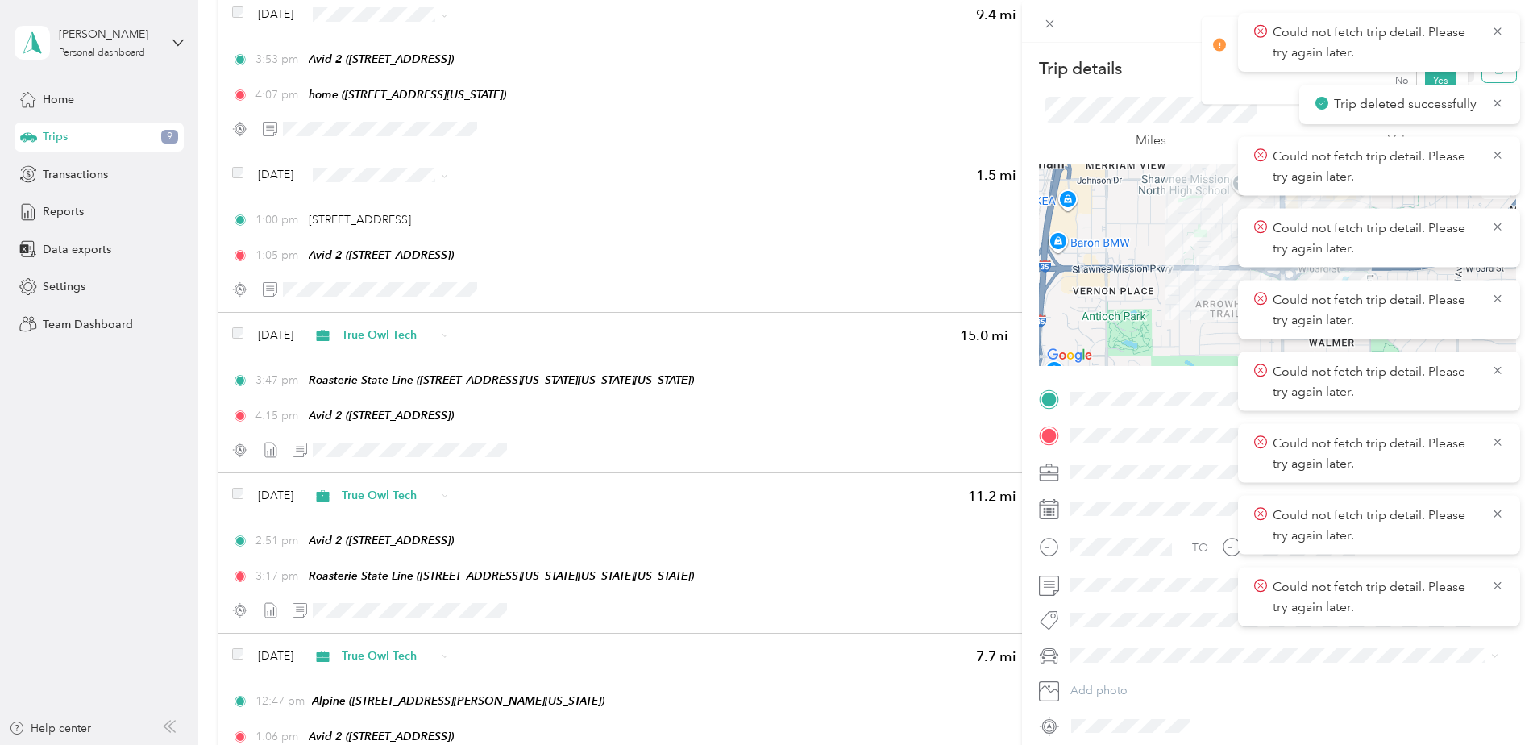
click at [1482, 77] on button "button" at bounding box center [1499, 68] width 34 height 28
click at [1437, 80] on button "Yes" at bounding box center [1439, 88] width 31 height 26
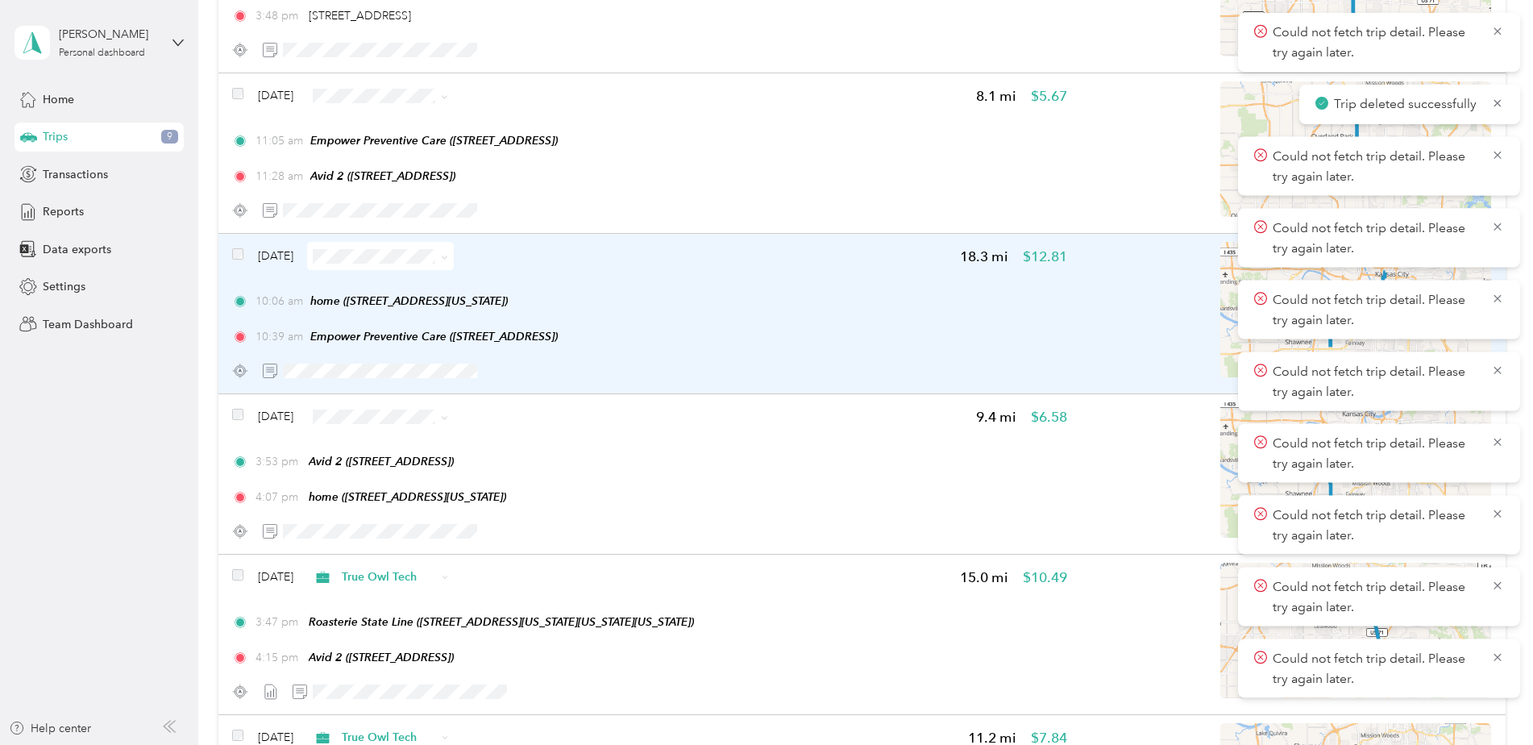
scroll to position [955, 0]
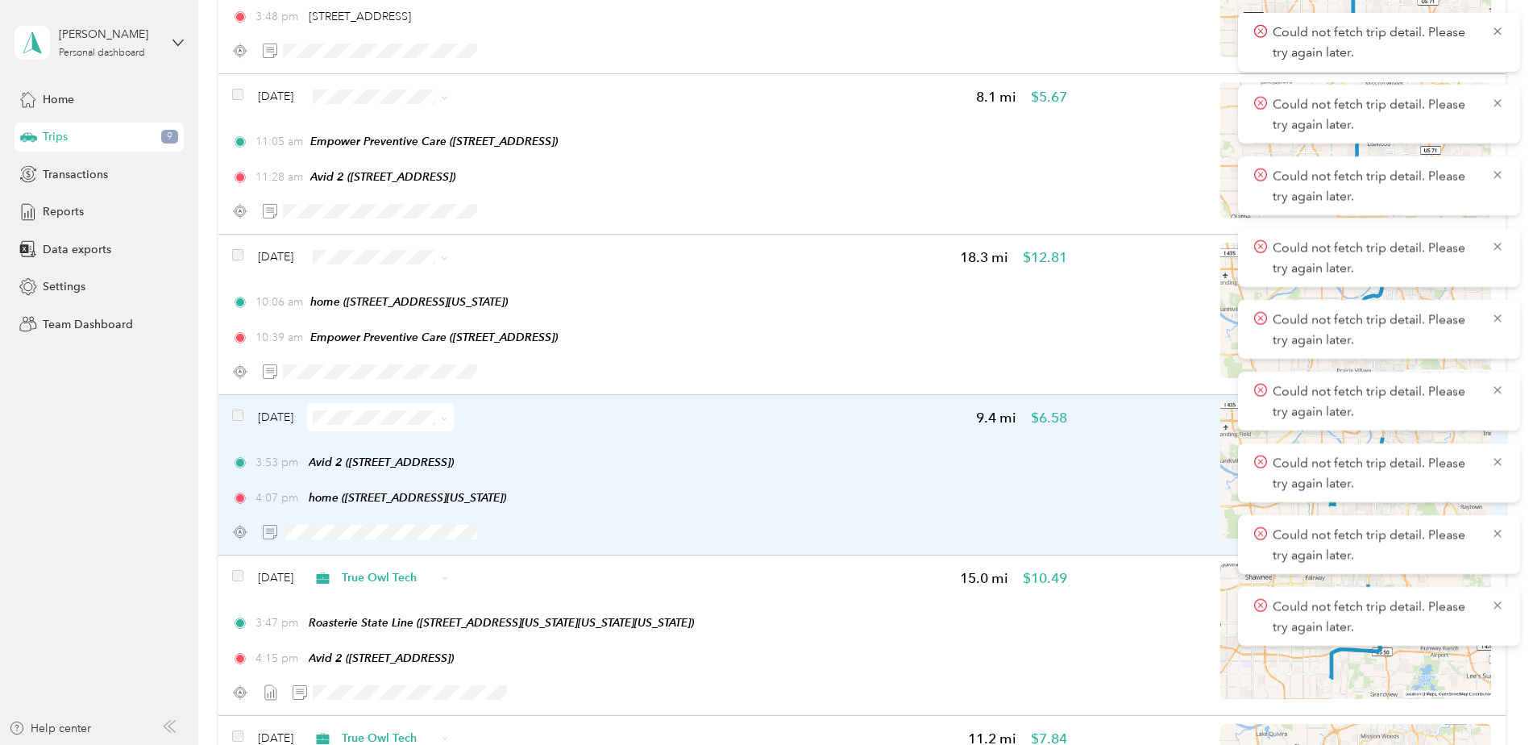
click at [736, 479] on div "3:53 pm Avid 2 (6329 Glenwood St, Overland Park, KS) 4:07 pm home (415 W Tenth …" at bounding box center [649, 480] width 834 height 52
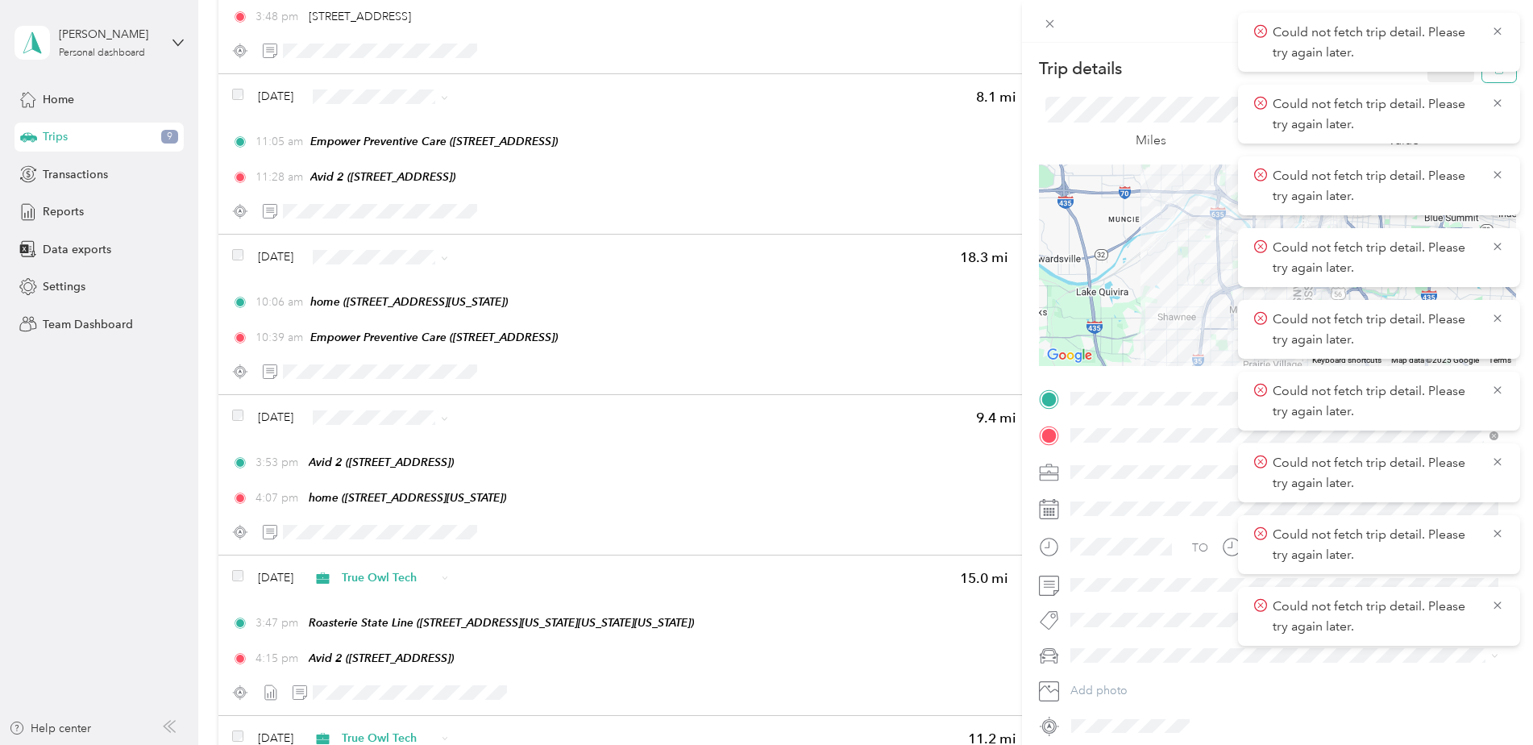
click at [1488, 77] on button "button" at bounding box center [1499, 68] width 34 height 28
click at [1444, 80] on button "Yes" at bounding box center [1439, 88] width 31 height 26
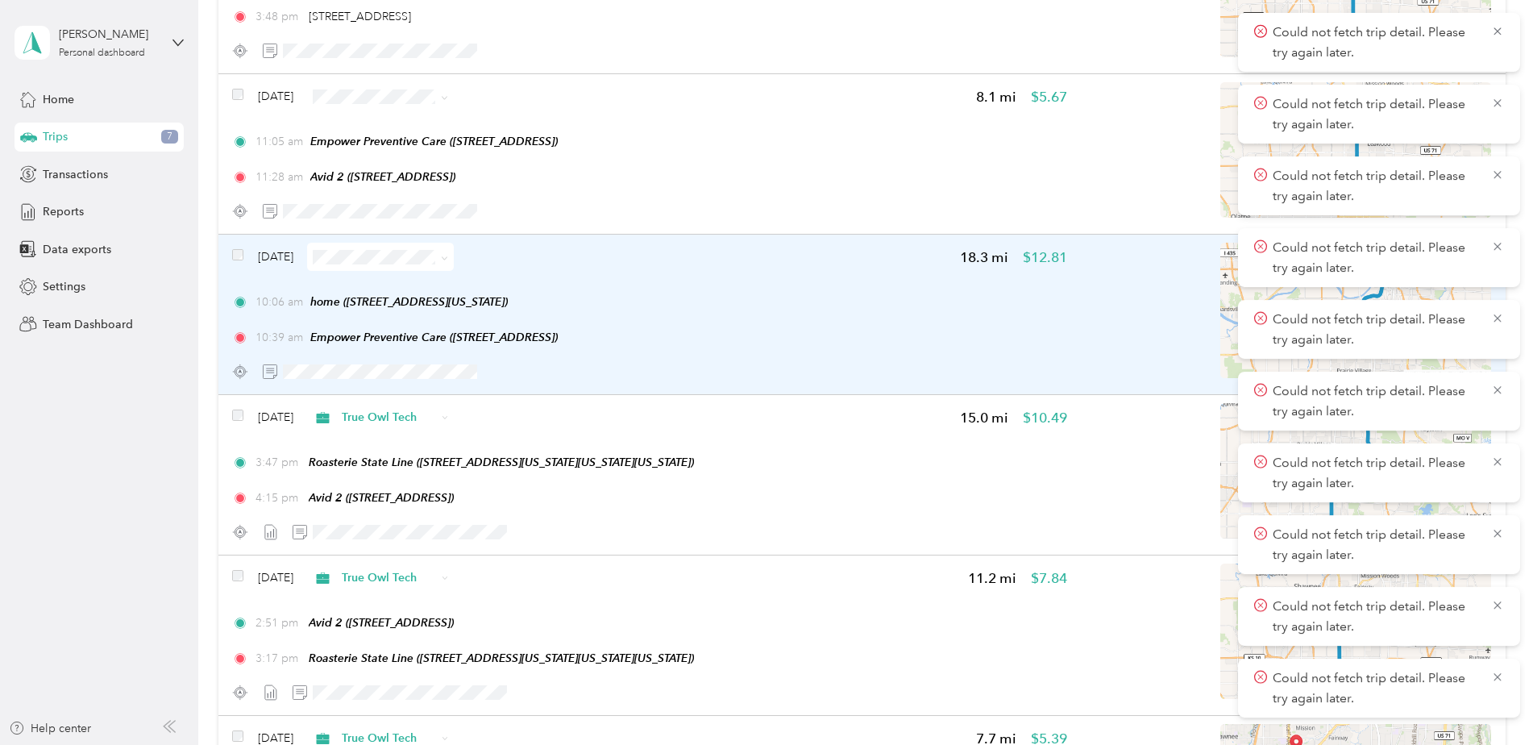
click at [777, 293] on div "Sep 29, 2025 18.3 mi $12.81 10:06 am home (415 W Tenth St, Kansas City, MO) 10:…" at bounding box center [649, 314] width 834 height 143
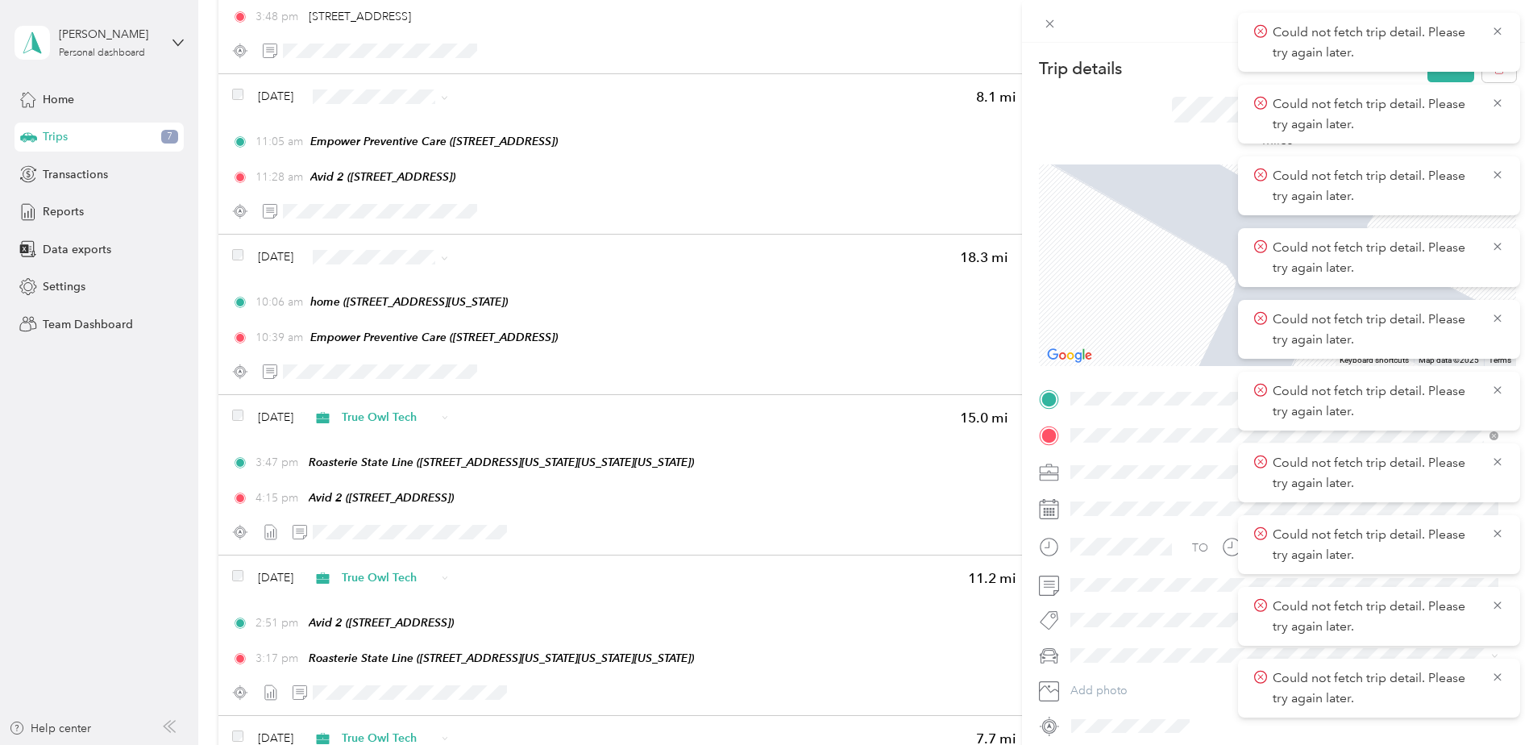
click at [1149, 559] on div "Avid 2" at bounding box center [1152, 564] width 102 height 15
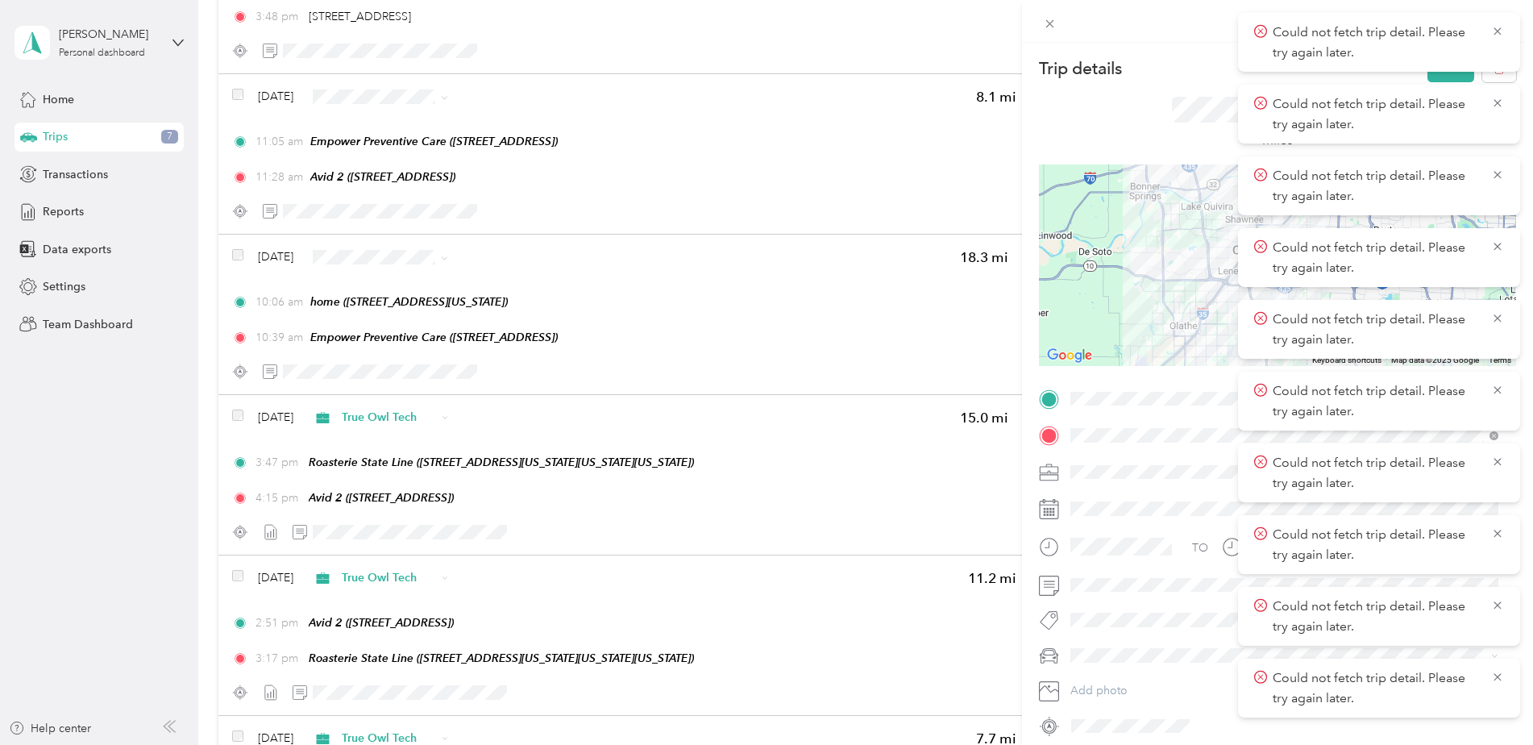
click at [1124, 555] on span "True Owl Tech" at bounding box center [1112, 557] width 73 height 14
click at [1441, 76] on button "Save" at bounding box center [1450, 68] width 47 height 28
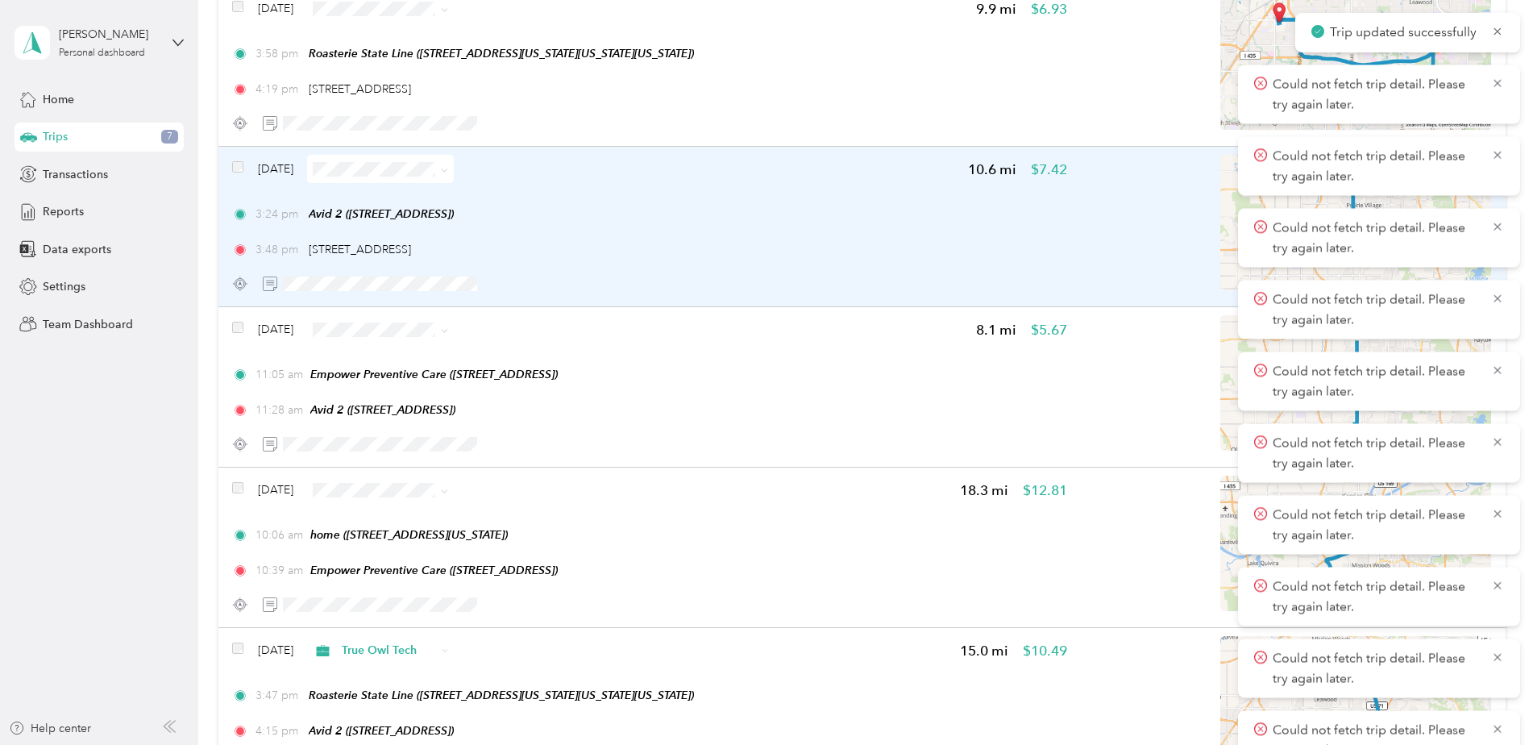
scroll to position [713, 0]
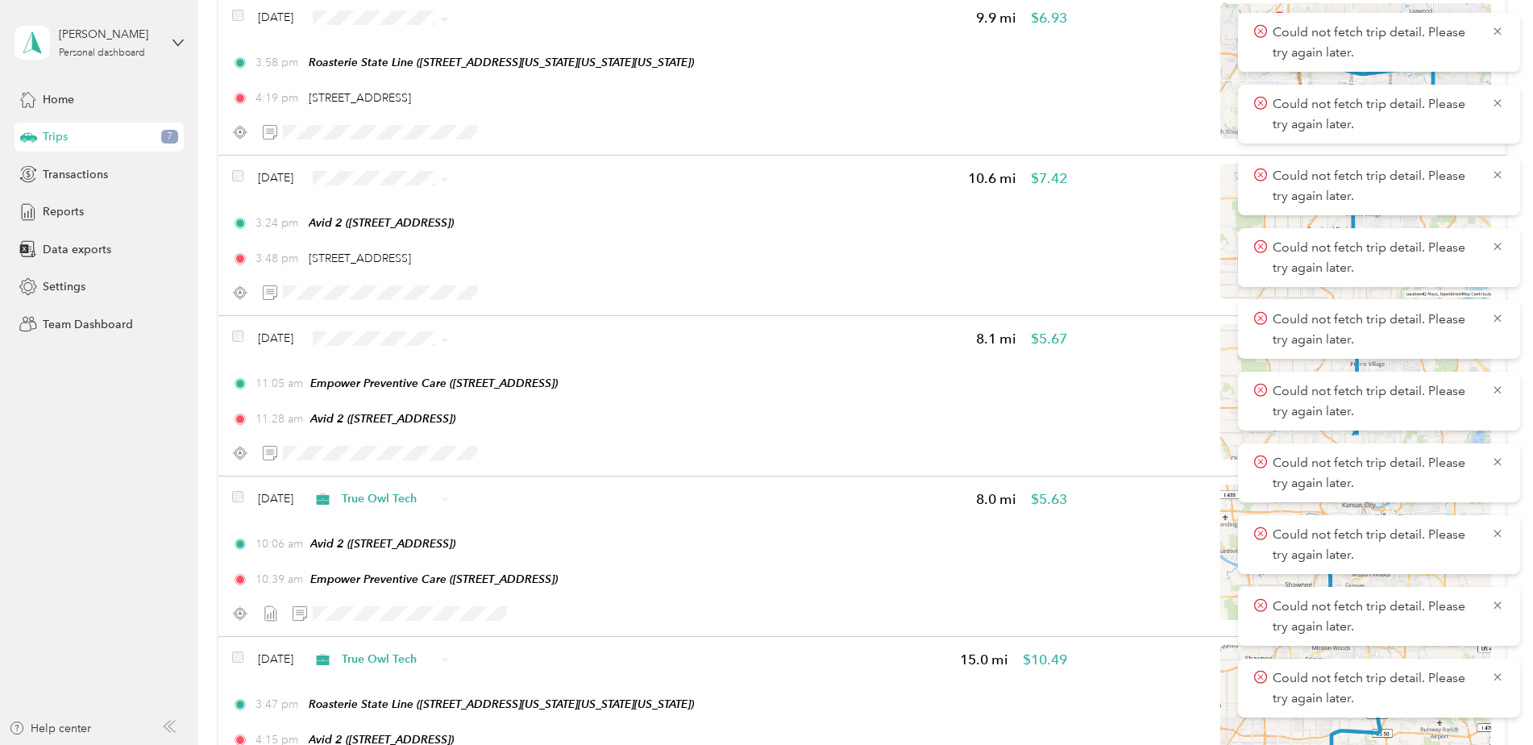
click at [457, 418] on span "True Owl Tech" at bounding box center [427, 424] width 96 height 17
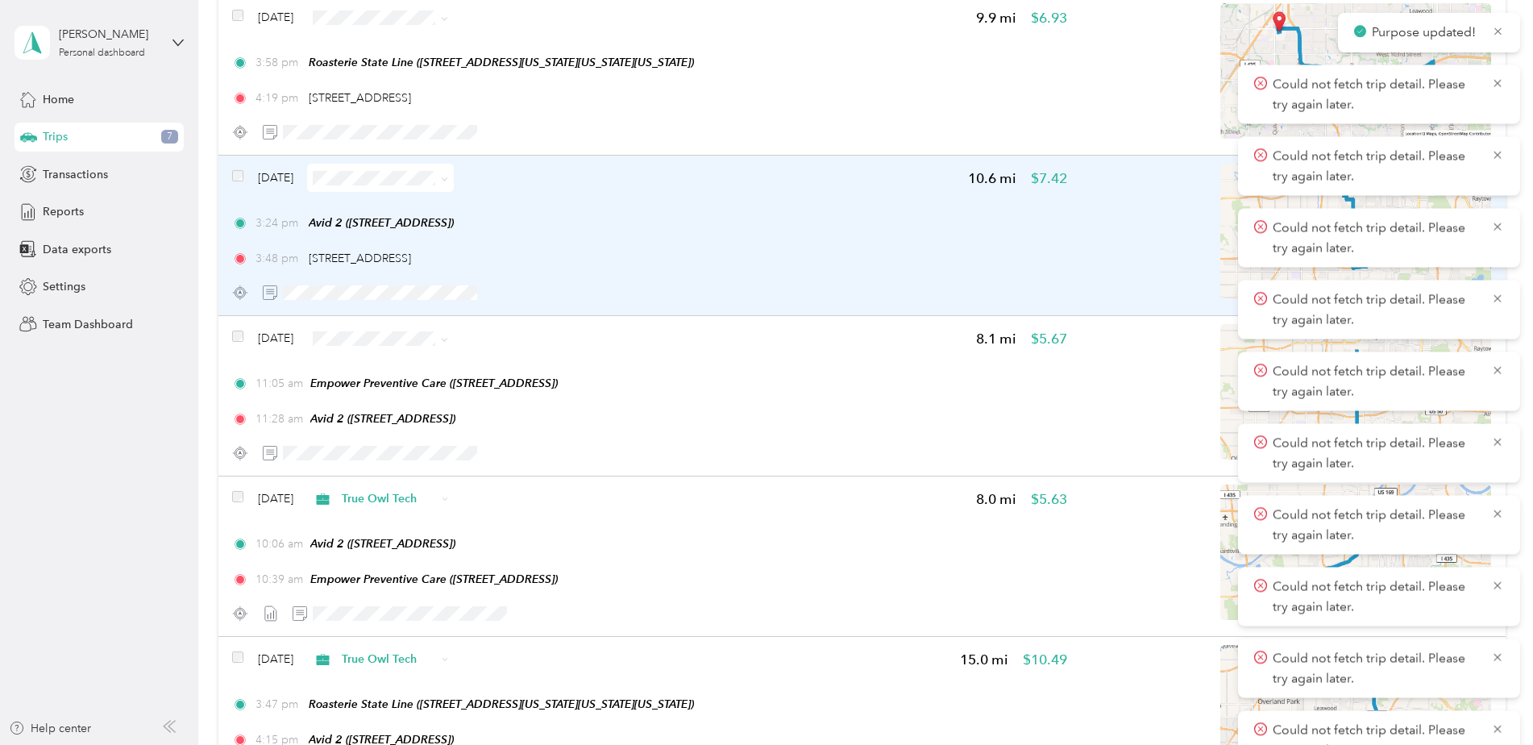
scroll to position [552, 0]
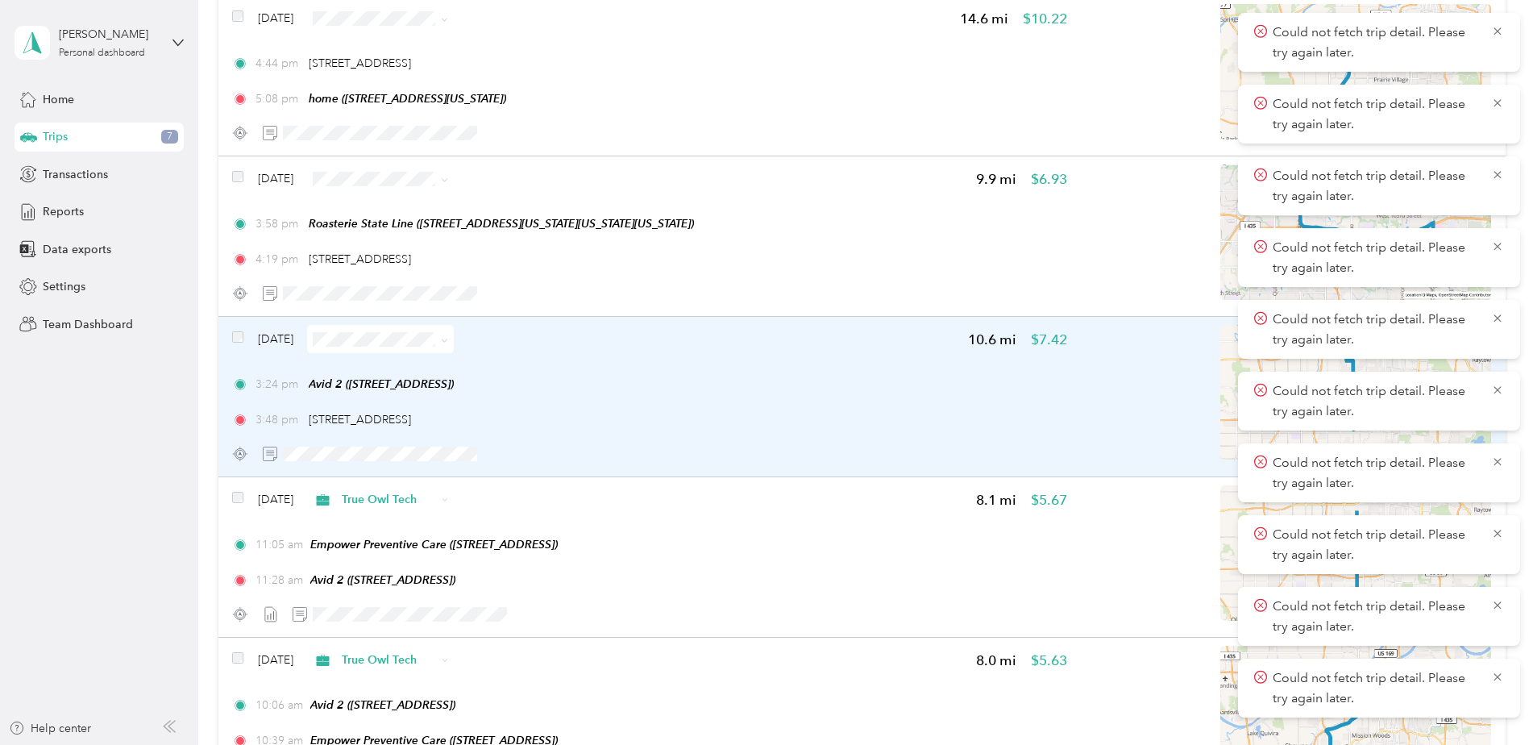
click at [673, 380] on div "3:24 pm Avid 2 (6329 Glenwood St, Overland Park, KS)" at bounding box center [649, 384] width 834 height 17
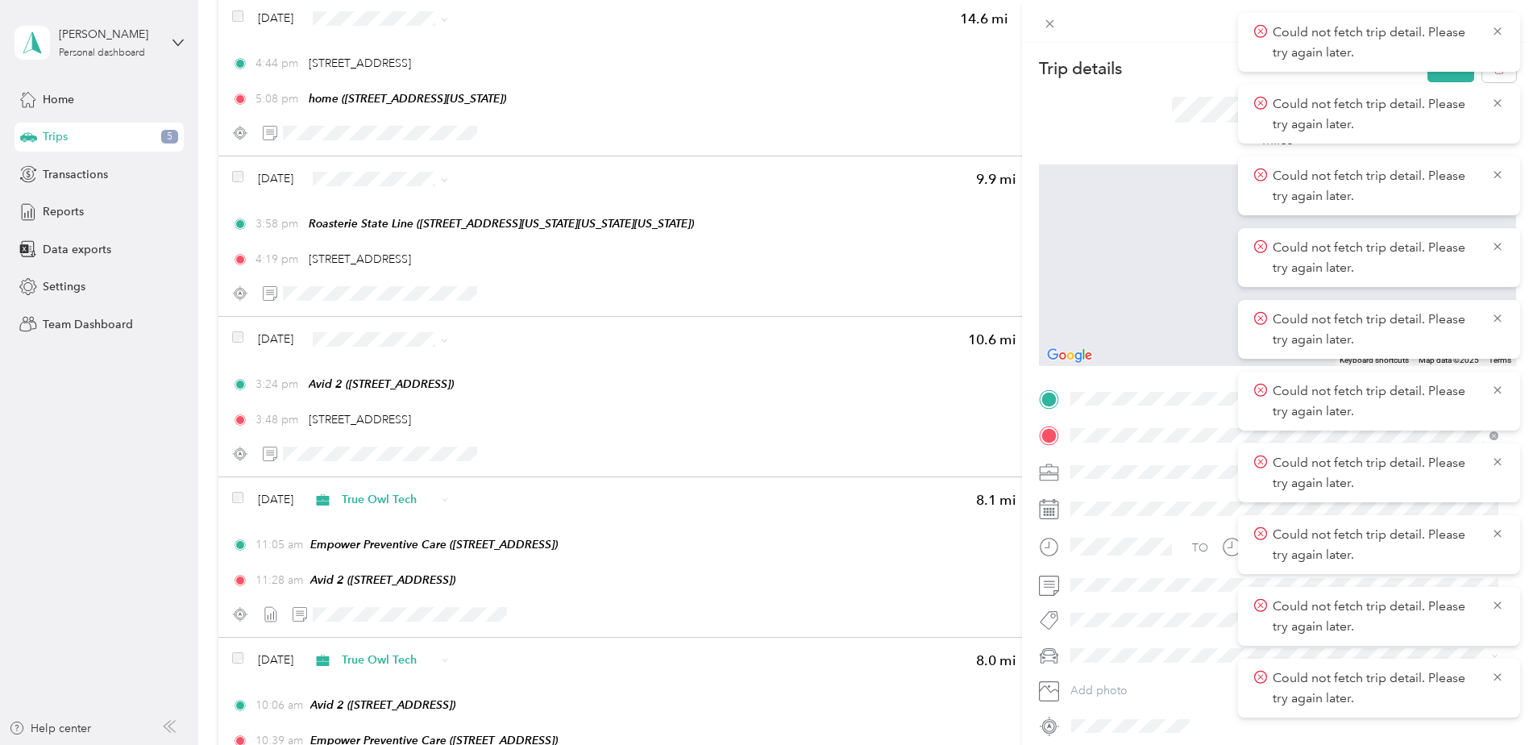
click at [1151, 502] on div "Roasterie State Line 1310 Carondelet Drive, Kansas City, 64114, Kansas City, Mi…" at bounding box center [1240, 509] width 279 height 34
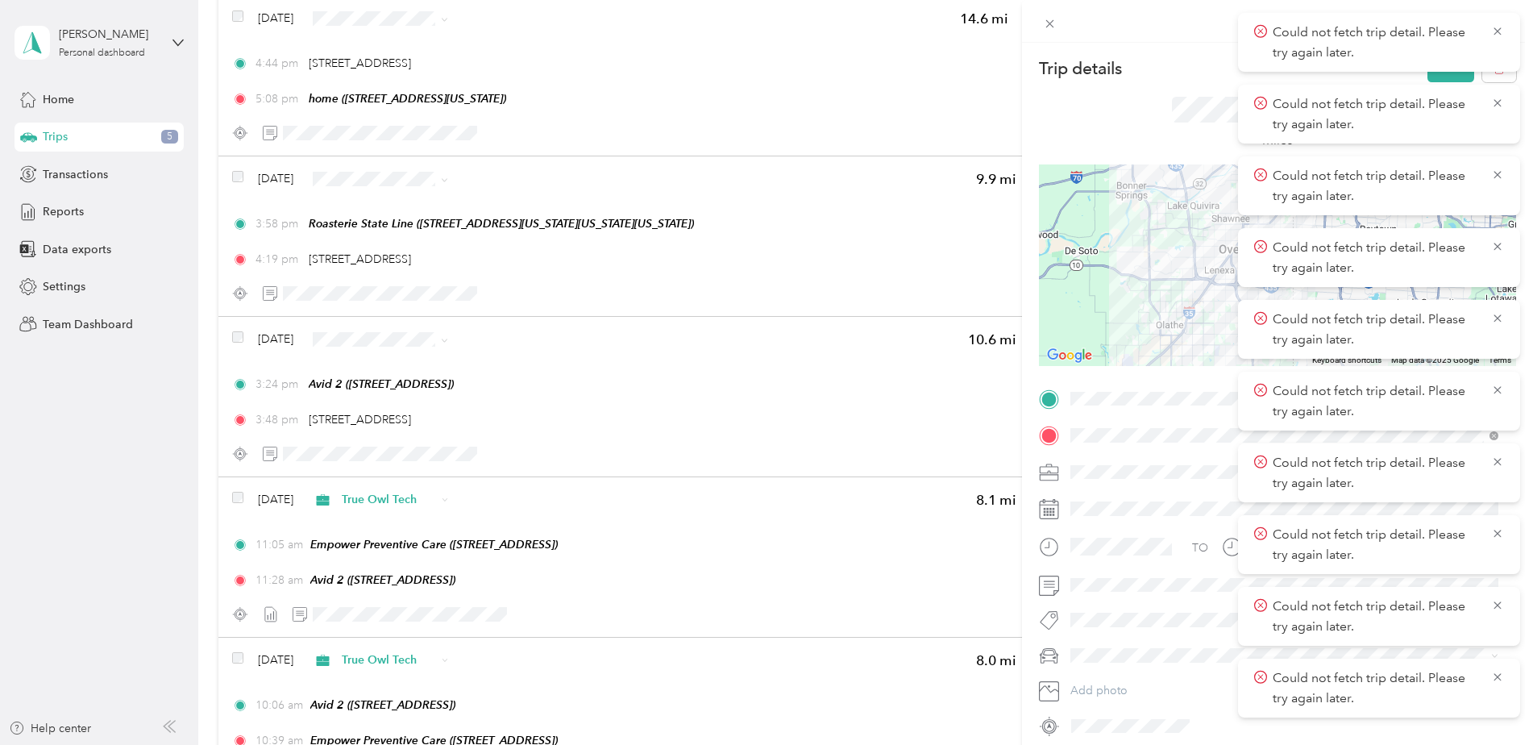
click at [1123, 548] on div "True Owl Tech" at bounding box center [1284, 556] width 417 height 17
click at [1452, 76] on button "Save" at bounding box center [1450, 68] width 47 height 28
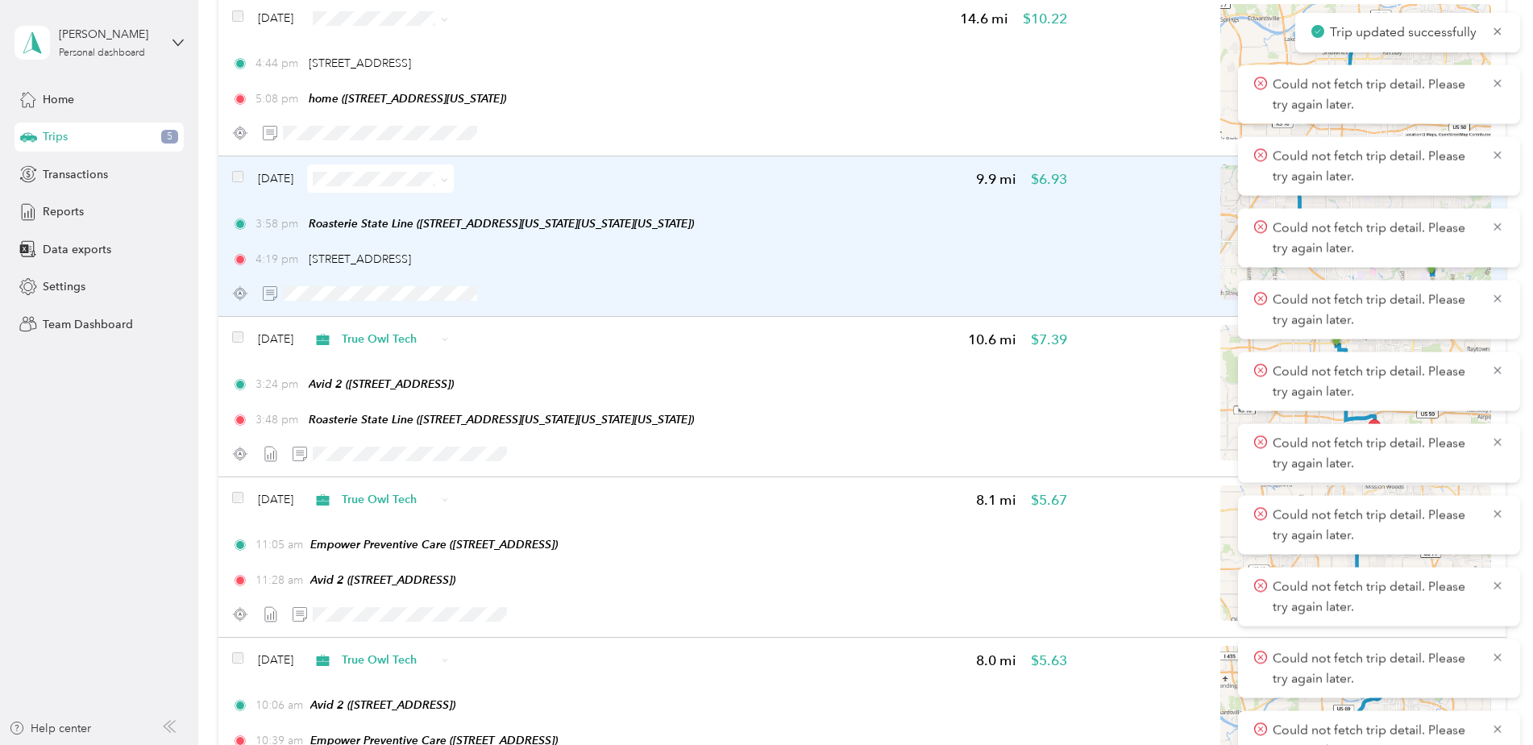
click at [617, 297] on div at bounding box center [649, 293] width 834 height 28
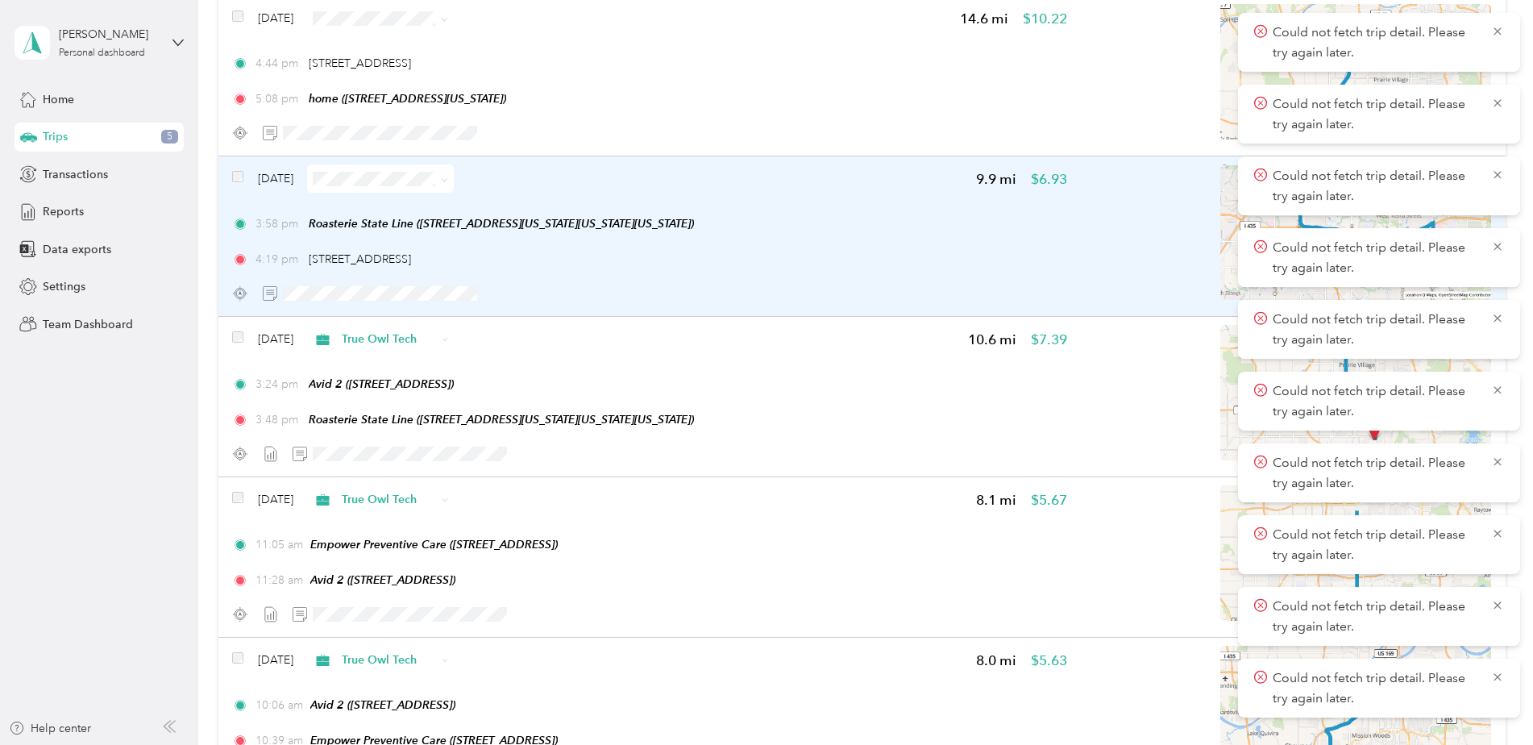
click at [794, 247] on div "3:58 pm Roasterie State Line (1310 Carondelet Drive, Kansas City, Kansas City, …" at bounding box center [649, 241] width 834 height 52
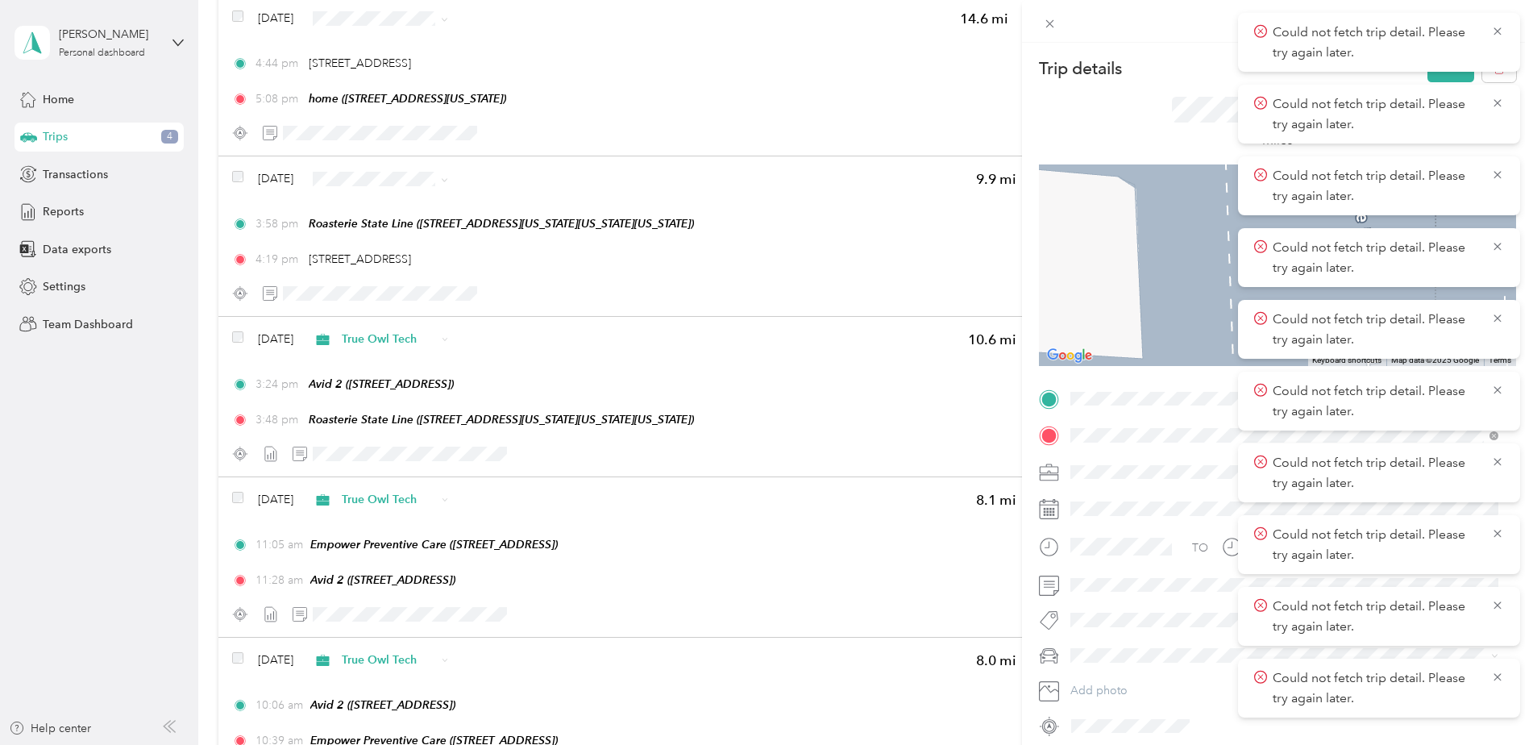
click at [1137, 558] on div "Avid 2 6329 Glenwood St, 66202, Overland Park, KS, United States" at bounding box center [1152, 559] width 102 height 34
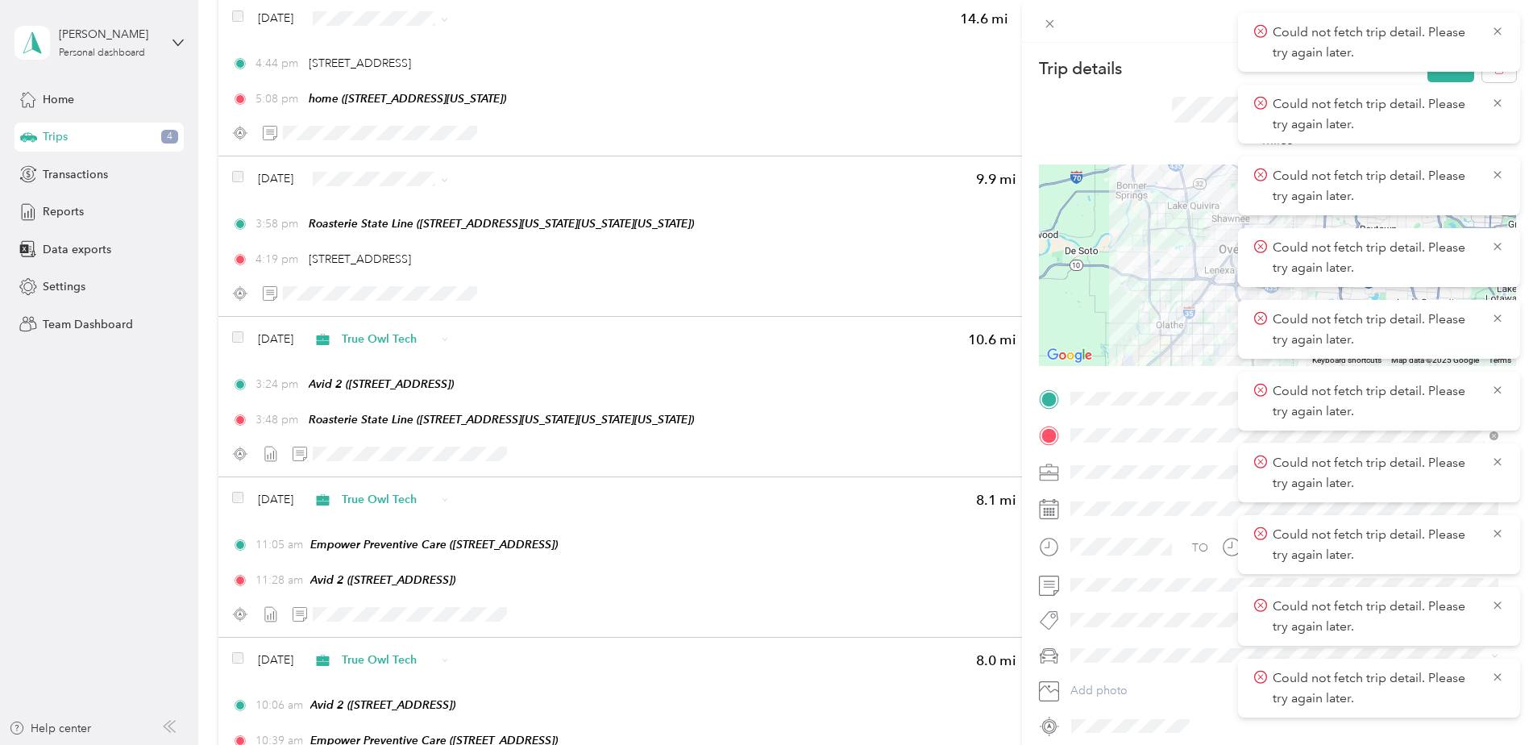
click at [1126, 551] on span "True Owl Tech" at bounding box center [1112, 557] width 73 height 14
click at [1433, 70] on body "Could not fetch trip detail. Please try again later. Could not fetch trip detai…" at bounding box center [762, 372] width 1525 height 745
click at [1427, 80] on button "Save" at bounding box center [1450, 68] width 47 height 28
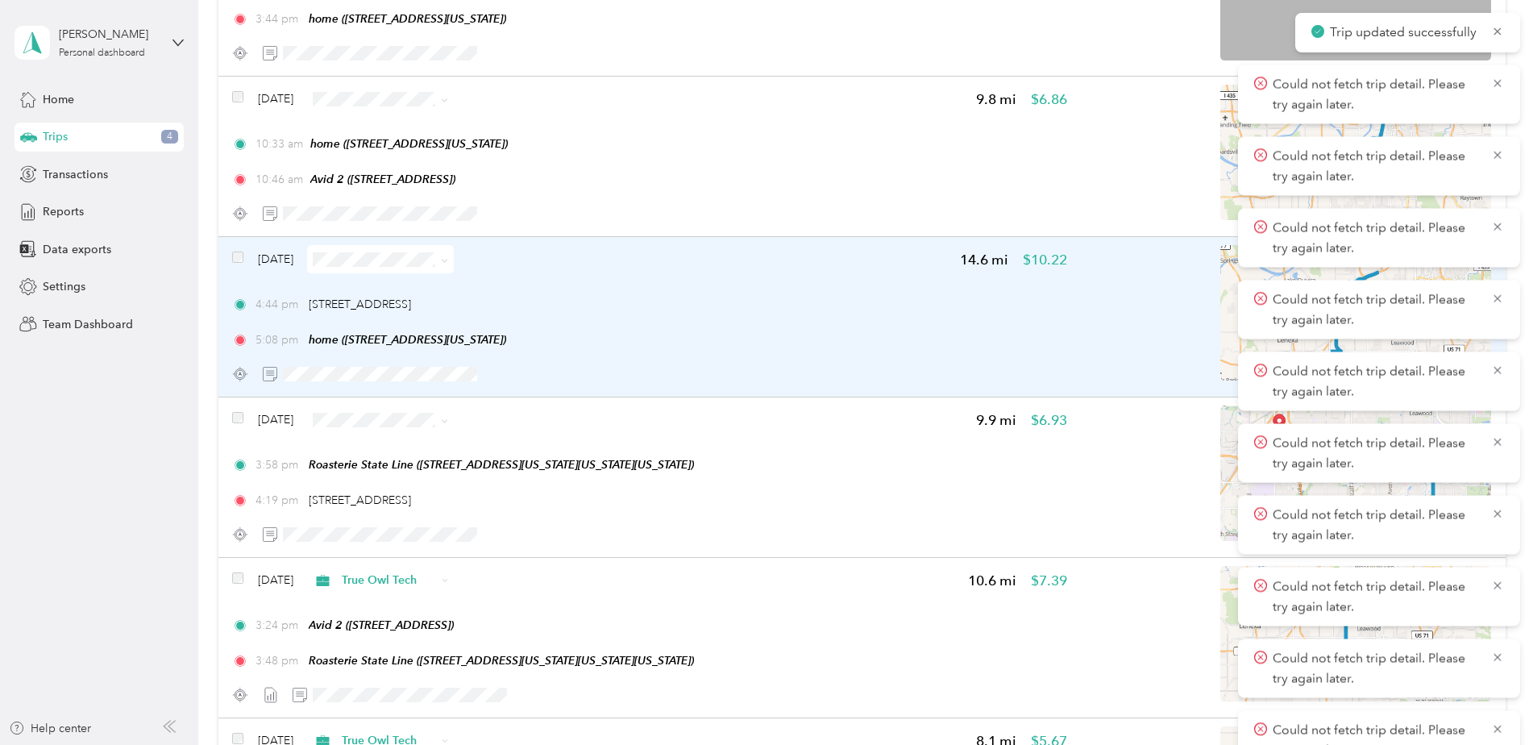
scroll to position [310, 0]
click at [737, 327] on div "4:44 pm 11573 W 95th St, Oak Park, Overland Park, KS 5:08 pm home (415 W Tenth …" at bounding box center [649, 323] width 834 height 52
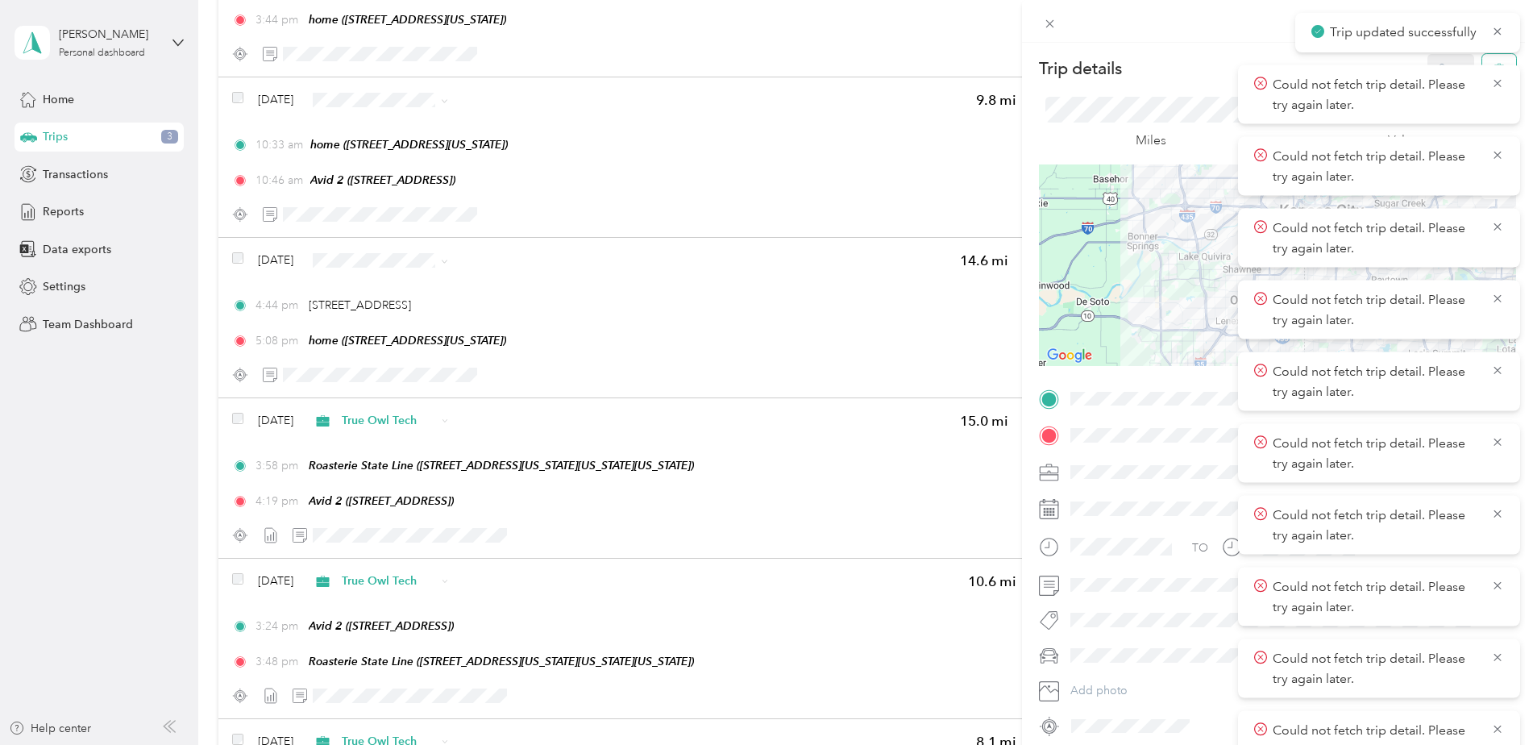
click at [1478, 57] on body "Trip updated successfully Could not fetch trip detail. Please try again later. …" at bounding box center [762, 372] width 1525 height 745
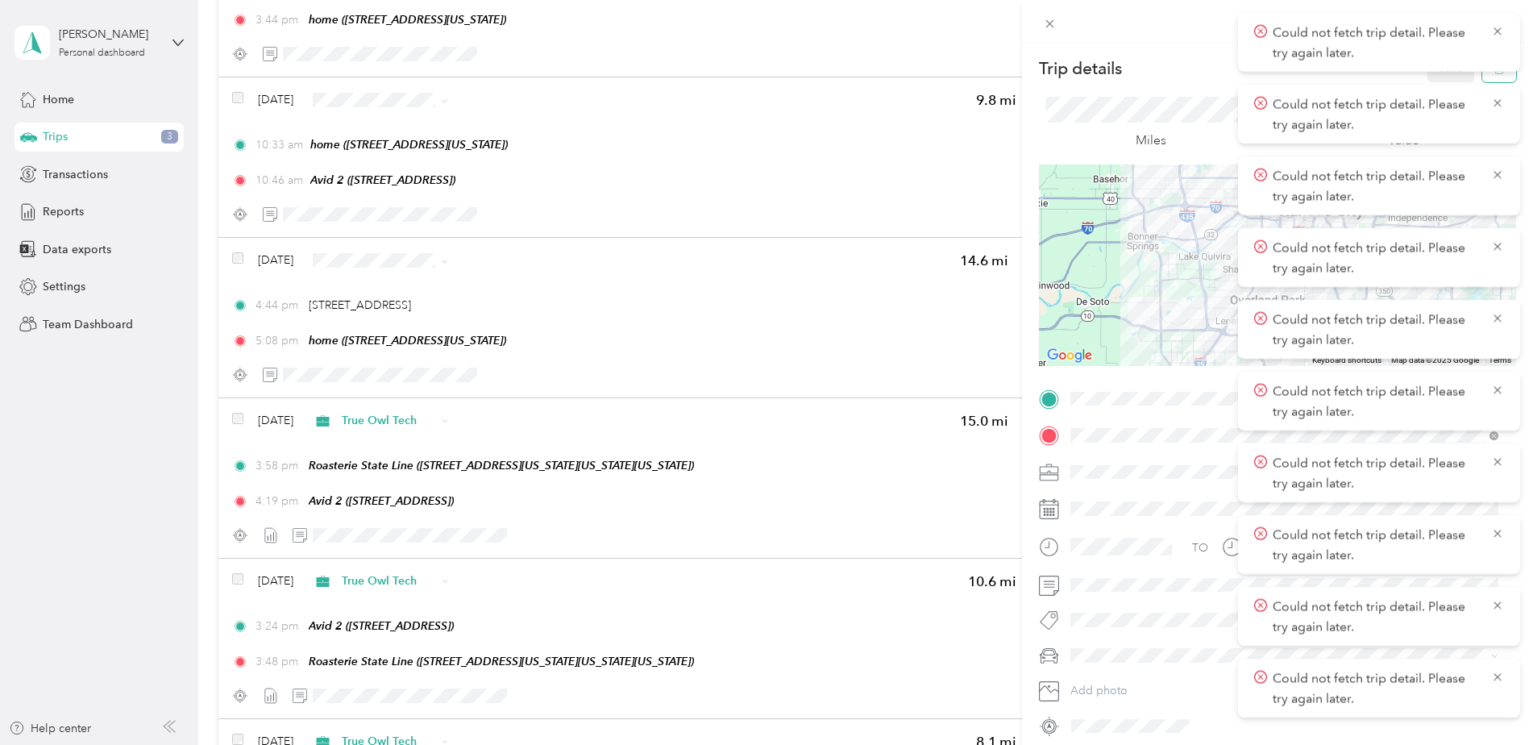
click at [1485, 80] on button "button" at bounding box center [1499, 68] width 34 height 28
click at [1436, 80] on button "Yes" at bounding box center [1439, 88] width 31 height 26
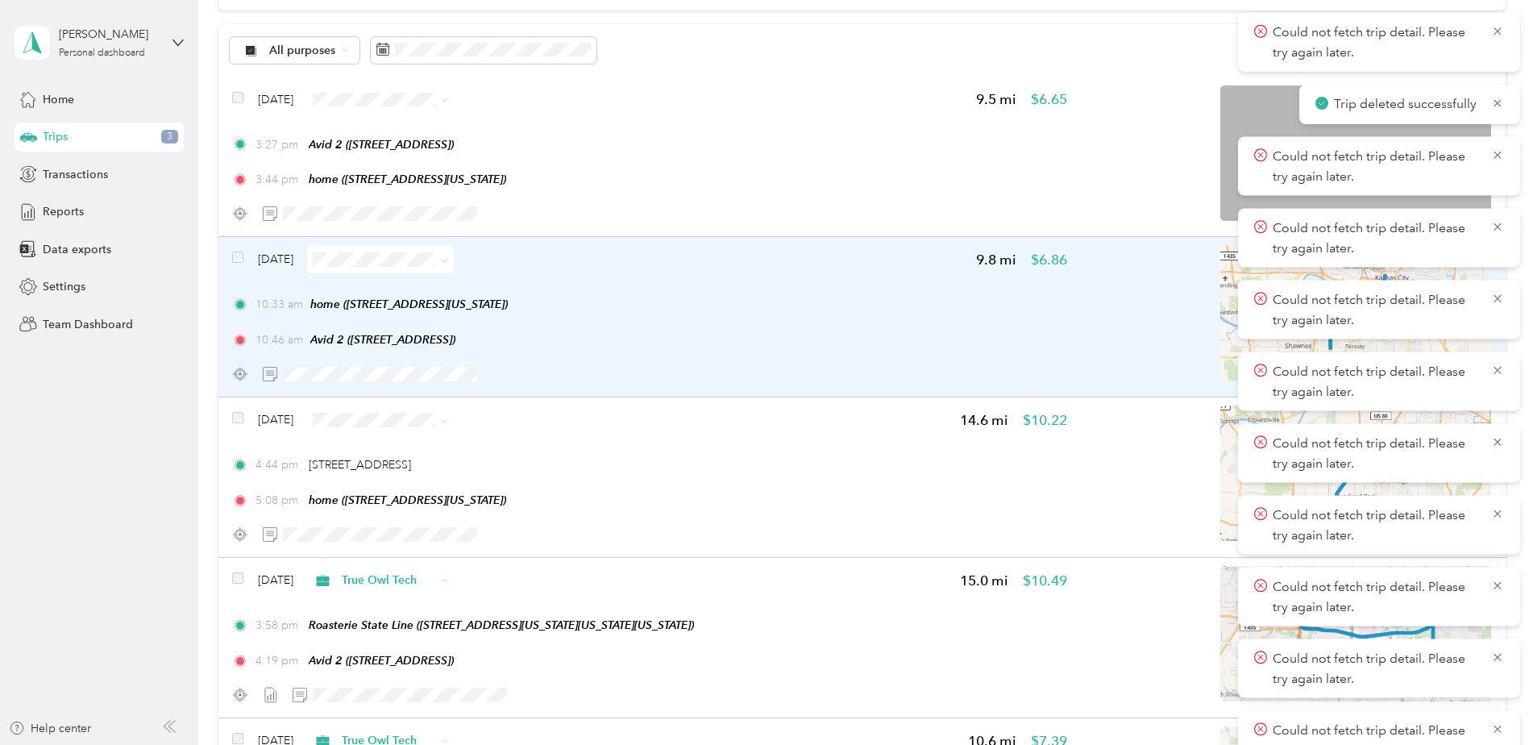
scroll to position [149, 0]
click at [713, 305] on div "10:33 am home (415 W Tenth St, Kansas City, MO)" at bounding box center [649, 305] width 834 height 17
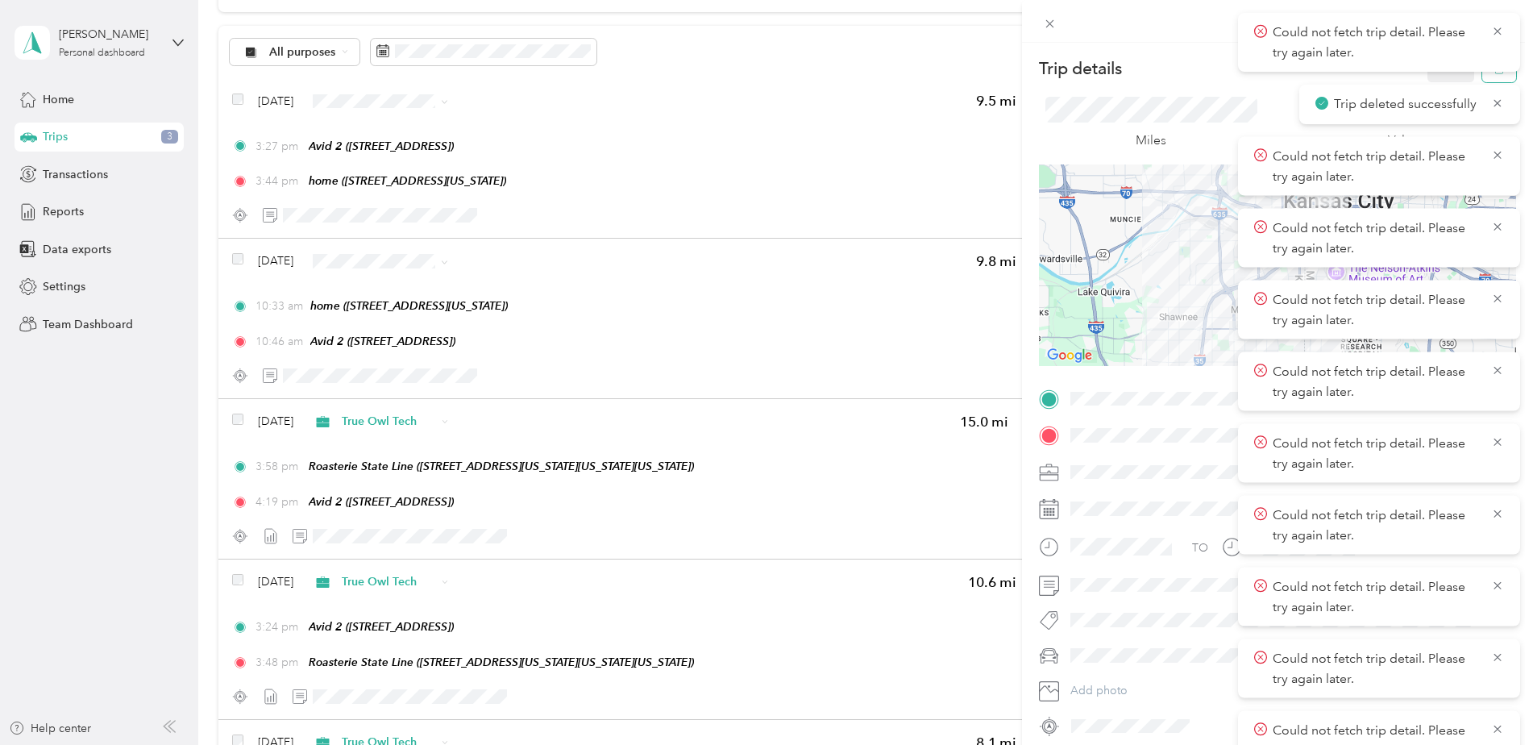
click at [1494, 72] on icon "button" at bounding box center [1499, 68] width 11 height 11
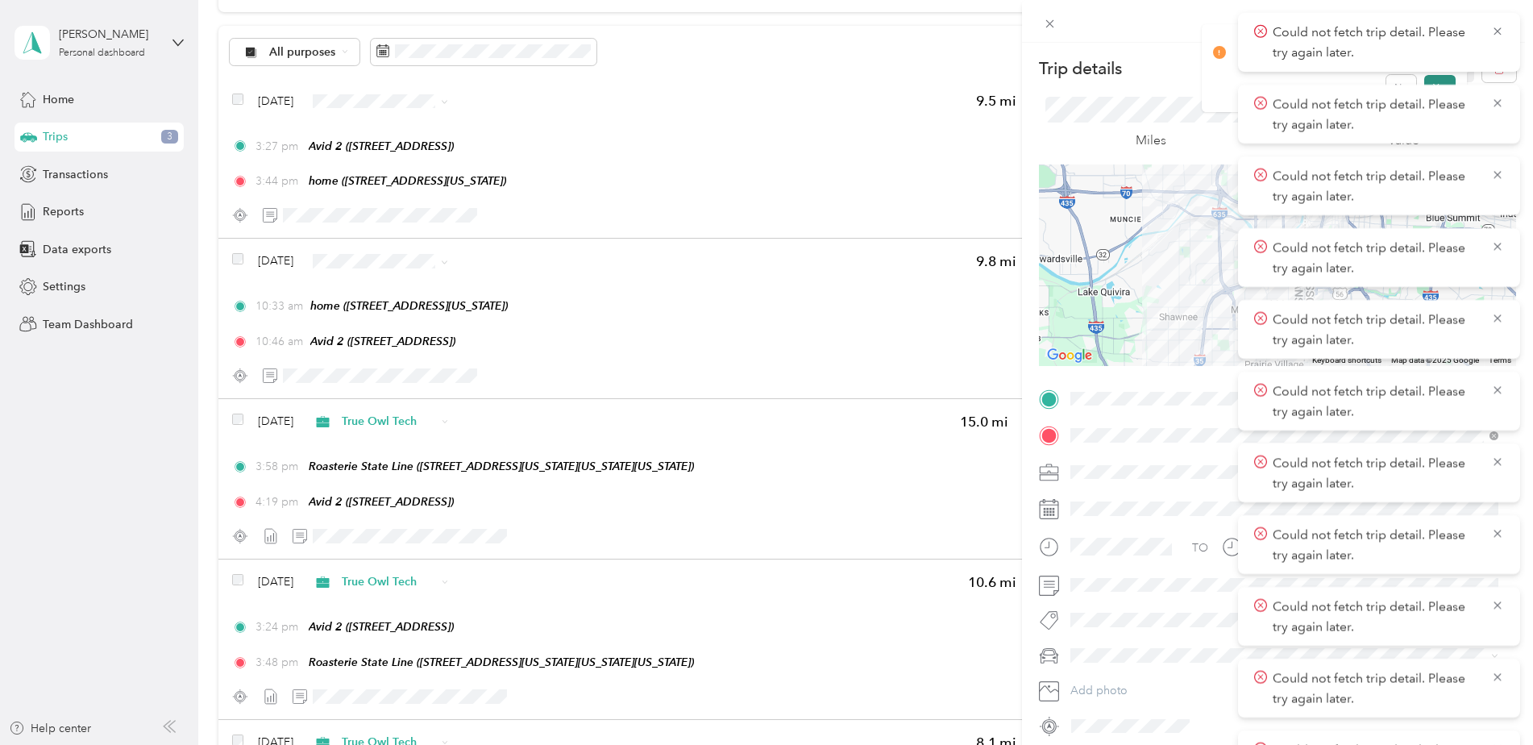
click at [1435, 78] on button "Yes" at bounding box center [1439, 88] width 31 height 26
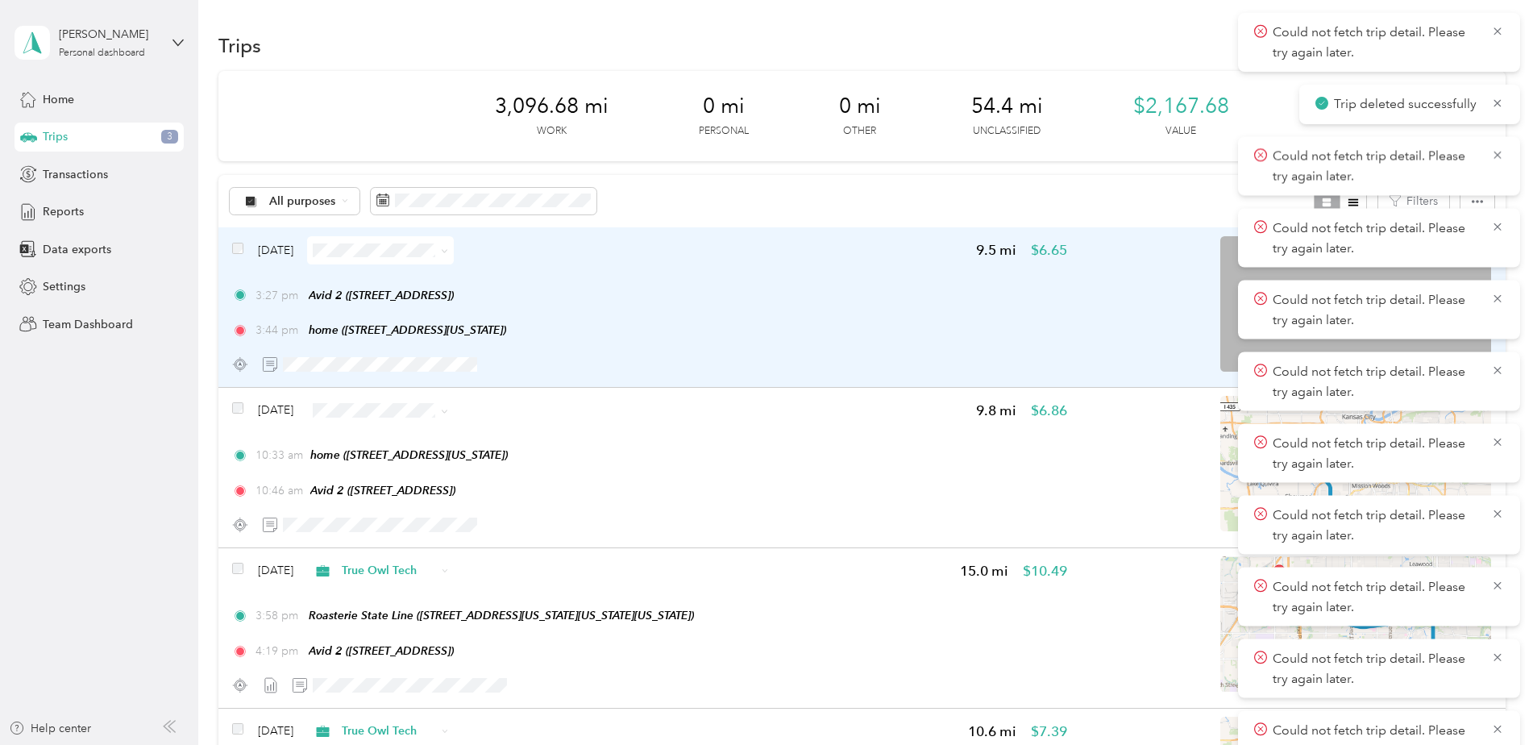
click at [686, 322] on div "3:44 pm home (415 W Tenth St, Kansas City, MO)" at bounding box center [649, 330] width 834 height 17
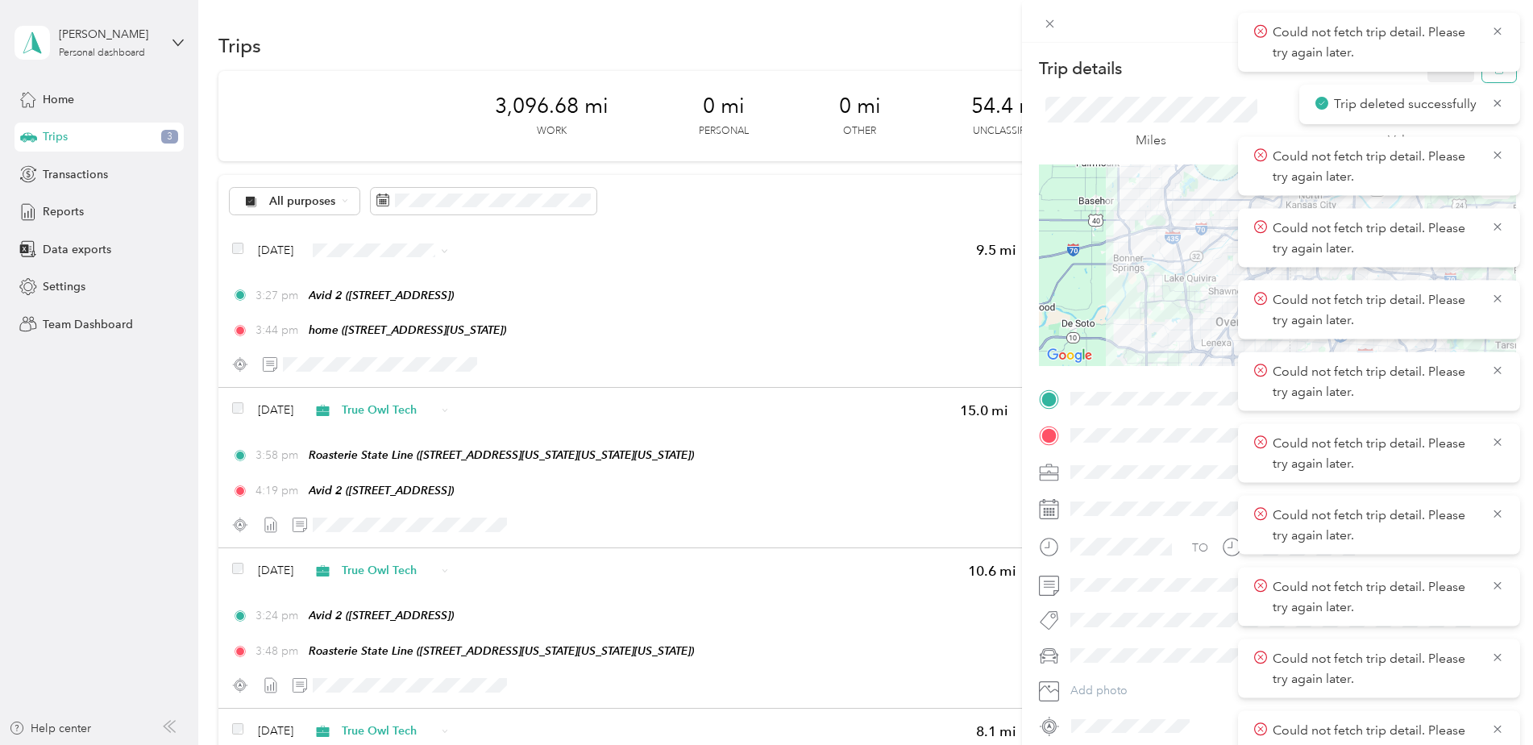
click at [1494, 72] on icon "button" at bounding box center [1499, 68] width 11 height 11
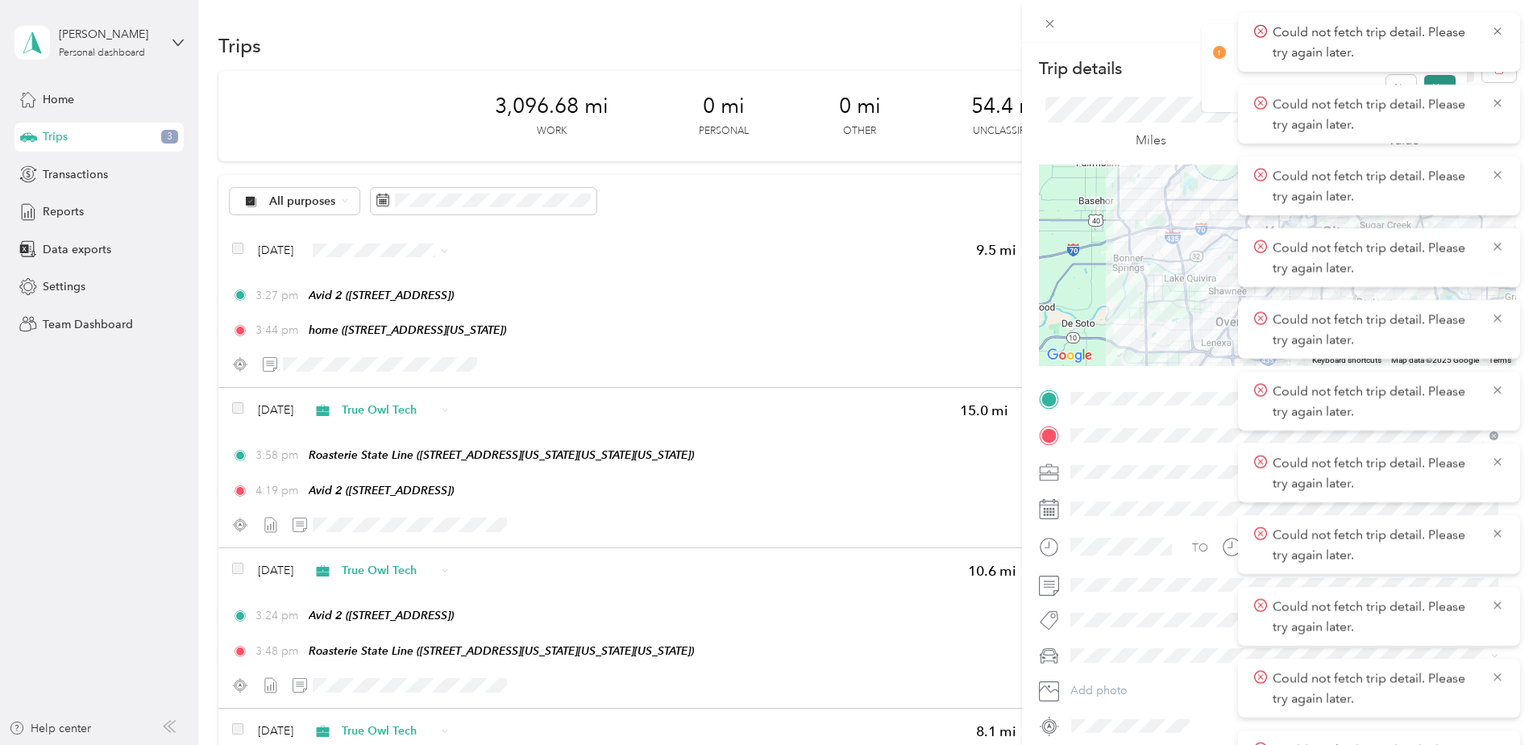
click at [1441, 81] on button "Yes" at bounding box center [1439, 88] width 31 height 26
